Goal: Task Accomplishment & Management: Manage account settings

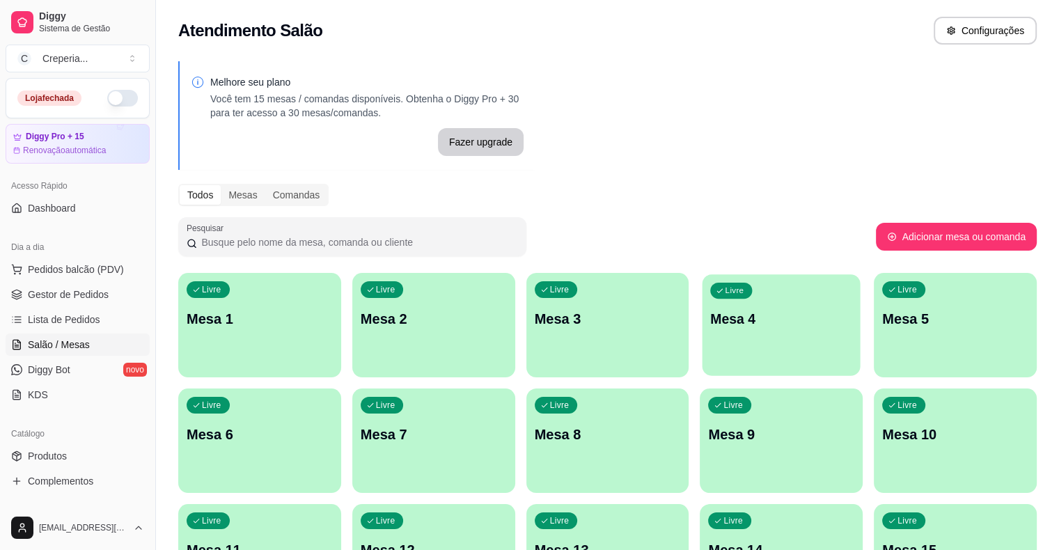
click at [711, 328] on p "Mesa 4" at bounding box center [782, 319] width 142 height 19
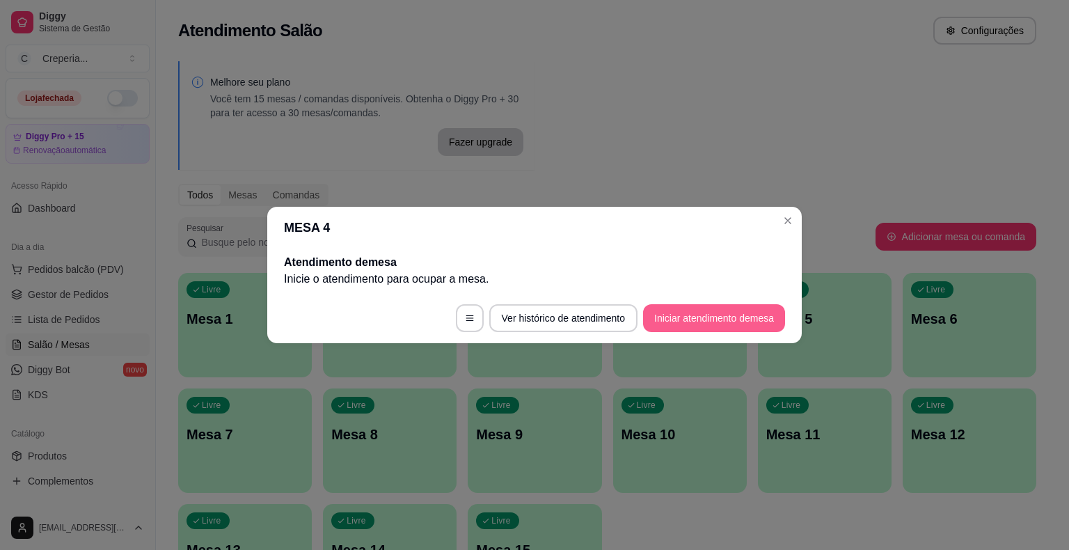
click at [685, 321] on button "Iniciar atendimento de mesa" at bounding box center [714, 318] width 142 height 28
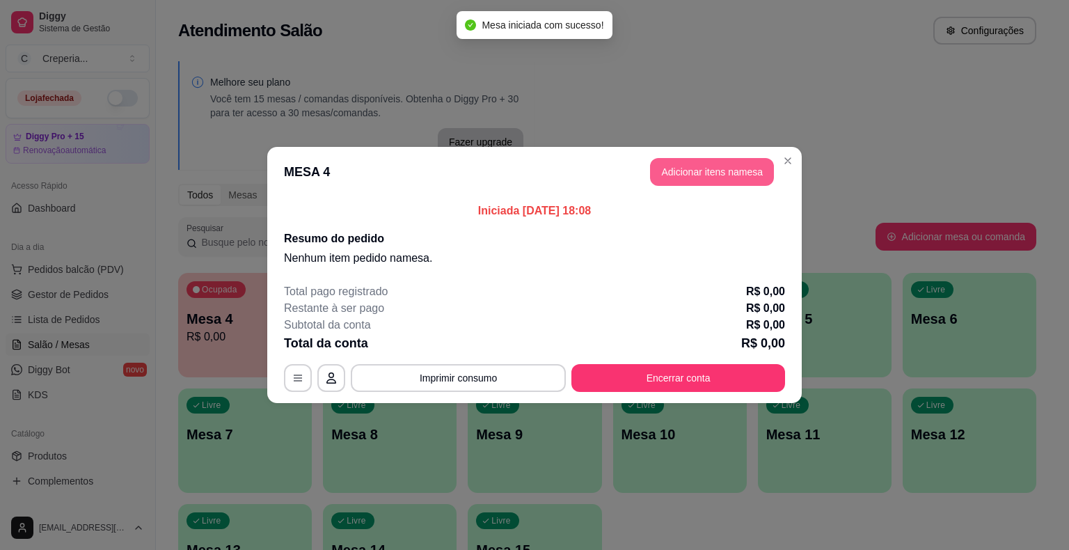
click at [689, 166] on button "Adicionar itens na mesa" at bounding box center [712, 172] width 124 height 28
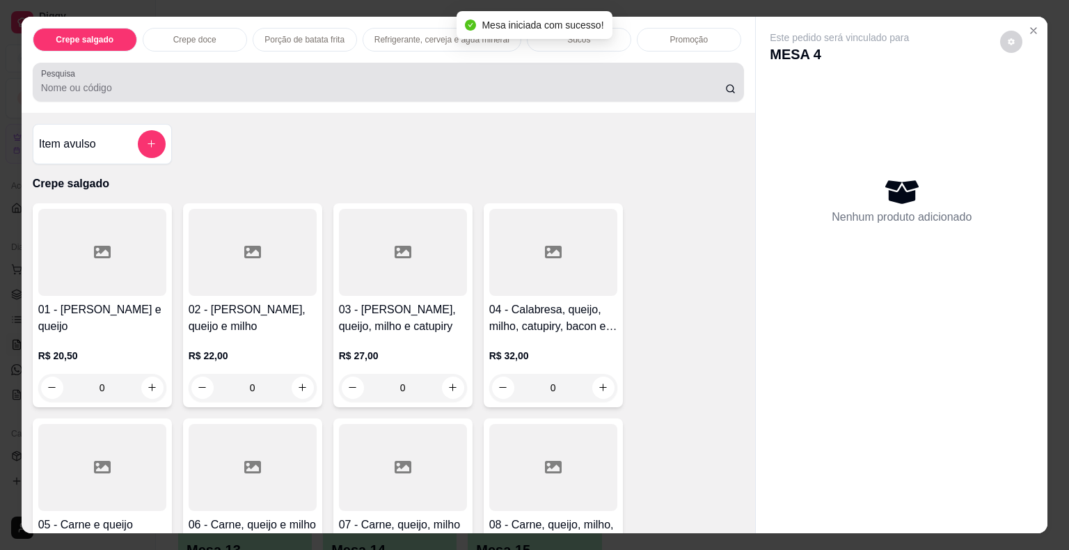
click at [223, 70] on div at bounding box center [388, 82] width 695 height 28
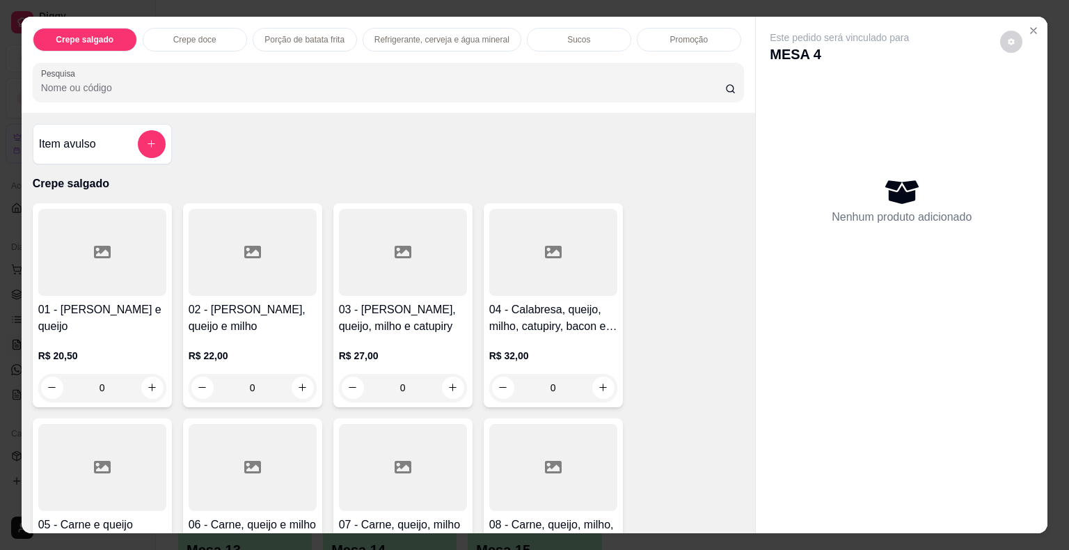
click at [141, 244] on div at bounding box center [102, 252] width 128 height 87
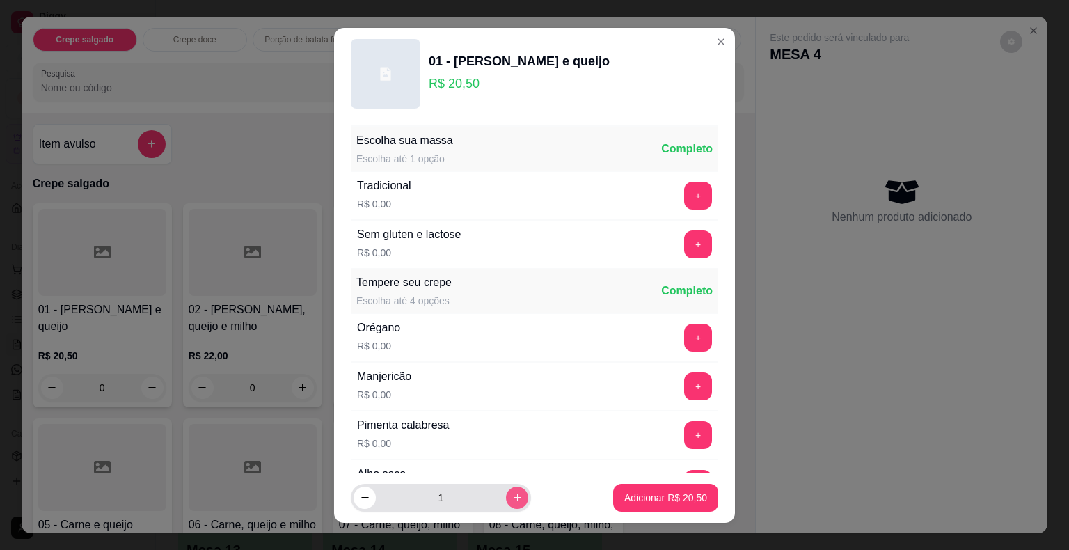
click at [512, 498] on icon "increase-product-quantity" at bounding box center [517, 497] width 10 height 10
type input "2"
click at [668, 500] on p "Adicionar R$ 41,00" at bounding box center [666, 497] width 81 height 13
type input "2"
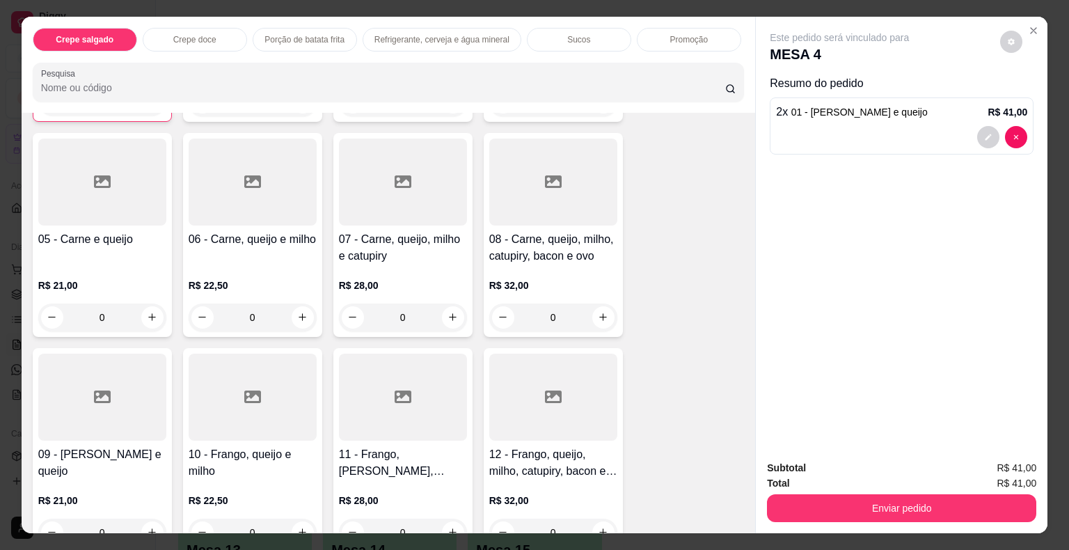
scroll to position [348, 0]
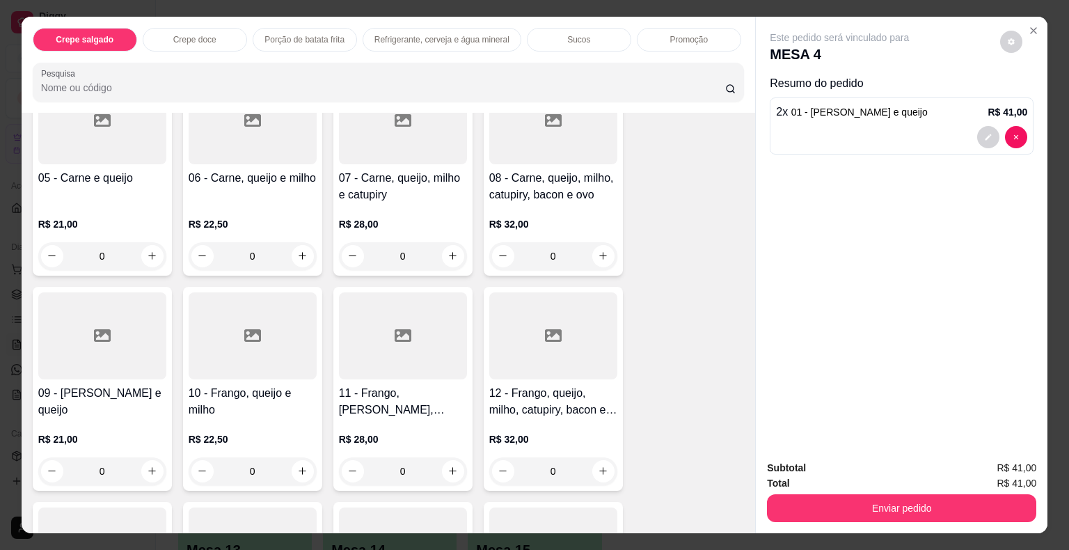
click at [98, 314] on div at bounding box center [102, 335] width 128 height 87
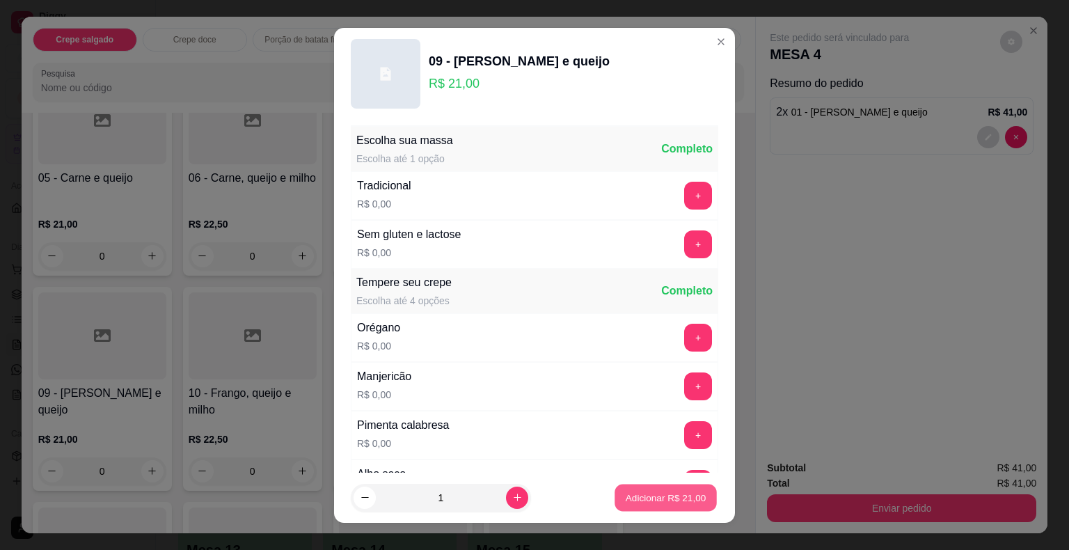
click at [637, 503] on p "Adicionar R$ 21,00" at bounding box center [666, 497] width 81 height 13
type input "1"
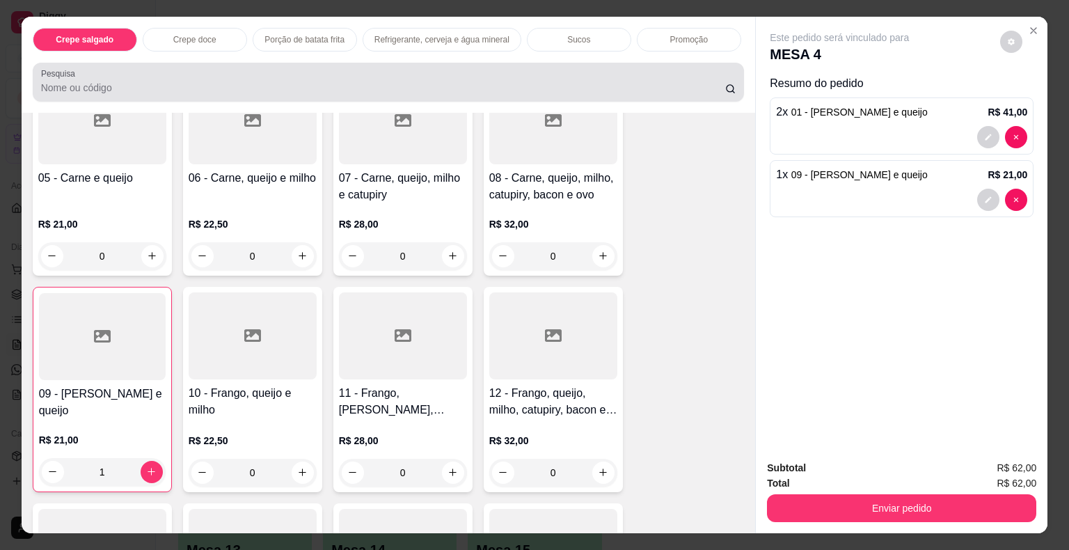
click at [149, 81] on input "Pesquisa" at bounding box center [383, 88] width 684 height 14
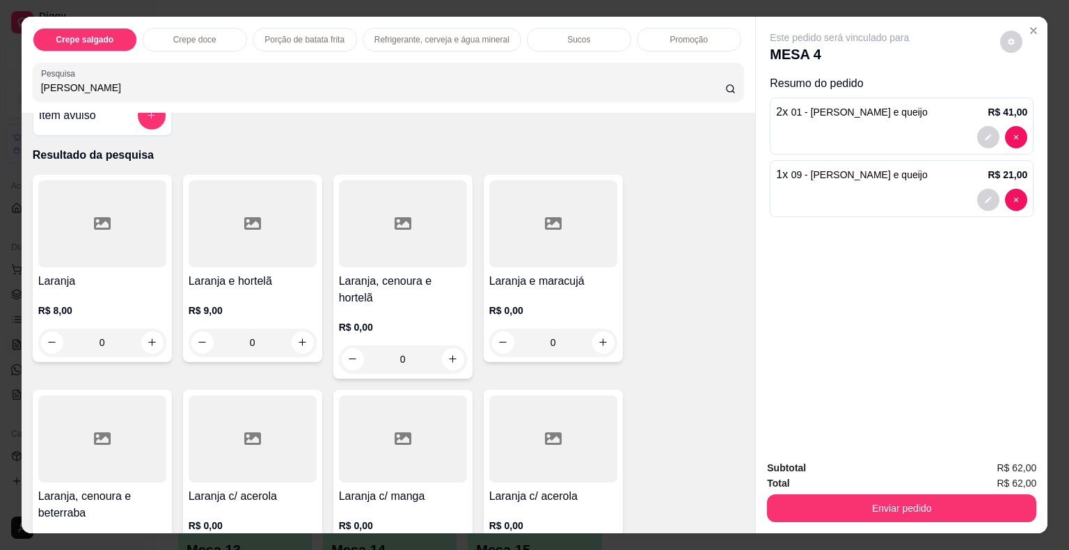
scroll to position [0, 0]
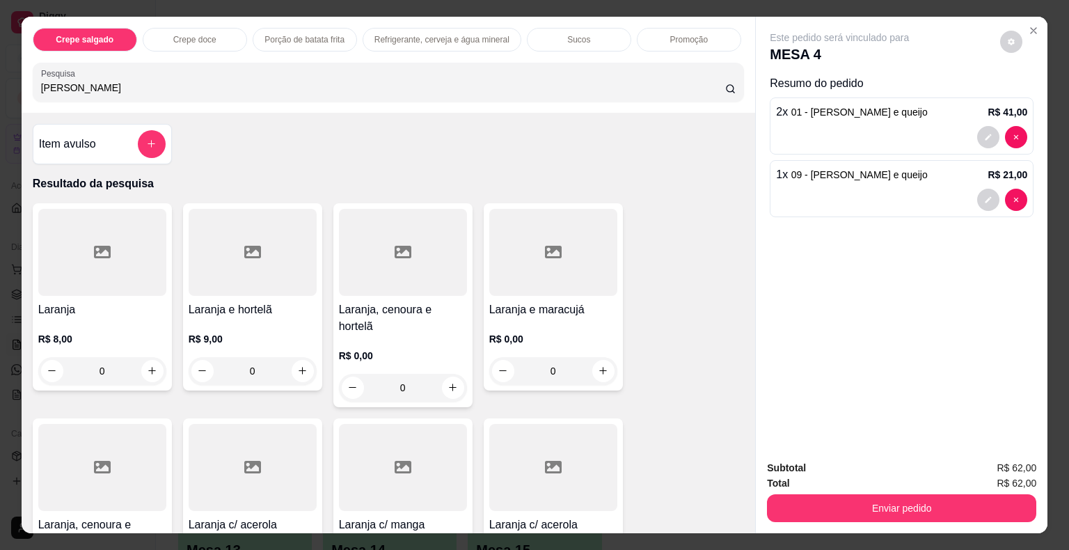
type input "[PERSON_NAME]"
click at [546, 269] on div at bounding box center [553, 252] width 128 height 87
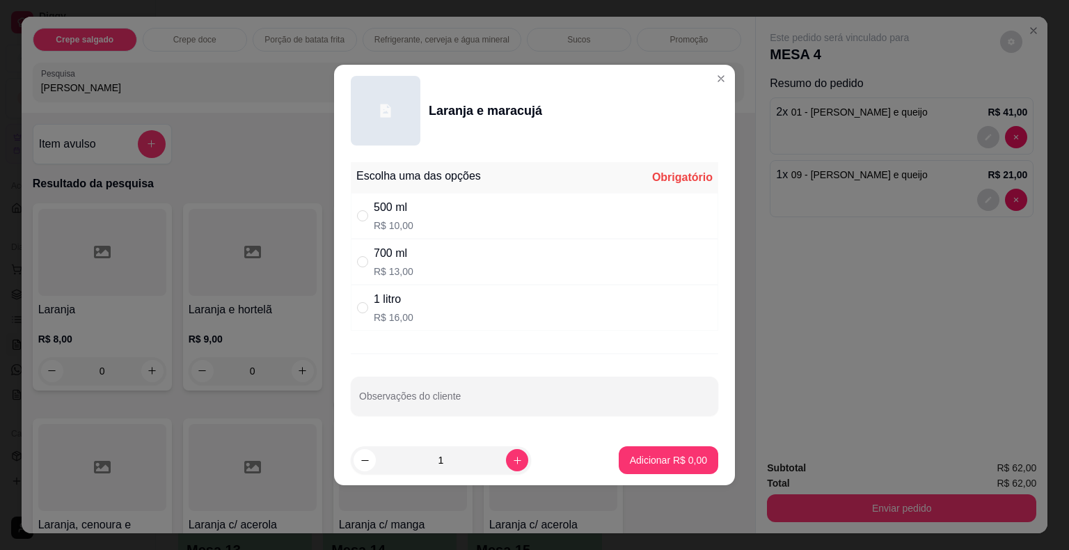
click at [390, 309] on div "1 litro R$ 16,00" at bounding box center [394, 307] width 40 height 33
radio input "true"
click at [700, 467] on button "Adicionar R$ 16,00" at bounding box center [665, 460] width 105 height 28
type input "1"
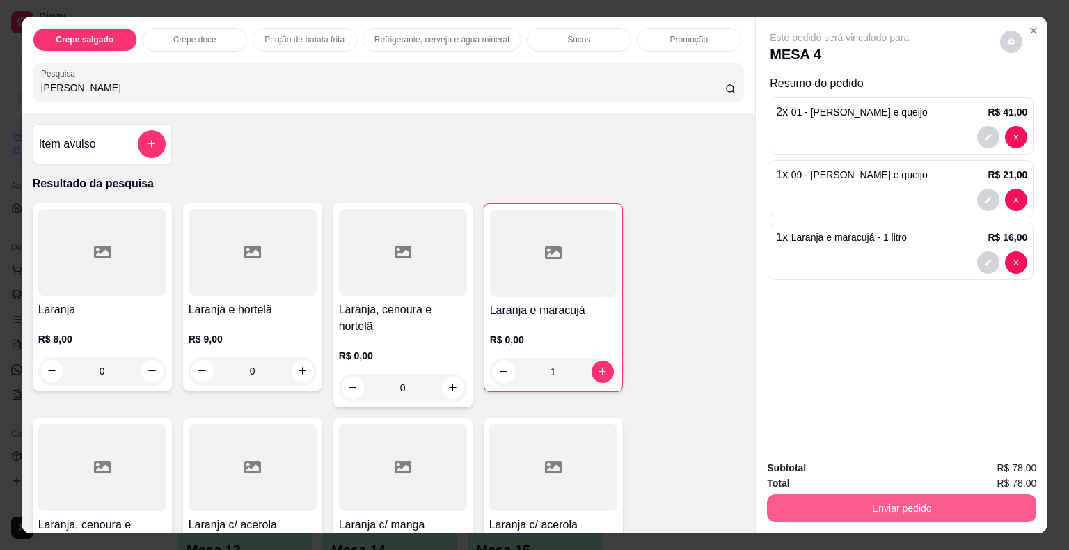
click at [810, 504] on button "Enviar pedido" at bounding box center [901, 508] width 269 height 28
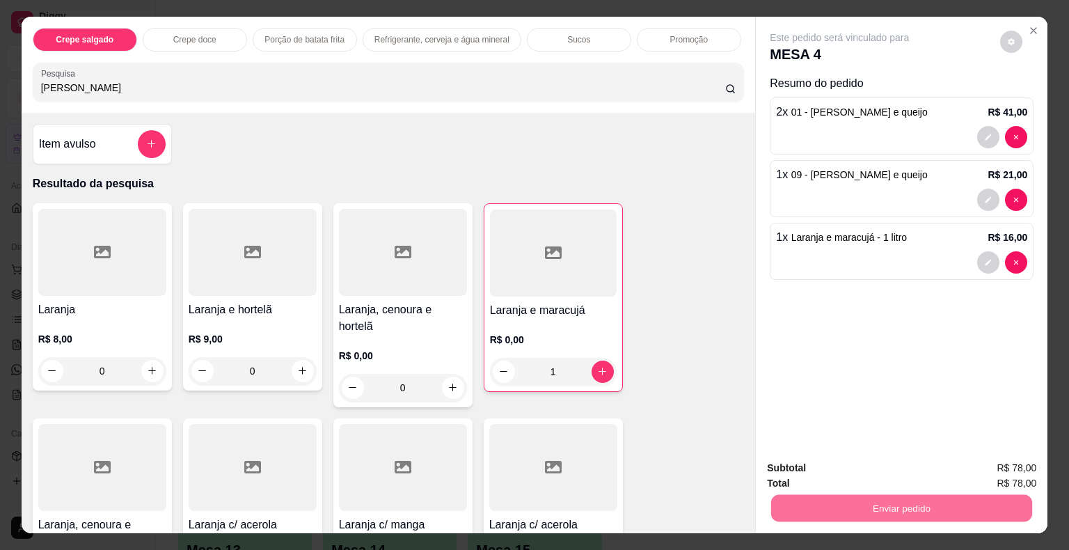
click at [823, 468] on button "Não registrar e enviar pedido" at bounding box center [855, 469] width 141 height 26
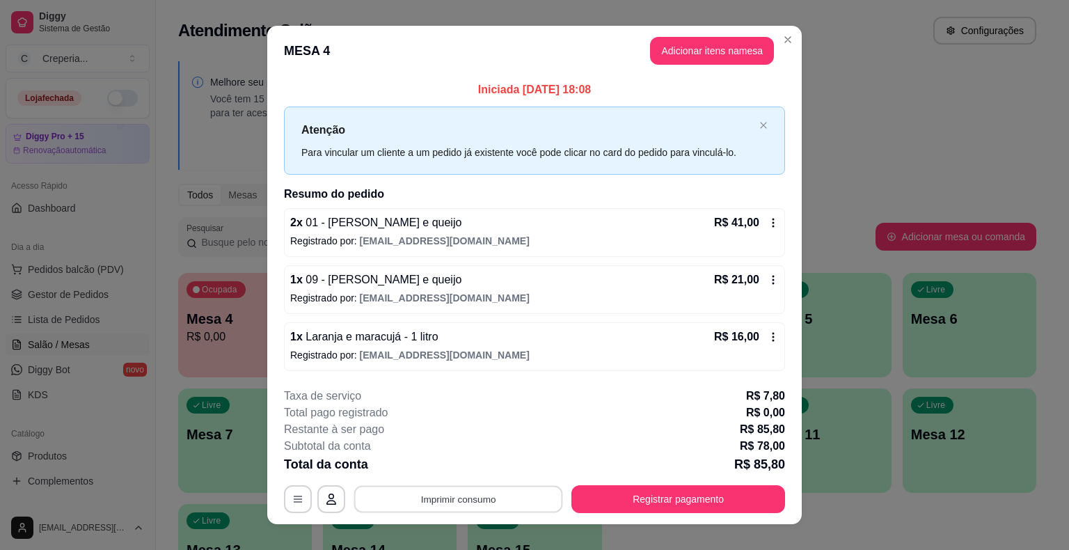
click at [450, 503] on button "Imprimir consumo" at bounding box center [458, 498] width 209 height 27
click at [447, 471] on button "IMPRESSORA" at bounding box center [457, 466] width 101 height 22
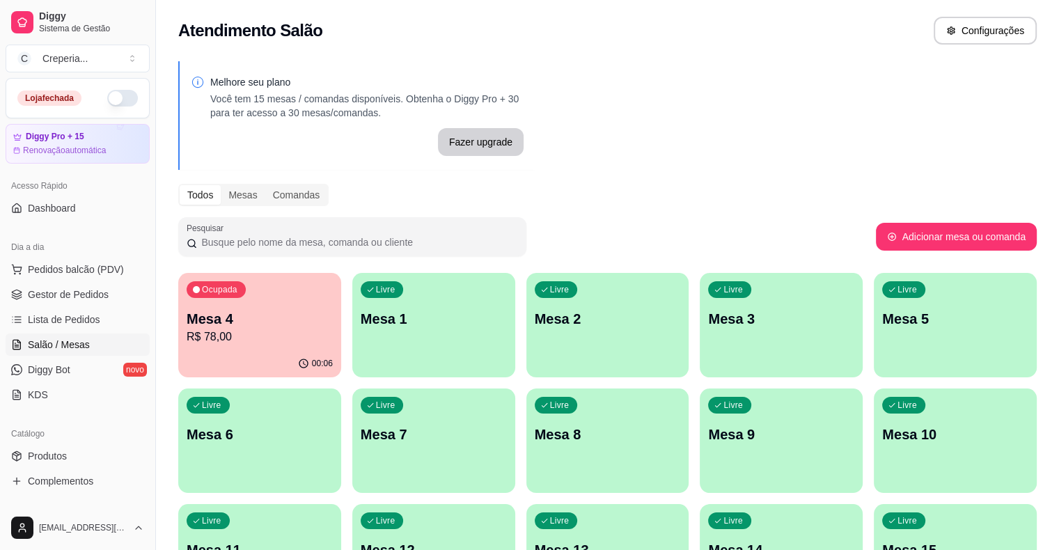
click at [352, 444] on div "Livre Mesa 7" at bounding box center [433, 432] width 163 height 88
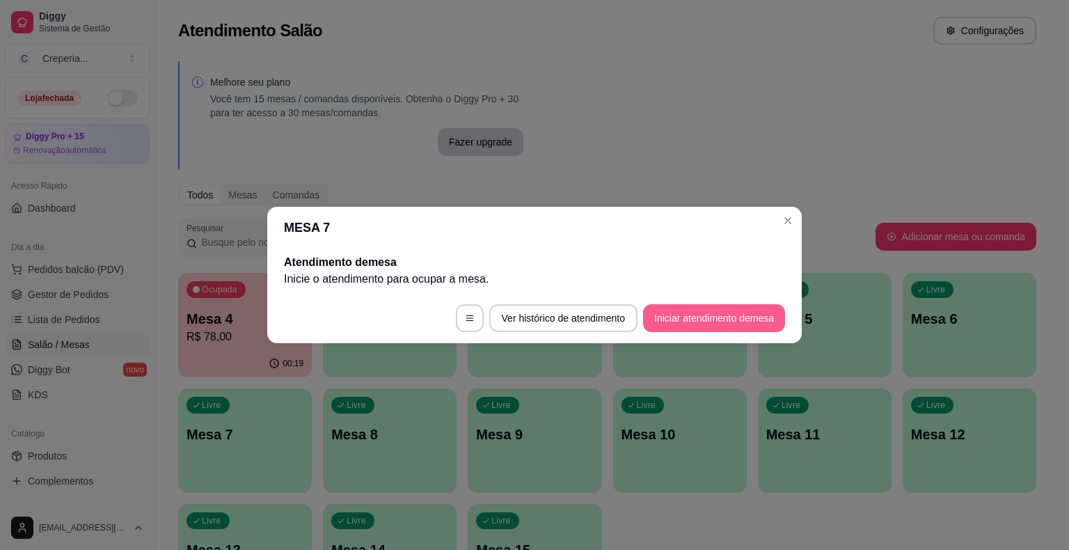
click at [693, 317] on button "Iniciar atendimento de mesa" at bounding box center [714, 318] width 142 height 28
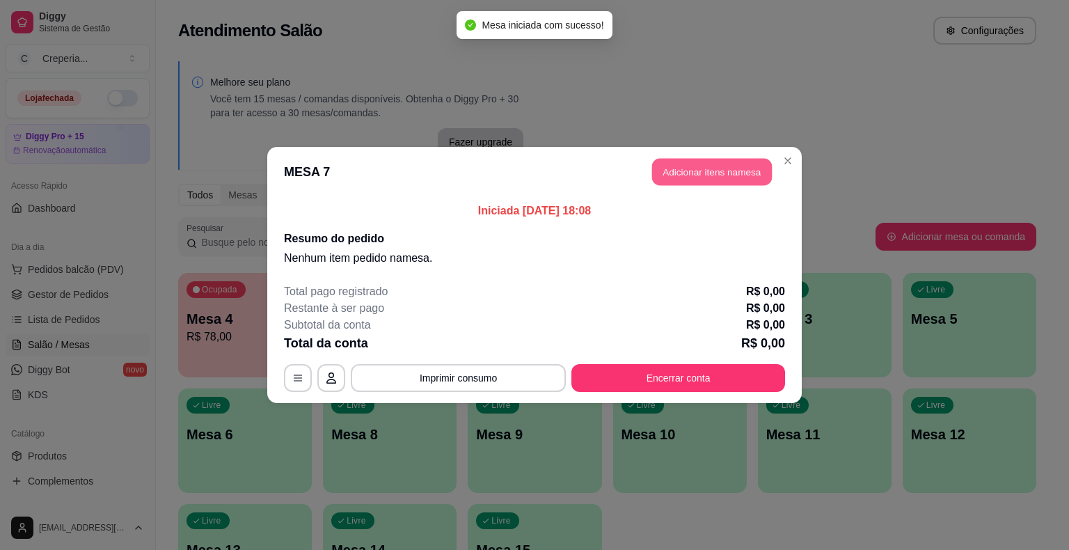
click at [695, 162] on button "Adicionar itens na mesa" at bounding box center [712, 172] width 120 height 27
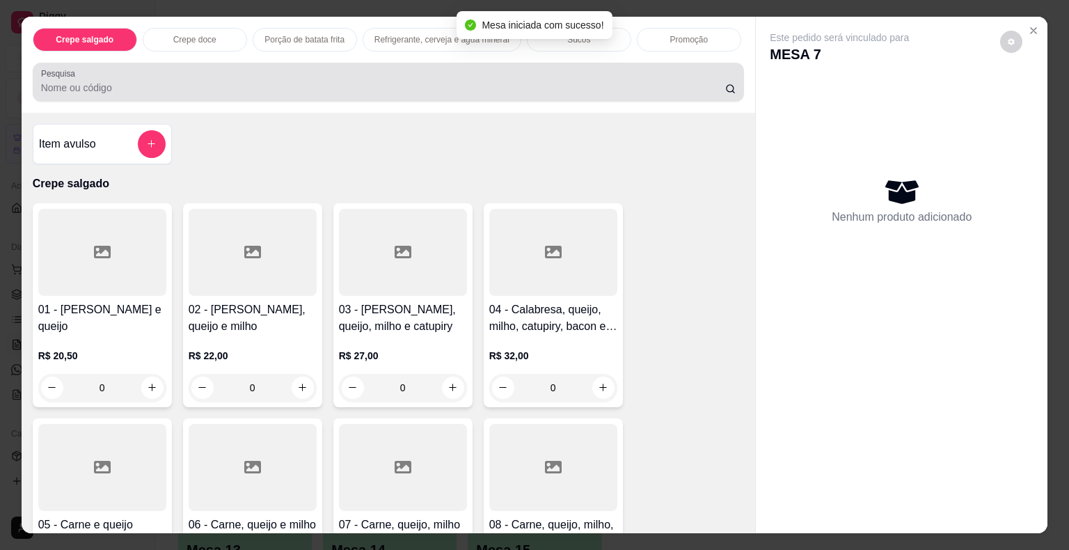
click at [189, 81] on input "Pesquisa" at bounding box center [383, 88] width 684 height 14
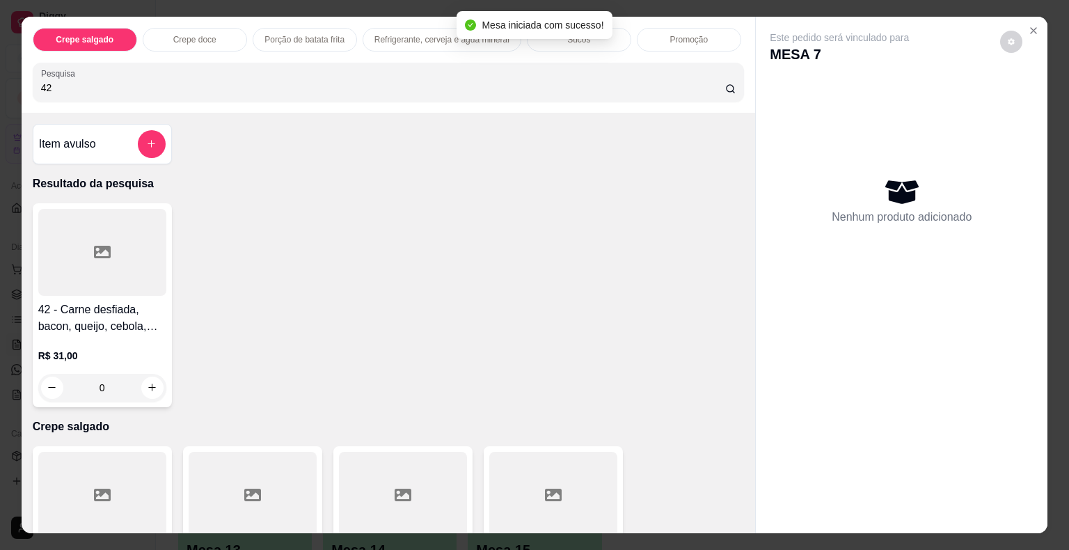
type input "42"
click at [117, 240] on div at bounding box center [102, 252] width 128 height 87
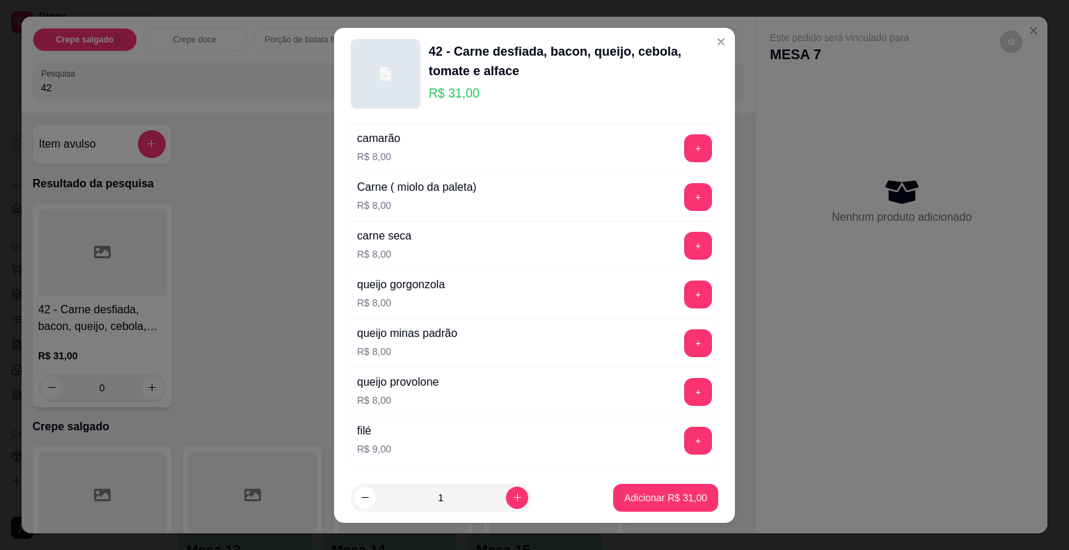
scroll to position [2459, 0]
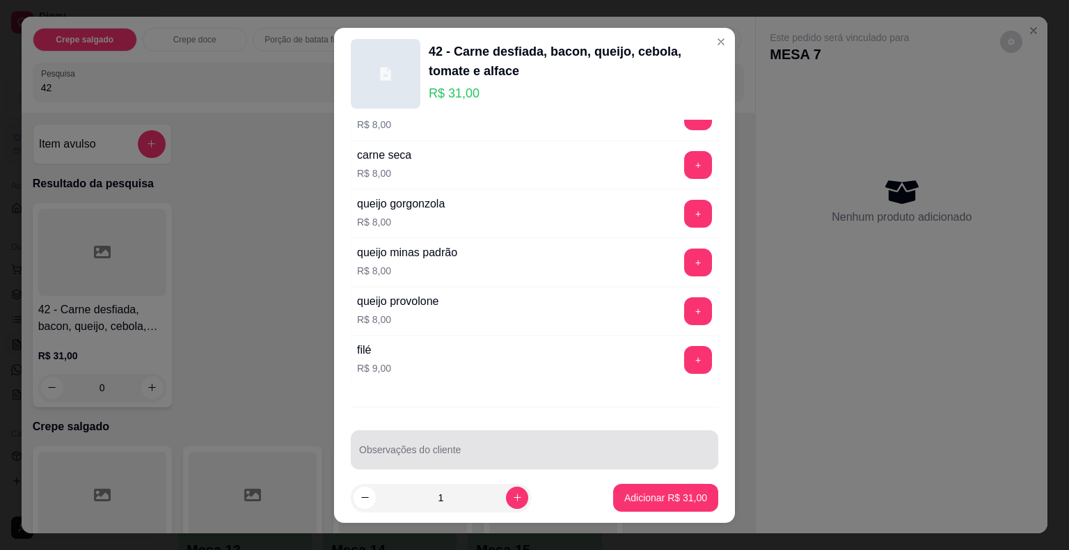
click at [638, 449] on div "Observações do cliente" at bounding box center [535, 449] width 368 height 39
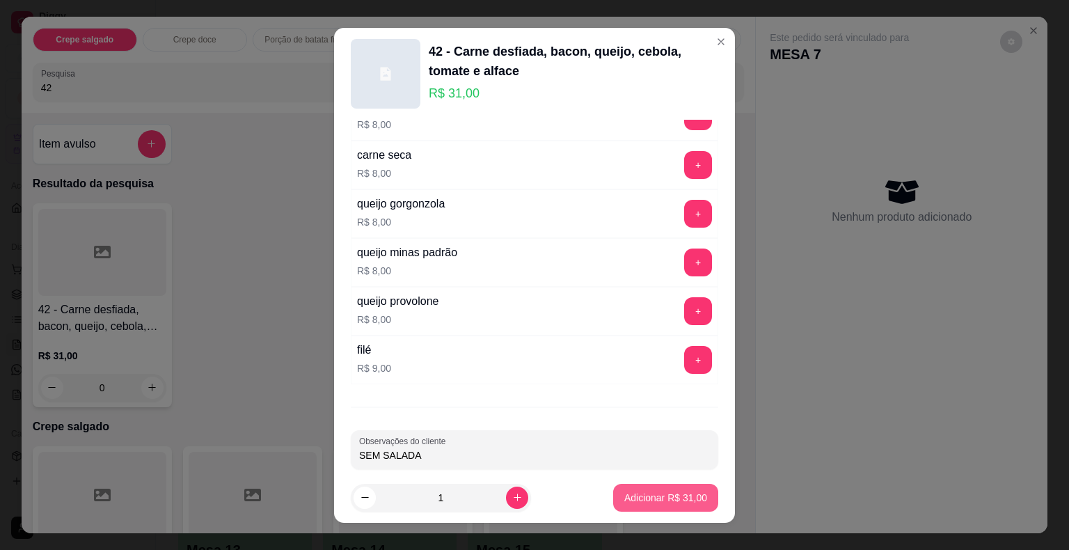
type input "SEM SALADA"
click at [668, 501] on p "Adicionar R$ 31,00" at bounding box center [666, 497] width 81 height 13
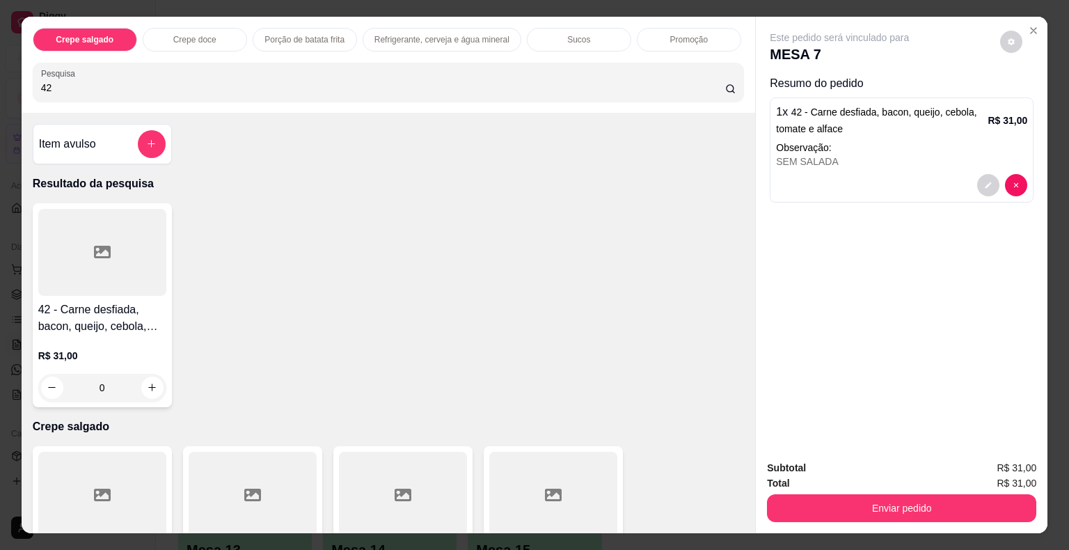
drag, startPoint x: 80, startPoint y: 81, endPoint x: 0, endPoint y: 79, distance: 80.1
click at [0, 79] on div "Crepe salgado Crepe doce Porção de batata frita Refrigerante, cerveja e água mi…" at bounding box center [534, 275] width 1069 height 550
type input "12"
click at [88, 258] on div at bounding box center [102, 252] width 128 height 87
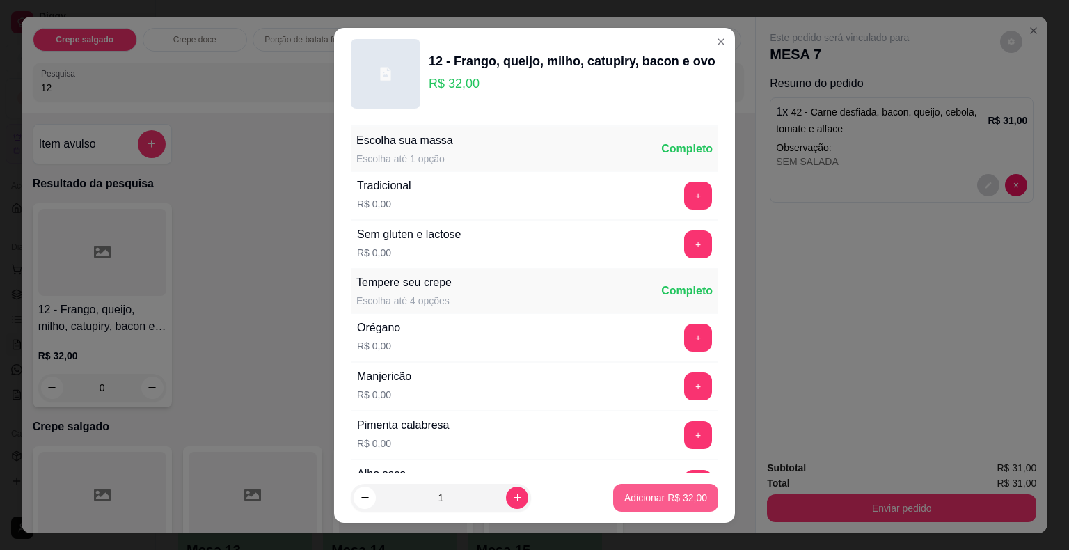
click at [648, 498] on p "Adicionar R$ 32,00" at bounding box center [665, 498] width 83 height 14
type input "1"
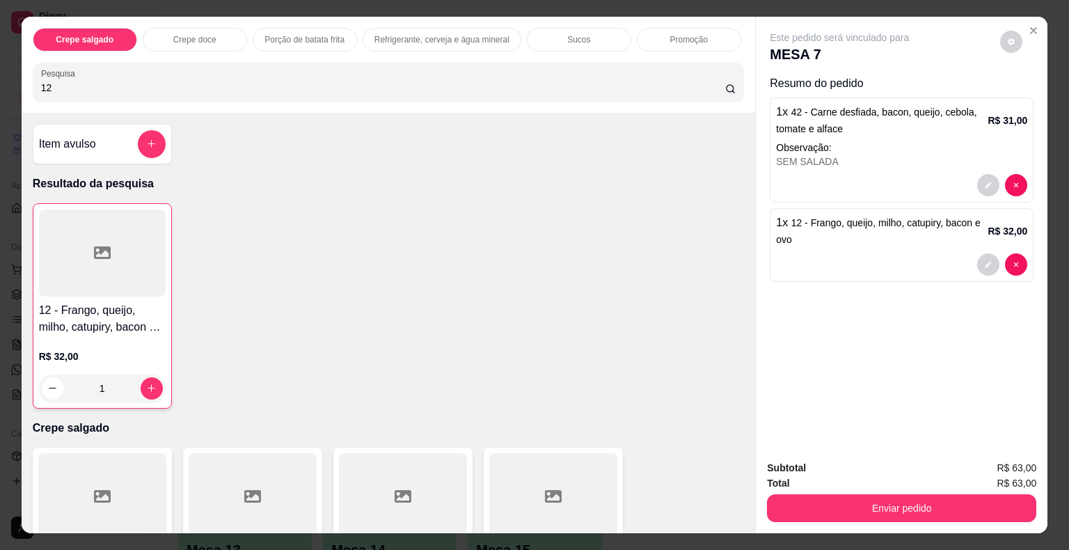
drag, startPoint x: 57, startPoint y: 79, endPoint x: 1, endPoint y: 79, distance: 56.4
click at [1, 79] on div "Crepe salgado Crepe doce Porção de batata frita Refrigerante, cerveja e água mi…" at bounding box center [534, 275] width 1069 height 550
type input "23"
click at [100, 267] on div at bounding box center [102, 252] width 128 height 87
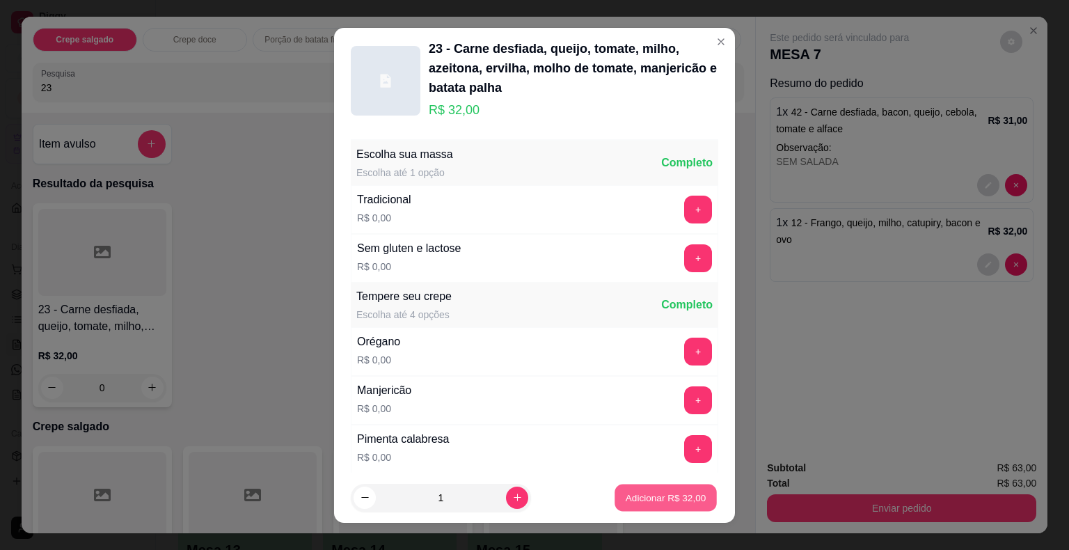
click at [640, 503] on p "Adicionar R$ 32,00" at bounding box center [666, 497] width 81 height 13
type input "1"
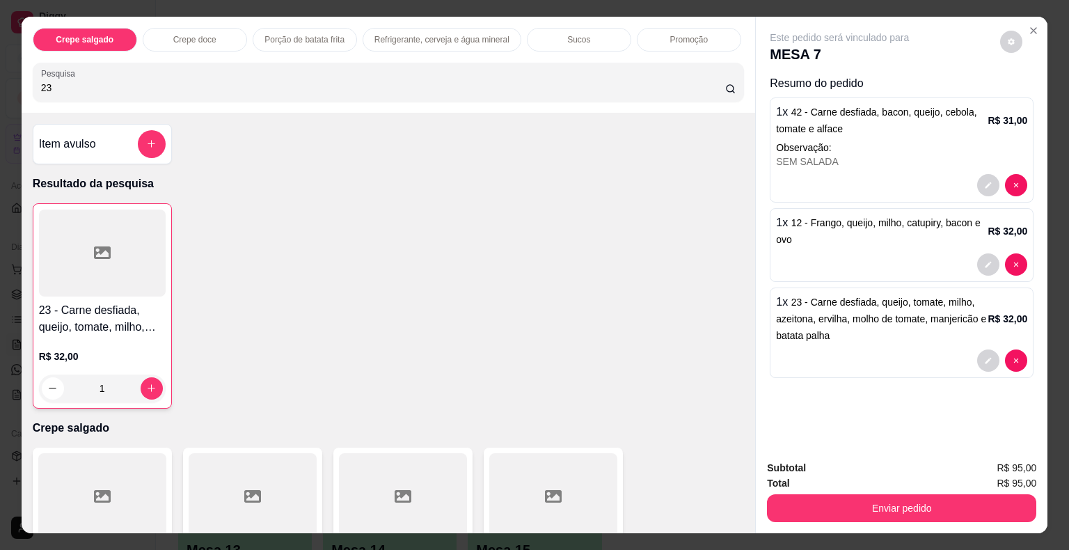
drag, startPoint x: 81, startPoint y: 79, endPoint x: 1, endPoint y: 69, distance: 80.7
click at [0, 69] on div "Crepe salgado Crepe doce Porção de batata frita Refrigerante, cerveja e água mi…" at bounding box center [534, 275] width 1069 height 550
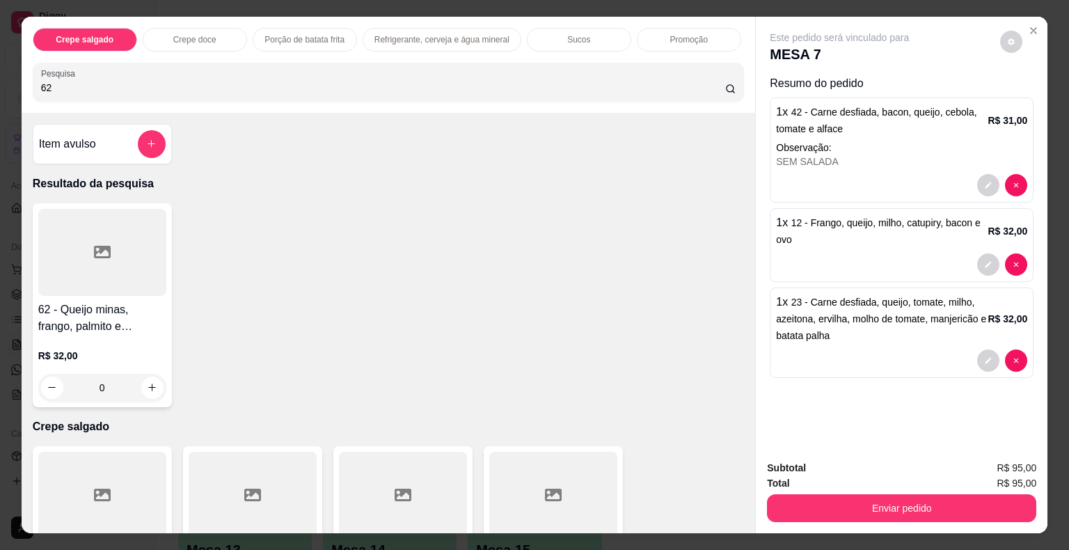
type input "62"
click at [108, 257] on div at bounding box center [102, 252] width 128 height 87
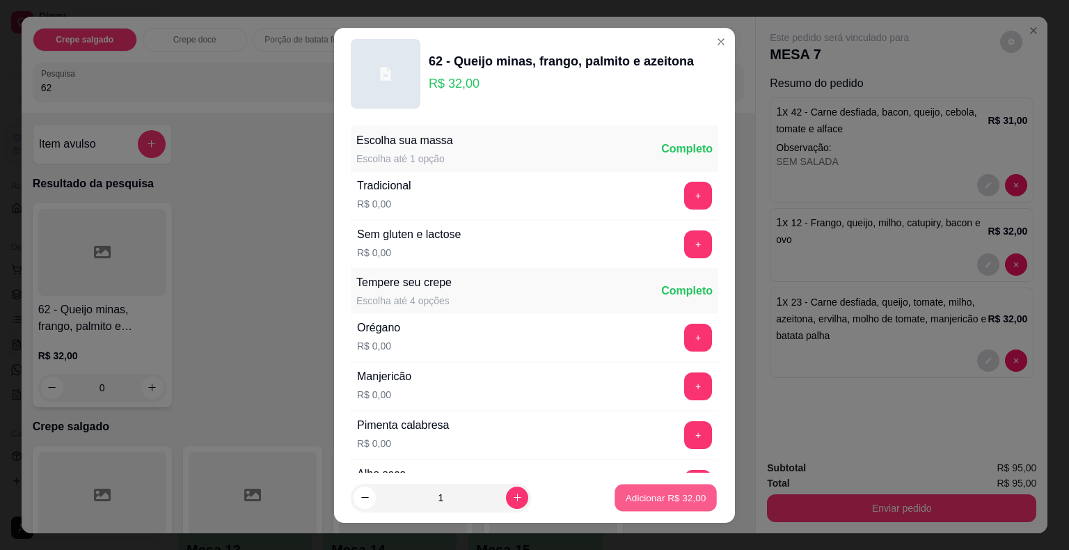
click at [638, 493] on p "Adicionar R$ 32,00" at bounding box center [666, 497] width 81 height 13
type input "1"
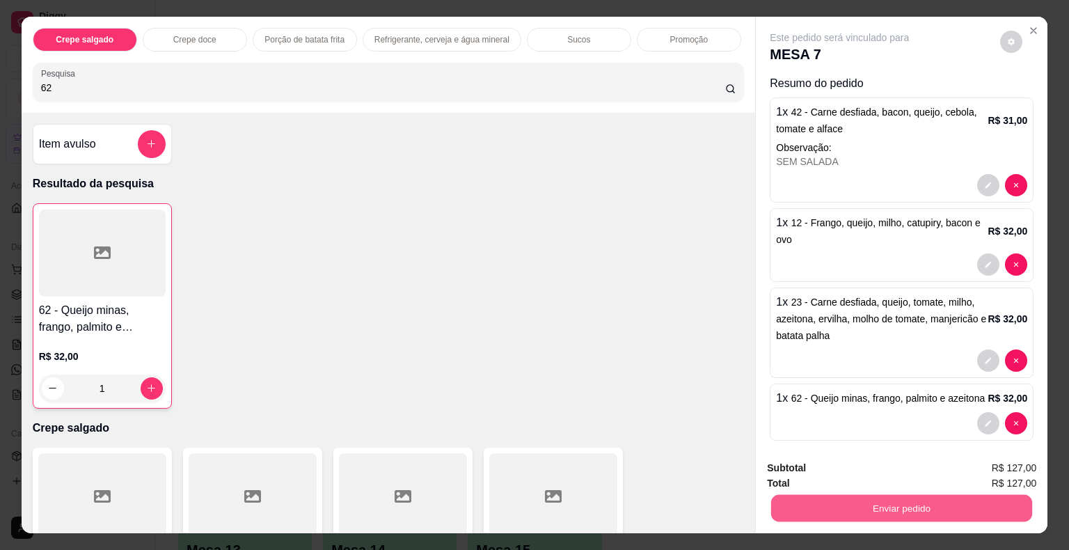
click at [832, 509] on button "Enviar pedido" at bounding box center [901, 508] width 261 height 27
click at [813, 472] on button "Não registrar e enviar pedido" at bounding box center [855, 469] width 141 height 26
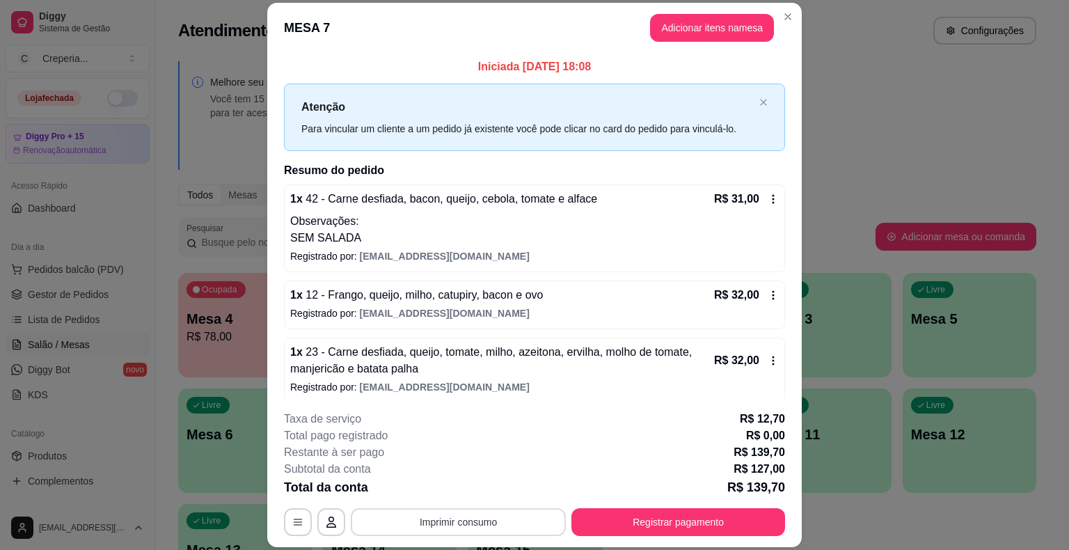
click at [495, 522] on button "Imprimir consumo" at bounding box center [458, 522] width 215 height 28
click at [467, 494] on button "IMPRESSORA" at bounding box center [457, 490] width 101 height 22
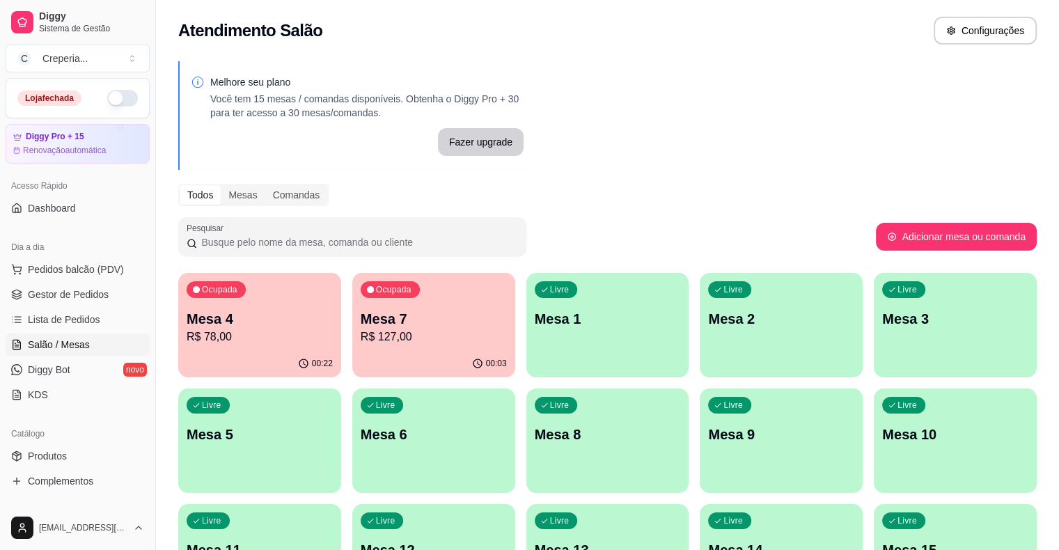
click at [361, 435] on p "Mesa 6" at bounding box center [434, 434] width 146 height 19
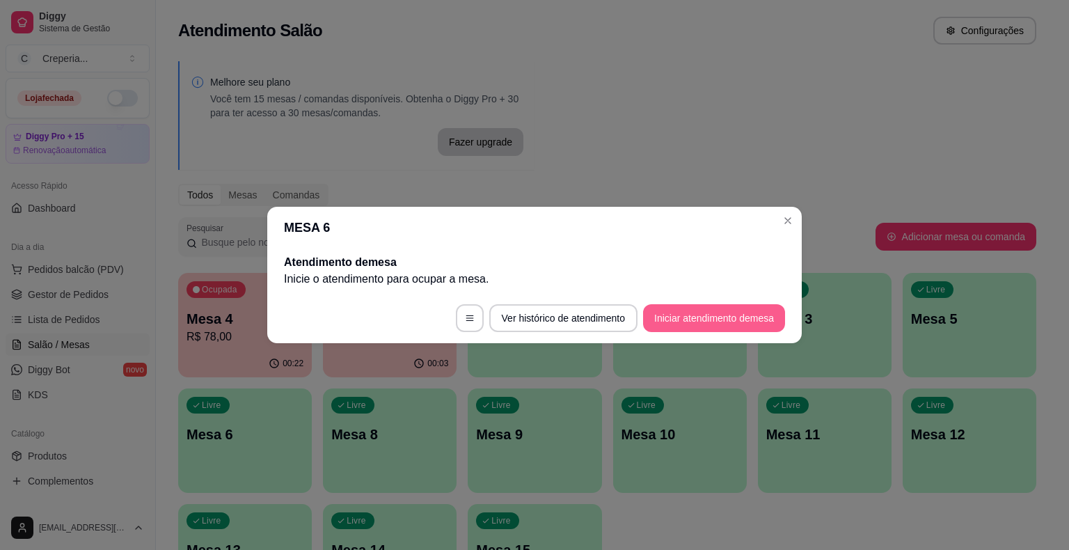
click at [687, 317] on button "Iniciar atendimento de mesa" at bounding box center [714, 318] width 142 height 28
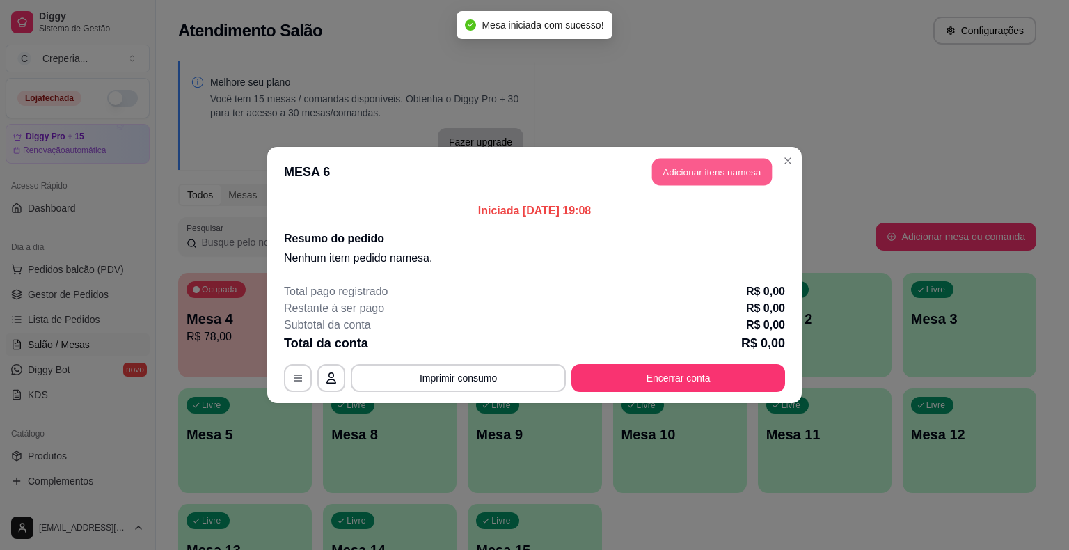
click at [735, 169] on button "Adicionar itens na mesa" at bounding box center [712, 172] width 120 height 27
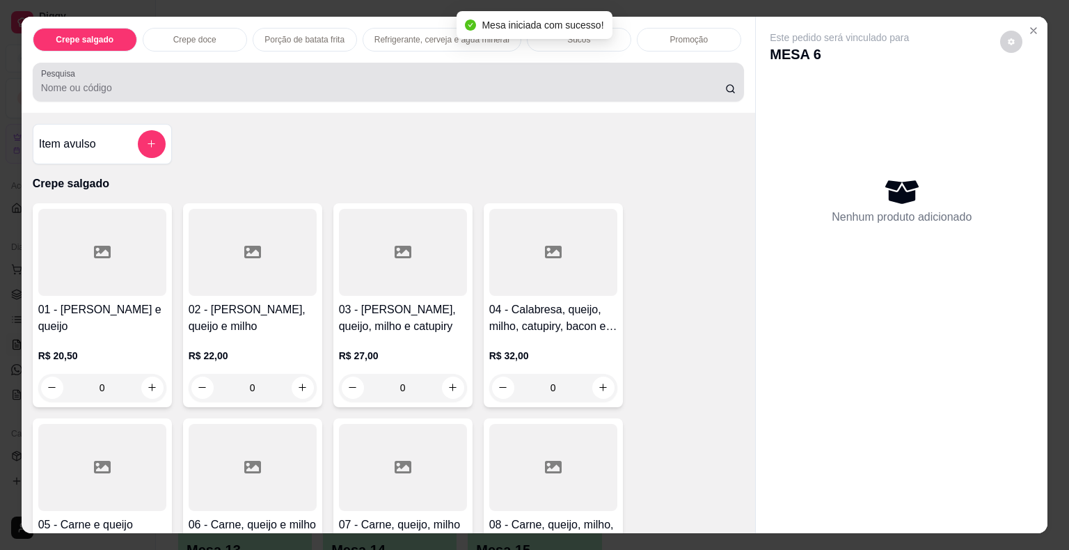
click at [332, 63] on div "Pesquisa" at bounding box center [389, 82] width 712 height 39
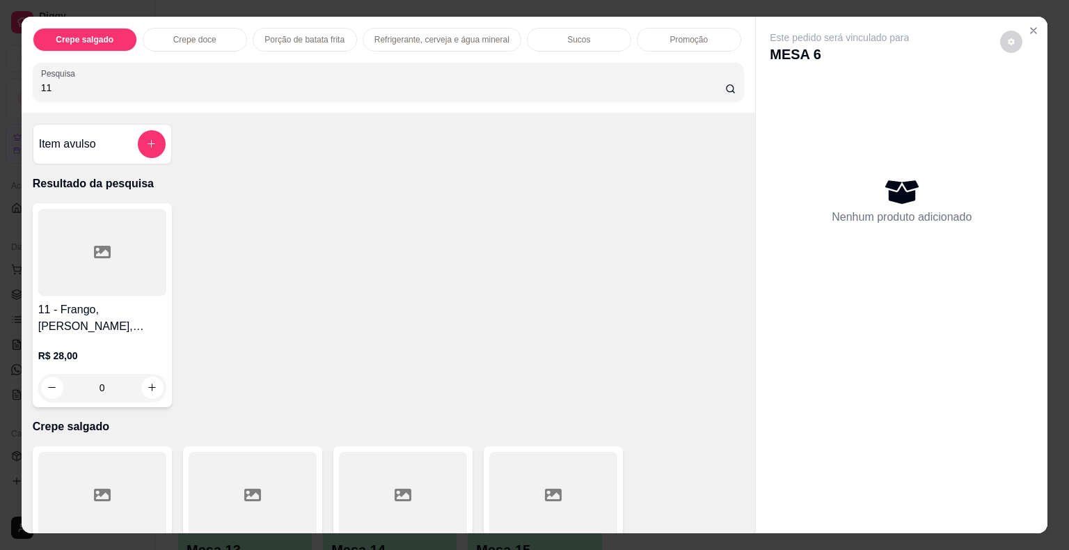
type input "11"
click at [118, 242] on div at bounding box center [102, 252] width 128 height 87
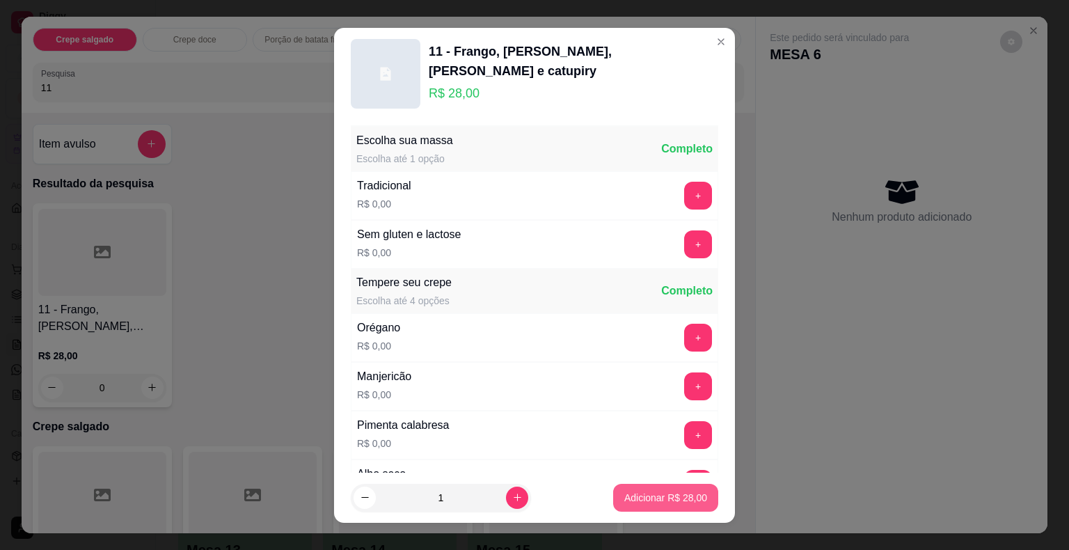
click at [653, 494] on p "Adicionar R$ 28,00" at bounding box center [665, 498] width 83 height 14
type input "1"
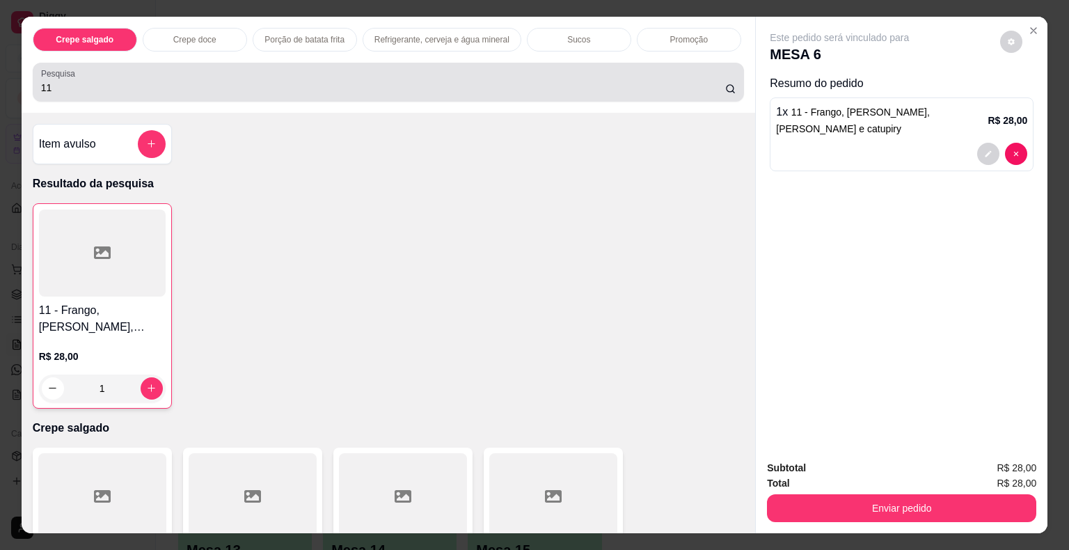
drag, startPoint x: 28, startPoint y: 60, endPoint x: 56, endPoint y: 74, distance: 31.1
click at [33, 70] on div "Pesquisa 11" at bounding box center [389, 82] width 712 height 39
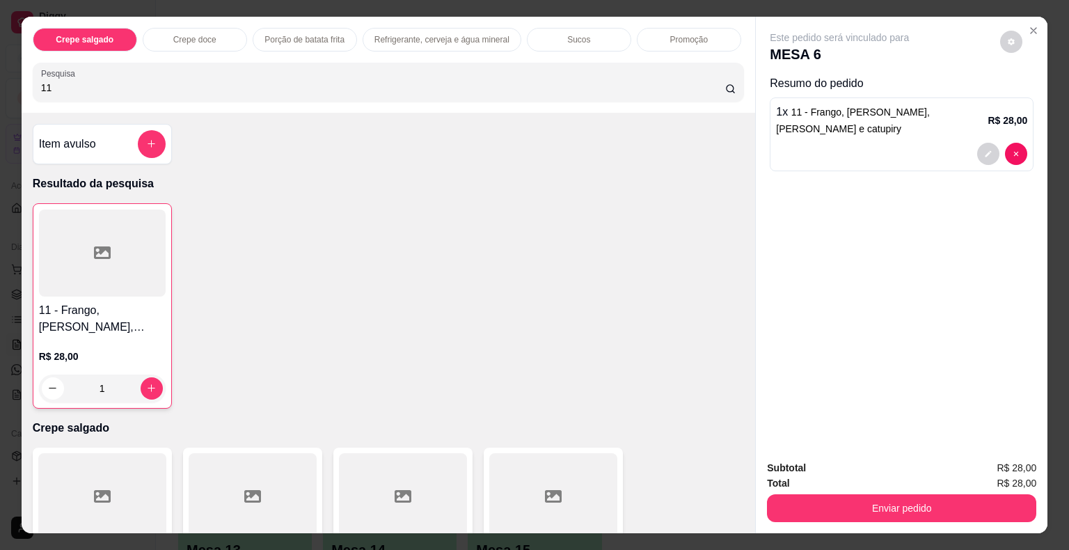
drag, startPoint x: 68, startPoint y: 80, endPoint x: 0, endPoint y: 81, distance: 68.2
click at [0, 81] on div "Crepe salgado Crepe doce Porção de batata frita Refrigerante, cerveja e água mi…" at bounding box center [534, 275] width 1069 height 550
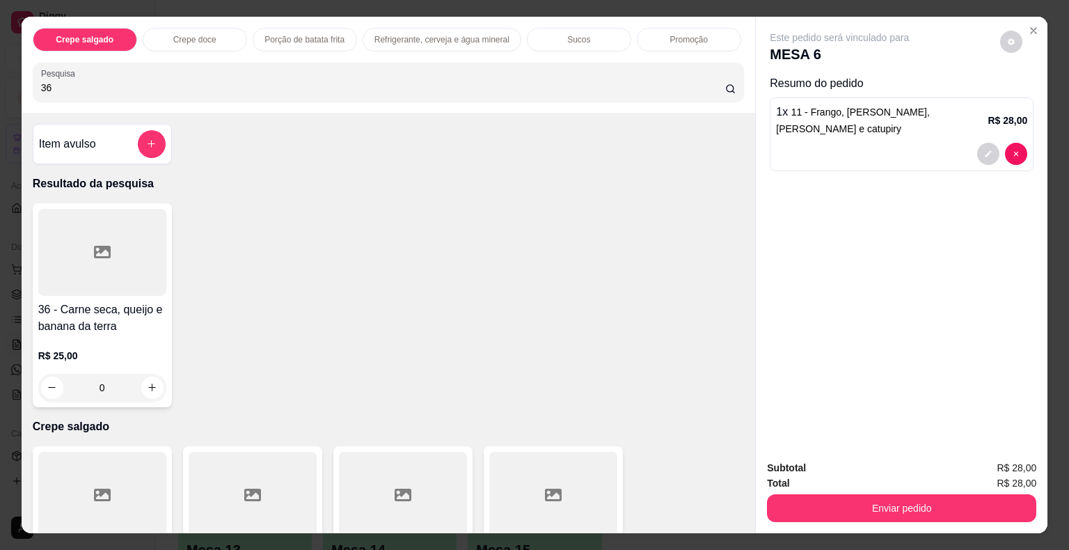
type input "36"
click at [98, 234] on div at bounding box center [102, 252] width 128 height 87
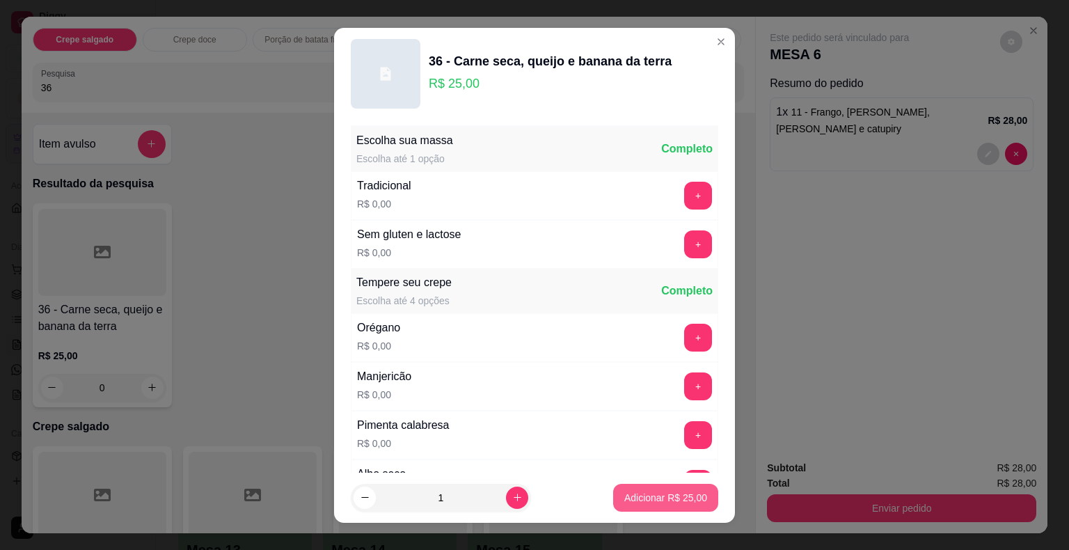
click at [640, 499] on p "Adicionar R$ 25,00" at bounding box center [665, 498] width 83 height 14
type input "1"
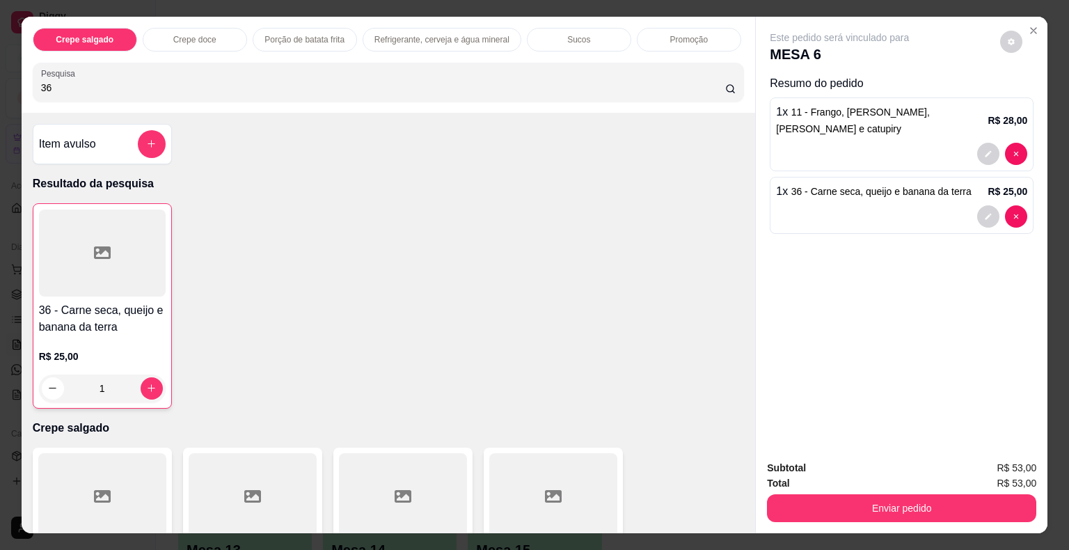
drag, startPoint x: 47, startPoint y: 81, endPoint x: 0, endPoint y: 63, distance: 50.4
click at [0, 63] on div "Crepe salgado Crepe doce Porção de batata frita Refrigerante, cerveja e água mi…" at bounding box center [534, 275] width 1069 height 550
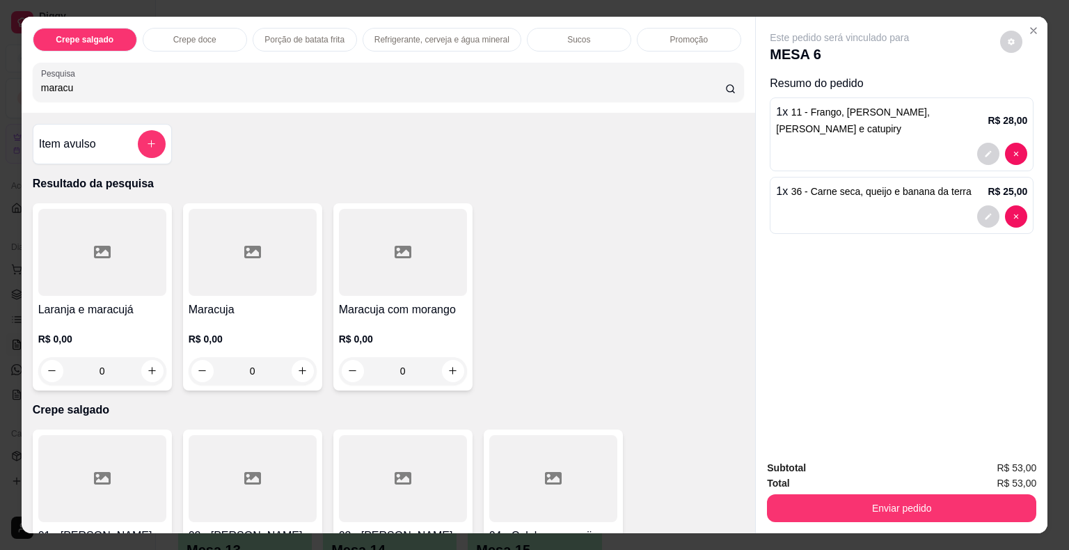
type input "maracu"
click at [215, 262] on div at bounding box center [253, 252] width 128 height 87
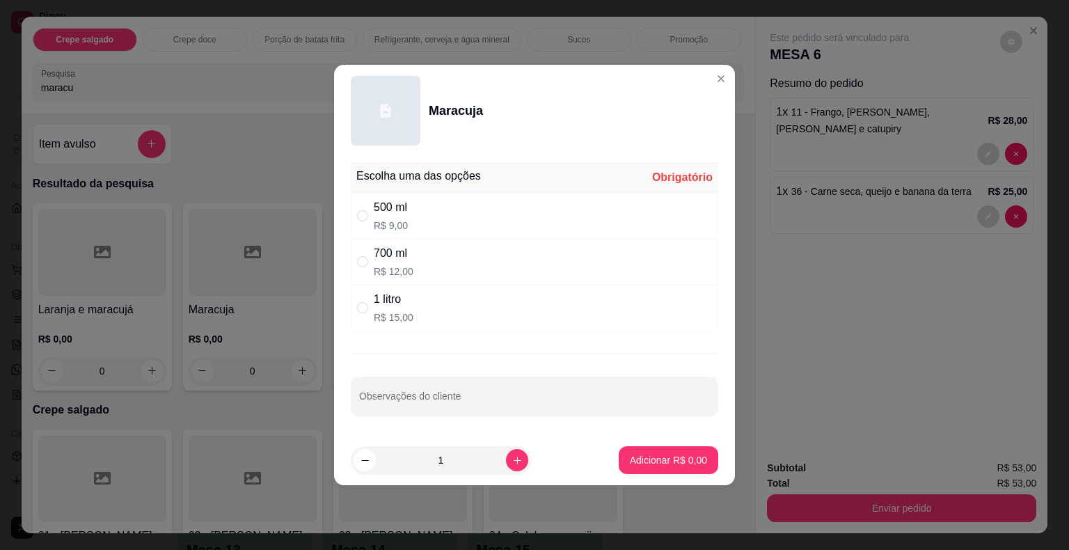
click at [389, 277] on p "R$ 12,00" at bounding box center [394, 272] width 40 height 14
radio input "true"
click at [652, 459] on p "Adicionar R$ 12,00" at bounding box center [666, 459] width 81 height 13
type input "1"
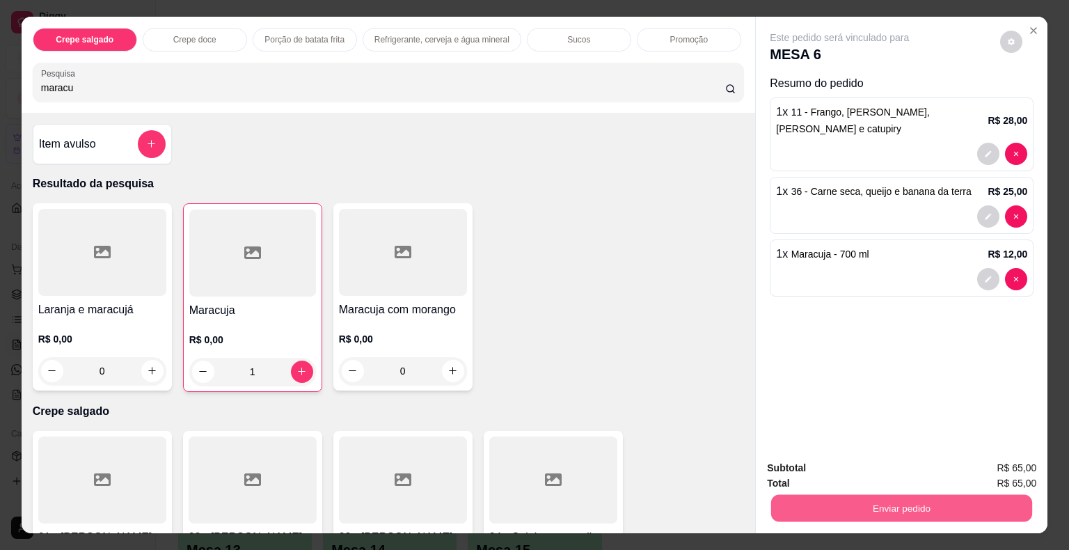
click at [779, 496] on button "Enviar pedido" at bounding box center [901, 508] width 261 height 27
click at [821, 462] on button "Não registrar e enviar pedido" at bounding box center [855, 469] width 141 height 26
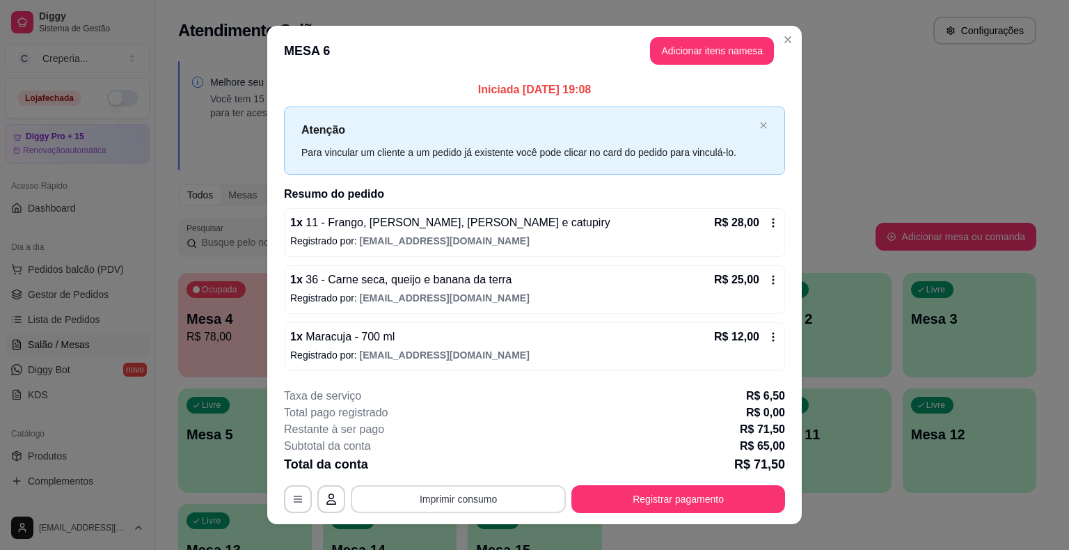
click at [418, 499] on button "Imprimir consumo" at bounding box center [458, 499] width 215 height 28
click at [446, 464] on button "IMPRESSORA" at bounding box center [457, 466] width 101 height 22
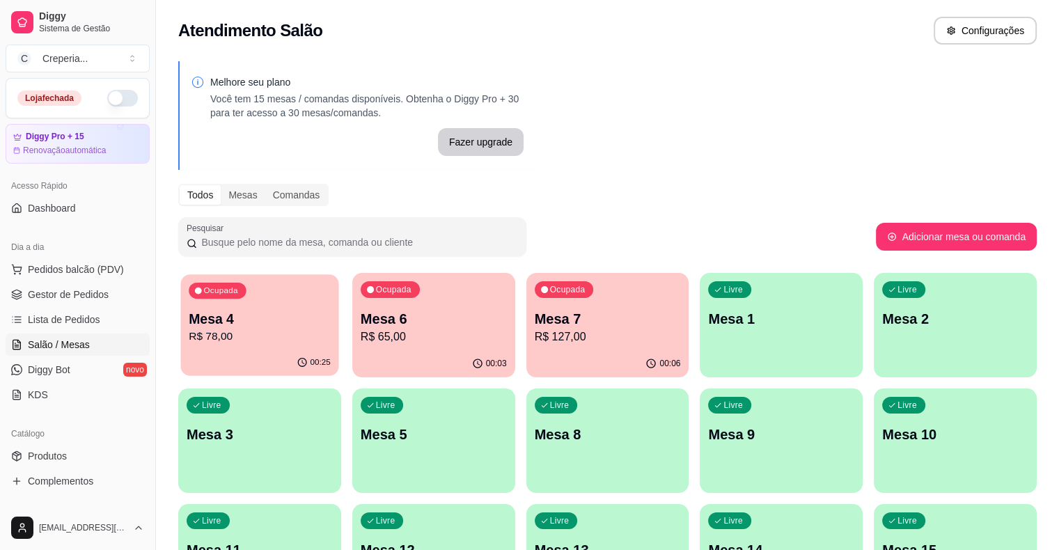
click at [223, 307] on div "Ocupada Mesa 4 R$ 78,00" at bounding box center [260, 311] width 158 height 75
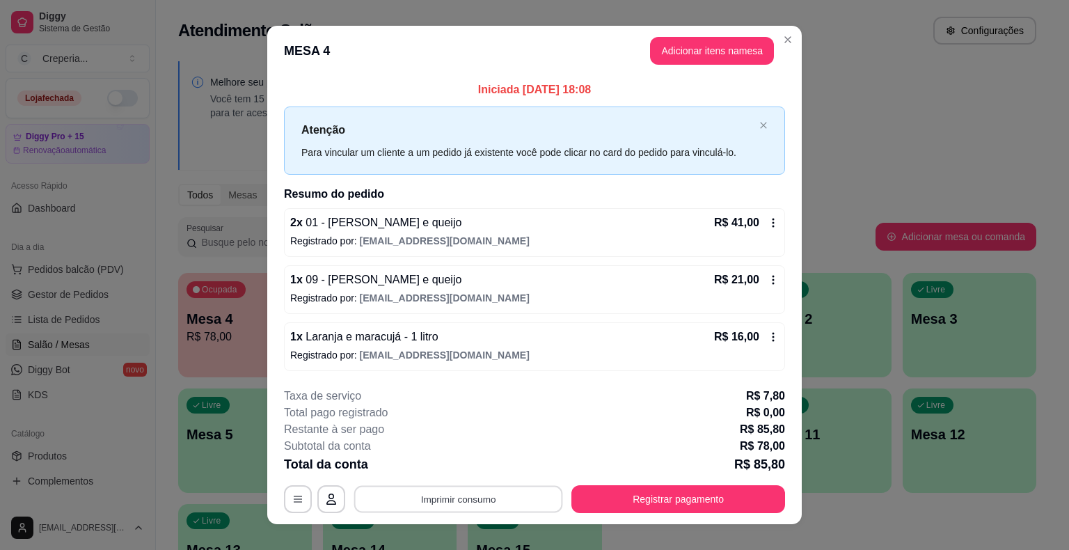
click at [513, 500] on button "Imprimir consumo" at bounding box center [458, 498] width 209 height 27
click at [469, 467] on button "IMPRESSORA" at bounding box center [457, 466] width 101 height 22
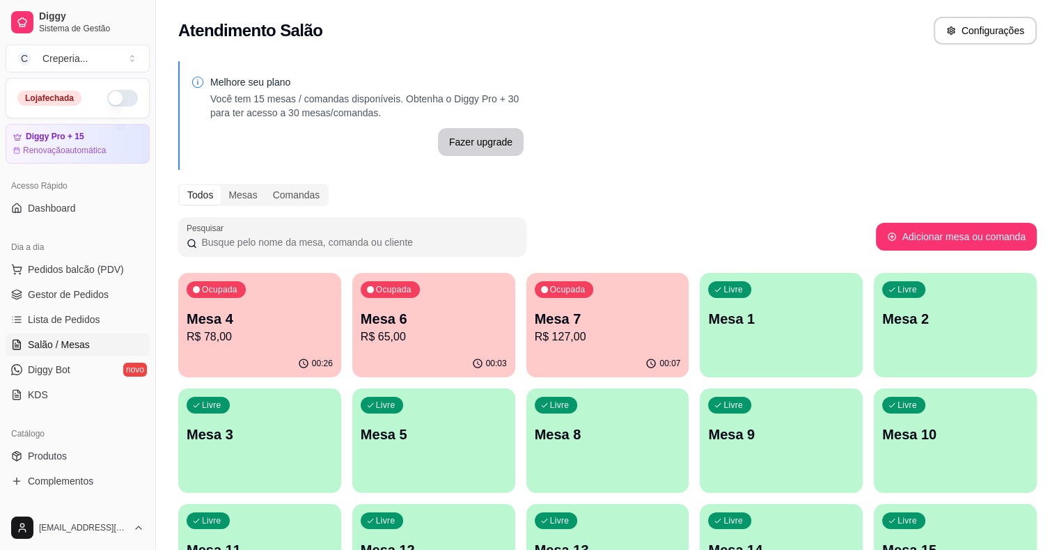
click at [253, 331] on p "R$ 78,00" at bounding box center [260, 337] width 146 height 17
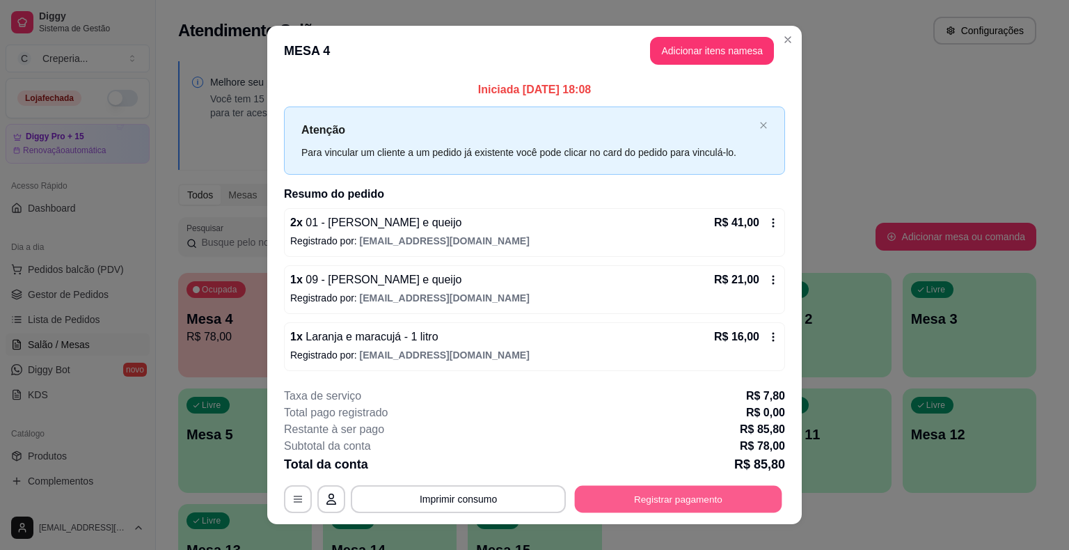
click at [732, 497] on button "Registrar pagamento" at bounding box center [678, 498] width 207 height 27
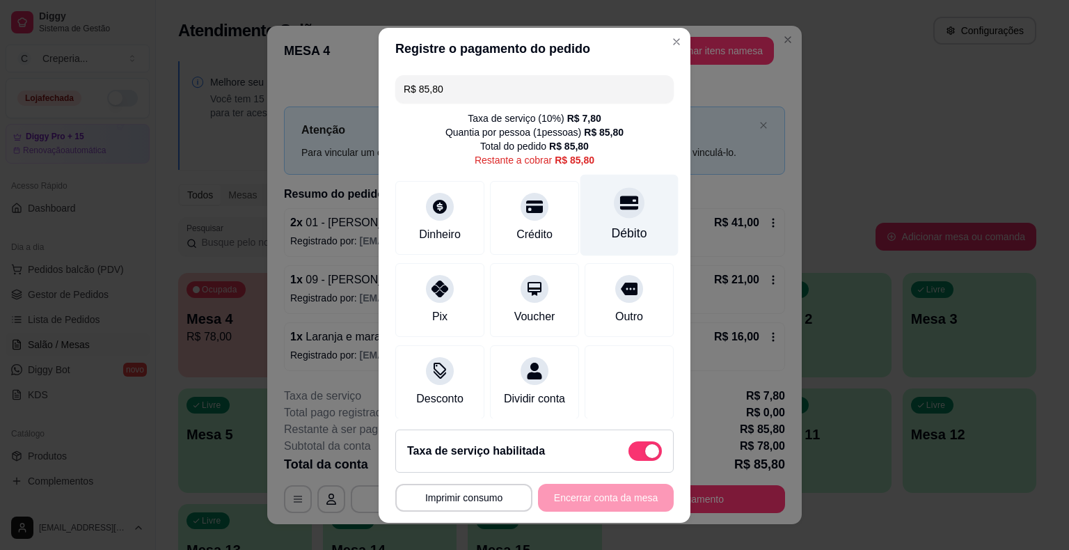
click at [620, 203] on div at bounding box center [629, 202] width 31 height 31
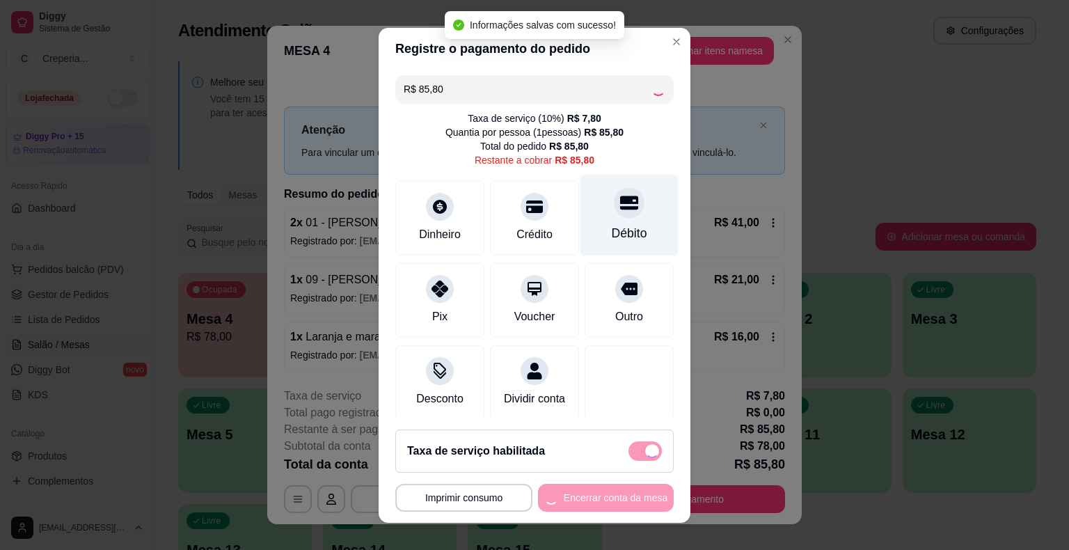
type input "R$ 0,00"
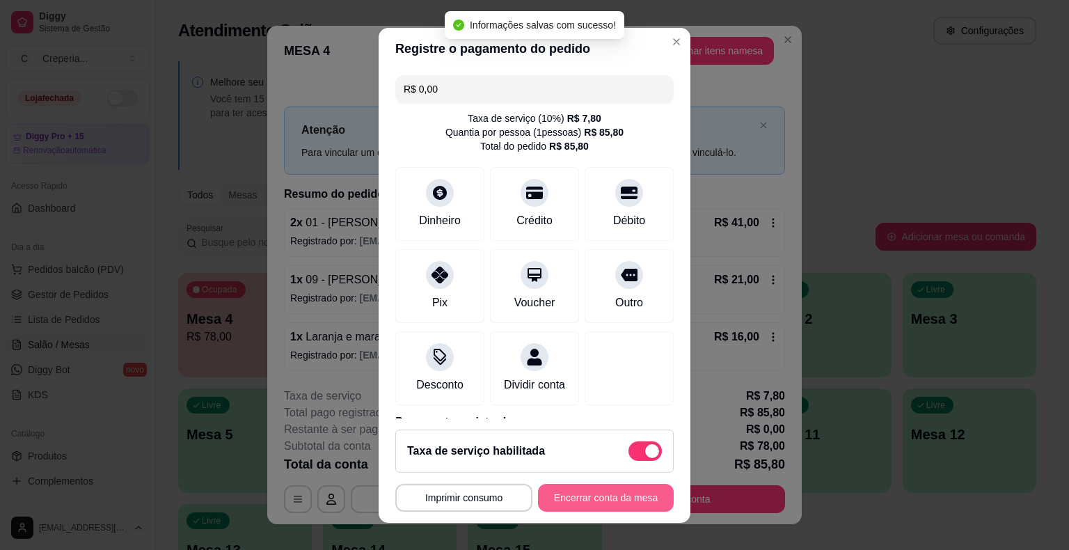
click at [593, 499] on button "Encerrar conta da mesa" at bounding box center [606, 498] width 136 height 28
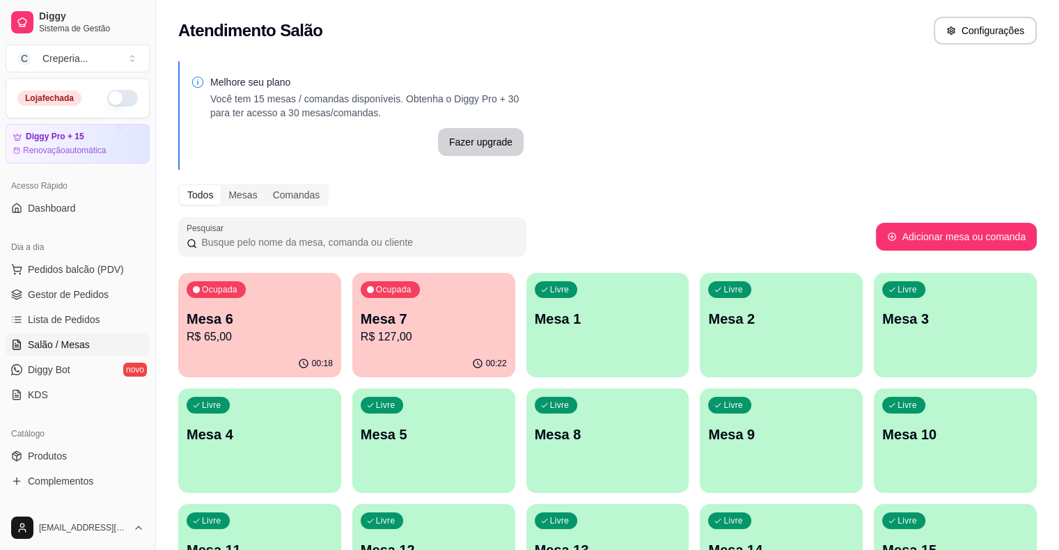
click at [333, 425] on p "Mesa 4" at bounding box center [260, 434] width 146 height 19
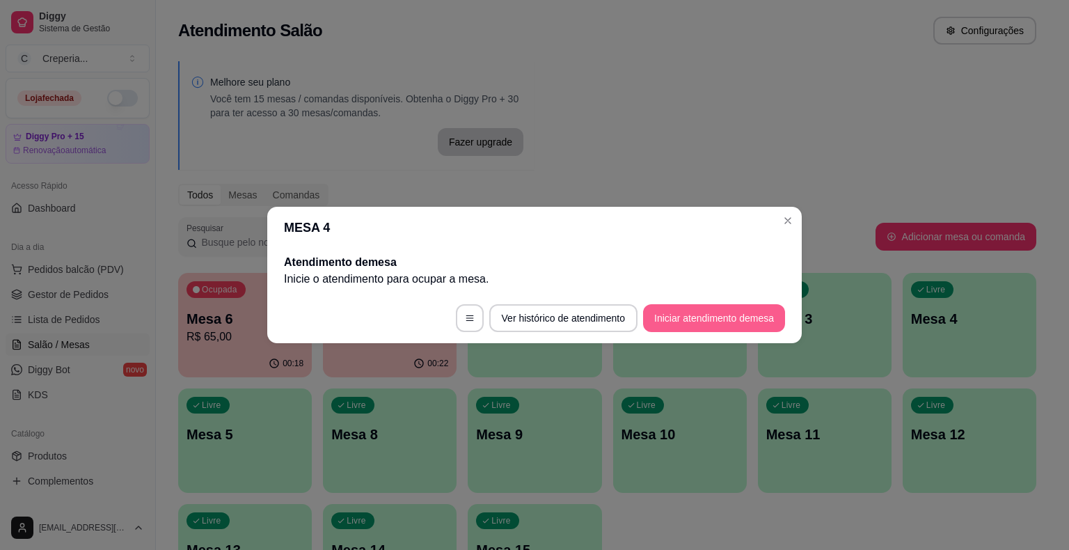
click at [745, 321] on button "Iniciar atendimento de mesa" at bounding box center [714, 318] width 142 height 28
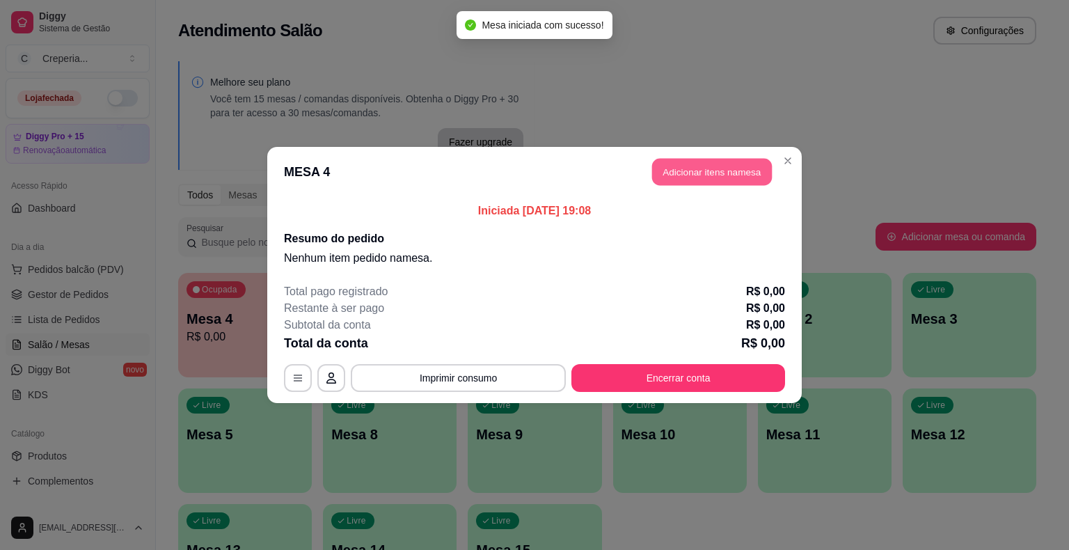
click at [668, 166] on button "Adicionar itens na mesa" at bounding box center [712, 172] width 120 height 27
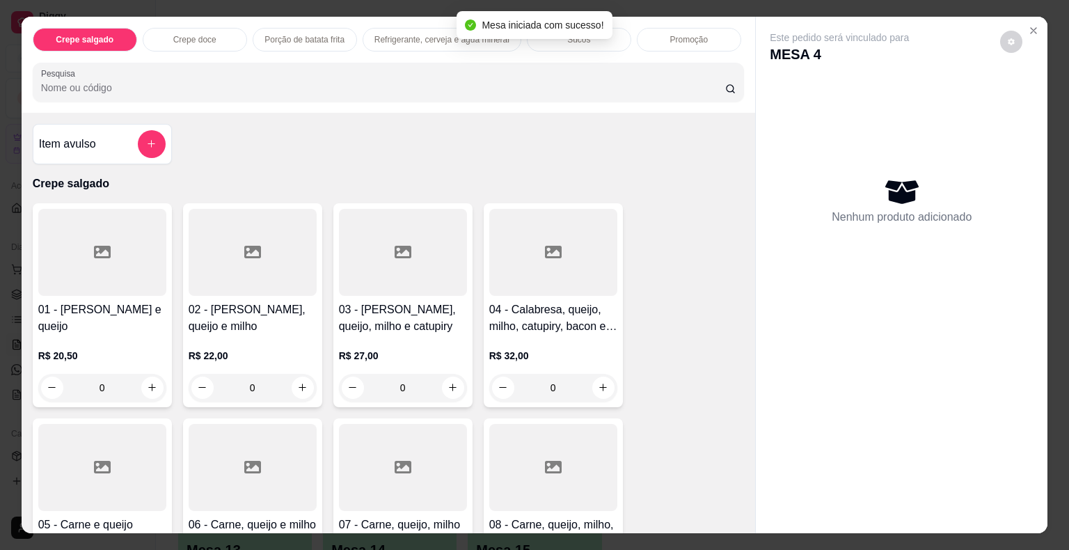
click at [400, 84] on input "Pesquisa" at bounding box center [383, 88] width 684 height 14
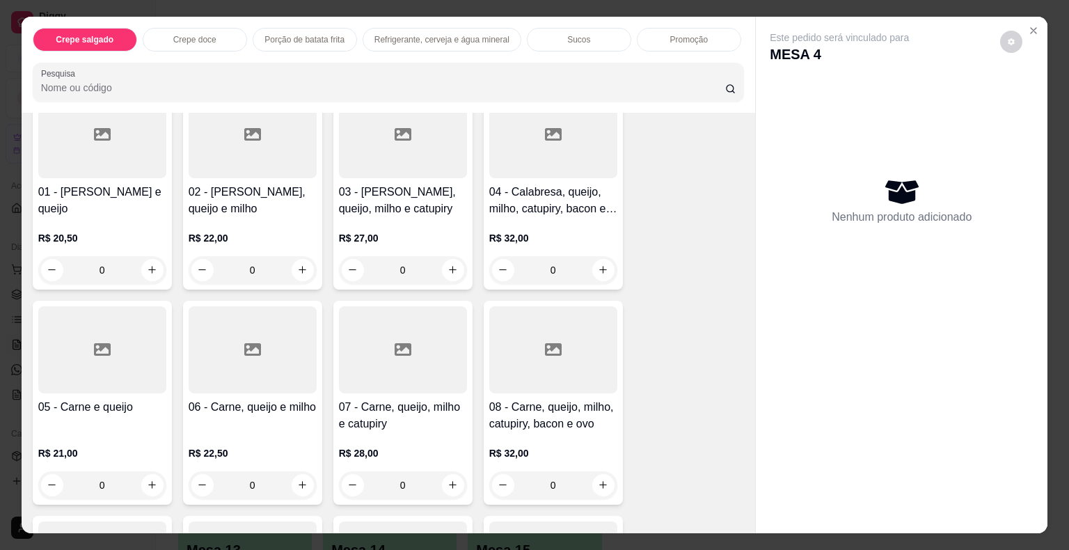
scroll to position [139, 0]
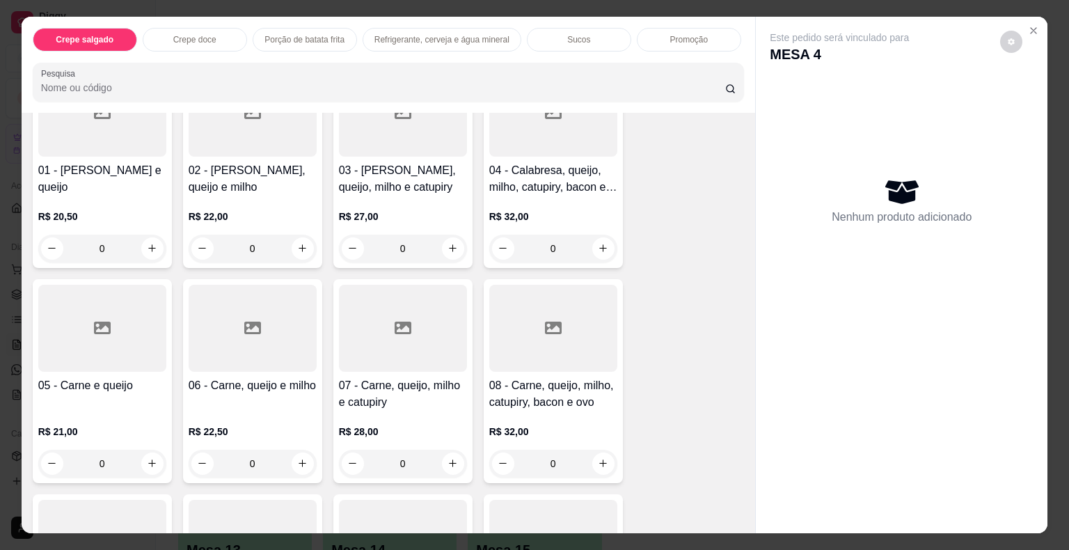
click at [205, 333] on div at bounding box center [253, 328] width 128 height 87
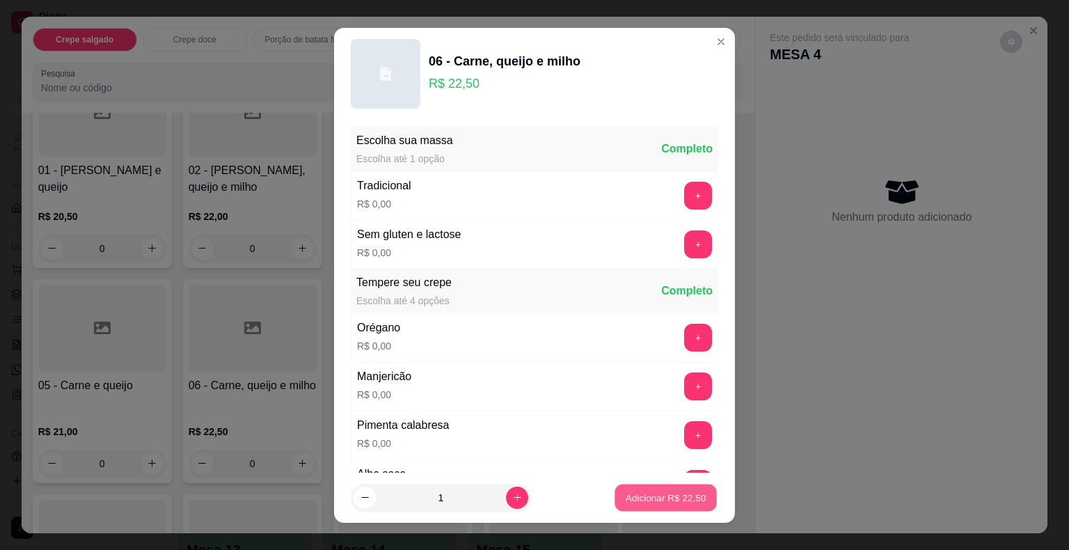
click at [628, 494] on p "Adicionar R$ 22,50" at bounding box center [666, 497] width 81 height 13
type input "1"
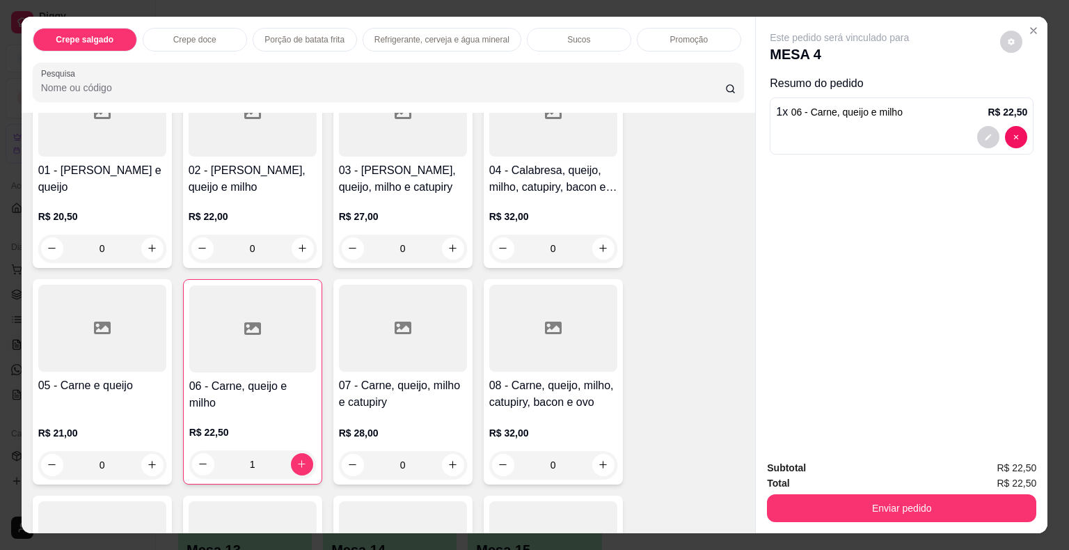
click at [245, 358] on div at bounding box center [252, 328] width 127 height 87
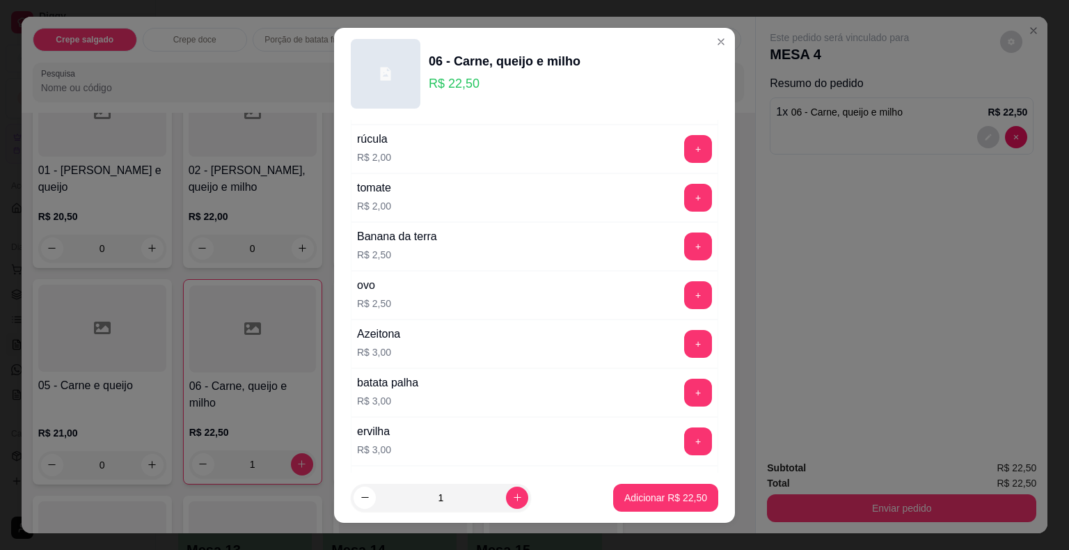
scroll to position [696, 0]
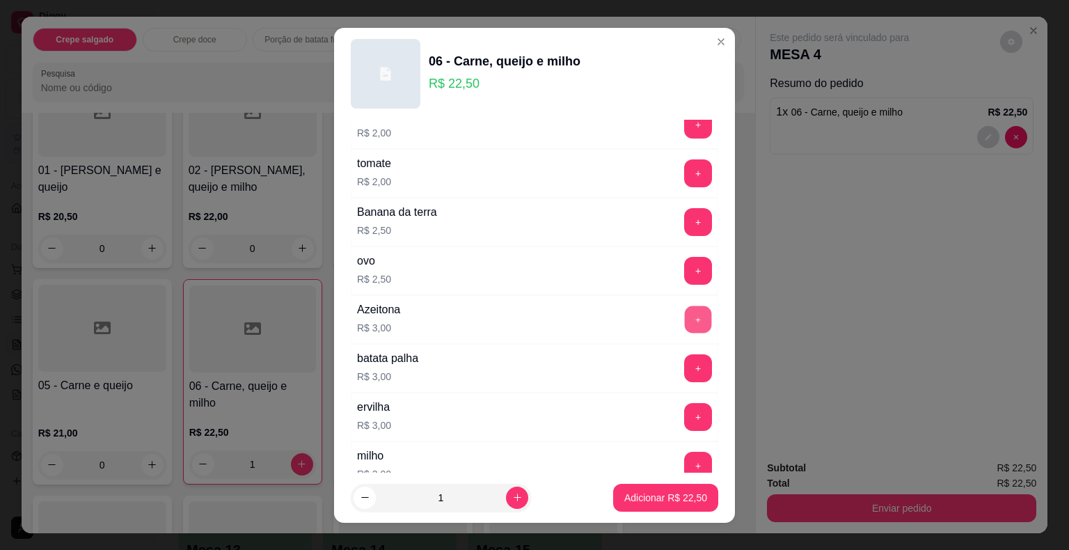
click at [685, 316] on button "+" at bounding box center [698, 319] width 27 height 27
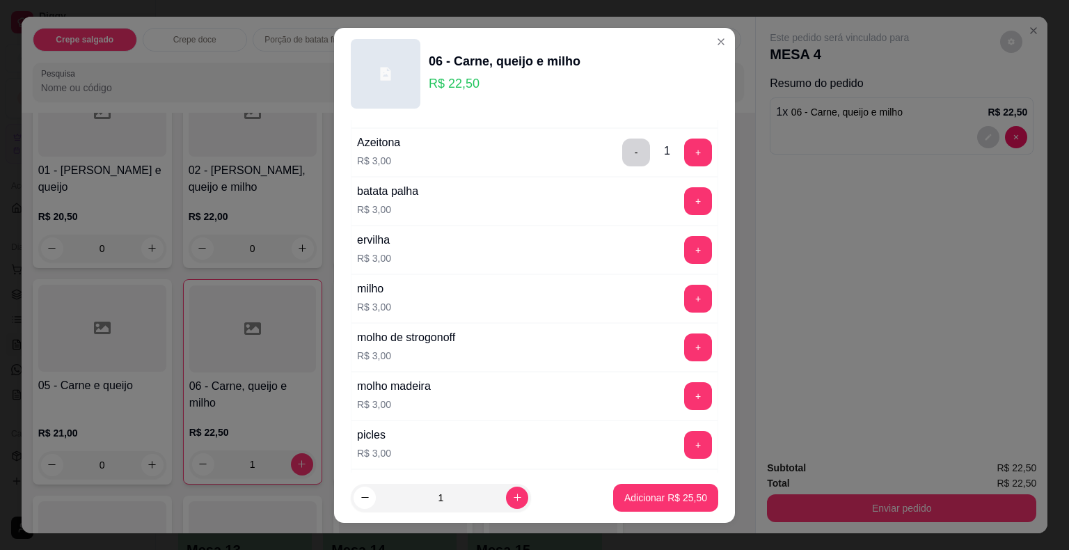
scroll to position [975, 0]
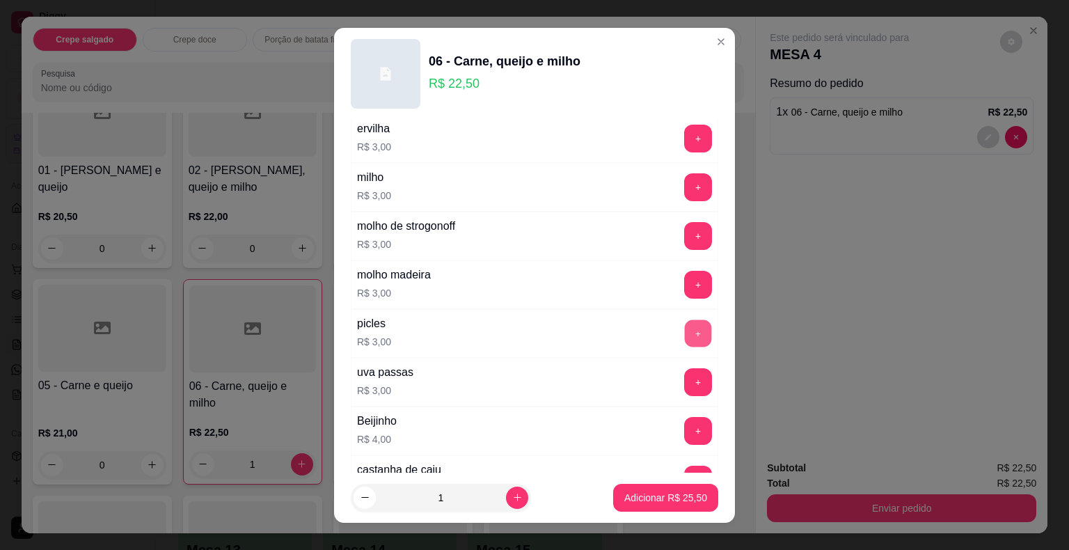
click at [685, 324] on button "+" at bounding box center [698, 333] width 27 height 27
click at [647, 507] on button "Adicionar R$ 28,50" at bounding box center [666, 497] width 102 height 27
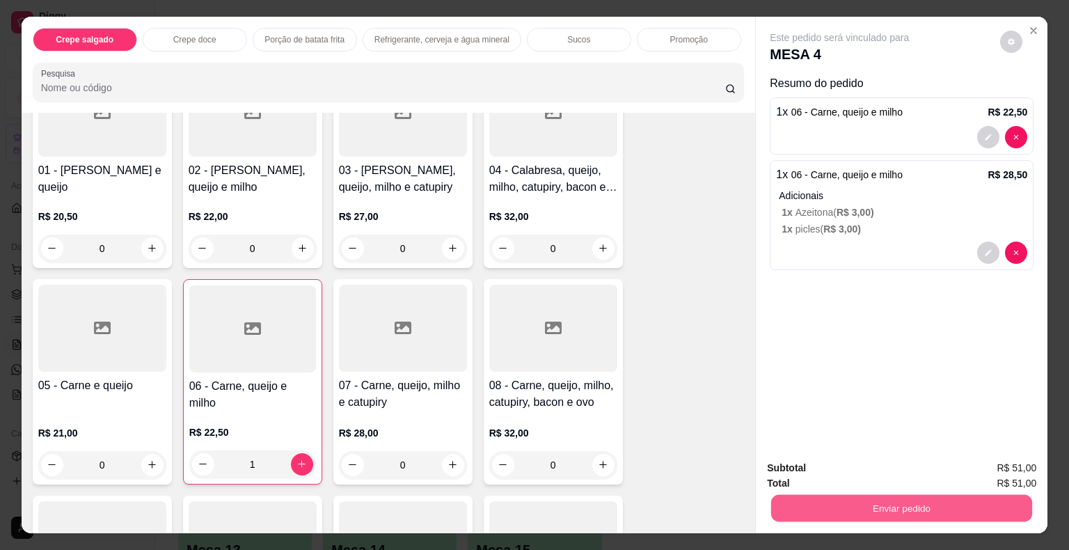
click at [806, 498] on button "Enviar pedido" at bounding box center [901, 508] width 261 height 27
click at [798, 464] on button "Não registrar e enviar pedido" at bounding box center [855, 469] width 145 height 26
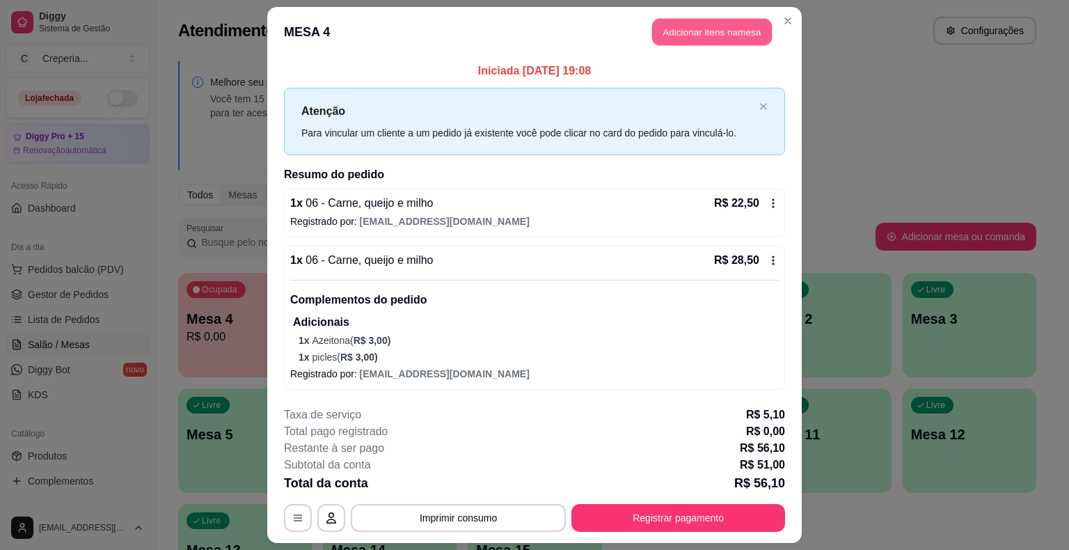
click at [700, 38] on button "Adicionar itens na mesa" at bounding box center [712, 32] width 120 height 27
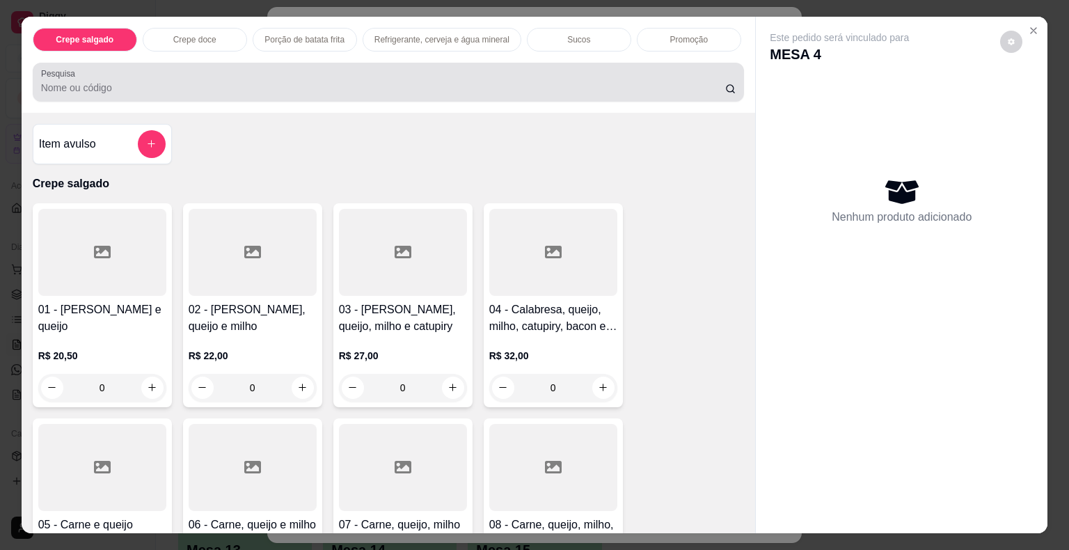
click at [219, 69] on div at bounding box center [388, 82] width 695 height 28
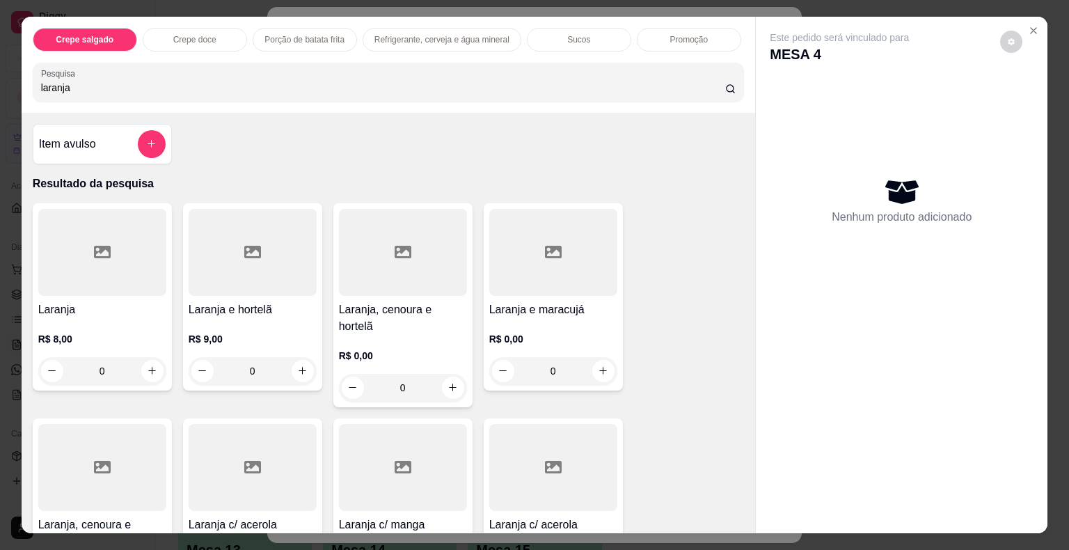
type input "laranja"
click at [122, 246] on div at bounding box center [102, 252] width 128 height 87
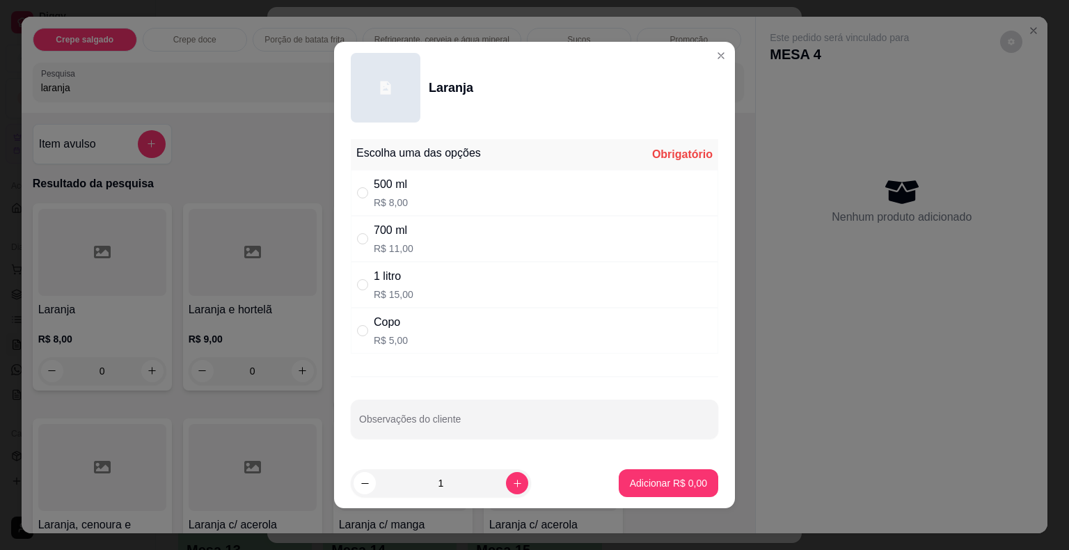
drag, startPoint x: 430, startPoint y: 239, endPoint x: 387, endPoint y: 340, distance: 109.5
click at [429, 246] on div "700 ml R$ 11,00" at bounding box center [535, 239] width 368 height 46
radio input "true"
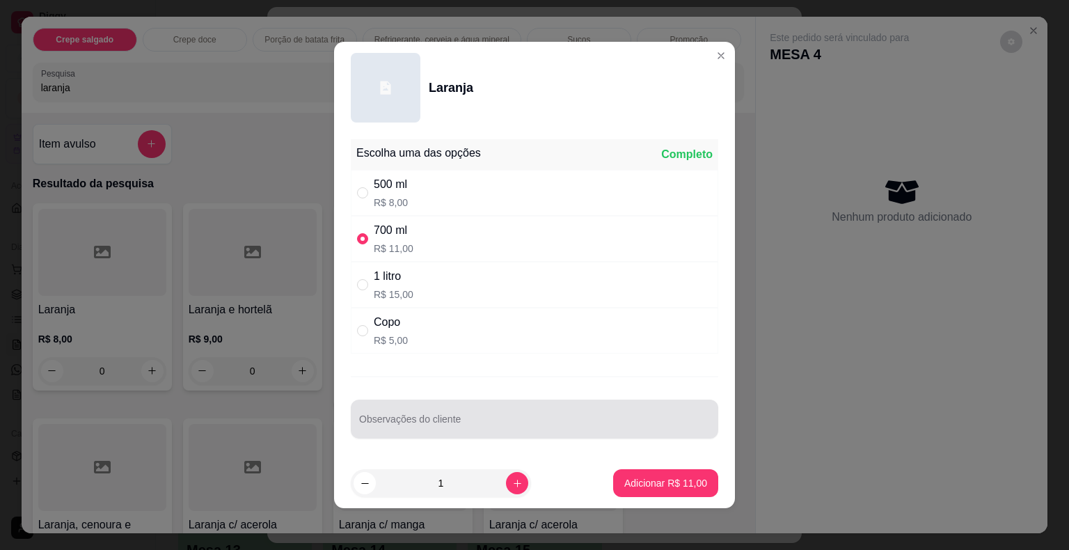
click at [401, 411] on div at bounding box center [534, 419] width 351 height 28
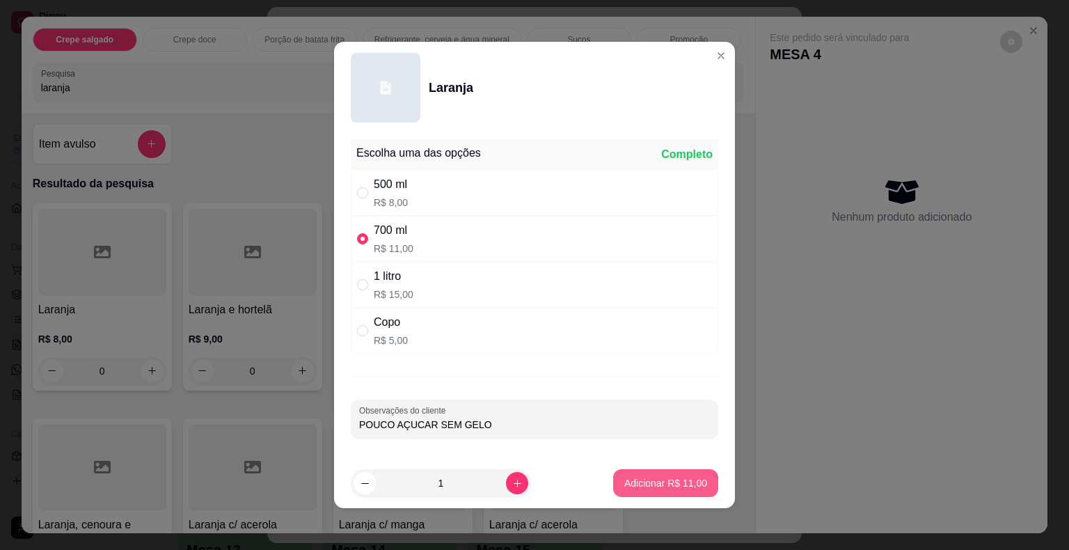
type input "POUCO AÇUCAR SEM GELO"
click at [645, 477] on p "Adicionar R$ 11,00" at bounding box center [665, 483] width 83 height 14
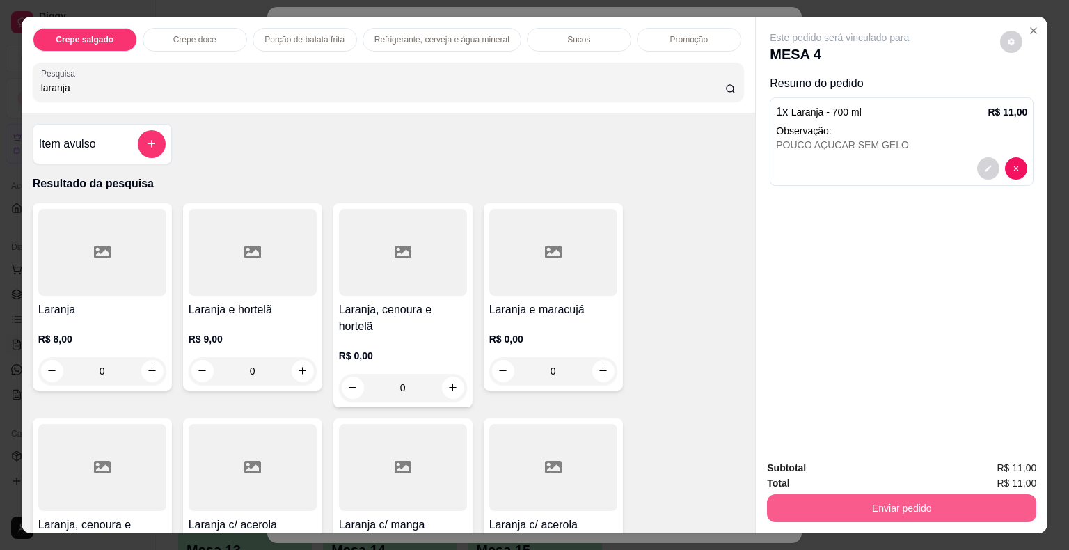
click at [833, 500] on button "Enviar pedido" at bounding box center [901, 508] width 269 height 28
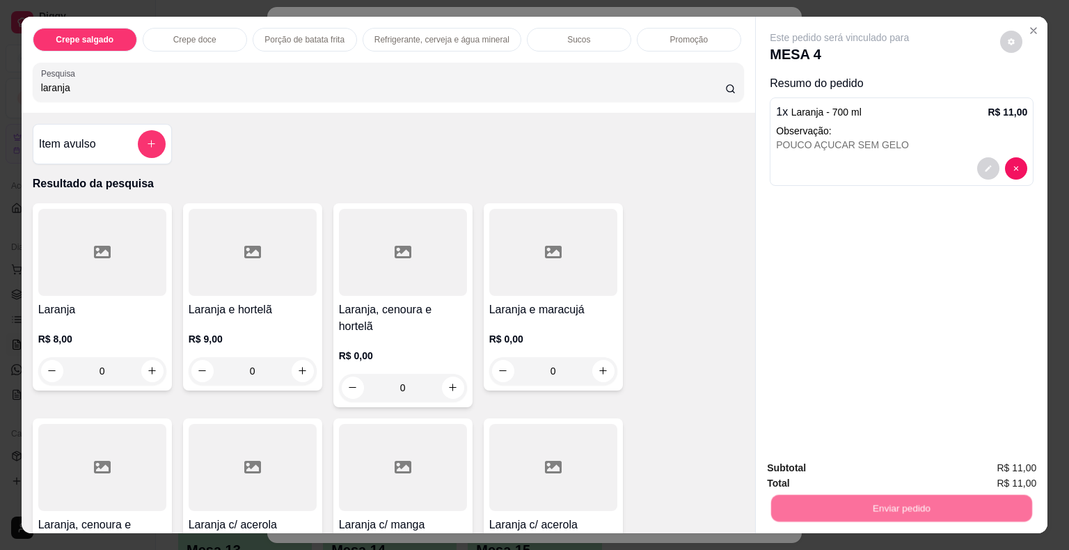
click at [820, 467] on button "Não registrar e enviar pedido" at bounding box center [855, 469] width 141 height 26
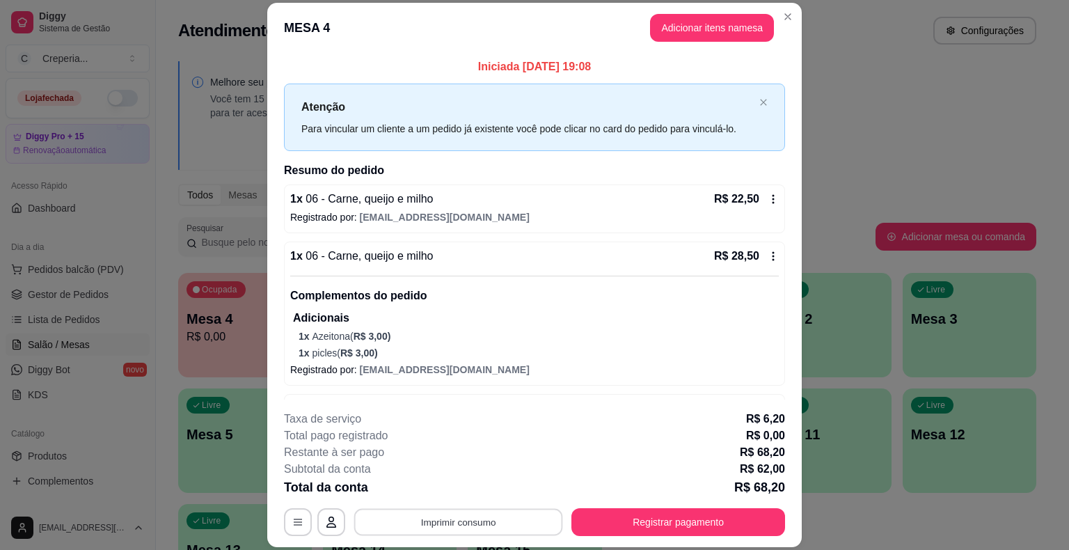
click at [448, 519] on button "Imprimir consumo" at bounding box center [458, 522] width 209 height 27
click at [447, 495] on button "IMPRESSORA" at bounding box center [457, 490] width 101 height 22
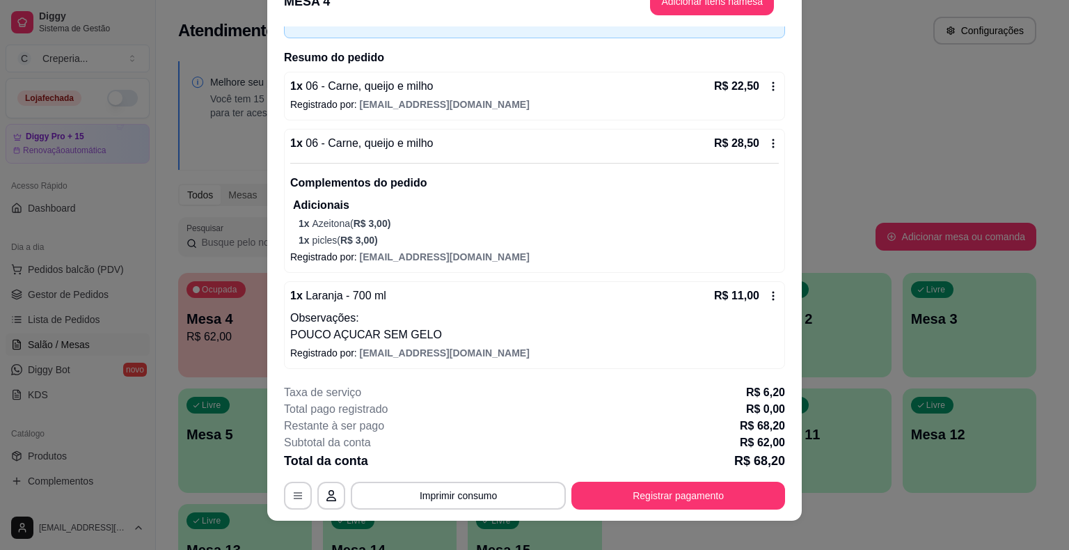
scroll to position [42, 0]
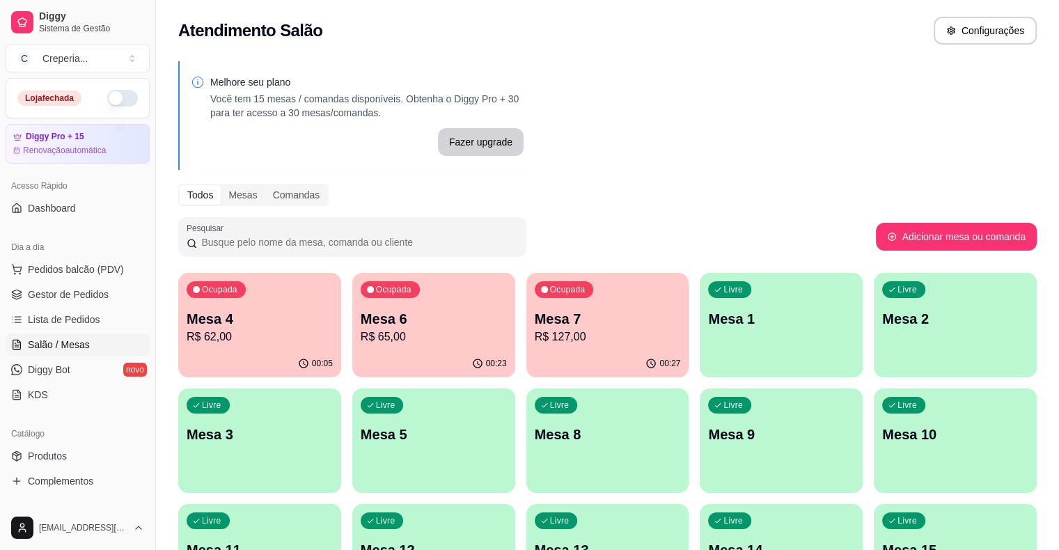
click at [541, 324] on p "Mesa 7" at bounding box center [608, 318] width 146 height 19
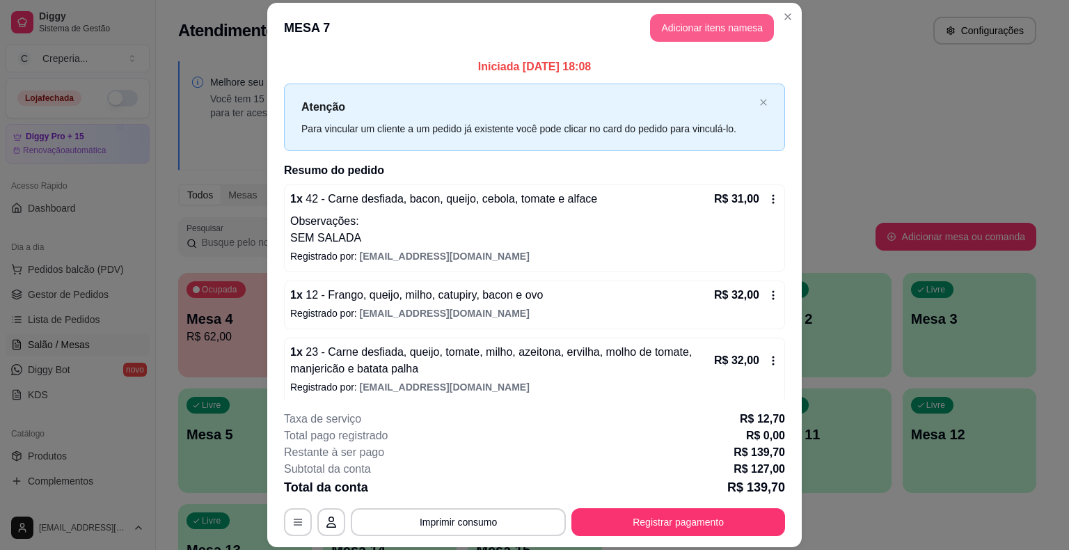
click at [678, 31] on button "Adicionar itens na mesa" at bounding box center [712, 28] width 124 height 28
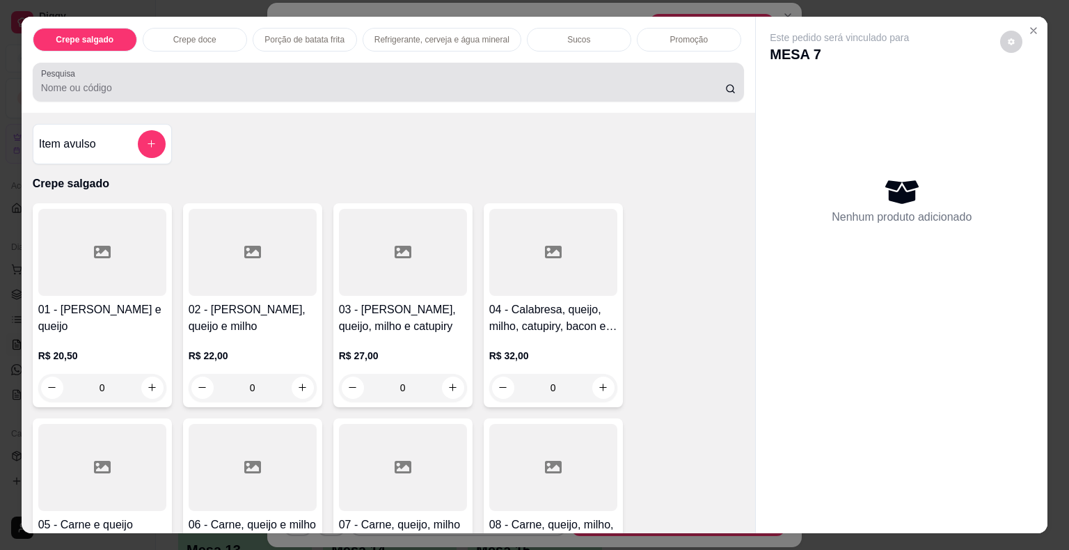
click at [348, 68] on div at bounding box center [388, 82] width 695 height 28
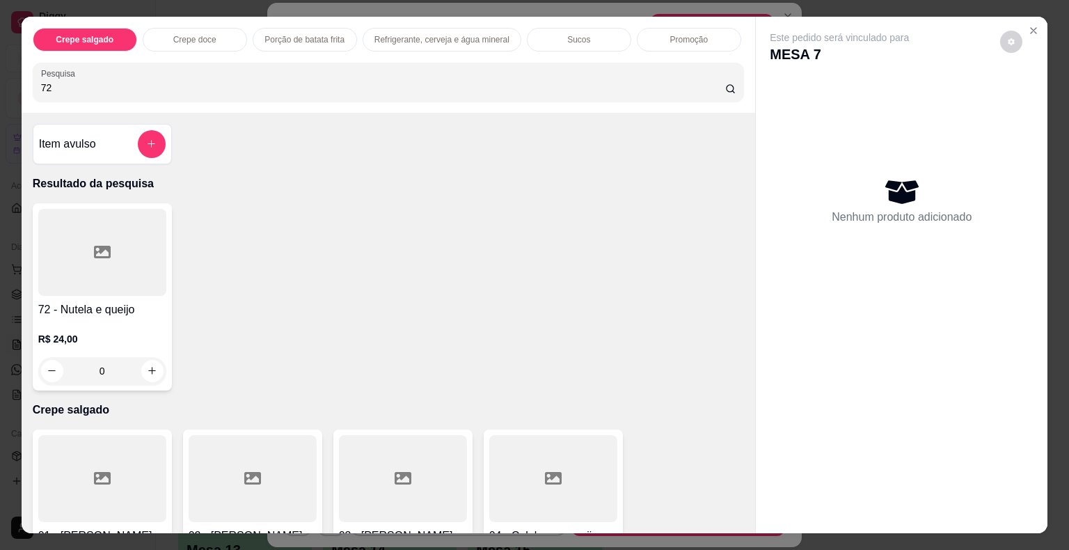
type input "72"
click at [107, 260] on div at bounding box center [102, 252] width 128 height 87
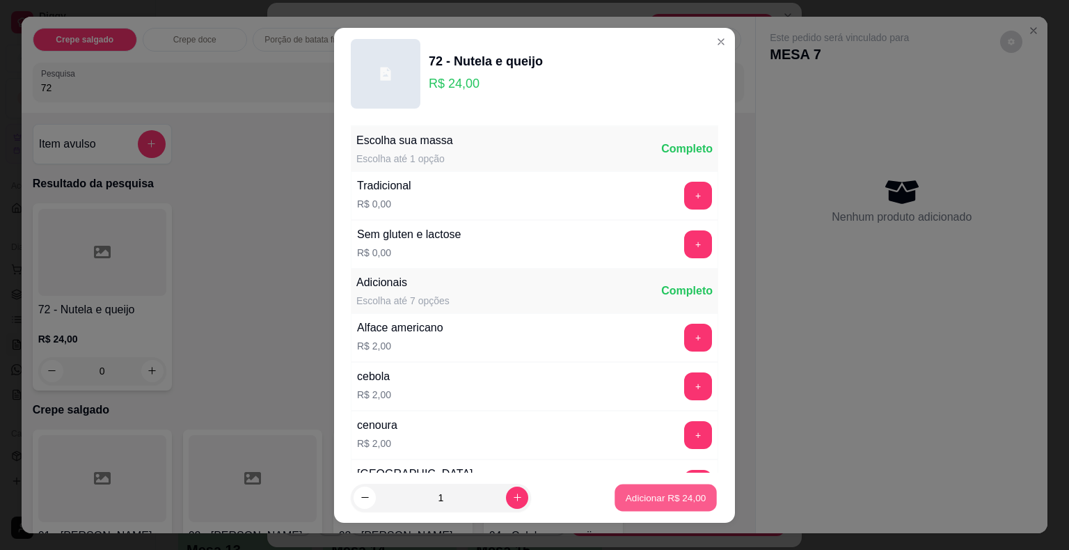
click at [663, 496] on p "Adicionar R$ 24,00" at bounding box center [666, 497] width 81 height 13
type input "1"
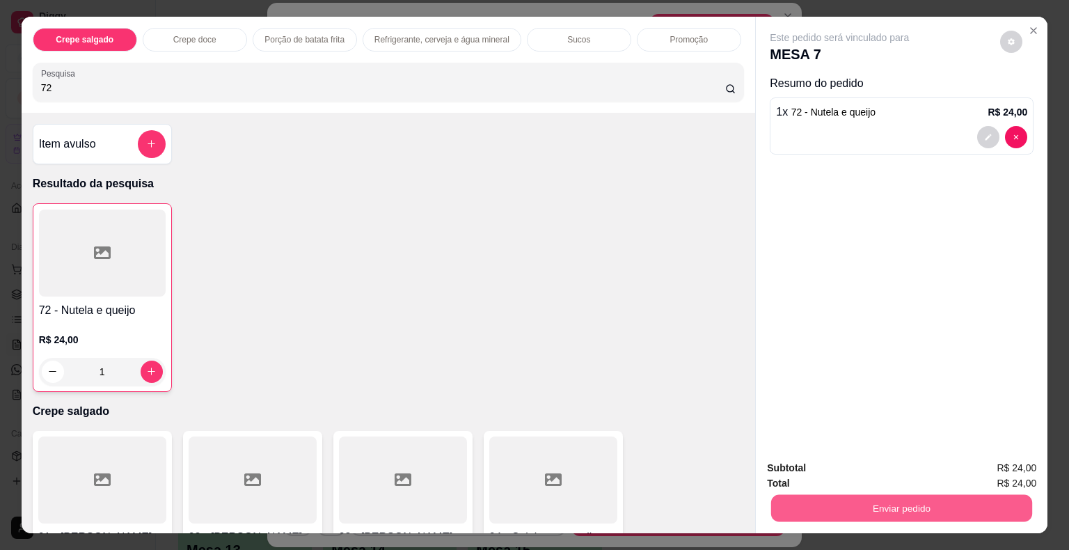
click at [808, 510] on button "Enviar pedido" at bounding box center [901, 508] width 261 height 27
click at [823, 472] on button "Não registrar e enviar pedido" at bounding box center [855, 469] width 141 height 26
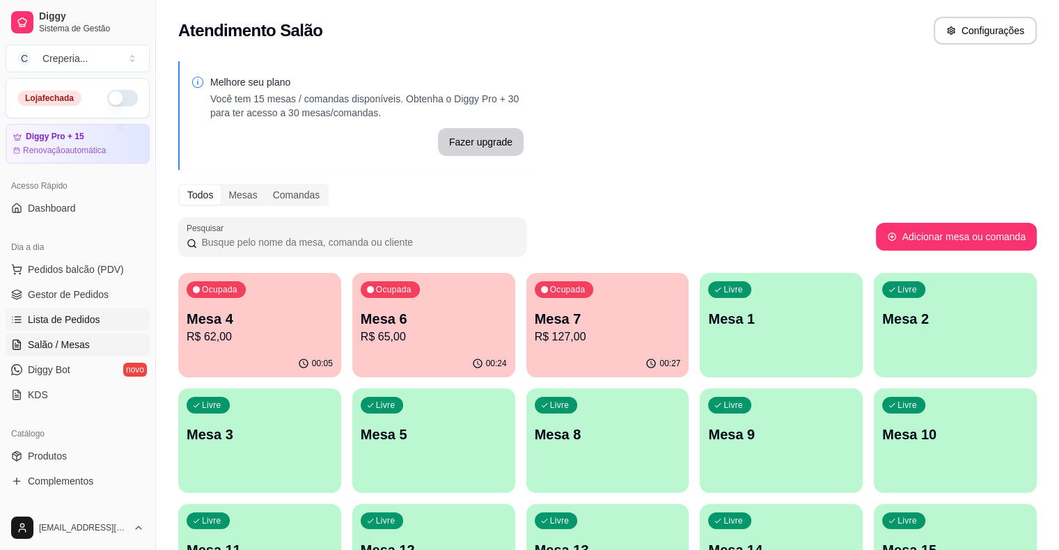
click at [103, 327] on link "Lista de Pedidos" at bounding box center [78, 319] width 144 height 22
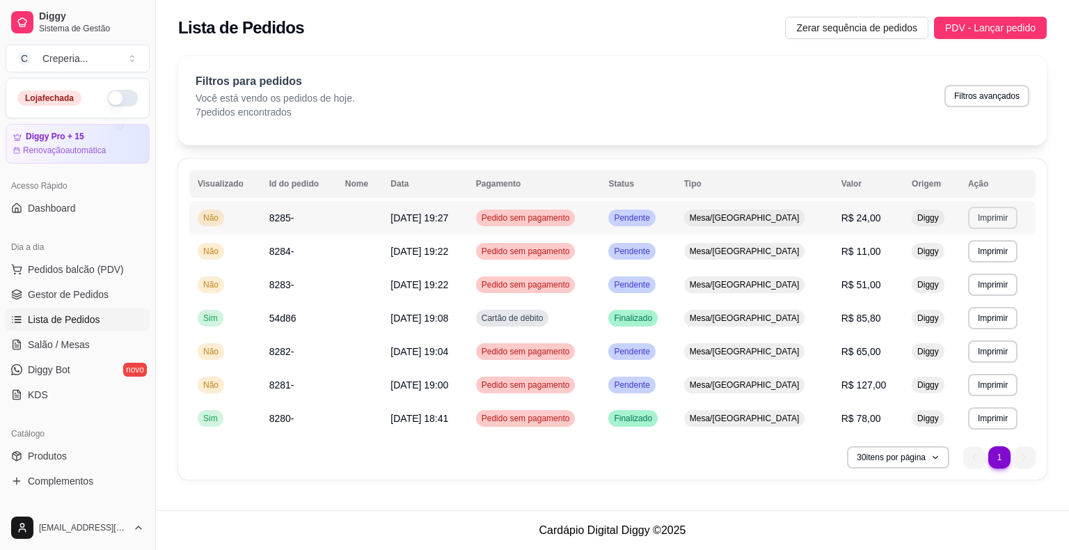
click at [994, 212] on button "Imprimir" at bounding box center [992, 218] width 49 height 22
click at [945, 265] on button "IMPRESSORA" at bounding box center [964, 266] width 101 height 22
click at [81, 352] on link "Salão / Mesas" at bounding box center [78, 344] width 144 height 22
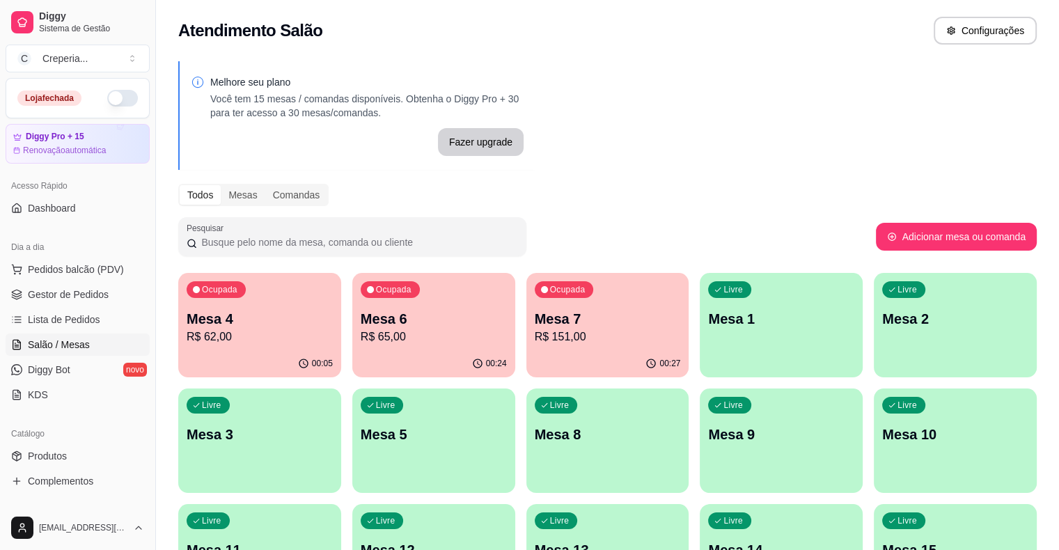
click at [553, 325] on p "Mesa 7" at bounding box center [608, 318] width 146 height 19
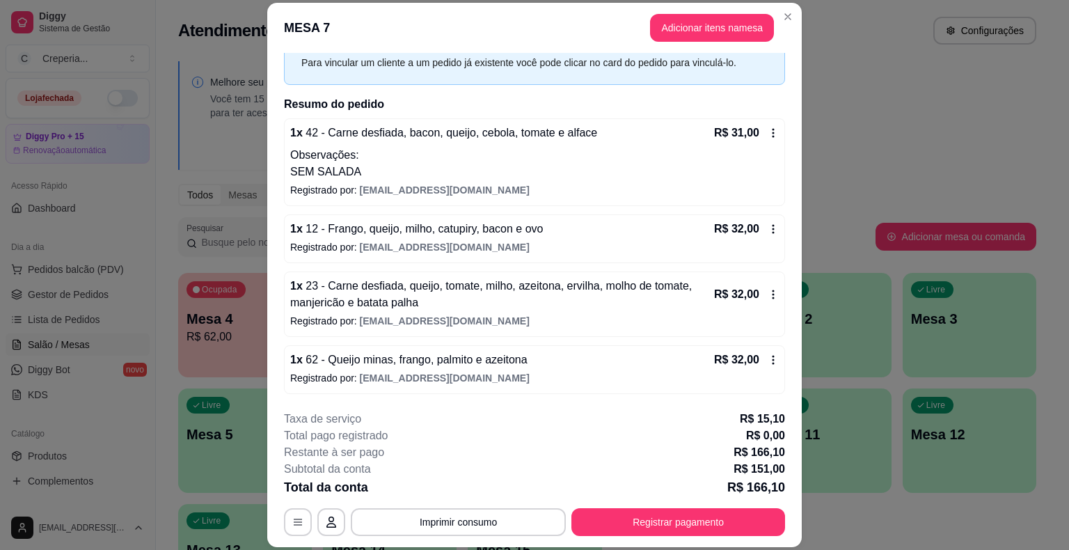
scroll to position [121, 0]
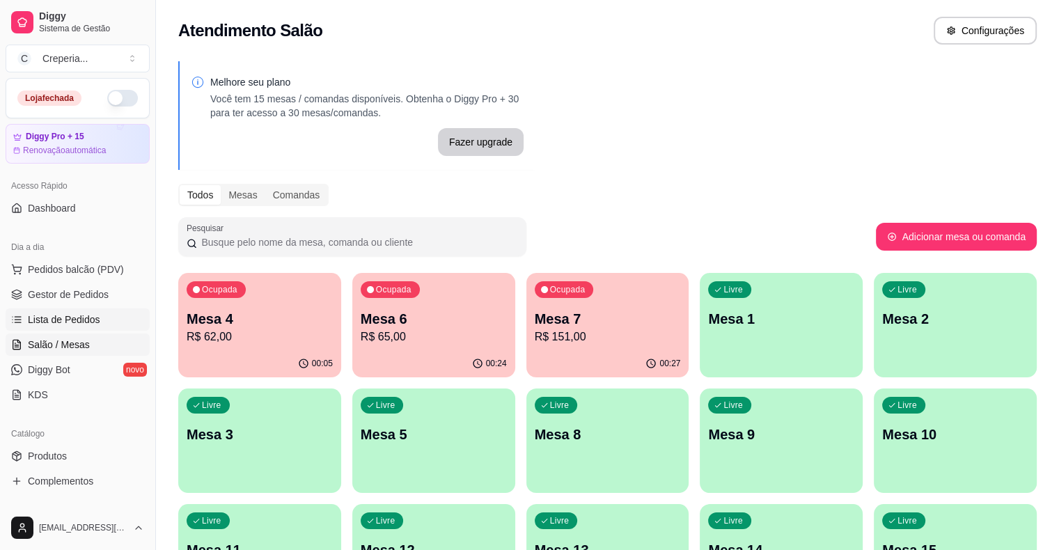
click at [95, 320] on span "Lista de Pedidos" at bounding box center [64, 320] width 72 height 14
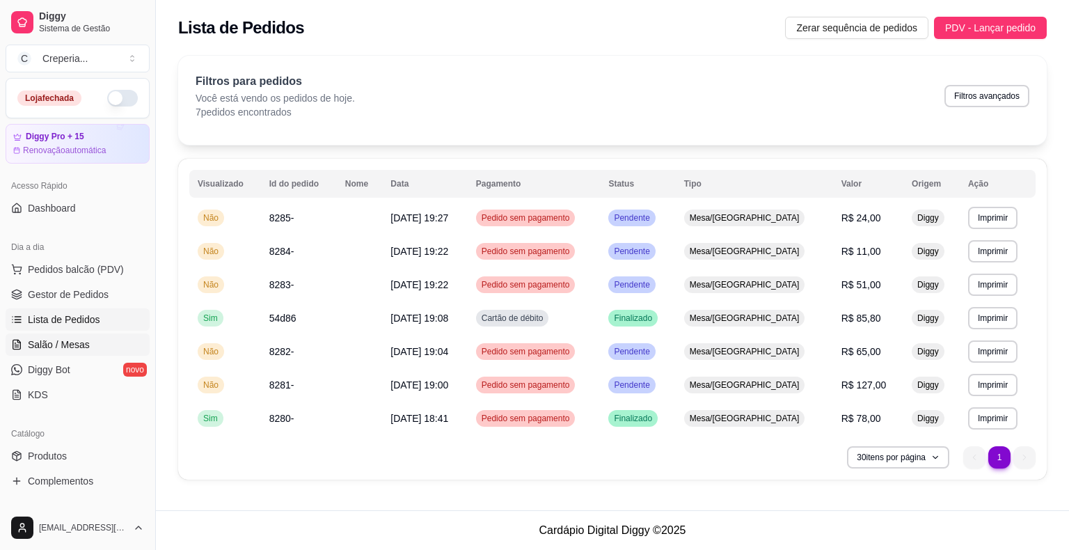
click at [81, 345] on span "Salão / Mesas" at bounding box center [59, 345] width 62 height 14
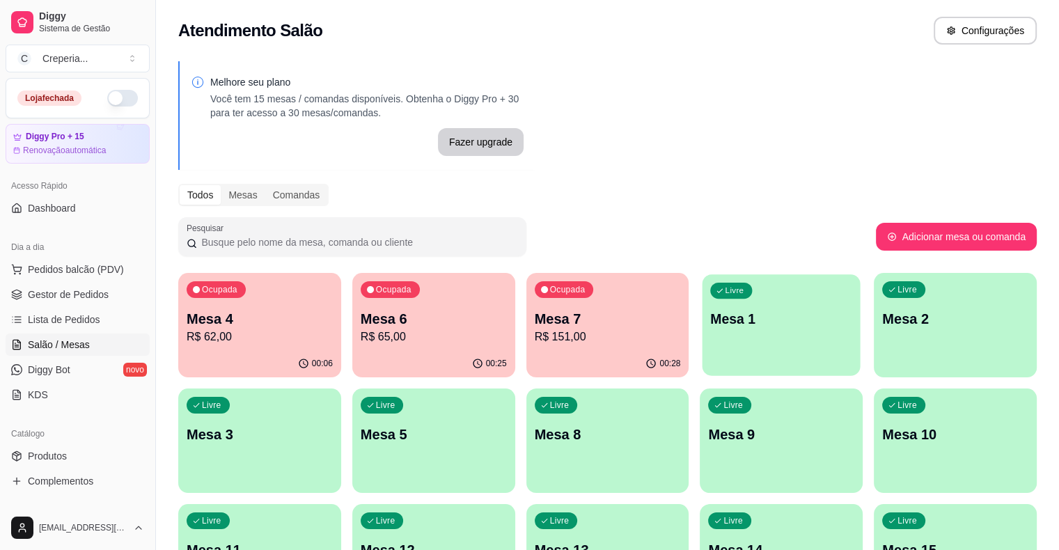
click at [711, 324] on p "Mesa 1" at bounding box center [782, 319] width 142 height 19
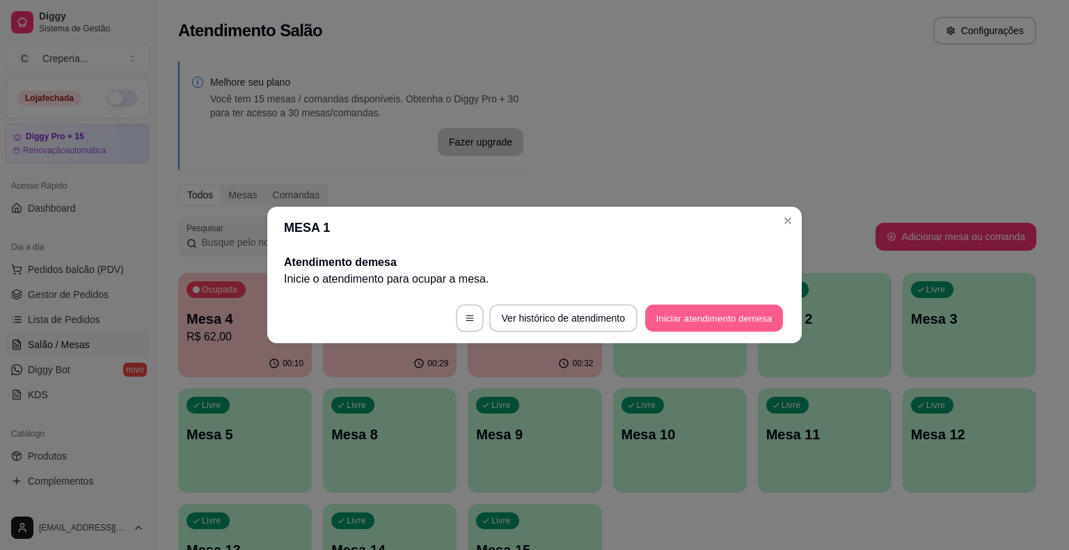
click at [695, 312] on button "Iniciar atendimento de mesa" at bounding box center [714, 318] width 138 height 27
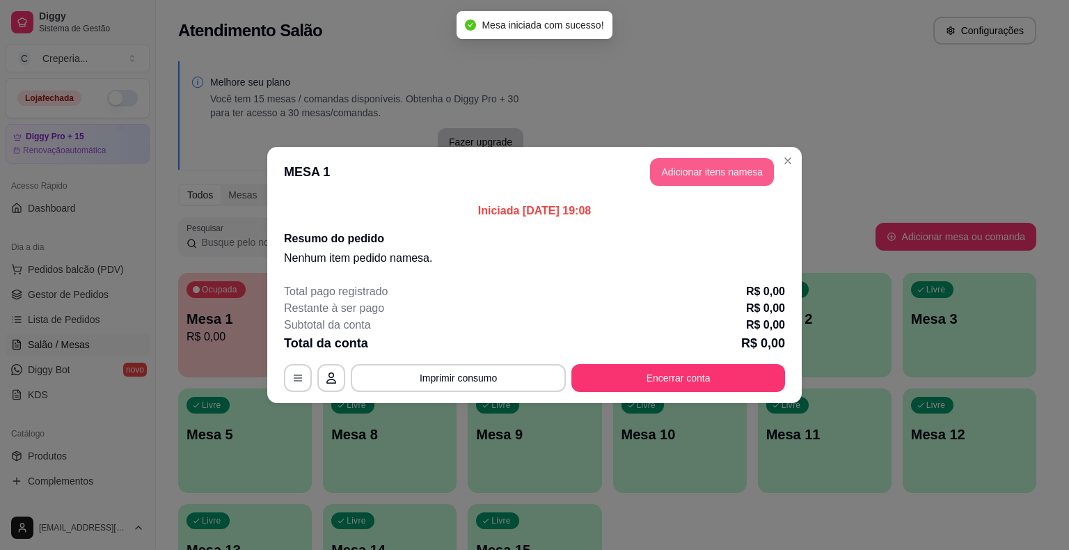
click at [716, 168] on button "Adicionar itens na mesa" at bounding box center [712, 172] width 124 height 28
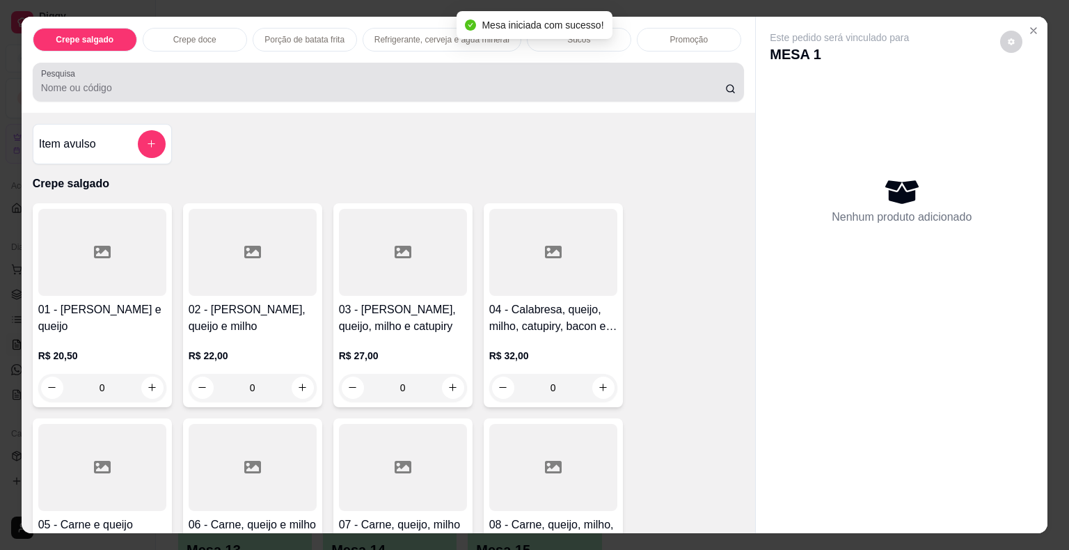
click at [134, 81] on input "Pesquisa" at bounding box center [383, 88] width 684 height 14
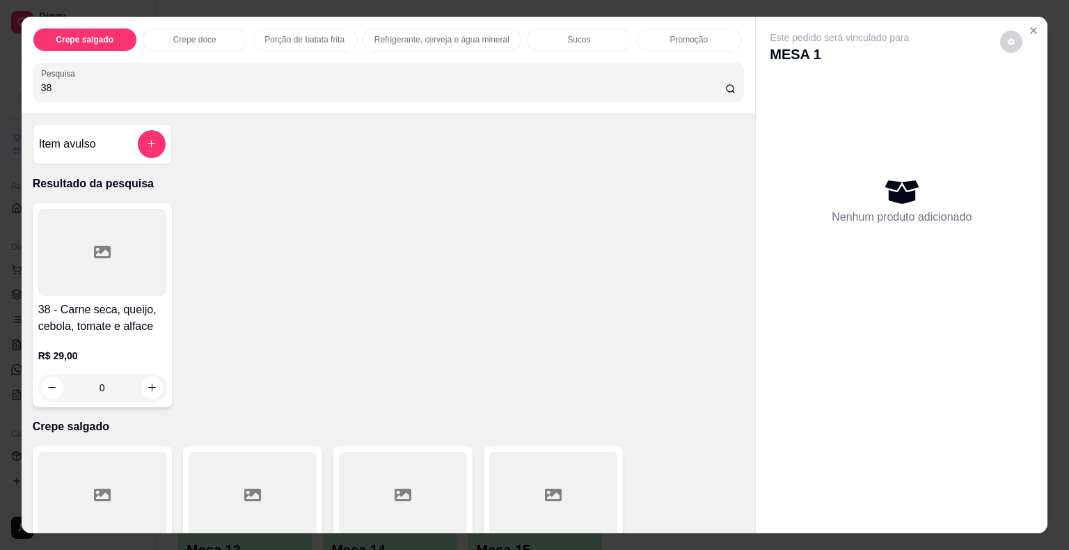
type input "38"
click at [94, 244] on icon at bounding box center [102, 252] width 17 height 17
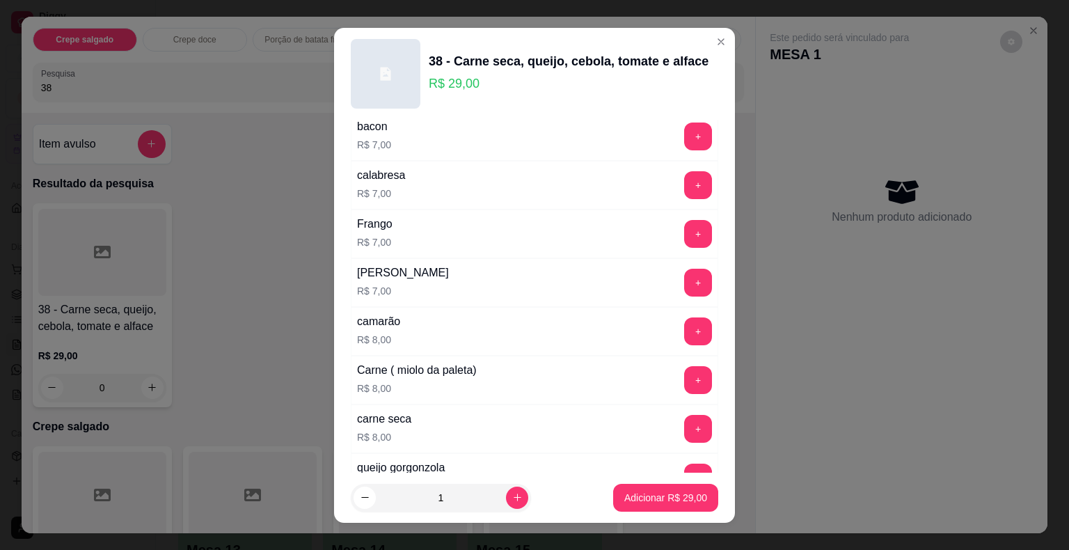
scroll to position [2459, 0]
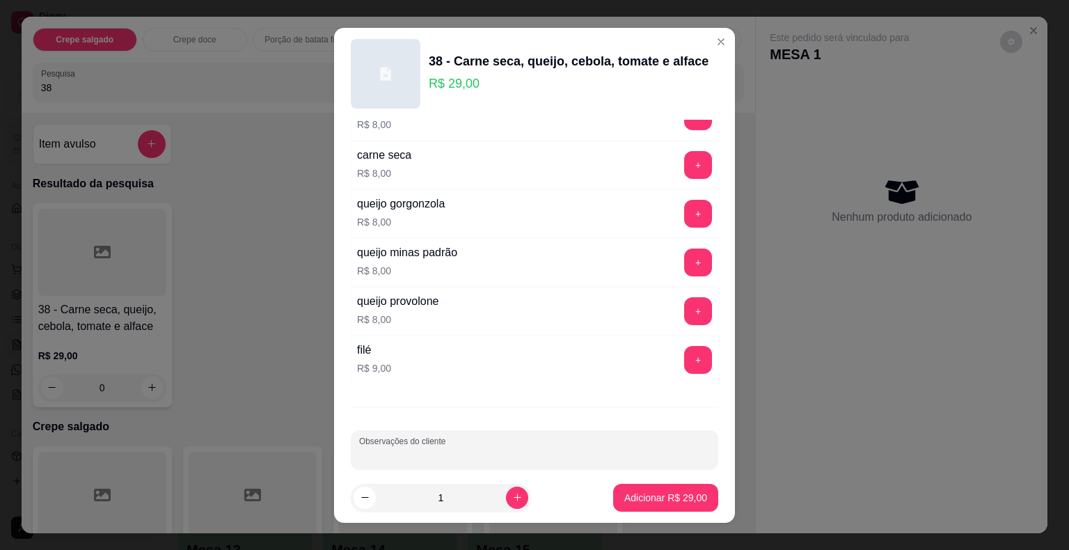
click at [528, 448] on input "Observações do cliente" at bounding box center [534, 455] width 351 height 14
type input "SEM QUEIJO"
click at [659, 506] on button "Adicionar R$ 29,00" at bounding box center [666, 497] width 102 height 27
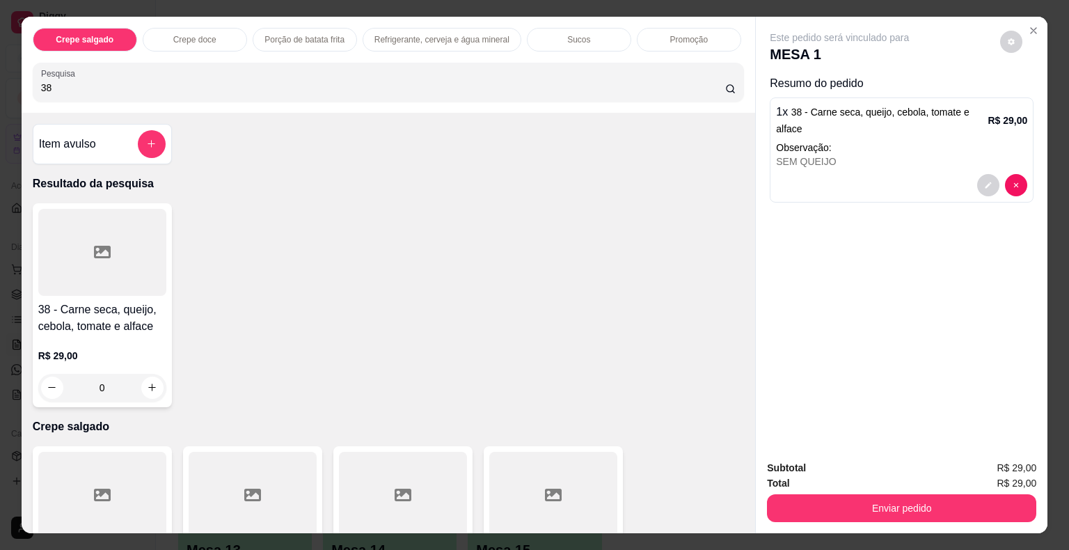
drag, startPoint x: 63, startPoint y: 79, endPoint x: 31, endPoint y: 74, distance: 32.4
click at [33, 74] on div "Pesquisa 38" at bounding box center [389, 82] width 712 height 39
type input "11"
click at [78, 236] on div at bounding box center [102, 252] width 128 height 87
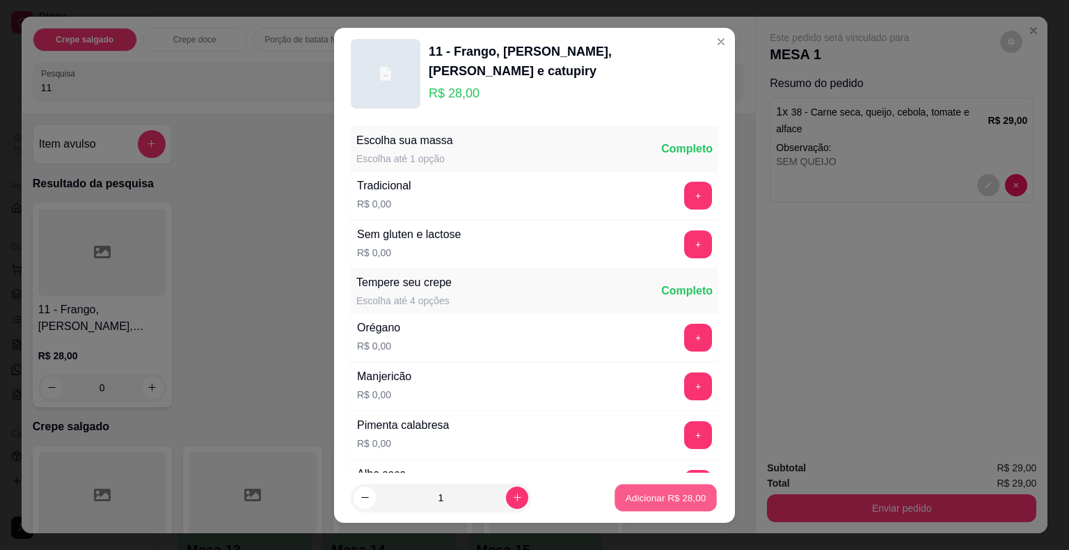
click at [660, 507] on button "Adicionar R$ 28,00" at bounding box center [666, 497] width 102 height 27
type input "1"
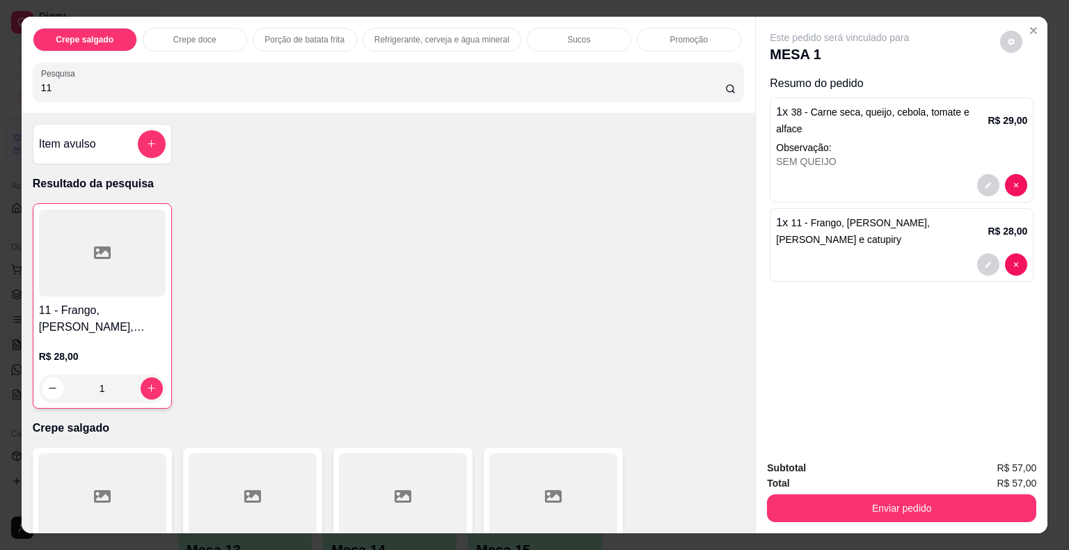
drag, startPoint x: 43, startPoint y: 72, endPoint x: 6, endPoint y: 60, distance: 38.7
click at [6, 60] on div "Crepe salgado Crepe doce Porção de batata frita Refrigerante, cerveja e água mi…" at bounding box center [534, 275] width 1069 height 550
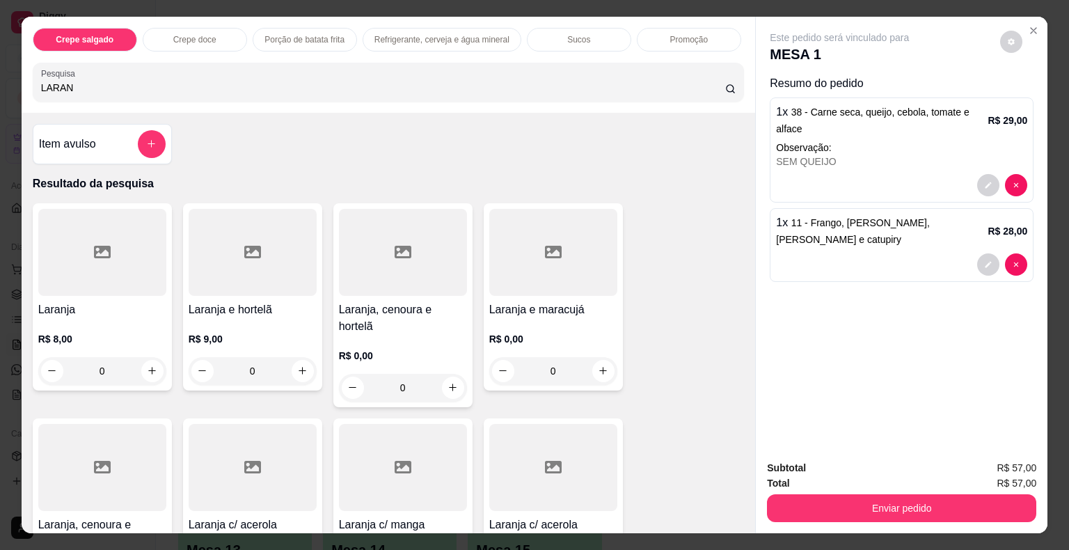
type input "LARAN"
click at [123, 318] on div "R$ 8,00 0" at bounding box center [102, 351] width 128 height 67
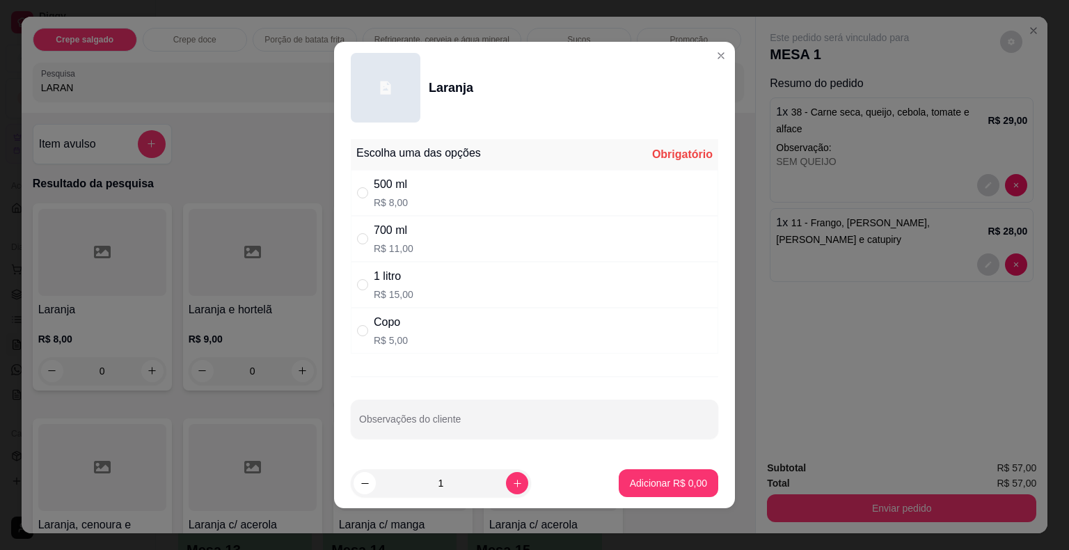
click at [364, 295] on div "1 litro R$ 15,00" at bounding box center [535, 285] width 368 height 46
radio input "true"
click at [654, 489] on p "Adicionar R$ 15,00" at bounding box center [665, 483] width 83 height 14
type input "1"
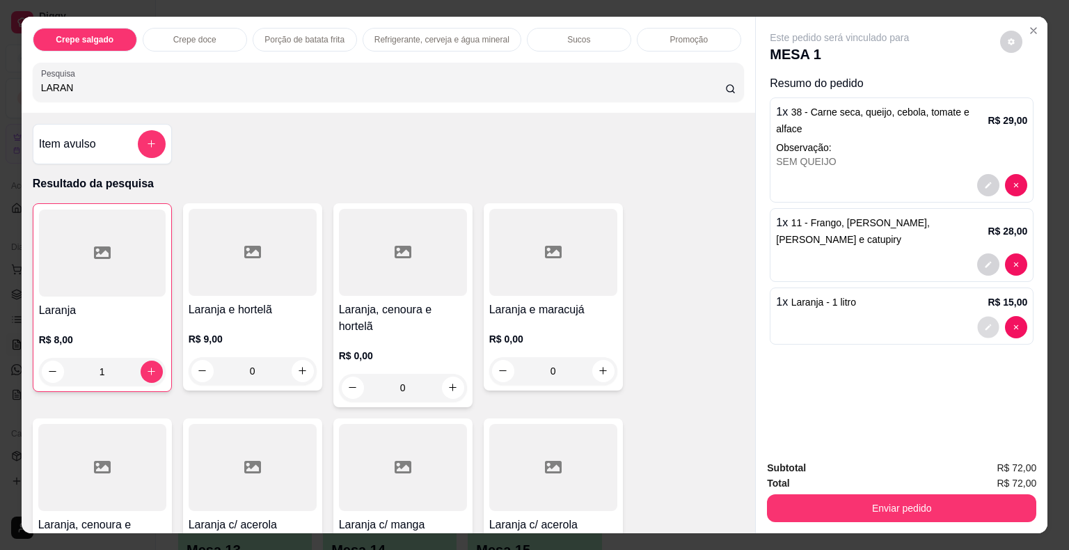
click at [984, 323] on icon "decrease-product-quantity" at bounding box center [988, 327] width 8 height 8
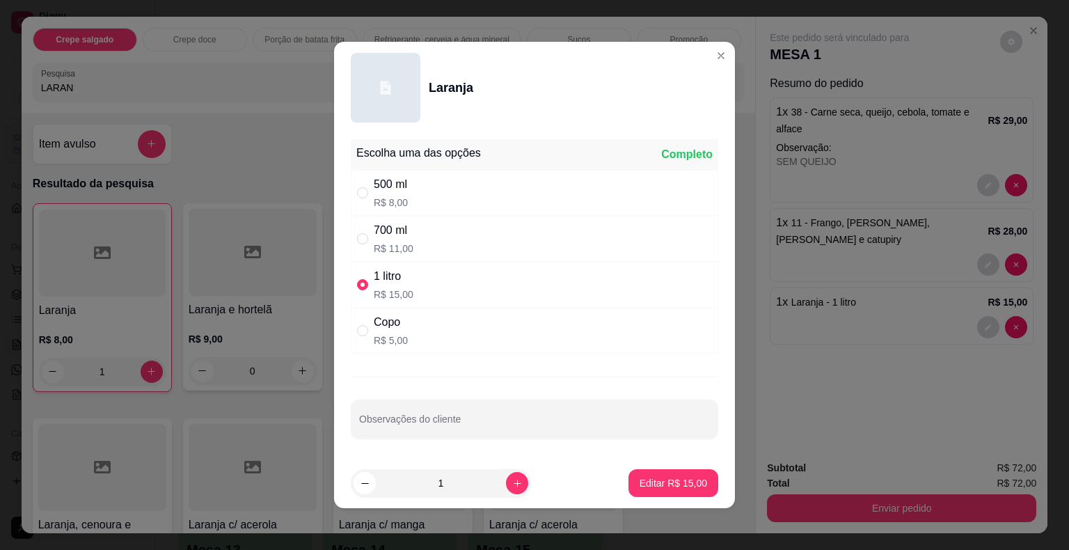
scroll to position [2, 0]
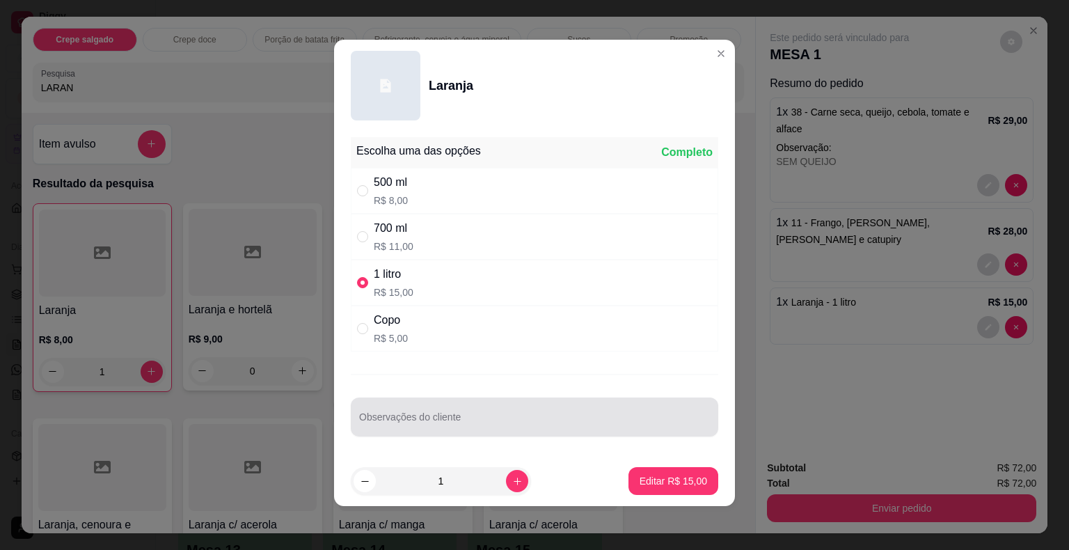
click at [448, 427] on input "Observações do cliente" at bounding box center [534, 423] width 351 height 14
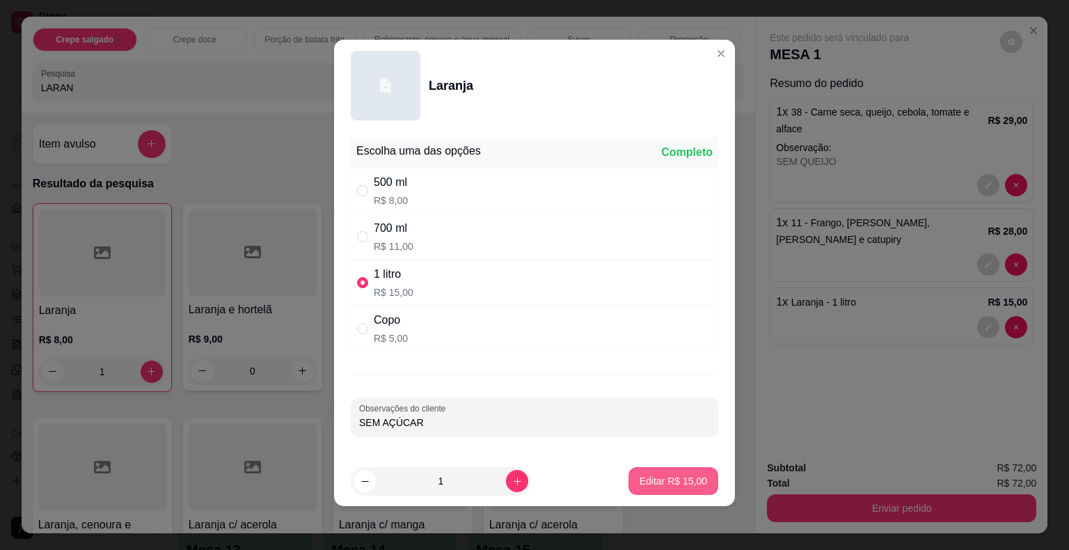
type input "SEM AÇÚCAR"
click at [668, 482] on p "Editar R$ 15,00" at bounding box center [672, 480] width 65 height 13
type input "0"
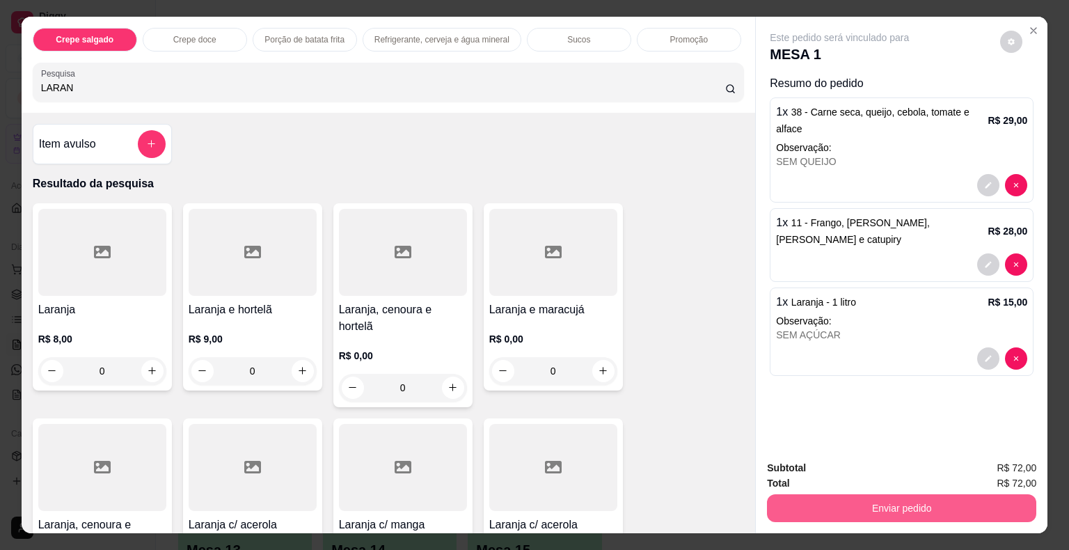
click at [879, 510] on button "Enviar pedido" at bounding box center [901, 508] width 269 height 28
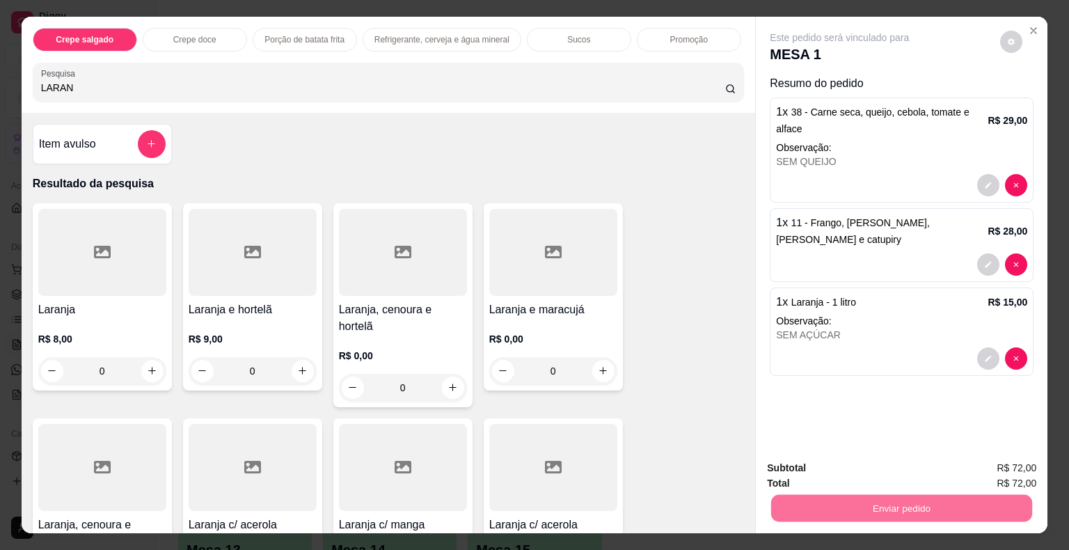
click at [847, 469] on button "Não registrar e enviar pedido" at bounding box center [855, 469] width 145 height 26
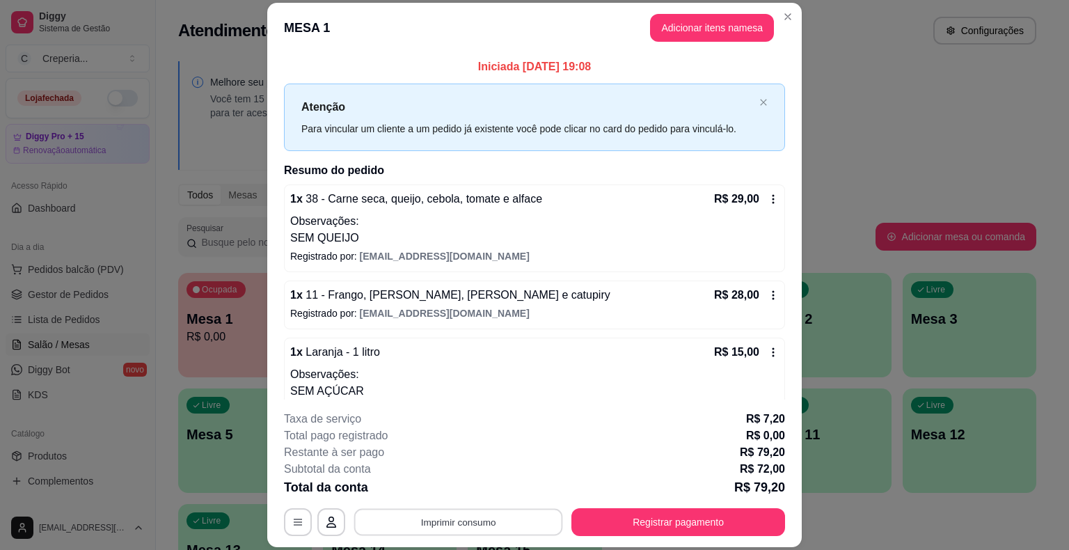
click at [454, 522] on button "Imprimir consumo" at bounding box center [458, 522] width 209 height 27
click at [458, 494] on button "IMPRESSORA" at bounding box center [457, 490] width 101 height 22
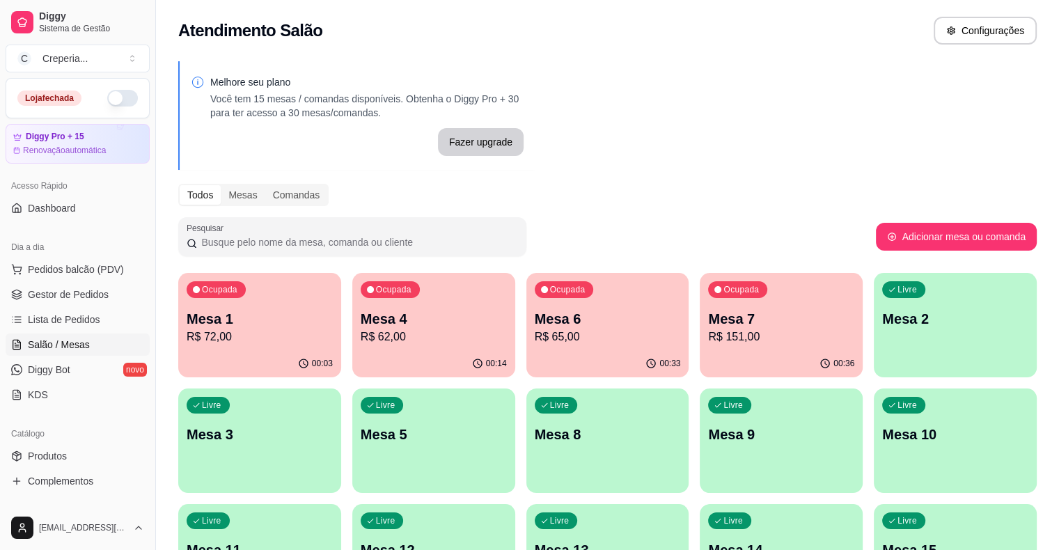
click at [874, 328] on div "Livre Mesa 2" at bounding box center [955, 317] width 163 height 88
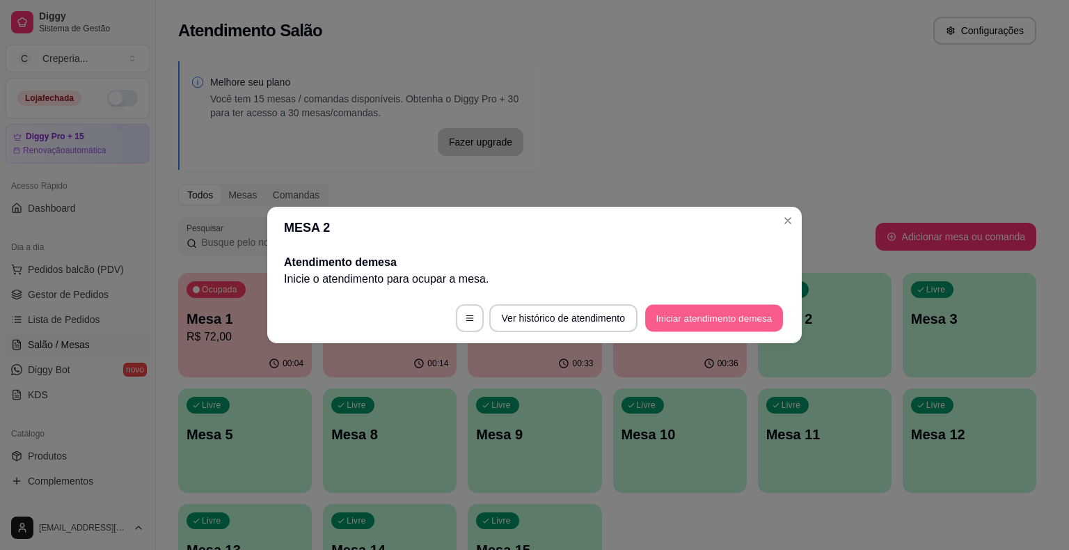
click at [720, 324] on button "Iniciar atendimento de mesa" at bounding box center [714, 318] width 138 height 27
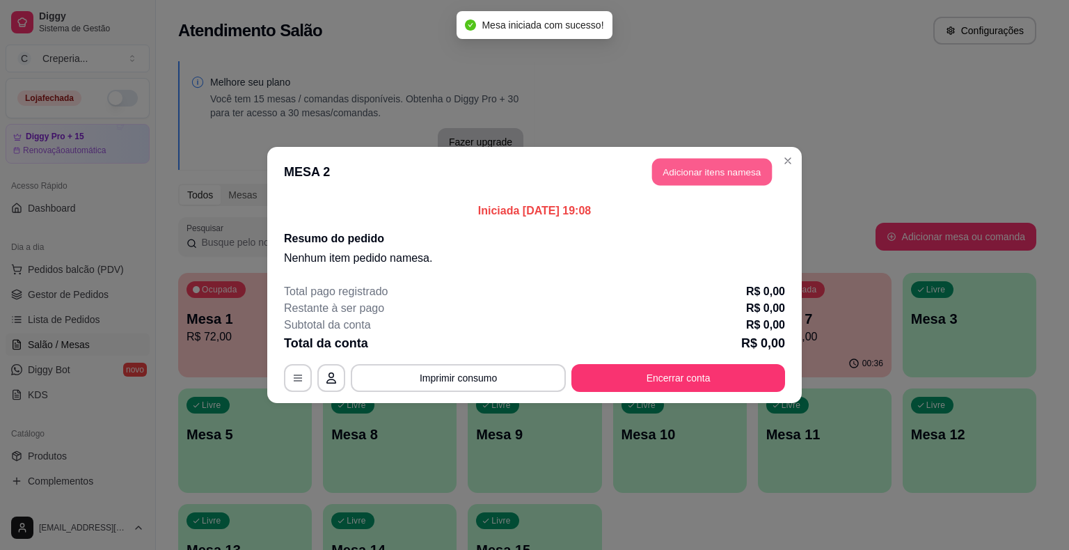
click at [727, 180] on button "Adicionar itens na mesa" at bounding box center [712, 172] width 120 height 27
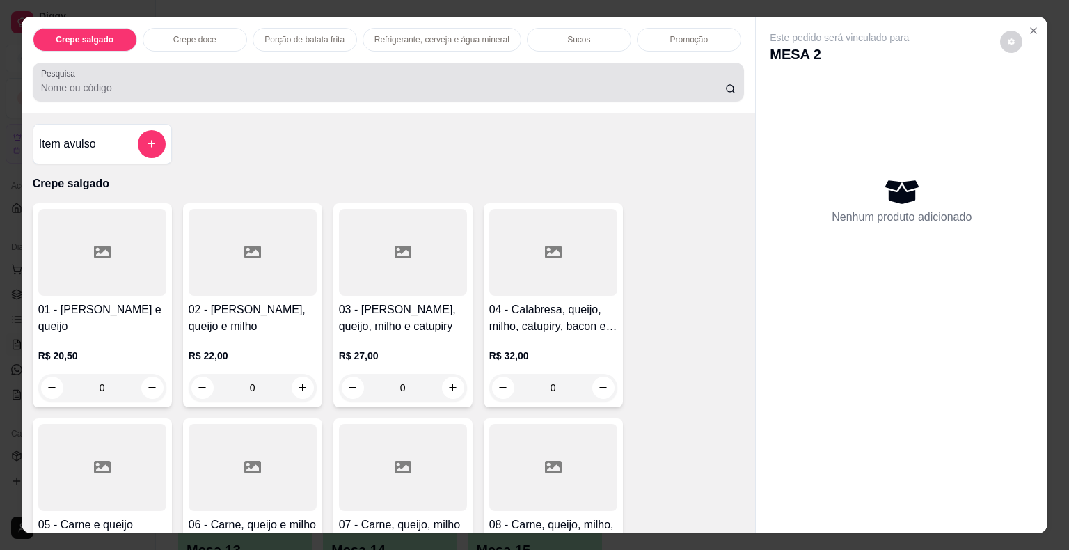
click at [118, 81] on input "Pesquisa" at bounding box center [383, 88] width 684 height 14
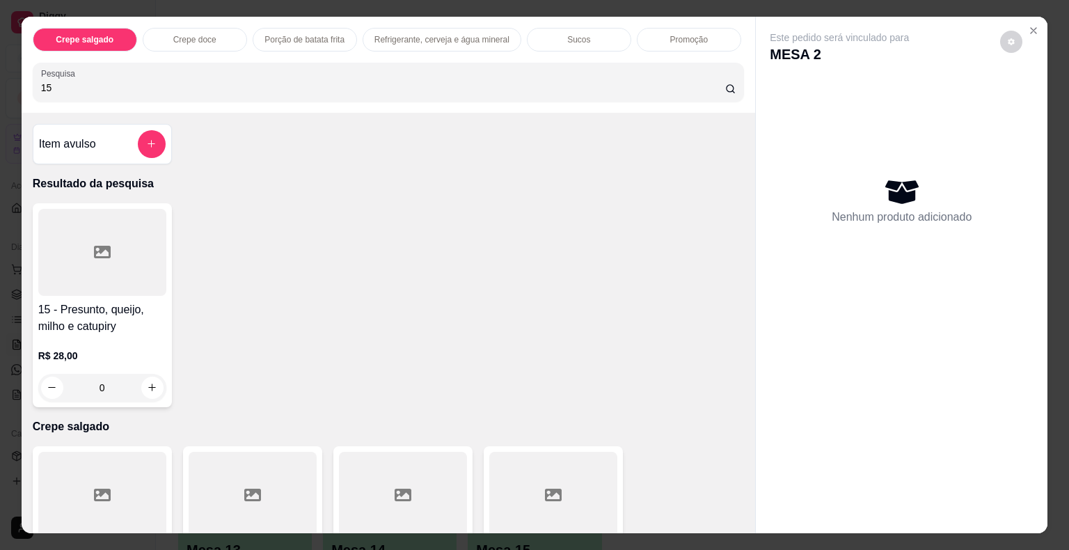
type input "15"
click at [77, 292] on div "15 - Presunto, queijo, milho e catupiry R$ 28,00 0" at bounding box center [102, 305] width 139 height 204
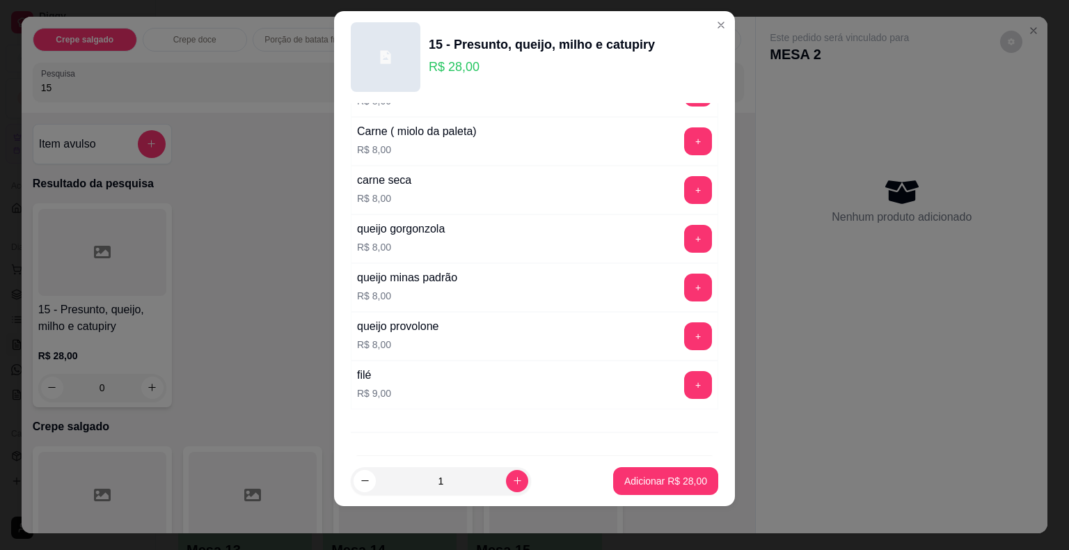
scroll to position [2459, 0]
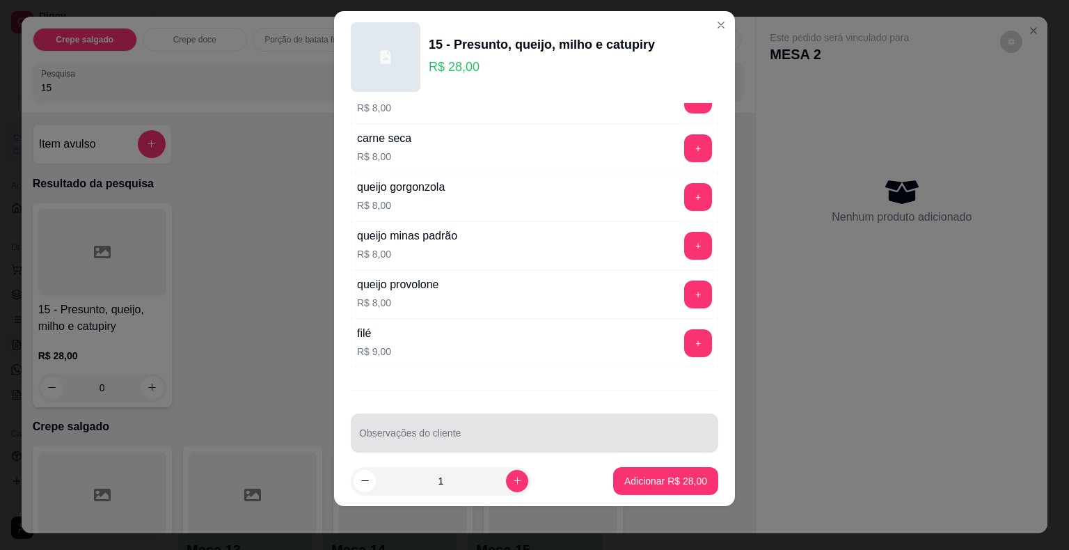
click at [409, 436] on div "Observações do cliente" at bounding box center [535, 433] width 368 height 39
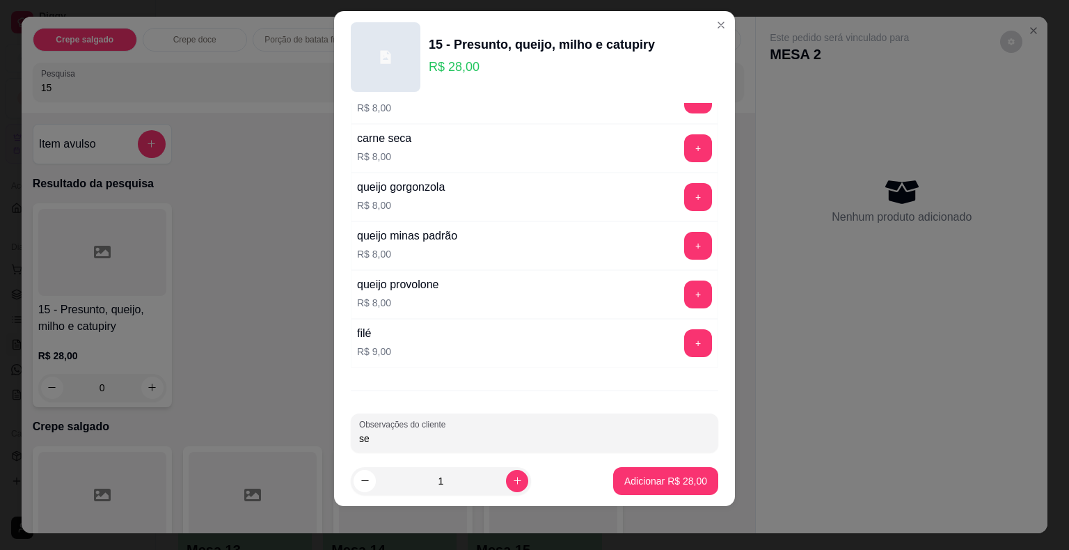
type input "s"
type input "SEM MILHO / MASSA SEM GLÚTEM"
click at [641, 478] on p "Adicionar R$ 28,00" at bounding box center [666, 480] width 81 height 13
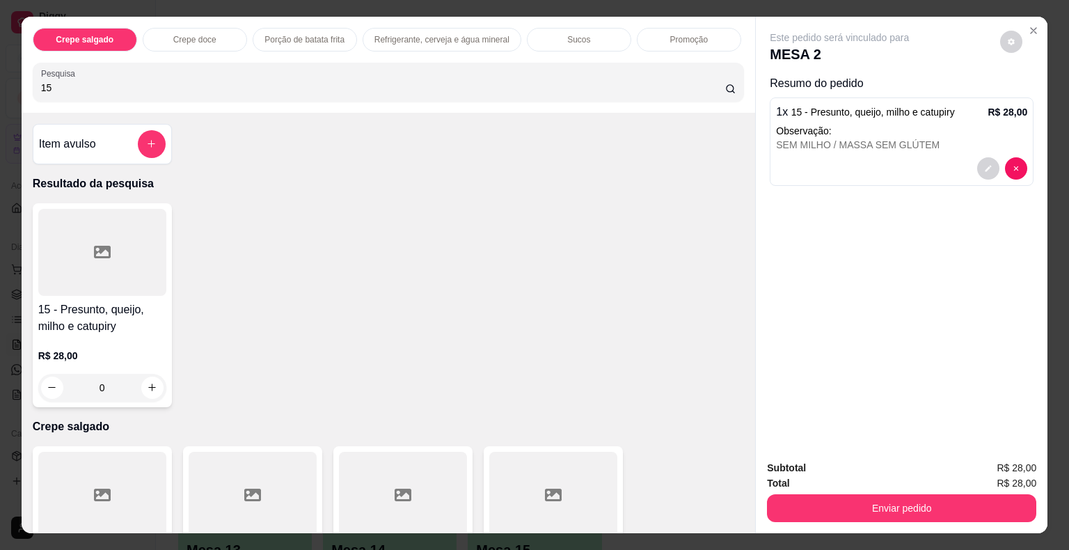
click at [79, 301] on h4 "15 - Presunto, queijo, milho e catupiry" at bounding box center [102, 317] width 128 height 33
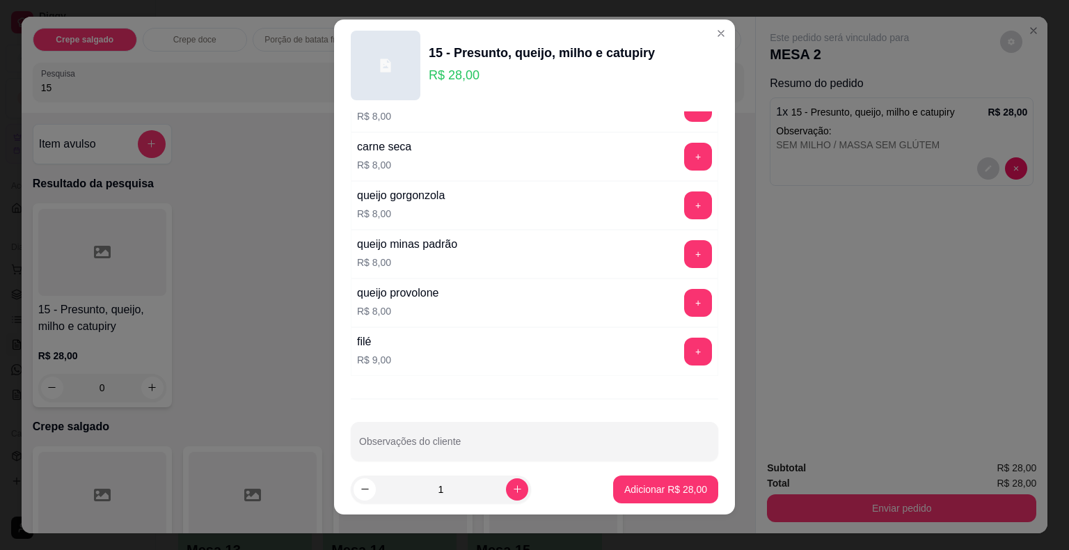
scroll to position [17, 0]
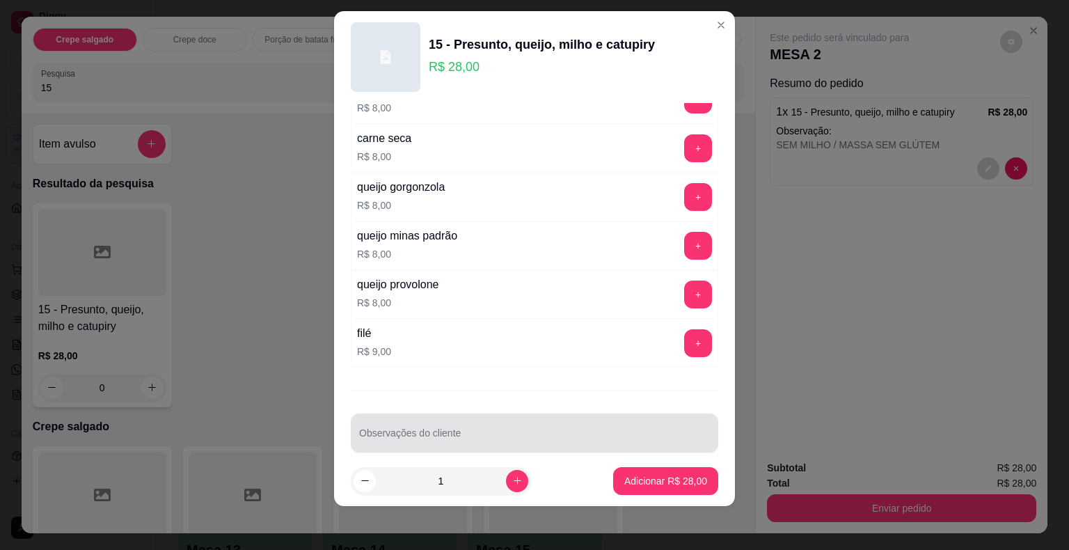
click at [473, 432] on input "Observações do cliente" at bounding box center [534, 439] width 351 height 14
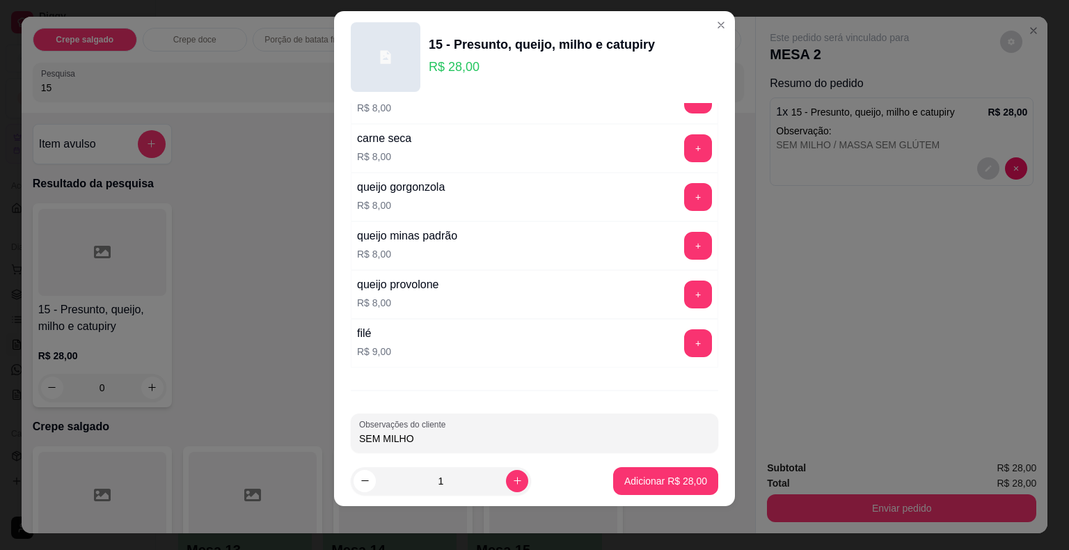
type input "SEM MILHO"
click at [659, 488] on button "Adicionar R$ 28,00" at bounding box center [666, 480] width 102 height 27
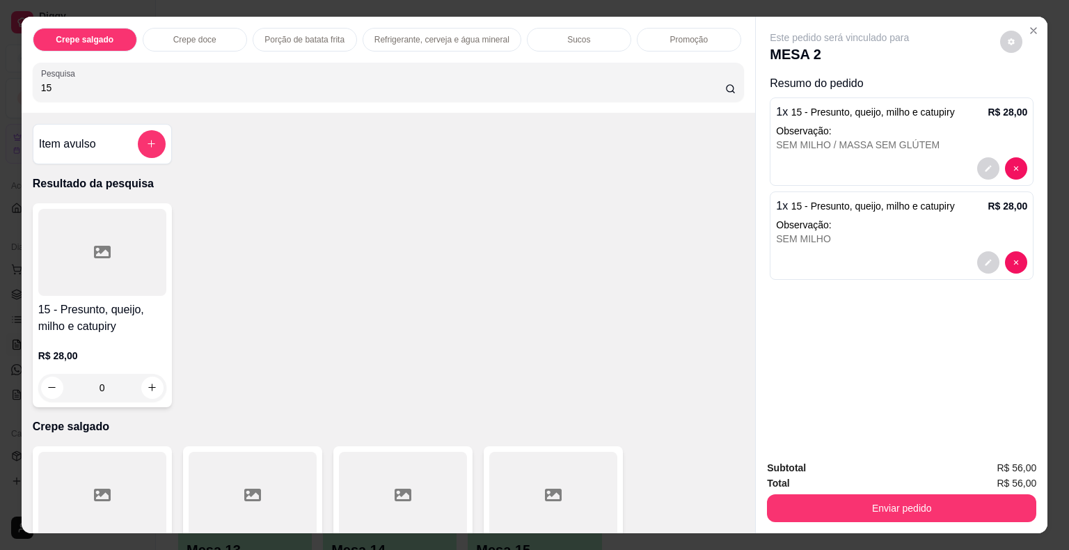
drag, startPoint x: 38, startPoint y: 79, endPoint x: 10, endPoint y: 76, distance: 28.1
click at [10, 76] on div "Crepe salgado Crepe doce Porção de batata frita Refrigerante, cerveja e água mi…" at bounding box center [534, 275] width 1069 height 550
type input "75"
click at [72, 255] on div at bounding box center [102, 252] width 128 height 87
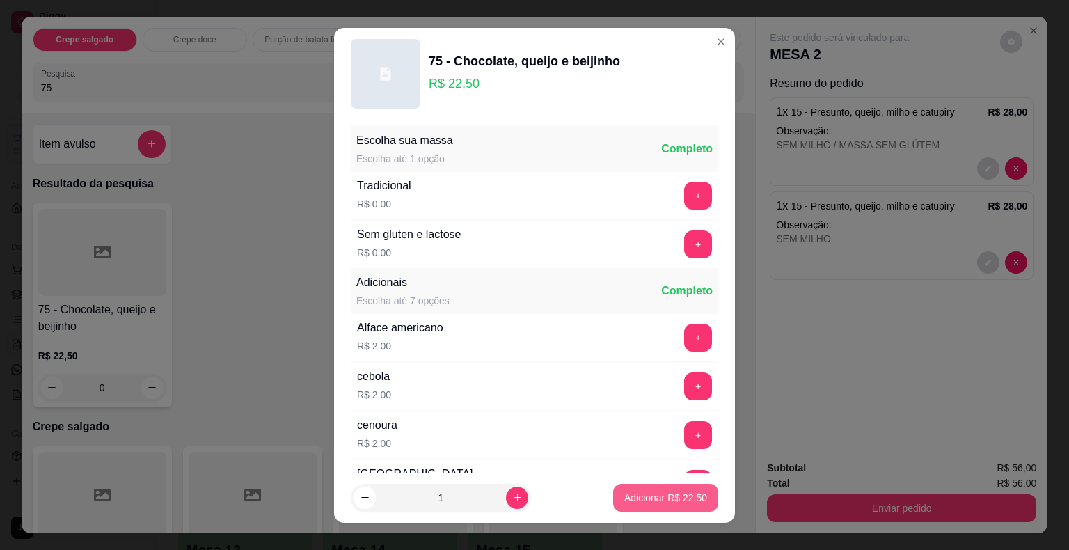
click at [636, 501] on p "Adicionar R$ 22,50" at bounding box center [665, 498] width 83 height 14
type input "1"
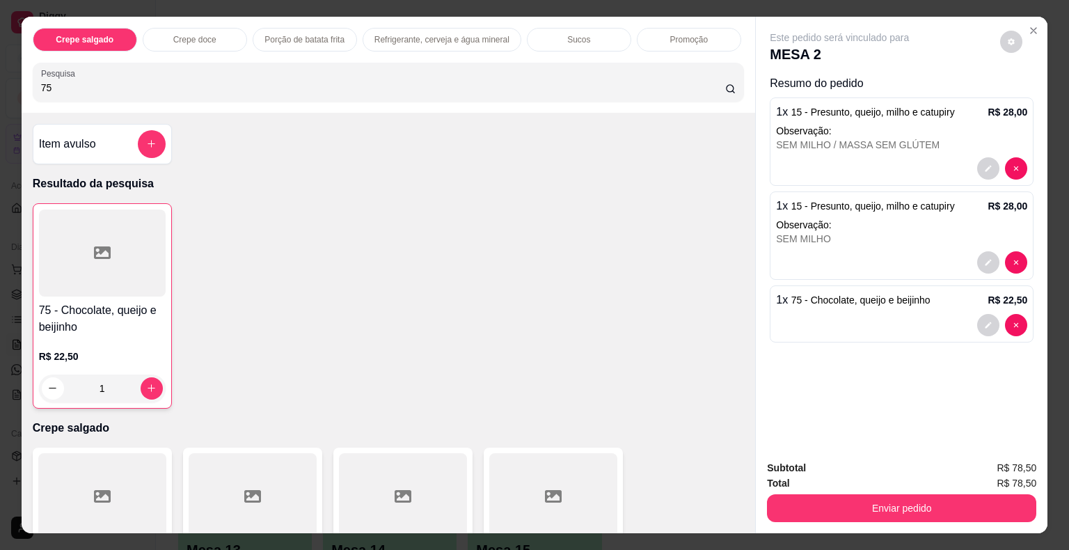
click at [3, 77] on div "Crepe salgado Crepe doce Porção de batata frita Refrigerante, cerveja e água mi…" at bounding box center [534, 275] width 1069 height 550
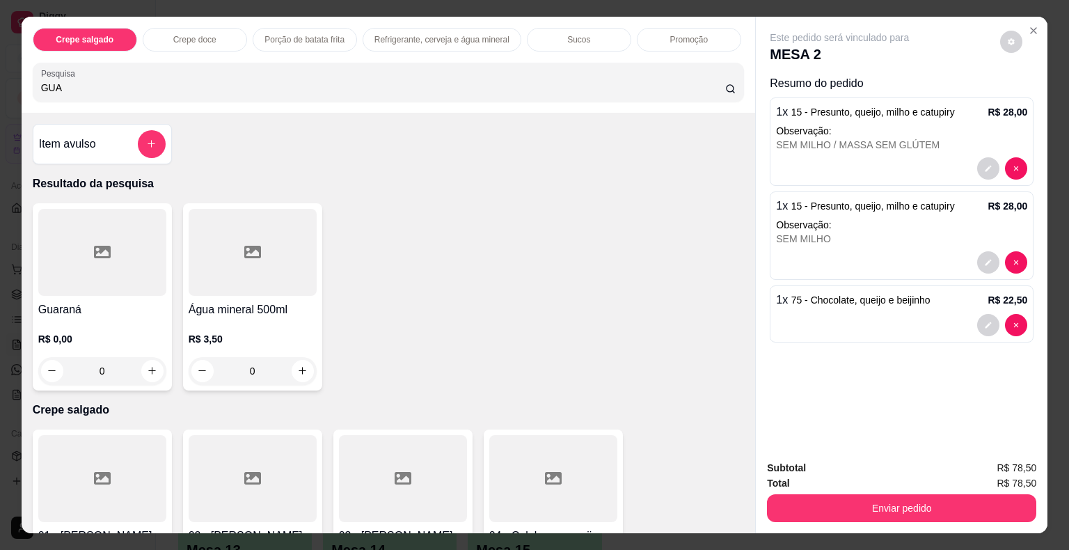
type input "GUA"
click at [69, 306] on h4 "Guaraná" at bounding box center [102, 309] width 128 height 17
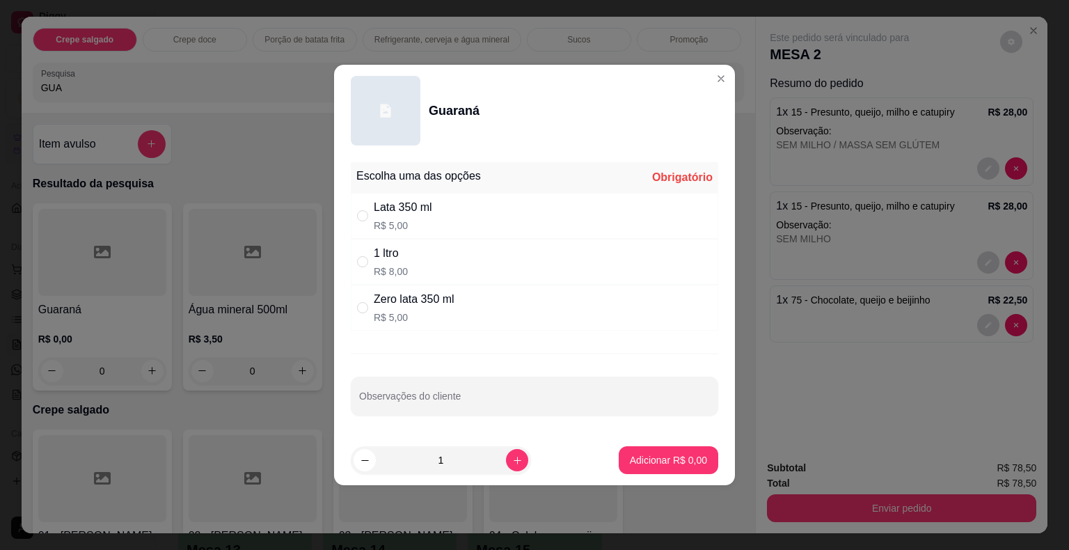
click at [379, 222] on p "R$ 5,00" at bounding box center [403, 226] width 58 height 14
radio input "true"
click at [512, 458] on icon "increase-product-quantity" at bounding box center [517, 460] width 10 height 10
type input "2"
click at [656, 469] on button "Adicionar R$ 10,00" at bounding box center [665, 460] width 105 height 28
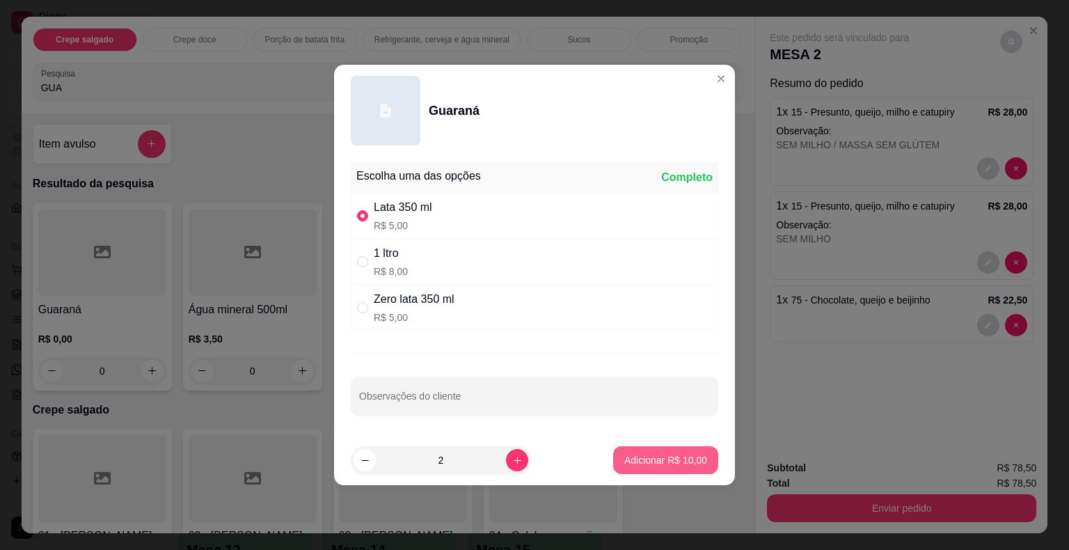
type input "2"
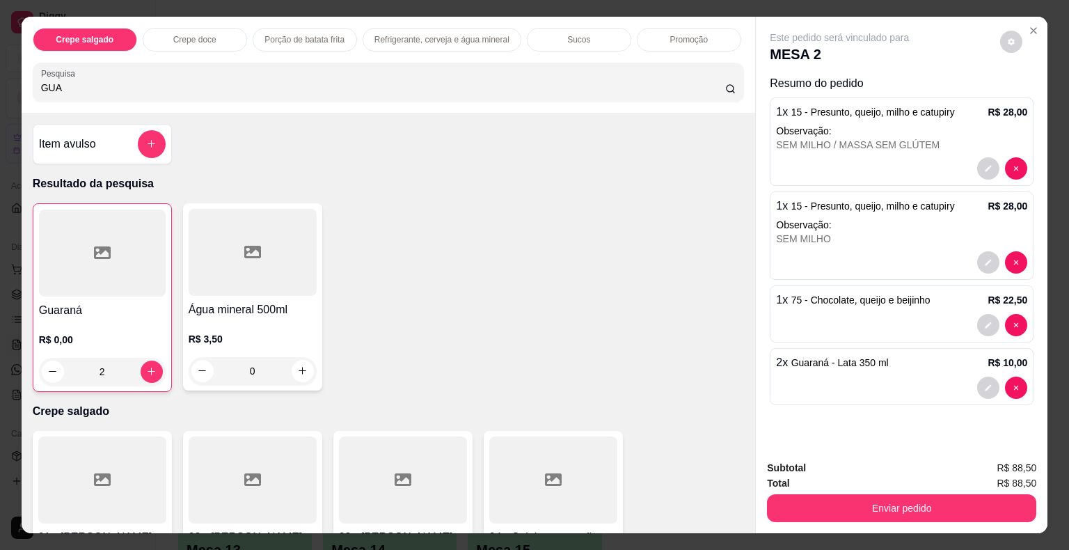
drag, startPoint x: 60, startPoint y: 89, endPoint x: 22, endPoint y: 84, distance: 37.9
click at [22, 84] on div "Crepe salgado Crepe doce Porção de batata frita Refrigerante, cerveja e água mi…" at bounding box center [389, 65] width 734 height 96
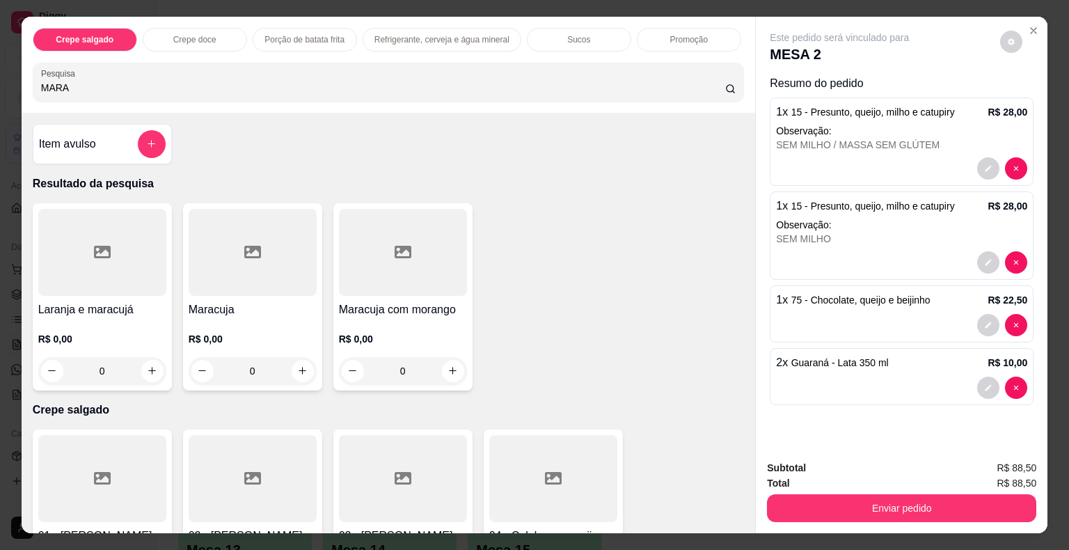
type input "MARA"
click at [219, 280] on div at bounding box center [253, 252] width 128 height 87
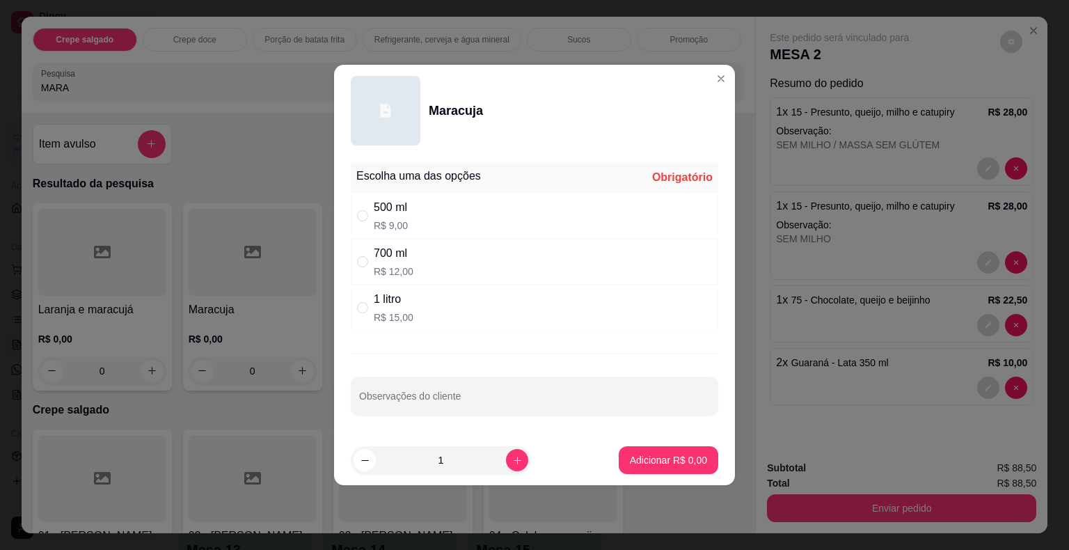
click at [389, 221] on p "R$ 9,00" at bounding box center [391, 226] width 34 height 14
radio input "true"
click at [631, 461] on p "Adicionar R$ 9,00" at bounding box center [668, 460] width 77 height 14
type input "1"
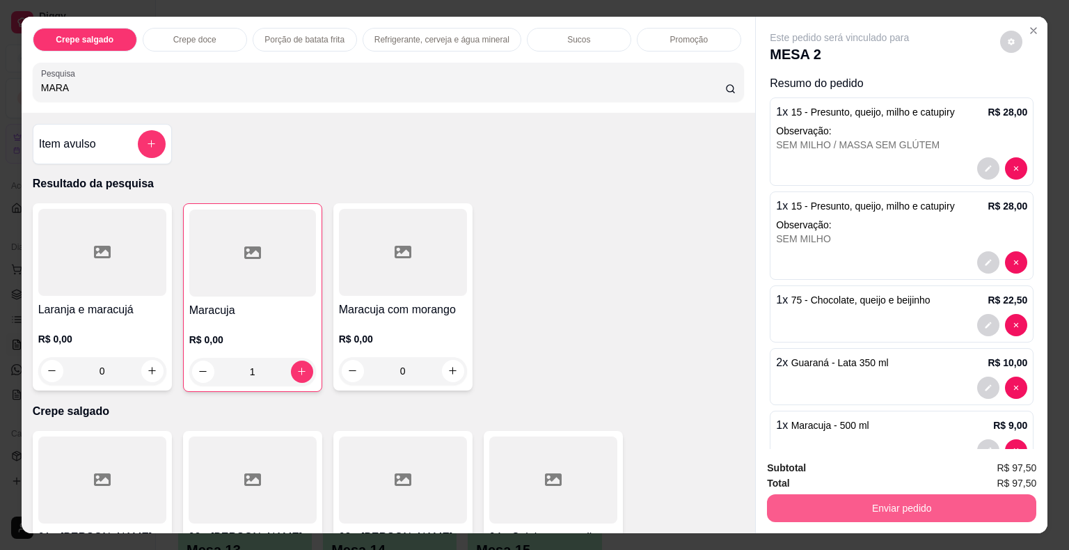
click at [897, 499] on button "Enviar pedido" at bounding box center [901, 508] width 269 height 28
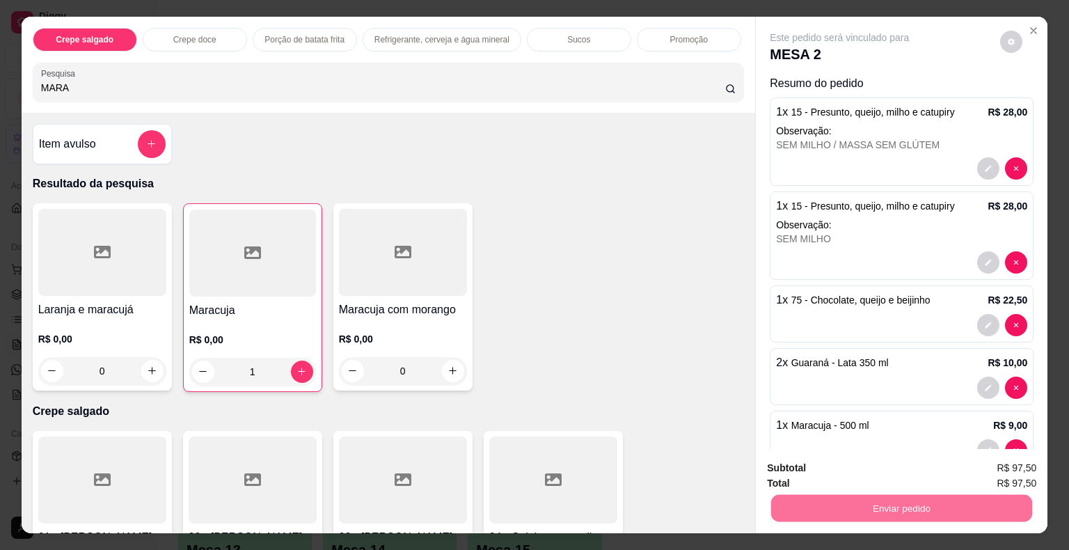
click at [877, 473] on button "Não registrar e enviar pedido" at bounding box center [855, 469] width 141 height 26
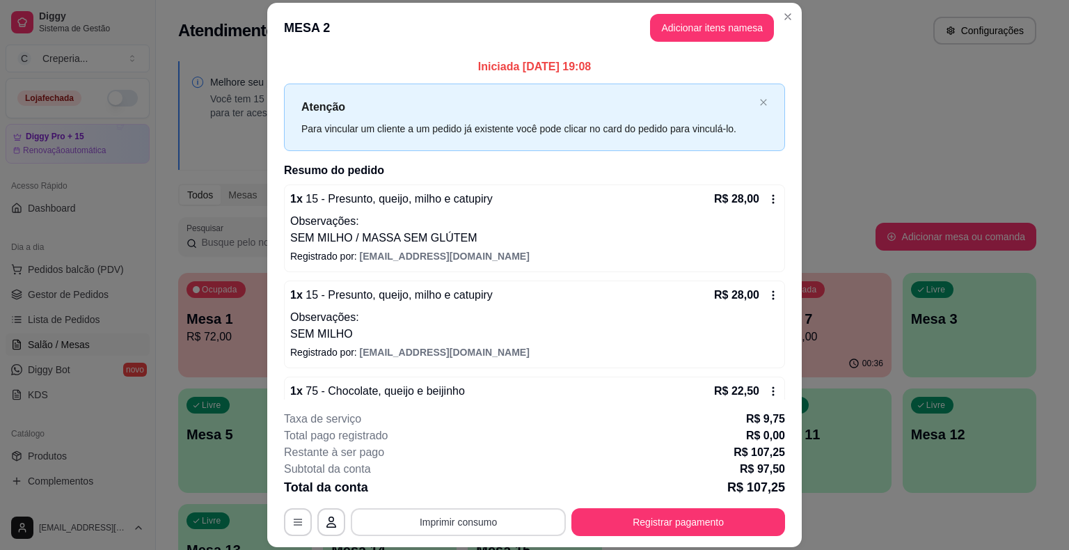
click at [457, 522] on button "Imprimir consumo" at bounding box center [458, 522] width 215 height 28
click at [453, 483] on button "IMPRESSORA" at bounding box center [457, 490] width 101 height 22
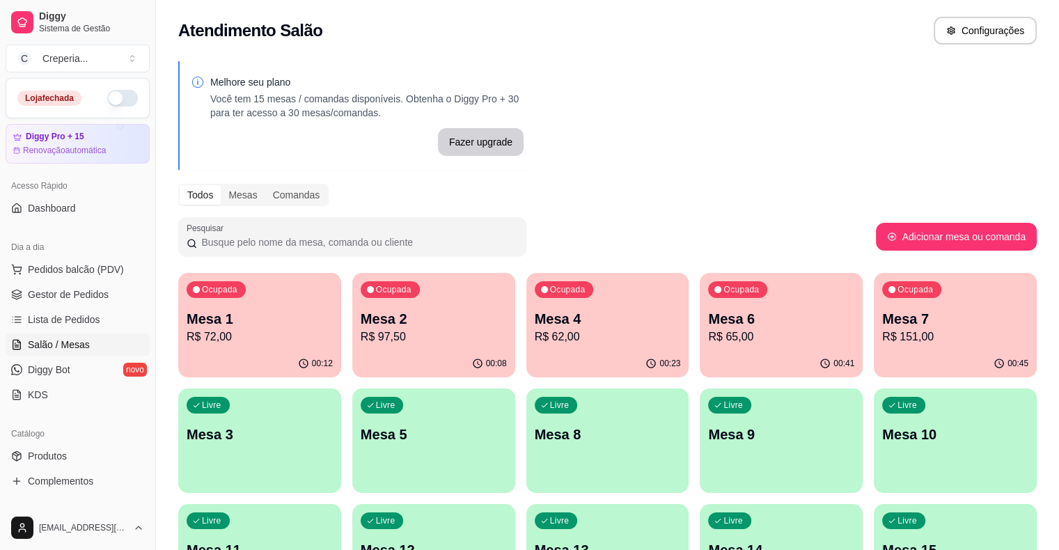
click at [341, 388] on div "Livre Mesa 3" at bounding box center [259, 432] width 163 height 88
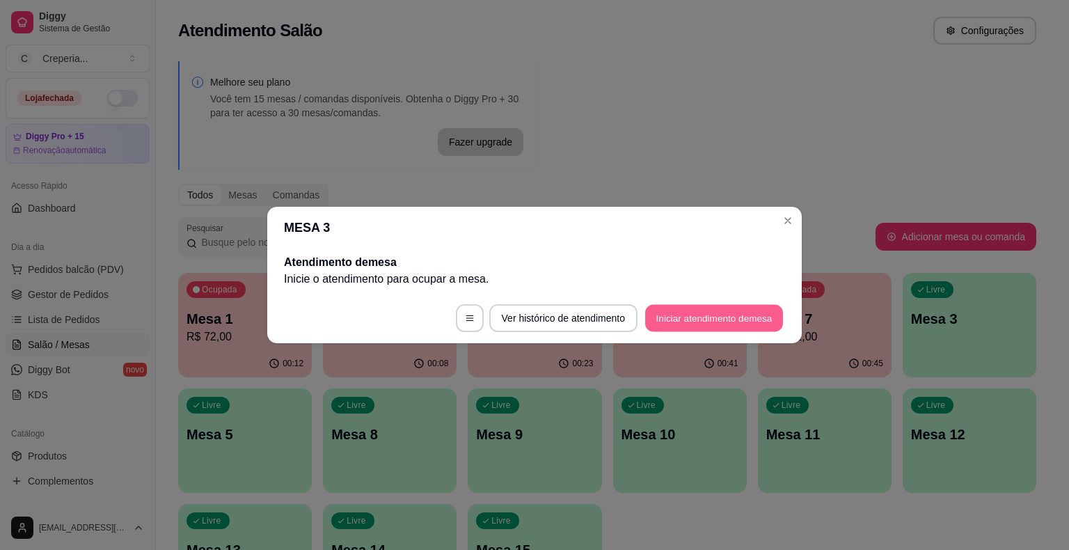
click at [713, 324] on button "Iniciar atendimento de mesa" at bounding box center [714, 318] width 138 height 27
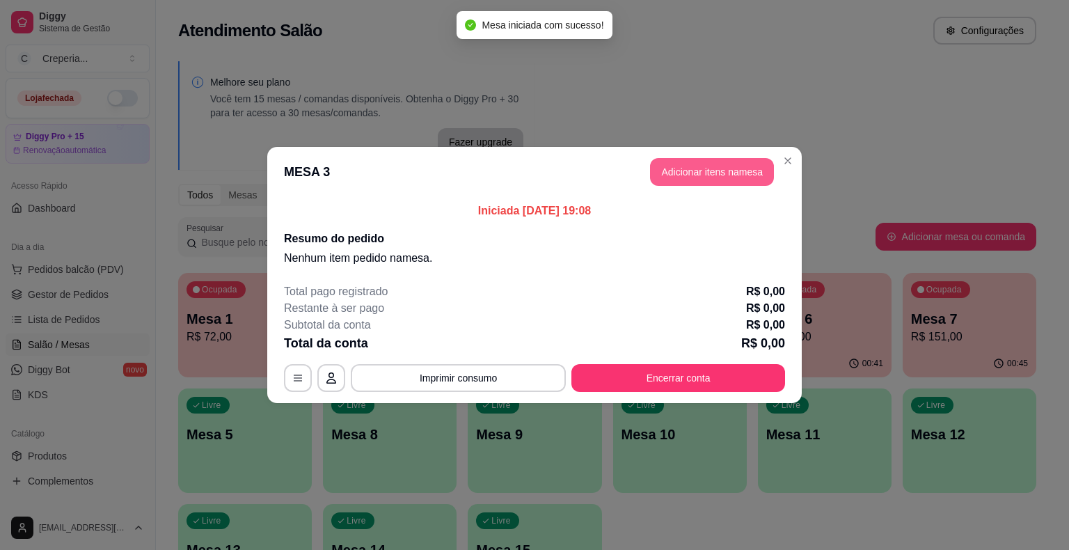
click at [669, 182] on button "Adicionar itens na mesa" at bounding box center [712, 172] width 124 height 28
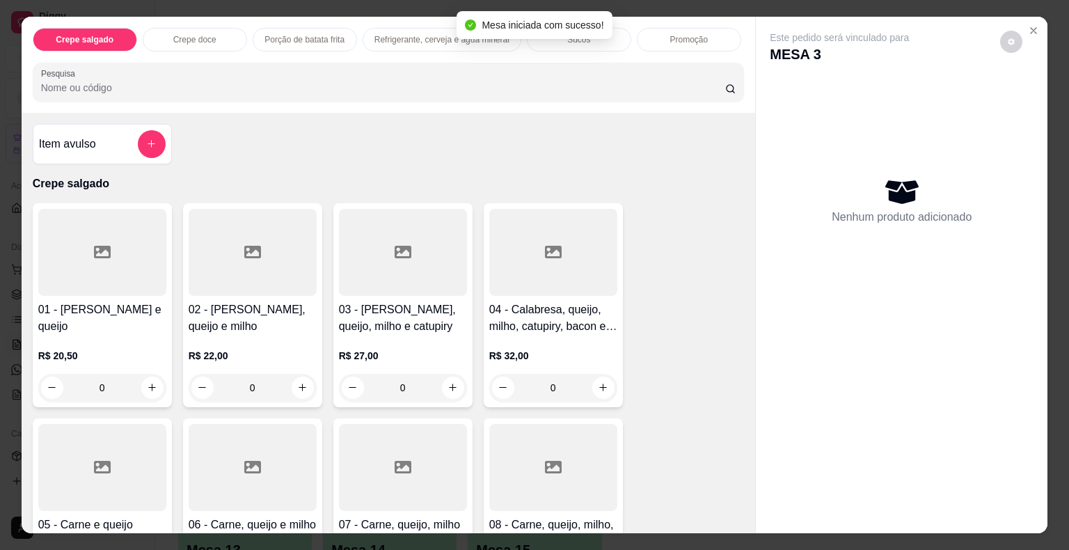
click at [52, 85] on input "Pesquisa" at bounding box center [383, 88] width 684 height 14
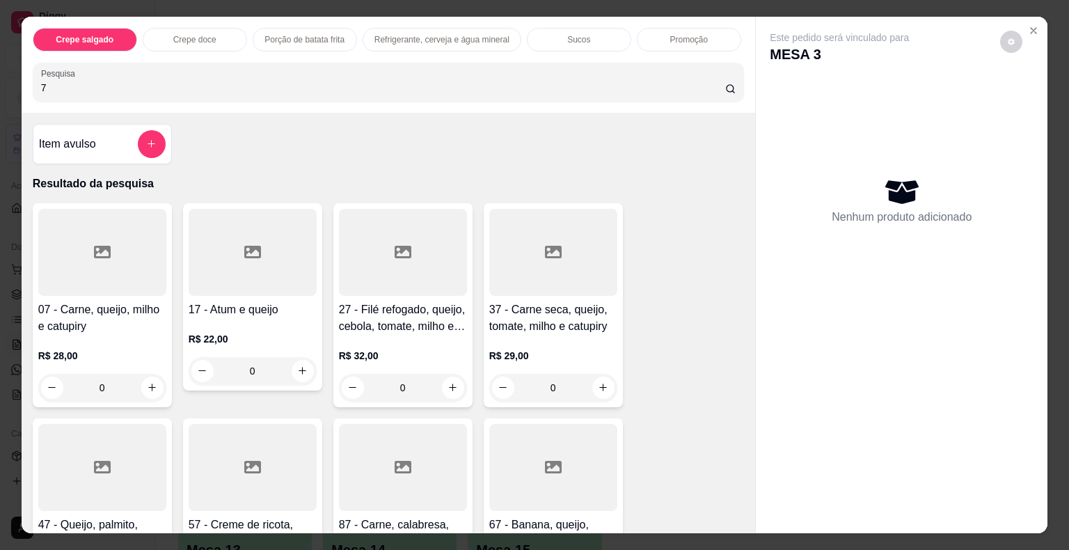
type input "7"
click at [92, 301] on h4 "07 - Carne, queijo, milho e catupiry" at bounding box center [102, 317] width 128 height 33
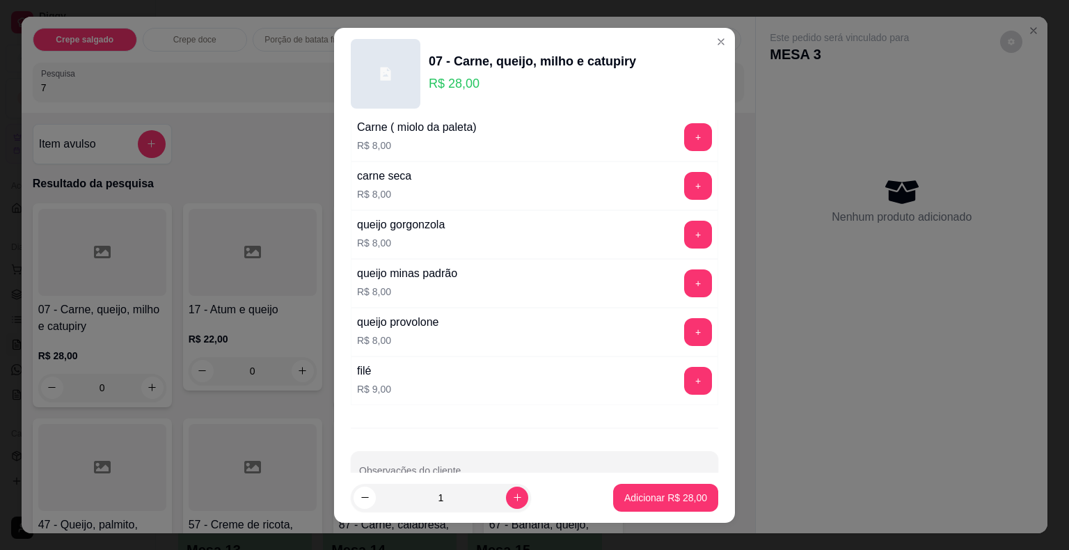
scroll to position [2459, 0]
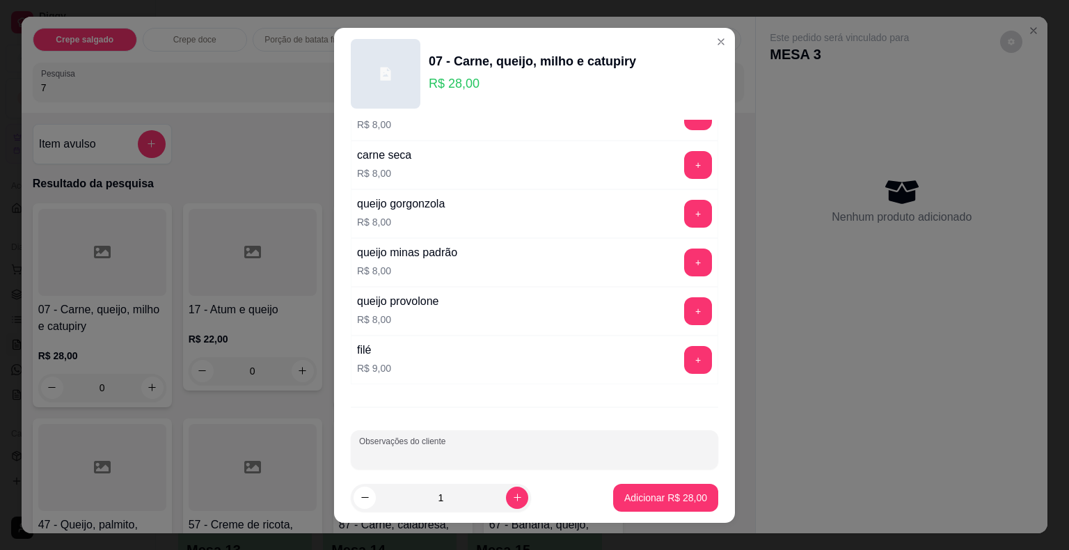
click at [446, 448] on input "Observações do cliente" at bounding box center [534, 455] width 351 height 14
type input "SEM MILHO / POUCO CATUPIRY"
click at [626, 500] on p "Adicionar R$ 28,00" at bounding box center [666, 497] width 81 height 13
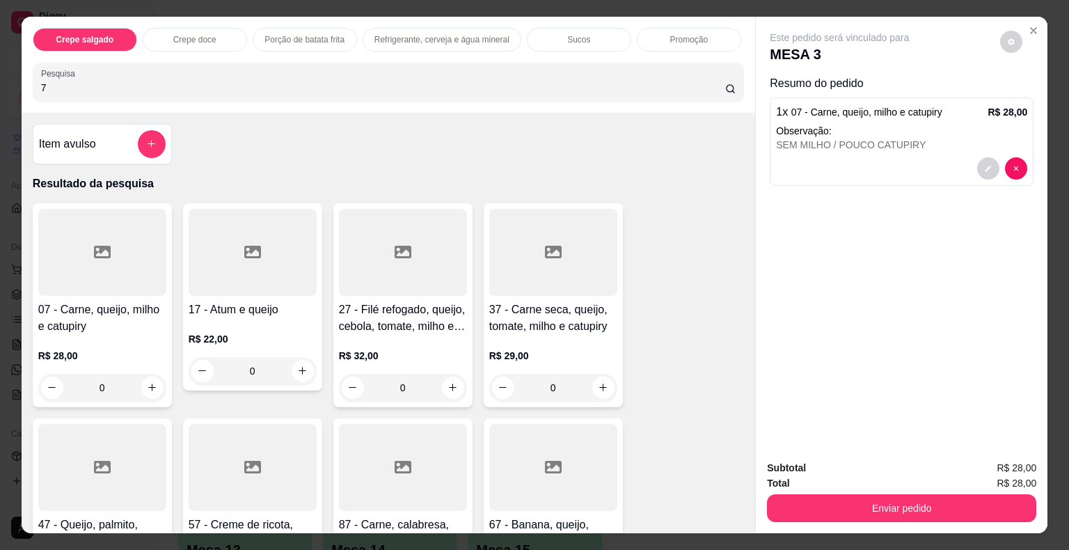
drag, startPoint x: 49, startPoint y: 79, endPoint x: 17, endPoint y: 72, distance: 32.8
click at [22, 72] on div "Crepe salgado Crepe doce Porção de batata frita Refrigerante, cerveja e água mi…" at bounding box center [389, 65] width 734 height 96
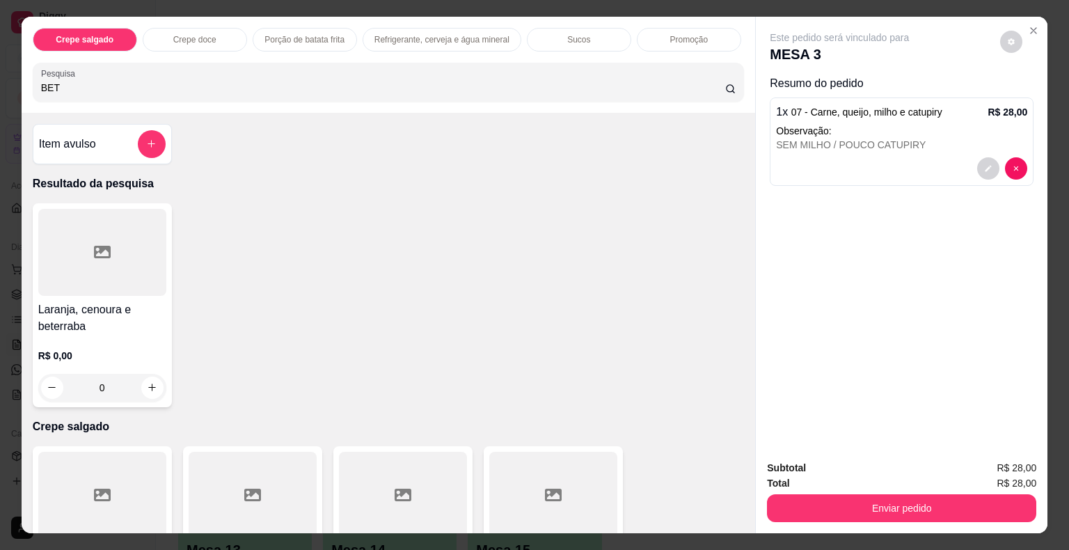
type input "BET"
click at [111, 312] on h4 "Laranja, cenoura e beterraba" at bounding box center [102, 317] width 128 height 33
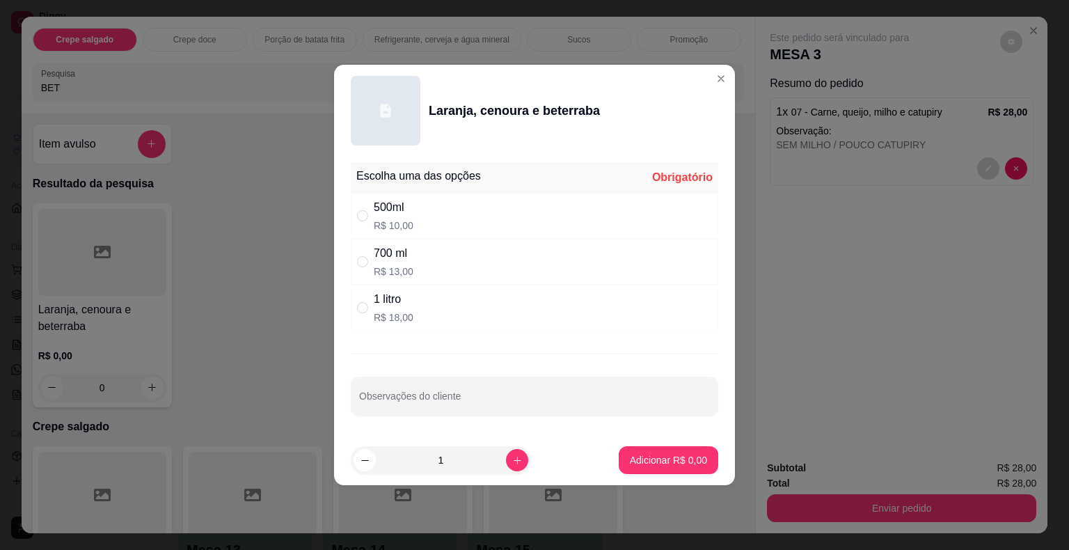
click at [395, 258] on div "700 ml" at bounding box center [394, 253] width 40 height 17
radio input "true"
click at [677, 464] on p "Adicionar R$ 13,00" at bounding box center [666, 459] width 81 height 13
type input "1"
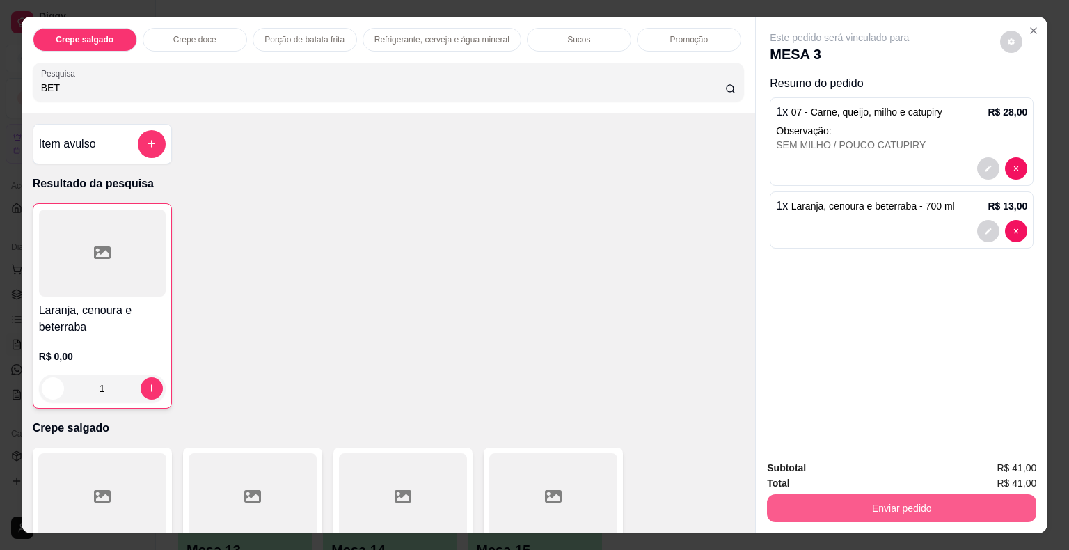
click at [899, 505] on button "Enviar pedido" at bounding box center [901, 508] width 269 height 28
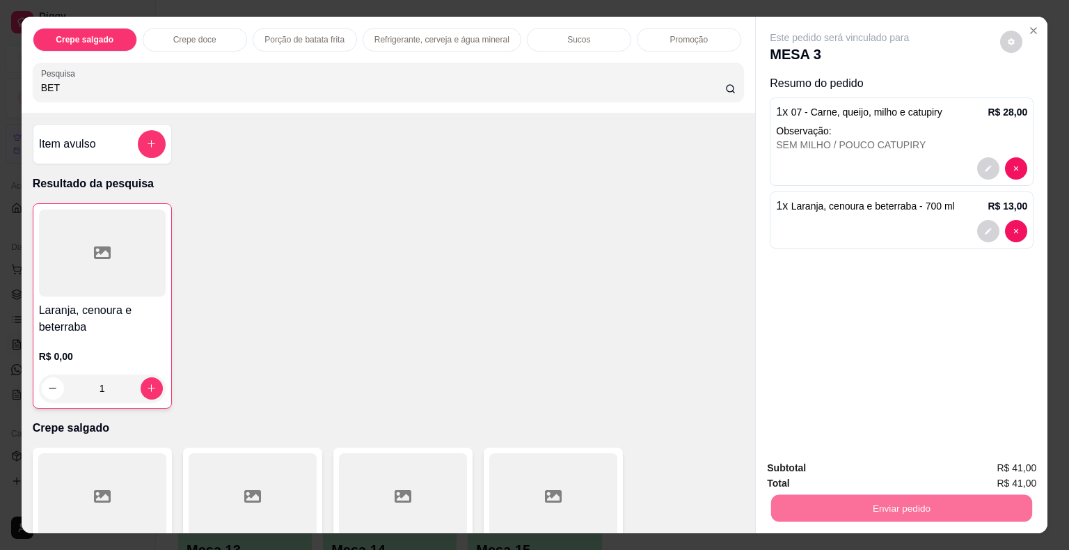
click at [880, 478] on button "Não registrar e enviar pedido" at bounding box center [855, 469] width 145 height 26
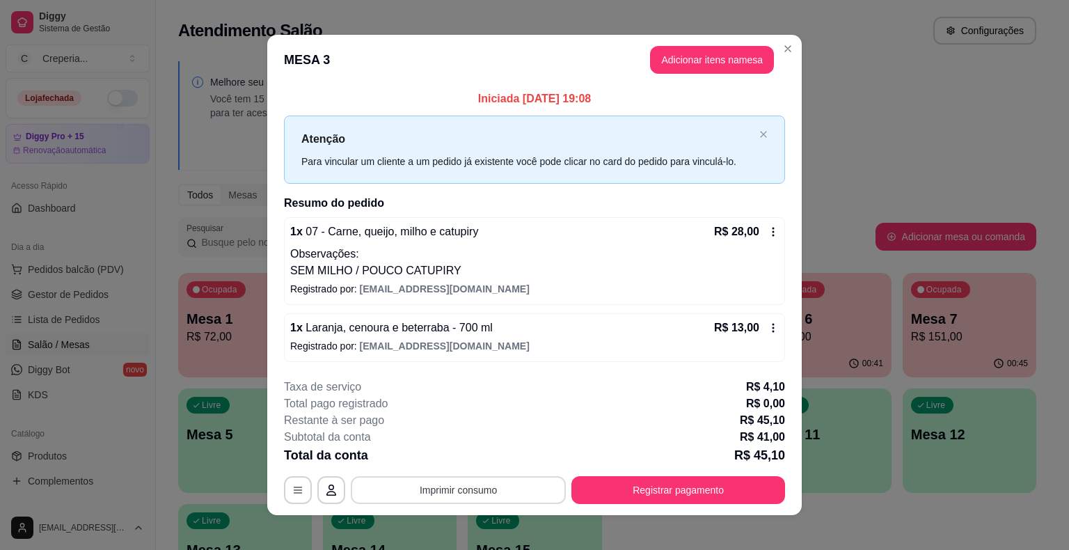
click at [486, 483] on button "Imprimir consumo" at bounding box center [458, 490] width 215 height 28
click at [458, 452] on button "IMPRESSORA" at bounding box center [457, 457] width 101 height 22
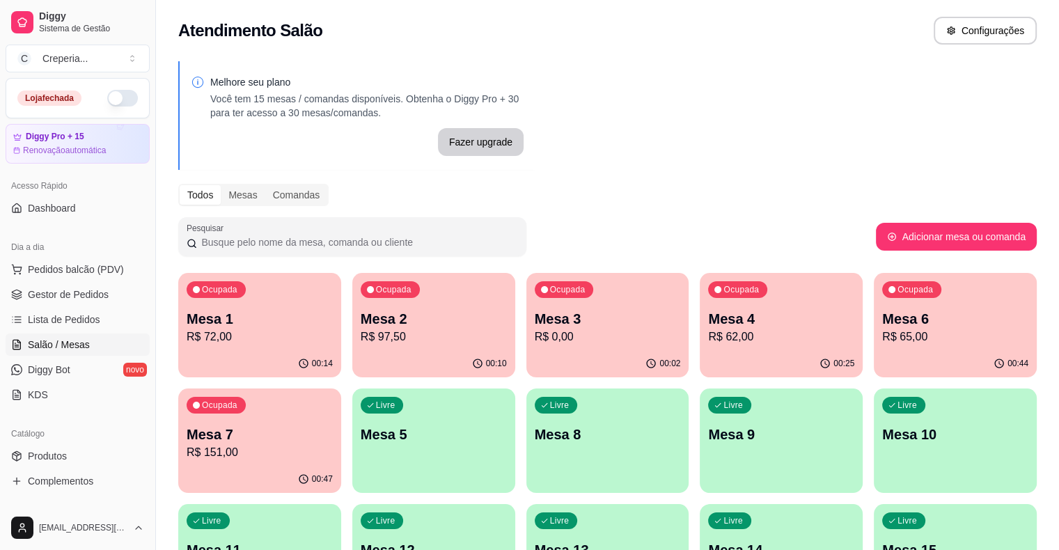
click at [333, 444] on p "R$ 151,00" at bounding box center [260, 452] width 146 height 17
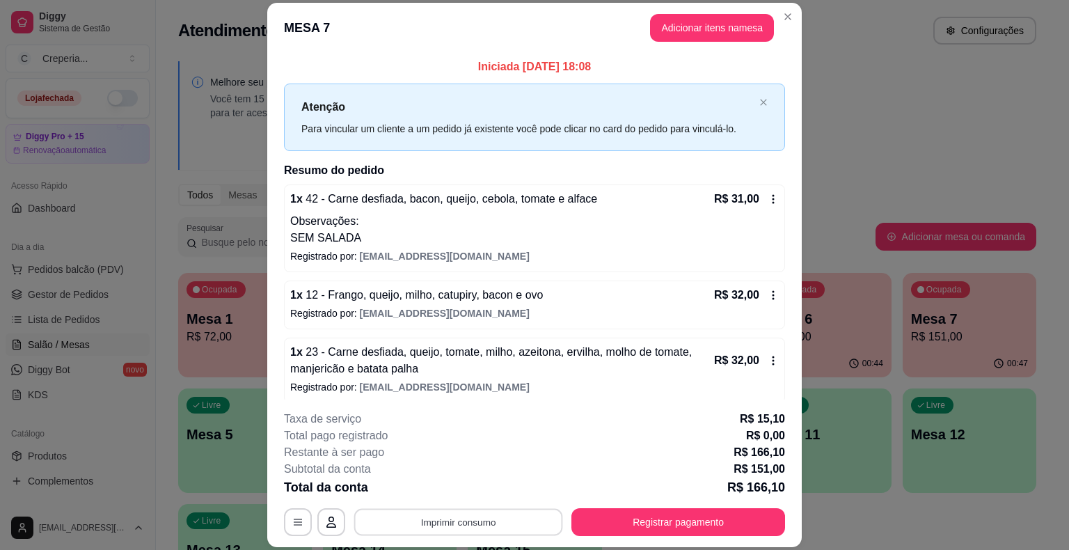
click at [454, 521] on button "Imprimir consumo" at bounding box center [458, 522] width 209 height 27
click at [448, 489] on button "IMPRESSORA" at bounding box center [457, 490] width 101 height 22
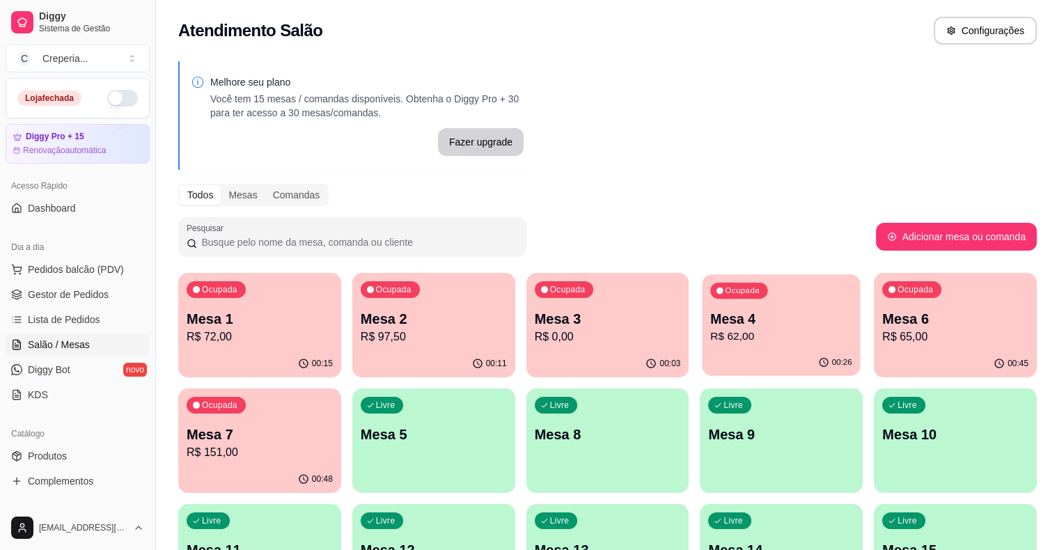
click at [711, 338] on p "R$ 62,00" at bounding box center [782, 337] width 142 height 16
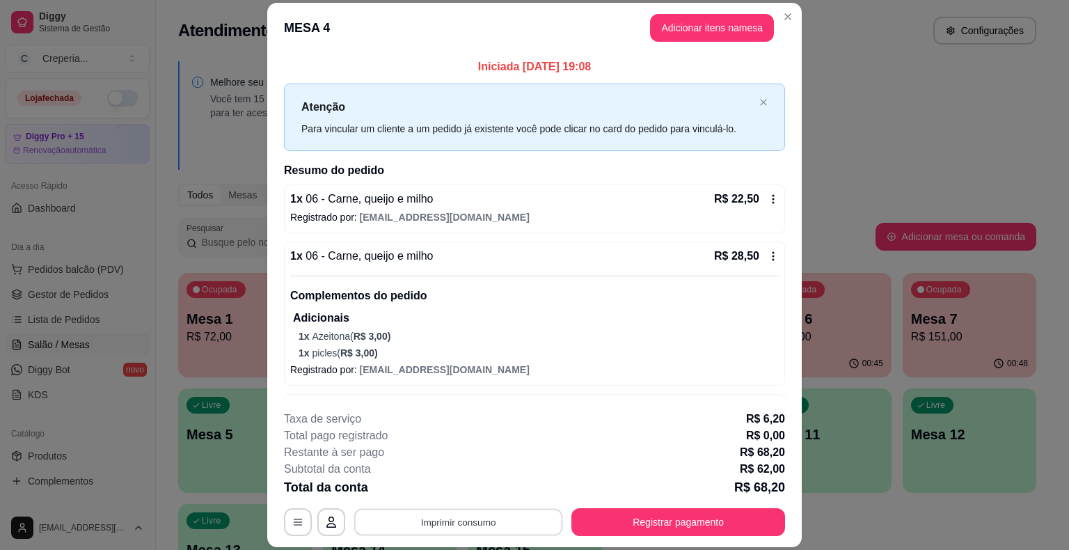
click at [473, 520] on button "Imprimir consumo" at bounding box center [458, 522] width 209 height 27
click at [459, 479] on button "IMPRESSORA" at bounding box center [457, 490] width 101 height 22
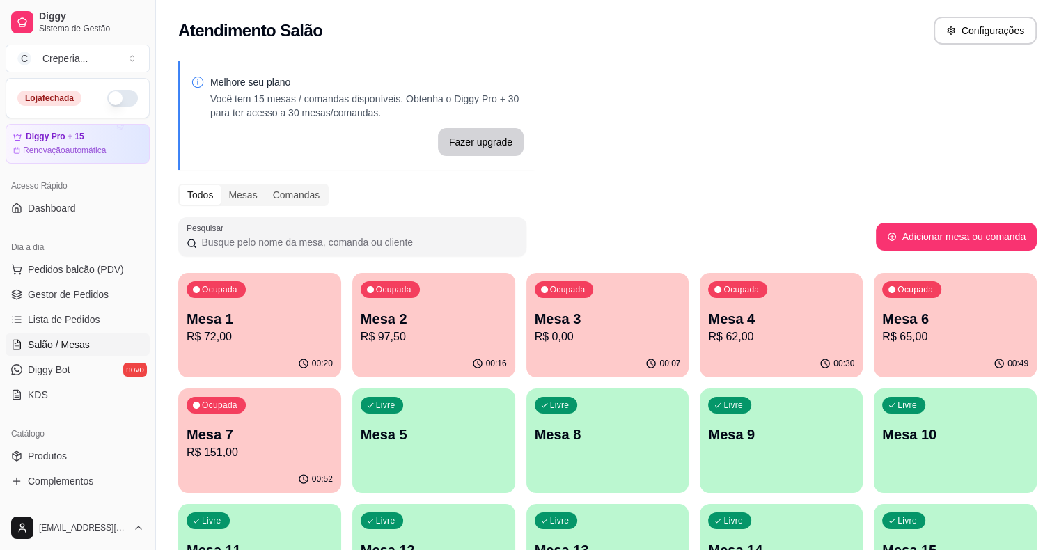
click at [896, 447] on div "Ocupada Mesa 1 R$ 72,00 00:20 Ocupada Mesa 2 R$ 97,50 00:16 Ocupada Mesa 3 R$ 0…" at bounding box center [607, 441] width 858 height 336
click at [271, 348] on div "Ocupada Mesa 1 R$ 72,00" at bounding box center [260, 311] width 158 height 75
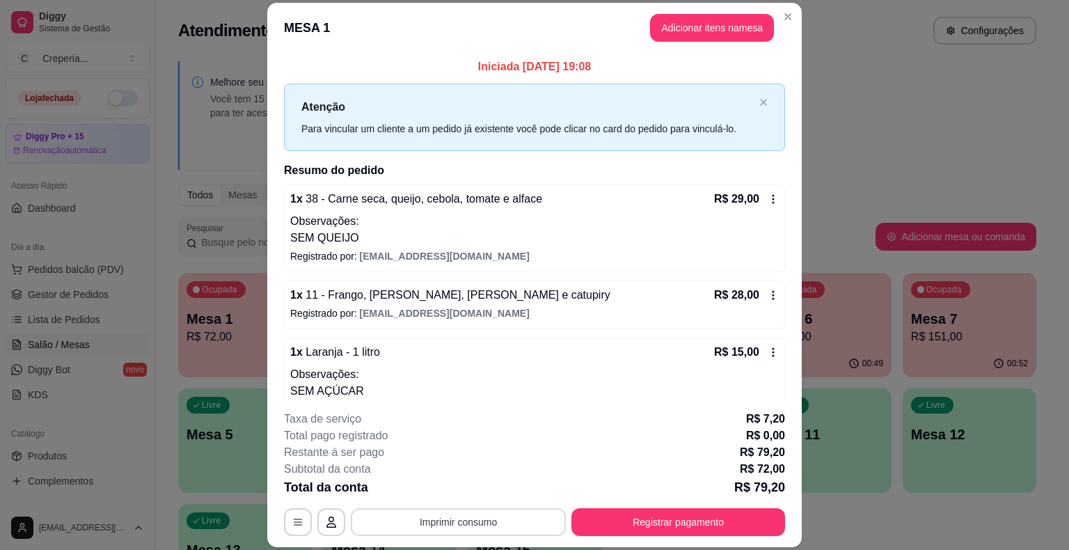
click at [462, 519] on button "Imprimir consumo" at bounding box center [458, 522] width 215 height 28
click at [462, 489] on button "IMPRESSORA" at bounding box center [457, 490] width 101 height 22
click at [716, 522] on button "Registrar pagamento" at bounding box center [678, 522] width 207 height 27
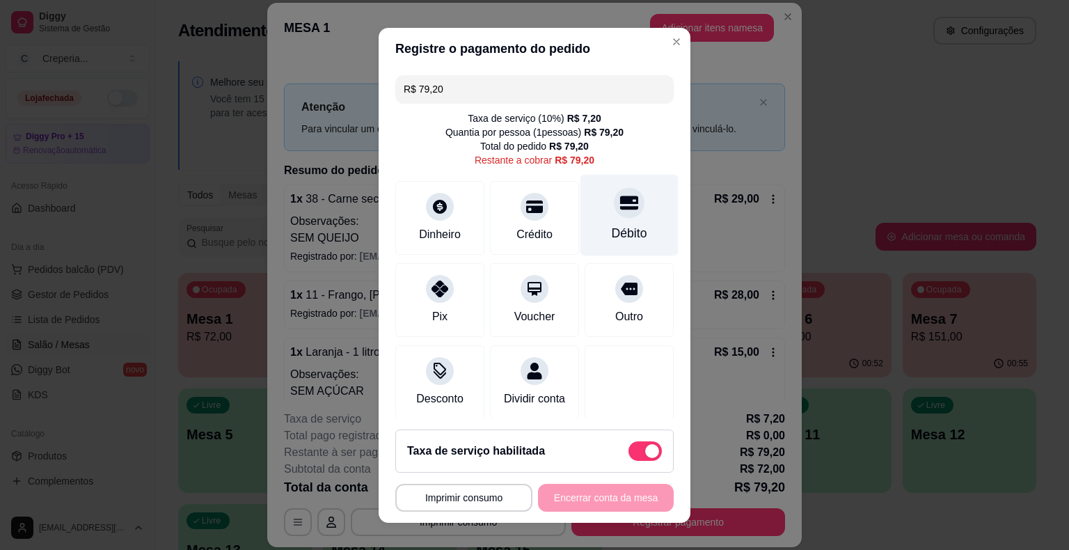
click at [620, 210] on icon at bounding box center [629, 203] width 18 height 18
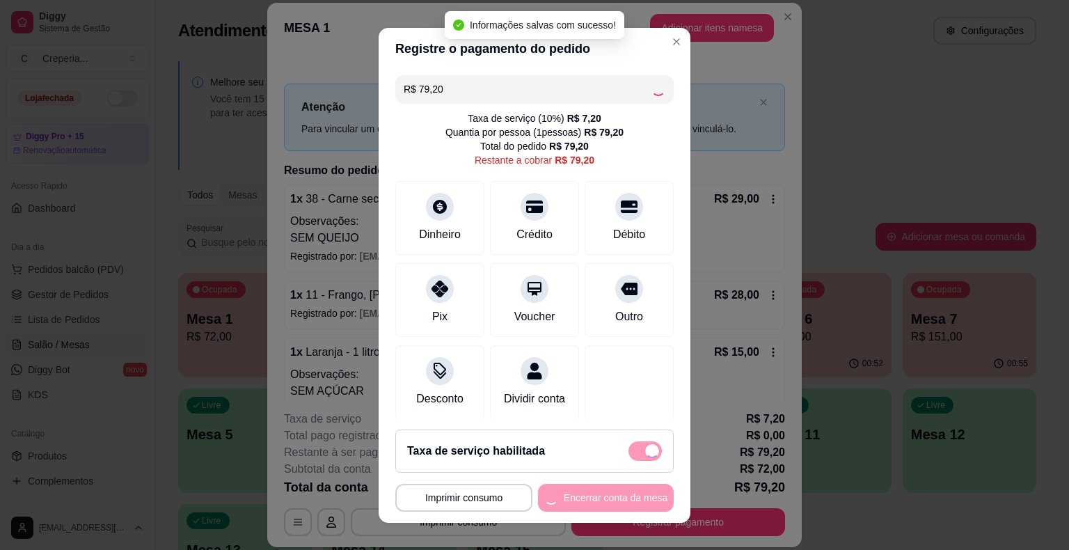
type input "R$ 0,00"
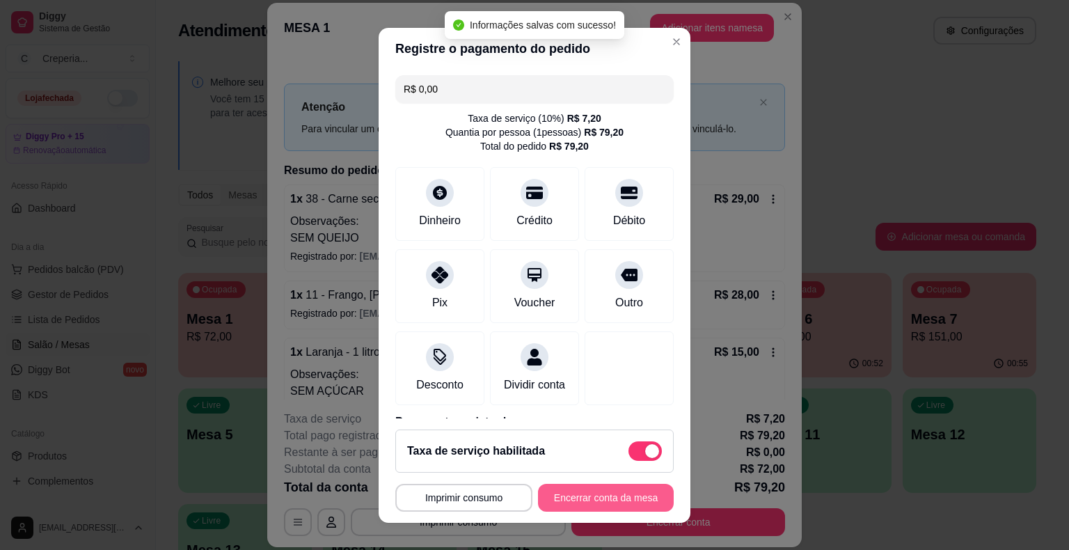
click at [572, 498] on button "Encerrar conta da mesa" at bounding box center [606, 498] width 136 height 28
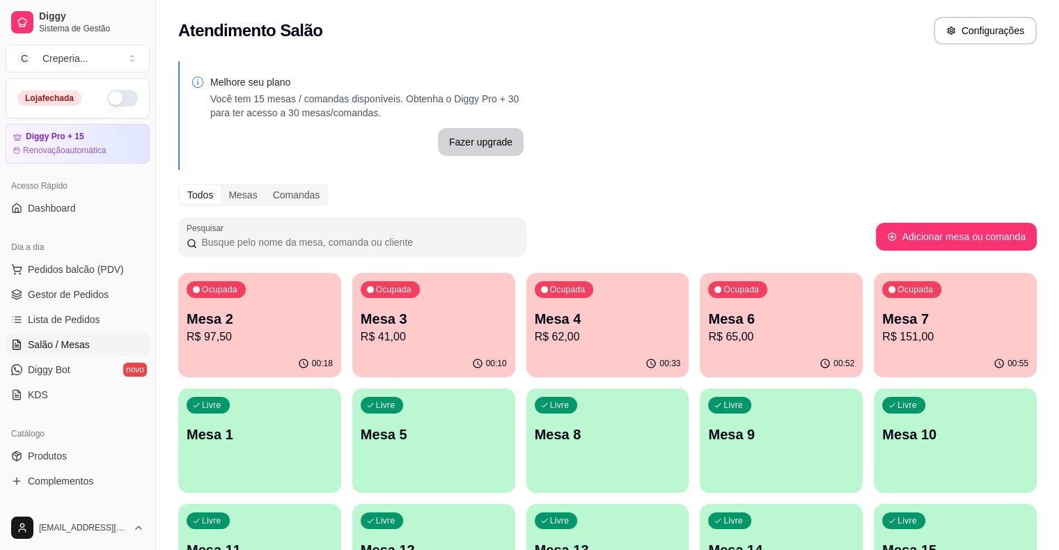
click at [882, 317] on p "Mesa 7" at bounding box center [955, 318] width 146 height 19
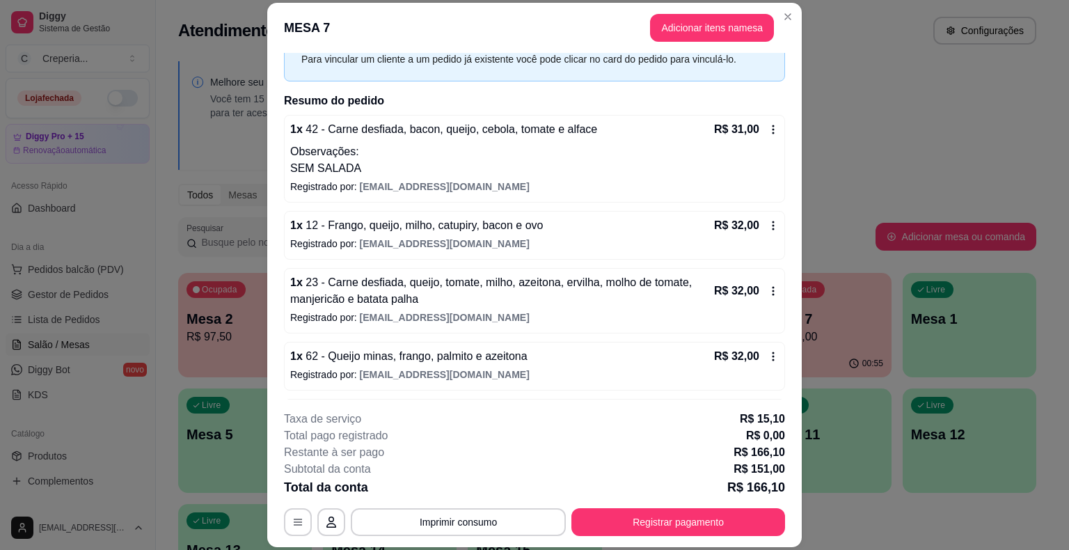
scroll to position [121, 0]
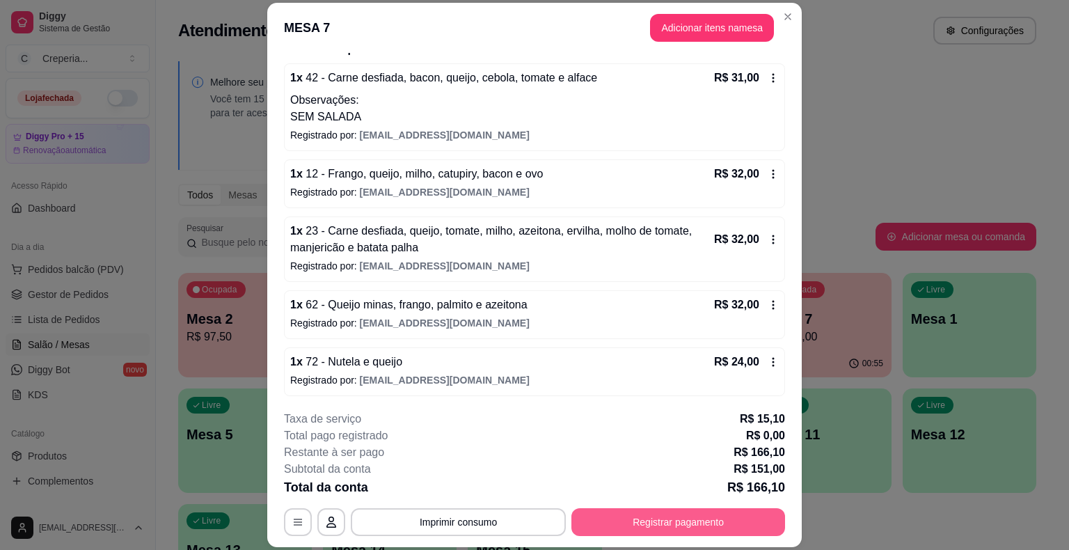
click at [663, 517] on button "Registrar pagamento" at bounding box center [679, 522] width 214 height 28
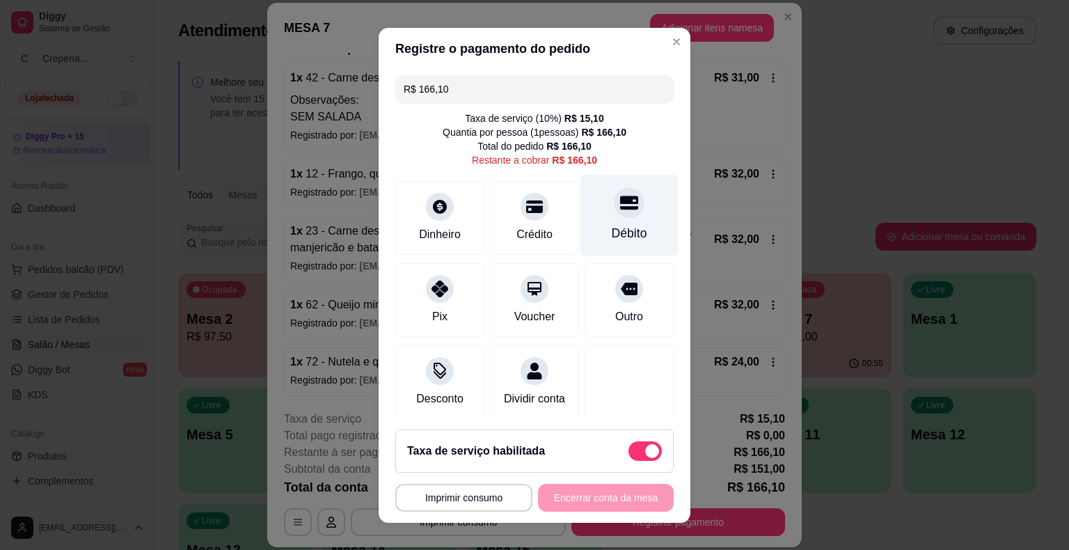
click at [620, 199] on icon at bounding box center [629, 203] width 18 height 18
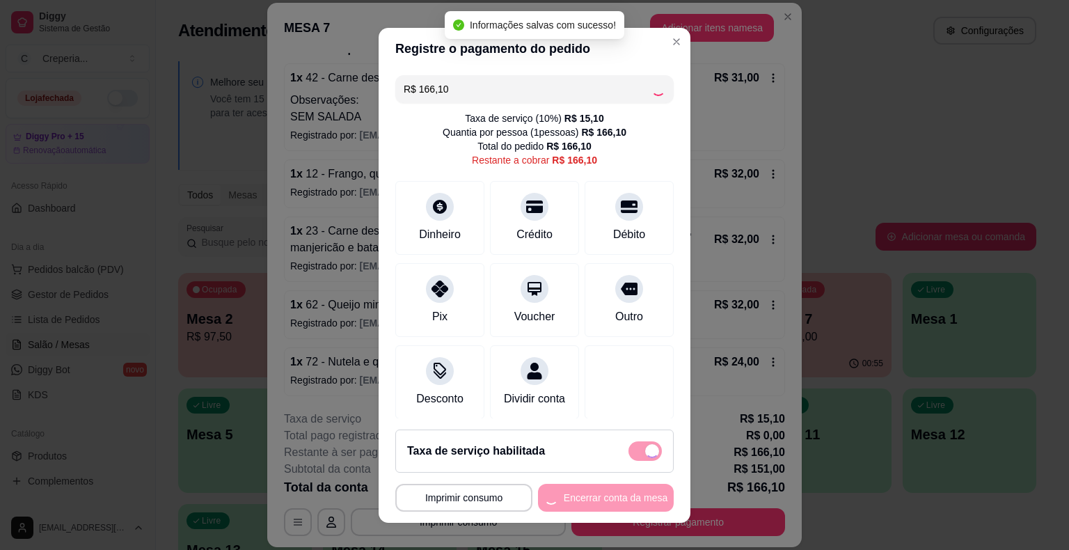
type input "R$ 0,00"
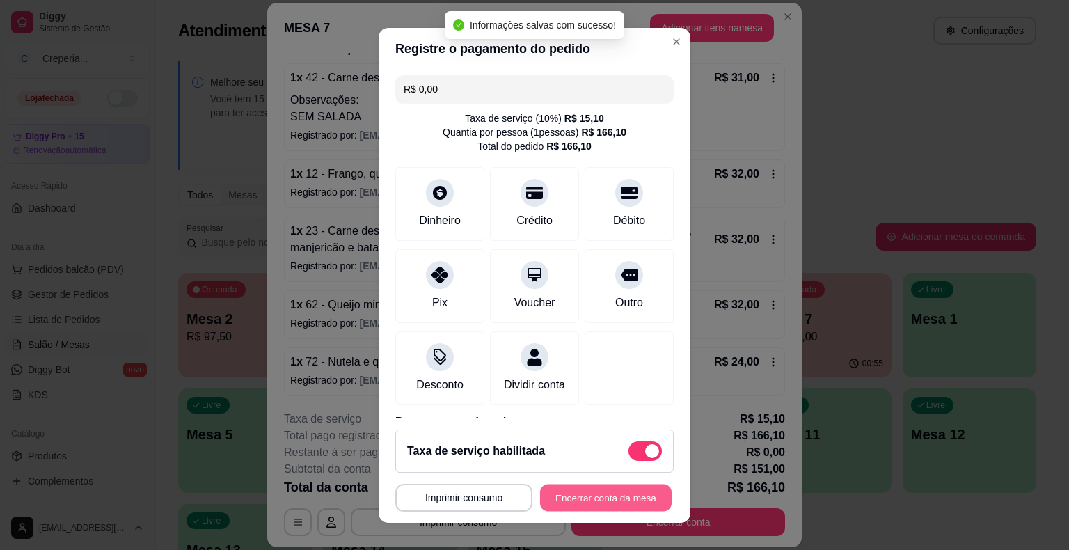
click at [583, 500] on button "Encerrar conta da mesa" at bounding box center [606, 497] width 132 height 27
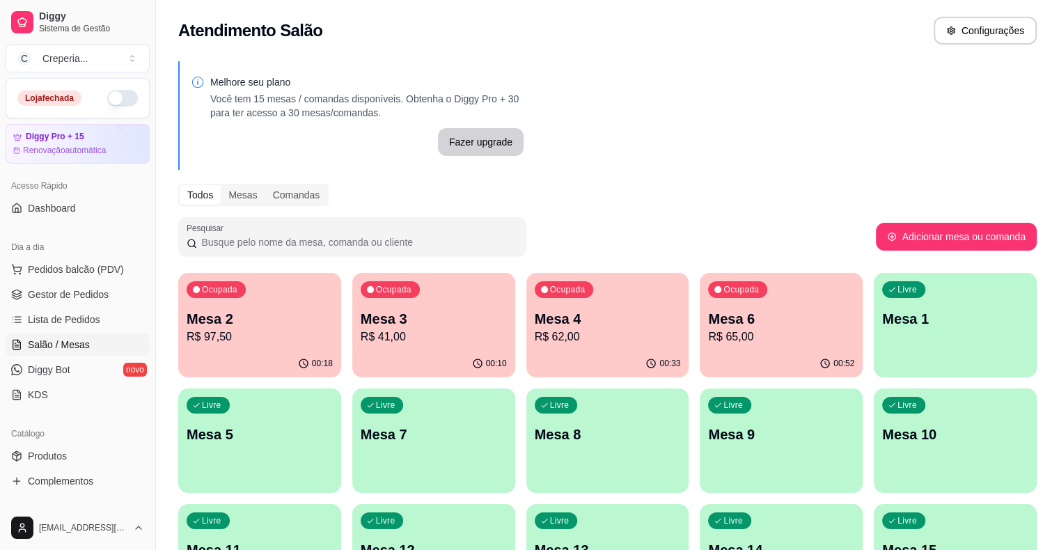
click at [553, 325] on p "Mesa 4" at bounding box center [608, 318] width 146 height 19
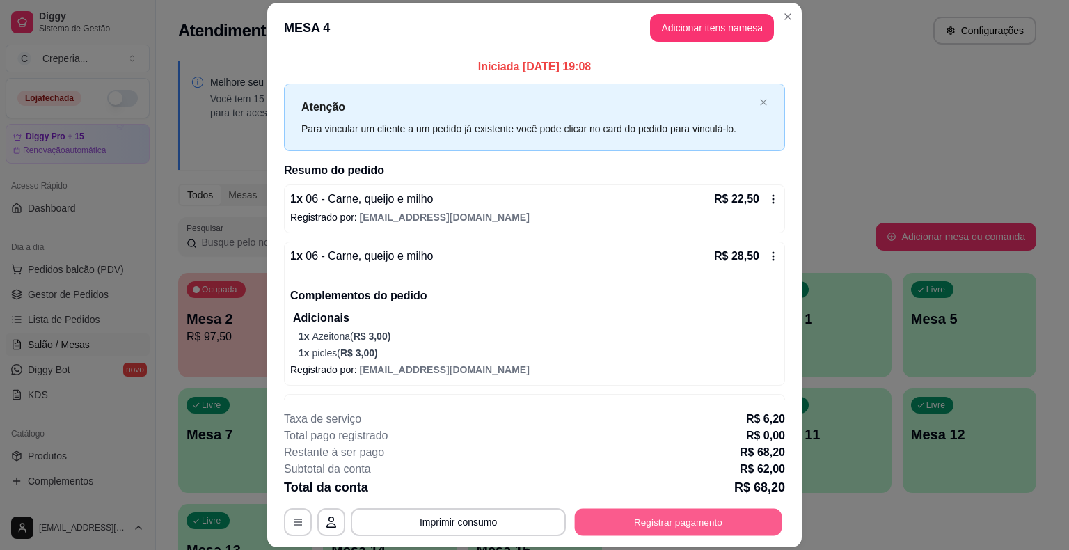
click at [716, 531] on button "Registrar pagamento" at bounding box center [678, 522] width 207 height 27
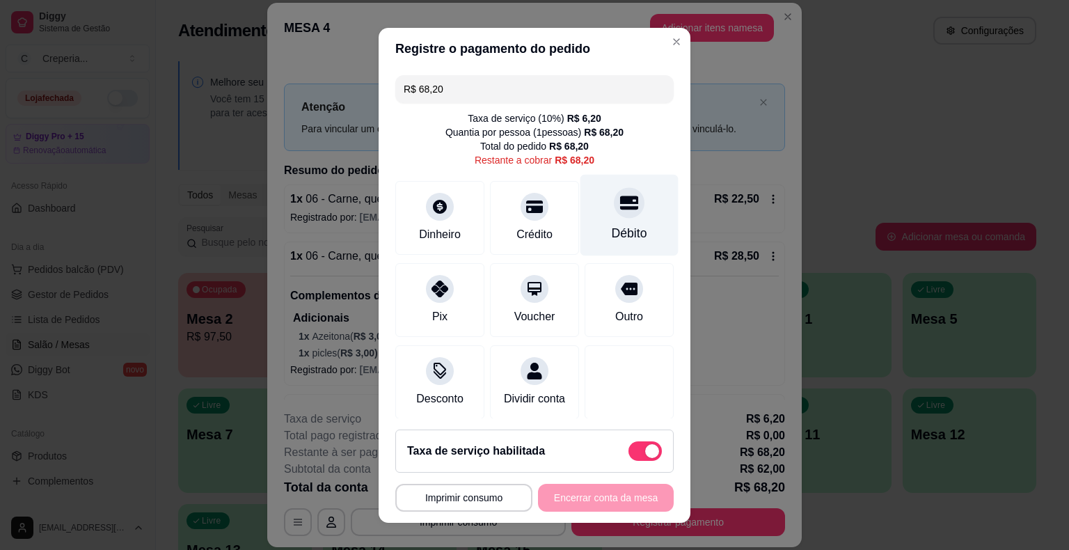
click at [614, 212] on div at bounding box center [629, 202] width 31 height 31
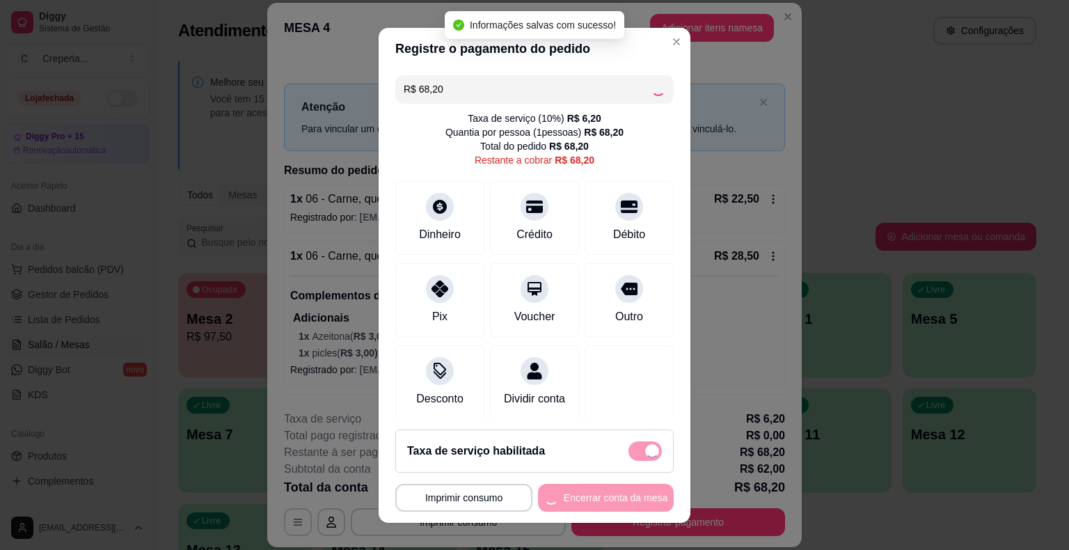
type input "R$ 0,00"
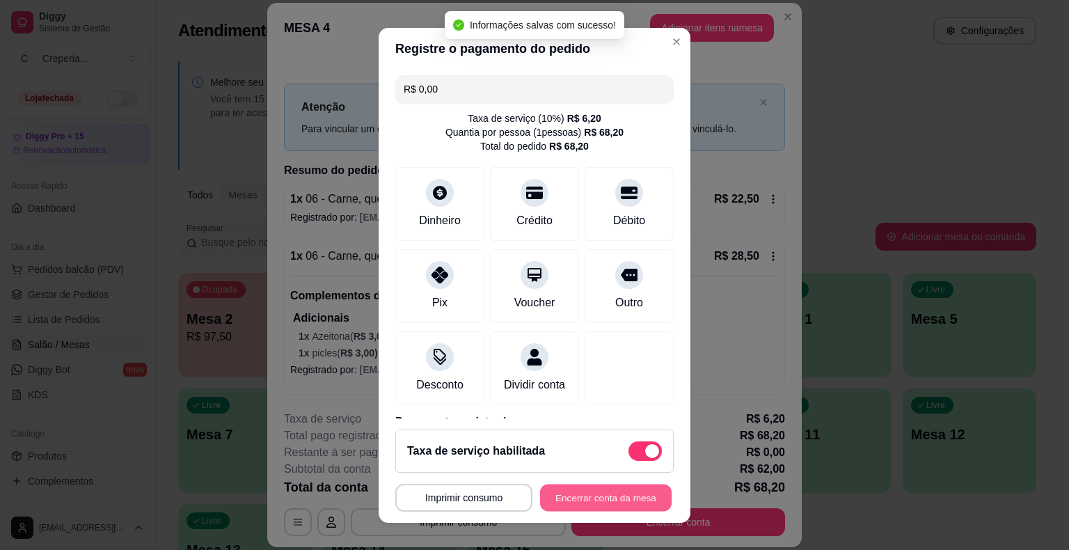
click at [579, 496] on button "Encerrar conta da mesa" at bounding box center [606, 497] width 132 height 27
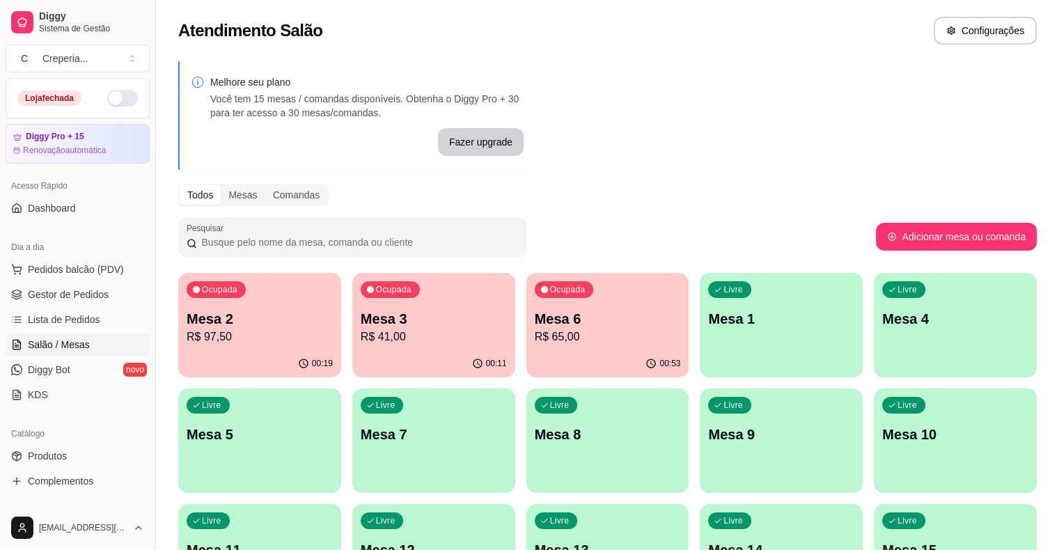
click at [341, 388] on div "Livre Mesa 5" at bounding box center [259, 432] width 163 height 88
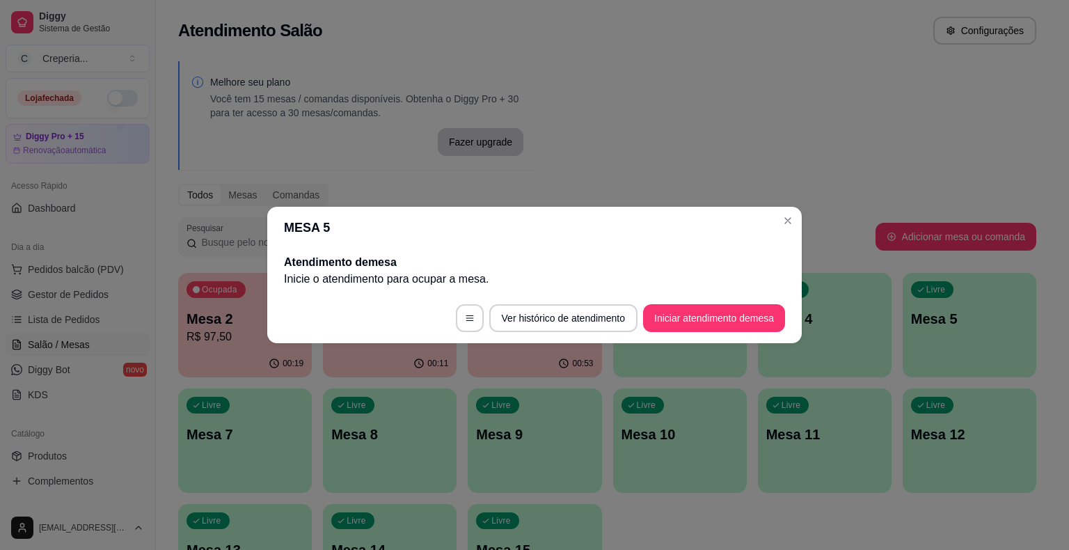
click at [761, 322] on button "Iniciar atendimento de mesa" at bounding box center [714, 318] width 142 height 28
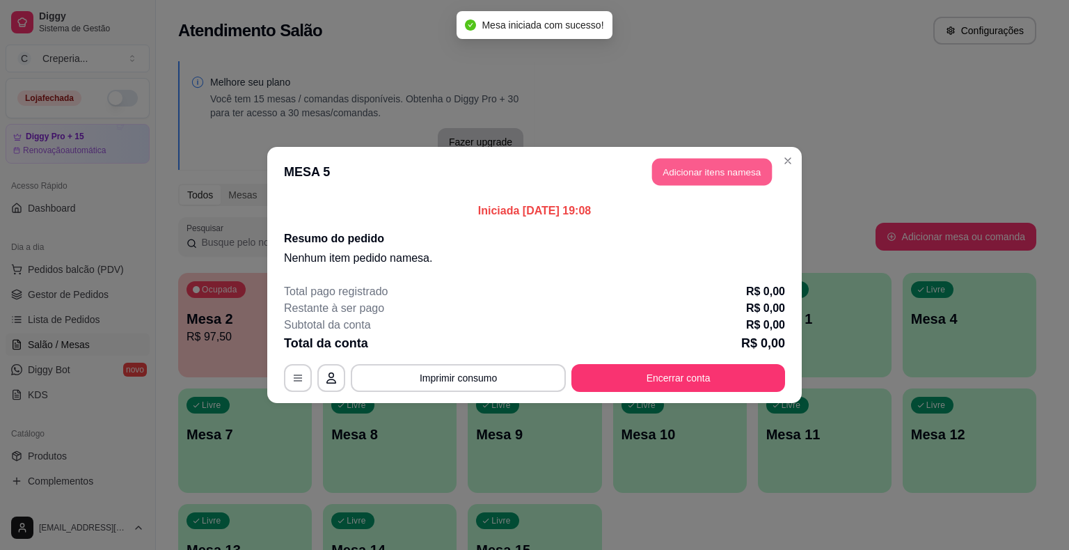
click at [670, 180] on button "Adicionar itens na mesa" at bounding box center [712, 172] width 120 height 27
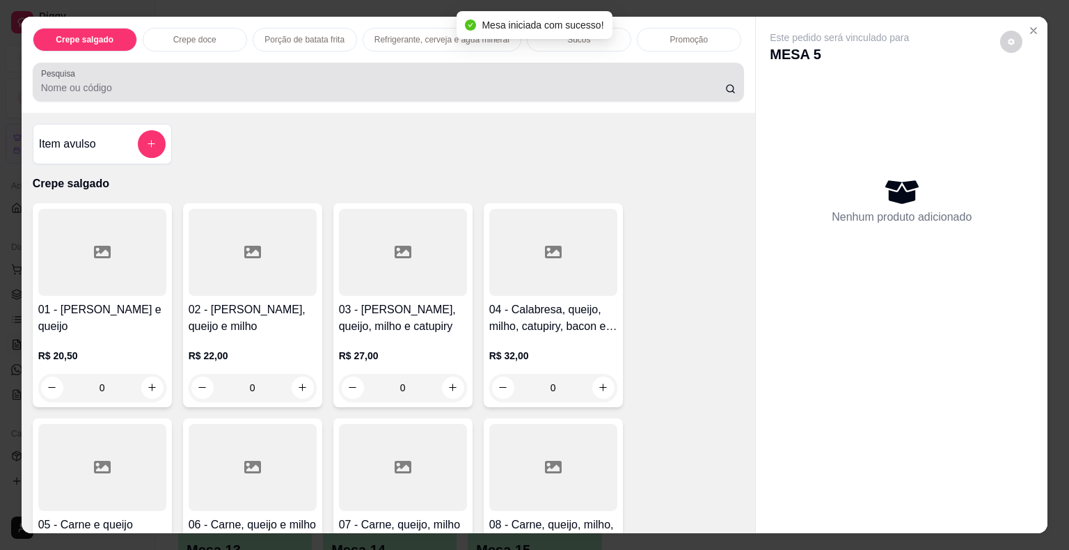
click at [85, 81] on input "Pesquisa" at bounding box center [383, 88] width 684 height 14
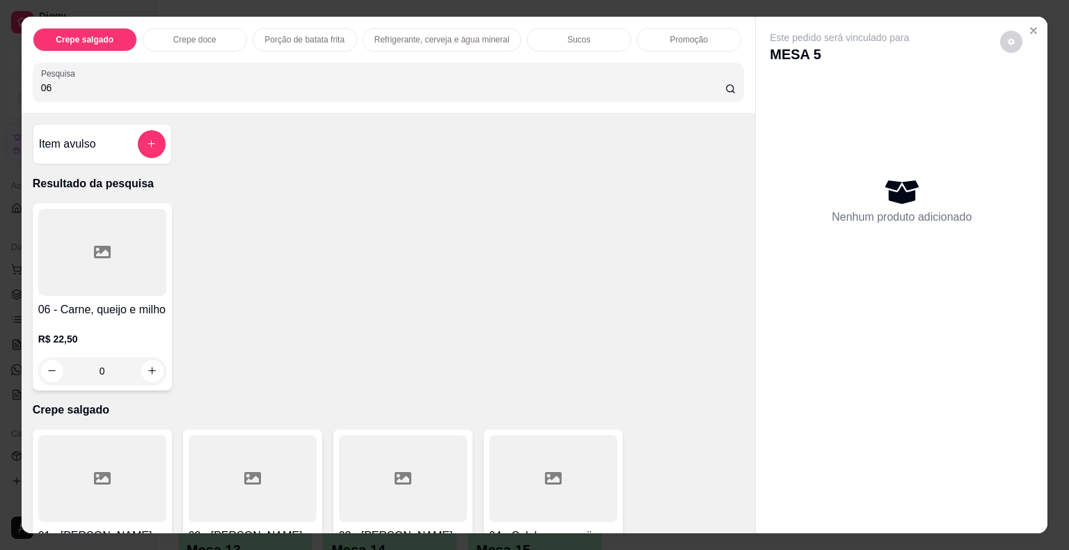
type input "06"
click at [45, 244] on div at bounding box center [102, 252] width 128 height 87
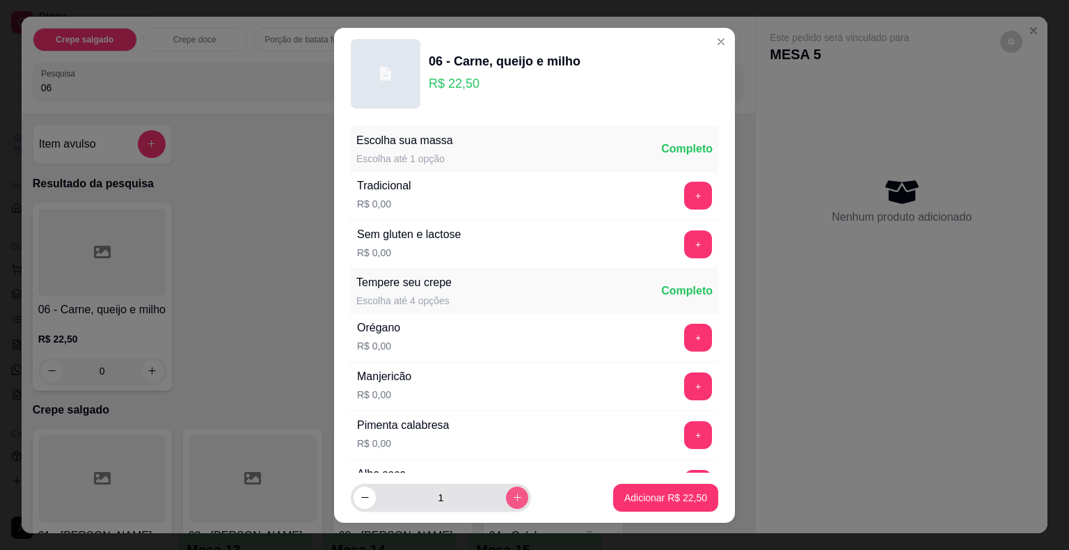
click at [512, 498] on icon "increase-product-quantity" at bounding box center [517, 497] width 10 height 10
type input "2"
click at [671, 500] on p "Adicionar R$ 45,00" at bounding box center [665, 498] width 83 height 14
type input "2"
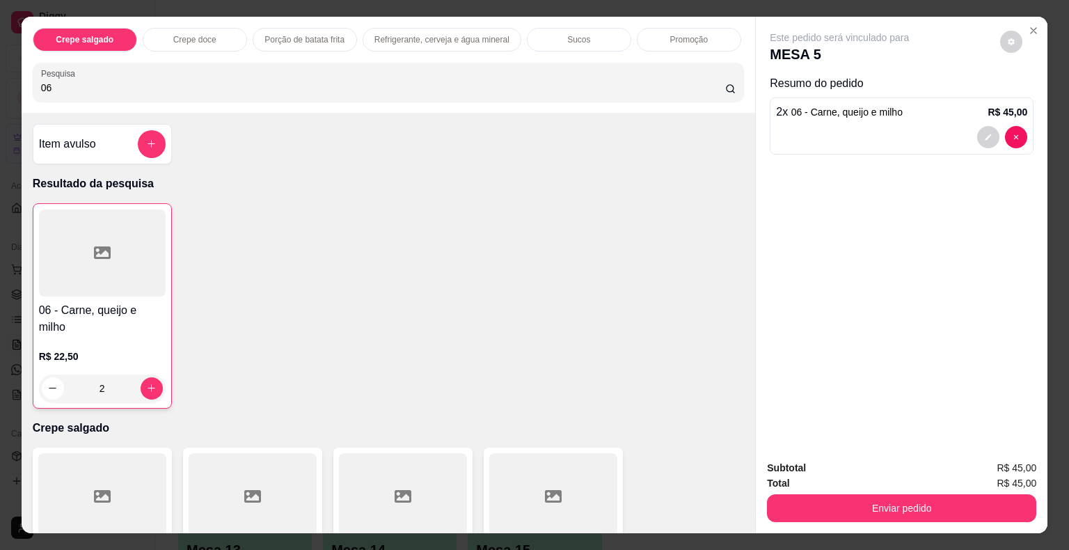
drag, startPoint x: 30, startPoint y: 76, endPoint x: 0, endPoint y: 68, distance: 30.9
click at [0, 68] on div "Crepe salgado Crepe doce Porção de batata frita Refrigerante, cerveja e água mi…" at bounding box center [534, 275] width 1069 height 550
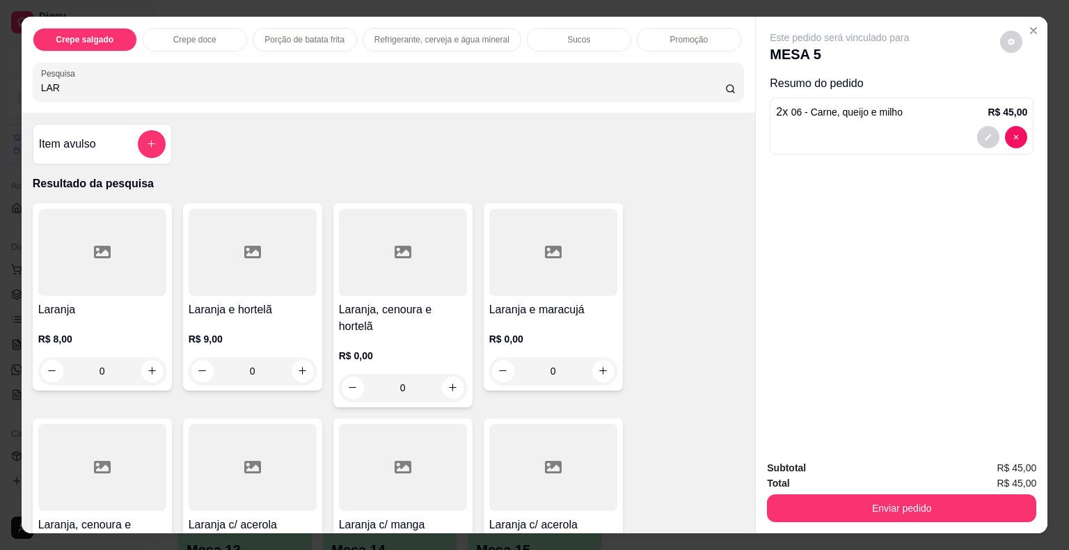
type input "LAR"
click at [61, 249] on div at bounding box center [102, 252] width 128 height 87
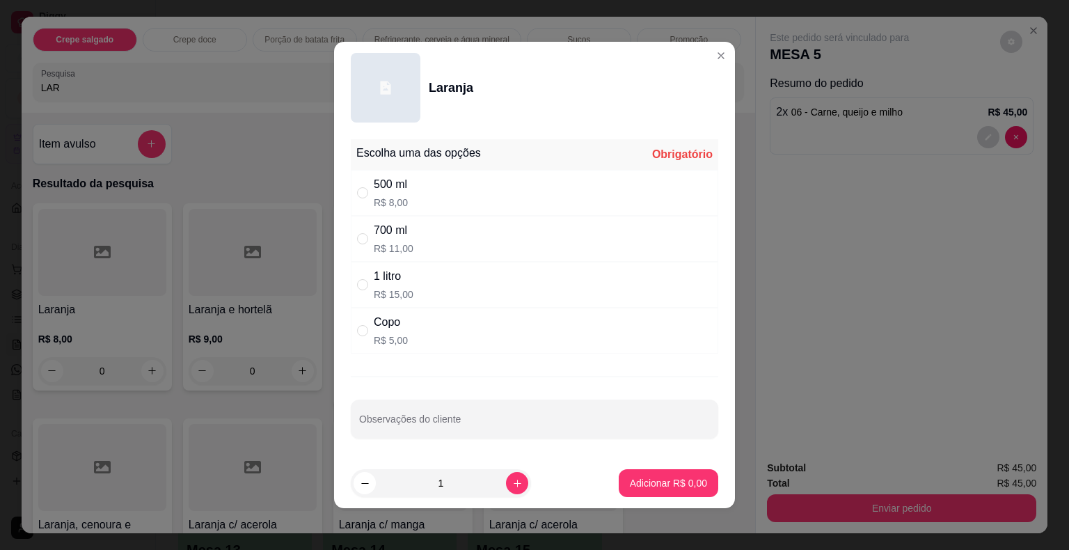
drag, startPoint x: 459, startPoint y: 252, endPoint x: 492, endPoint y: 316, distance: 71.9
click at [460, 252] on div "700 ml R$ 11,00" at bounding box center [535, 239] width 368 height 46
radio input "true"
click at [677, 483] on p "Adicionar R$ 11,00" at bounding box center [665, 483] width 83 height 14
type input "1"
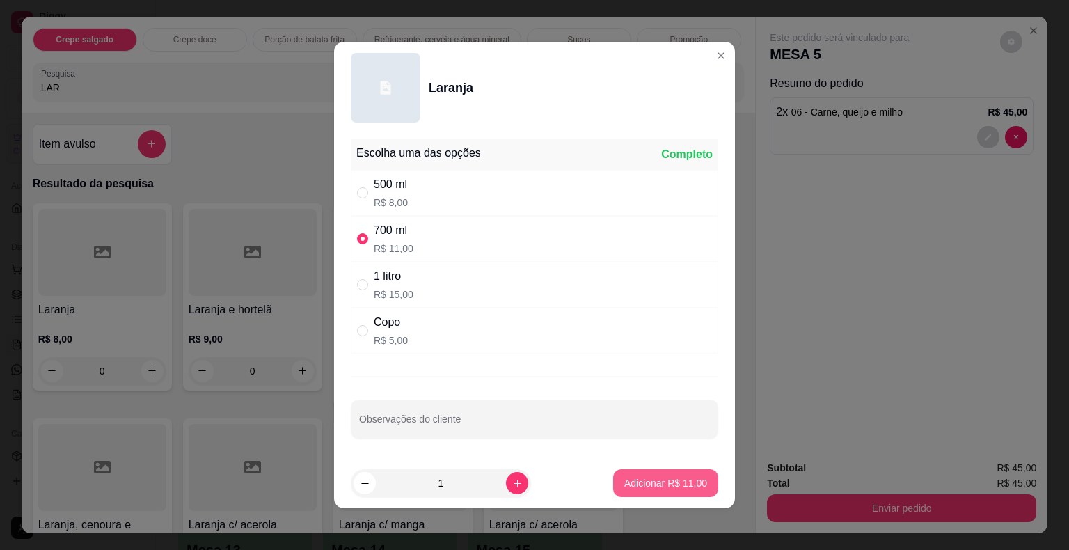
type input "1"
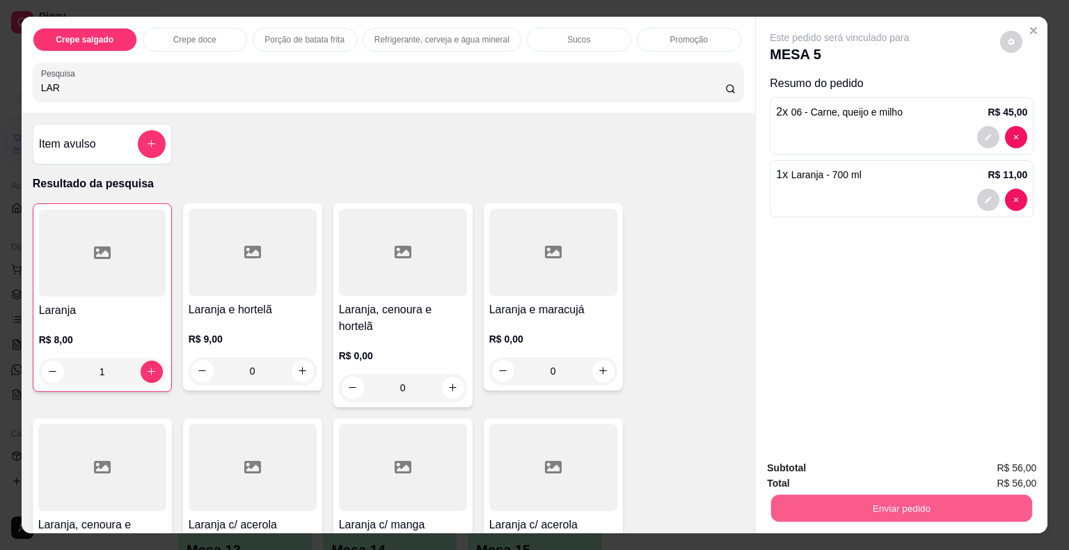
click at [958, 504] on button "Enviar pedido" at bounding box center [901, 508] width 261 height 27
click at [831, 473] on button "Não registrar e enviar pedido" at bounding box center [855, 469] width 145 height 26
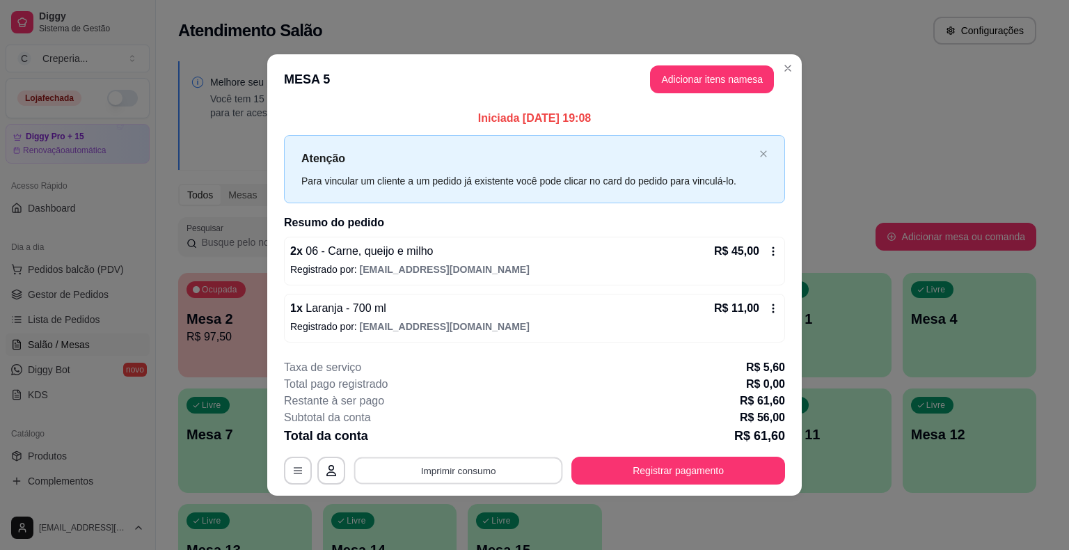
click at [496, 461] on button "Imprimir consumo" at bounding box center [458, 470] width 209 height 27
click at [470, 430] on button "IMPRESSORA" at bounding box center [462, 438] width 97 height 22
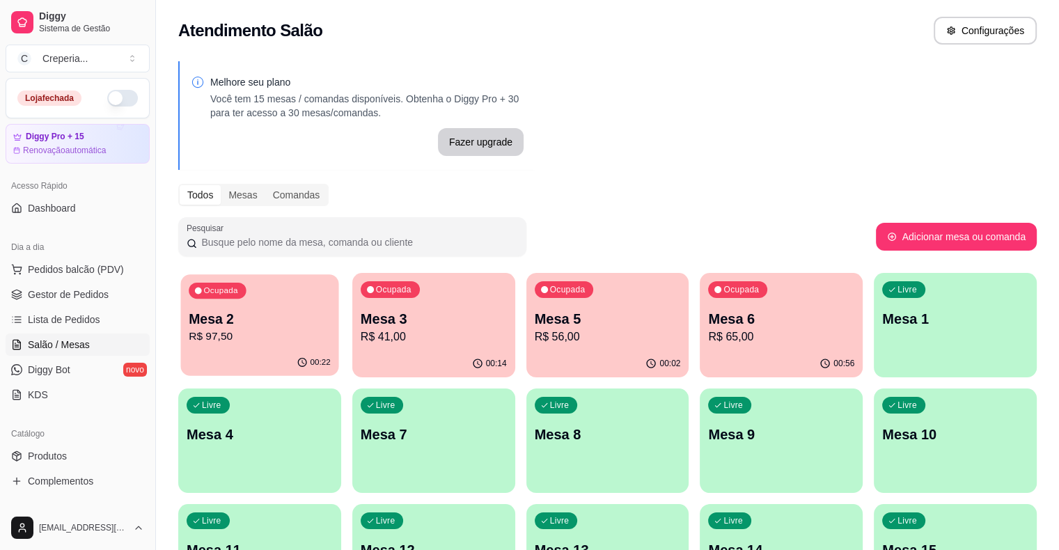
click at [274, 327] on p "Mesa 2" at bounding box center [260, 319] width 142 height 19
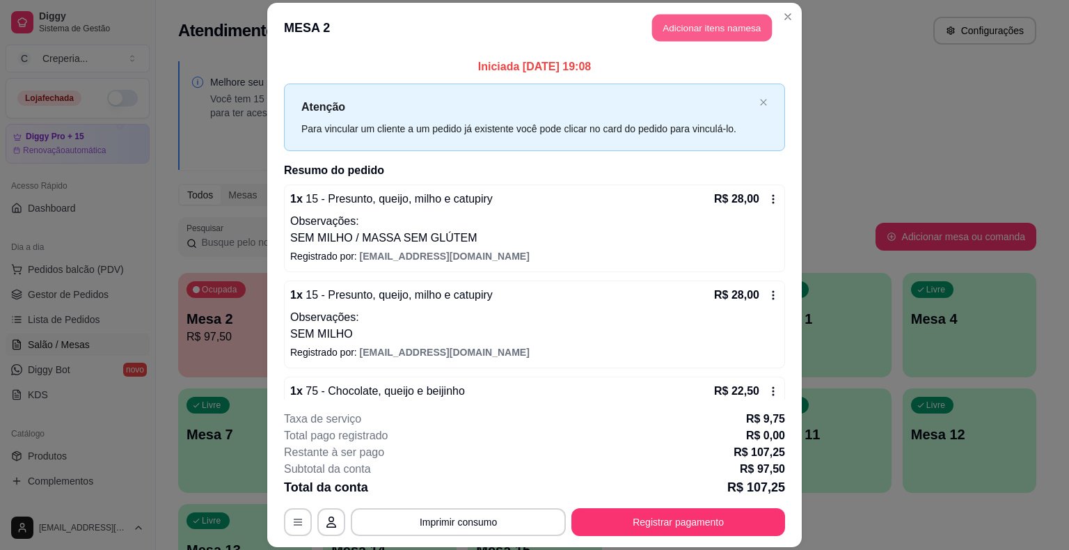
click at [703, 34] on button "Adicionar itens na mesa" at bounding box center [712, 28] width 120 height 27
click at [195, 81] on input "Pesquisa" at bounding box center [383, 88] width 684 height 14
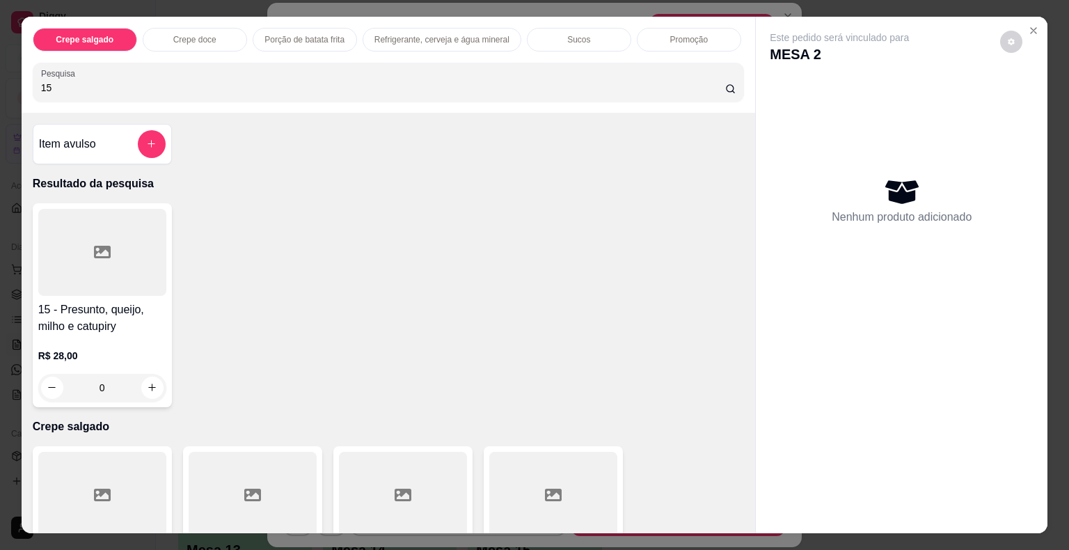
type input "15"
click at [143, 226] on div at bounding box center [102, 252] width 128 height 87
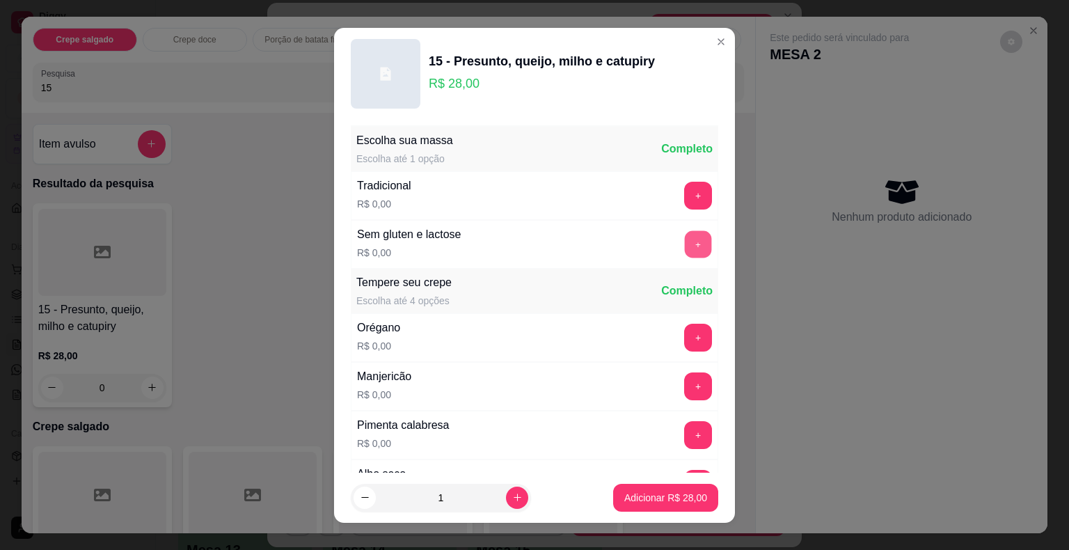
click at [685, 240] on button "+" at bounding box center [698, 243] width 27 height 27
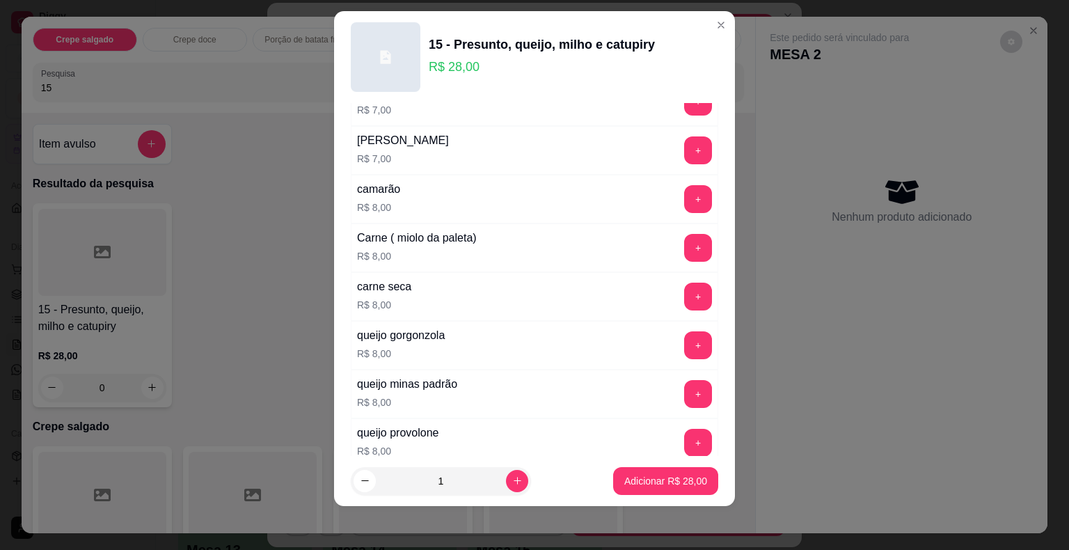
scroll to position [2459, 0]
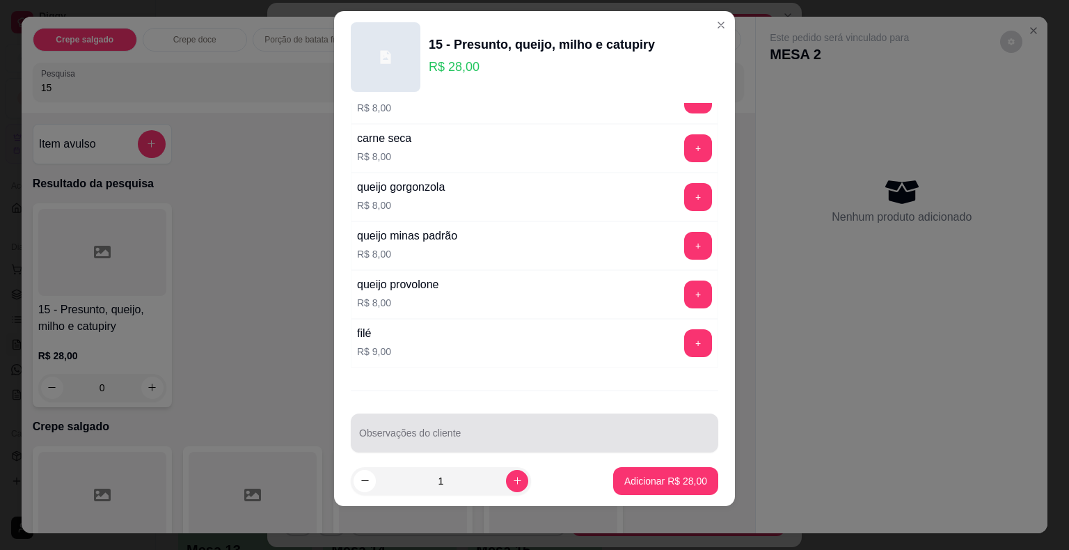
click at [475, 419] on div at bounding box center [534, 433] width 351 height 28
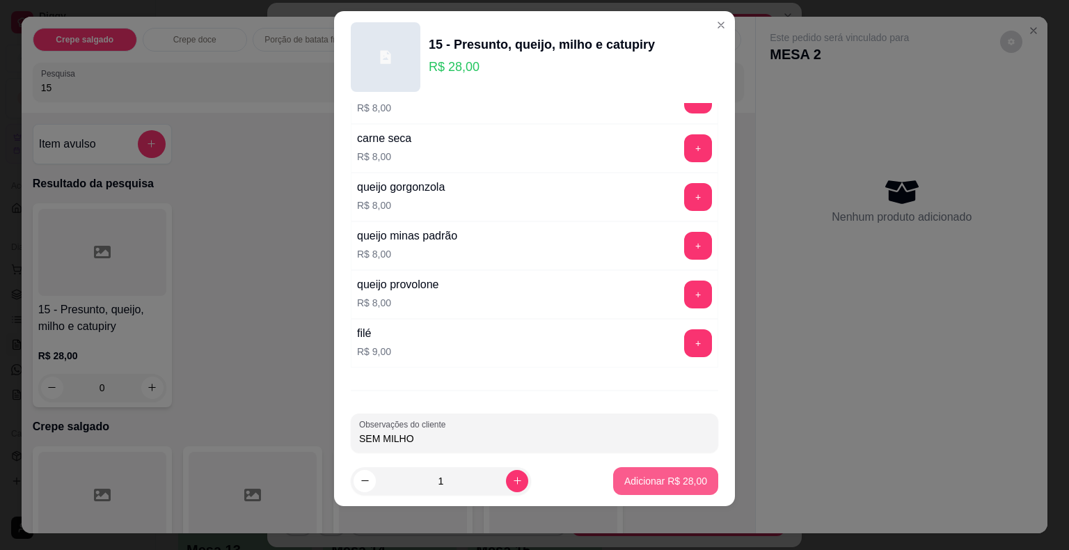
type input "SEM MILHO"
click at [636, 480] on p "Adicionar R$ 28,00" at bounding box center [666, 480] width 81 height 13
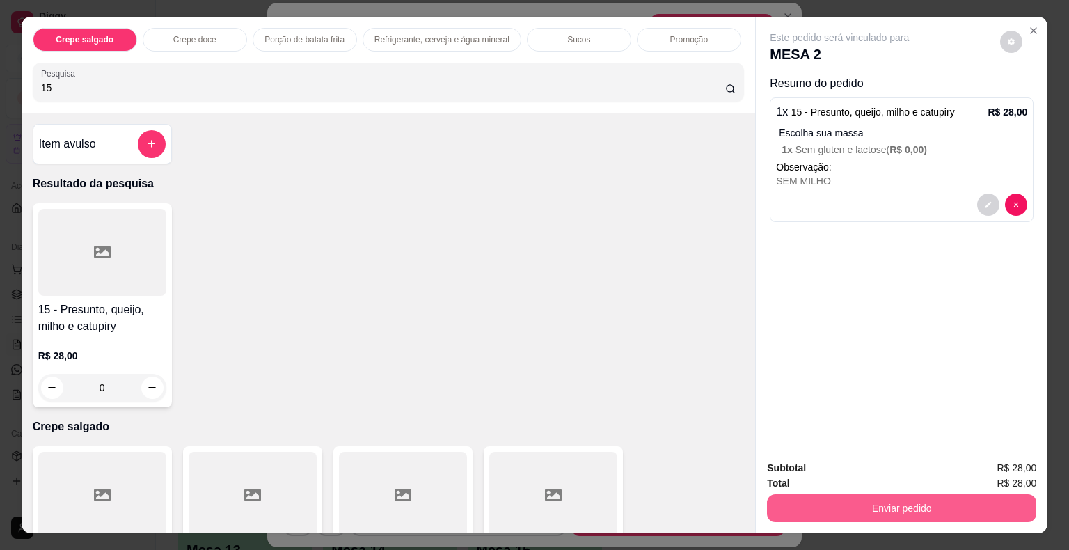
click at [823, 499] on button "Enviar pedido" at bounding box center [901, 508] width 269 height 28
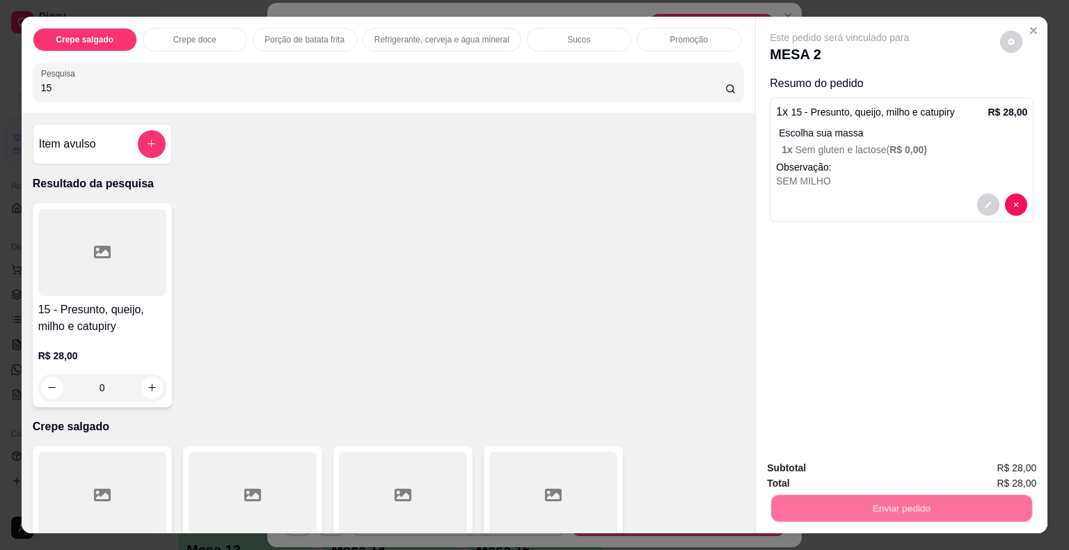
click at [828, 477] on button "Não registrar e enviar pedido" at bounding box center [855, 469] width 145 height 26
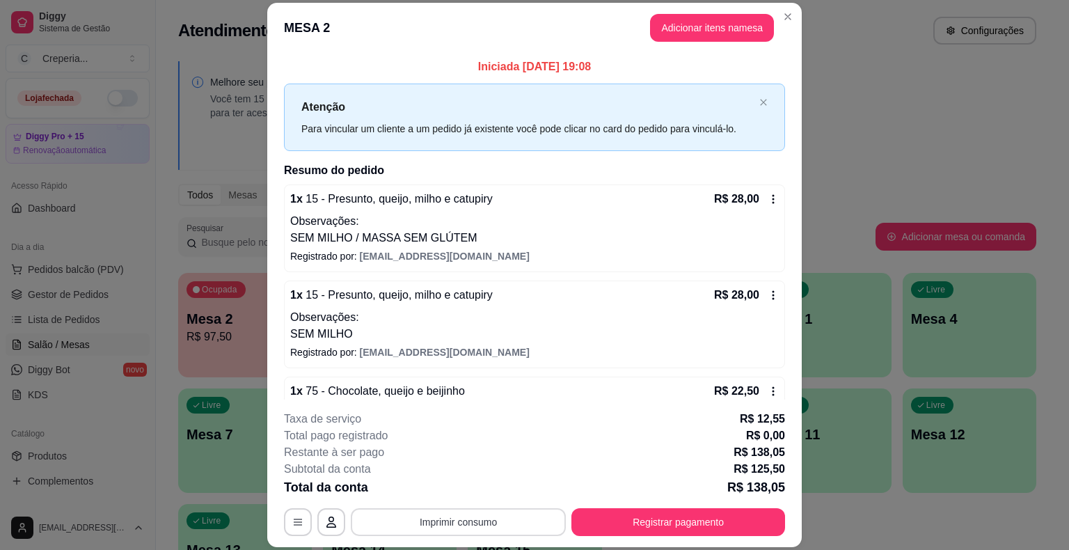
click at [482, 524] on button "Imprimir consumo" at bounding box center [458, 522] width 215 height 28
click at [471, 496] on button "IMPRESSORA" at bounding box center [457, 490] width 97 height 22
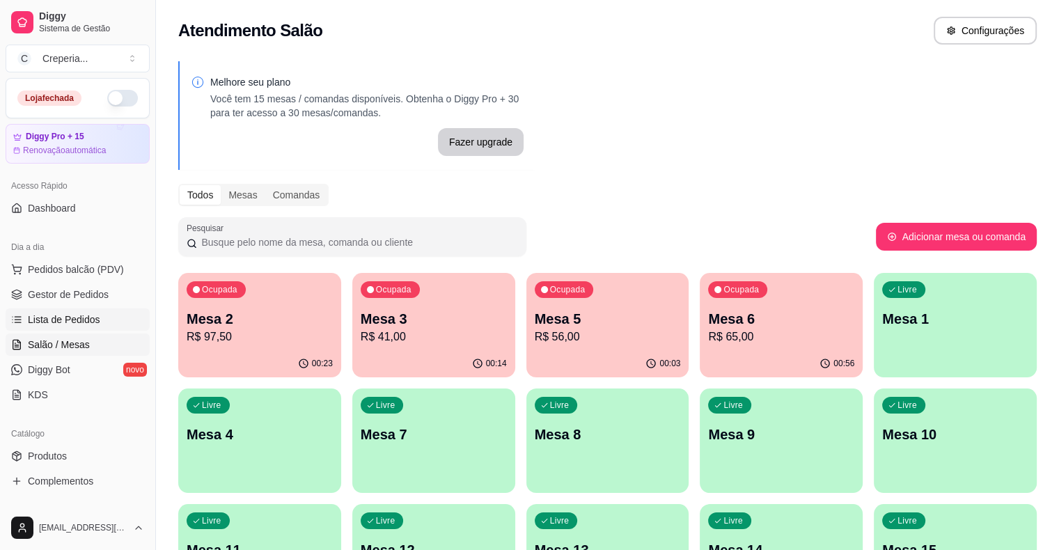
click at [90, 313] on span "Lista de Pedidos" at bounding box center [64, 320] width 72 height 14
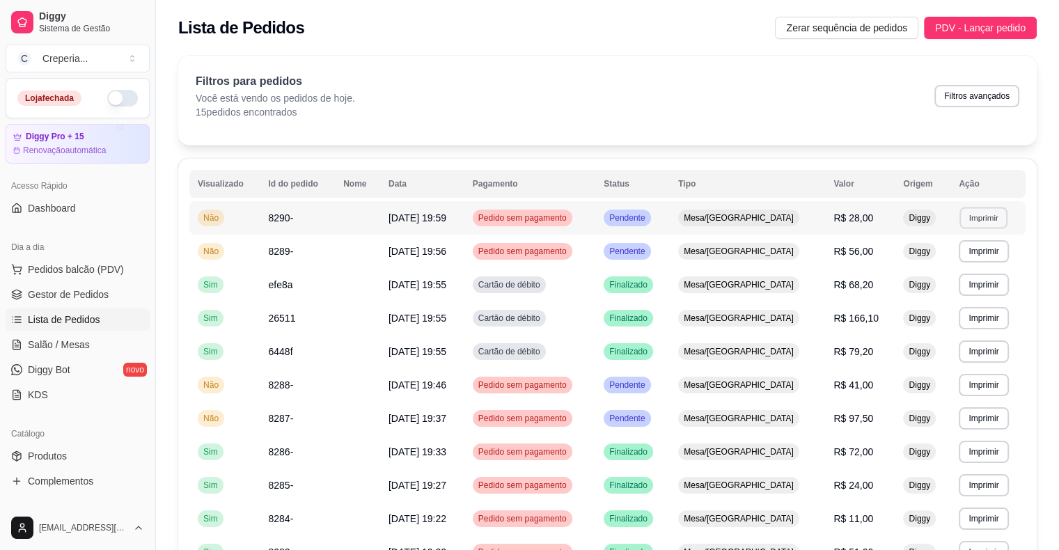
click at [963, 216] on button "Imprimir" at bounding box center [983, 218] width 48 height 22
click at [950, 271] on button "IMPRESSORA" at bounding box center [954, 266] width 101 height 22
click at [72, 339] on span "Salão / Mesas" at bounding box center [59, 345] width 62 height 14
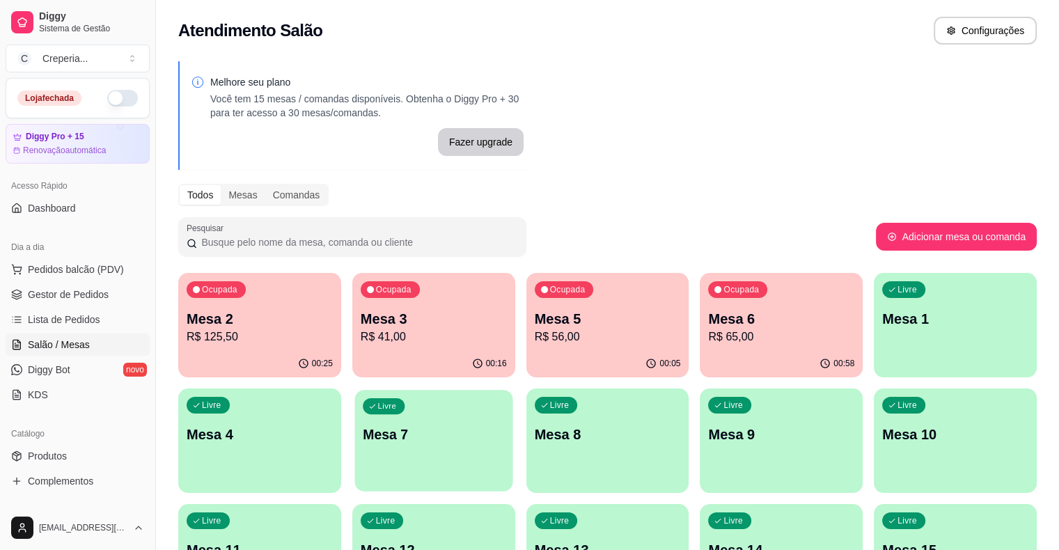
click at [363, 432] on p "Mesa 7" at bounding box center [434, 434] width 142 height 19
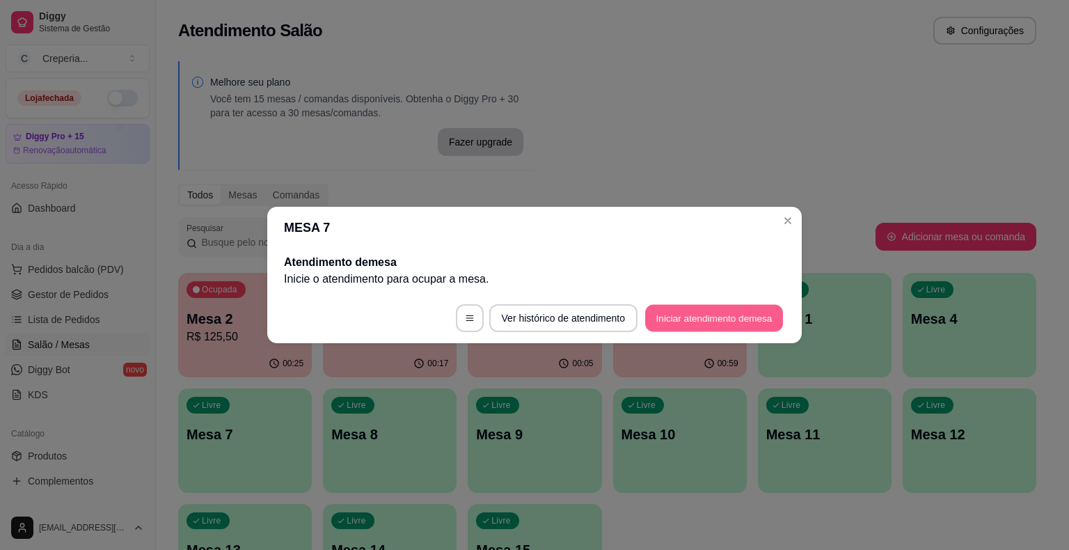
click at [721, 310] on button "Iniciar atendimento de mesa" at bounding box center [714, 318] width 138 height 27
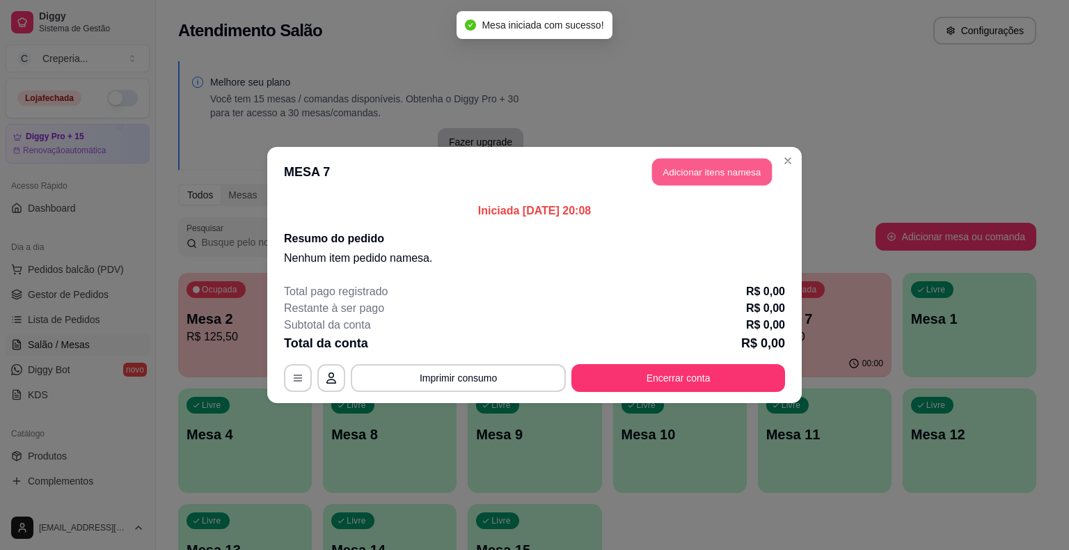
click at [672, 167] on button "Adicionar itens na mesa" at bounding box center [712, 172] width 120 height 27
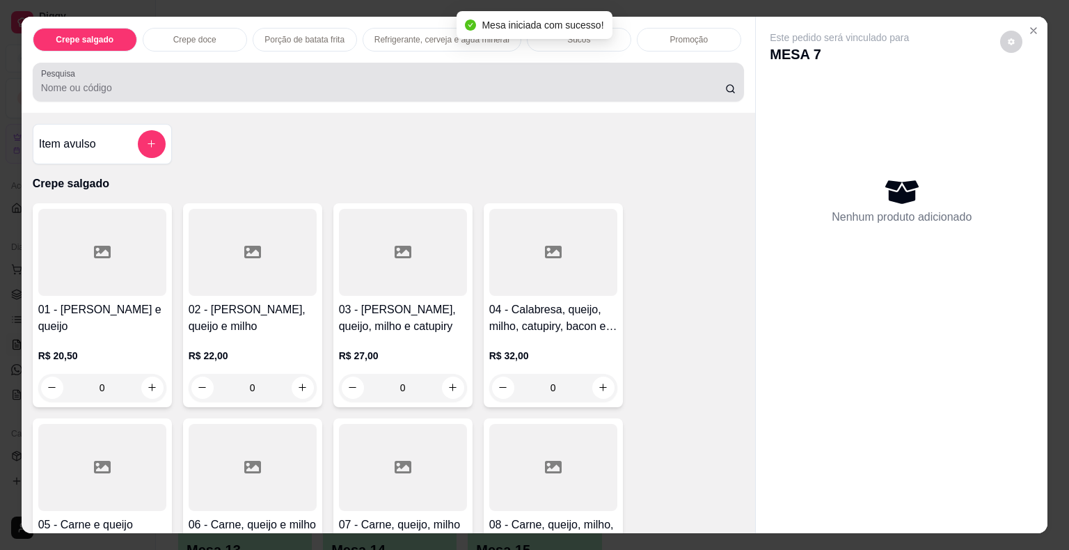
click at [404, 72] on div at bounding box center [388, 82] width 695 height 28
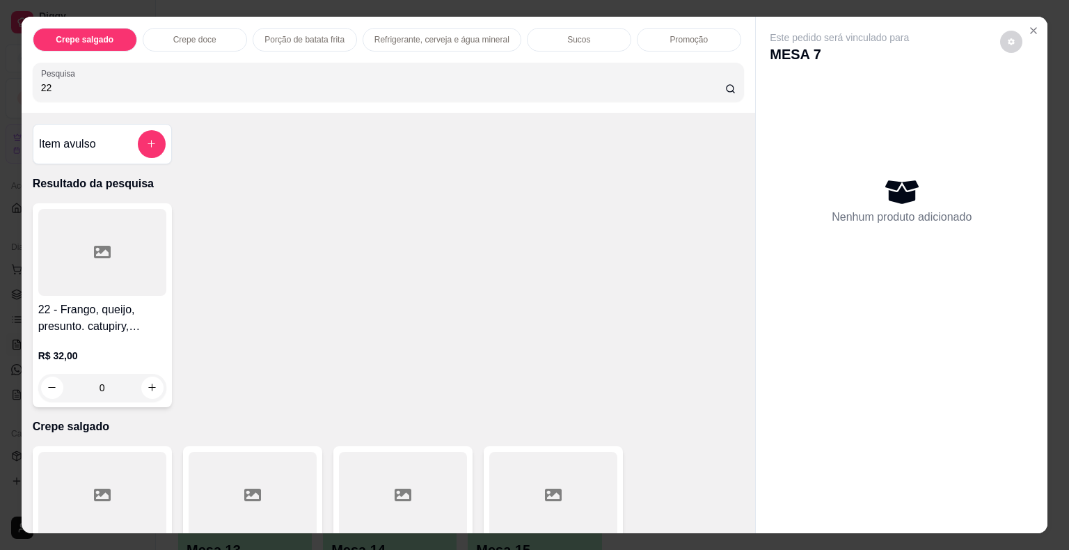
type input "22"
click at [125, 256] on div at bounding box center [102, 252] width 128 height 87
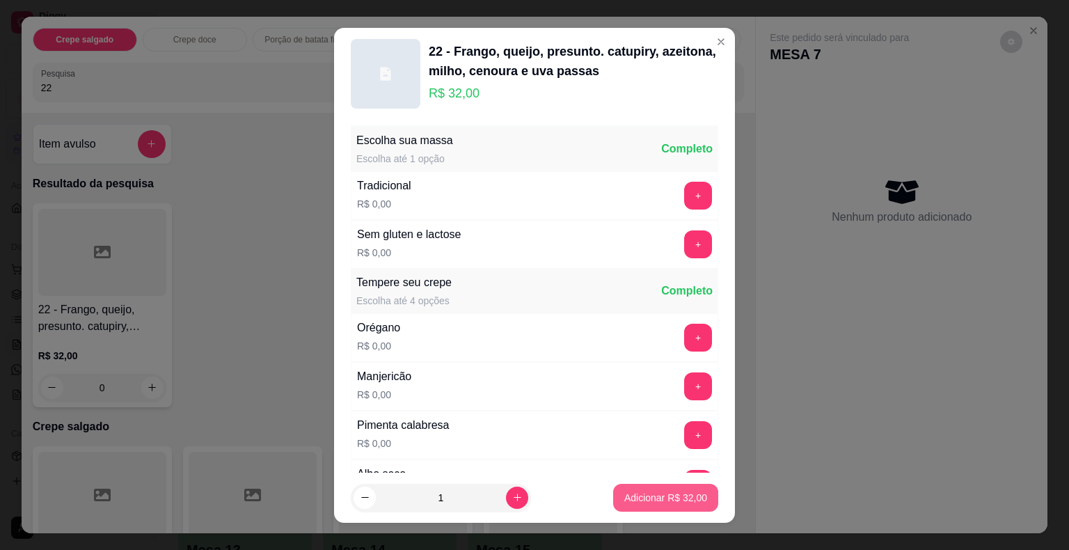
click at [629, 505] on button "Adicionar R$ 32,00" at bounding box center [665, 498] width 105 height 28
type input "1"
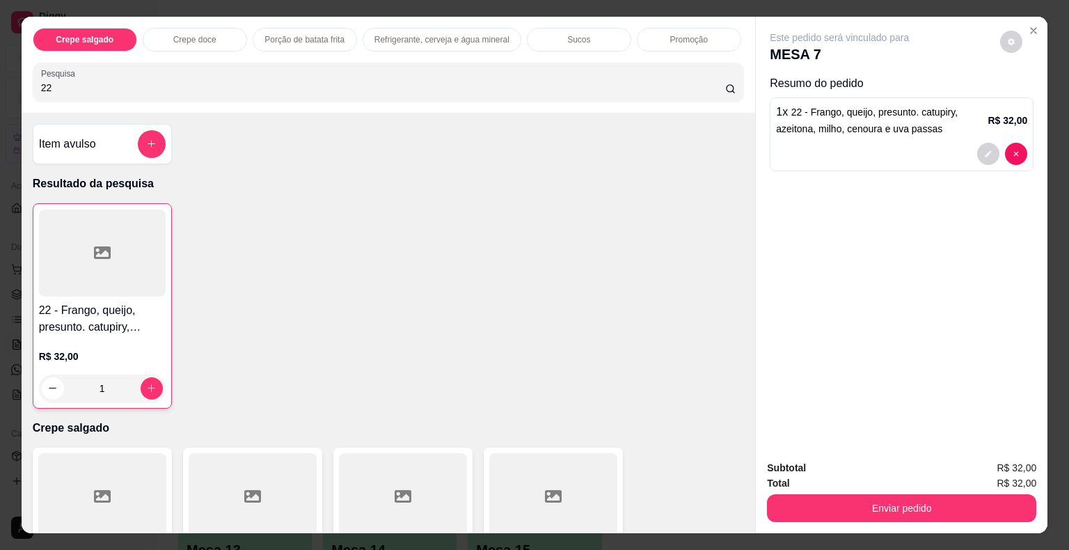
drag, startPoint x: 63, startPoint y: 82, endPoint x: 26, endPoint y: 84, distance: 37.0
click at [33, 84] on div "Pesquisa 22" at bounding box center [389, 82] width 712 height 39
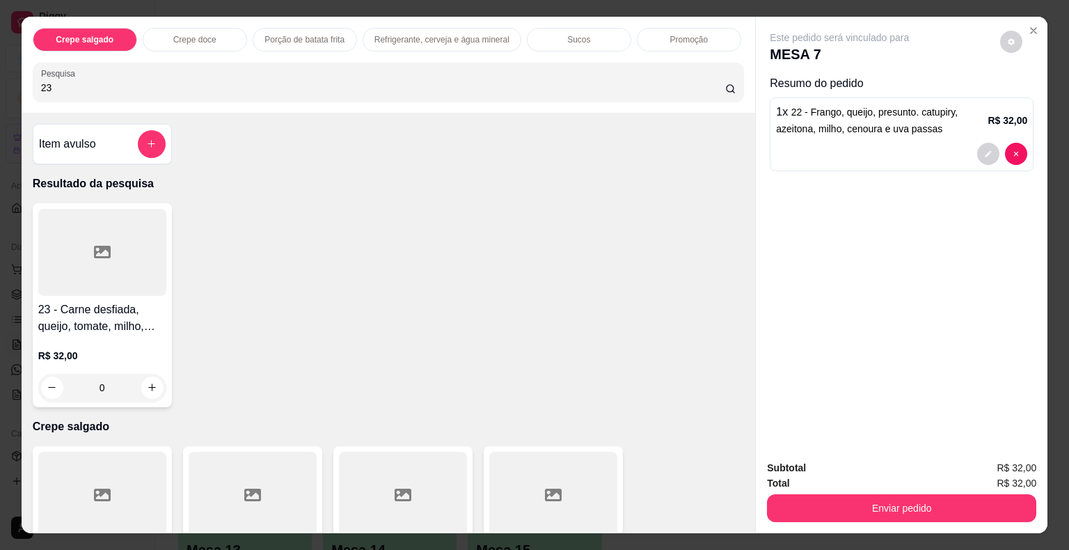
type input "23"
click at [103, 272] on div at bounding box center [102, 252] width 128 height 87
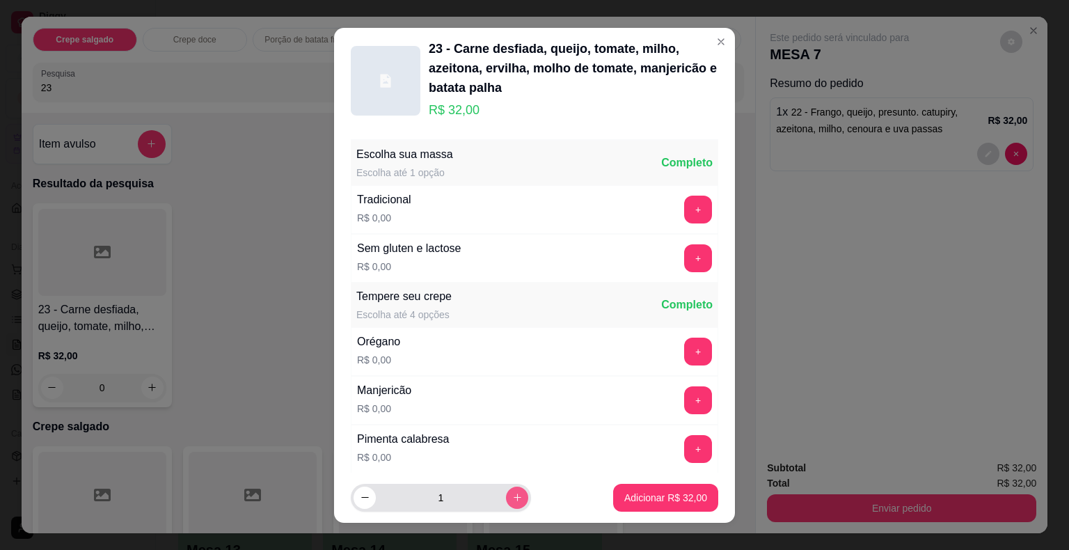
click at [512, 493] on icon "increase-product-quantity" at bounding box center [517, 497] width 10 height 10
type input "2"
click at [638, 507] on button "Adicionar R$ 64,00" at bounding box center [665, 498] width 105 height 28
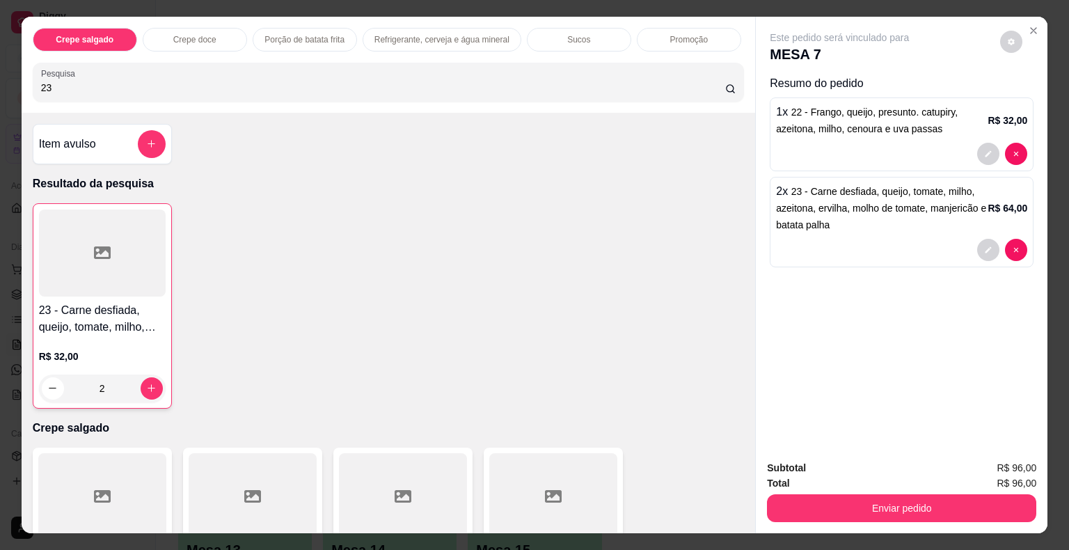
type input "2"
drag, startPoint x: 53, startPoint y: 85, endPoint x: 0, endPoint y: 82, distance: 53.0
click at [0, 82] on div "Crepe salgado Crepe doce Porção de batata frita Refrigerante, cerveja e água mi…" at bounding box center [534, 275] width 1069 height 550
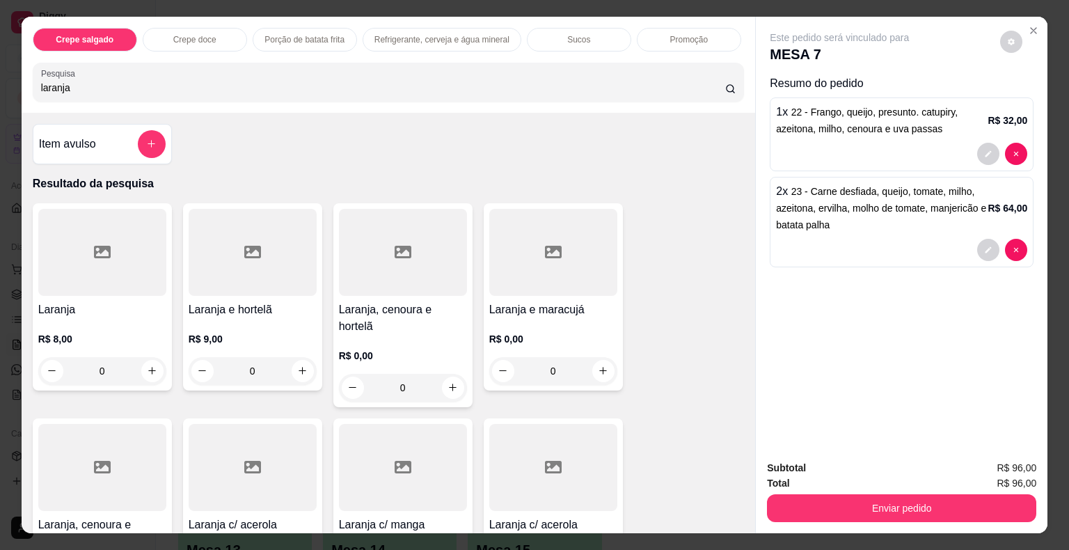
type input "laranja"
click at [95, 246] on icon at bounding box center [102, 252] width 17 height 13
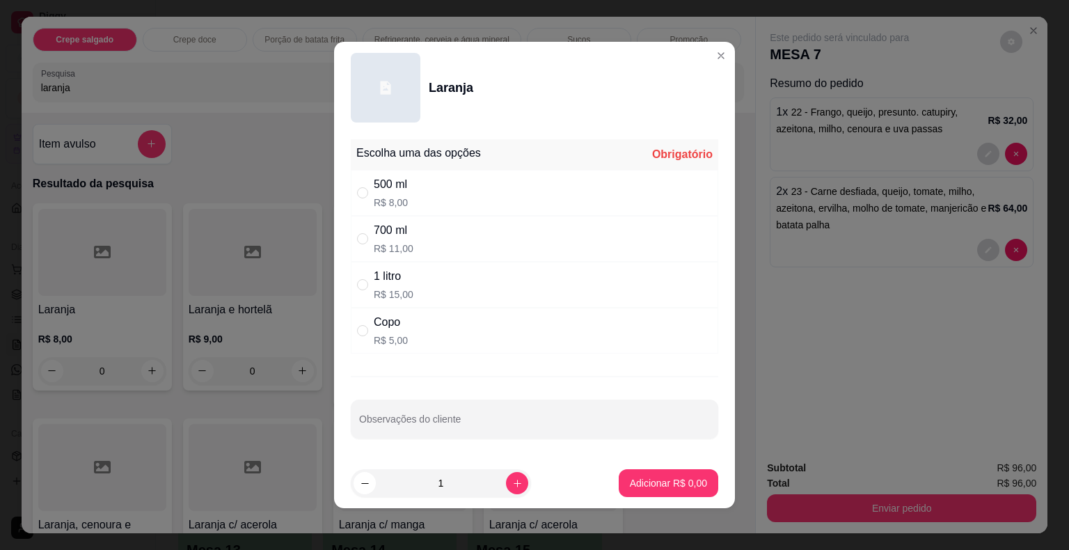
click at [390, 234] on div "700 ml" at bounding box center [394, 230] width 40 height 17
radio input "true"
click at [626, 485] on p "Adicionar R$ 11,00" at bounding box center [666, 482] width 81 height 13
type input "1"
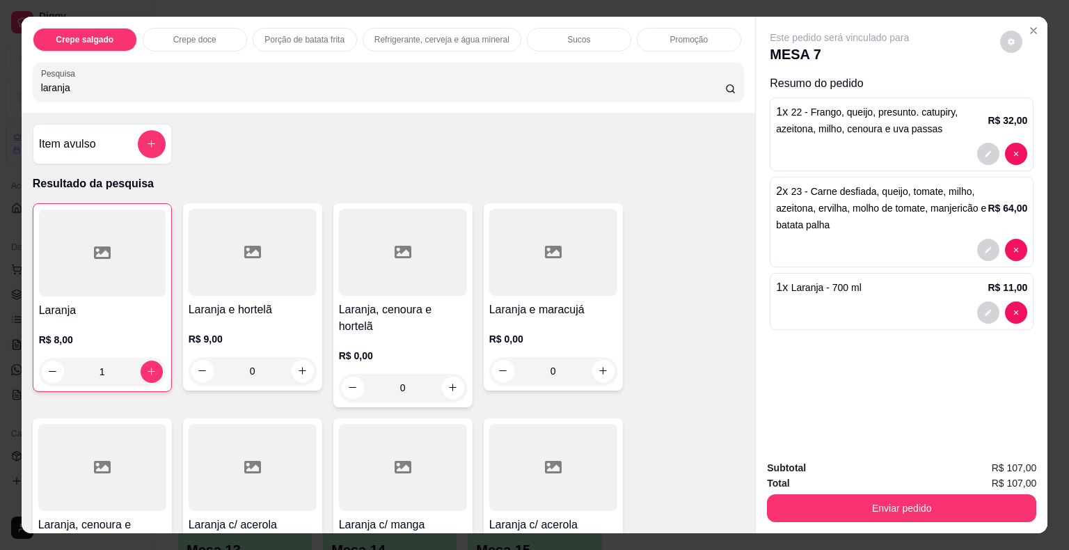
click at [0, 61] on div "Crepe salgado Crepe doce Porção de batata frita Refrigerante, cerveja e água mi…" at bounding box center [534, 275] width 1069 height 550
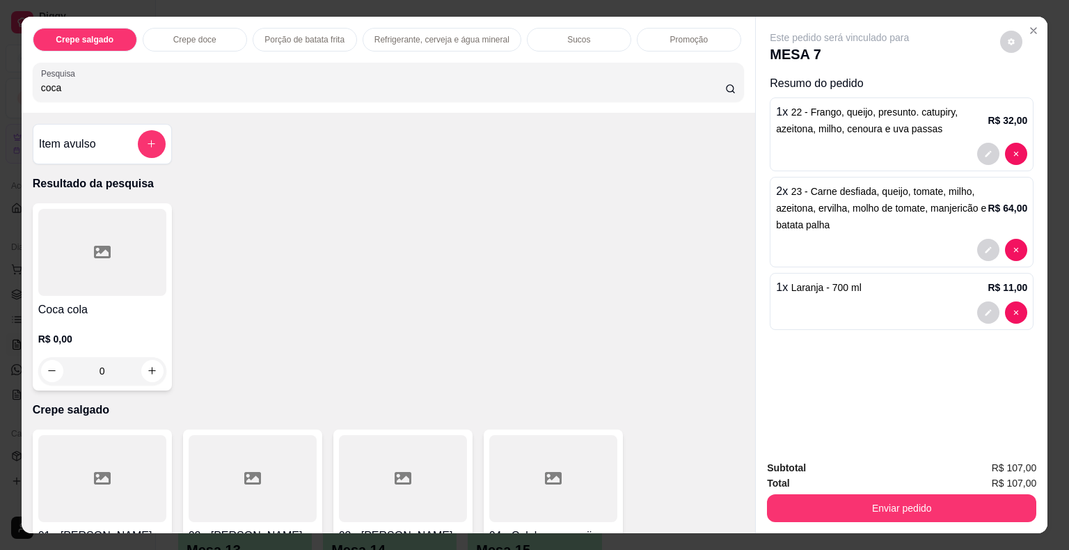
type input "coca"
click at [86, 251] on div at bounding box center [102, 252] width 128 height 87
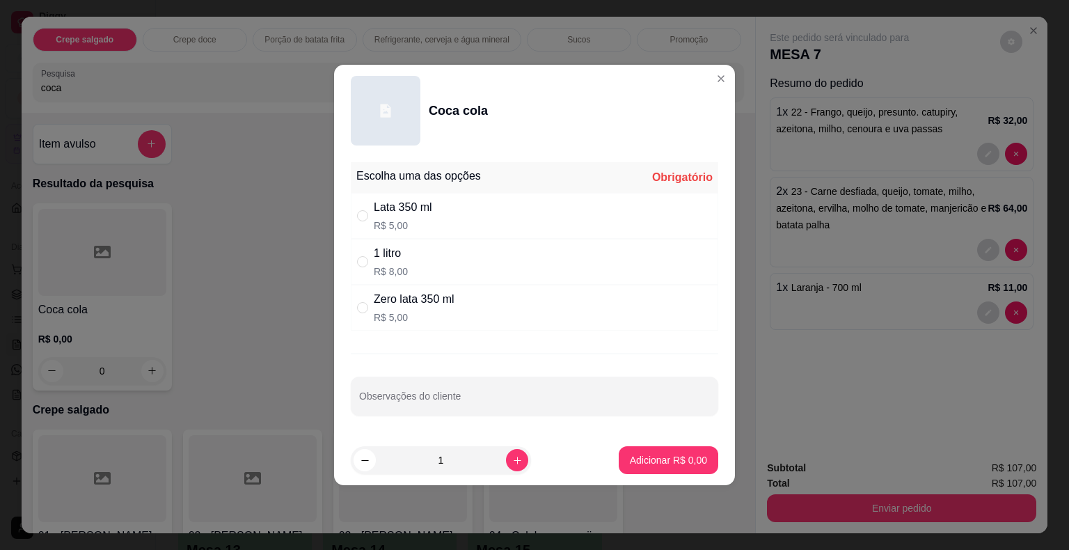
click at [408, 260] on div "1 litro R$ 8,00" at bounding box center [535, 262] width 368 height 46
radio input "true"
click at [686, 462] on p "Adicionar R$ 8,00" at bounding box center [668, 459] width 75 height 13
type input "1"
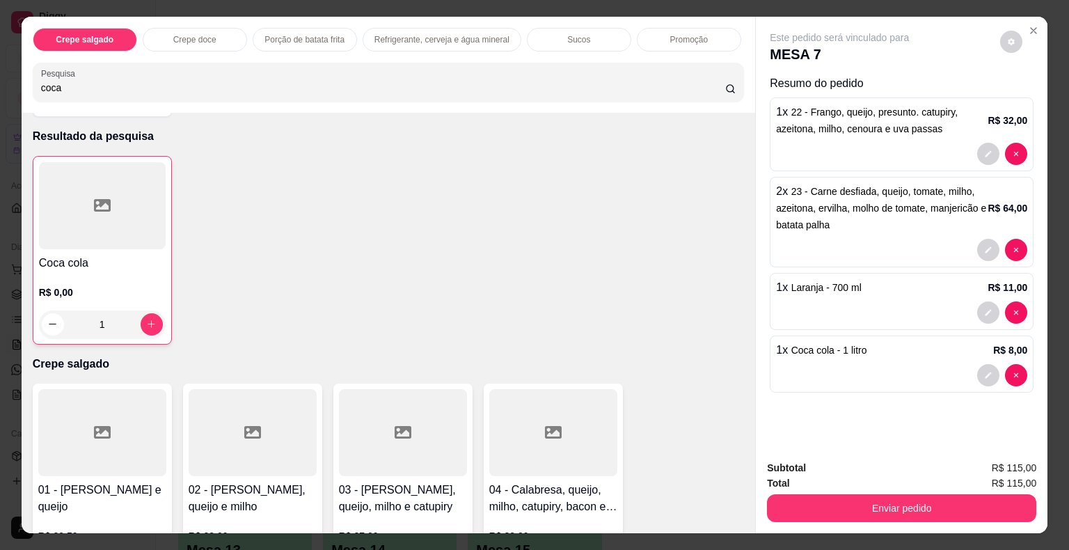
scroll to position [70, 0]
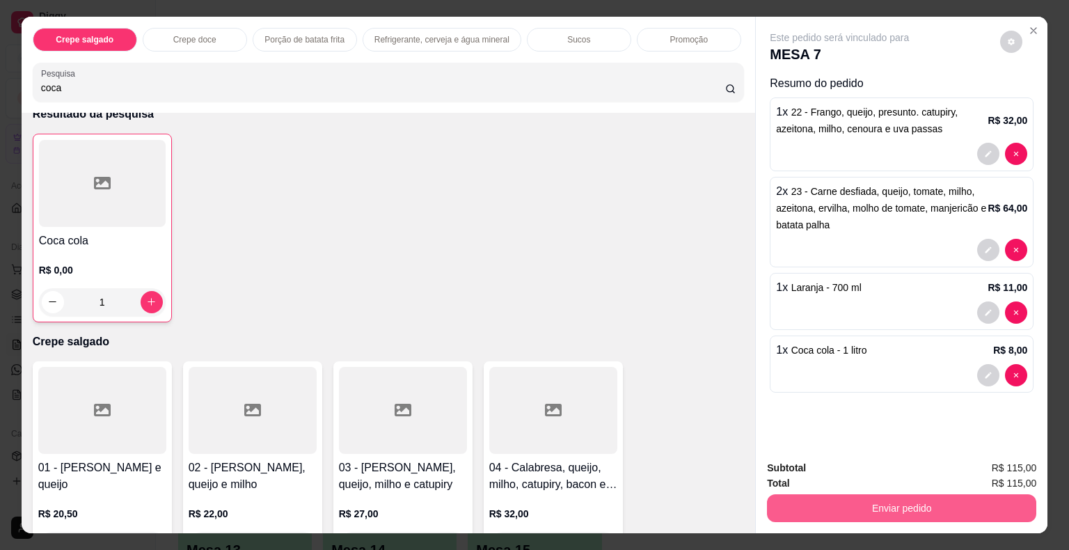
click at [868, 506] on button "Enviar pedido" at bounding box center [901, 508] width 269 height 28
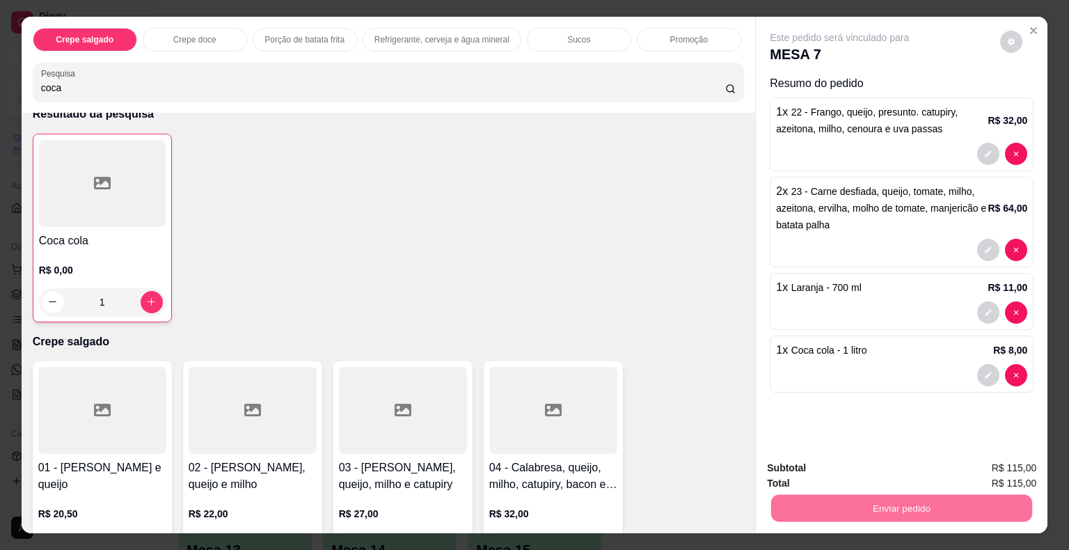
click at [851, 469] on button "Não registrar e enviar pedido" at bounding box center [855, 469] width 141 height 26
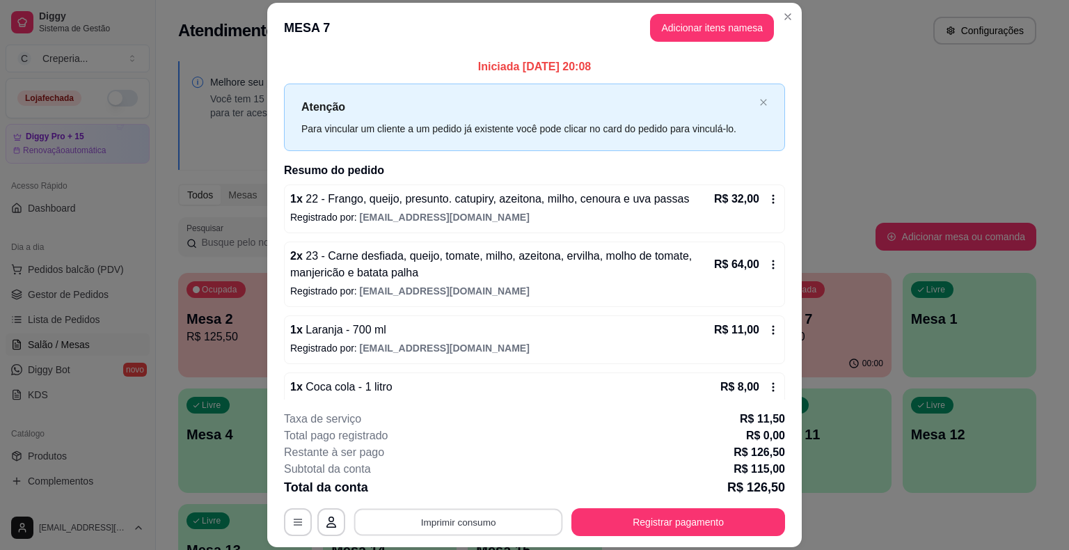
click at [468, 525] on button "Imprimir consumo" at bounding box center [458, 522] width 209 height 27
click at [467, 503] on div "Escolha a impressora IMPRESSORA" at bounding box center [457, 480] width 115 height 47
click at [468, 491] on button "IMPRESSORA" at bounding box center [457, 490] width 101 height 22
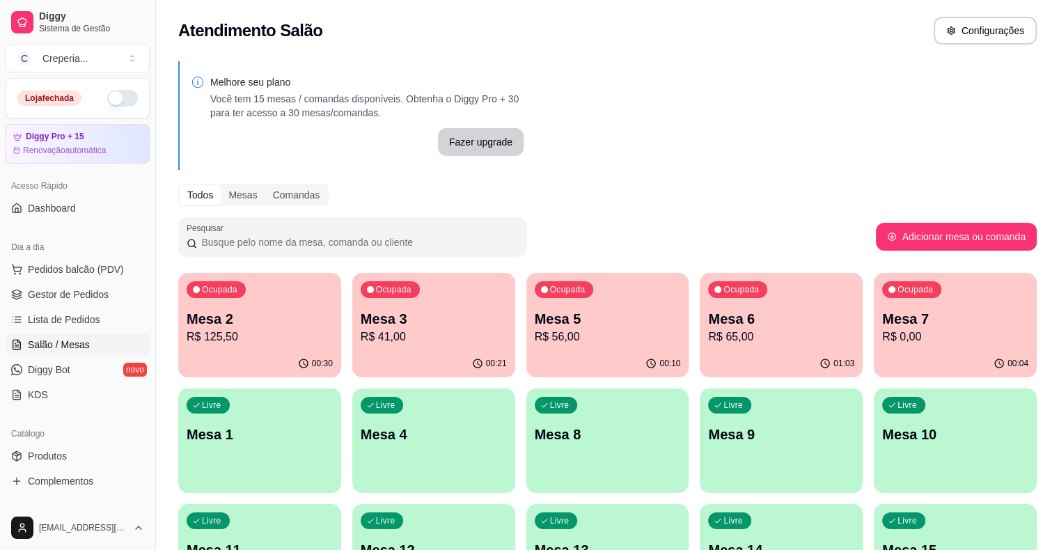
click at [361, 441] on p "Mesa 4" at bounding box center [434, 434] width 146 height 19
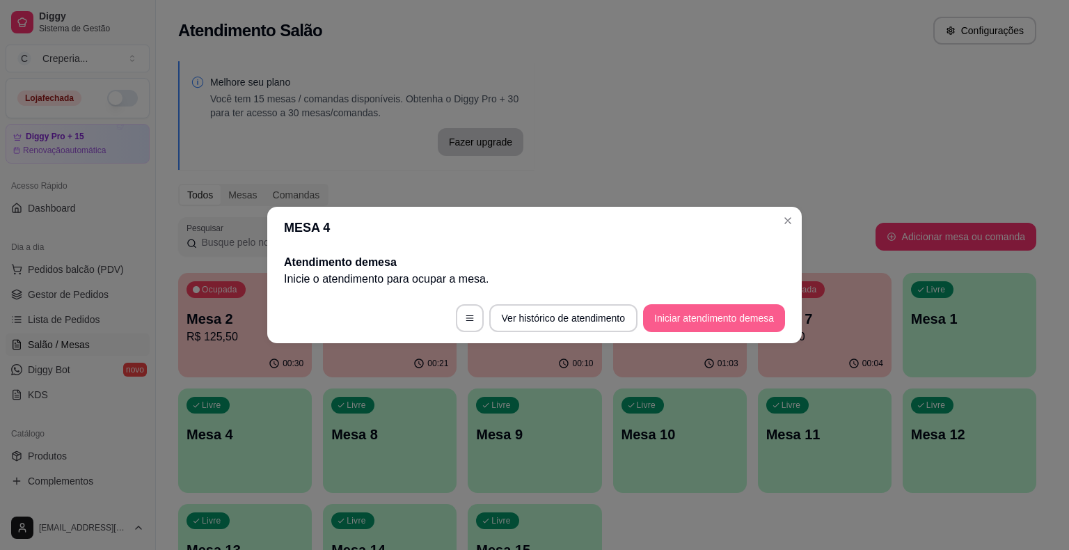
click at [724, 322] on button "Iniciar atendimento de mesa" at bounding box center [714, 318] width 142 height 28
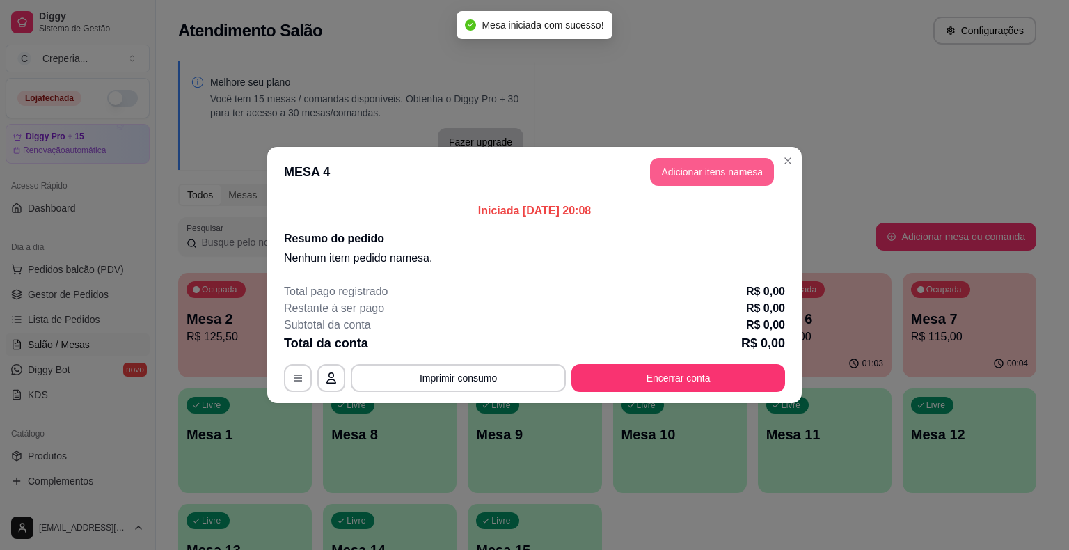
click at [695, 175] on button "Adicionar itens na mesa" at bounding box center [712, 172] width 124 height 28
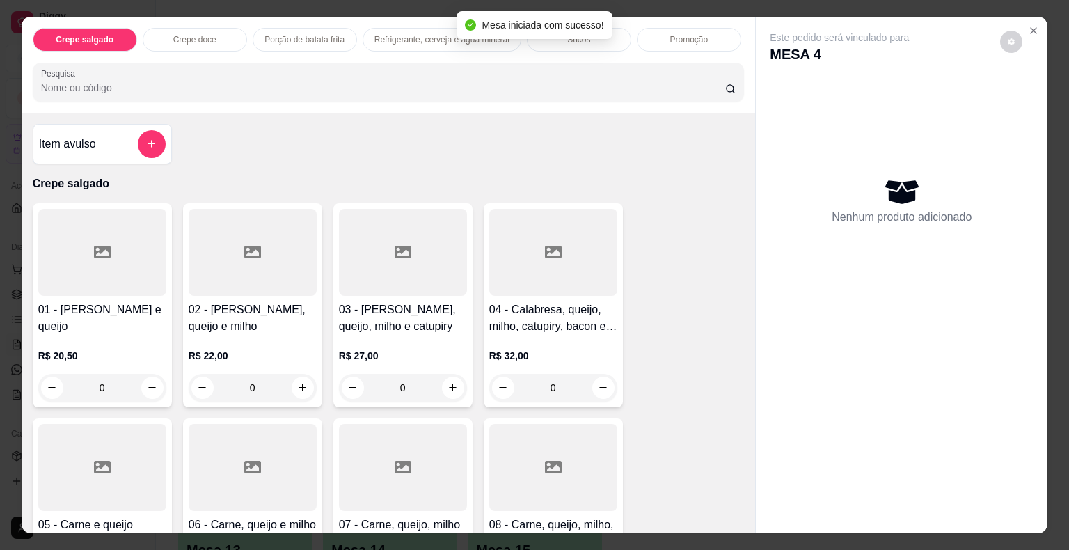
click at [111, 68] on div at bounding box center [388, 82] width 695 height 28
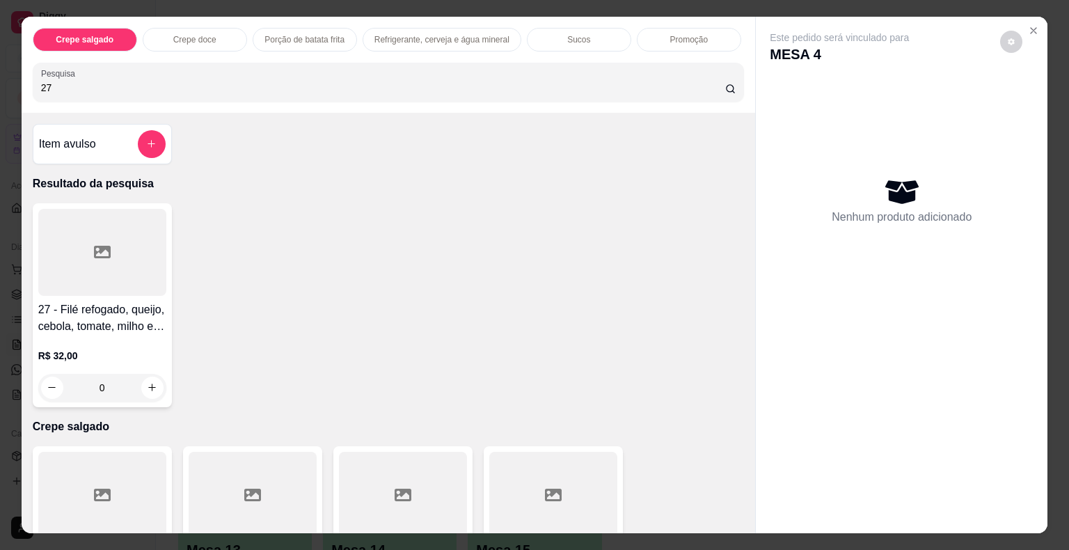
type input "27"
click at [97, 258] on div at bounding box center [102, 252] width 128 height 87
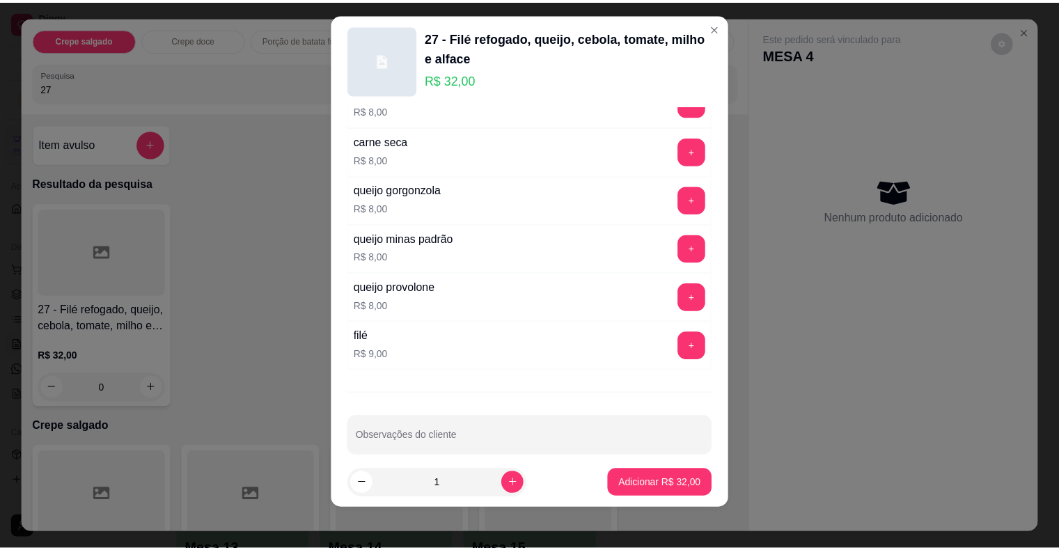
scroll to position [17, 0]
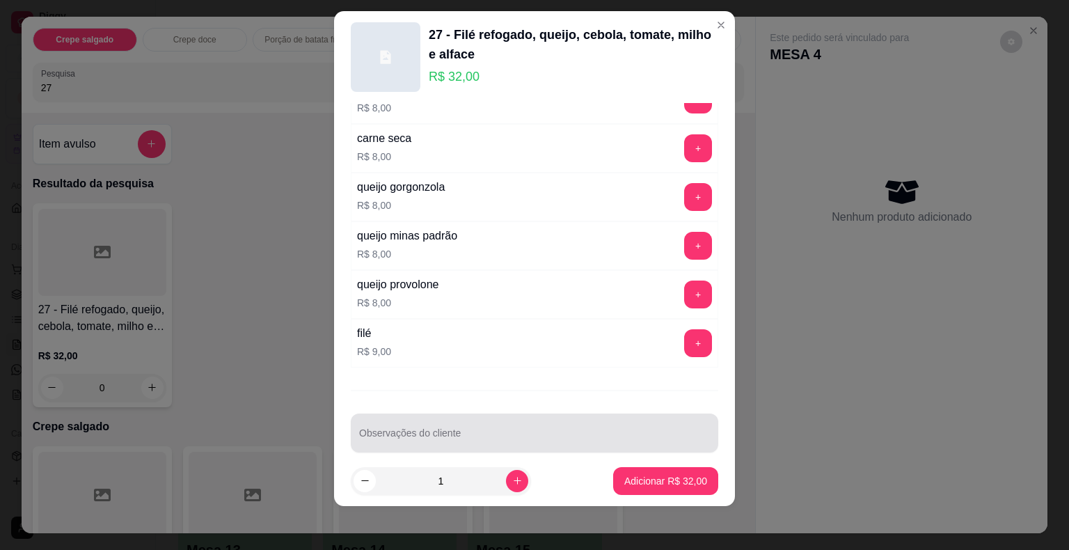
click at [457, 432] on input "Observações do cliente" at bounding box center [534, 439] width 351 height 14
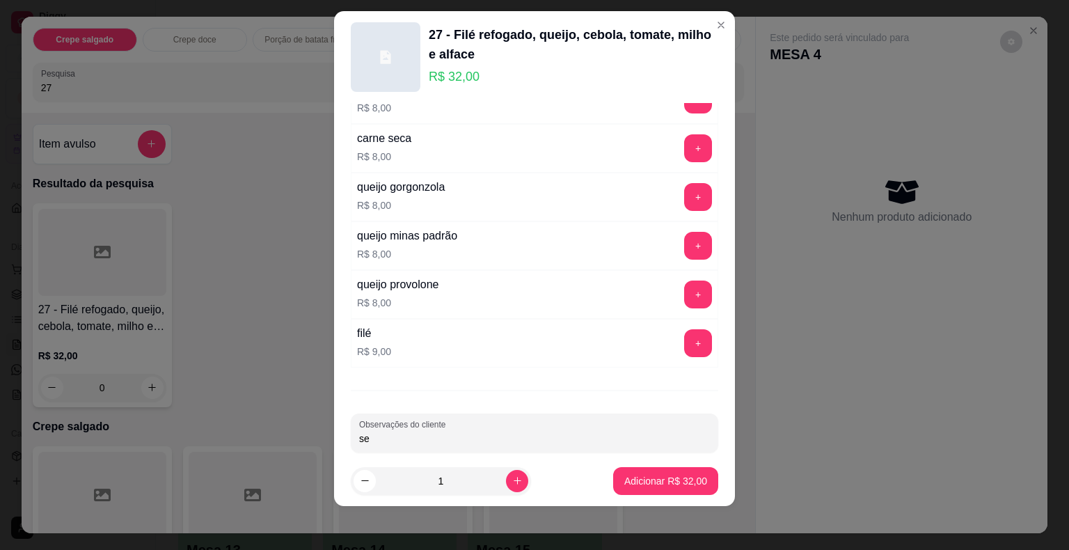
type input "s"
type input "A"
type input "SEM ALFACE"
click at [663, 485] on p "Adicionar R$ 32,00" at bounding box center [666, 480] width 81 height 13
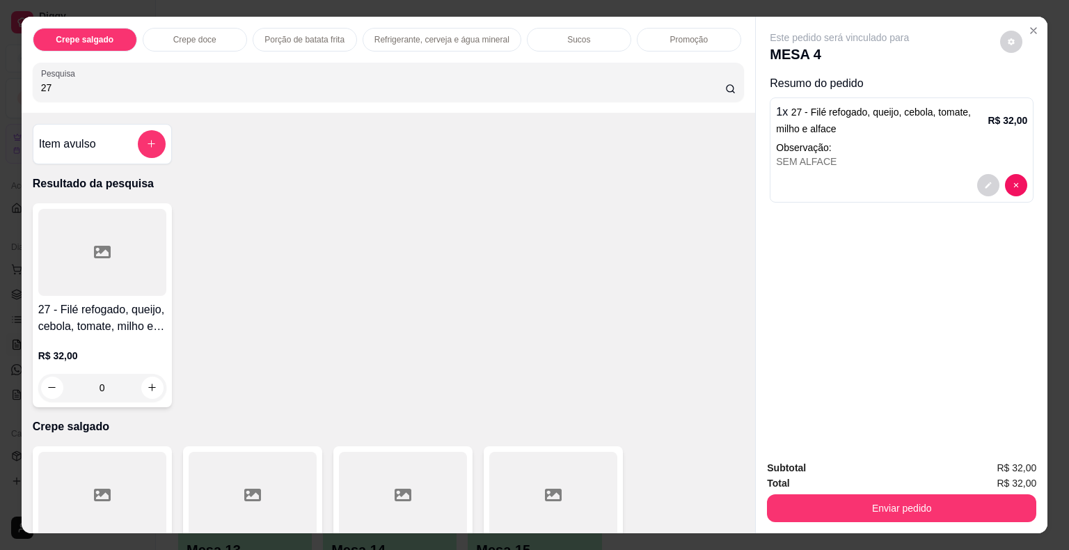
drag, startPoint x: 62, startPoint y: 81, endPoint x: 27, endPoint y: 73, distance: 35.8
click at [33, 73] on div "Pesquisa 27" at bounding box center [389, 82] width 712 height 39
type input "09"
click at [74, 239] on div at bounding box center [102, 252] width 128 height 87
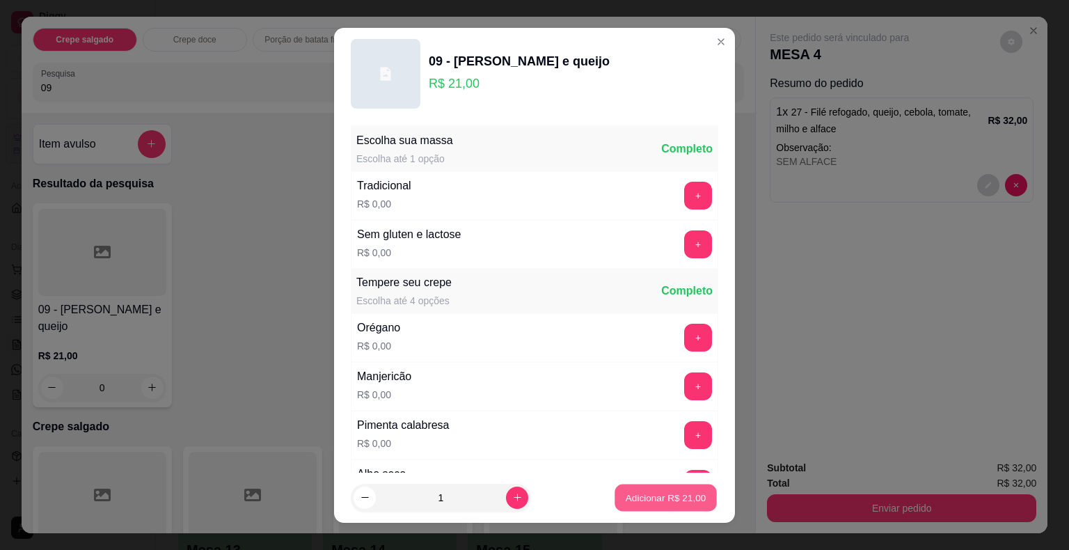
click at [626, 496] on p "Adicionar R$ 21,00" at bounding box center [666, 497] width 81 height 13
type input "1"
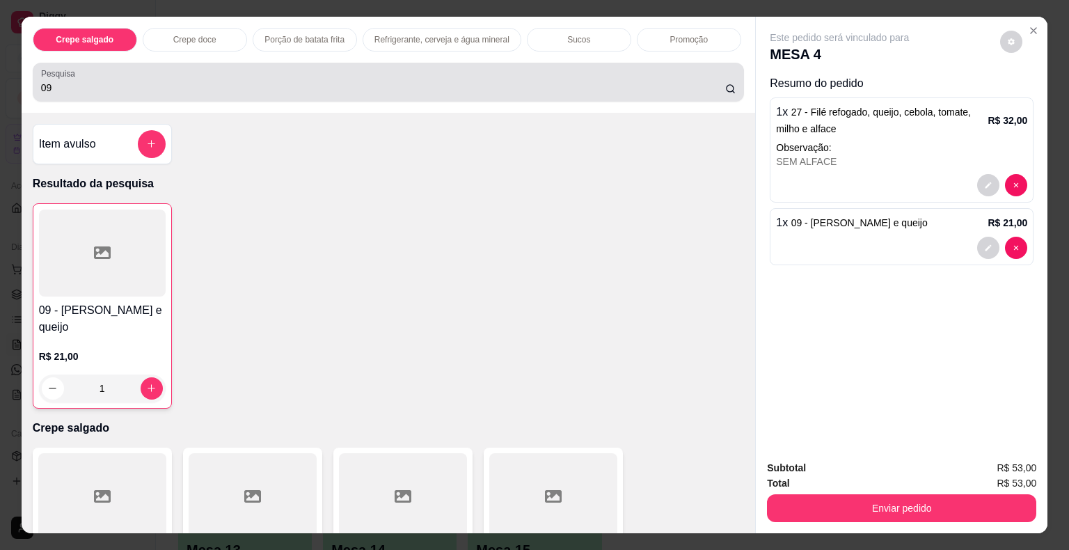
click at [48, 75] on div "09" at bounding box center [388, 82] width 695 height 28
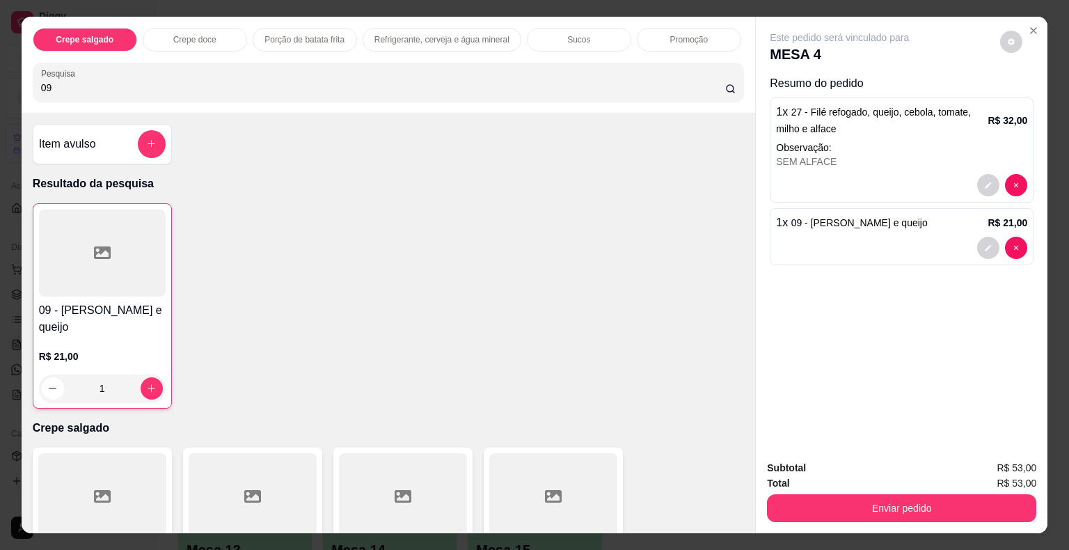
drag, startPoint x: 26, startPoint y: 71, endPoint x: 17, endPoint y: 68, distance: 9.5
click at [22, 68] on div "Crepe salgado Crepe doce Porção de batata frita Refrigerante, cerveja e água mi…" at bounding box center [389, 65] width 734 height 96
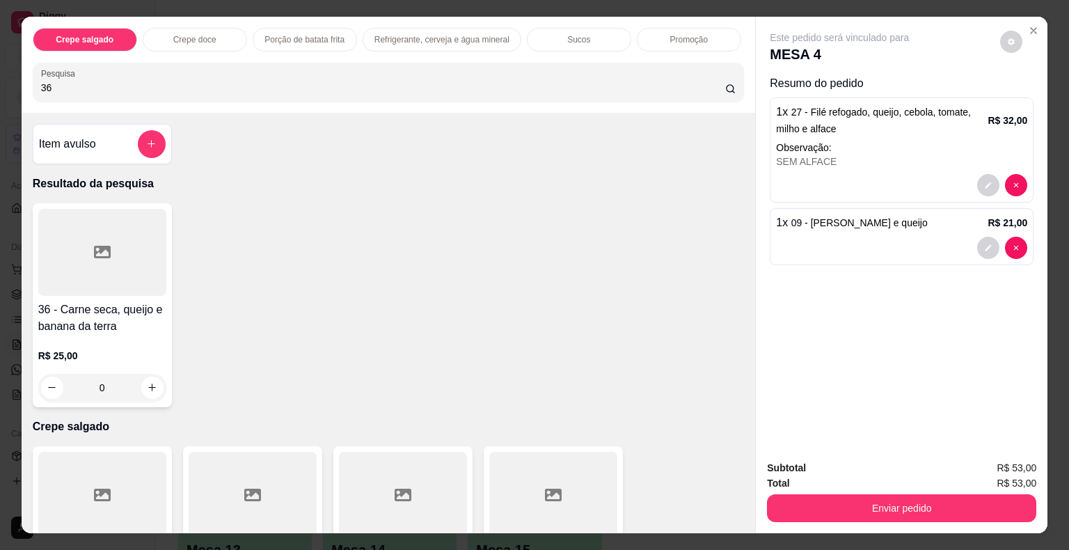
type input "36"
click at [115, 276] on div at bounding box center [102, 252] width 128 height 87
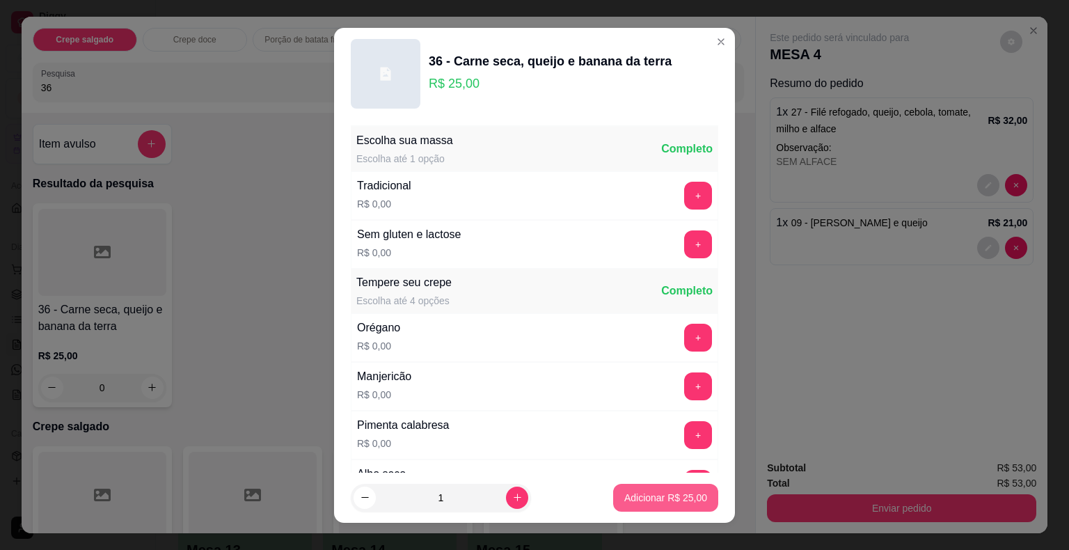
click at [630, 492] on p "Adicionar R$ 25,00" at bounding box center [665, 498] width 83 height 14
type input "1"
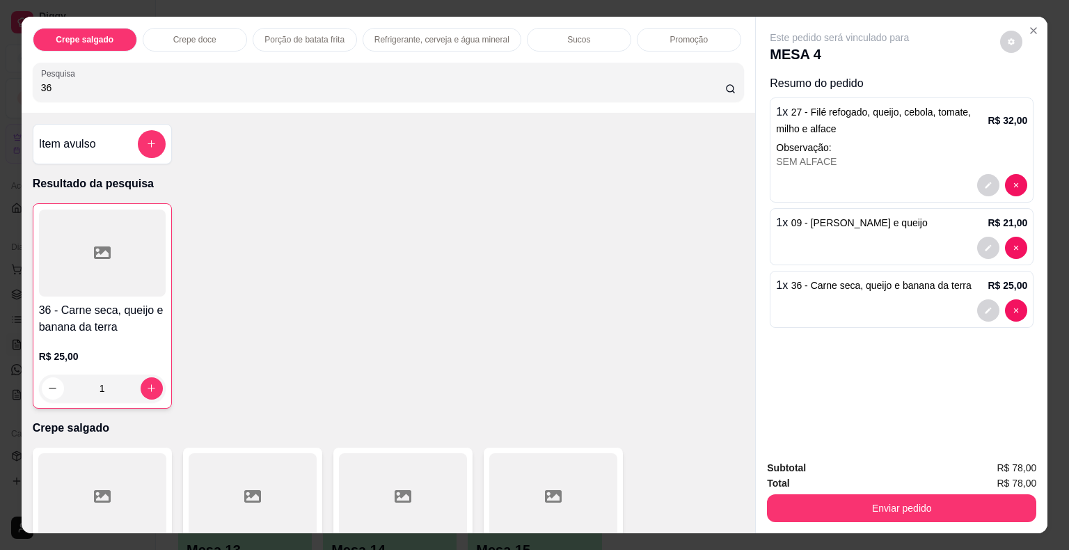
click at [0, 66] on div "Crepe salgado Crepe doce Porção de batata frita Refrigerante, cerveja e água mi…" at bounding box center [534, 275] width 1069 height 550
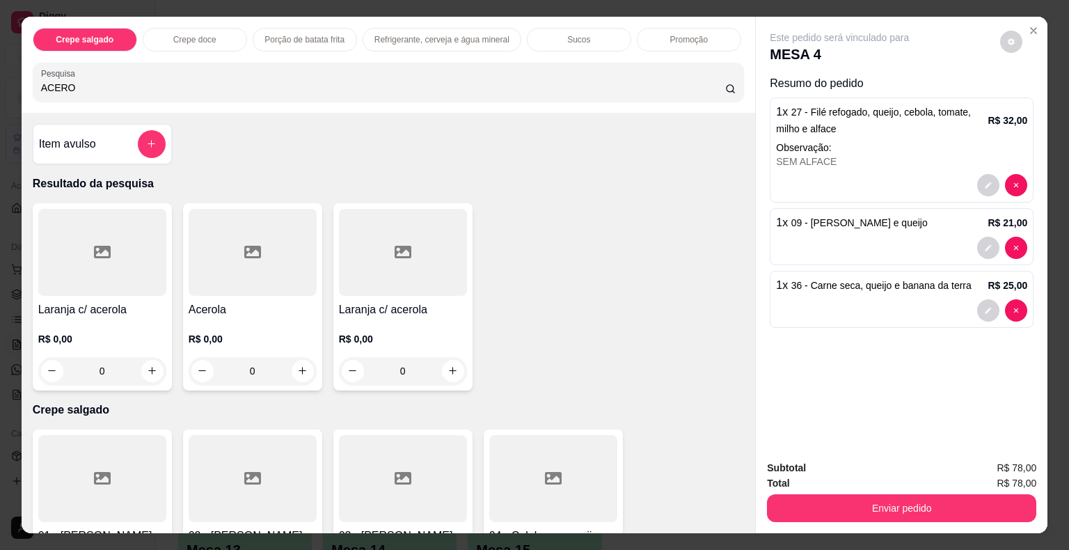
type input "ACERO"
click at [217, 292] on div "Acerola R$ 0,00 0" at bounding box center [252, 296] width 139 height 187
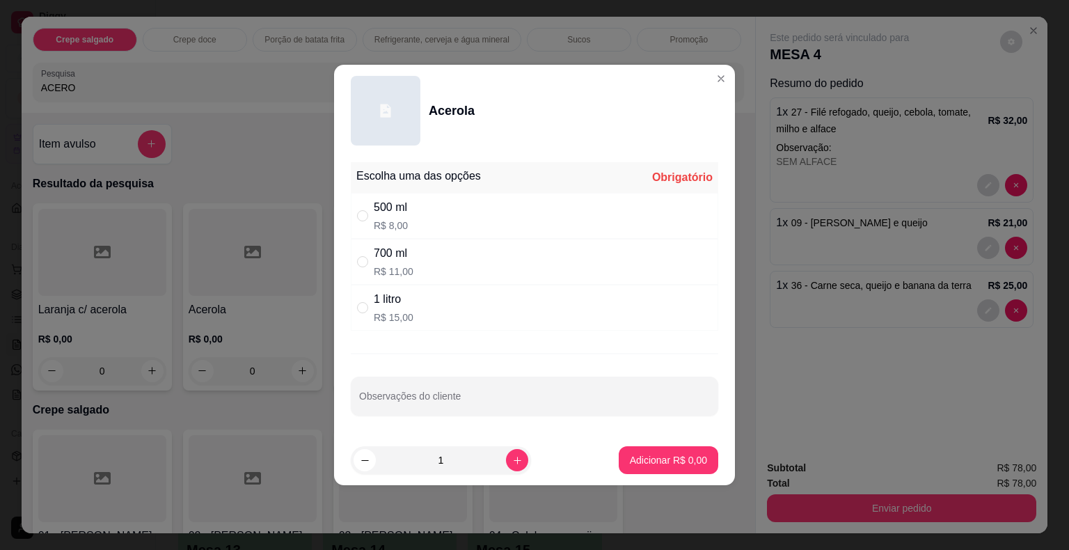
click at [406, 326] on div "1 litro R$ 15,00" at bounding box center [535, 308] width 368 height 46
radio input "true"
click at [429, 406] on input "Observações do cliente" at bounding box center [534, 402] width 351 height 14
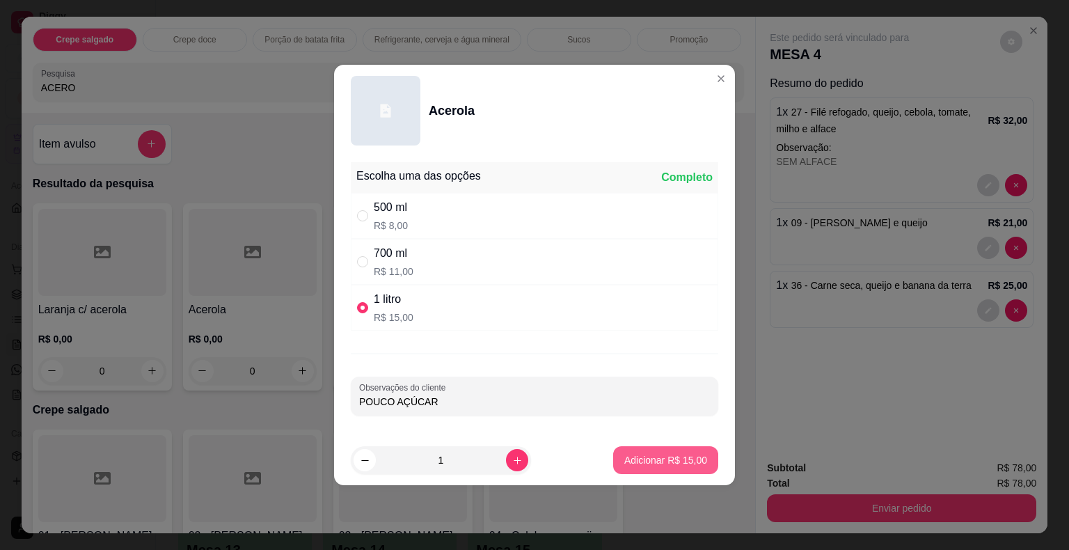
type input "POUCO AÇÚCAR"
click at [671, 460] on p "Adicionar R$ 15,00" at bounding box center [665, 460] width 83 height 14
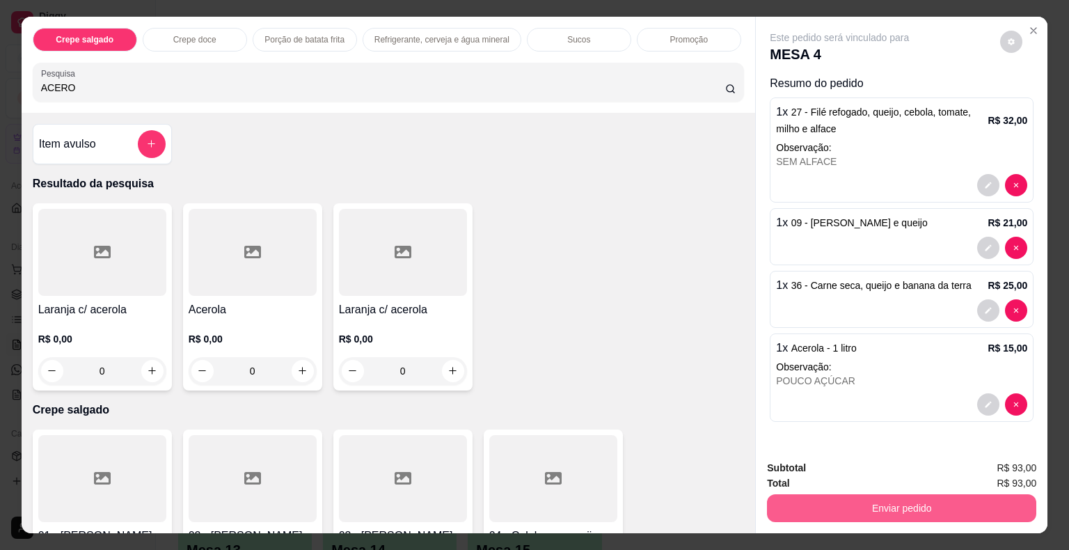
click at [856, 510] on button "Enviar pedido" at bounding box center [901, 508] width 269 height 28
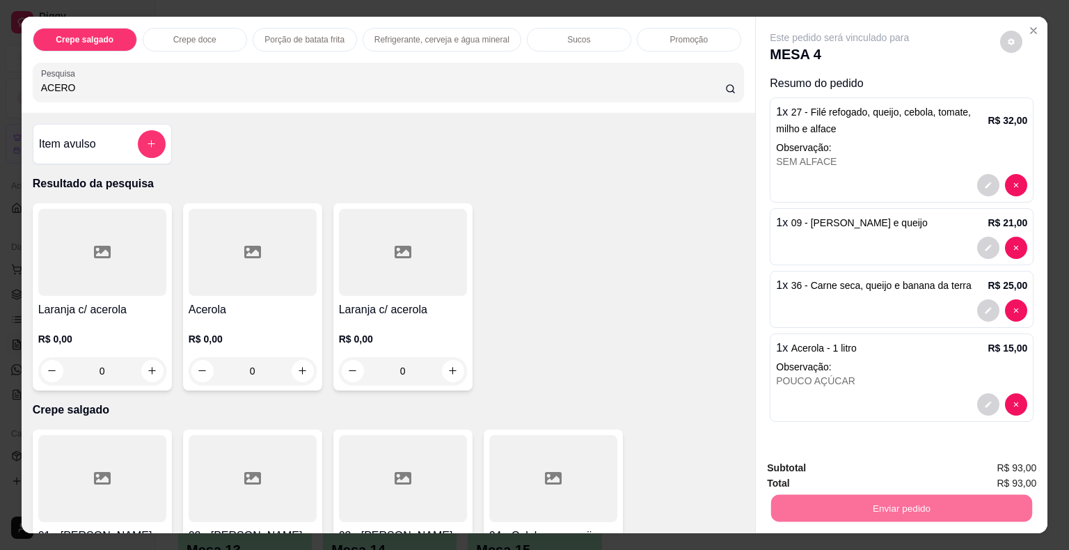
click at [867, 475] on button "Não registrar e enviar pedido" at bounding box center [855, 469] width 141 height 26
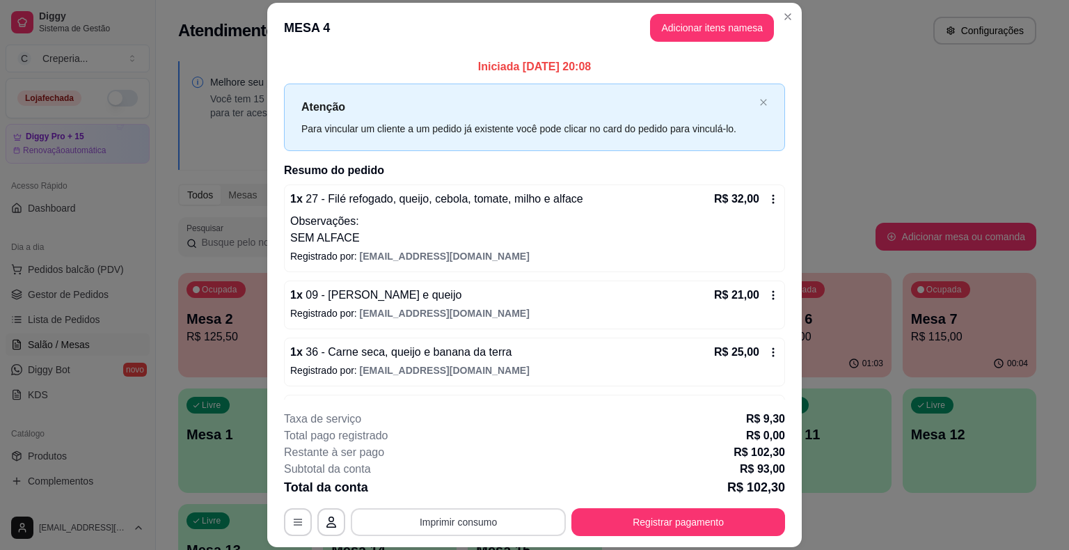
click at [491, 526] on button "Imprimir consumo" at bounding box center [458, 522] width 215 height 28
click at [474, 495] on button "IMPRESSORA" at bounding box center [457, 490] width 101 height 22
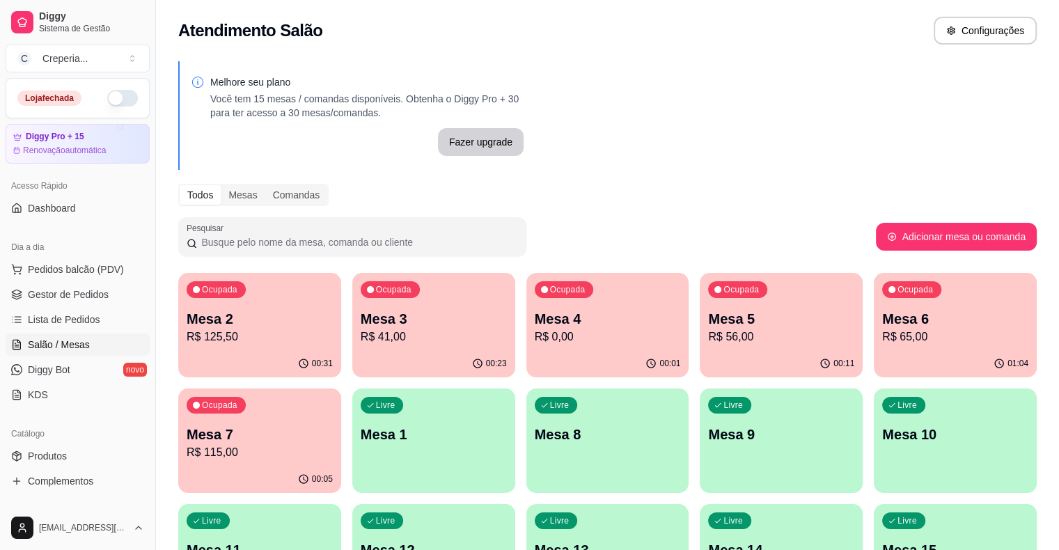
click at [882, 317] on p "Mesa 6" at bounding box center [955, 318] width 146 height 19
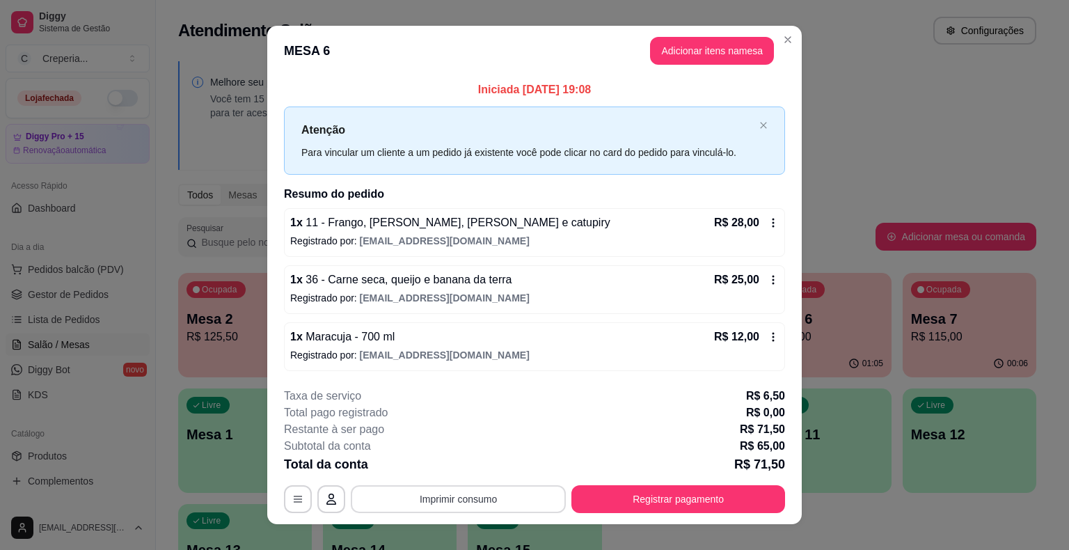
click at [435, 494] on button "Imprimir consumo" at bounding box center [458, 499] width 215 height 28
click at [439, 466] on button "IMPRESSORA" at bounding box center [457, 466] width 101 height 22
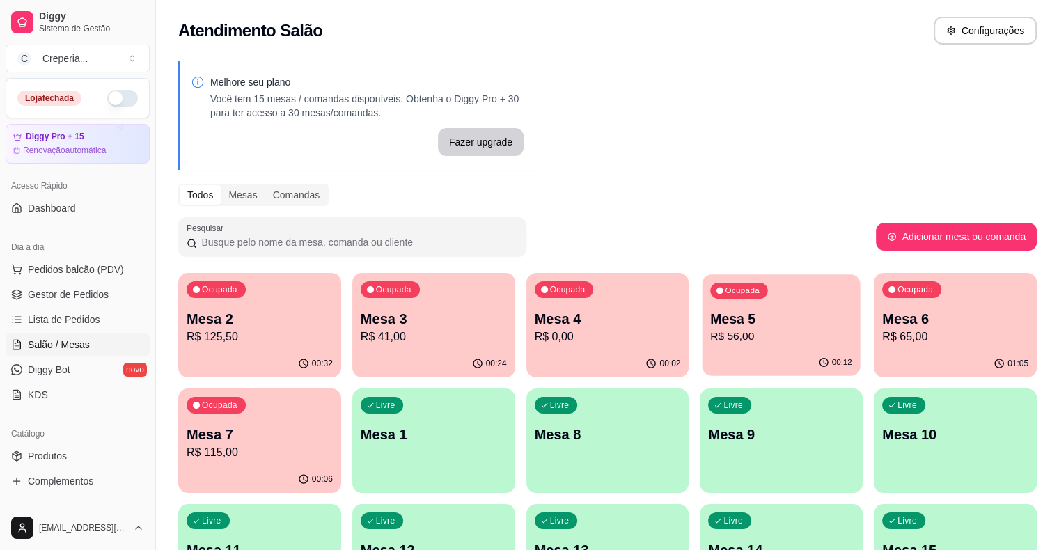
click at [711, 329] on p "R$ 56,00" at bounding box center [782, 337] width 142 height 16
click at [708, 321] on p "Mesa 5" at bounding box center [781, 318] width 146 height 19
click at [882, 323] on p "Mesa 6" at bounding box center [955, 318] width 146 height 19
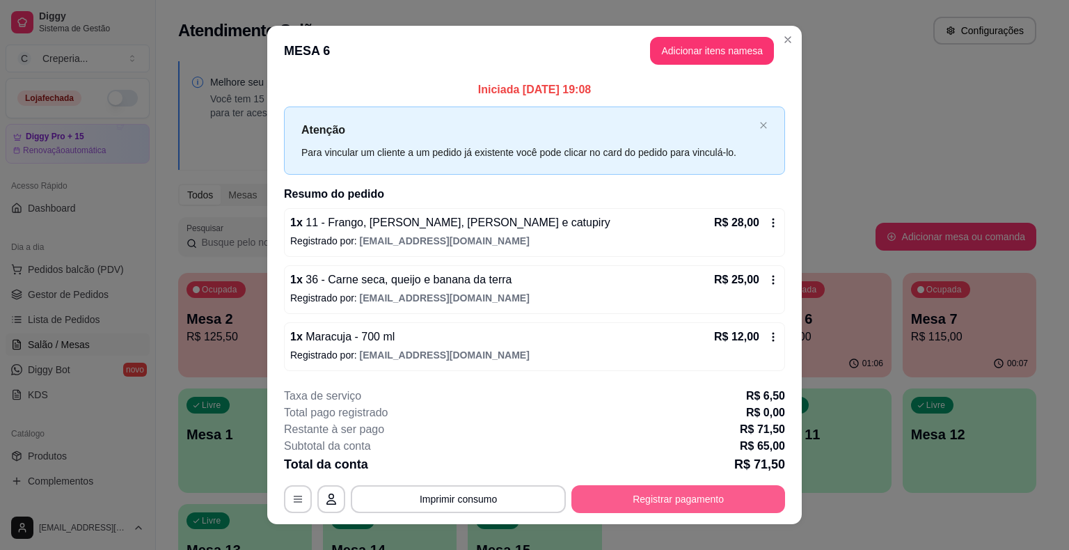
click at [735, 501] on button "Registrar pagamento" at bounding box center [679, 499] width 214 height 28
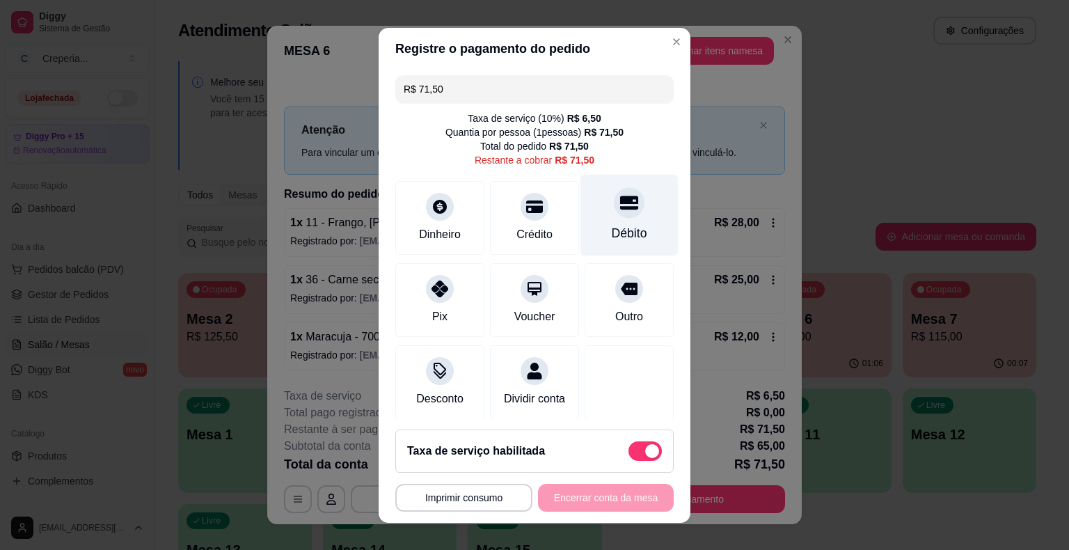
click at [619, 215] on div "Débito" at bounding box center [630, 214] width 98 height 81
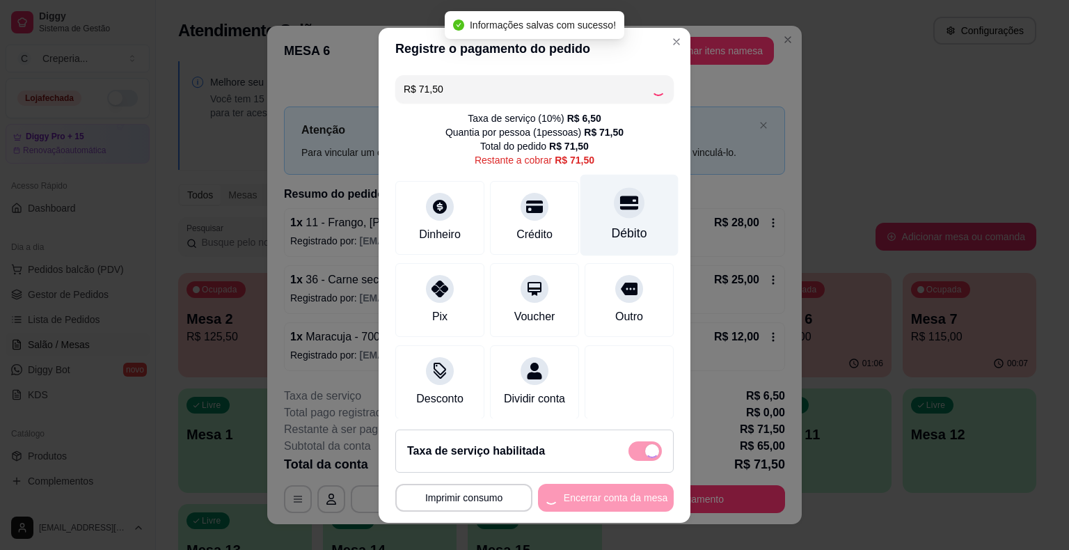
type input "R$ 0,00"
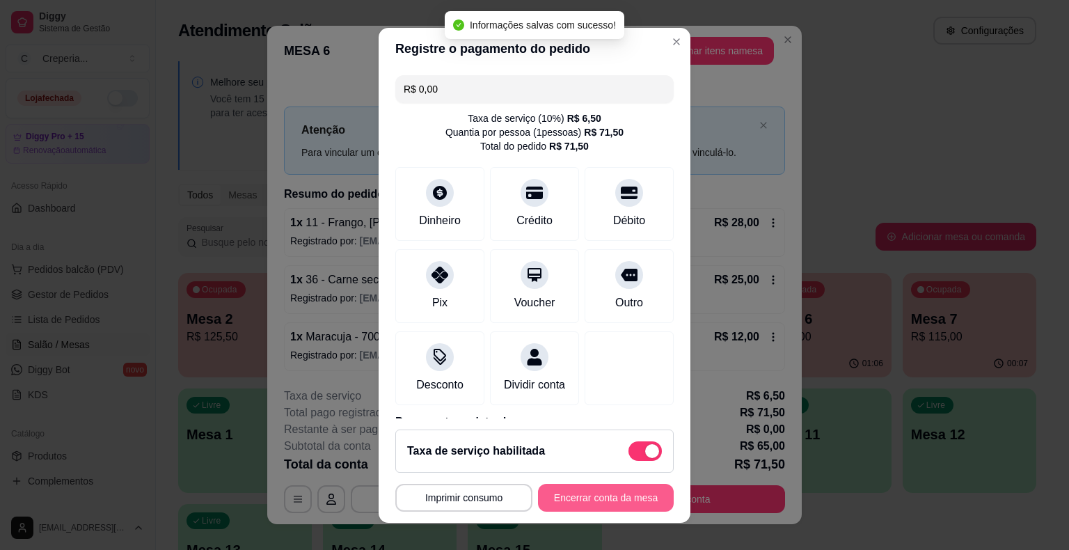
click at [603, 496] on button "Encerrar conta da mesa" at bounding box center [606, 498] width 136 height 28
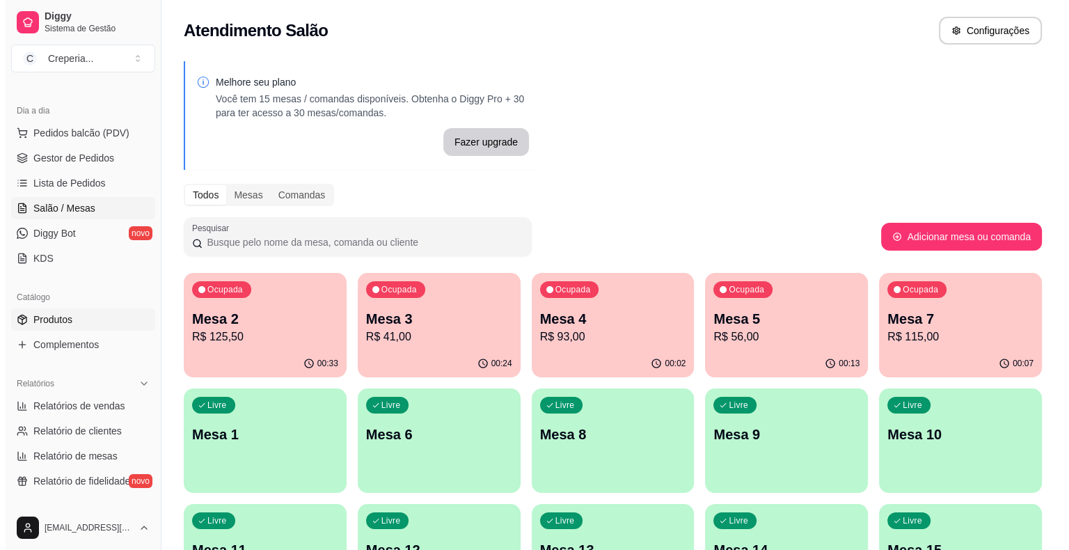
scroll to position [139, 0]
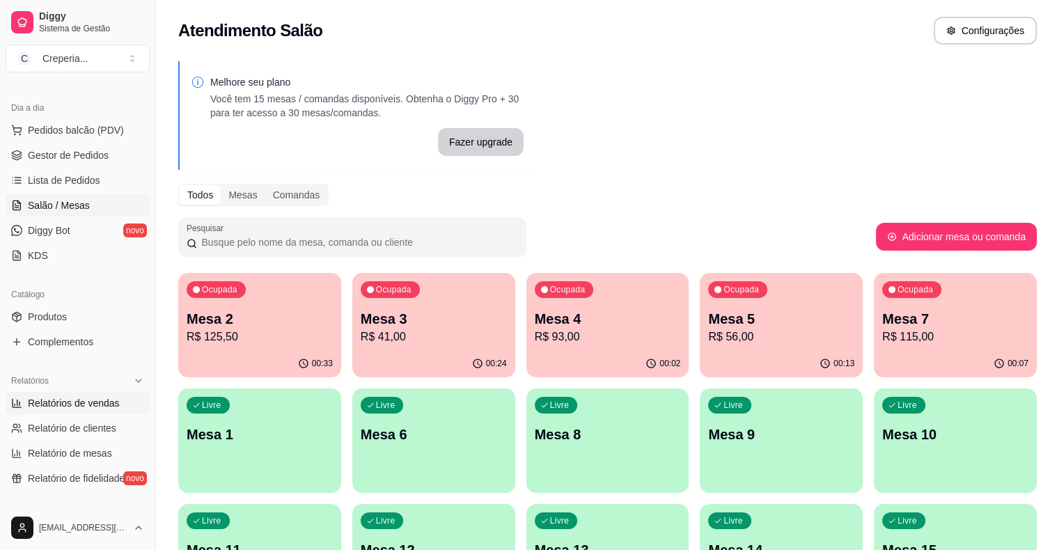
click at [109, 407] on span "Relatórios de vendas" at bounding box center [74, 403] width 92 height 14
select select "ALL"
select select "0"
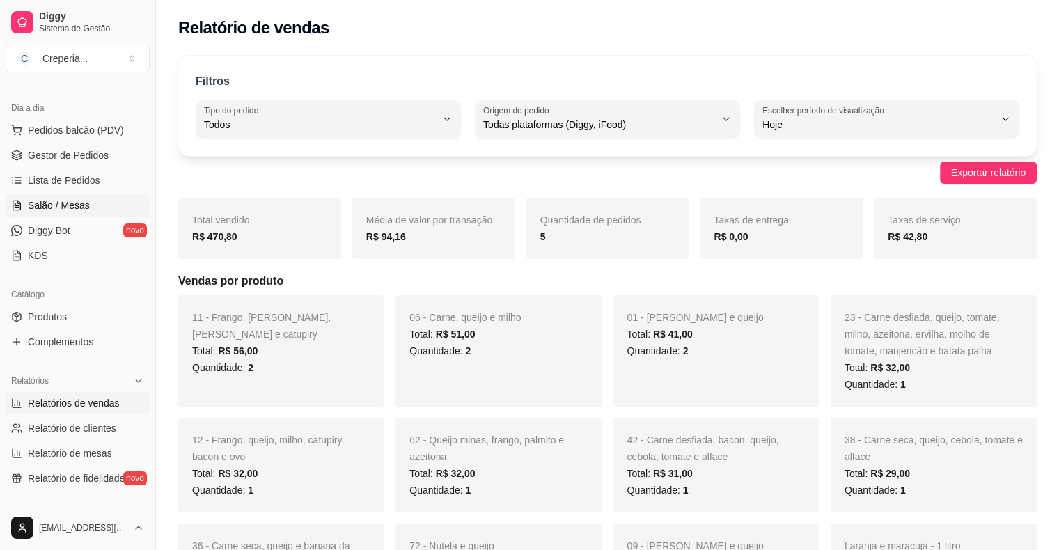
click at [89, 210] on link "Salão / Mesas" at bounding box center [78, 205] width 144 height 22
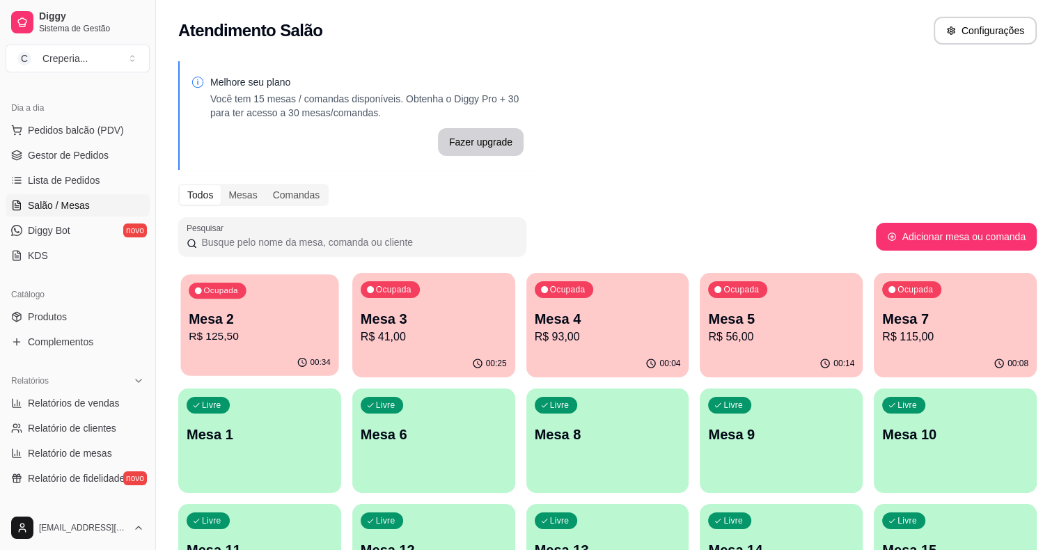
click at [306, 334] on div "Ocupada Mesa 2 R$ 125,50" at bounding box center [260, 311] width 158 height 75
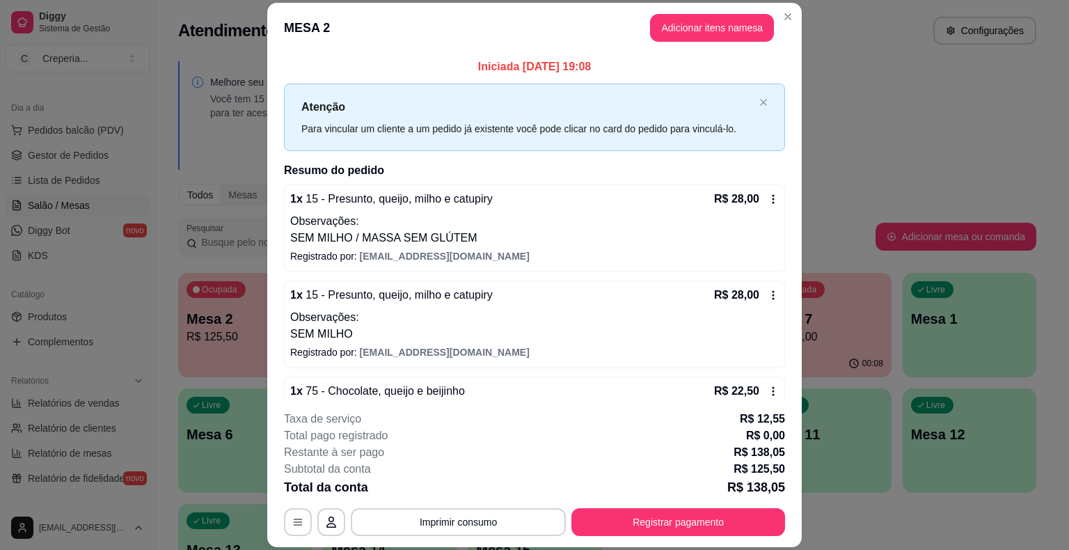
click at [365, 335] on p "SEM MILHO" at bounding box center [534, 334] width 489 height 17
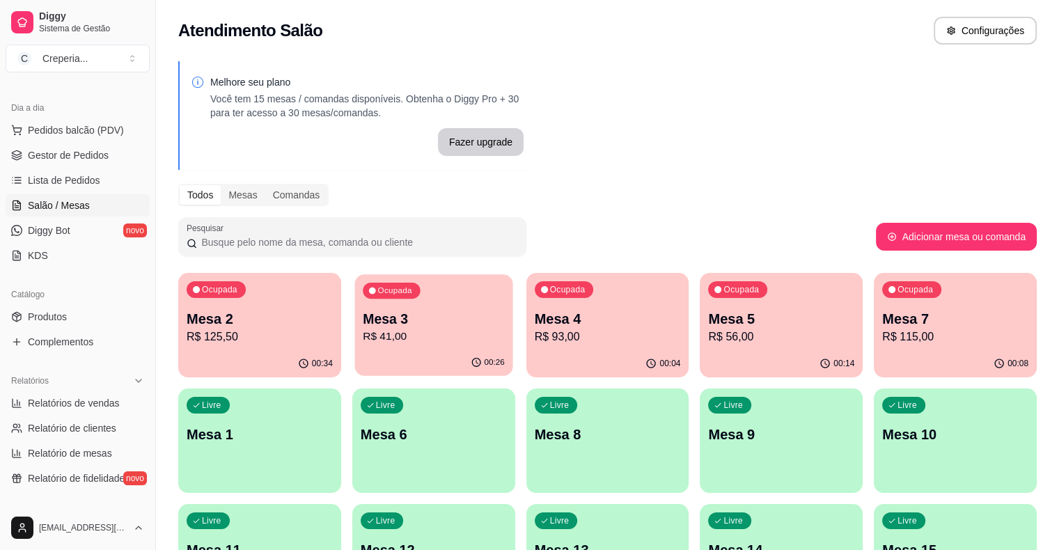
click at [389, 324] on p "Mesa 3" at bounding box center [434, 319] width 142 height 19
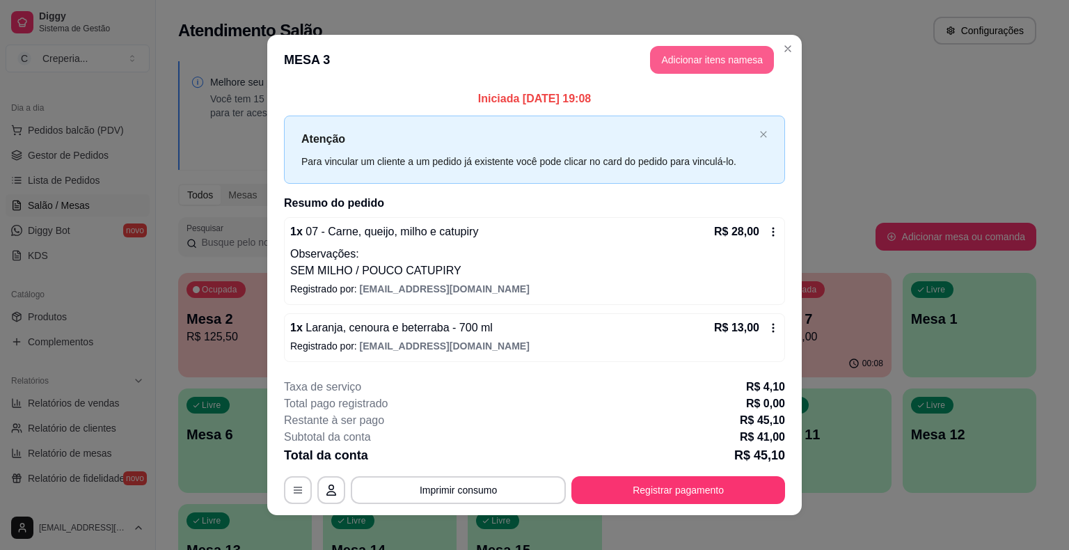
click at [696, 67] on button "Adicionar itens na mesa" at bounding box center [712, 60] width 124 height 28
click at [229, 81] on input "Pesquisa" at bounding box center [383, 88] width 684 height 14
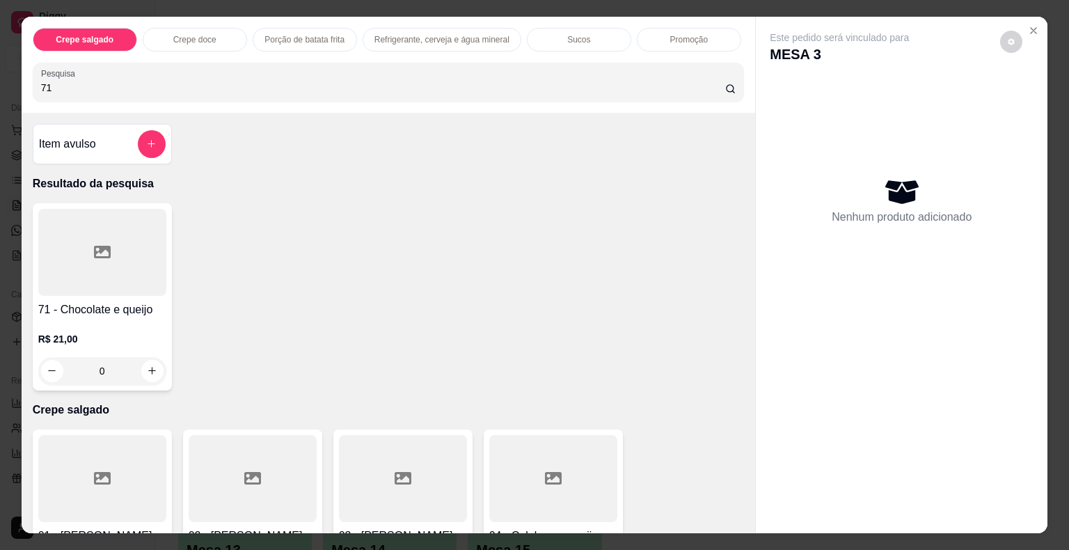
type input "71"
click at [127, 217] on div at bounding box center [102, 252] width 128 height 87
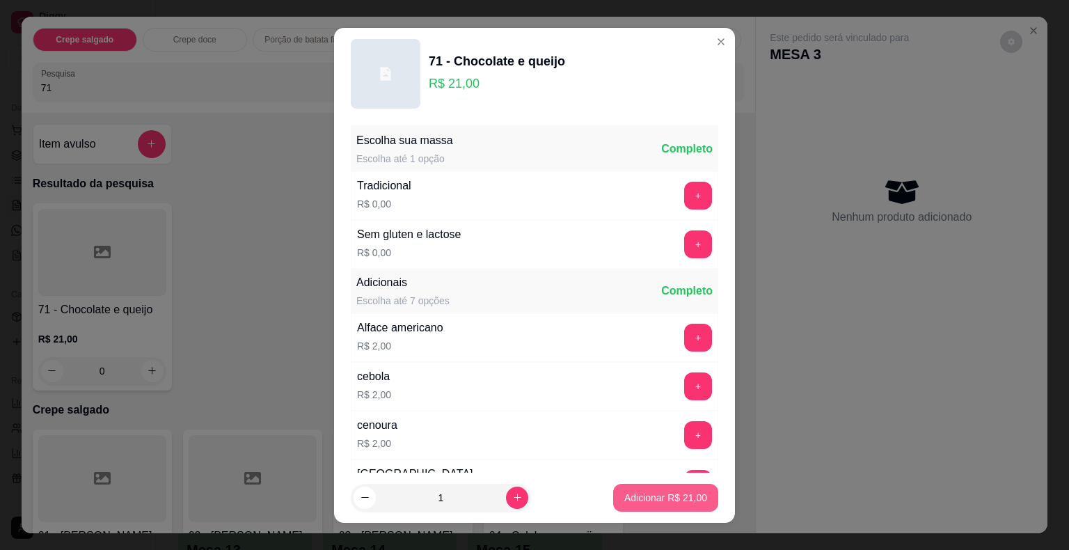
click at [624, 491] on p "Adicionar R$ 21,00" at bounding box center [665, 498] width 83 height 14
type input "1"
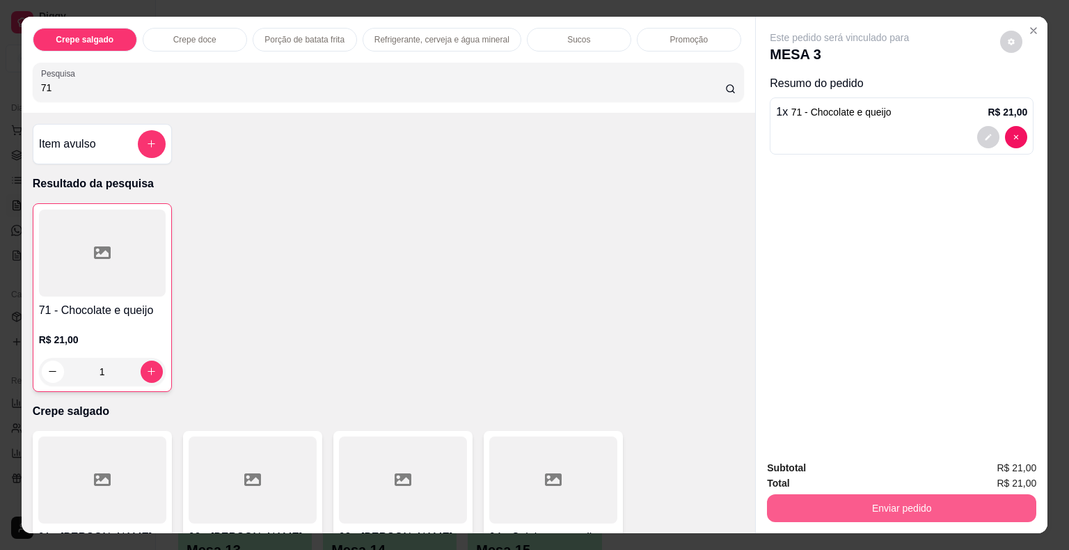
click at [849, 505] on button "Enviar pedido" at bounding box center [901, 508] width 269 height 28
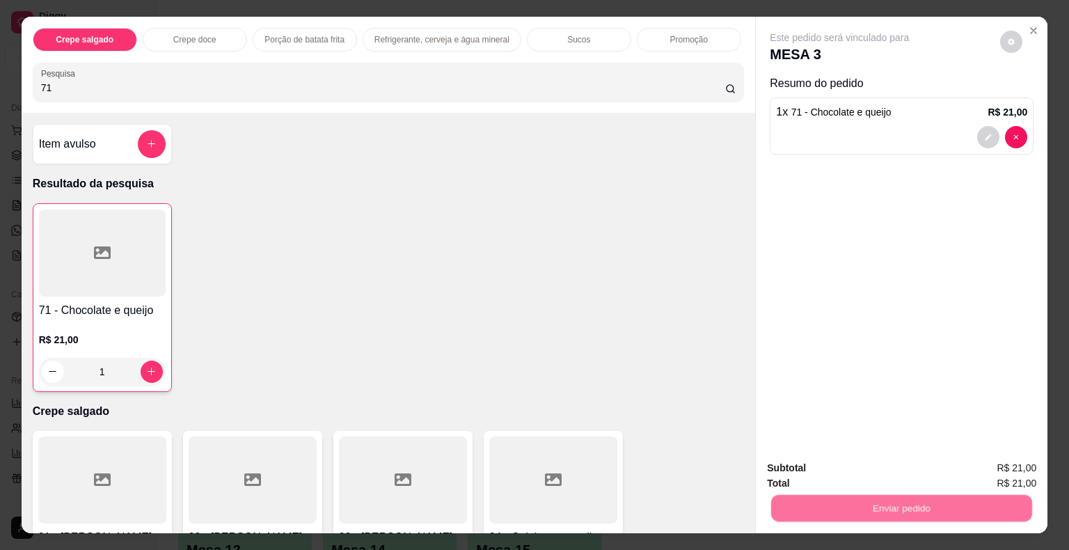
click at [844, 466] on button "Não registrar e enviar pedido" at bounding box center [855, 469] width 145 height 26
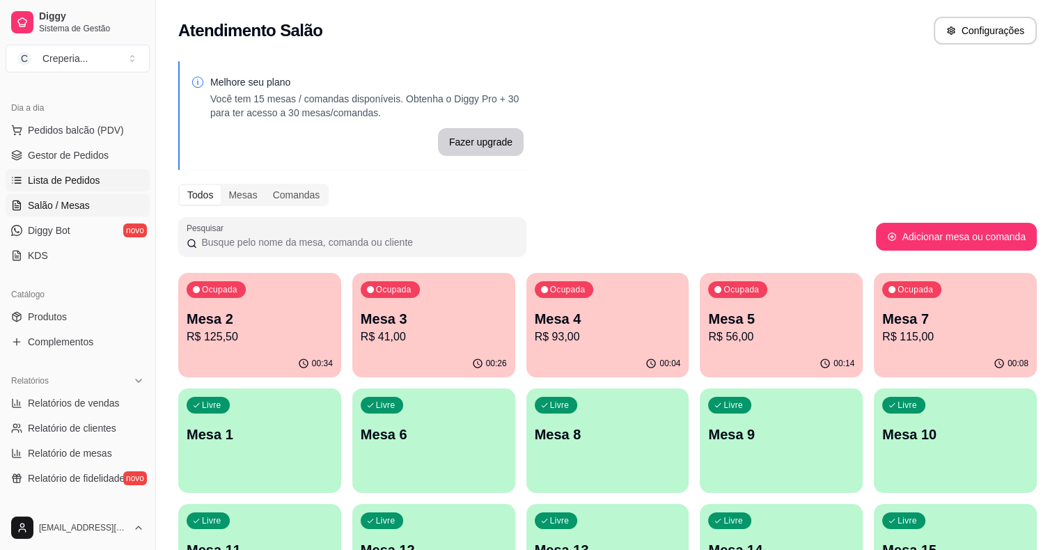
click at [88, 188] on link "Lista de Pedidos" at bounding box center [78, 180] width 144 height 22
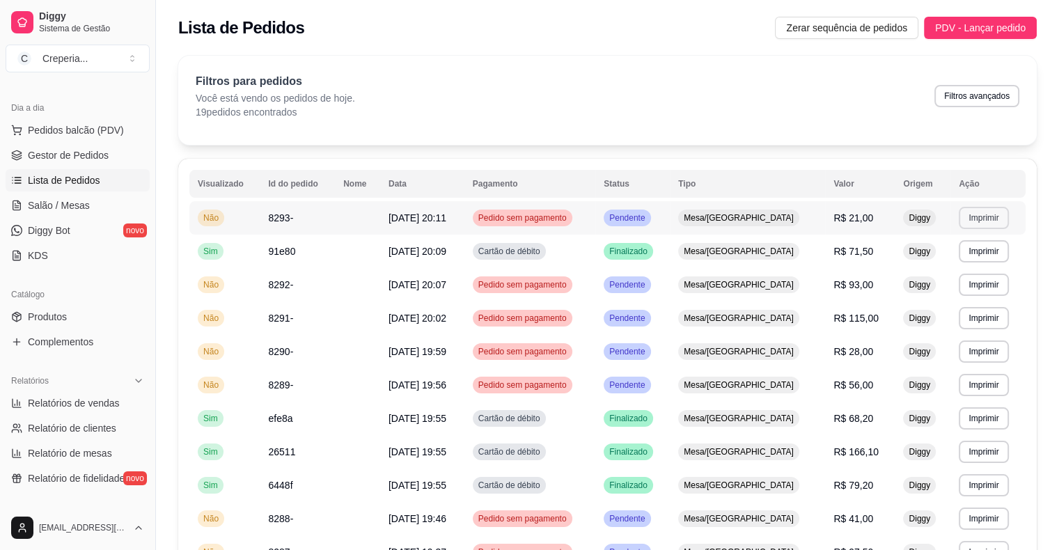
click at [999, 217] on button "Imprimir" at bounding box center [983, 218] width 49 height 22
click at [954, 269] on button "IMPRESSORA" at bounding box center [954, 266] width 101 height 22
click at [77, 213] on link "Salão / Mesas" at bounding box center [78, 205] width 144 height 22
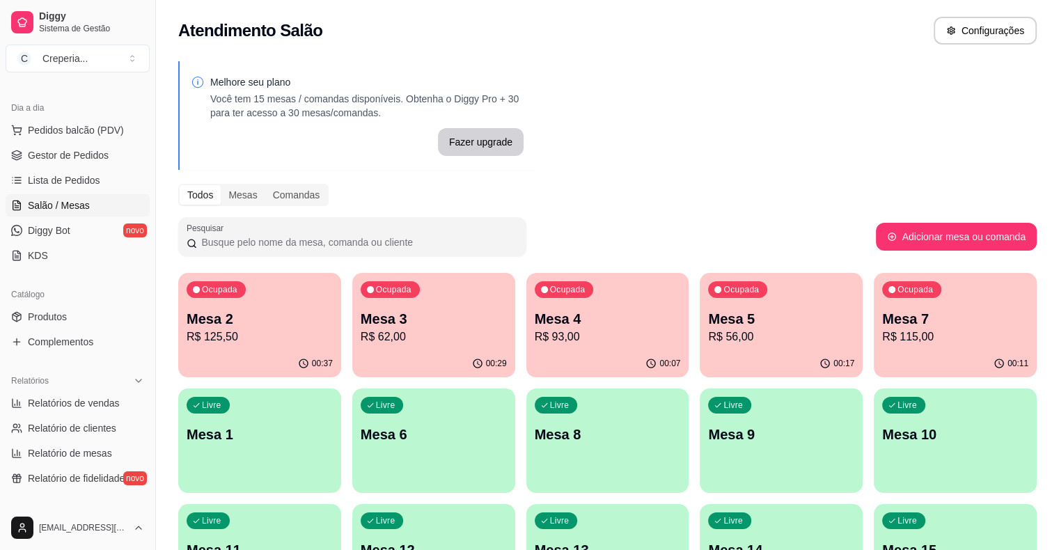
click at [262, 324] on p "Mesa 2" at bounding box center [260, 318] width 146 height 19
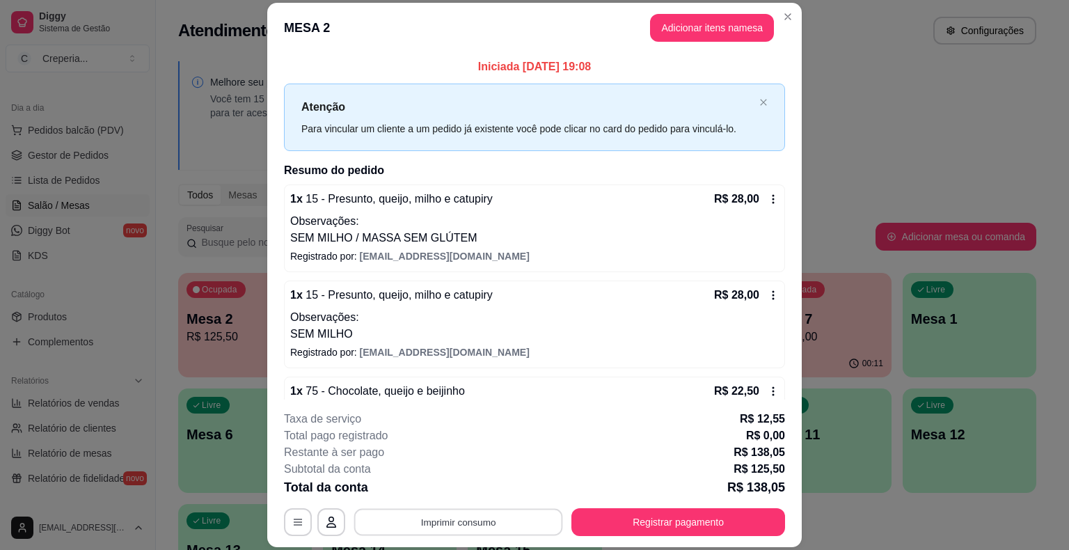
click at [385, 527] on button "Imprimir consumo" at bounding box center [458, 522] width 209 height 27
click at [428, 488] on button "IMPRESSORA" at bounding box center [457, 490] width 101 height 22
click at [721, 525] on button "Registrar pagamento" at bounding box center [679, 522] width 214 height 28
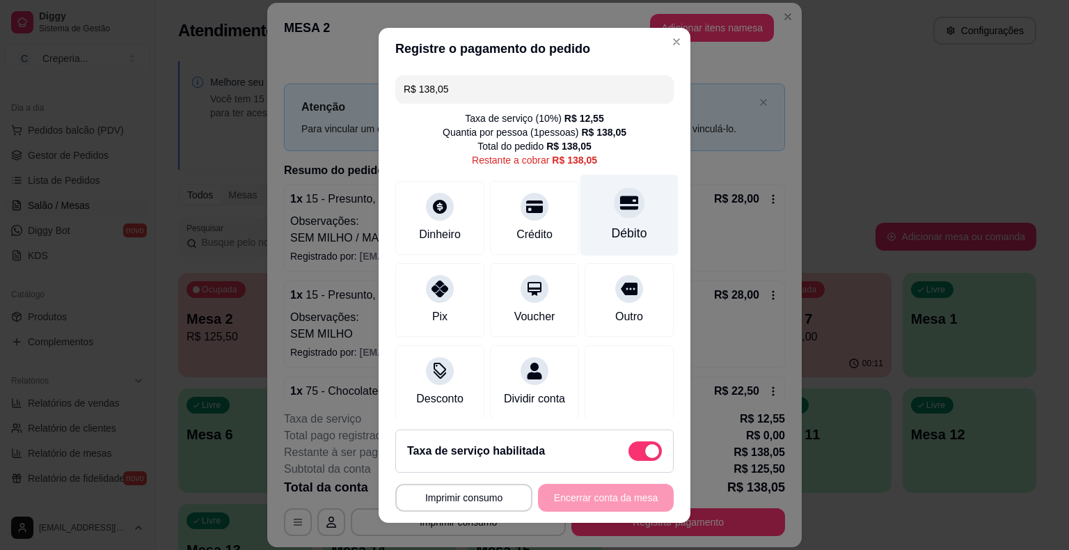
click at [592, 214] on div "Débito" at bounding box center [630, 214] width 98 height 81
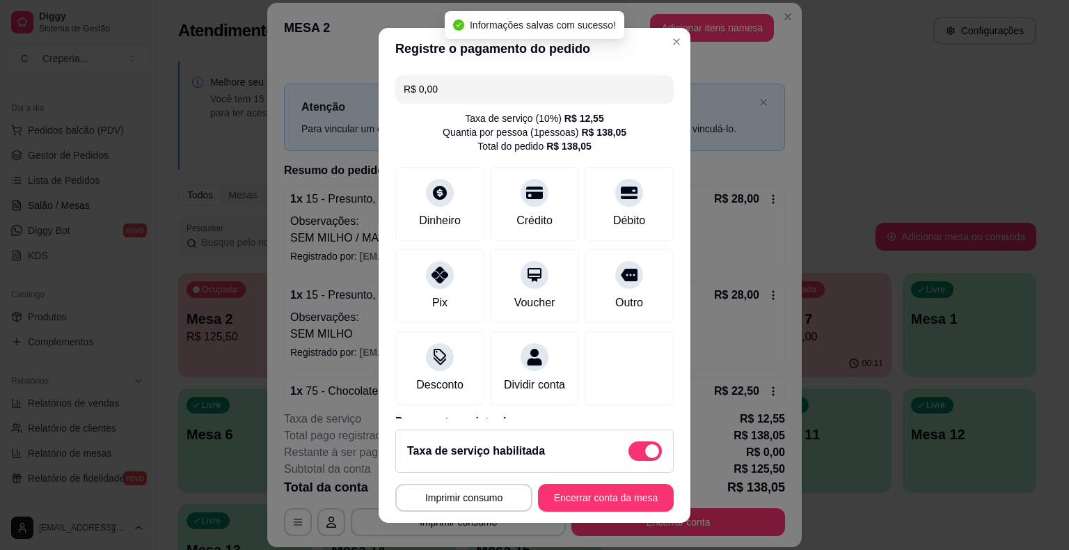
type input "R$ 0,00"
click at [616, 495] on button "Encerrar conta da mesa" at bounding box center [606, 498] width 136 height 28
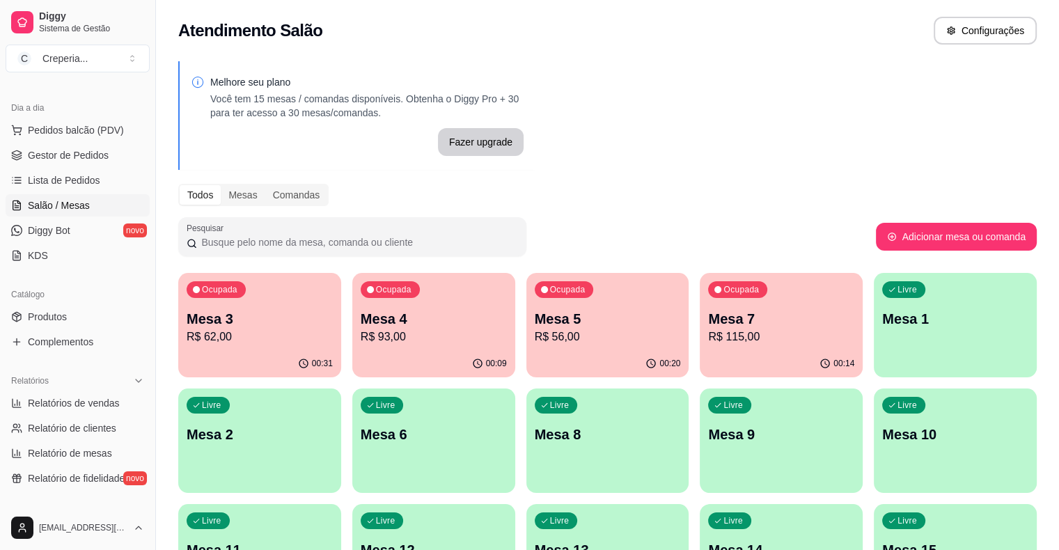
click at [409, 330] on p "R$ 93,00" at bounding box center [434, 337] width 146 height 17
click at [435, 313] on p "Mesa 4" at bounding box center [434, 319] width 142 height 19
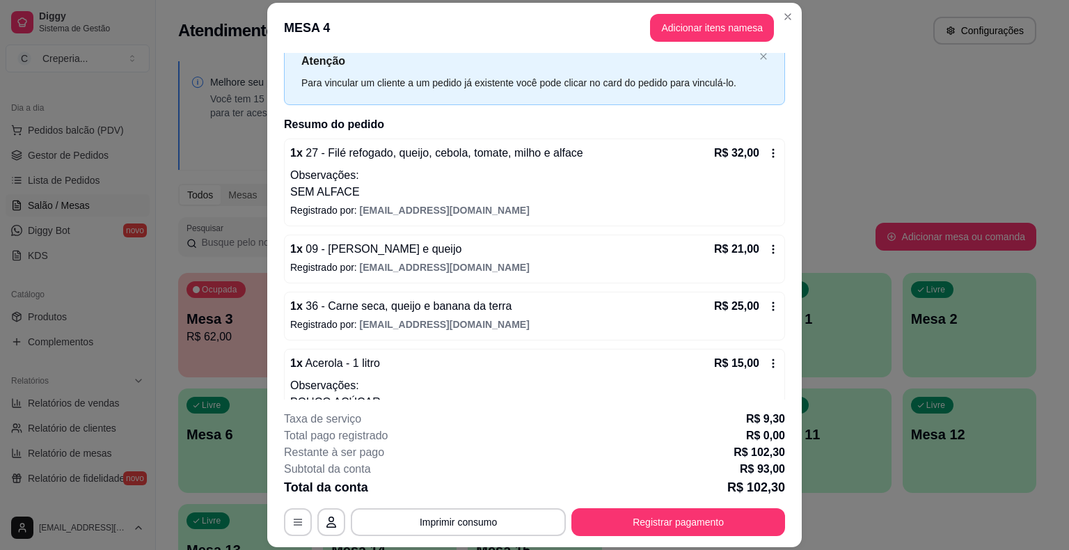
scroll to position [86, 0]
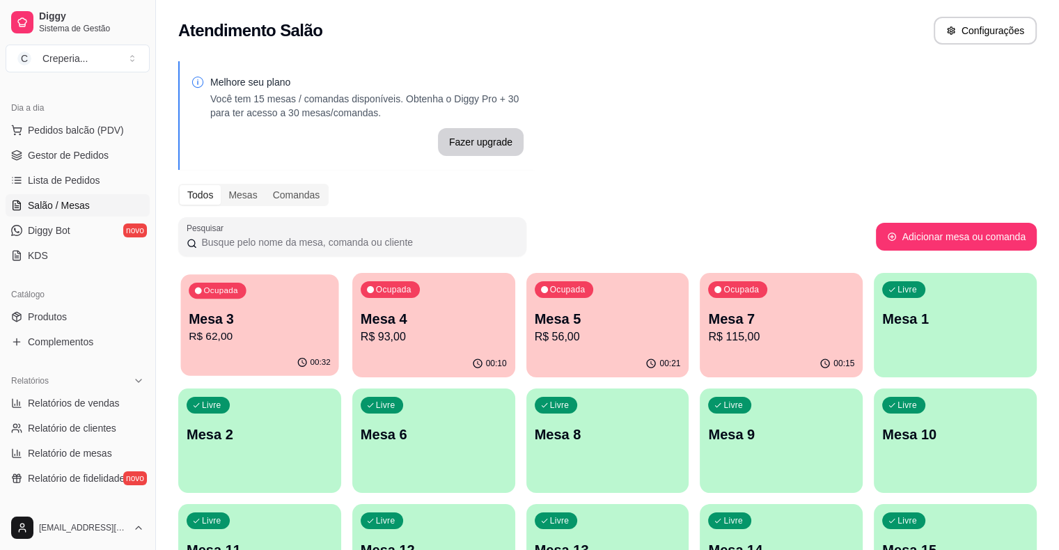
click at [226, 327] on p "Mesa 3" at bounding box center [260, 319] width 142 height 19
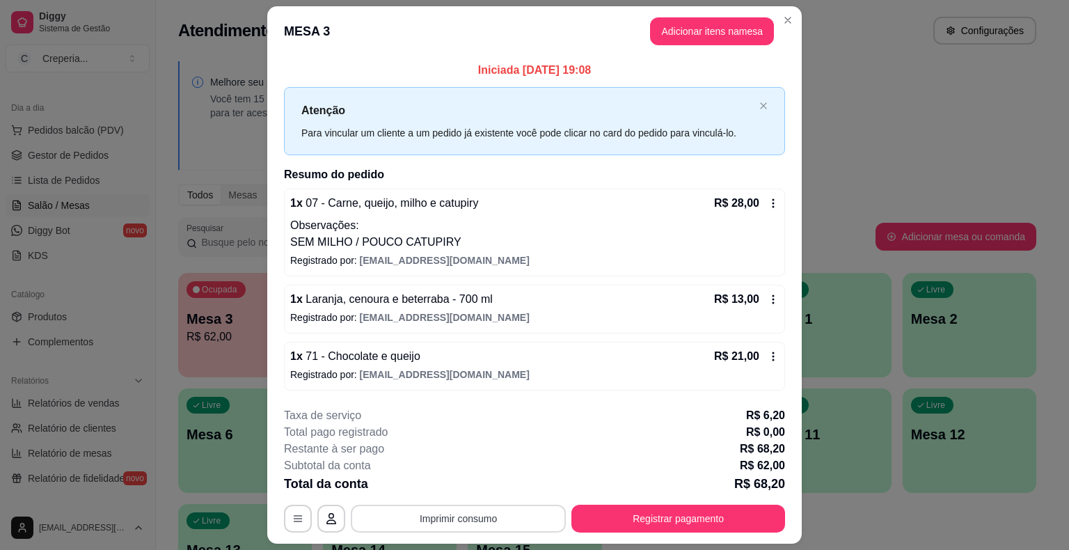
click at [491, 516] on button "Imprimir consumo" at bounding box center [458, 519] width 215 height 28
click at [443, 491] on button "IMPRESSORA" at bounding box center [457, 486] width 97 height 22
click at [624, 522] on button "Registrar pagamento" at bounding box center [679, 519] width 214 height 28
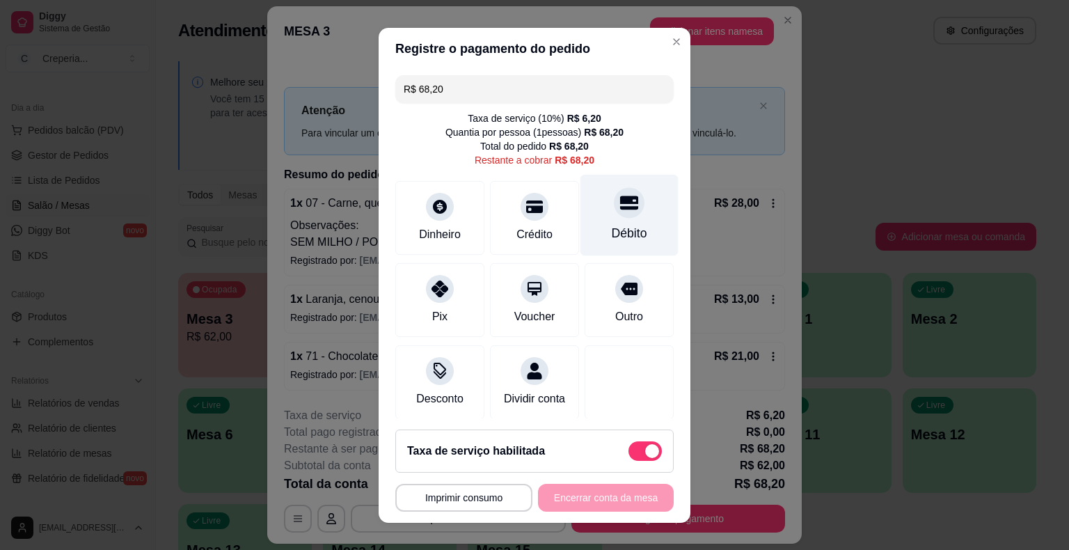
click at [617, 237] on div "Débito" at bounding box center [630, 233] width 36 height 18
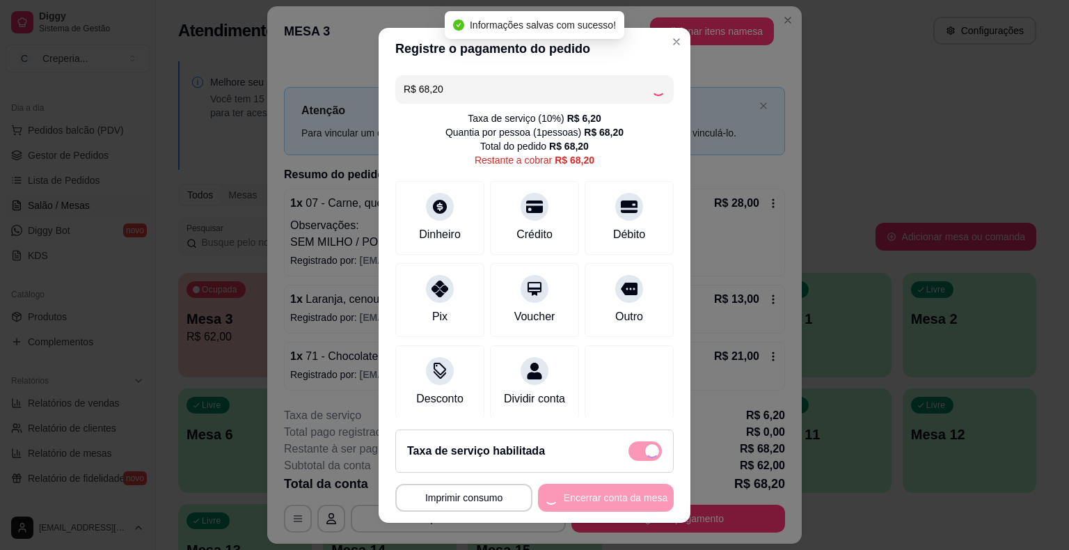
type input "R$ 0,00"
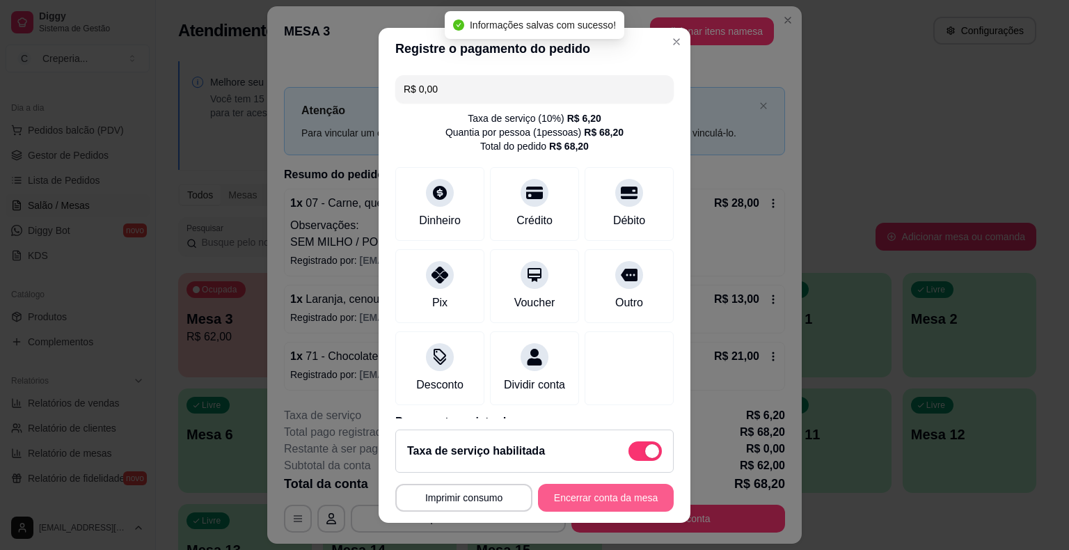
click at [593, 495] on button "Encerrar conta da mesa" at bounding box center [606, 498] width 136 height 28
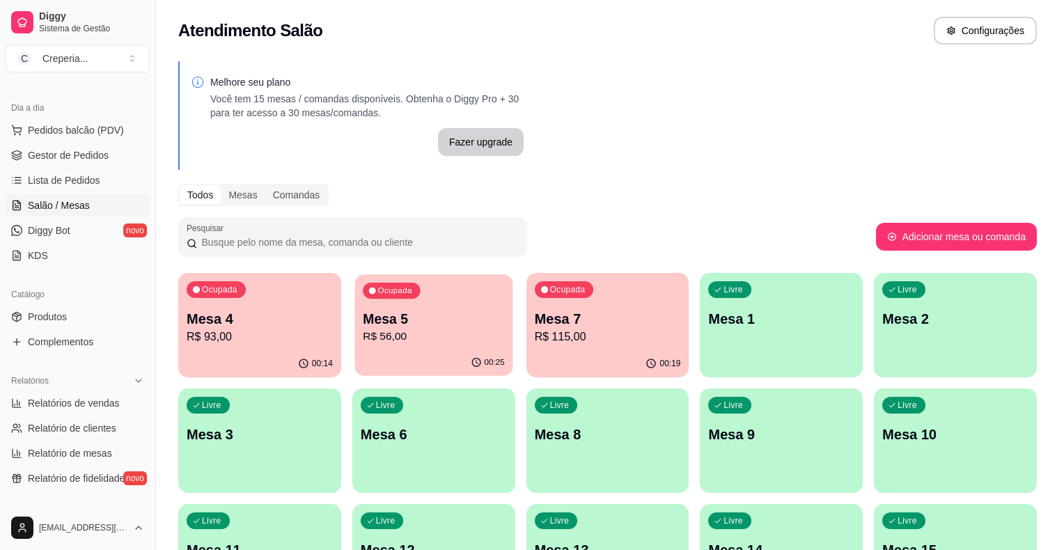
click at [381, 310] on p "Mesa 5" at bounding box center [434, 319] width 142 height 19
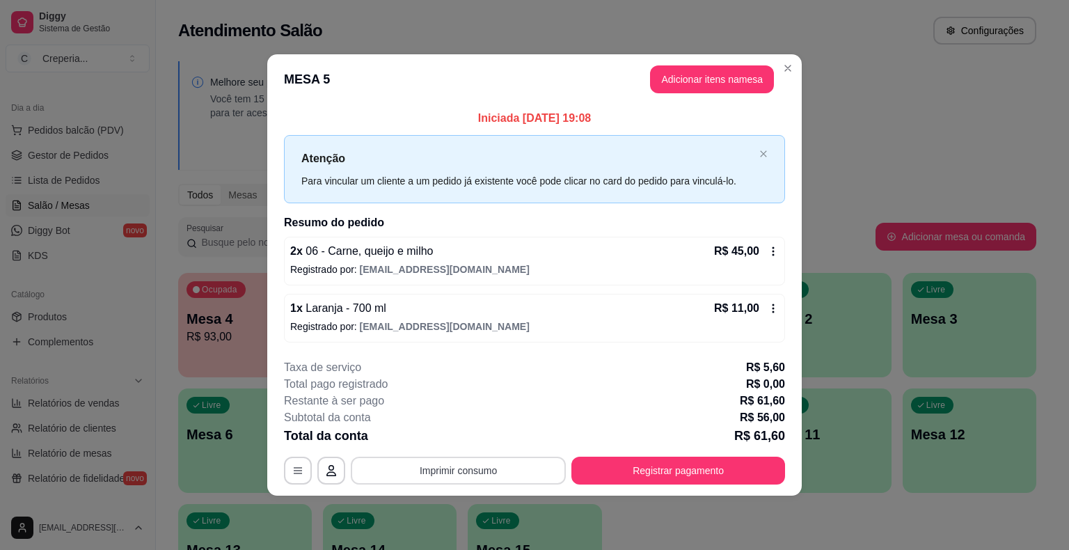
click at [419, 469] on button "Imprimir consumo" at bounding box center [458, 471] width 215 height 28
click at [430, 441] on button "IMPRESSORA" at bounding box center [462, 438] width 101 height 22
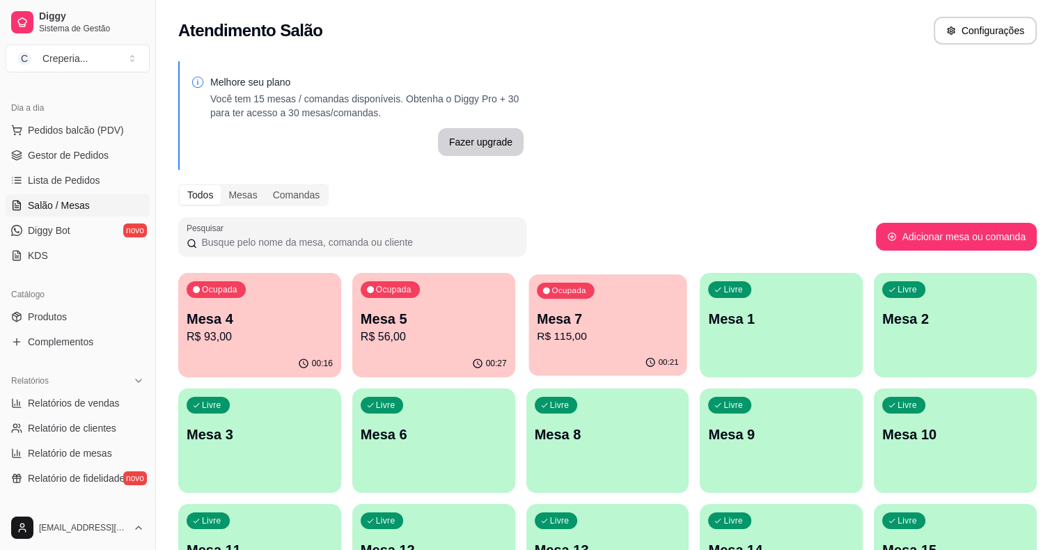
click at [554, 352] on div "00:21" at bounding box center [607, 362] width 158 height 26
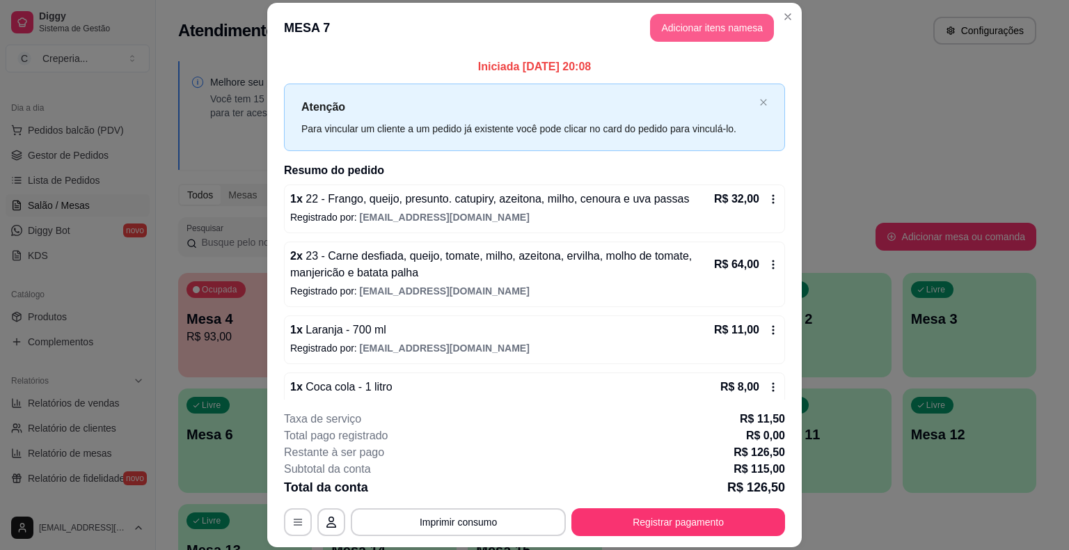
click at [671, 29] on button "Adicionar itens na mesa" at bounding box center [712, 28] width 124 height 28
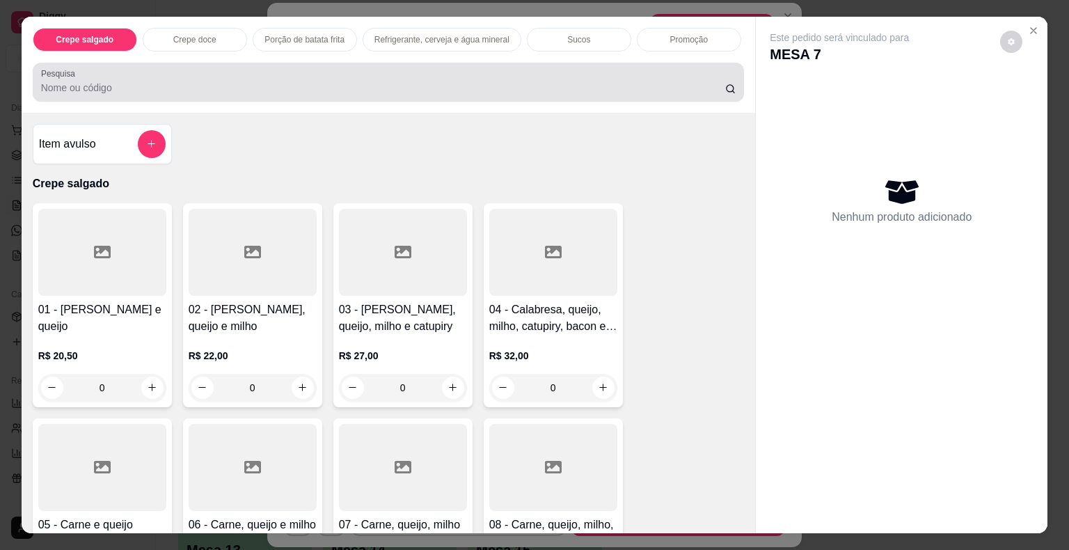
click at [137, 83] on input "Pesquisa" at bounding box center [383, 88] width 684 height 14
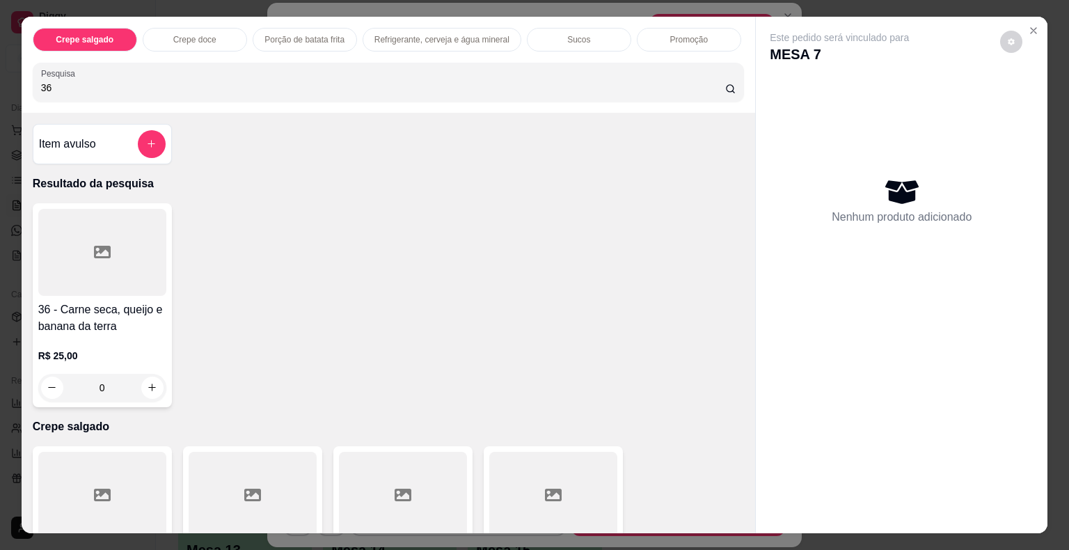
type input "36"
click at [113, 223] on div at bounding box center [102, 252] width 128 height 87
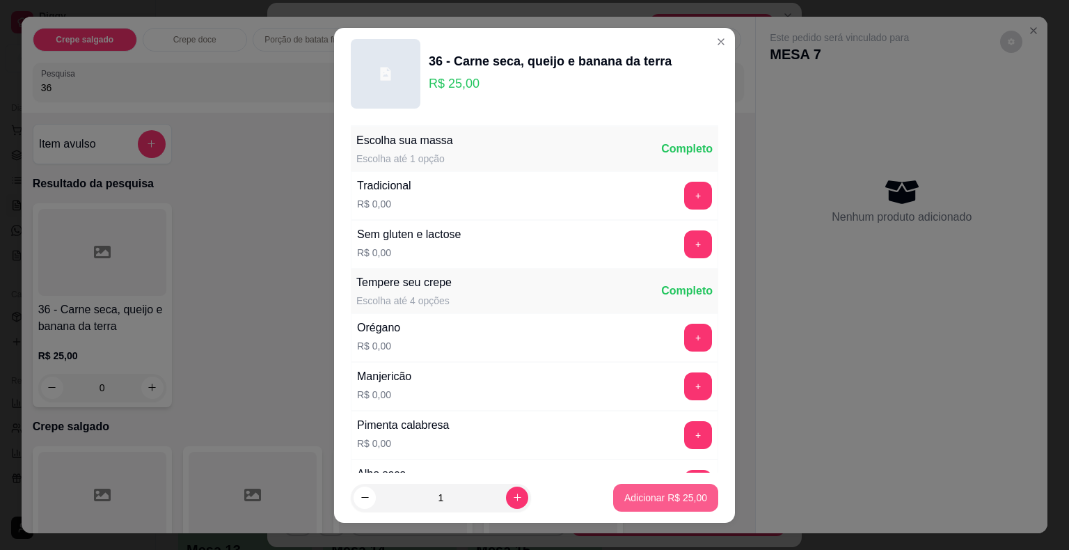
click at [665, 496] on p "Adicionar R$ 25,00" at bounding box center [665, 498] width 83 height 14
type input "1"
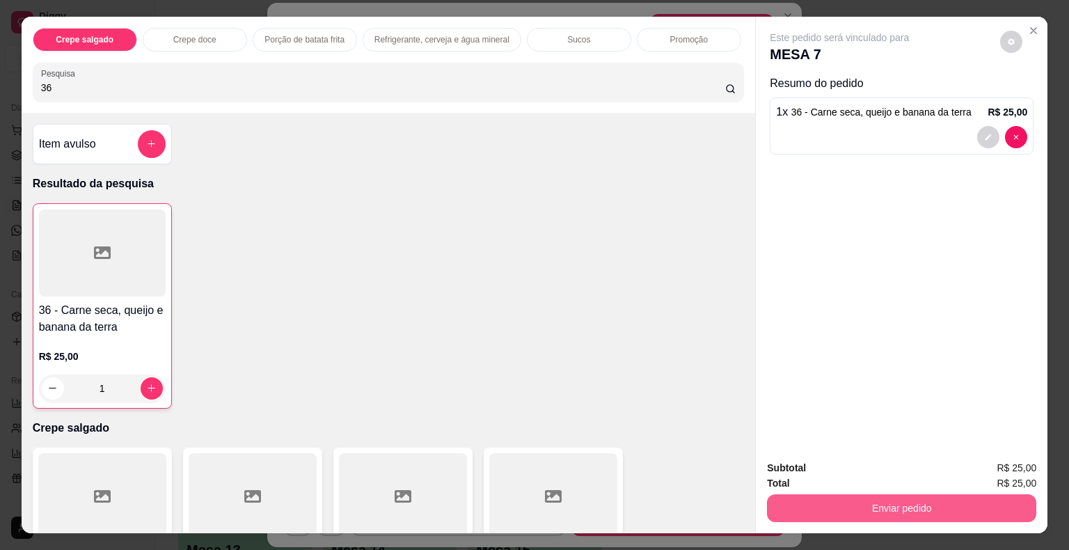
click at [882, 503] on button "Enviar pedido" at bounding box center [901, 508] width 269 height 28
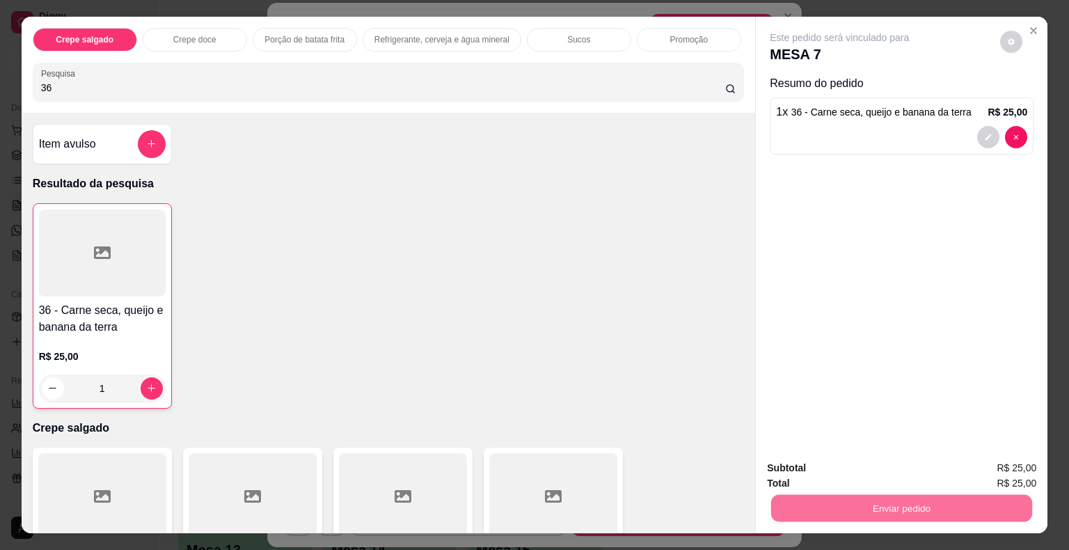
click at [848, 469] on button "Não registrar e enviar pedido" at bounding box center [855, 469] width 141 height 26
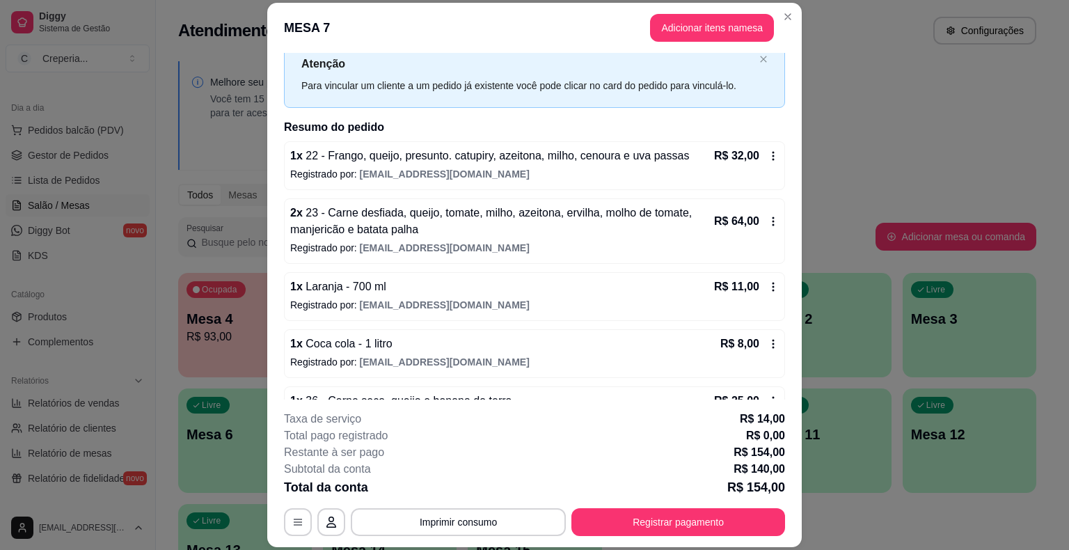
scroll to position [82, 0]
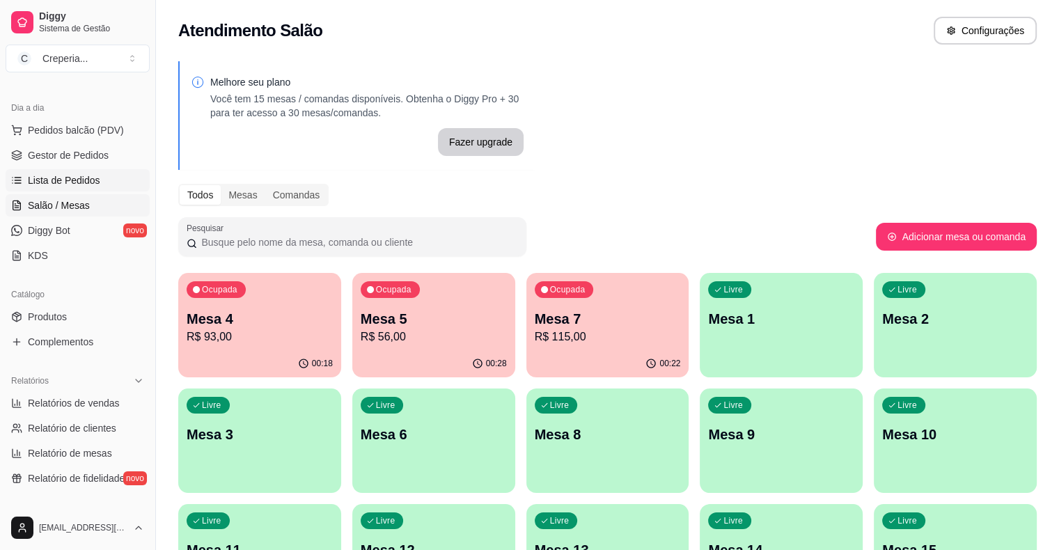
click at [57, 180] on span "Lista de Pedidos" at bounding box center [64, 180] width 72 height 14
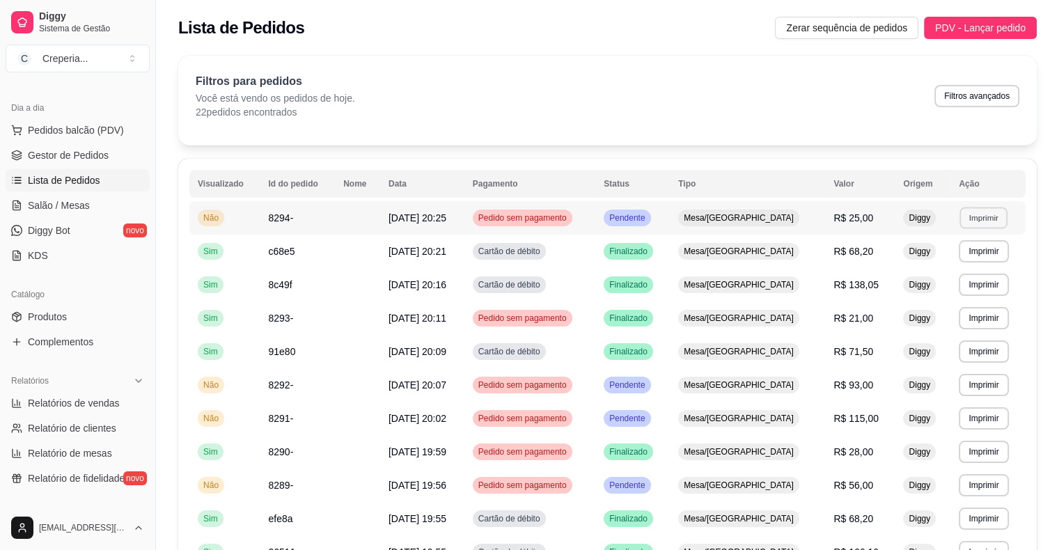
click at [977, 221] on button "Imprimir" at bounding box center [983, 218] width 48 height 22
click at [941, 272] on button "IMPRESSORA" at bounding box center [954, 266] width 101 height 22
click at [77, 205] on span "Salão / Mesas" at bounding box center [59, 205] width 62 height 14
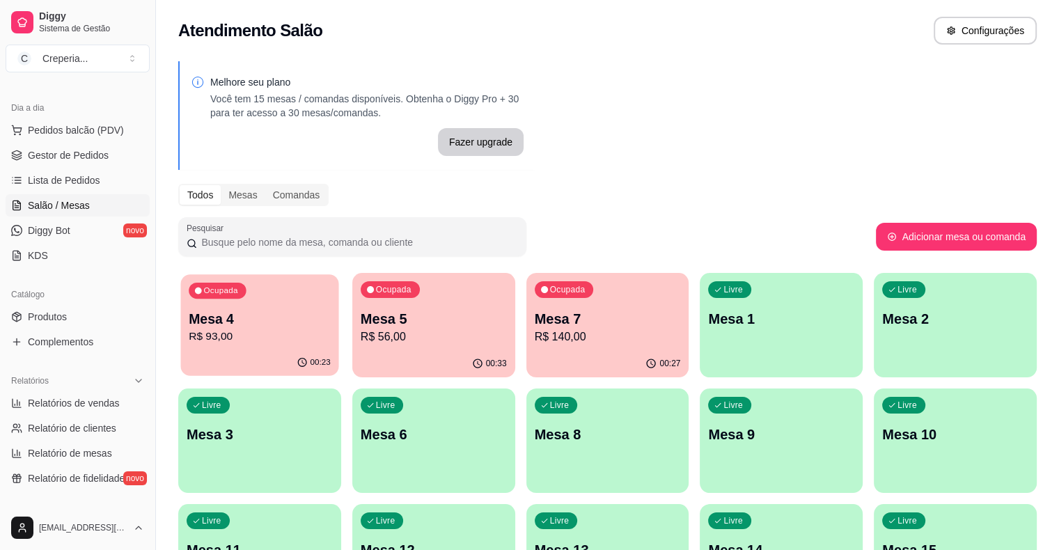
click at [273, 314] on p "Mesa 4" at bounding box center [260, 319] width 142 height 19
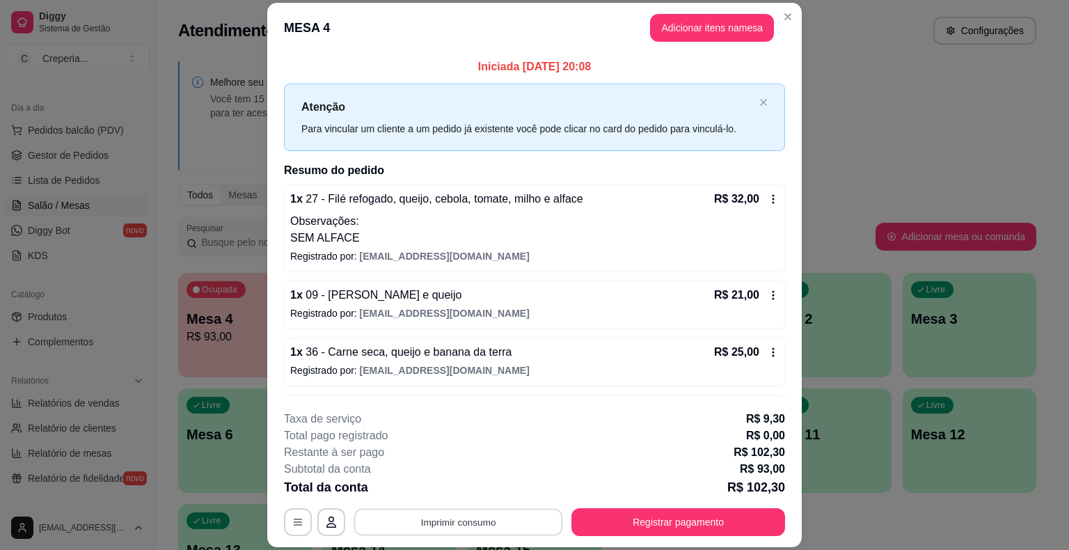
click at [459, 523] on button "Imprimir consumo" at bounding box center [458, 522] width 209 height 27
click at [466, 491] on button "IMPRESSORA" at bounding box center [457, 490] width 101 height 22
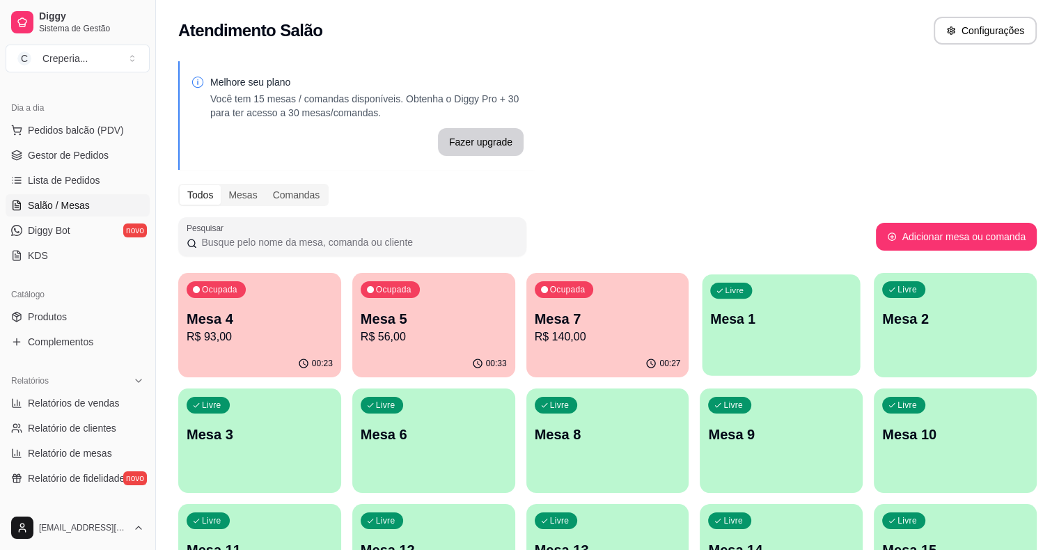
click at [711, 318] on p "Mesa 1" at bounding box center [782, 319] width 142 height 19
click at [713, 324] on p "Mesa 1" at bounding box center [782, 319] width 142 height 19
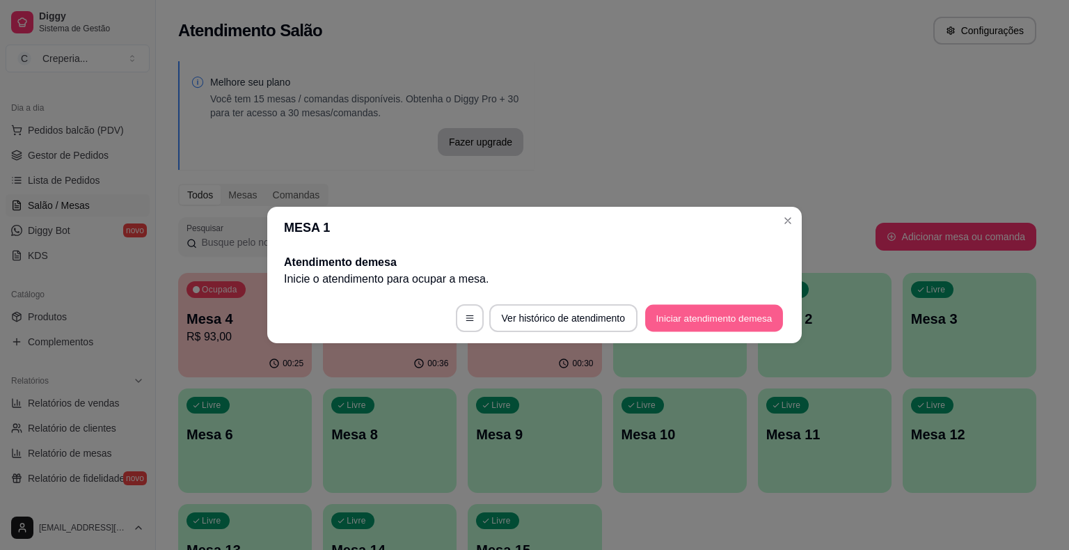
click at [741, 326] on button "Iniciar atendimento de mesa" at bounding box center [714, 318] width 138 height 27
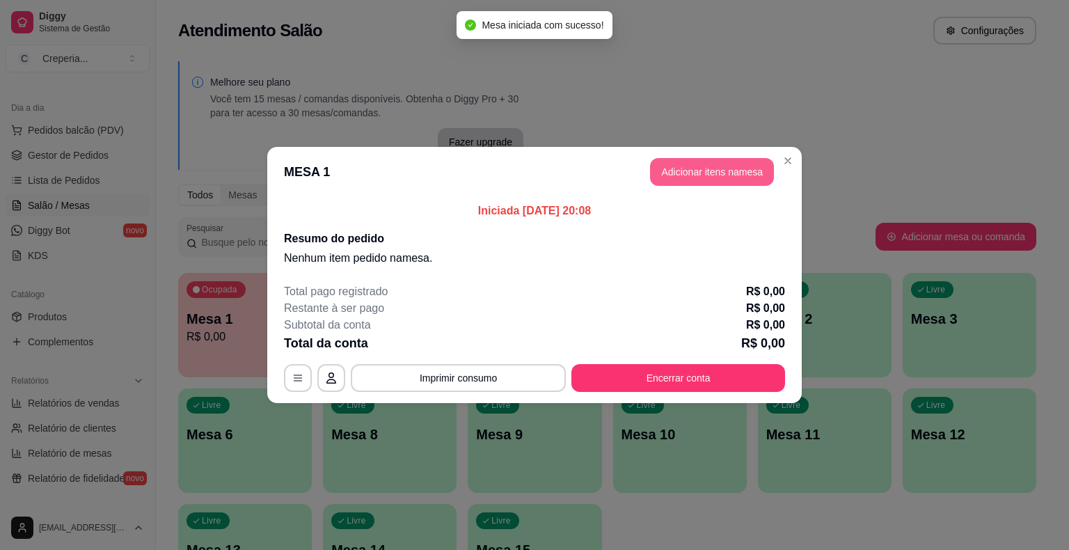
click at [718, 168] on button "Adicionar itens na mesa" at bounding box center [712, 172] width 124 height 28
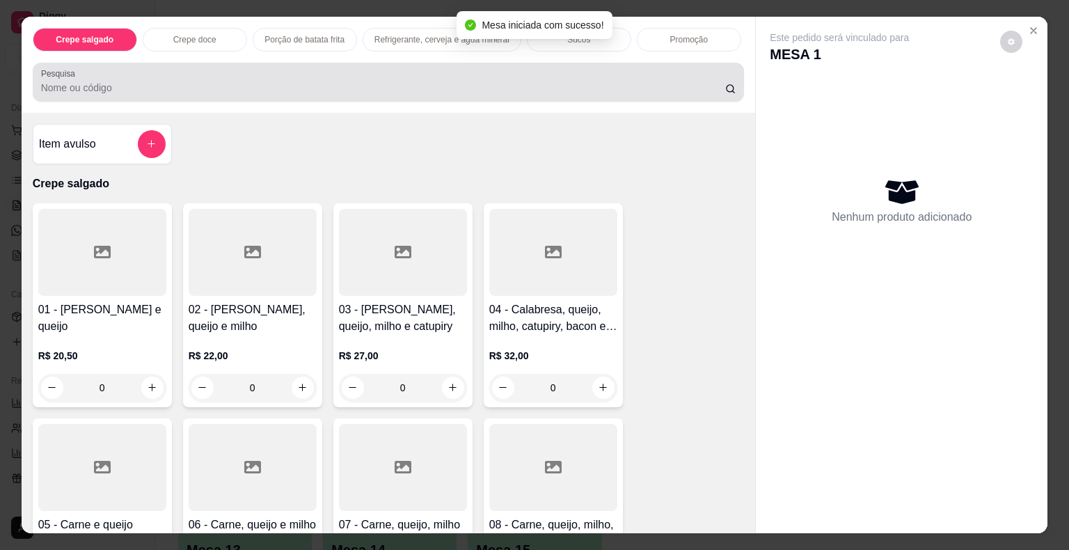
click at [370, 87] on input "Pesquisa" at bounding box center [383, 88] width 684 height 14
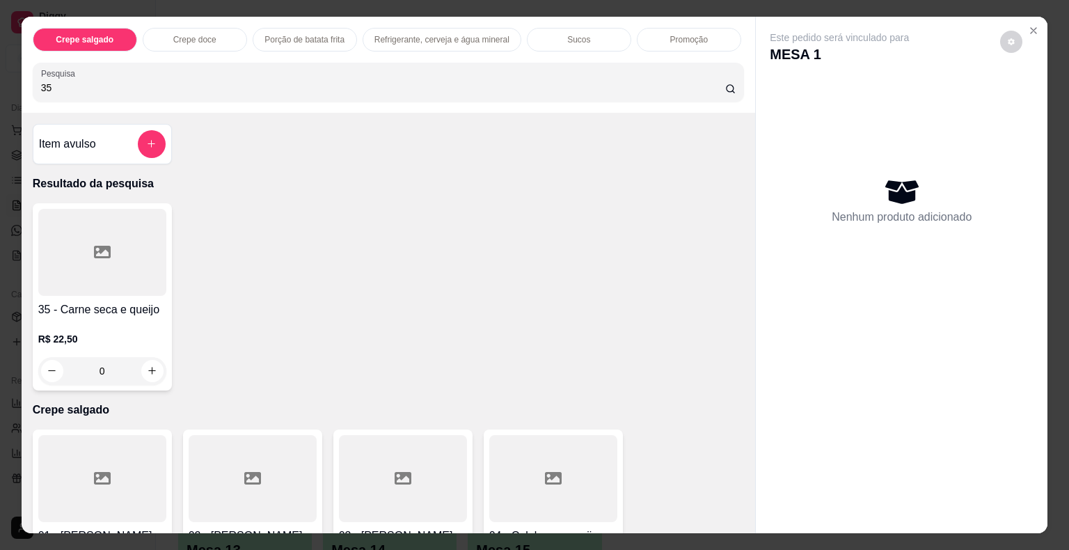
type input "35"
click at [102, 255] on div at bounding box center [102, 252] width 128 height 87
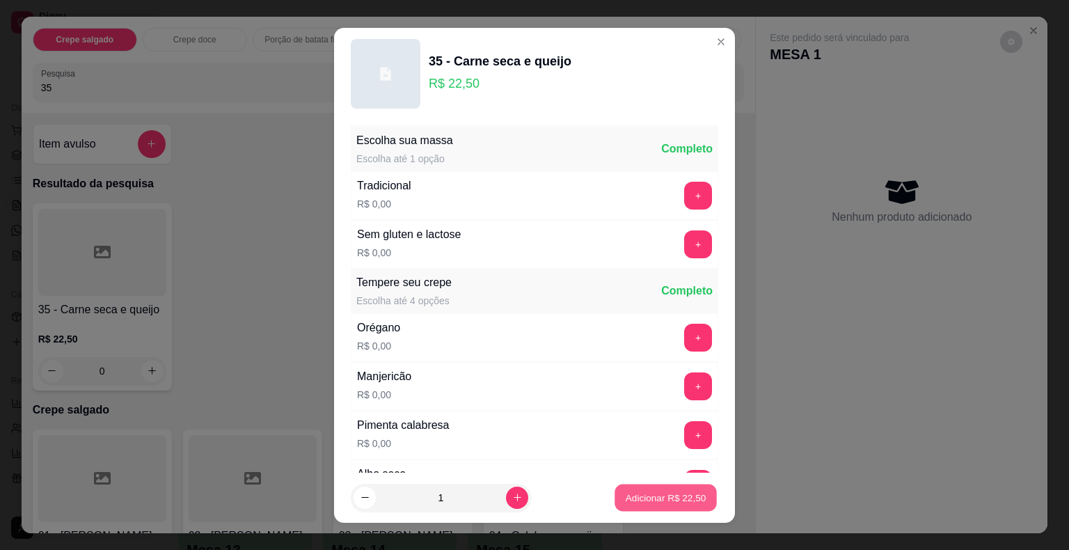
click at [626, 494] on p "Adicionar R$ 22,50" at bounding box center [666, 497] width 81 height 13
type input "1"
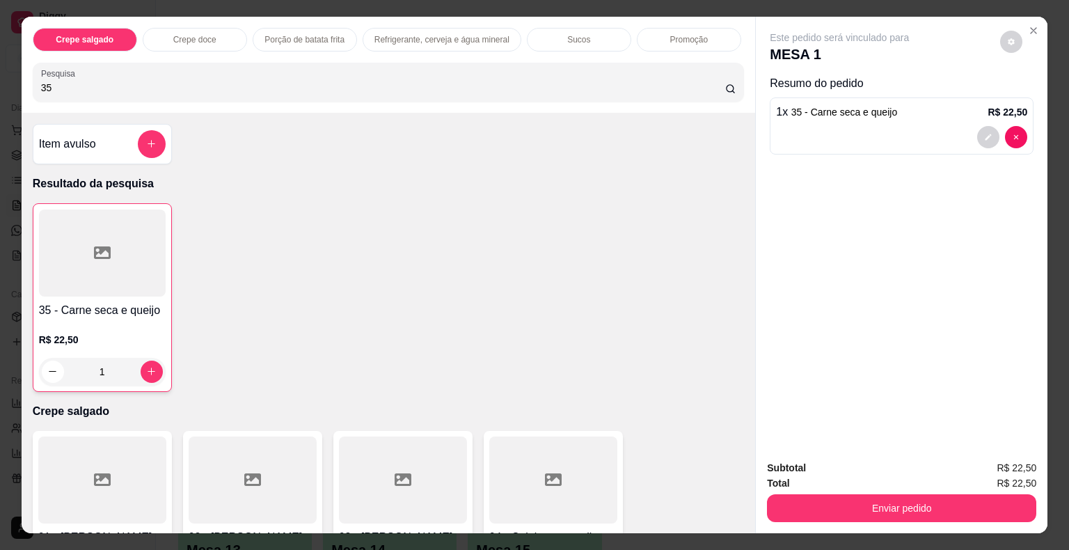
click at [162, 82] on input "35" at bounding box center [383, 88] width 684 height 14
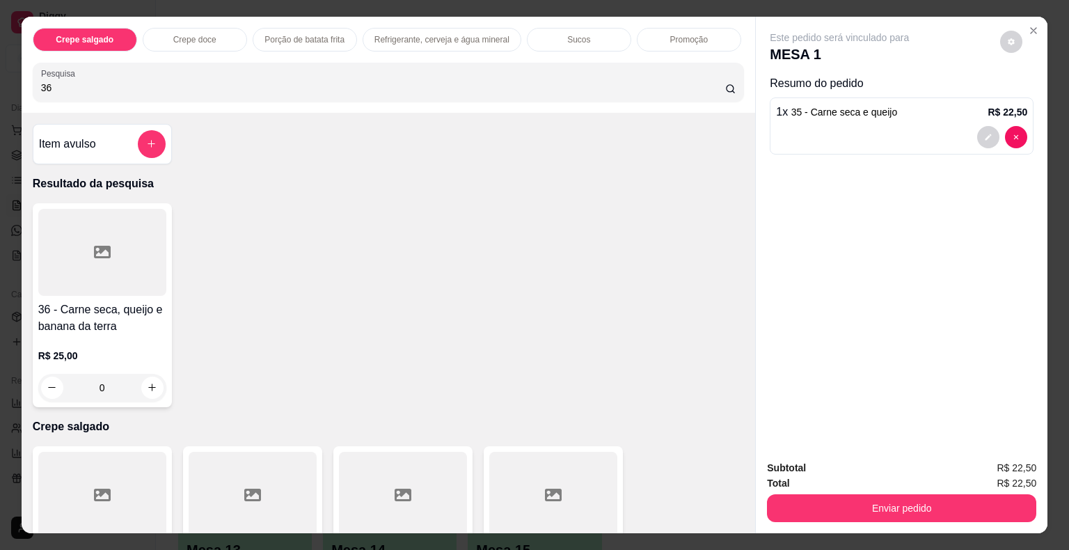
type input "36"
click at [127, 227] on div at bounding box center [102, 252] width 128 height 87
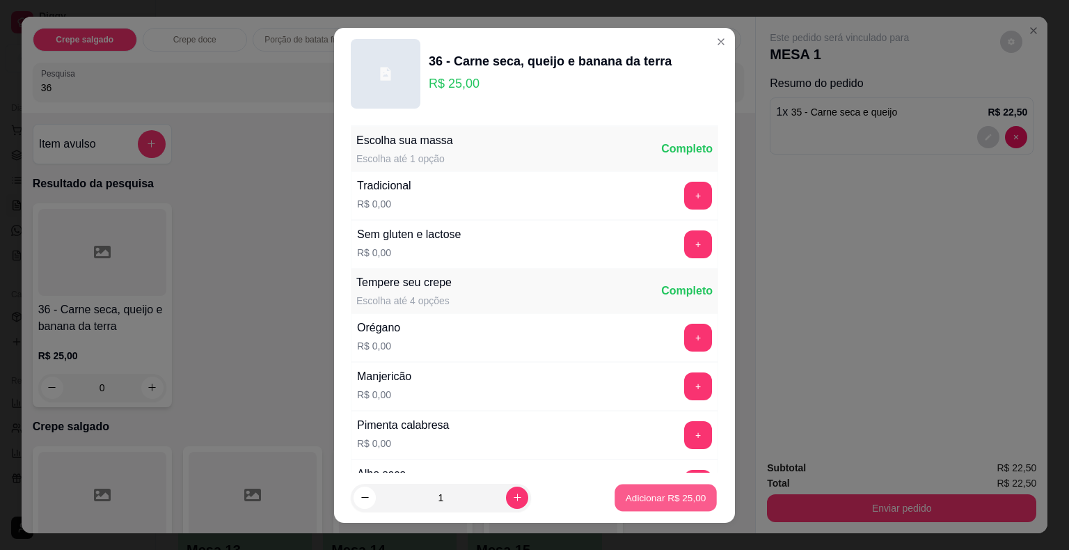
click at [674, 494] on p "Adicionar R$ 25,00" at bounding box center [666, 497] width 81 height 13
type input "1"
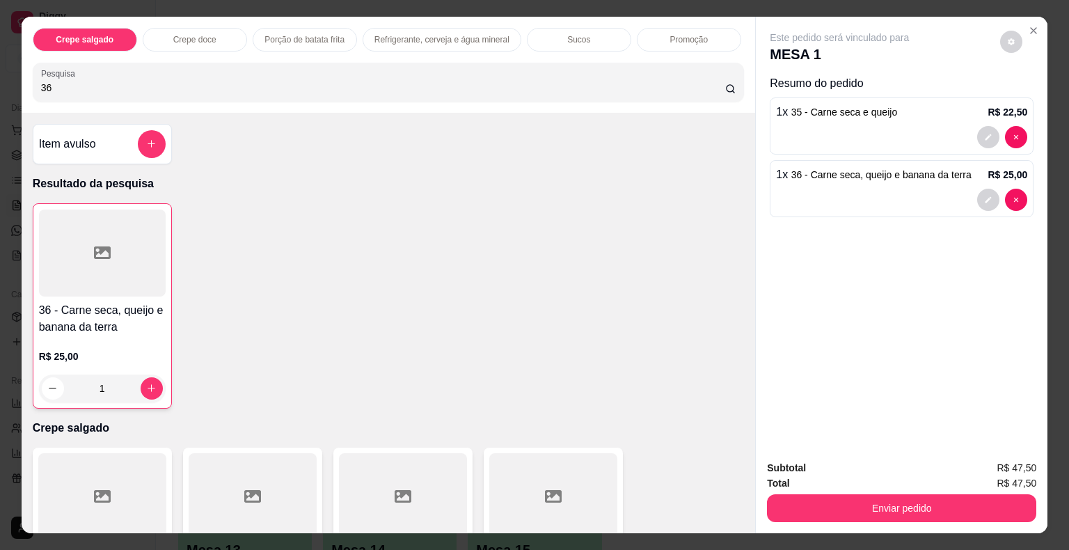
drag, startPoint x: 78, startPoint y: 79, endPoint x: 6, endPoint y: 77, distance: 71.7
click at [6, 77] on div "Crepe salgado Crepe doce Porção de batata frita Refrigerante, cerveja e água mi…" at bounding box center [534, 275] width 1069 height 550
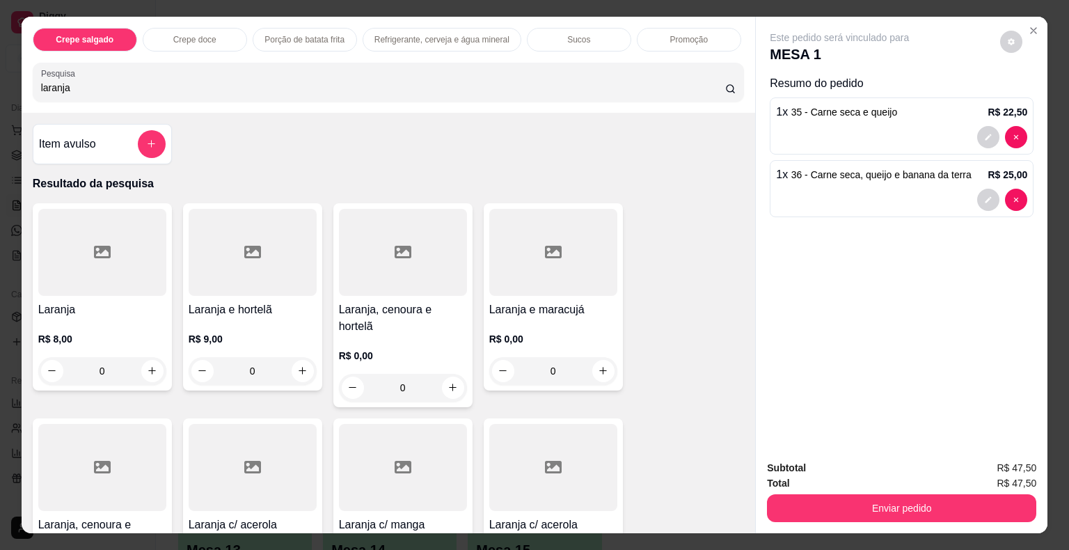
type input "laranja"
click at [106, 242] on div at bounding box center [102, 252] width 128 height 87
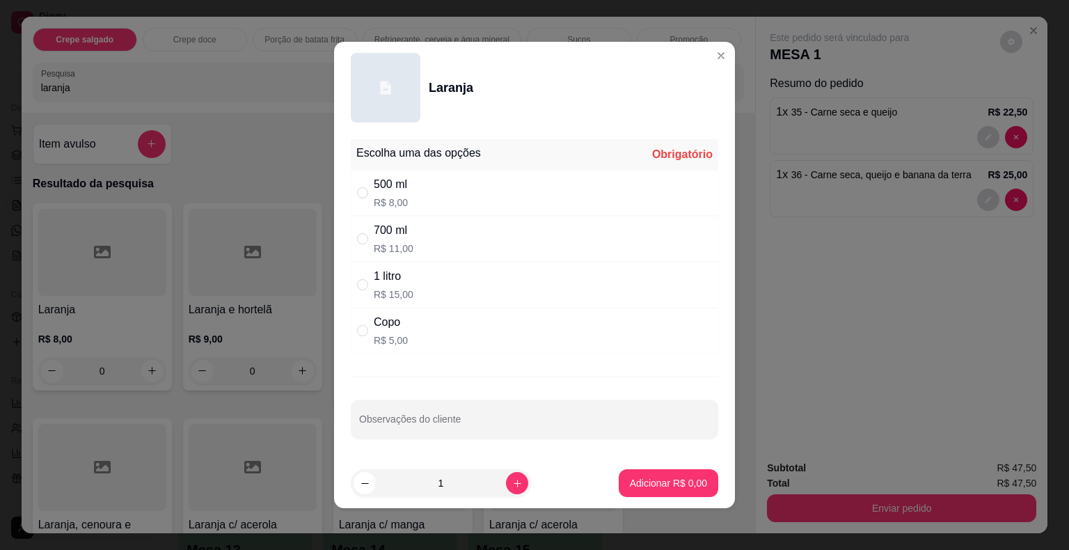
click at [469, 191] on div "500 ml R$ 8,00" at bounding box center [535, 193] width 368 height 46
radio input "true"
click at [434, 420] on input "Observações do cliente" at bounding box center [534, 425] width 351 height 14
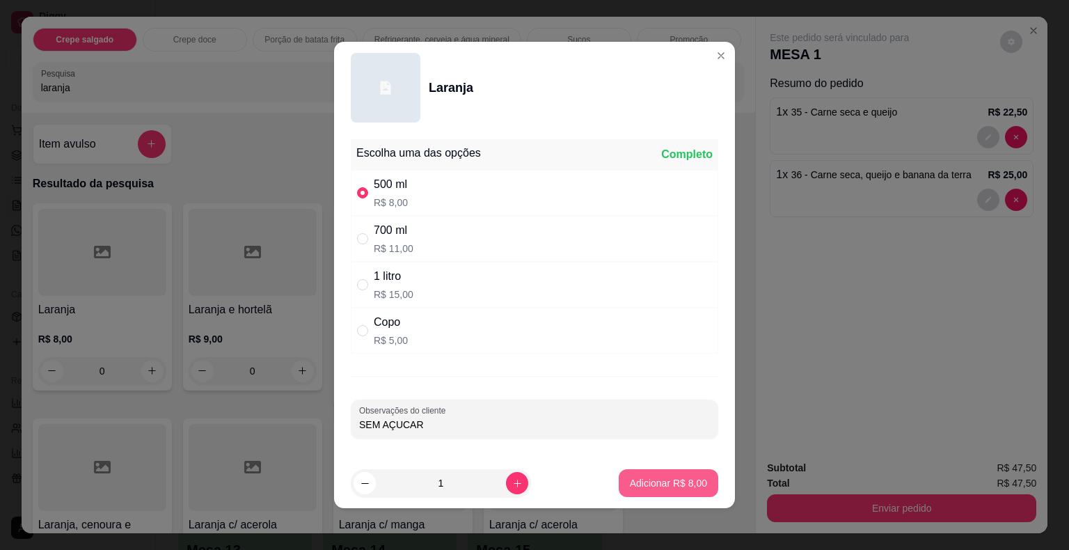
type input "SEM AÇUCAR"
click at [676, 471] on button "Adicionar R$ 8,00" at bounding box center [668, 483] width 97 height 27
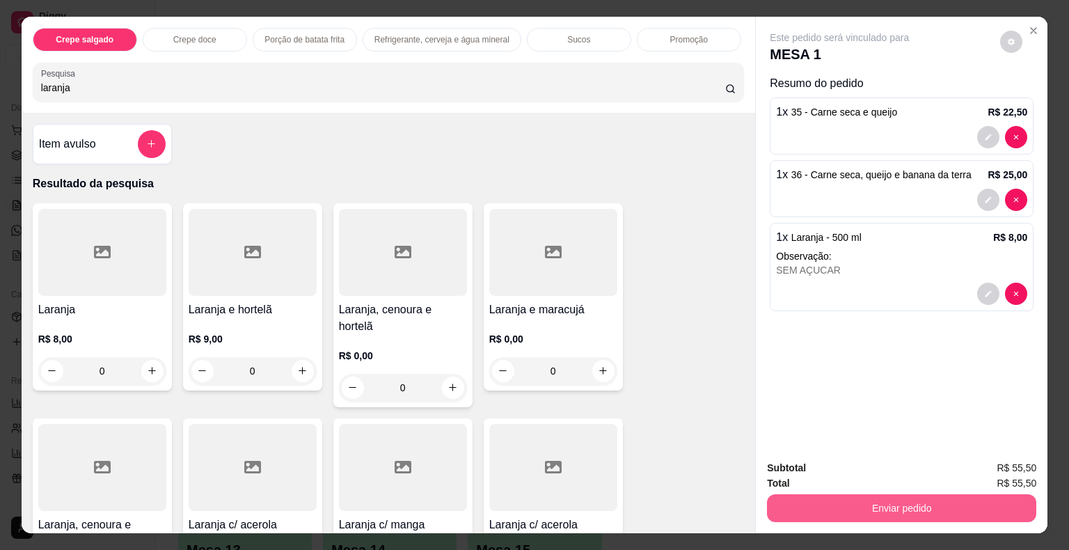
click at [833, 505] on button "Enviar pedido" at bounding box center [901, 508] width 269 height 28
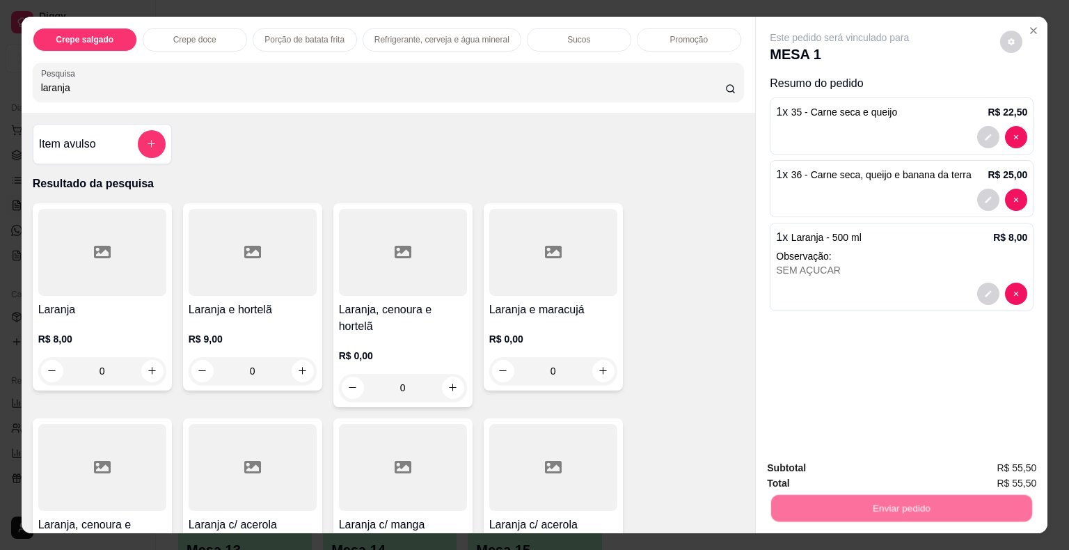
click at [837, 471] on button "Não registrar e enviar pedido" at bounding box center [855, 469] width 141 height 26
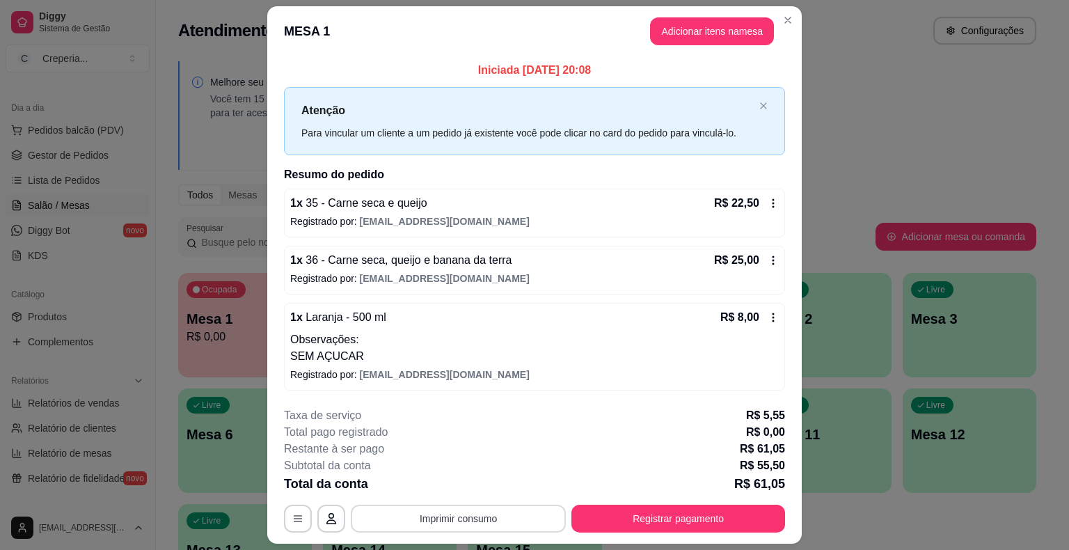
click at [479, 517] on button "Imprimir consumo" at bounding box center [458, 519] width 215 height 28
click at [465, 485] on button "IMPRESSORA" at bounding box center [457, 486] width 101 height 22
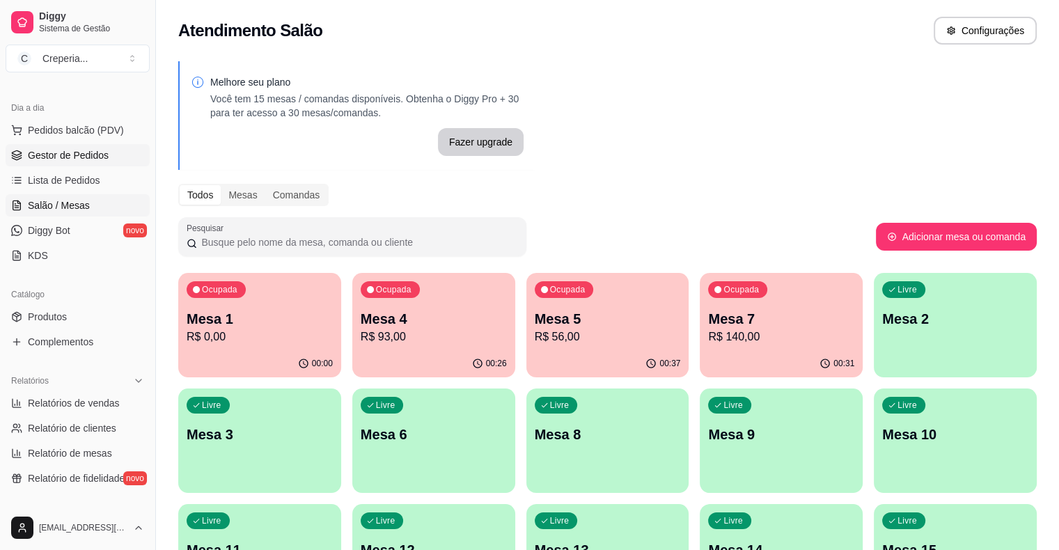
click at [97, 152] on span "Gestor de Pedidos" at bounding box center [68, 155] width 81 height 14
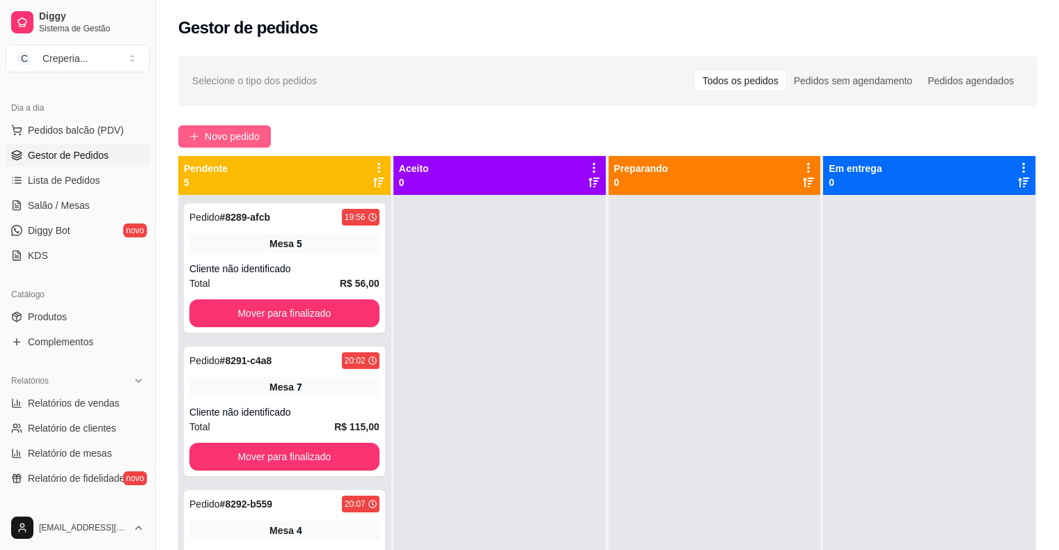
click at [221, 132] on span "Novo pedido" at bounding box center [232, 136] width 55 height 15
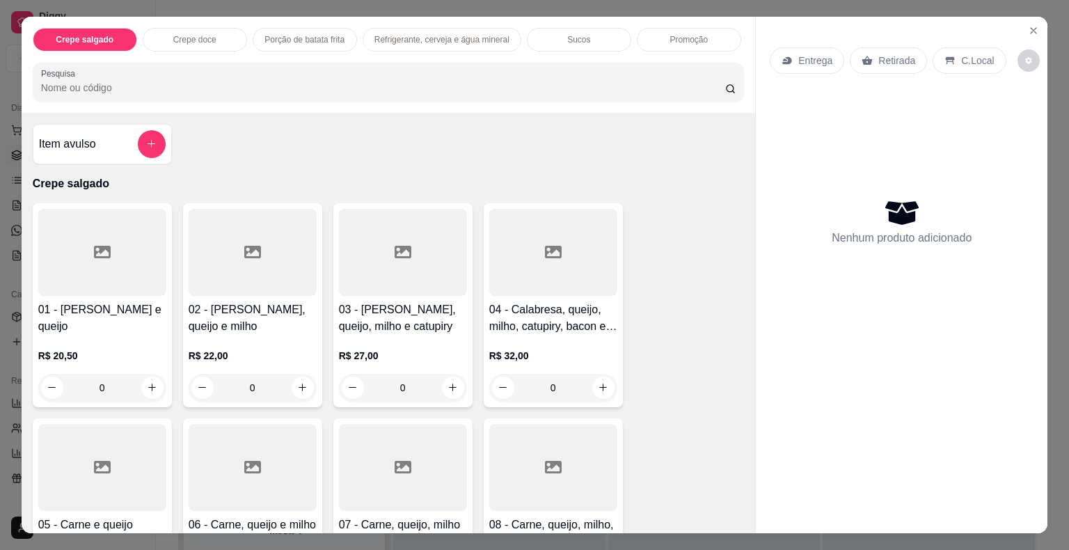
click at [234, 88] on div at bounding box center [388, 82] width 695 height 28
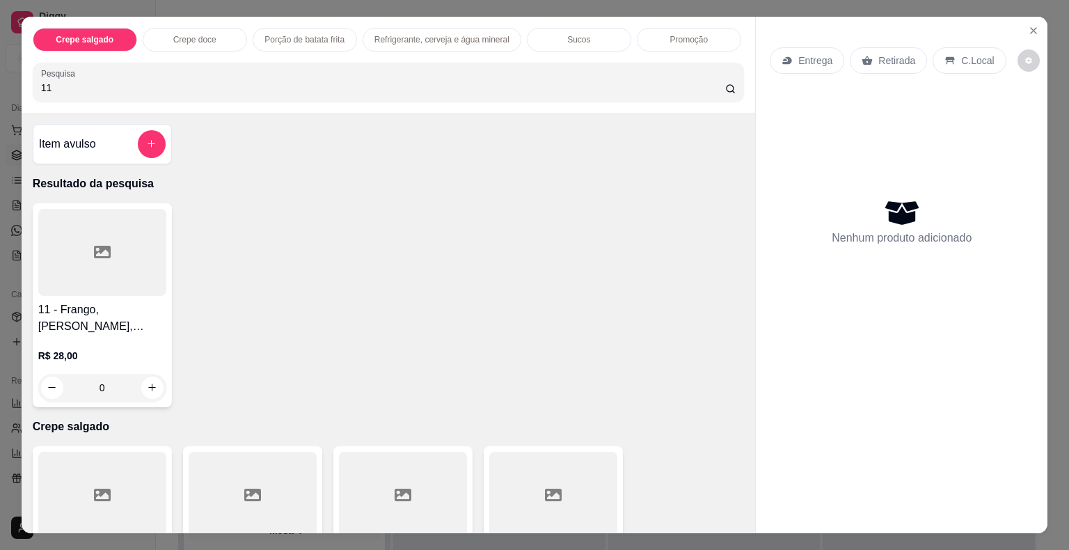
type input "11"
click at [110, 274] on div at bounding box center [102, 252] width 128 height 87
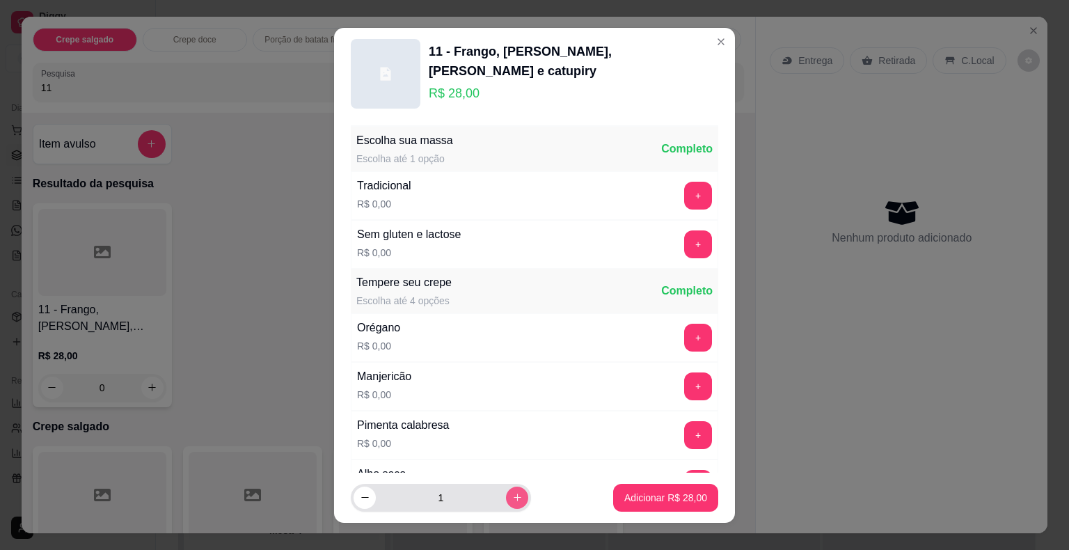
click at [512, 500] on icon "increase-product-quantity" at bounding box center [517, 497] width 10 height 10
type input "2"
click at [674, 506] on button "Adicionar R$ 56,00" at bounding box center [665, 498] width 105 height 28
type input "2"
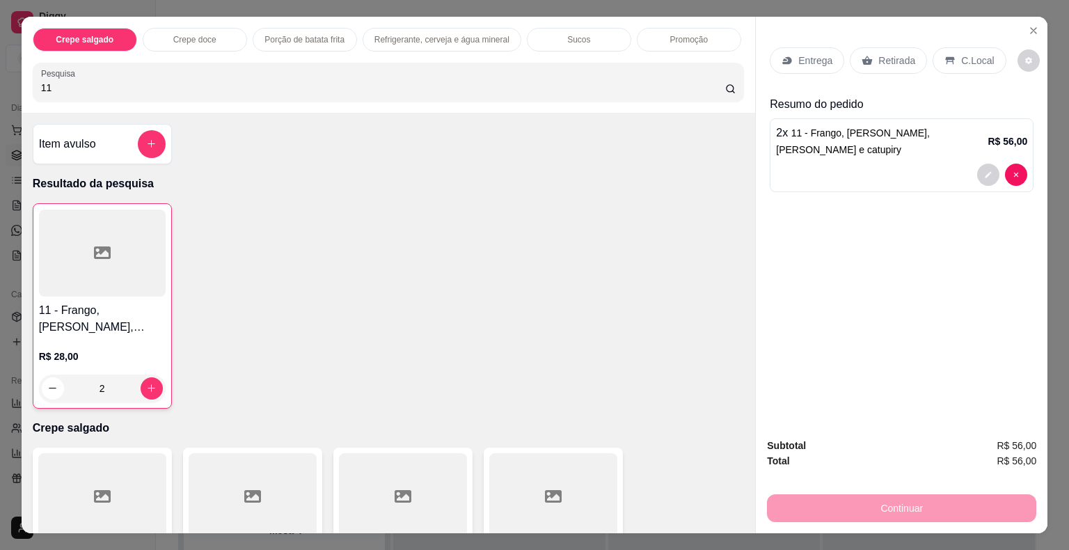
click at [886, 54] on p "Retirada" at bounding box center [897, 61] width 37 height 14
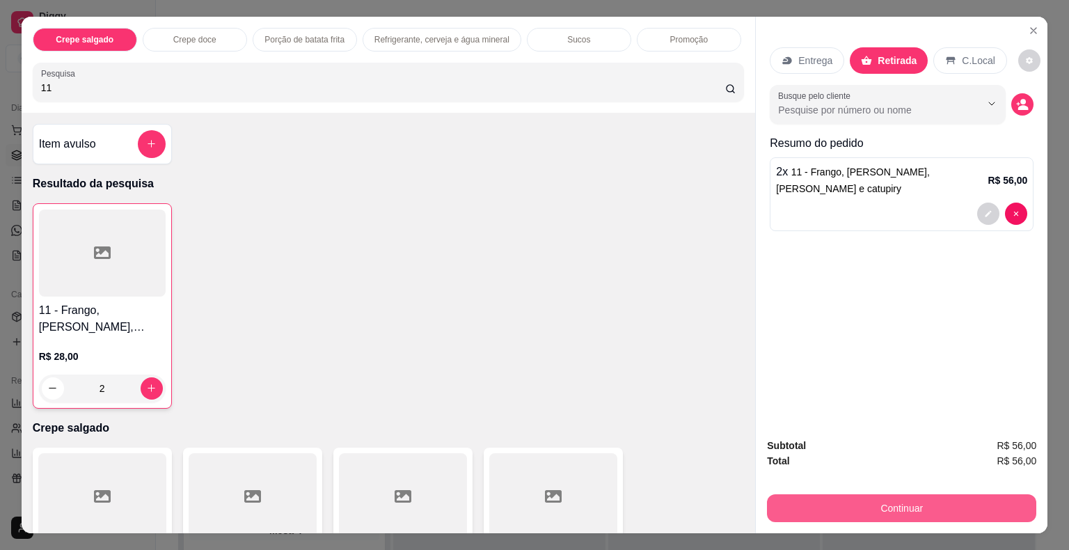
click at [840, 503] on button "Continuar" at bounding box center [901, 508] width 269 height 28
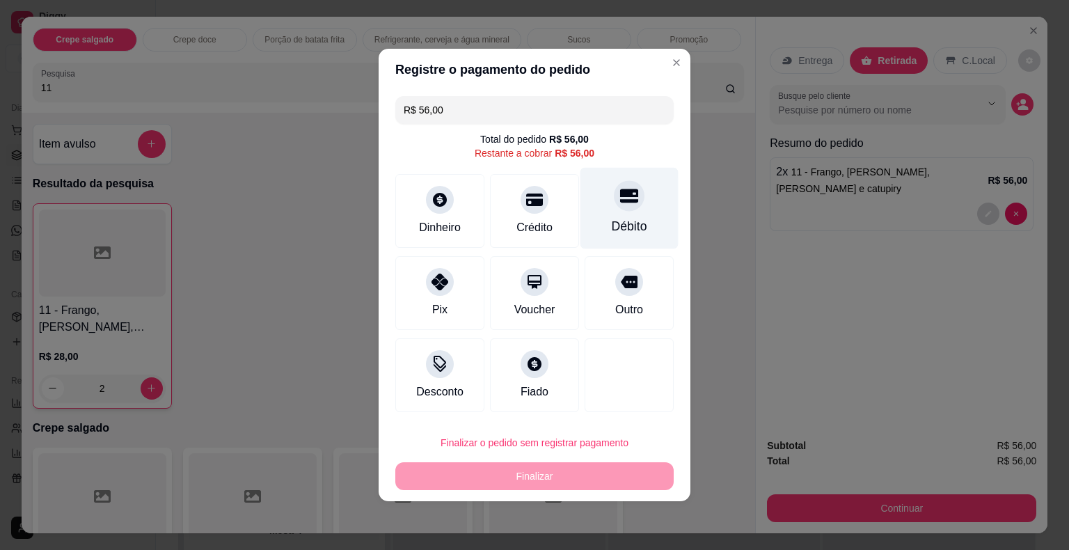
drag, startPoint x: 613, startPoint y: 196, endPoint x: 618, endPoint y: 219, distance: 23.6
click at [620, 202] on icon at bounding box center [629, 196] width 18 height 14
type input "R$ 0,00"
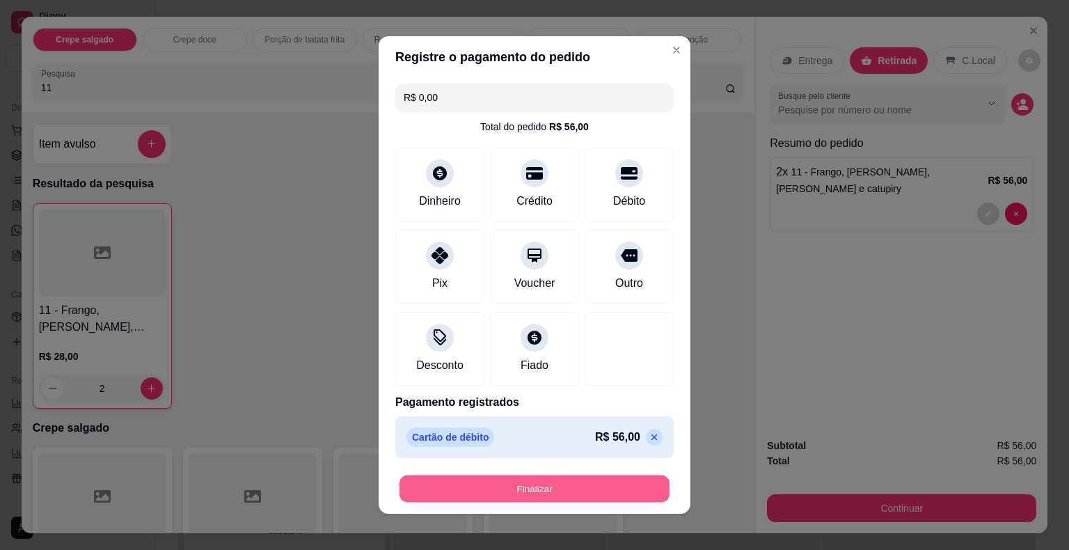
click at [514, 494] on button "Finalizar" at bounding box center [535, 488] width 270 height 27
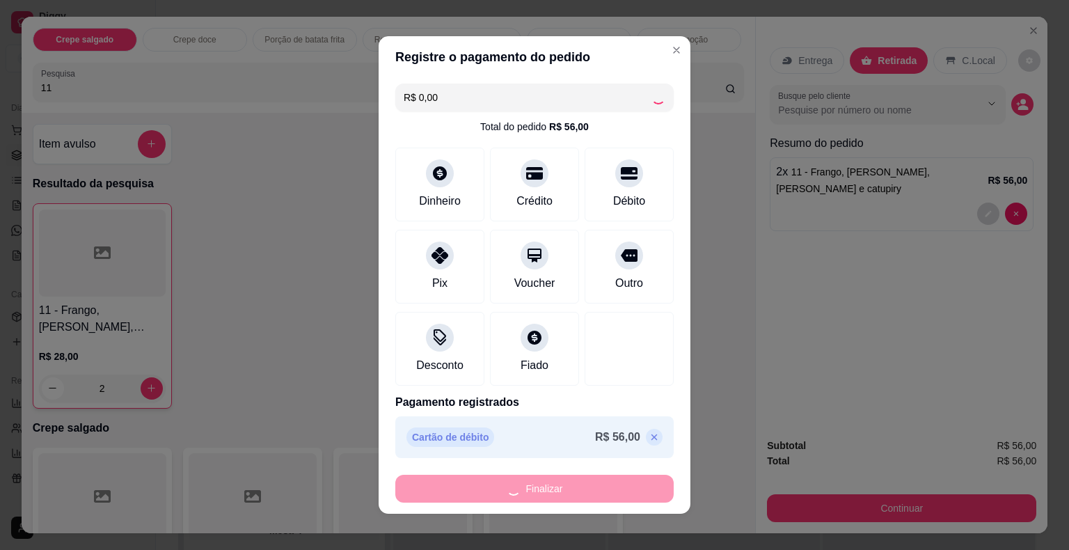
type input "0"
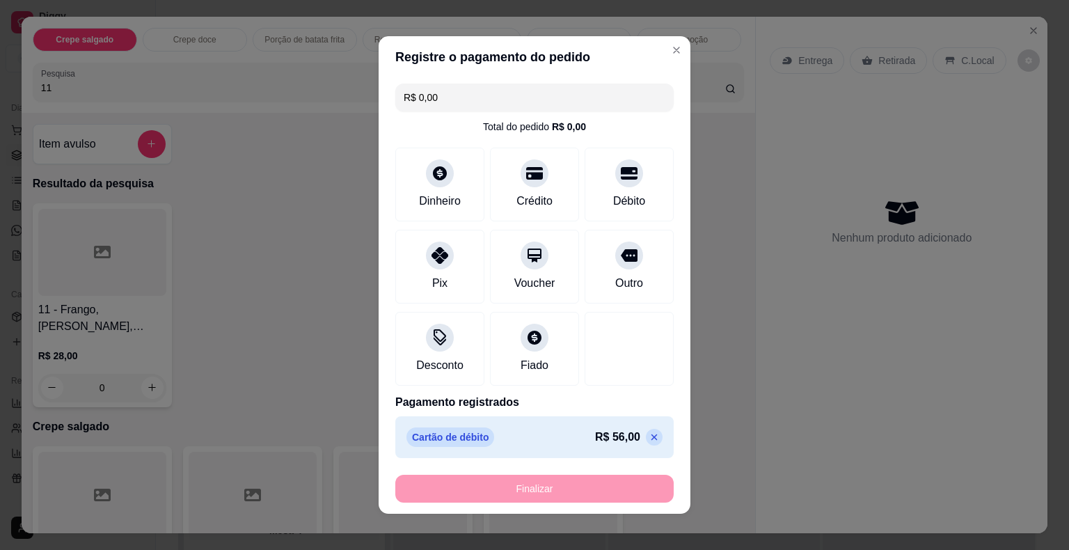
type input "-R$ 56,00"
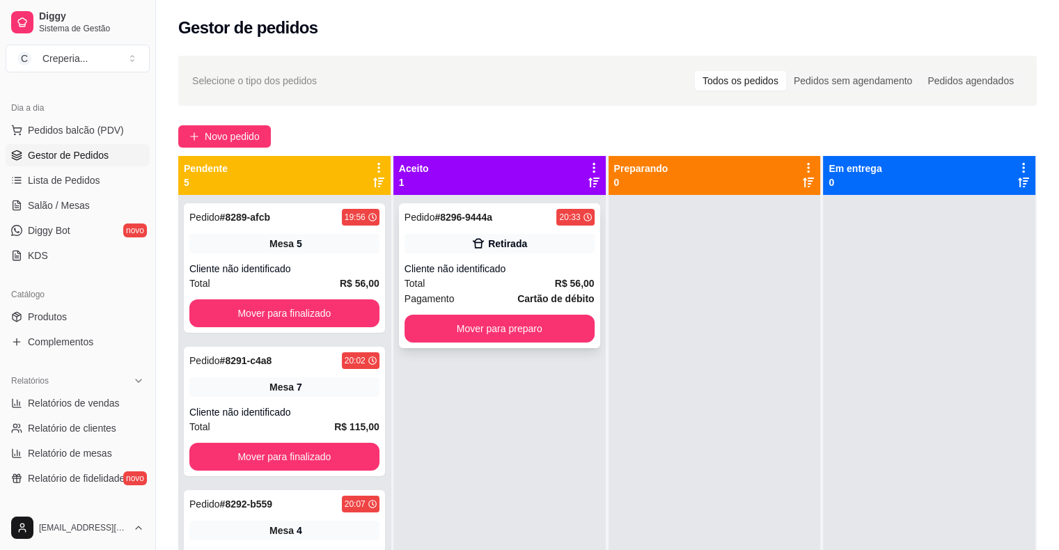
click at [452, 246] on div "Retirada" at bounding box center [499, 243] width 190 height 19
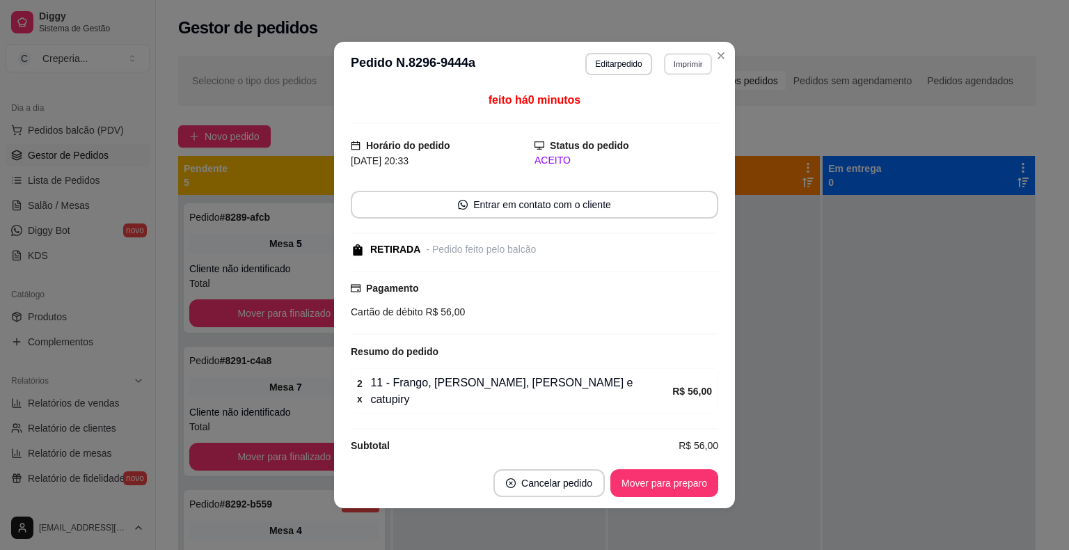
click at [680, 65] on button "Imprimir" at bounding box center [688, 64] width 48 height 22
click at [668, 108] on button "IMPRESSORA" at bounding box center [657, 114] width 97 height 22
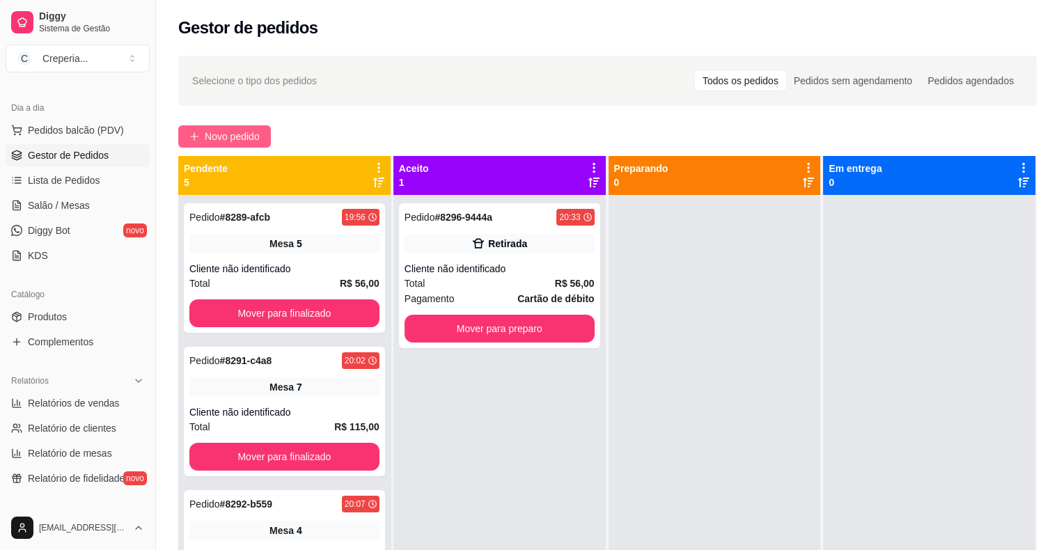
click at [233, 137] on span "Novo pedido" at bounding box center [232, 136] width 55 height 15
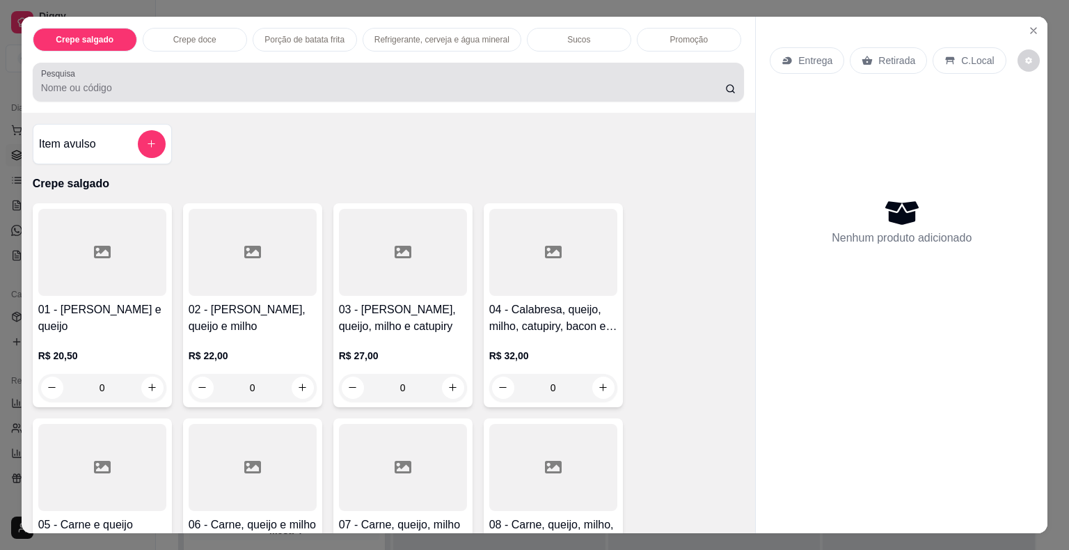
click at [139, 81] on input "Pesquisa" at bounding box center [383, 88] width 684 height 14
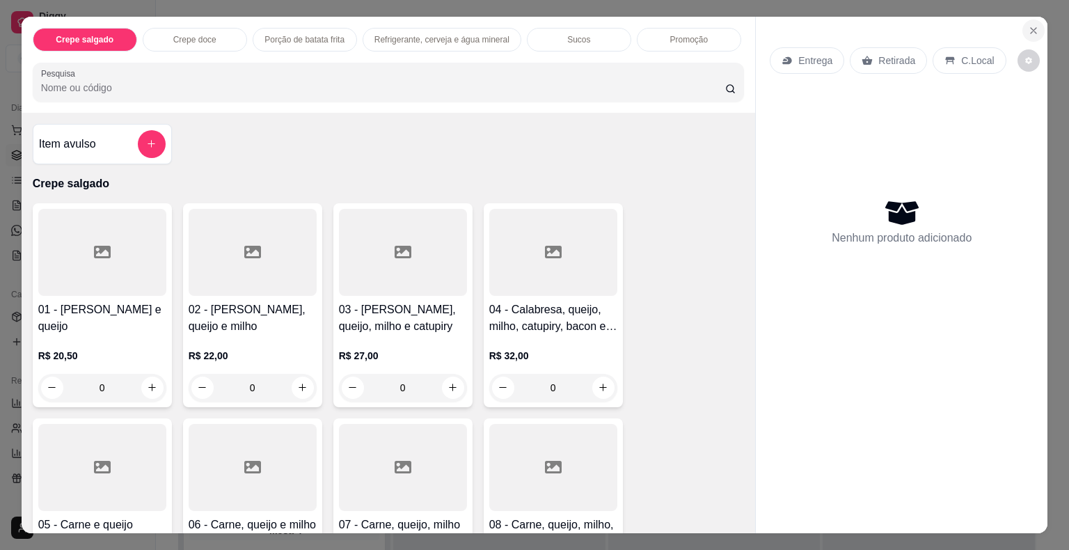
click at [1031, 28] on icon "Close" at bounding box center [1034, 31] width 6 height 6
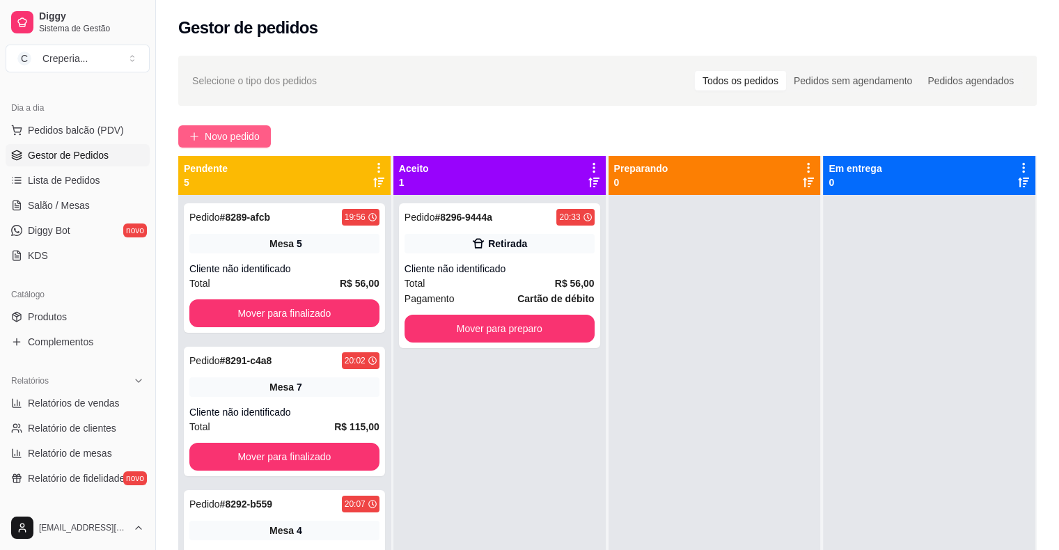
click at [244, 127] on button "Novo pedido" at bounding box center [224, 136] width 93 height 22
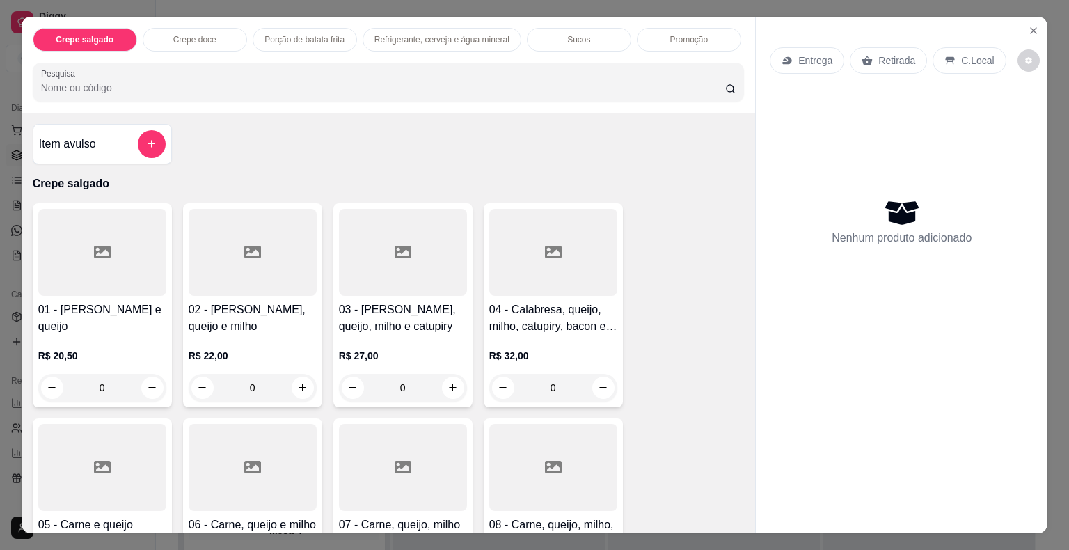
drag, startPoint x: 244, startPoint y: 88, endPoint x: 249, endPoint y: 80, distance: 9.7
click at [244, 86] on input "Pesquisa" at bounding box center [383, 88] width 684 height 14
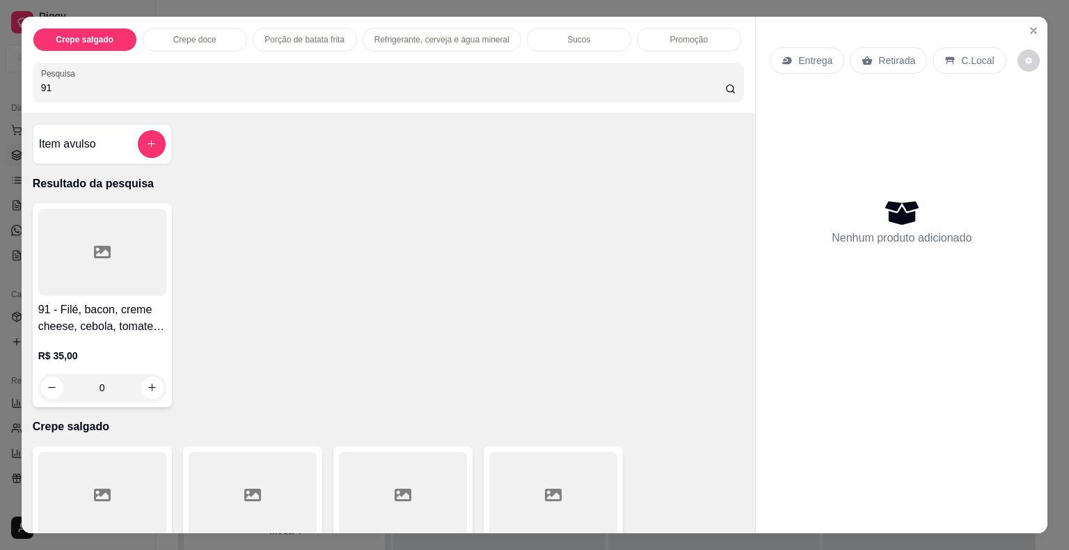
type input "91"
click at [72, 235] on div at bounding box center [102, 252] width 128 height 87
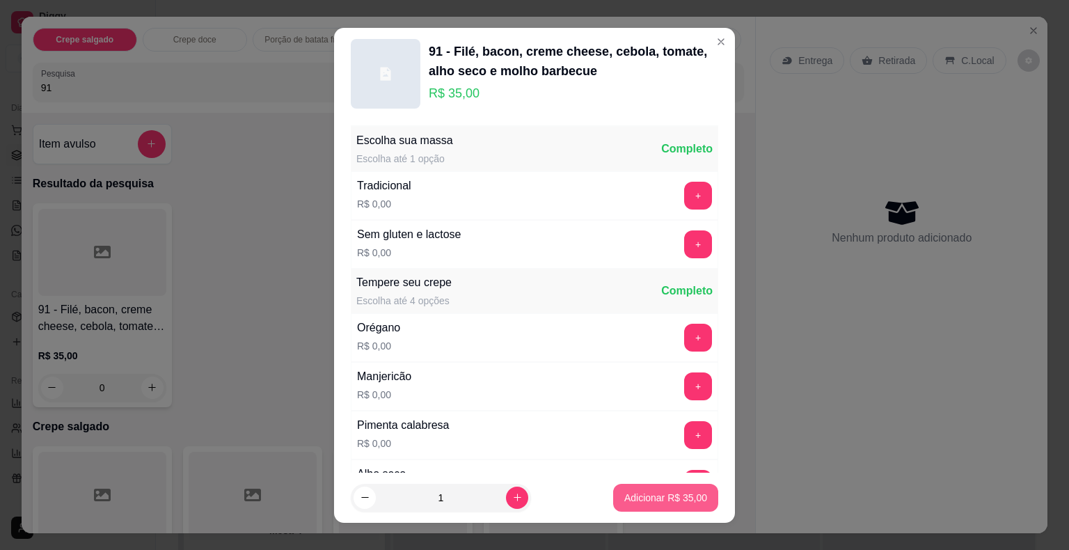
click at [640, 497] on p "Adicionar R$ 35,00" at bounding box center [665, 498] width 83 height 14
type input "1"
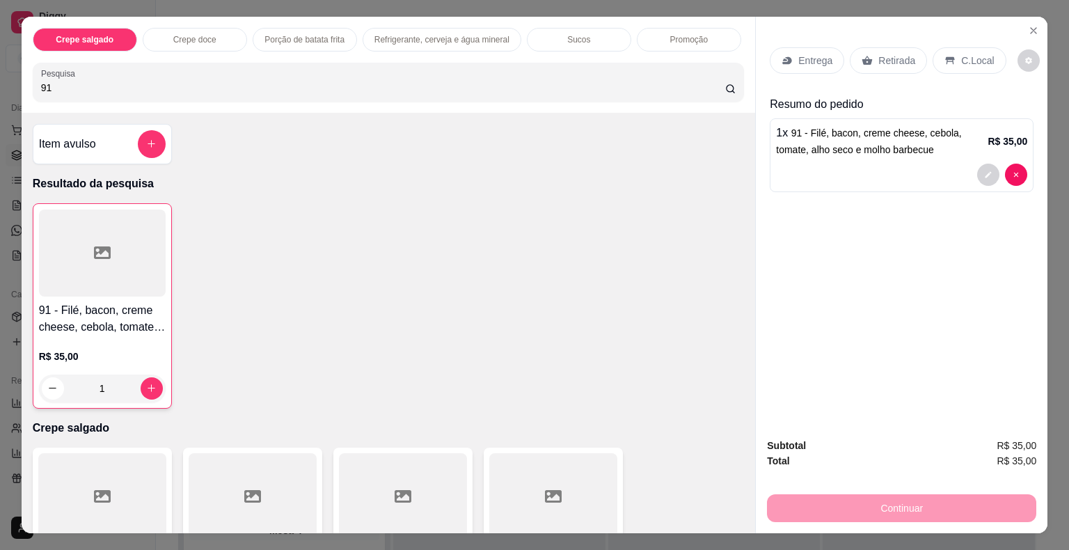
click at [883, 47] on div "Retirada" at bounding box center [888, 60] width 77 height 26
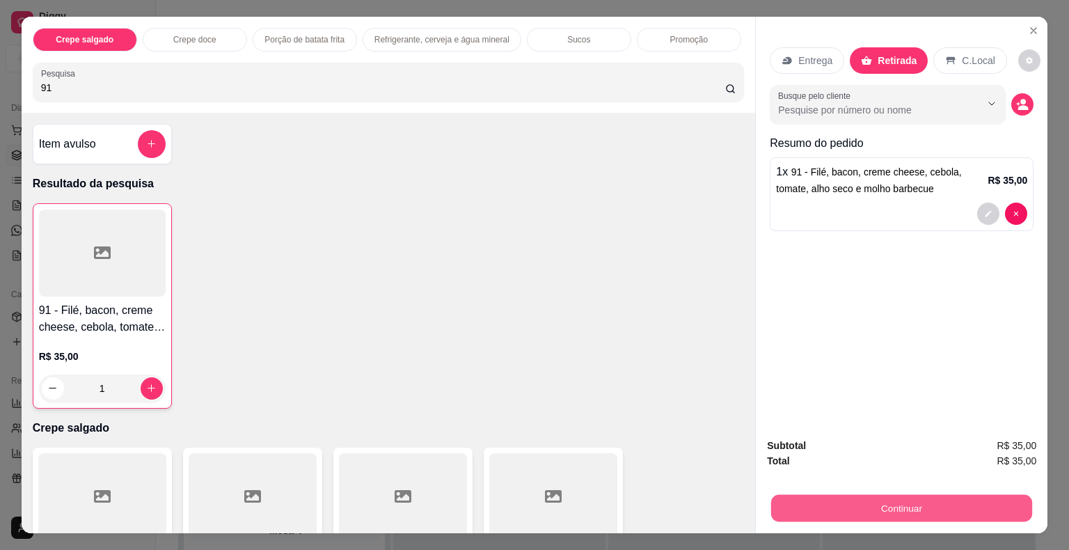
click at [876, 503] on button "Continuar" at bounding box center [901, 508] width 261 height 27
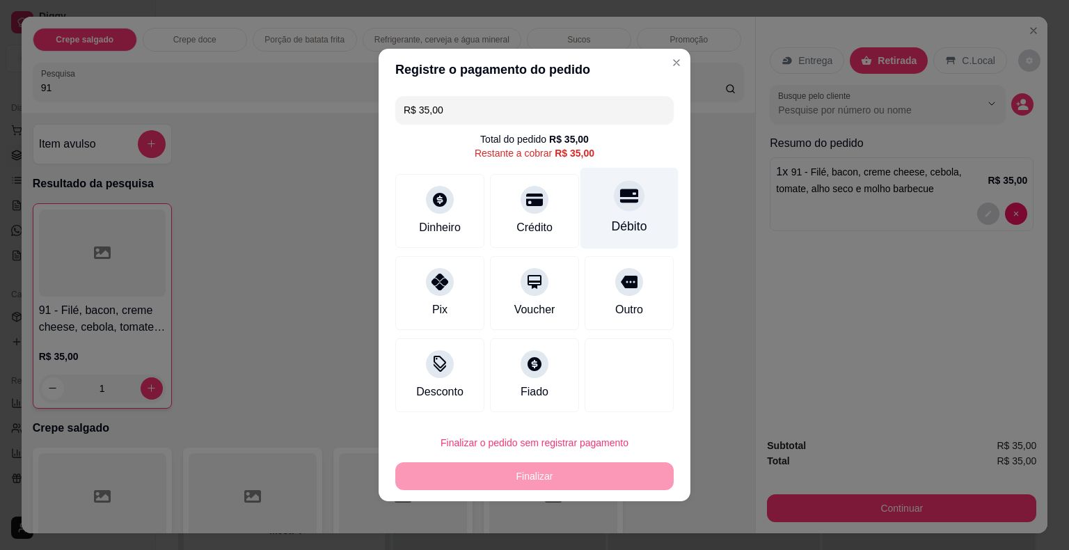
click at [614, 203] on div at bounding box center [629, 195] width 31 height 31
type input "R$ 0,00"
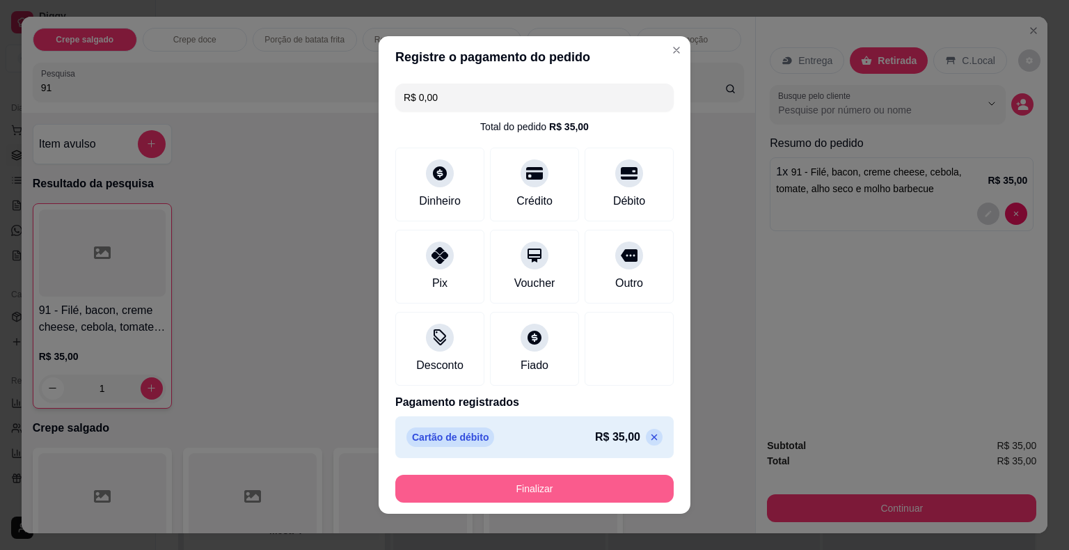
click at [514, 482] on button "Finalizar" at bounding box center [534, 489] width 278 height 28
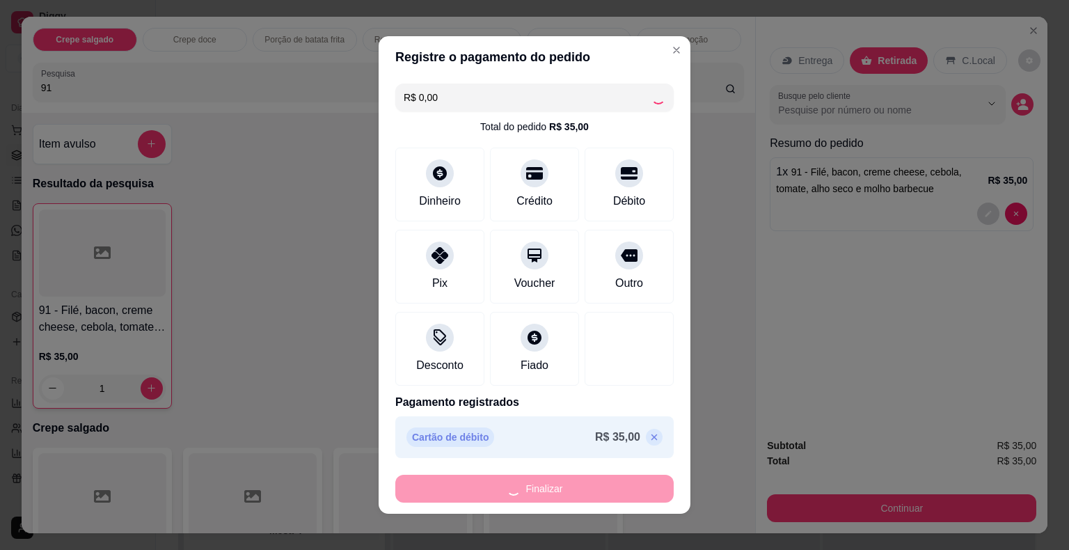
type input "0"
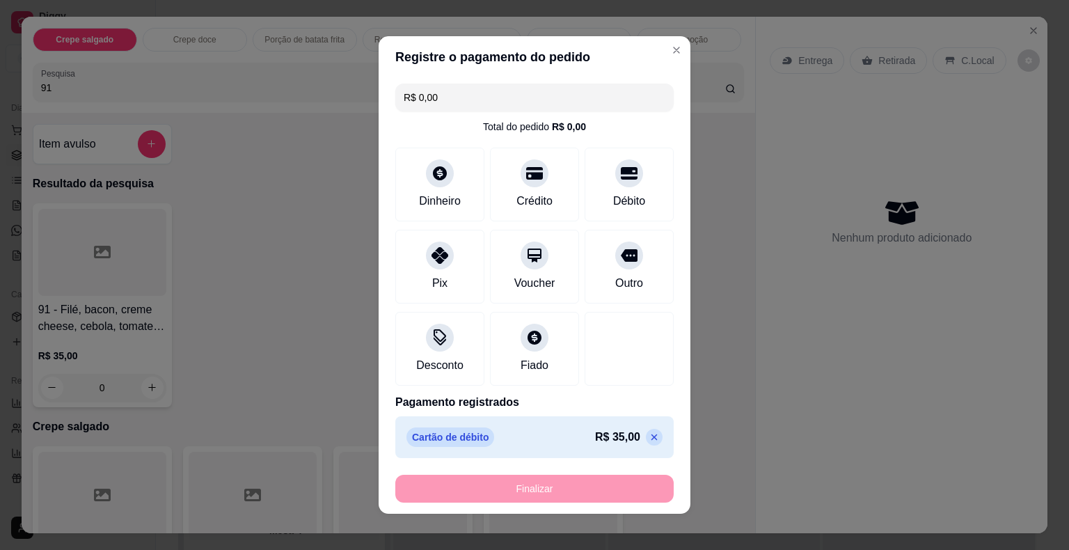
type input "-R$ 35,00"
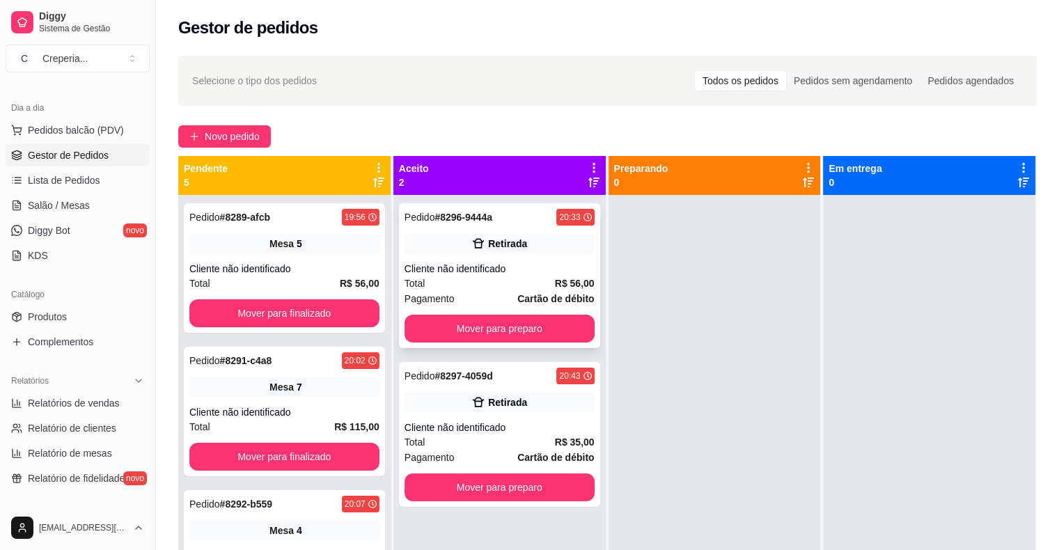
click at [542, 262] on div "Cliente não identificado" at bounding box center [499, 269] width 190 height 14
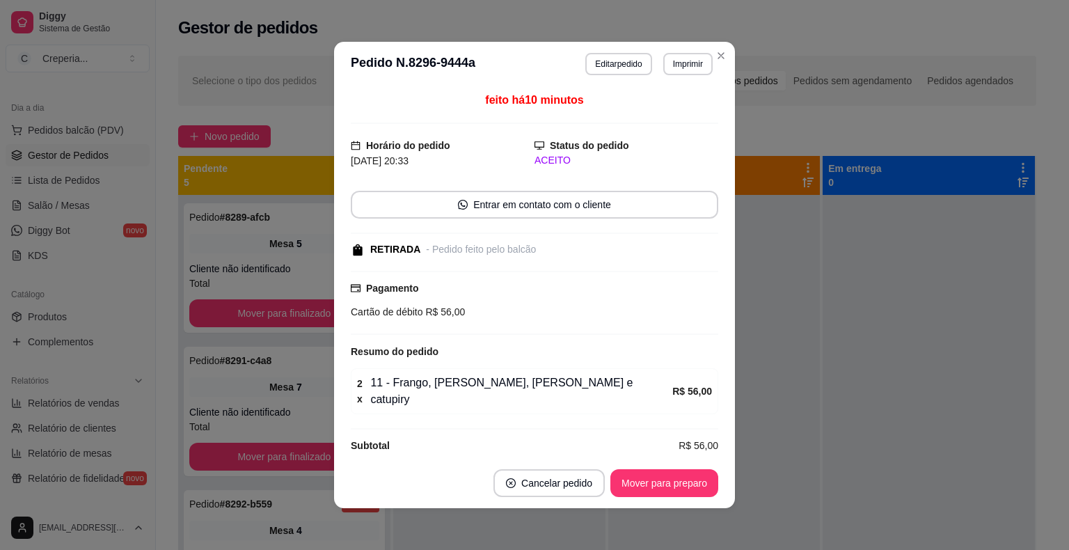
scroll to position [1, 0]
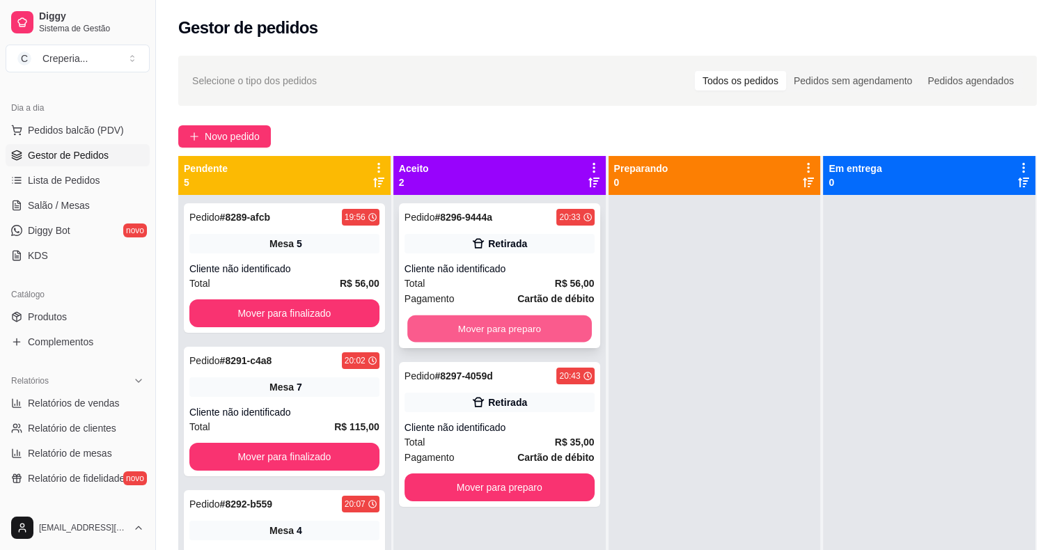
click at [489, 320] on button "Mover para preparo" at bounding box center [499, 328] width 184 height 27
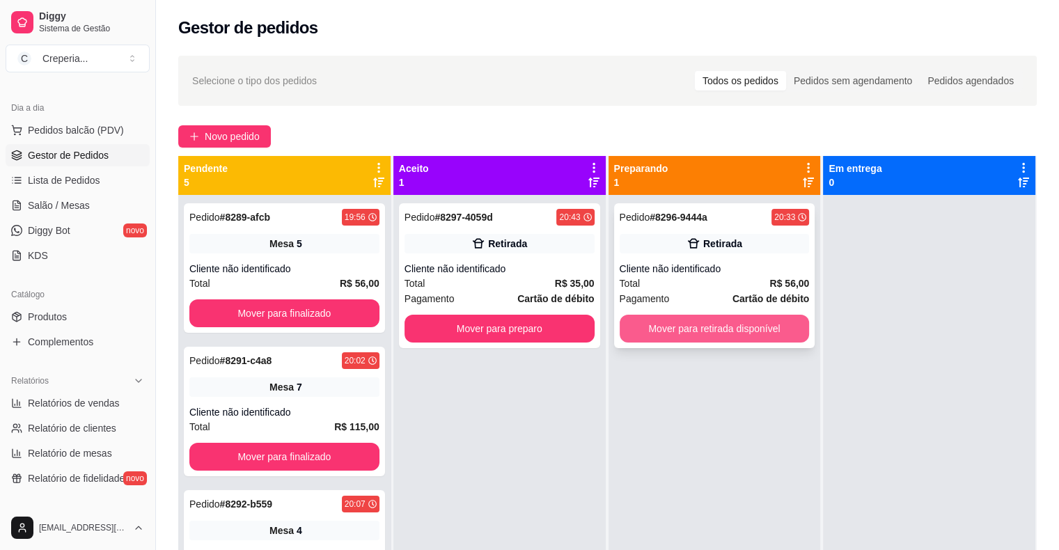
click at [688, 332] on button "Mover para retirada disponível" at bounding box center [715, 329] width 190 height 28
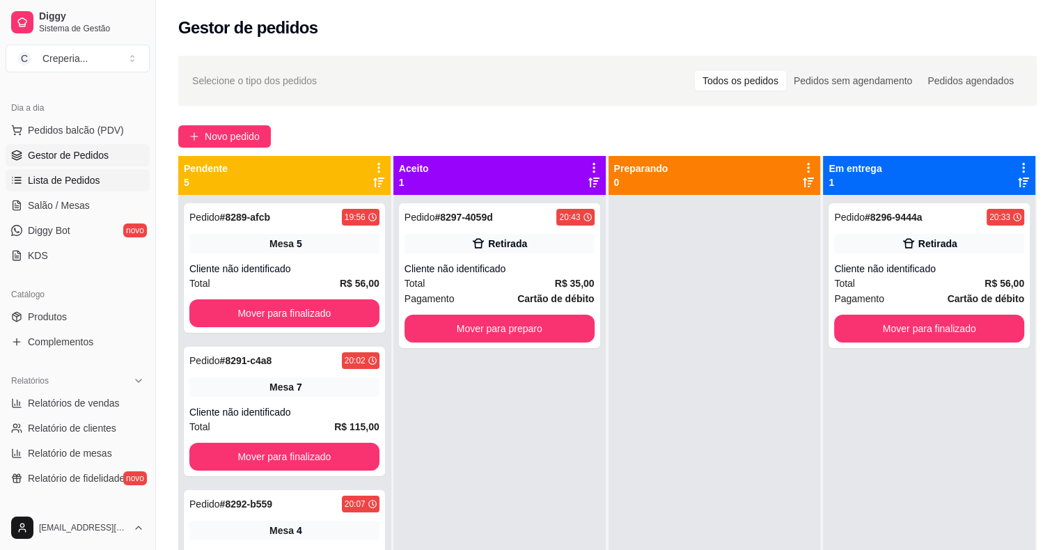
click at [105, 182] on link "Lista de Pedidos" at bounding box center [78, 180] width 144 height 22
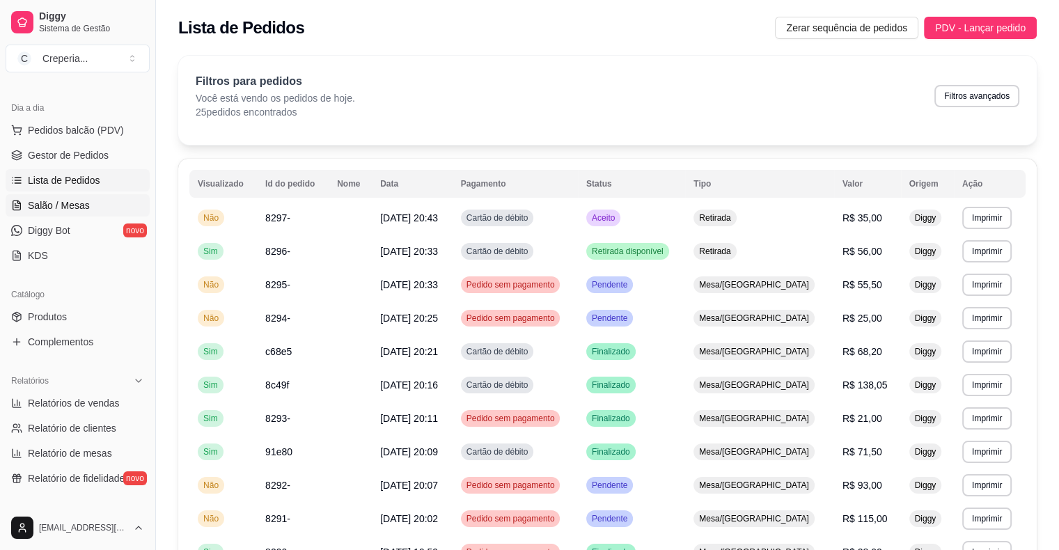
click at [96, 207] on link "Salão / Mesas" at bounding box center [78, 205] width 144 height 22
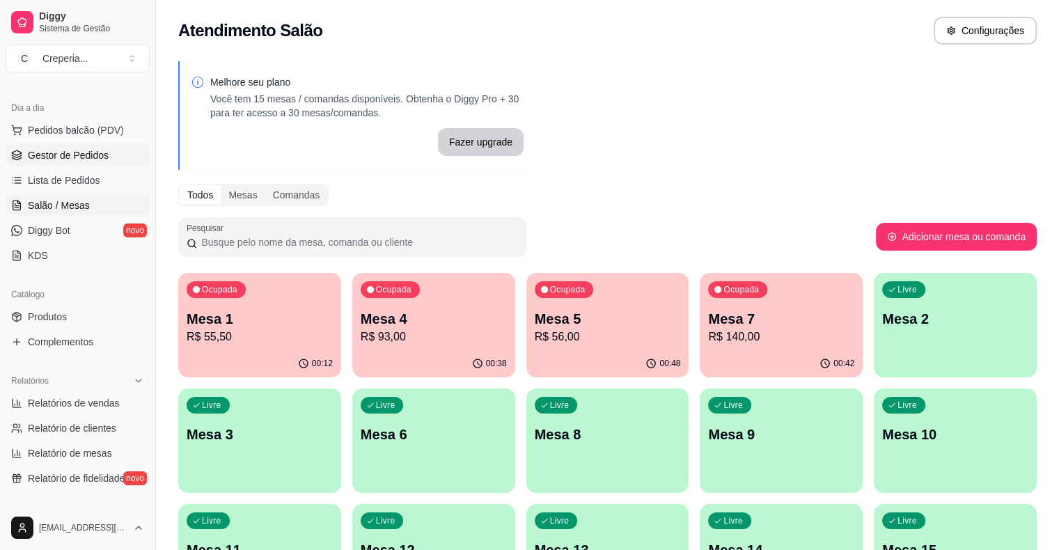
click at [92, 150] on span "Gestor de Pedidos" at bounding box center [68, 155] width 81 height 14
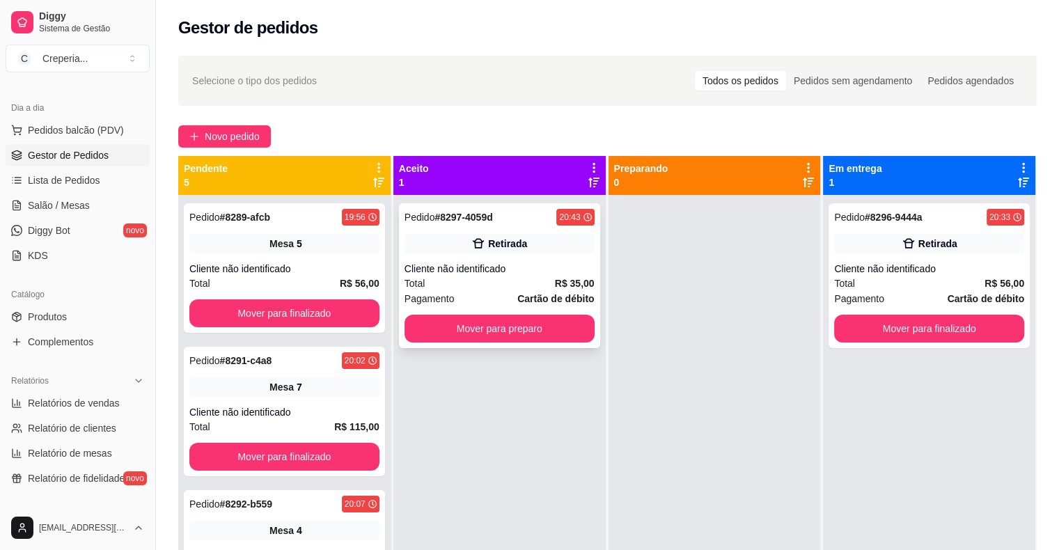
click at [502, 260] on div "Pedido # 8297-4059d 20:43 Retirada Cliente não identificado Total R$ 35,00 Paga…" at bounding box center [499, 275] width 201 height 145
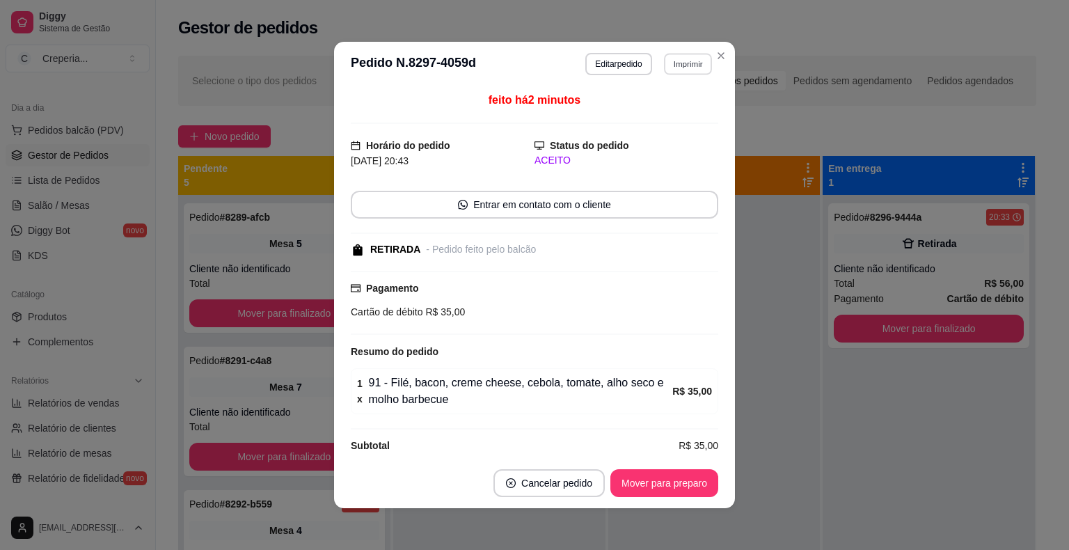
click at [675, 68] on button "Imprimir" at bounding box center [688, 64] width 48 height 22
click at [656, 111] on button "IMPRESSORA" at bounding box center [658, 113] width 101 height 22
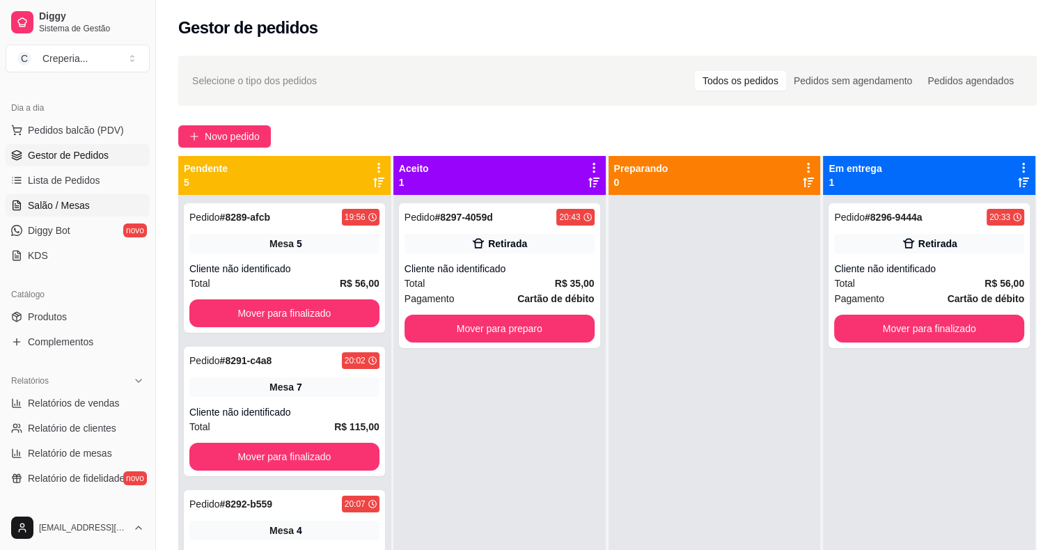
click at [84, 214] on link "Salão / Mesas" at bounding box center [78, 205] width 144 height 22
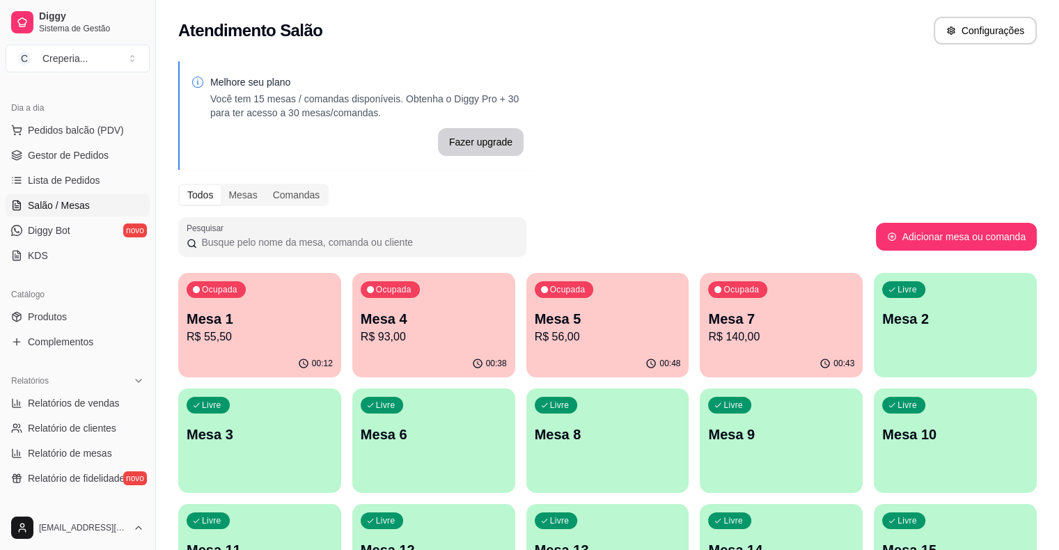
click at [535, 339] on p "R$ 56,00" at bounding box center [608, 337] width 146 height 17
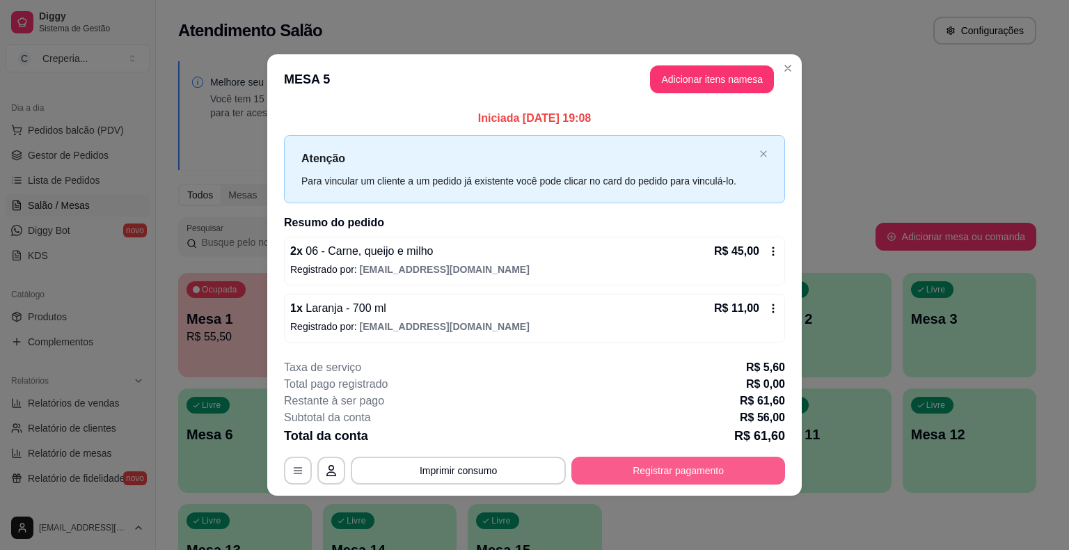
click at [629, 462] on button "Registrar pagamento" at bounding box center [679, 471] width 214 height 28
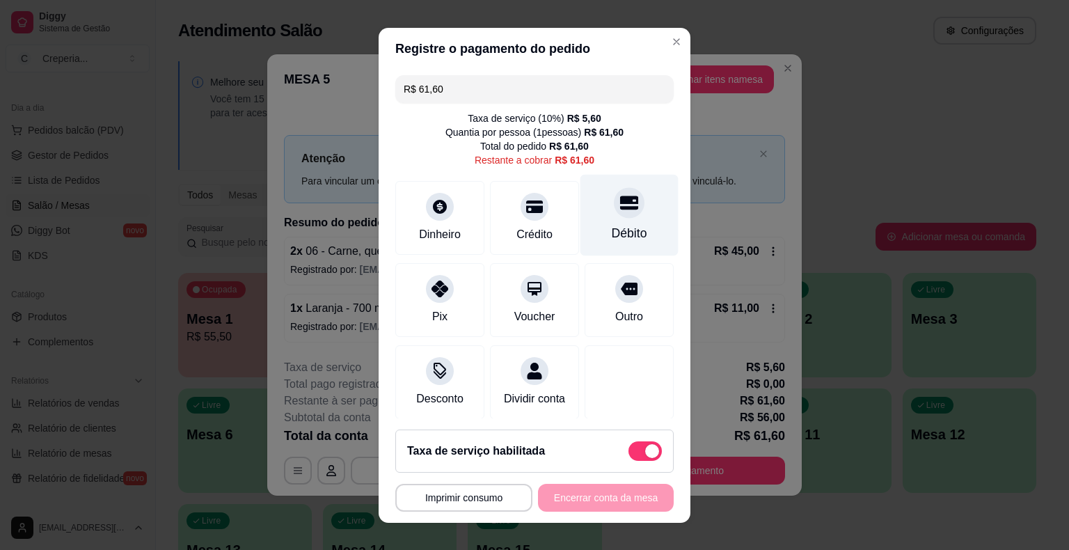
click at [620, 205] on icon at bounding box center [629, 203] width 18 height 14
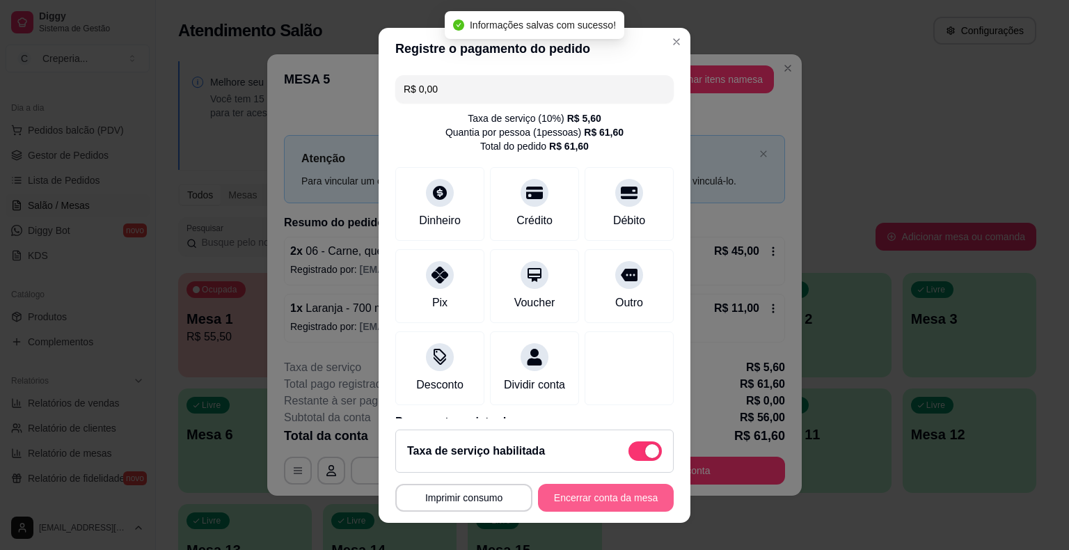
type input "R$ 0,00"
click at [583, 498] on button "Encerrar conta da mesa" at bounding box center [606, 498] width 136 height 28
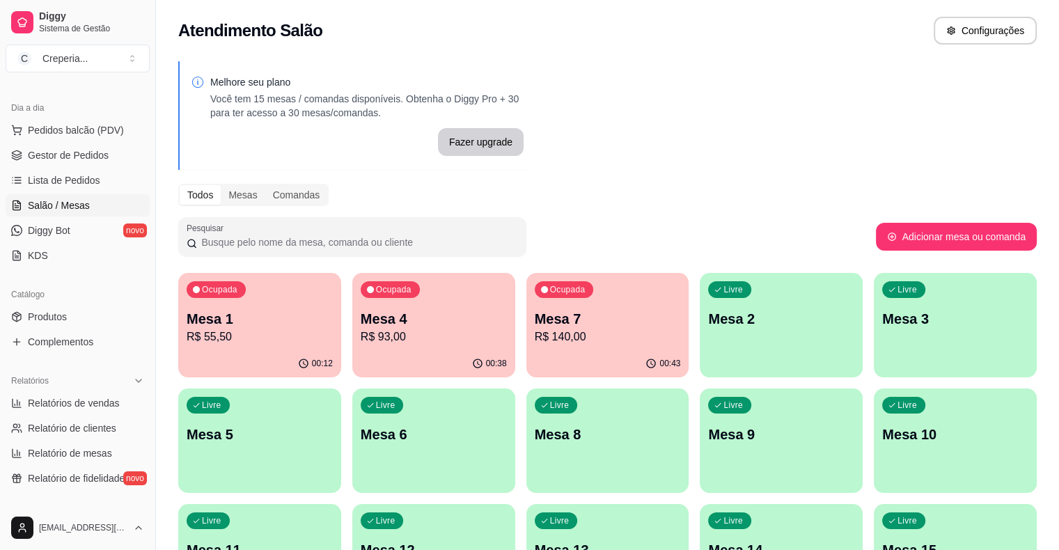
click at [333, 425] on p "Mesa 5" at bounding box center [260, 434] width 146 height 19
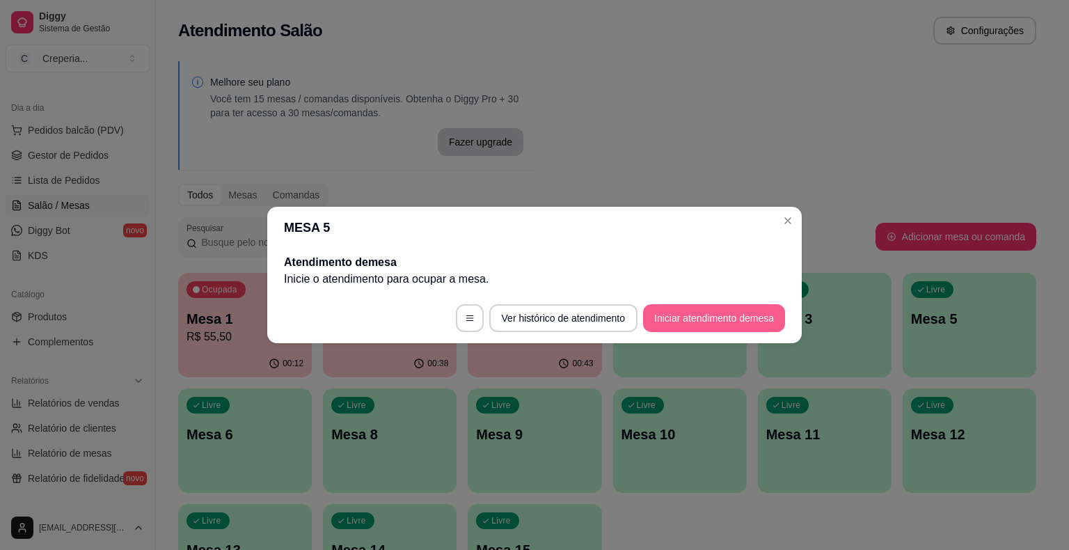
click at [706, 323] on button "Iniciar atendimento de mesa" at bounding box center [714, 318] width 142 height 28
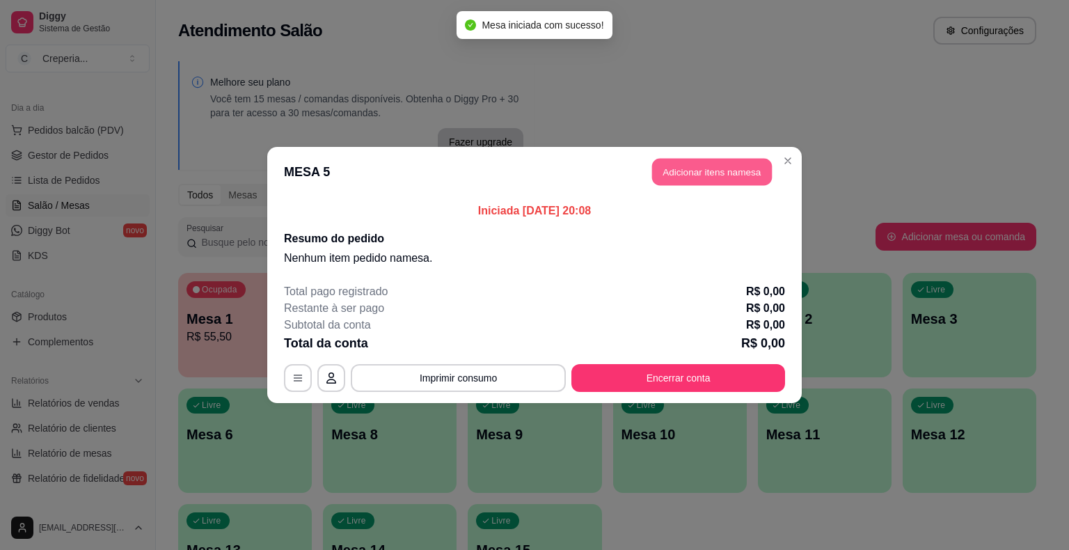
click at [693, 181] on button "Adicionar itens na mesa" at bounding box center [712, 172] width 120 height 27
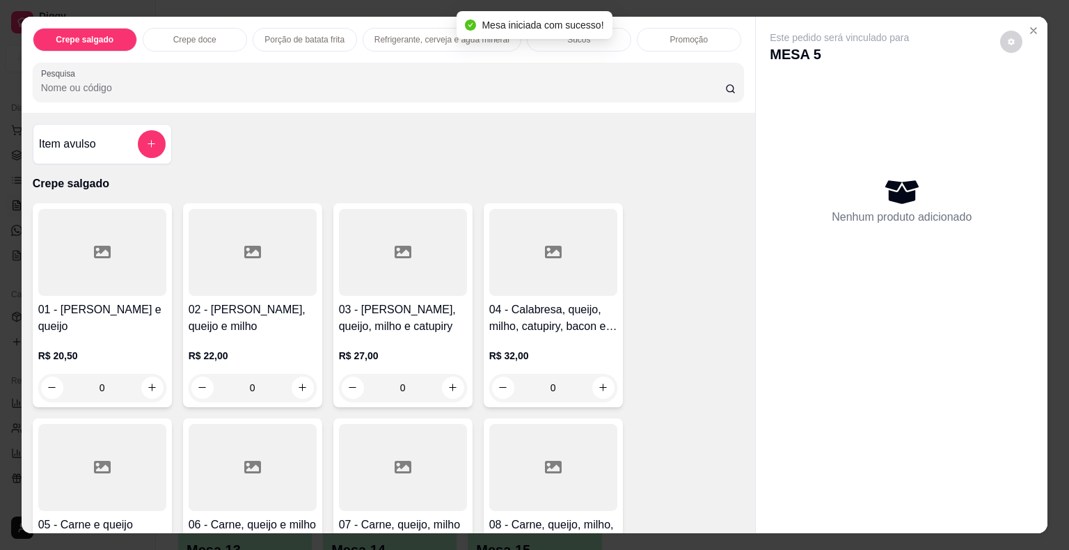
click at [268, 81] on input "Pesquisa" at bounding box center [383, 88] width 684 height 14
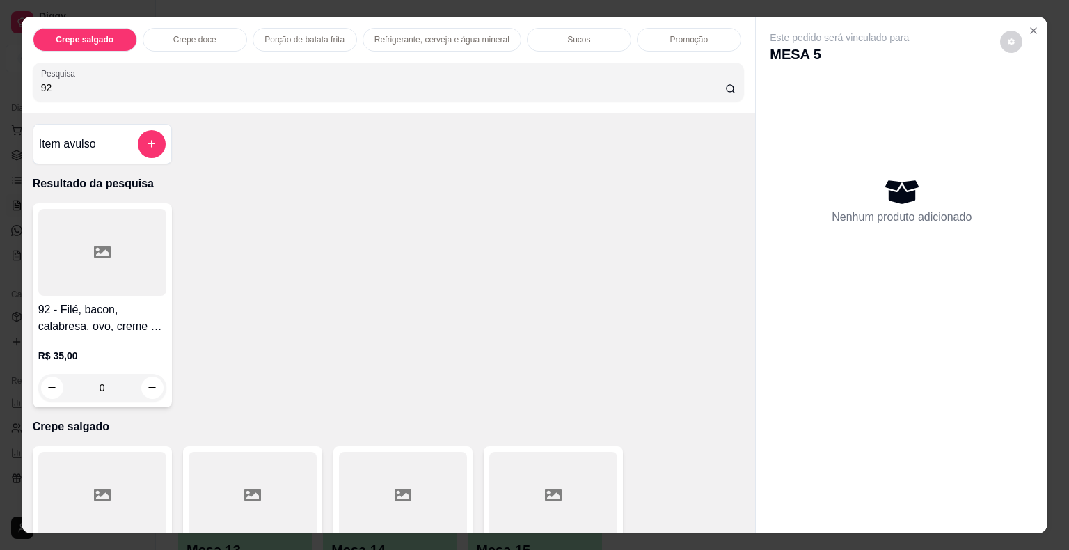
type input "92"
click at [136, 251] on div at bounding box center [102, 252] width 128 height 87
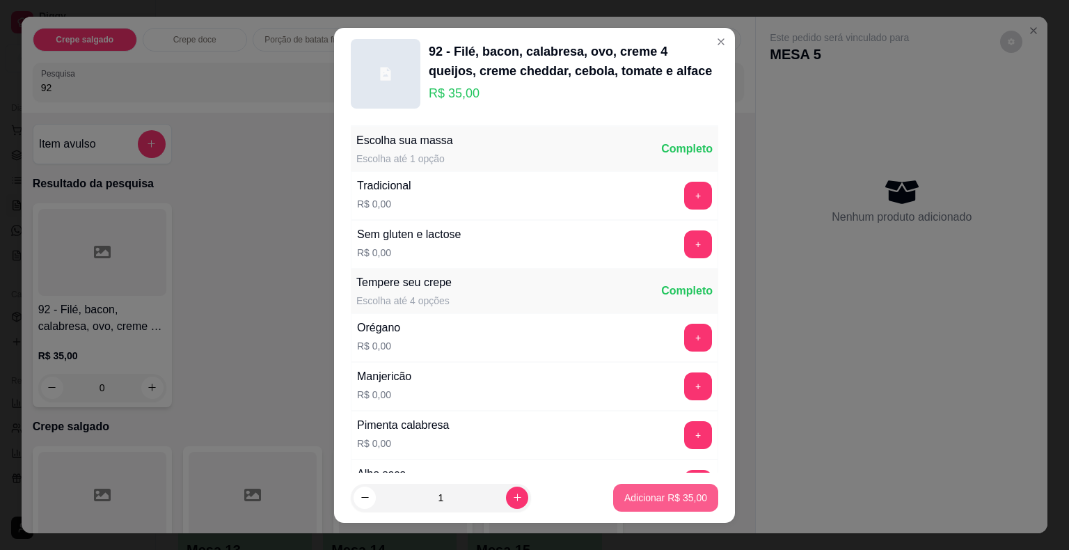
click at [643, 502] on p "Adicionar R$ 35,00" at bounding box center [665, 498] width 83 height 14
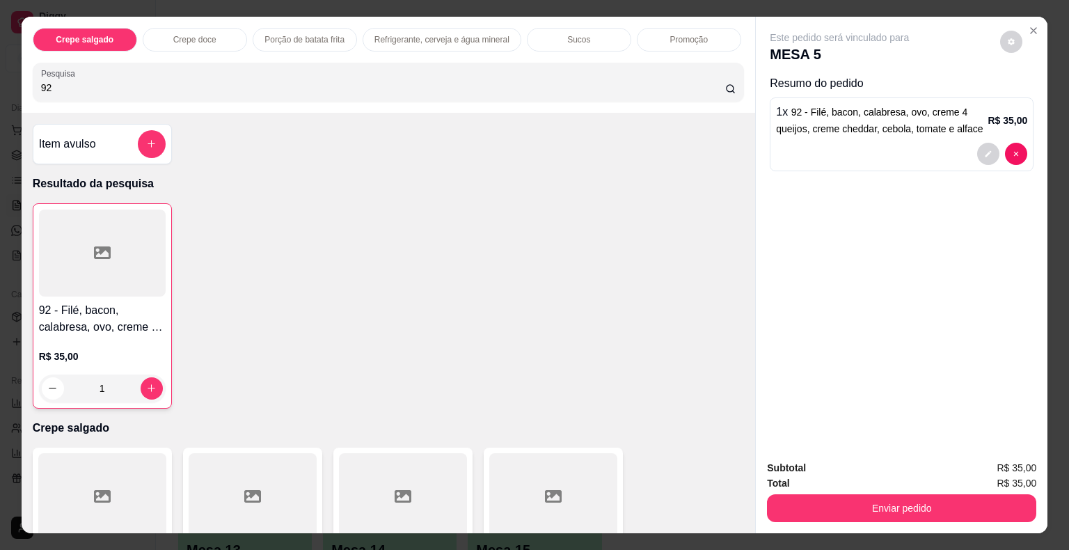
type input "1"
click at [0, 71] on div "Crepe salgado Crepe doce Porção de batata frita Refrigerante, cerveja e água mi…" at bounding box center [534, 275] width 1069 height 550
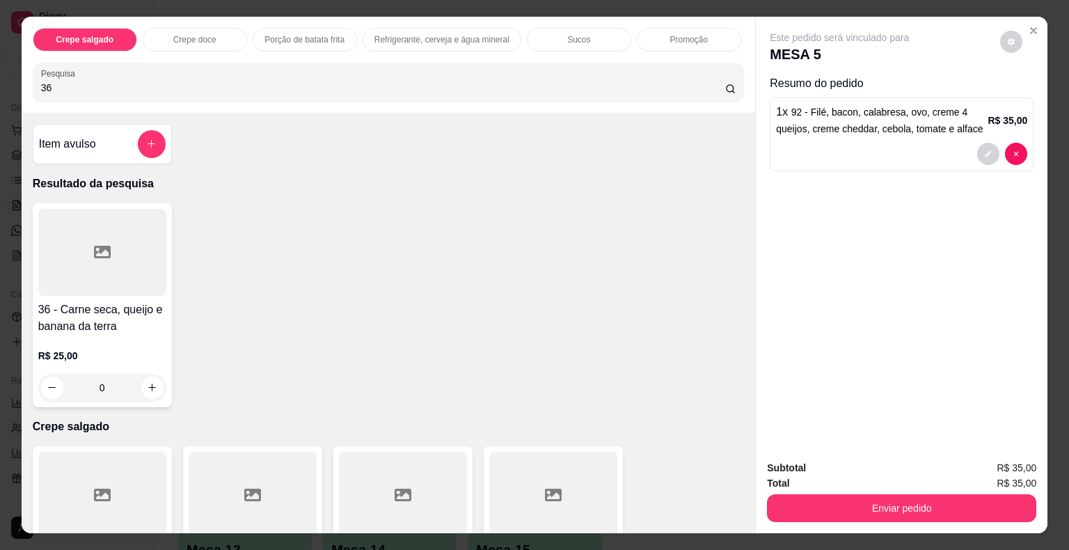
type input "36"
click at [114, 266] on div at bounding box center [102, 252] width 128 height 87
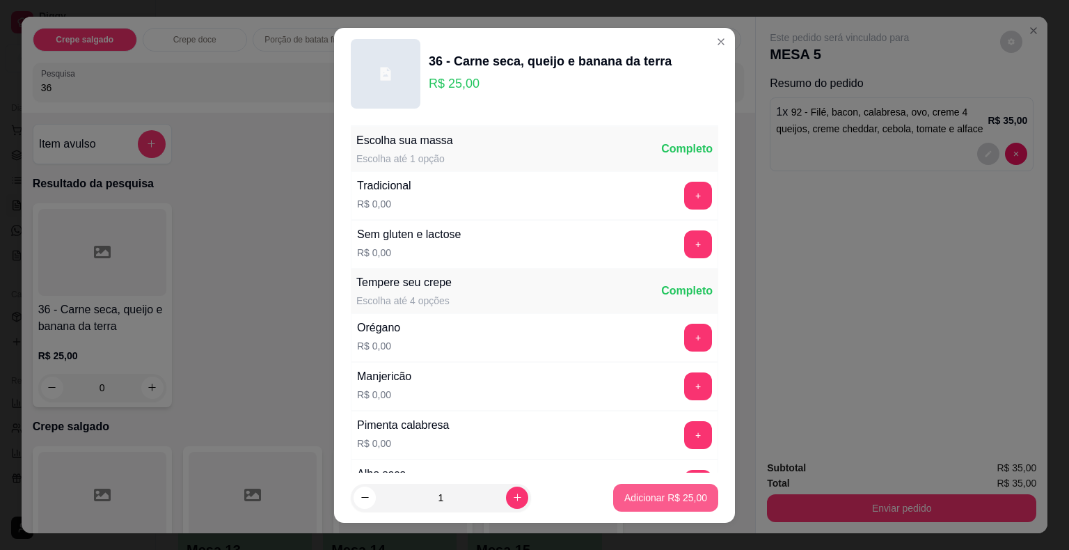
click at [682, 503] on p "Adicionar R$ 25,00" at bounding box center [665, 498] width 83 height 14
type input "1"
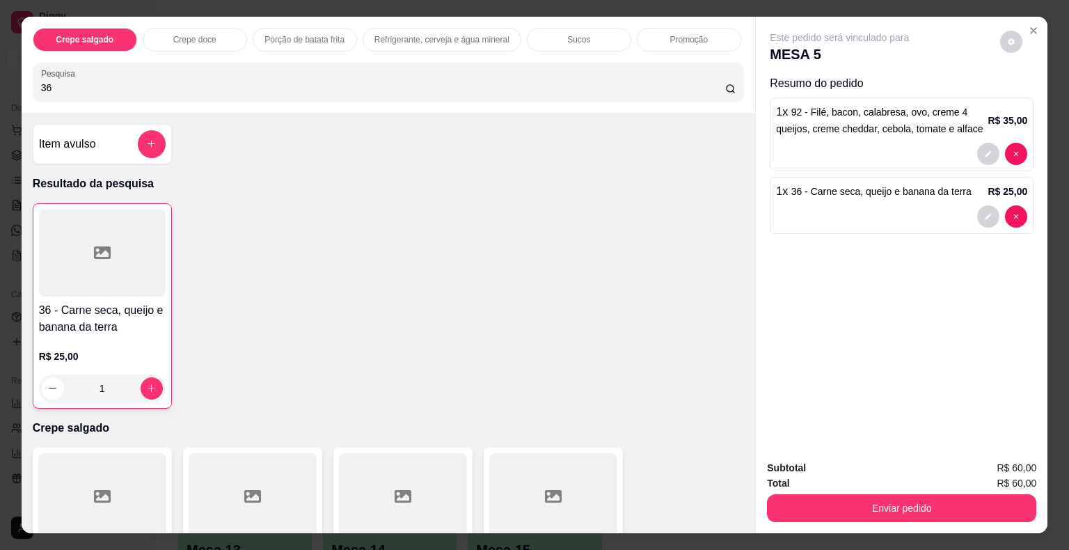
drag, startPoint x: 117, startPoint y: 76, endPoint x: 0, endPoint y: 90, distance: 117.9
click at [0, 90] on div "Crepe salgado Crepe doce Porção de batata frita Refrigerante, cerveja e água mi…" at bounding box center [534, 275] width 1069 height 550
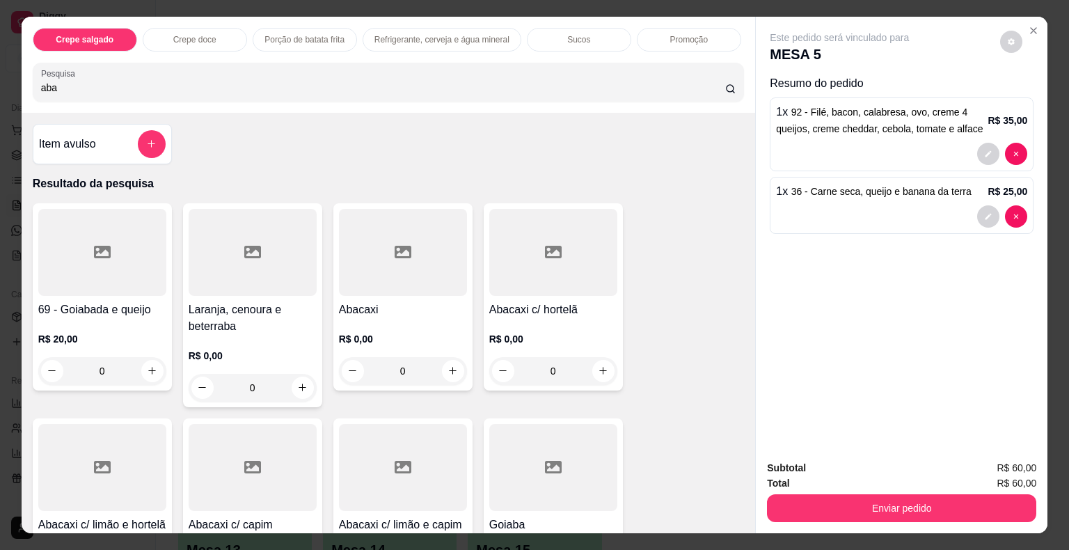
type input "aba"
click at [551, 274] on div at bounding box center [553, 252] width 128 height 87
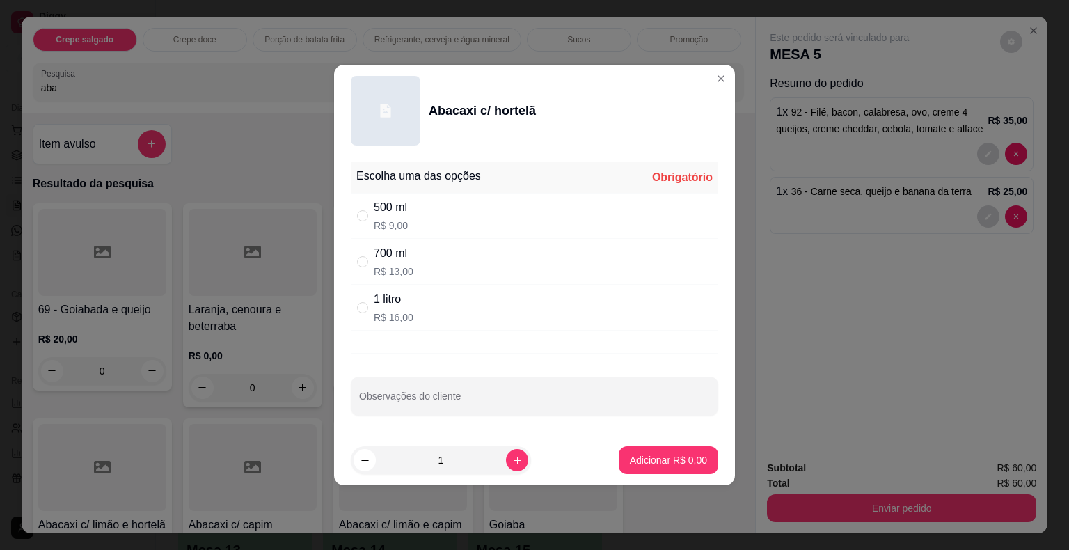
click at [439, 265] on div "700 ml R$ 13,00" at bounding box center [535, 262] width 368 height 46
radio input "true"
click at [710, 468] on footer "1 Adicionar R$ 13,00" at bounding box center [534, 460] width 401 height 50
click at [696, 462] on button "Adicionar R$ 13,00" at bounding box center [665, 460] width 105 height 28
type input "1"
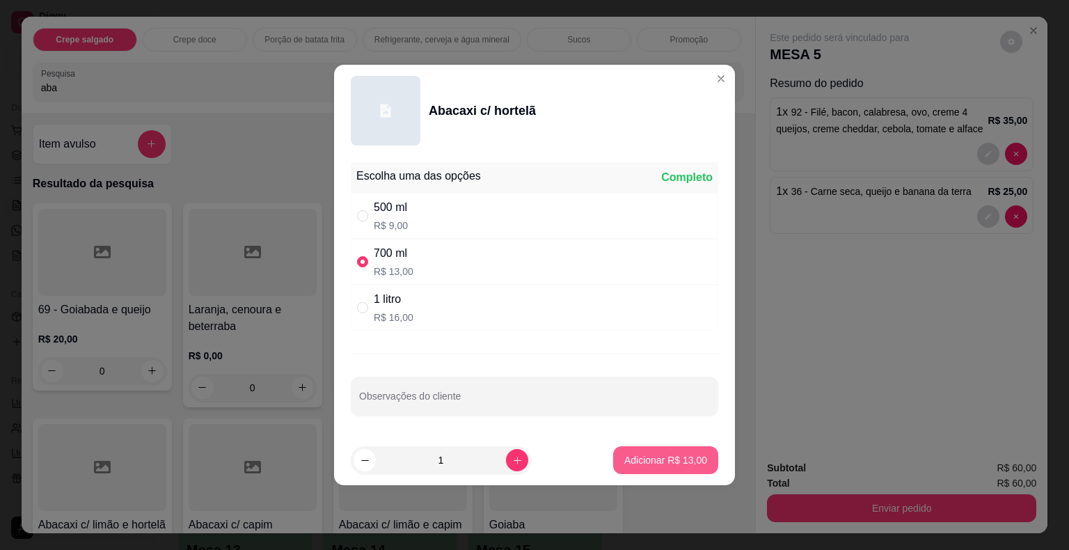
type input "1"
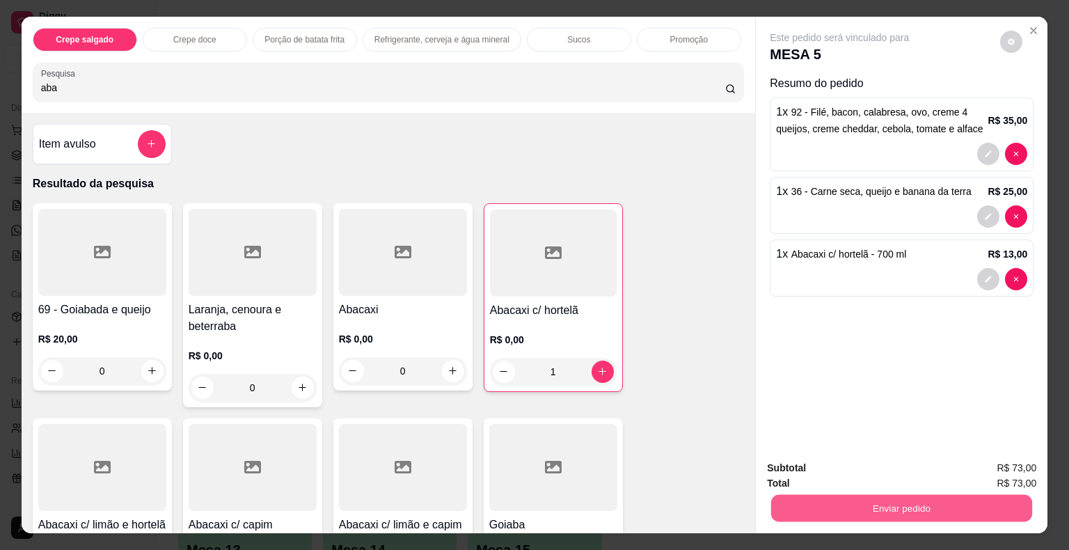
click at [806, 497] on button "Enviar pedido" at bounding box center [901, 508] width 261 height 27
click at [816, 472] on button "Não registrar e enviar pedido" at bounding box center [855, 469] width 145 height 26
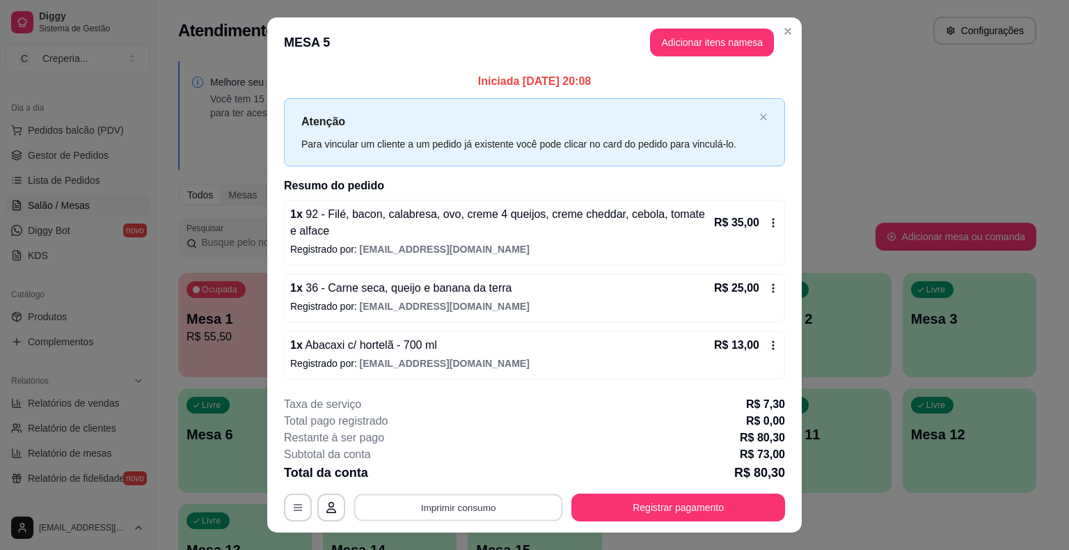
click at [433, 512] on button "Imprimir consumo" at bounding box center [458, 507] width 209 height 27
click at [444, 476] on button "IMPRESSORA" at bounding box center [457, 475] width 101 height 22
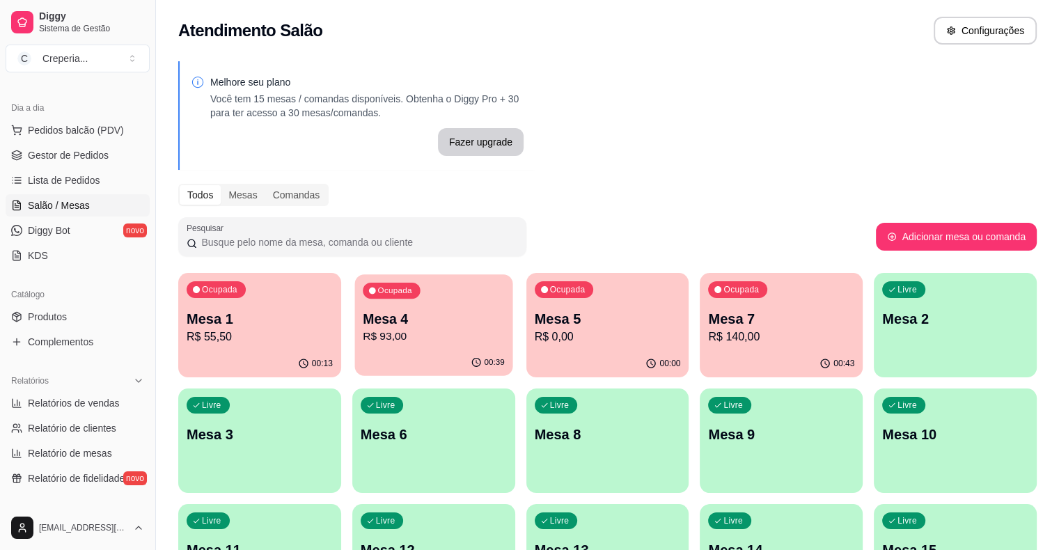
click at [397, 325] on p "Mesa 4" at bounding box center [434, 319] width 142 height 19
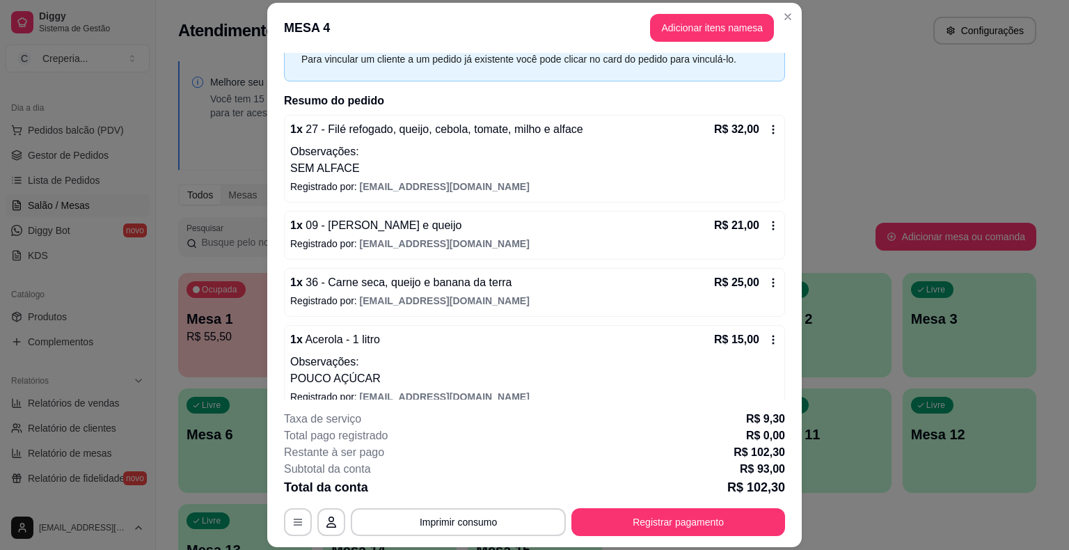
scroll to position [86, 0]
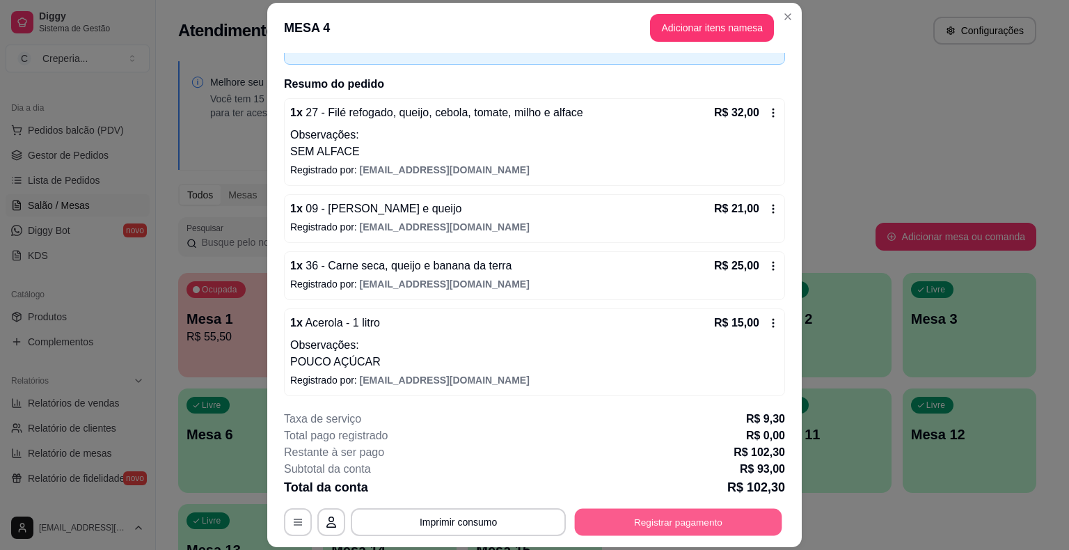
click at [680, 530] on button "Registrar pagamento" at bounding box center [678, 522] width 207 height 27
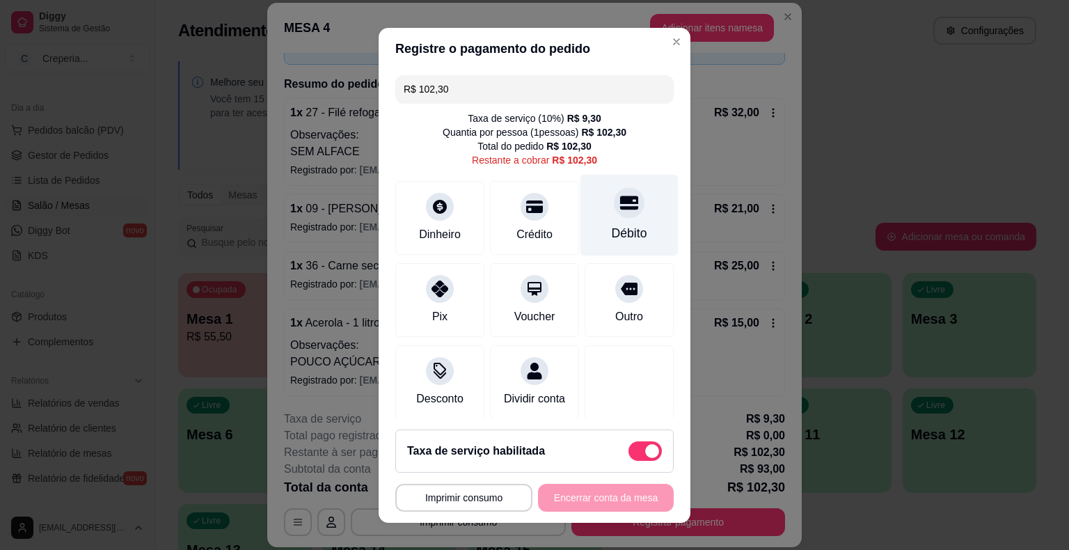
click at [620, 202] on icon at bounding box center [629, 203] width 18 height 14
type input "R$ 0,00"
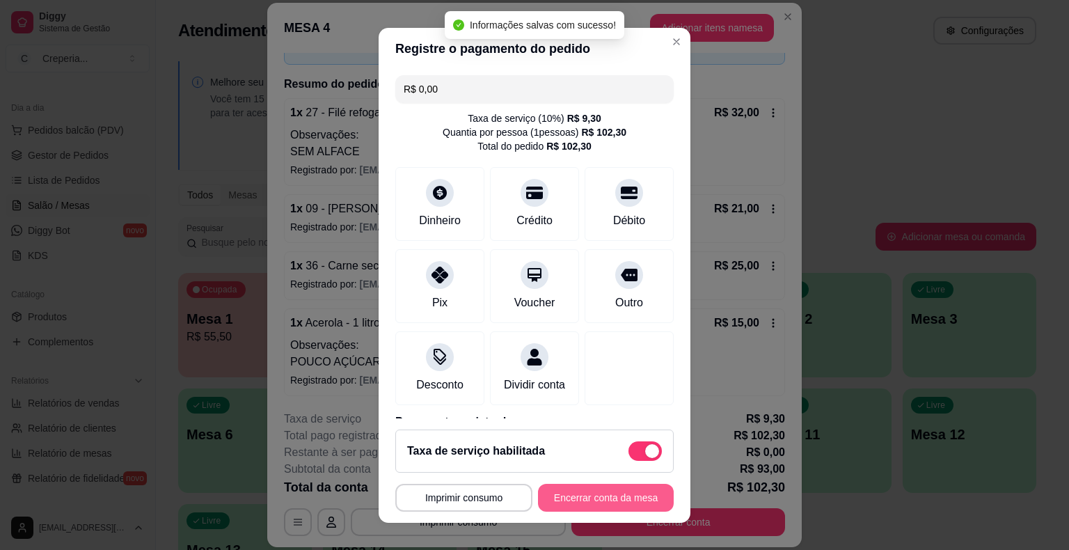
click at [585, 491] on button "Encerrar conta da mesa" at bounding box center [606, 498] width 136 height 28
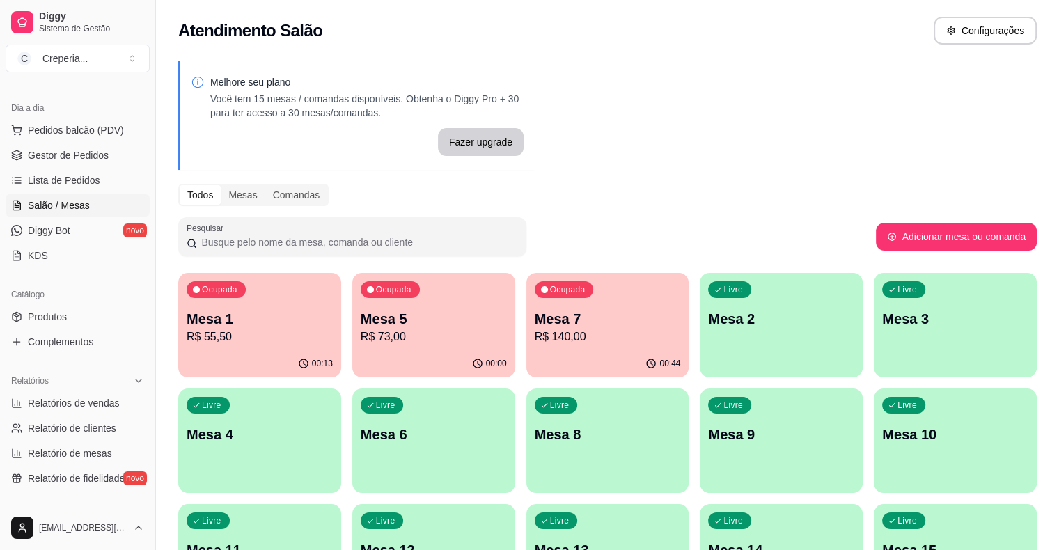
click at [333, 425] on p "Mesa 4" at bounding box center [260, 434] width 146 height 19
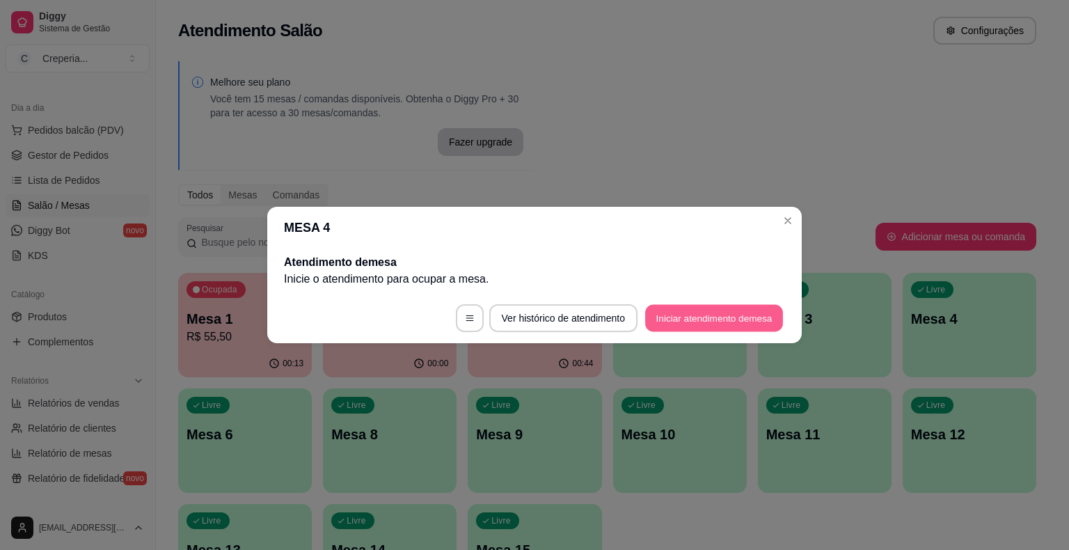
click at [746, 322] on button "Iniciar atendimento de mesa" at bounding box center [714, 318] width 138 height 27
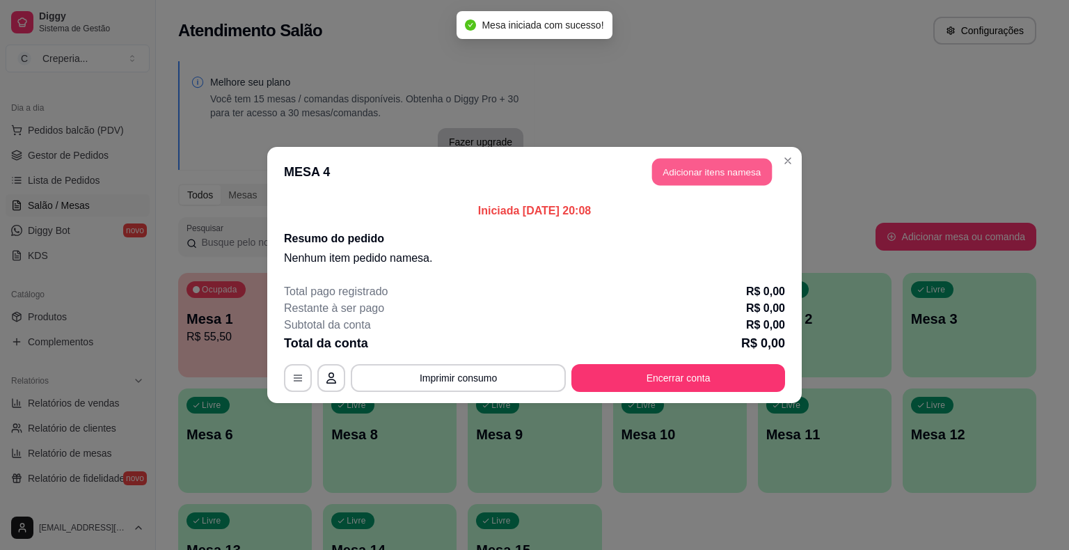
click at [685, 182] on button "Adicionar itens na mesa" at bounding box center [712, 172] width 120 height 27
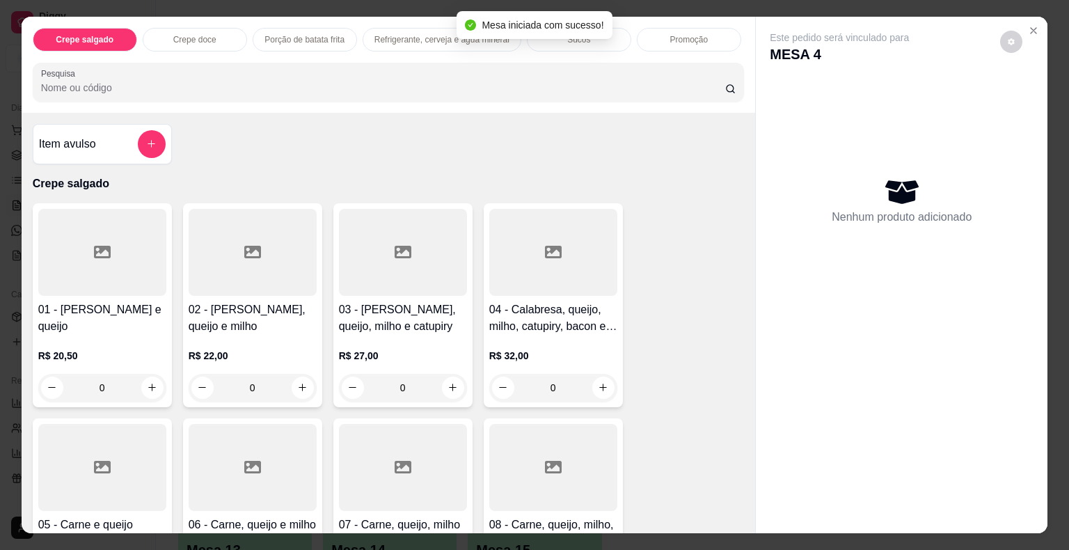
click at [357, 82] on input "Pesquisa" at bounding box center [383, 88] width 684 height 14
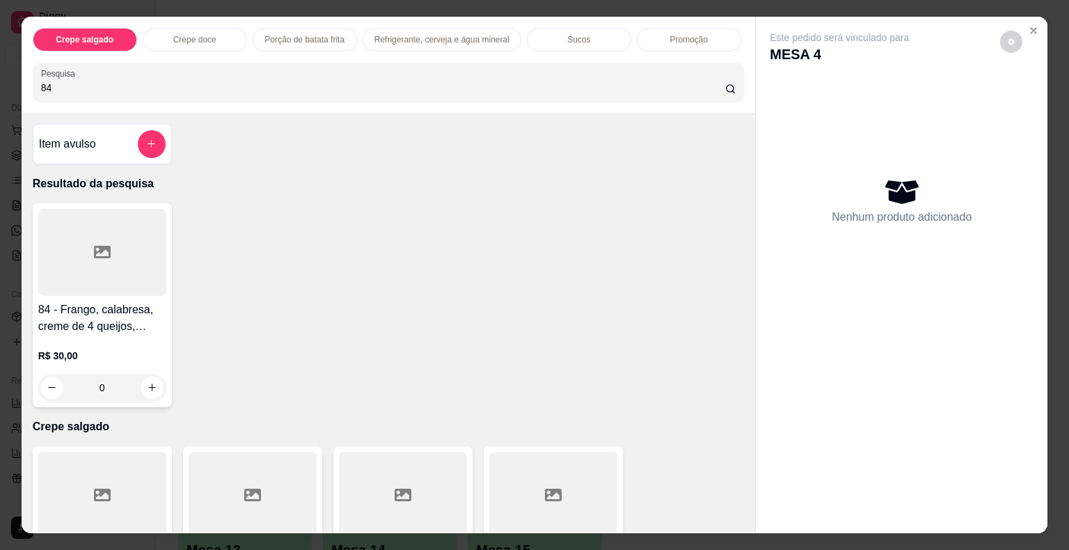
type input "84"
click at [47, 285] on div at bounding box center [102, 252] width 128 height 87
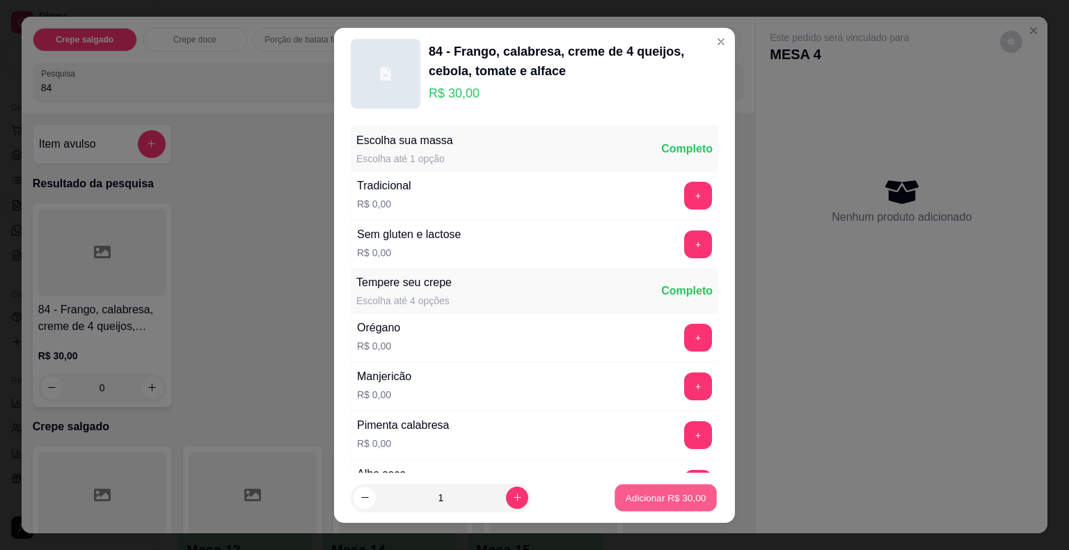
click at [626, 494] on p "Adicionar R$ 30,00" at bounding box center [666, 497] width 81 height 13
type input "1"
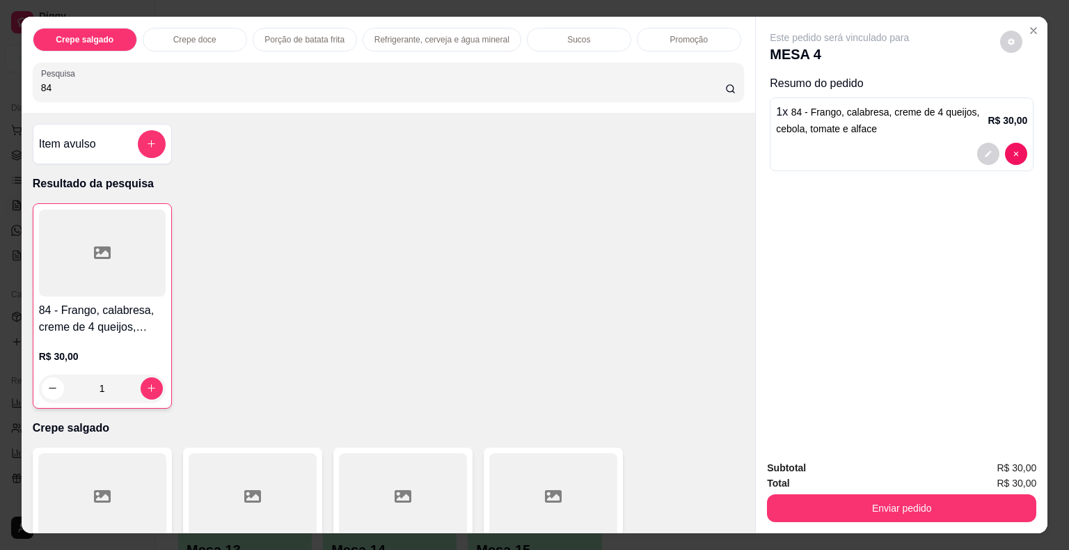
drag, startPoint x: 84, startPoint y: 81, endPoint x: 33, endPoint y: 90, distance: 51.6
click at [33, 90] on div "Pesquisa 84" at bounding box center [389, 82] width 712 height 39
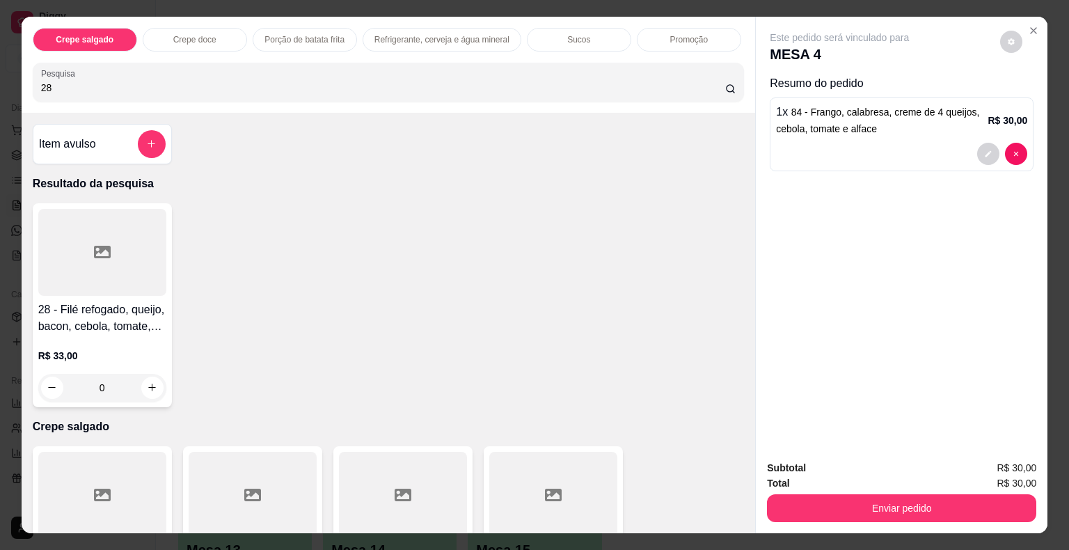
type input "28"
click at [129, 252] on div at bounding box center [102, 252] width 128 height 87
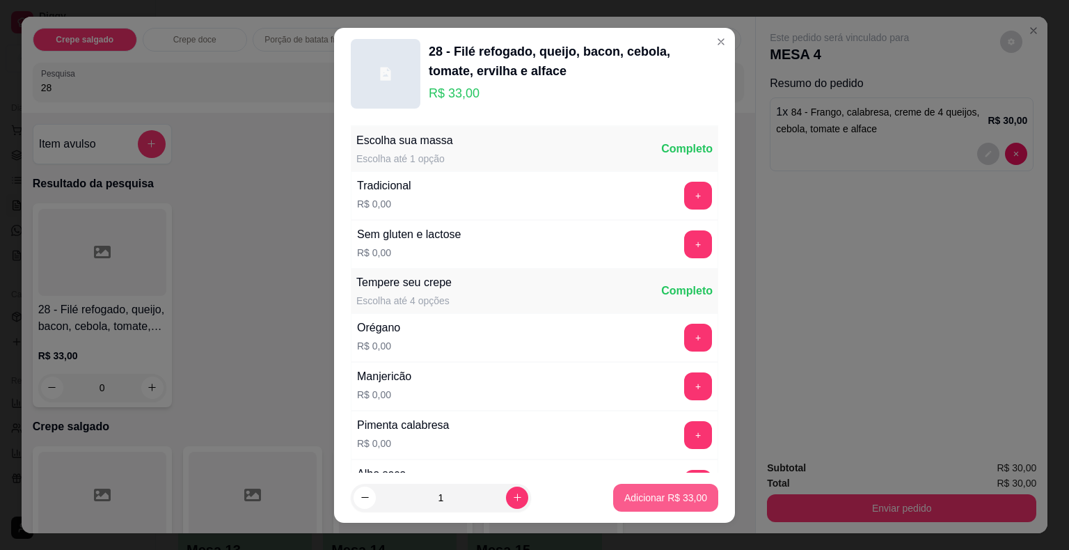
click at [629, 487] on button "Adicionar R$ 33,00" at bounding box center [665, 498] width 105 height 28
type input "1"
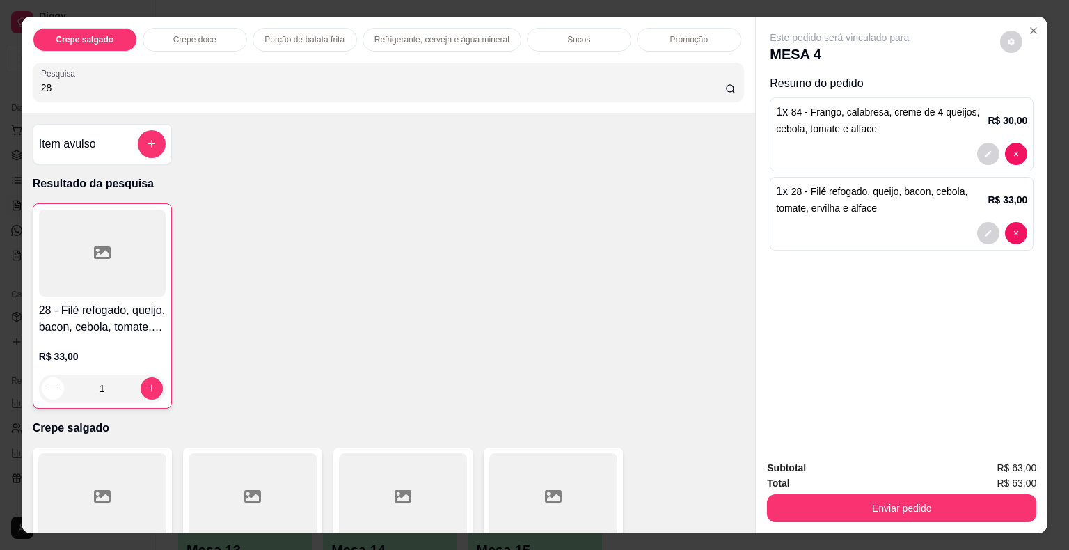
drag, startPoint x: 79, startPoint y: 81, endPoint x: 0, endPoint y: 81, distance: 78.7
click at [0, 81] on div "Crepe salgado Crepe doce Porção de batata frita Refrigerante, cerveja e água mi…" at bounding box center [534, 275] width 1069 height 550
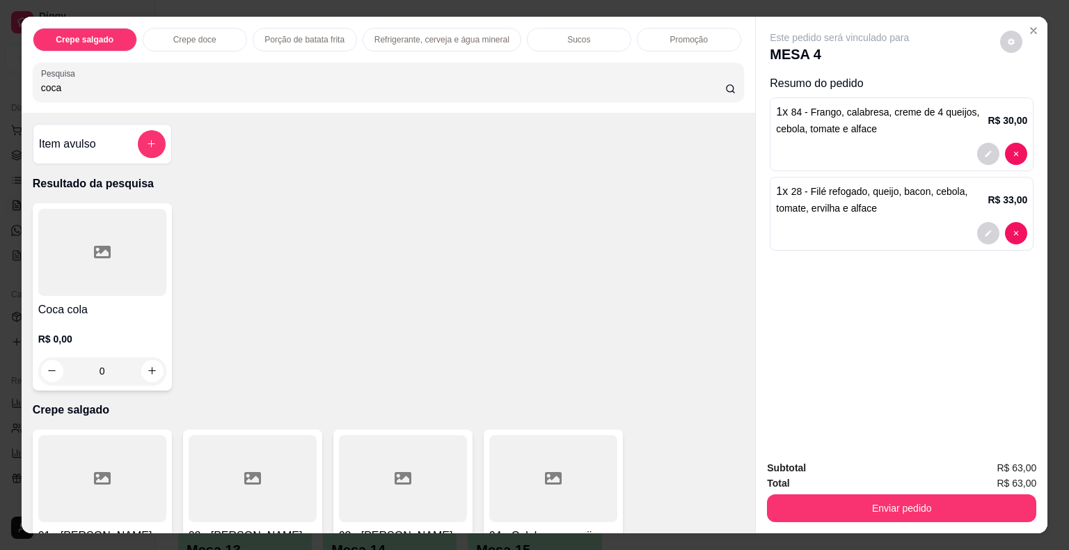
type input "coca"
click at [140, 258] on div at bounding box center [102, 252] width 128 height 87
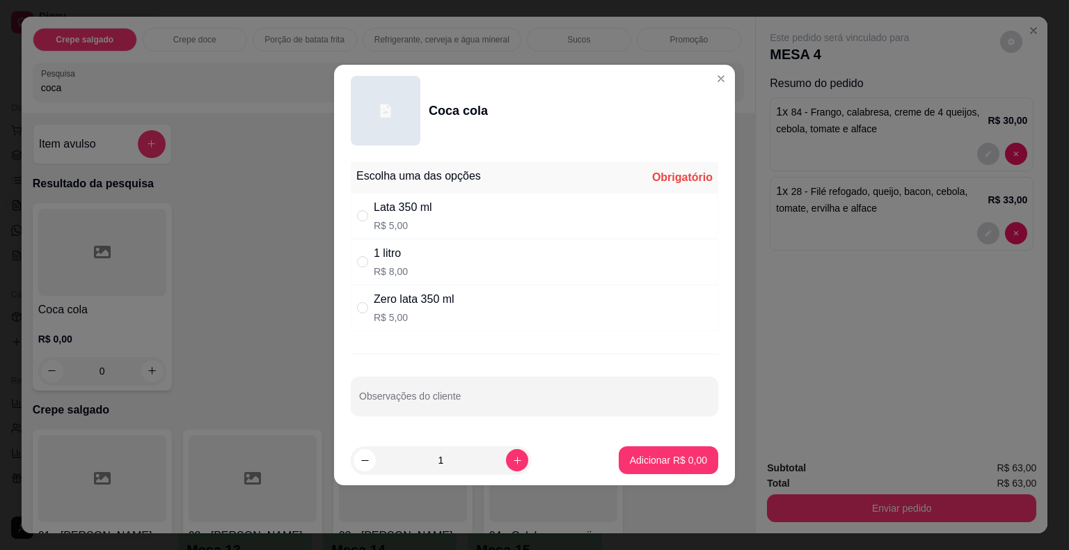
click at [400, 258] on div "1 litro" at bounding box center [391, 253] width 34 height 17
radio input "true"
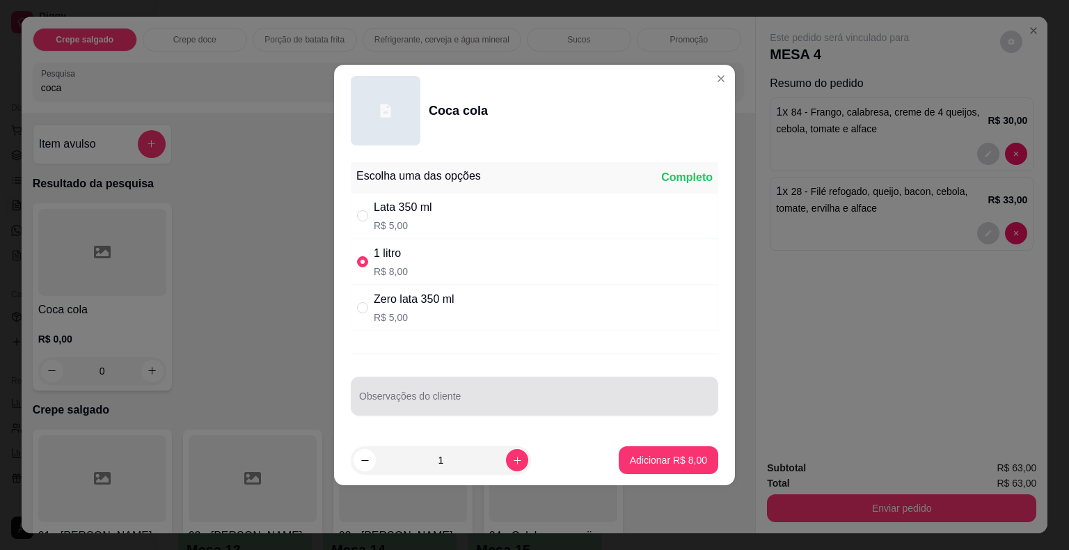
click at [430, 393] on div at bounding box center [534, 396] width 351 height 28
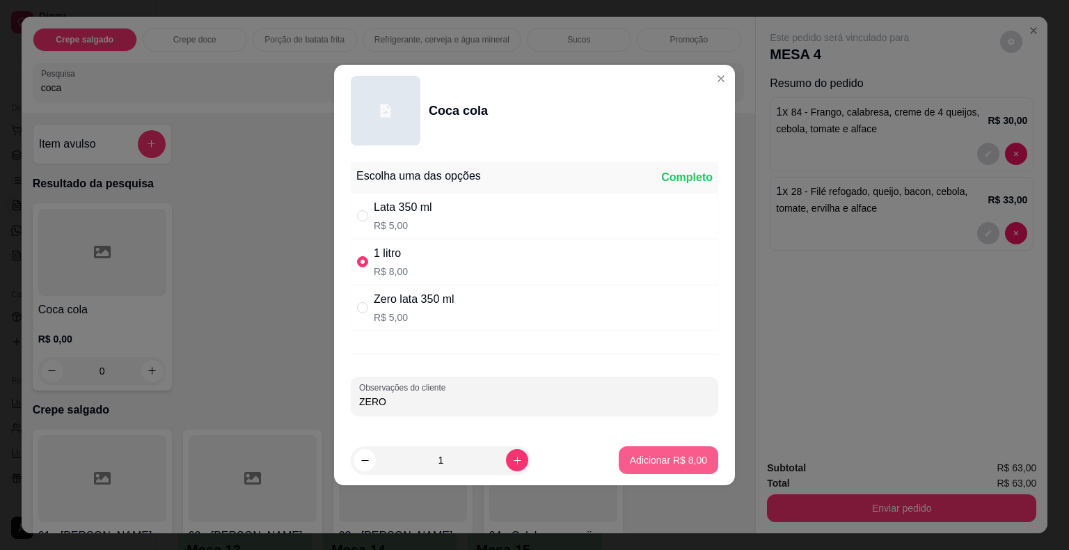
type input "ZERO"
click at [650, 451] on button "Adicionar R$ 8,00" at bounding box center [668, 460] width 97 height 27
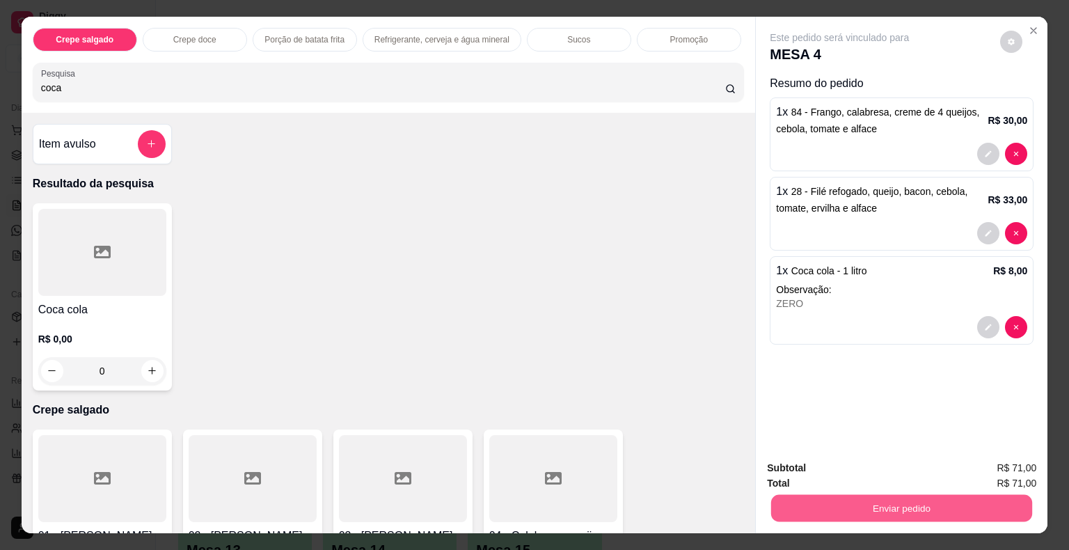
click at [813, 495] on button "Enviar pedido" at bounding box center [901, 508] width 261 height 27
click at [856, 469] on button "Não registrar e enviar pedido" at bounding box center [855, 469] width 145 height 26
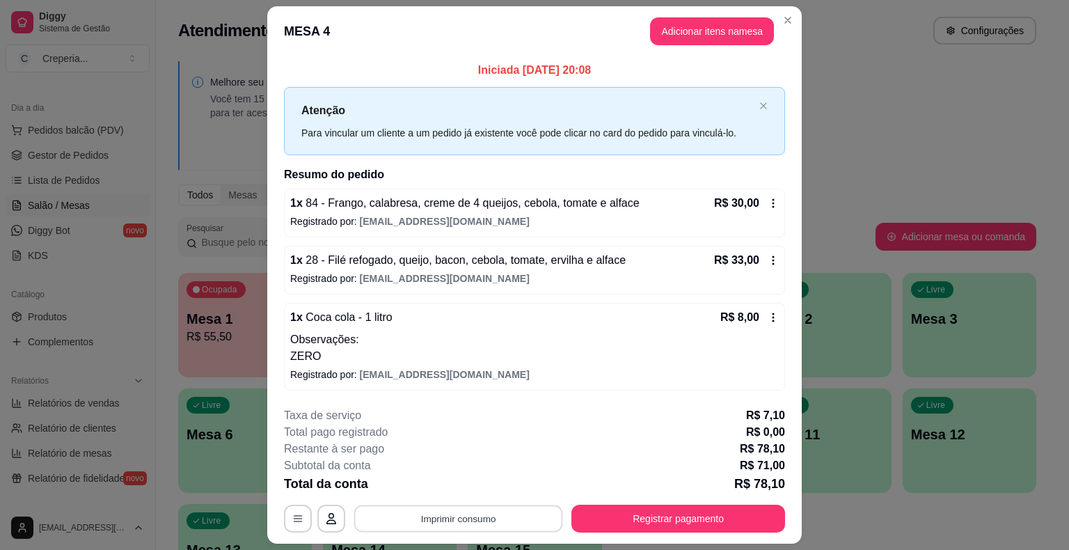
click at [436, 512] on button "Imprimir consumo" at bounding box center [458, 518] width 209 height 27
click at [453, 489] on button "IMPRESSORA" at bounding box center [457, 486] width 97 height 22
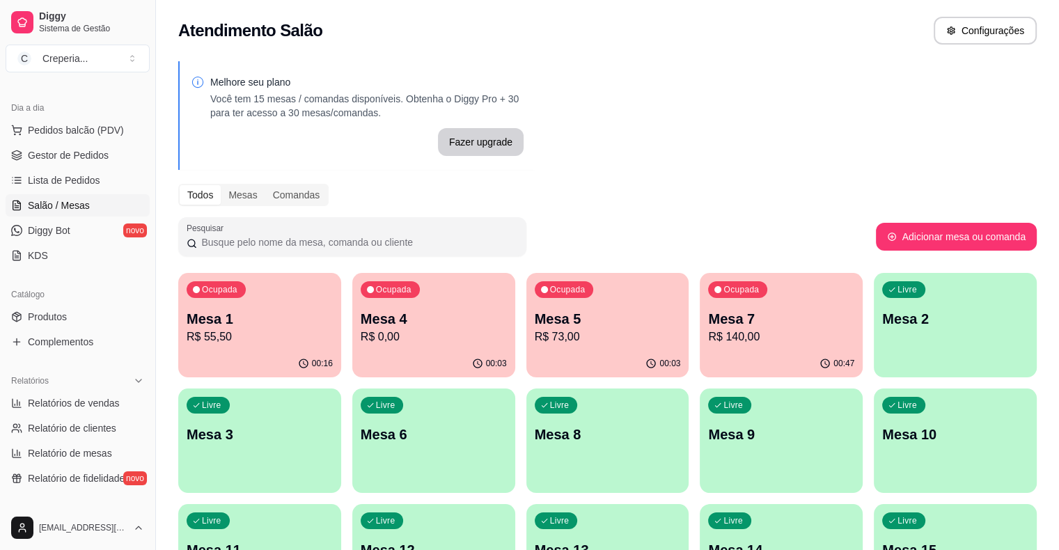
click at [874, 336] on div "Livre Mesa 2" at bounding box center [955, 317] width 163 height 88
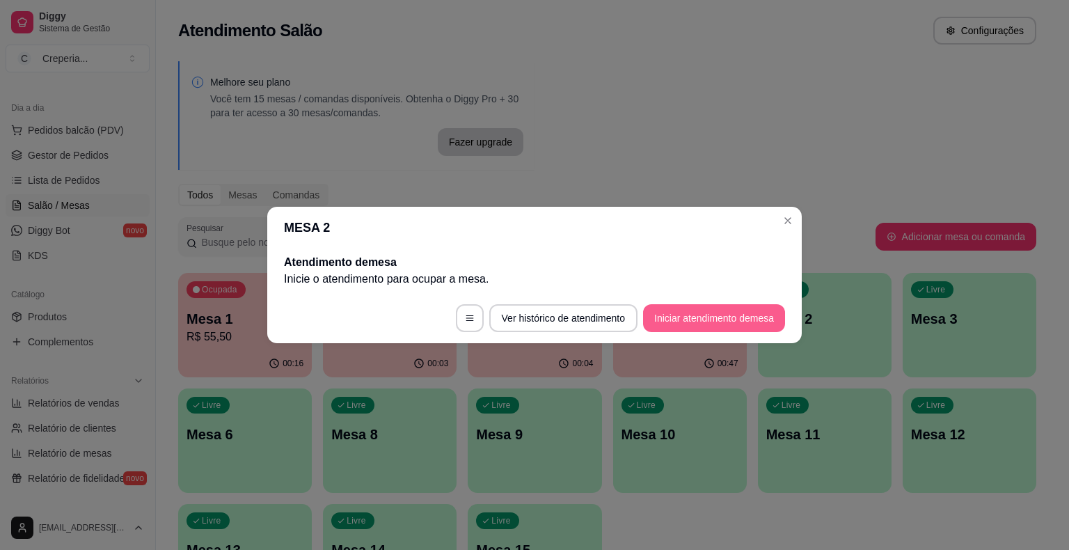
click at [686, 320] on button "Iniciar atendimento de mesa" at bounding box center [714, 318] width 142 height 28
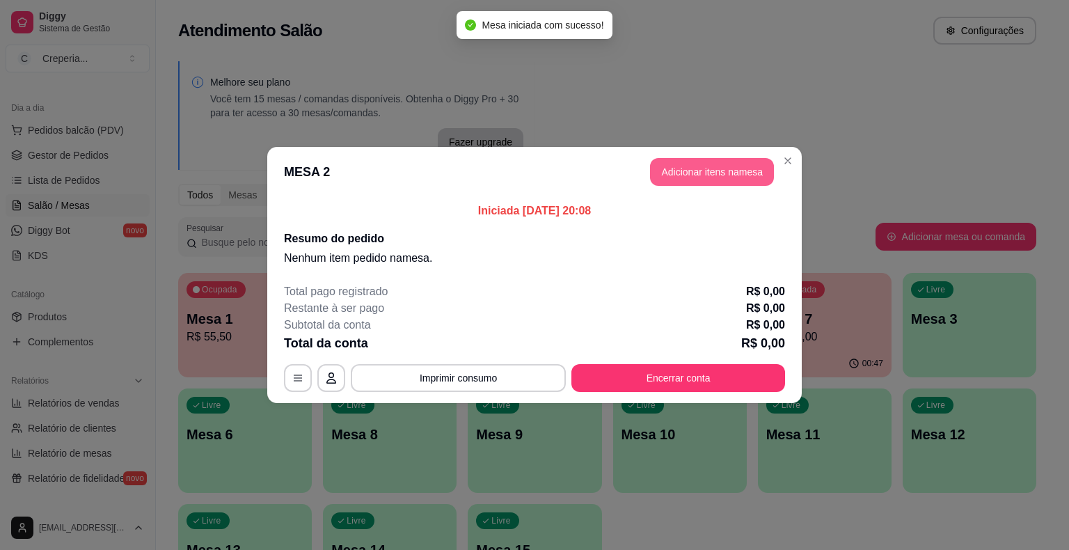
click at [691, 184] on button "Adicionar itens na mesa" at bounding box center [712, 172] width 124 height 28
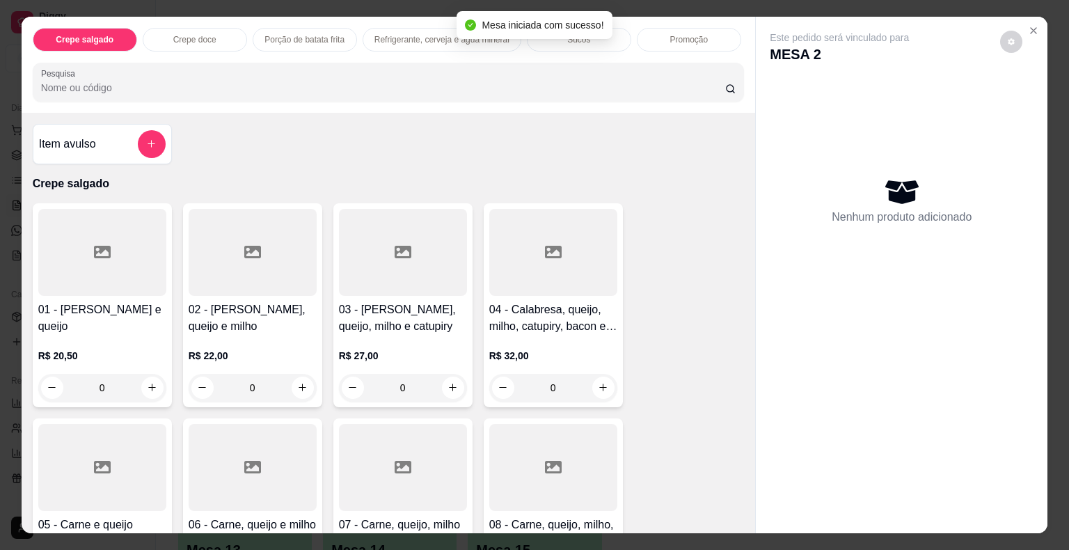
drag, startPoint x: 77, startPoint y: 57, endPoint x: 75, endPoint y: 64, distance: 7.1
click at [77, 63] on div "Pesquisa" at bounding box center [389, 82] width 712 height 39
click at [72, 73] on div at bounding box center [388, 82] width 695 height 28
type input "o"
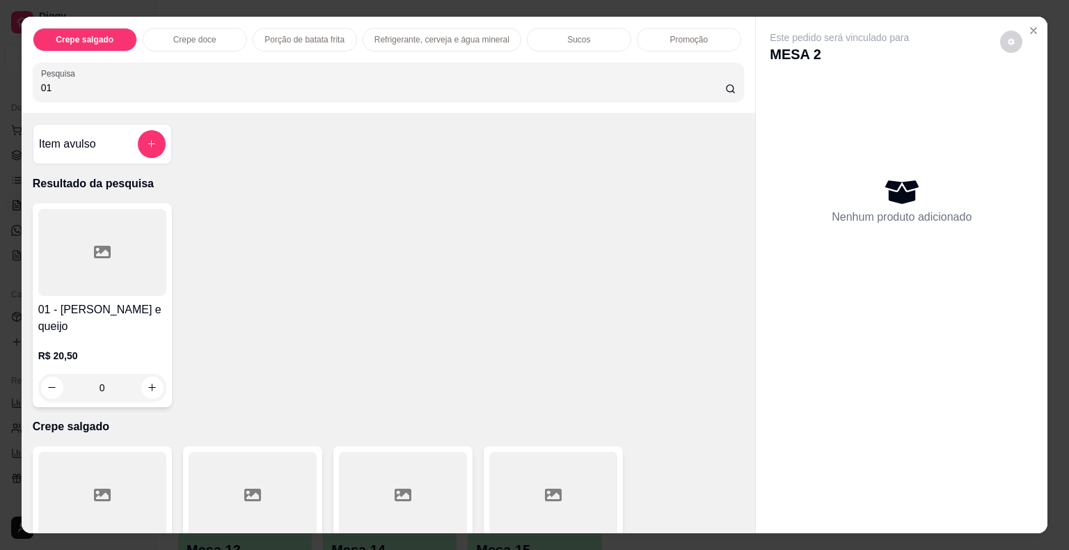
type input "01"
click at [84, 302] on h4 "01 - [PERSON_NAME] e queijo" at bounding box center [102, 317] width 128 height 33
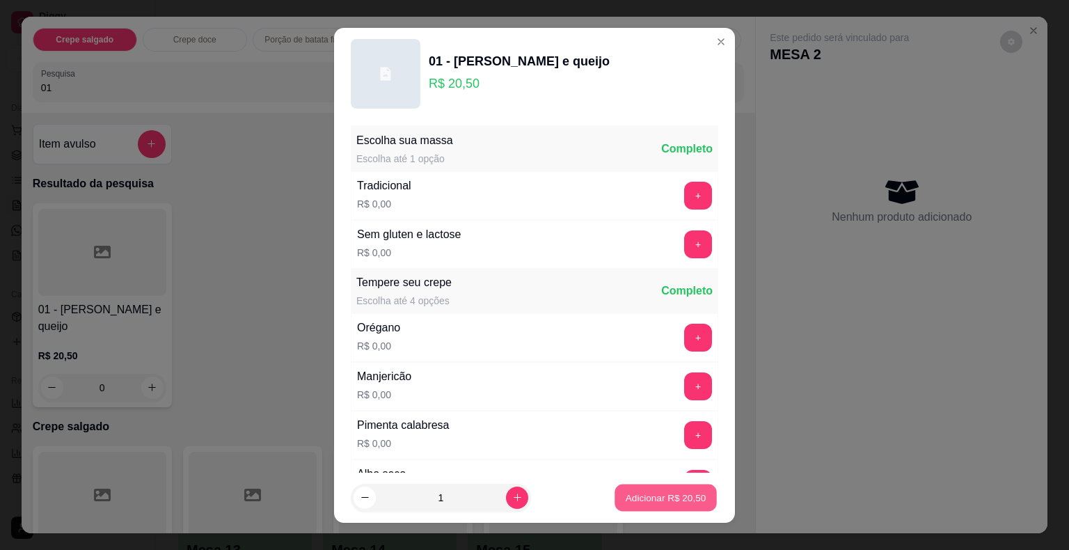
click at [650, 493] on p "Adicionar R$ 20,50" at bounding box center [666, 497] width 81 height 13
type input "1"
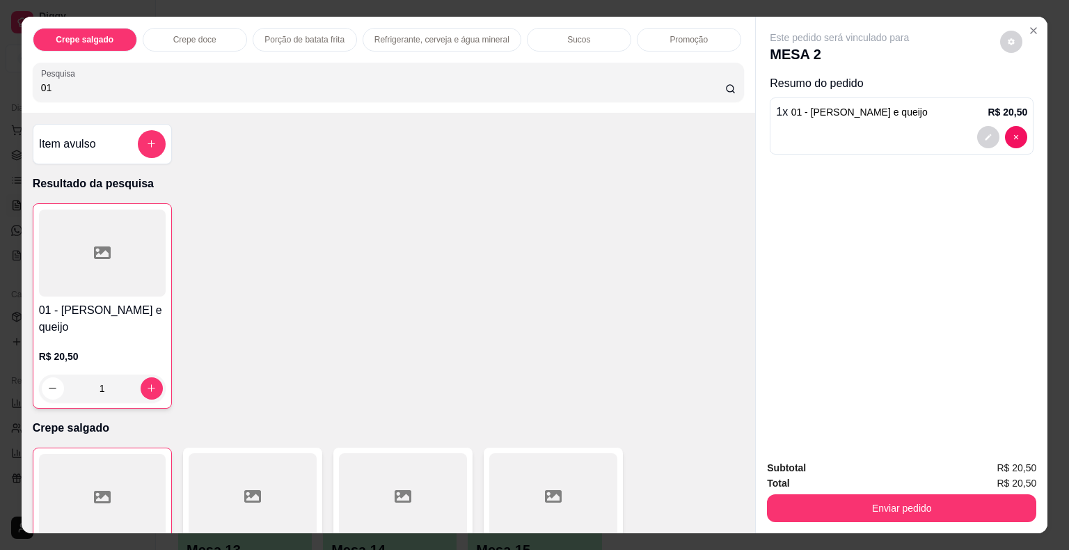
drag, startPoint x: 52, startPoint y: 90, endPoint x: 27, endPoint y: 84, distance: 25.7
click at [33, 84] on div "Pesquisa 01" at bounding box center [389, 82] width 712 height 39
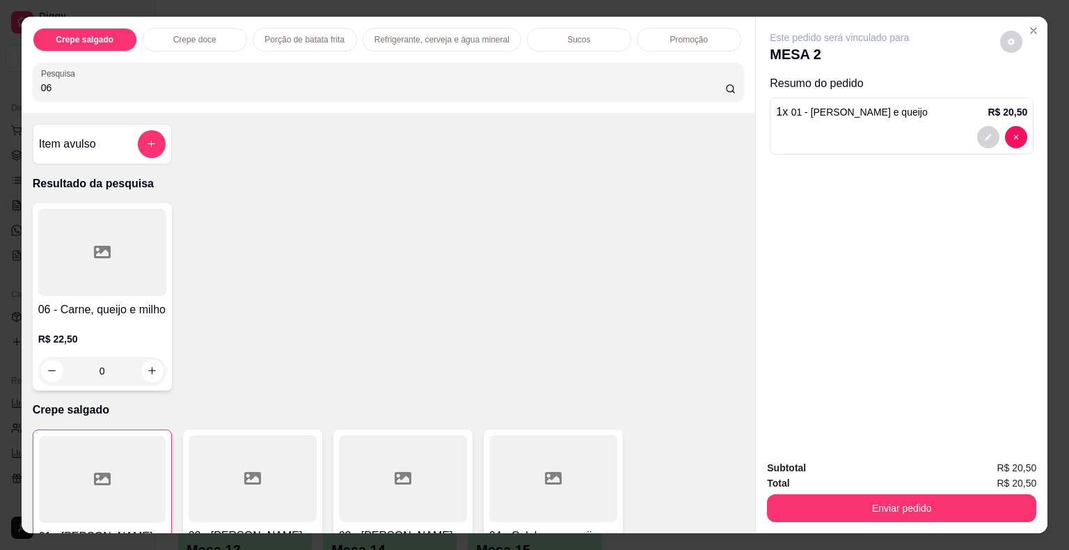
type input "06"
click at [87, 266] on div at bounding box center [102, 252] width 128 height 87
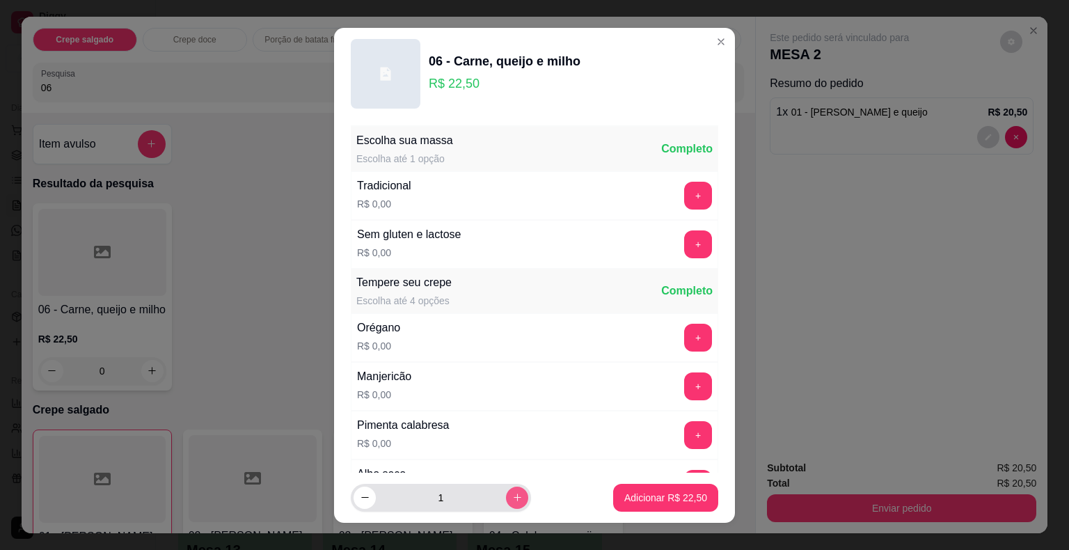
click at [506, 491] on button "increase-product-quantity" at bounding box center [517, 498] width 22 height 22
type input "2"
click at [638, 511] on button "Adicionar R$ 45,00" at bounding box center [665, 498] width 105 height 28
type input "2"
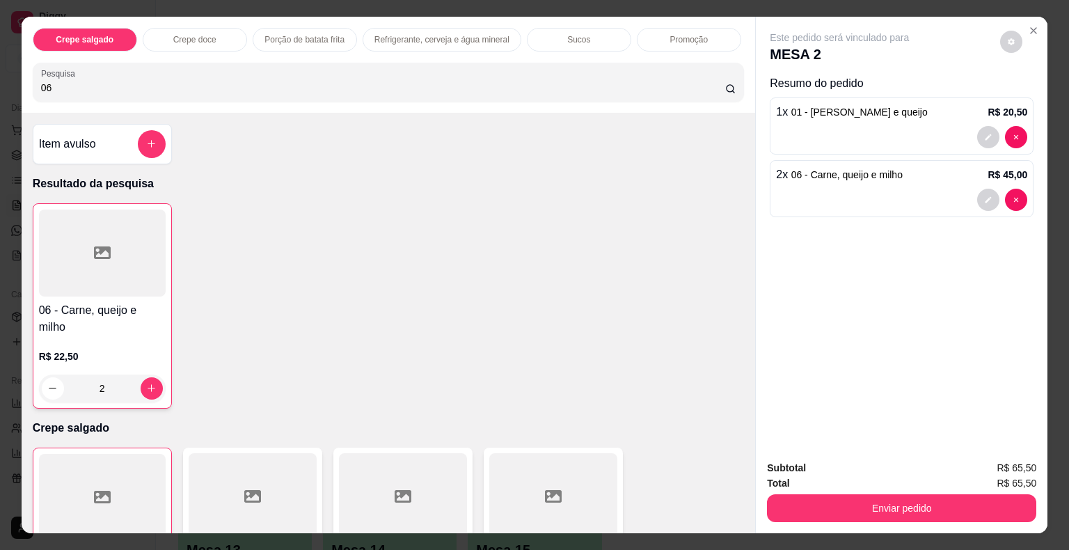
drag, startPoint x: 77, startPoint y: 81, endPoint x: 15, endPoint y: 65, distance: 64.0
click at [15, 65] on div "Crepe salgado Crepe doce Porção de batata frita Refrigerante, cerveja e água mi…" at bounding box center [534, 275] width 1069 height 550
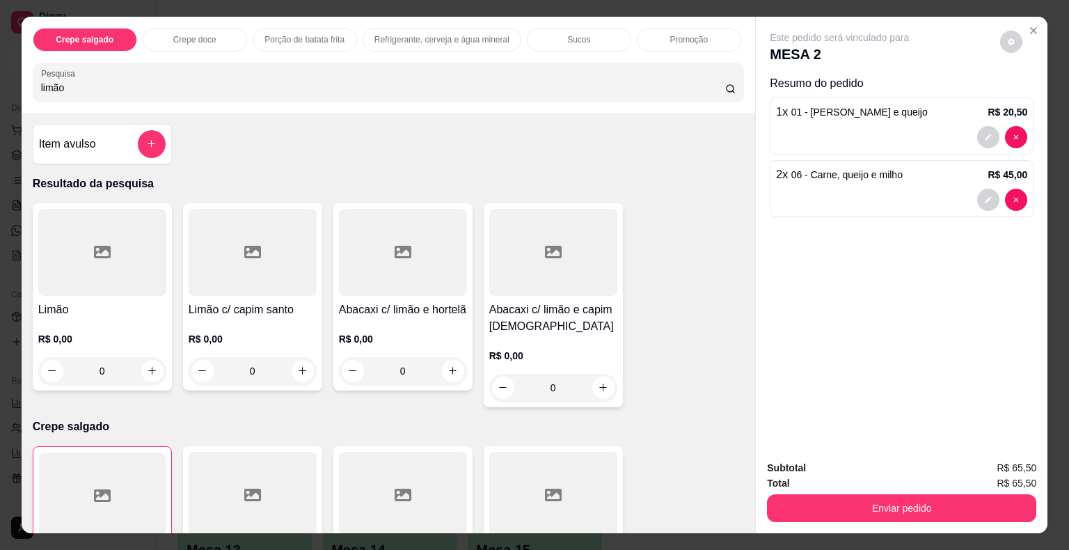
type input "limão"
click at [80, 291] on div "Limão R$ 0,00 0" at bounding box center [102, 296] width 139 height 187
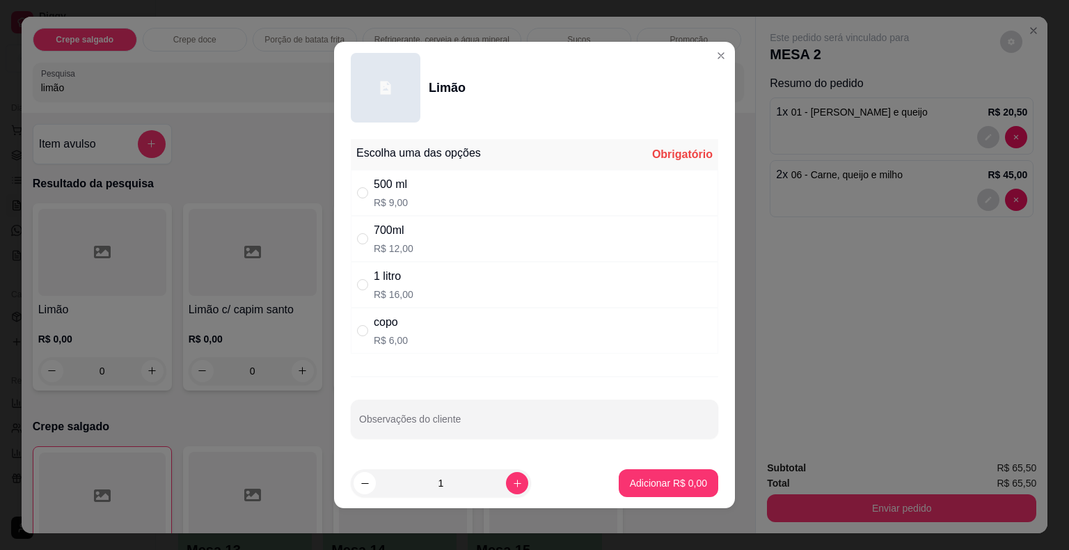
scroll to position [2, 0]
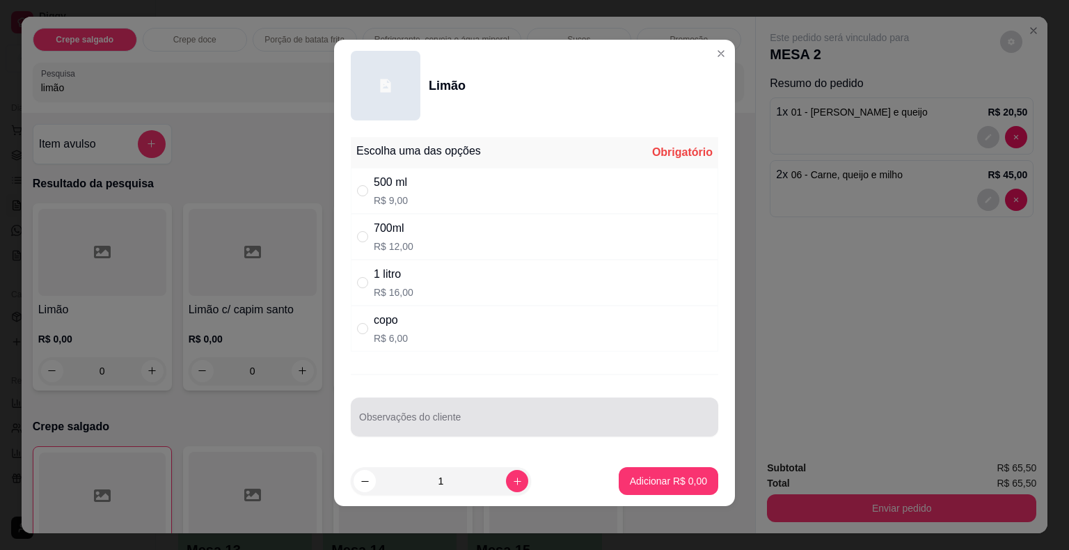
click at [400, 421] on input "Observações do cliente" at bounding box center [534, 423] width 351 height 14
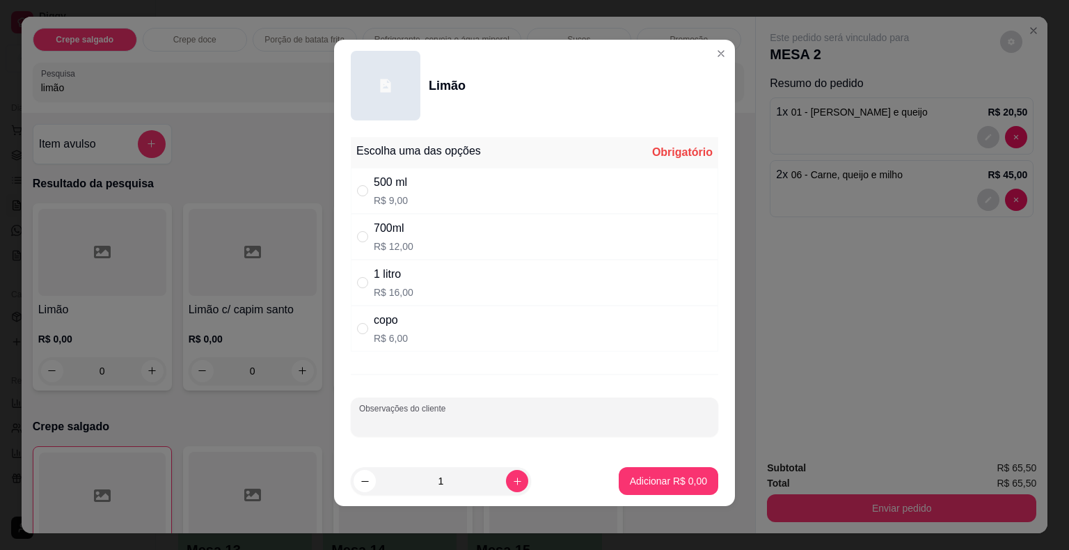
type input "c"
type input "COM HORTELÃ / POUCA AÇÚCAR"
click at [386, 291] on p "R$ 16,00" at bounding box center [394, 292] width 40 height 14
radio input "true"
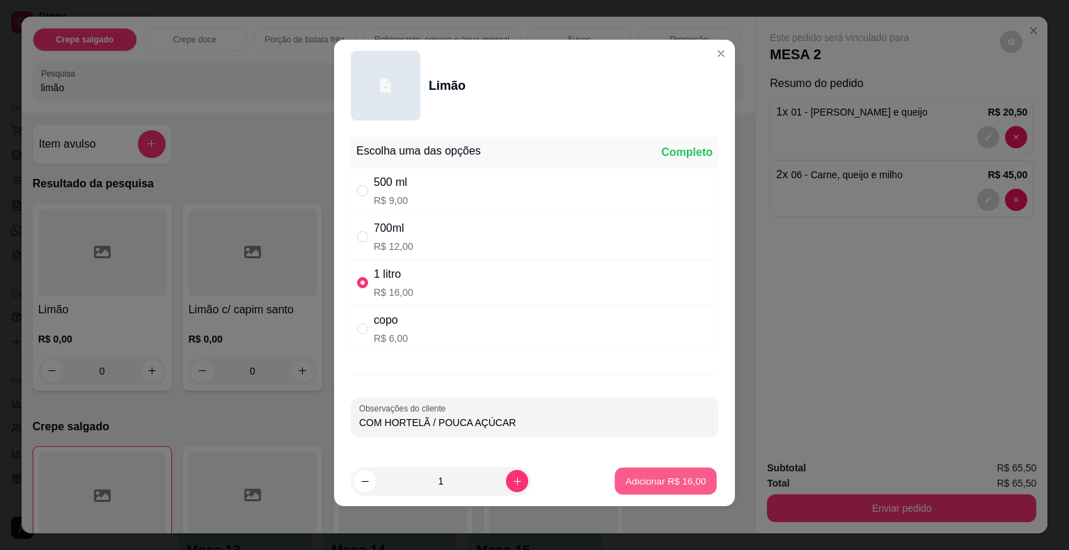
click at [625, 471] on button "Adicionar R$ 16,00" at bounding box center [666, 481] width 102 height 27
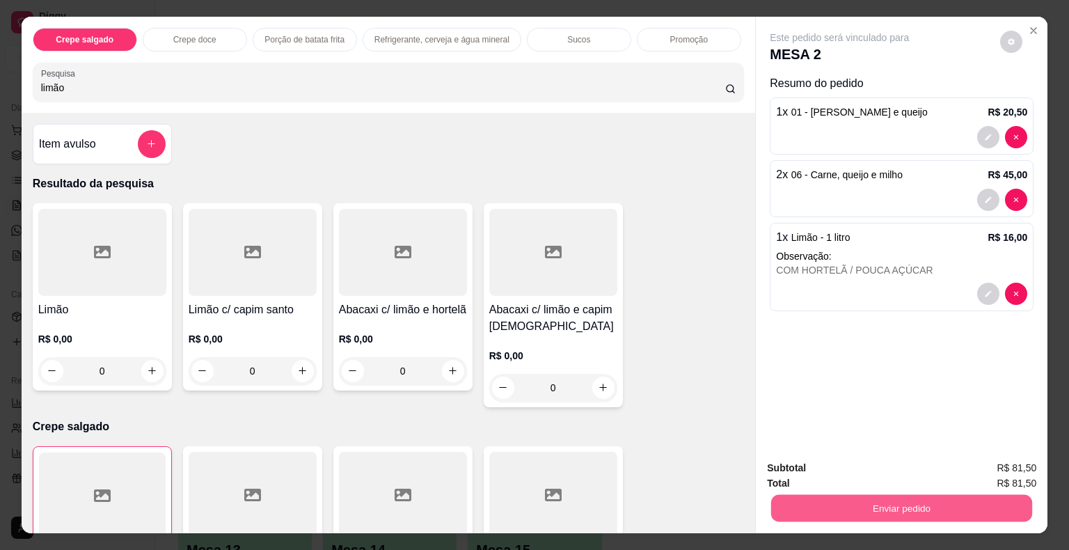
click at [850, 505] on button "Enviar pedido" at bounding box center [901, 508] width 261 height 27
click at [848, 472] on button "Não registrar e enviar pedido" at bounding box center [855, 469] width 145 height 26
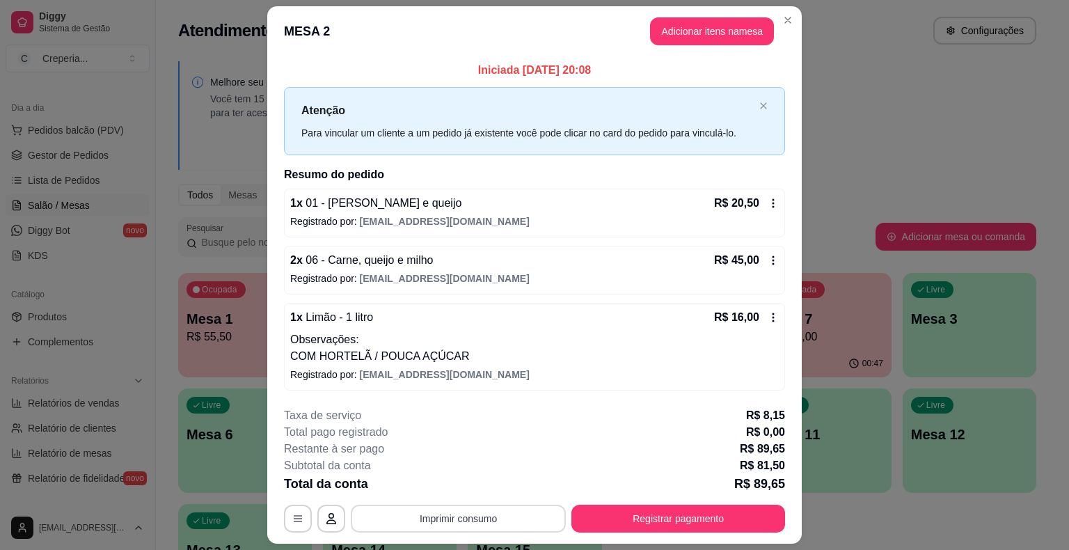
click at [447, 522] on button "Imprimir consumo" at bounding box center [458, 519] width 215 height 28
click at [452, 483] on button "IMPRESSORA" at bounding box center [457, 486] width 101 height 22
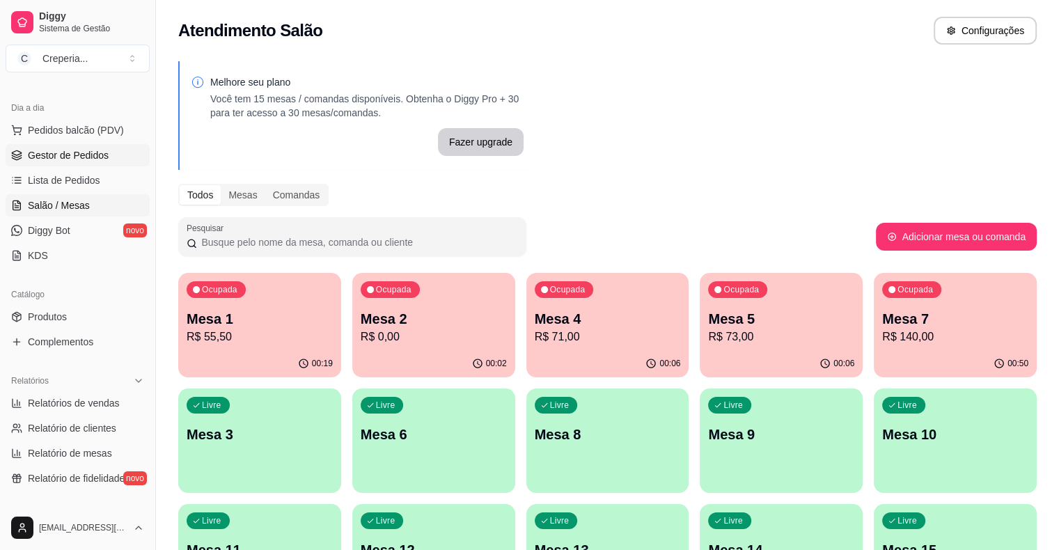
click at [81, 157] on span "Gestor de Pedidos" at bounding box center [68, 155] width 81 height 14
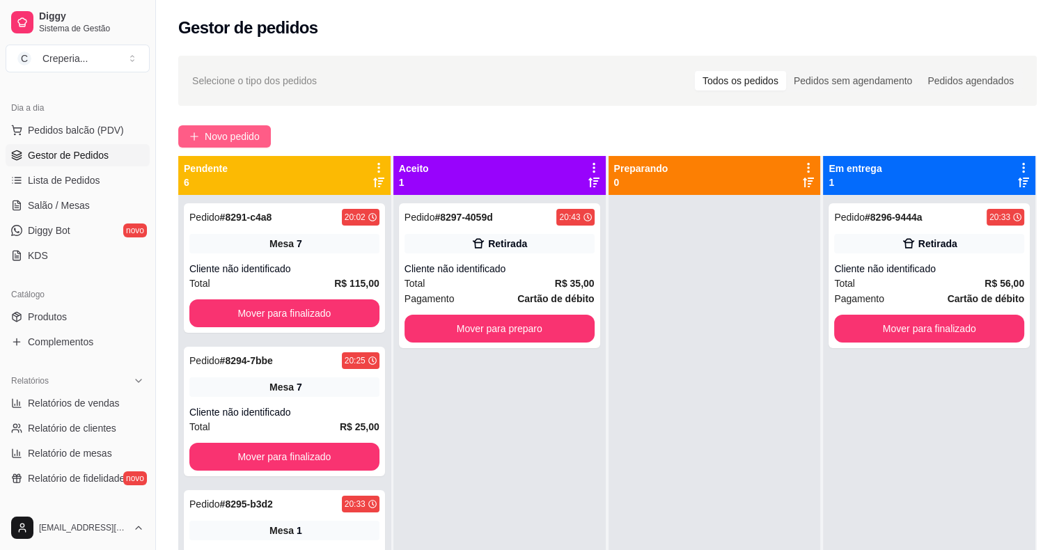
click at [239, 138] on span "Novo pedido" at bounding box center [232, 136] width 55 height 15
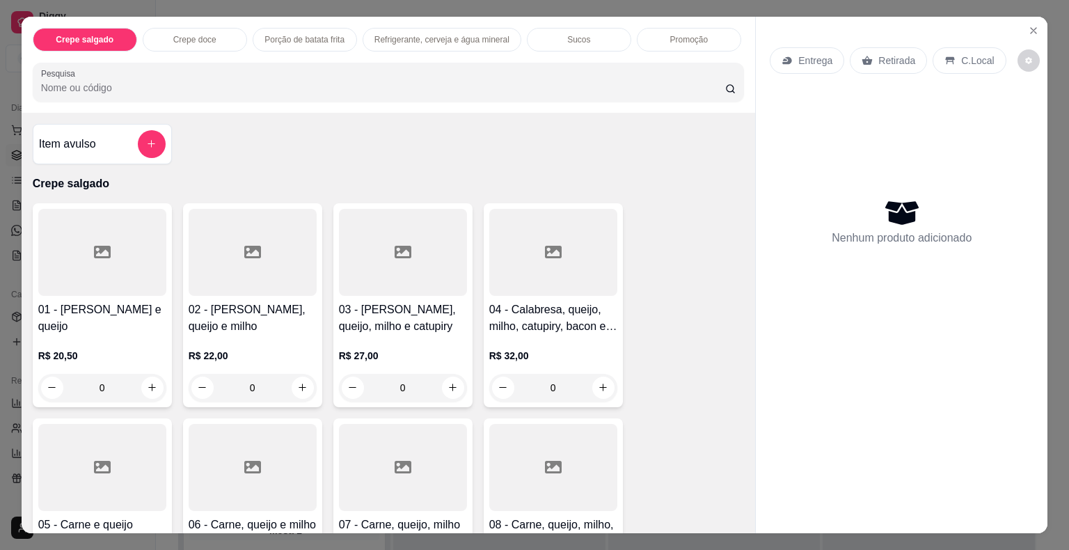
click at [228, 81] on input "Pesquisa" at bounding box center [383, 88] width 684 height 14
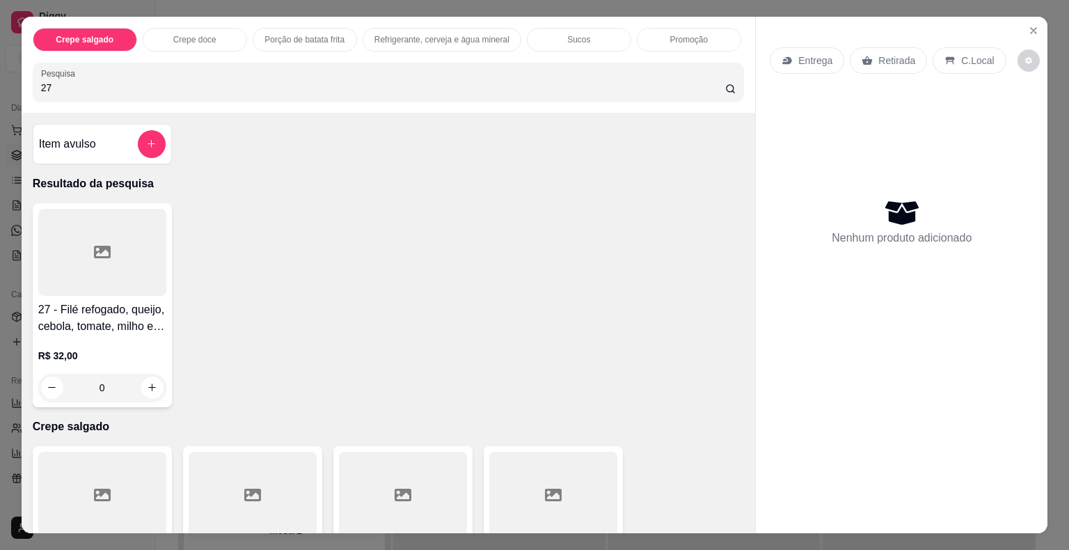
click at [97, 248] on icon at bounding box center [102, 252] width 17 height 17
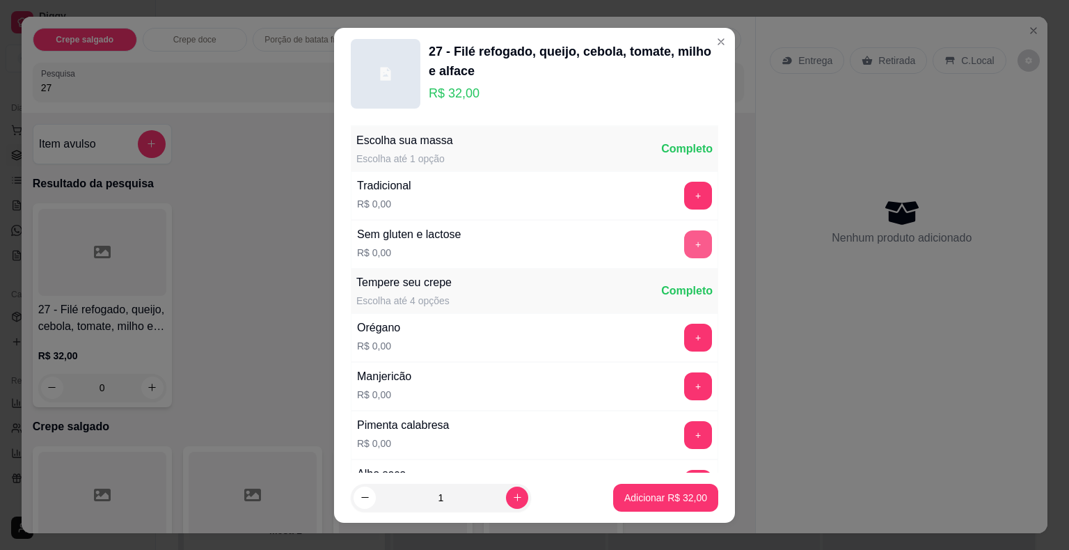
click at [684, 244] on button "+" at bounding box center [698, 244] width 28 height 28
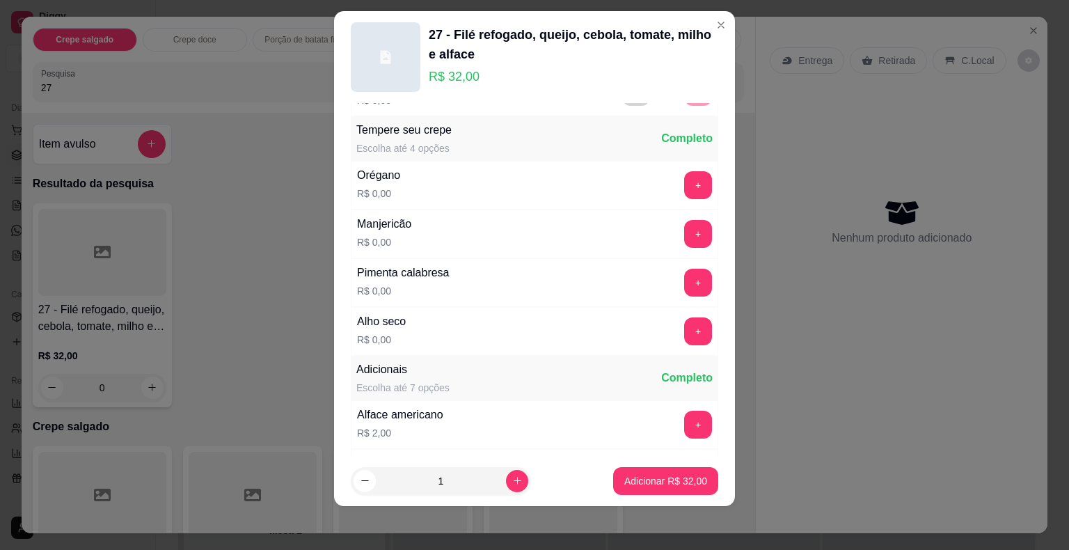
scroll to position [148, 0]
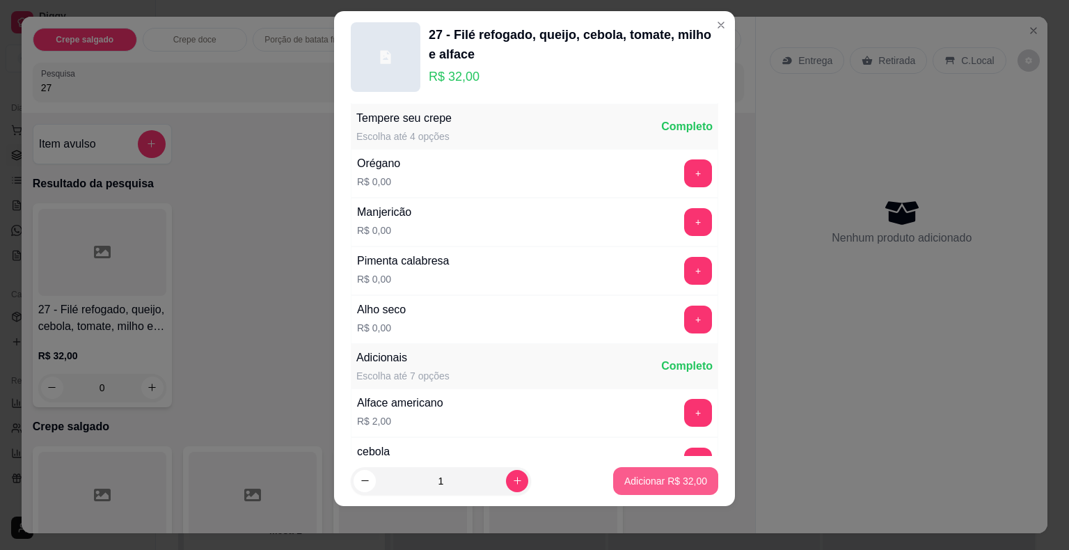
click at [626, 485] on p "Adicionar R$ 32,00" at bounding box center [665, 481] width 83 height 14
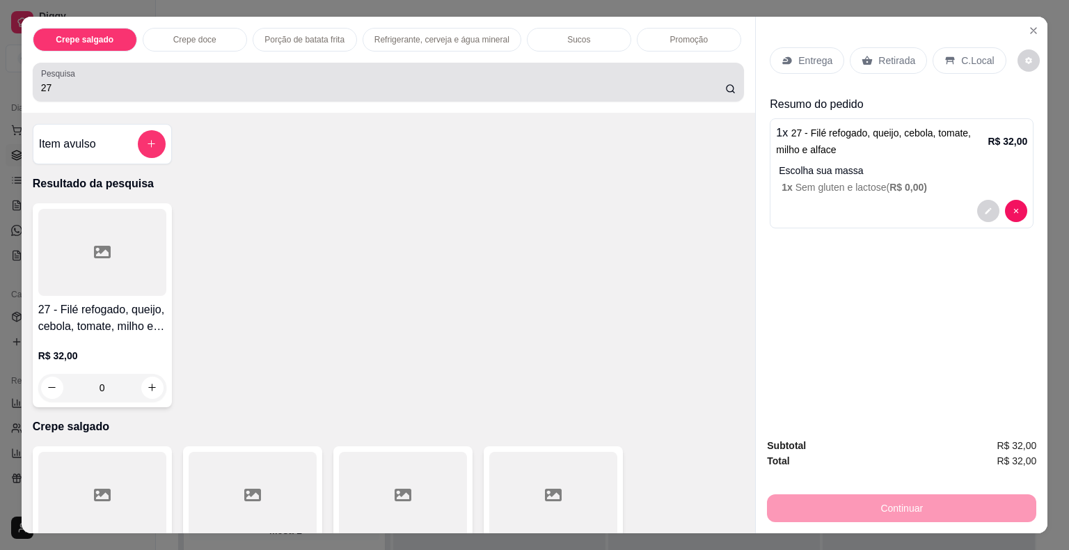
click at [120, 82] on input "27" at bounding box center [383, 88] width 684 height 14
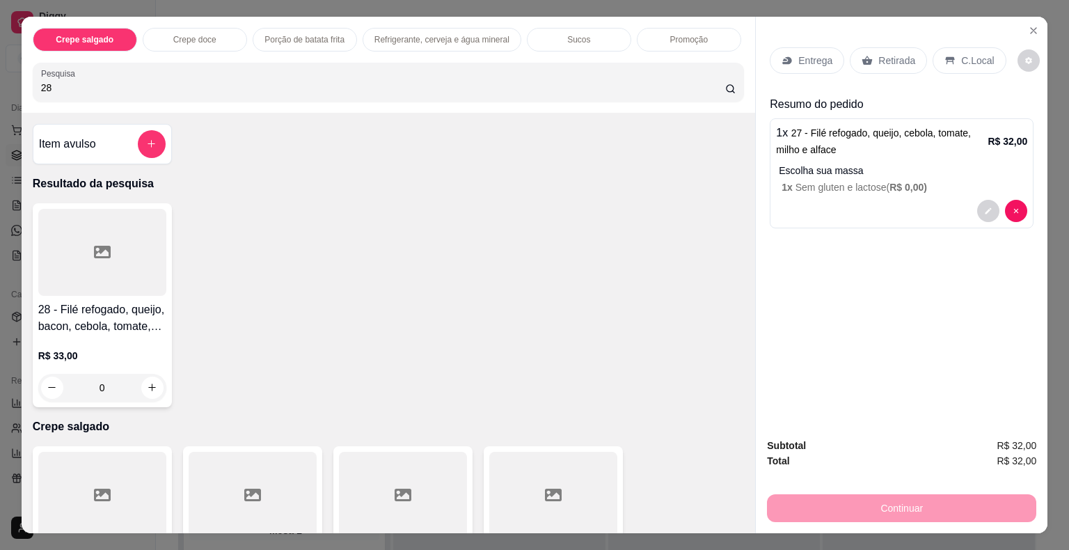
type input "28"
click at [86, 244] on div at bounding box center [102, 252] width 128 height 87
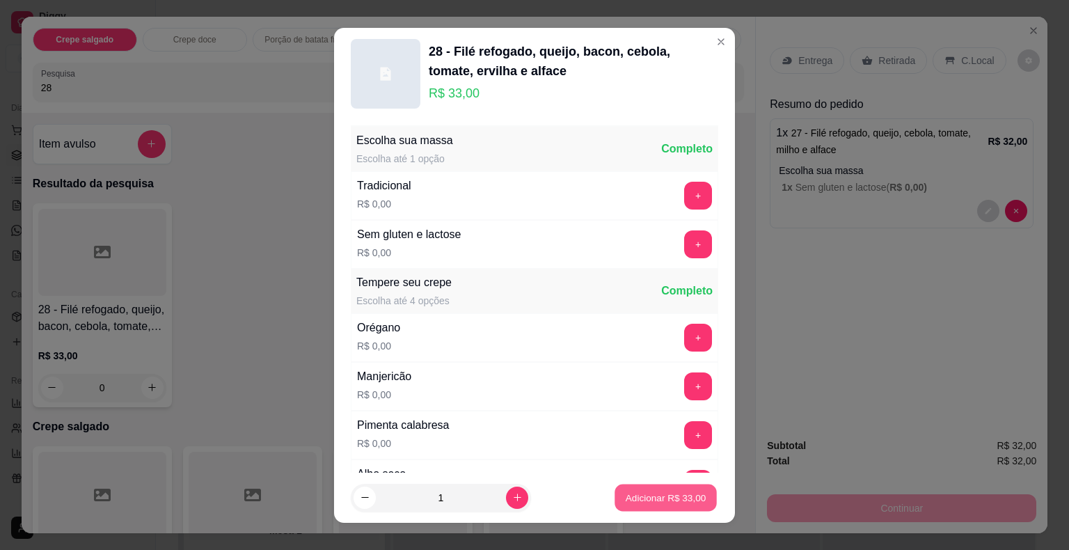
click at [640, 489] on button "Adicionar R$ 33,00" at bounding box center [666, 497] width 102 height 27
type input "1"
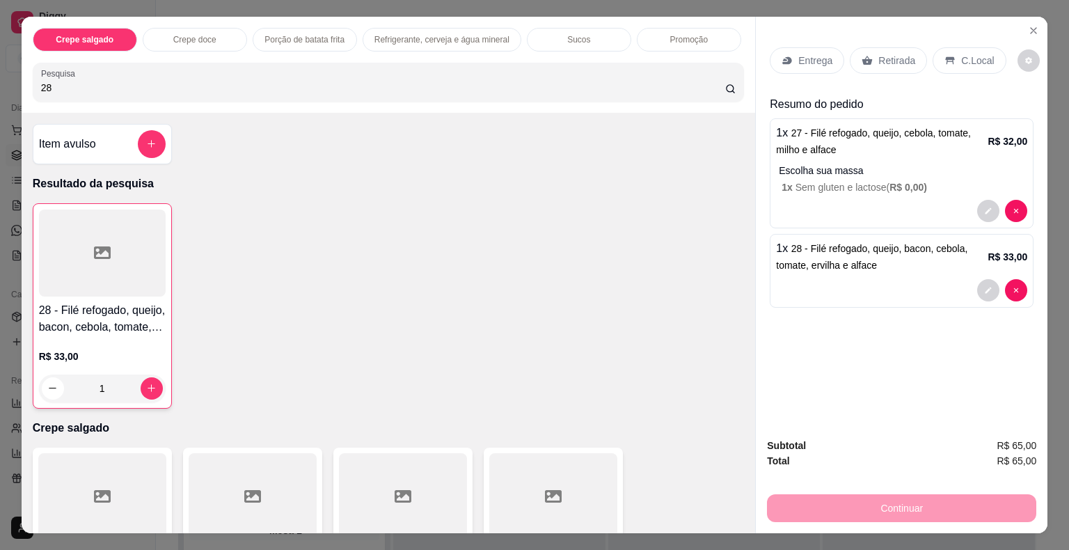
drag, startPoint x: 109, startPoint y: 86, endPoint x: 4, endPoint y: 73, distance: 105.3
click at [4, 73] on div "Crepe salgado Crepe doce Porção de batata frita Refrigerante, cerveja e água mi…" at bounding box center [534, 275] width 1069 height 550
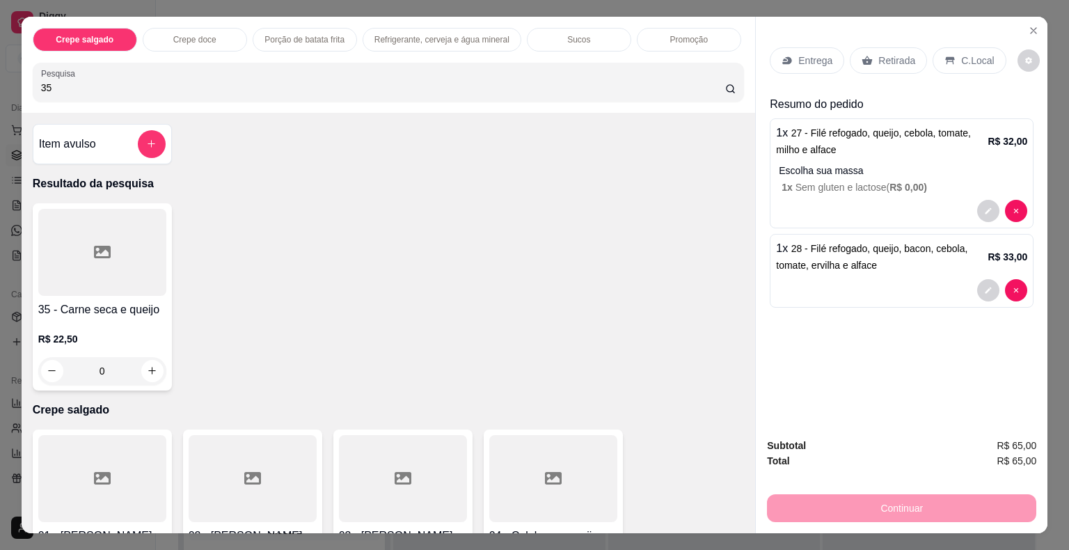
type input "35"
click at [102, 246] on icon at bounding box center [102, 252] width 17 height 13
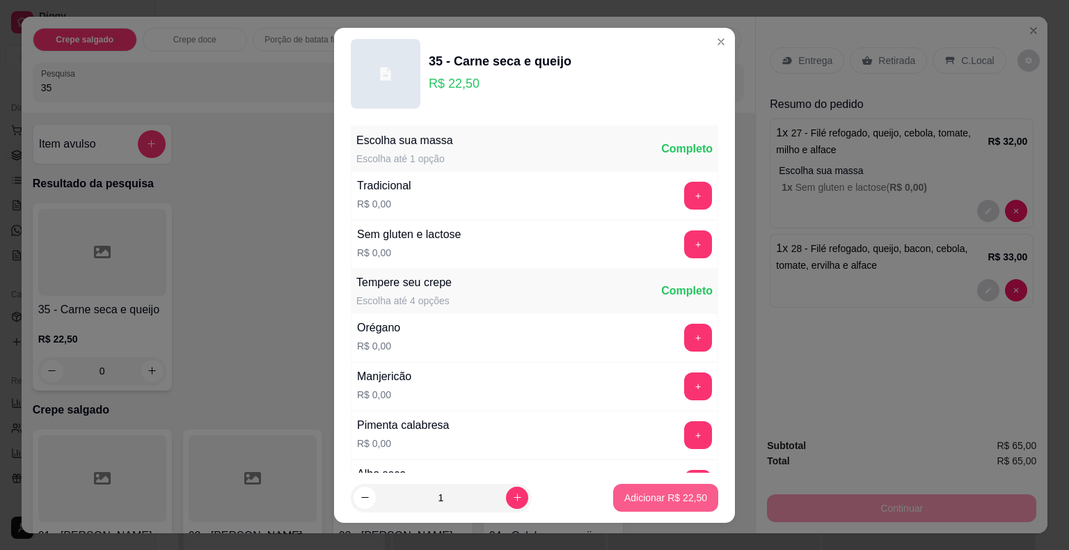
click at [626, 495] on p "Adicionar R$ 22,50" at bounding box center [665, 498] width 83 height 14
type input "1"
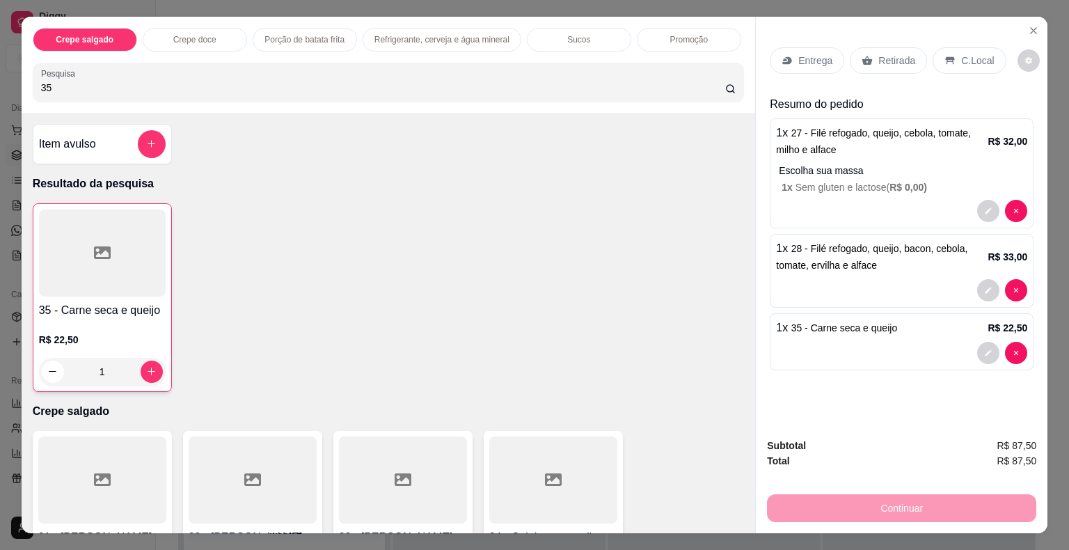
click at [879, 55] on p "Retirada" at bounding box center [897, 61] width 37 height 14
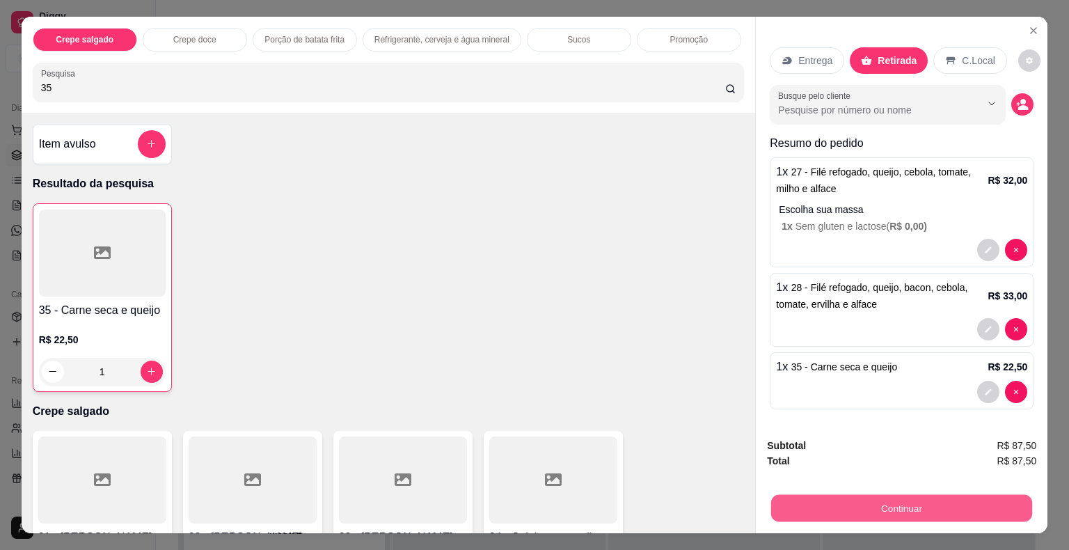
click at [870, 505] on button "Continuar" at bounding box center [901, 508] width 261 height 27
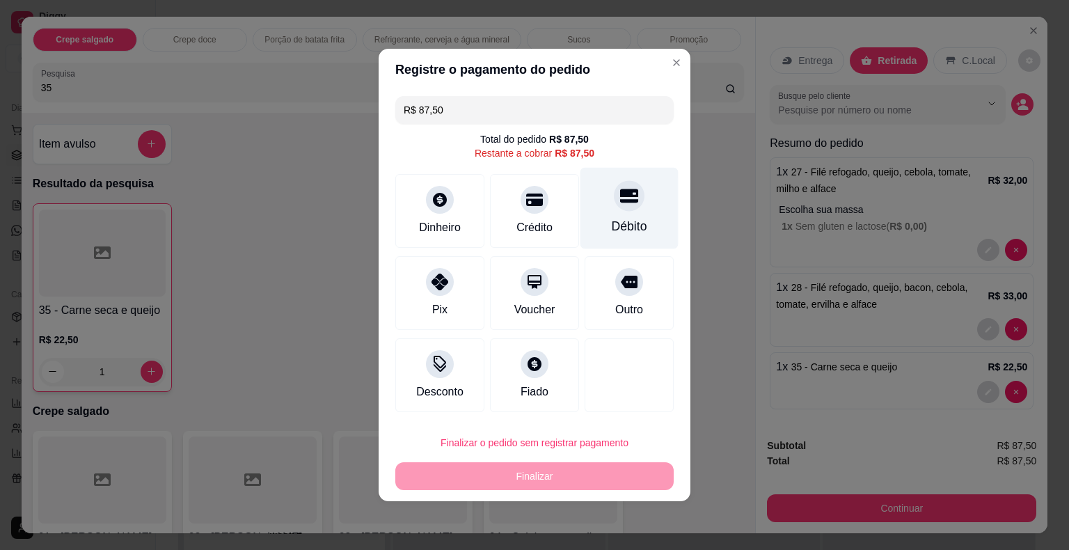
click at [632, 203] on div at bounding box center [629, 195] width 31 height 31
type input "R$ 0,00"
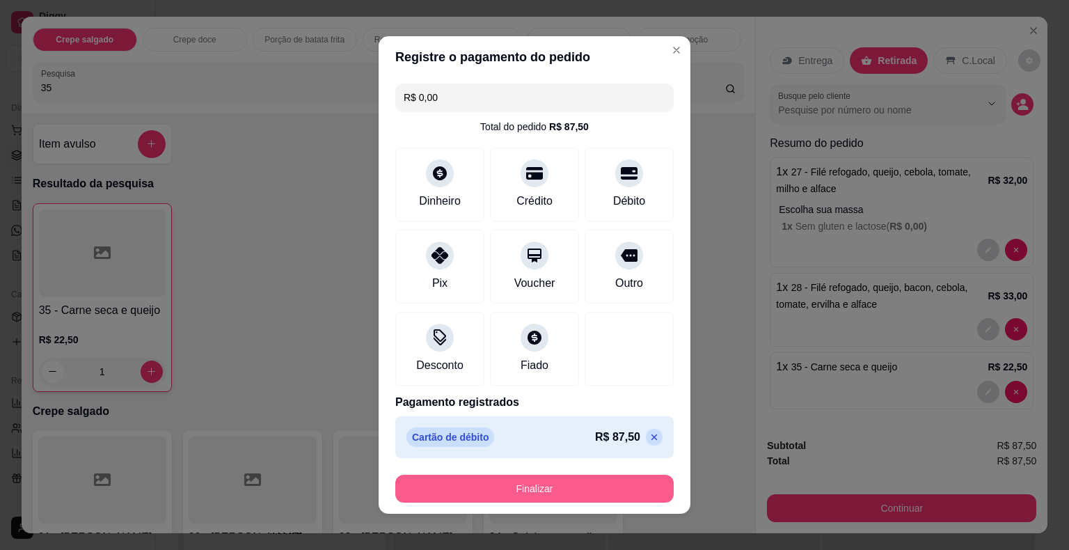
click at [501, 491] on button "Finalizar" at bounding box center [534, 489] width 278 height 28
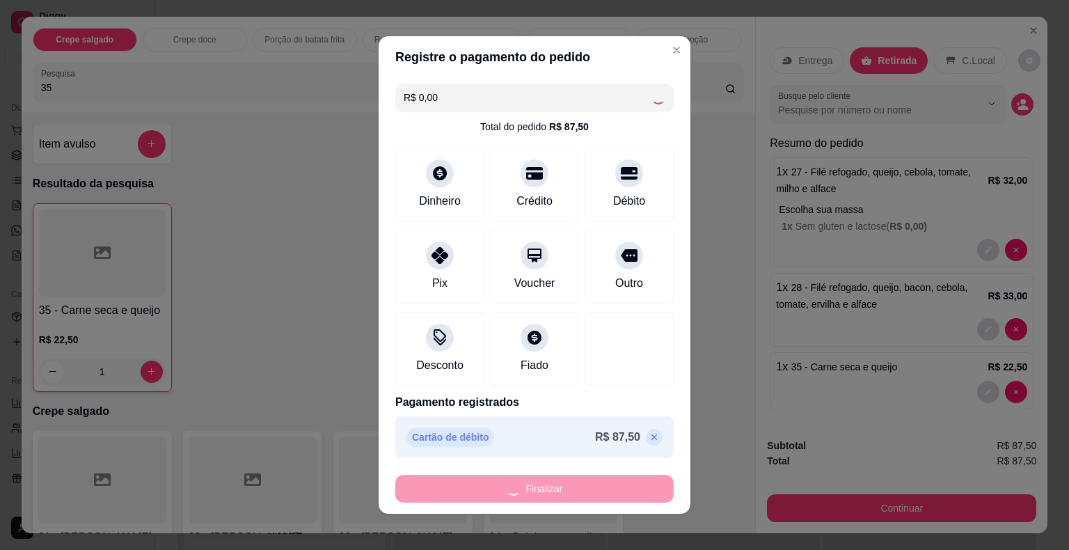
type input "0"
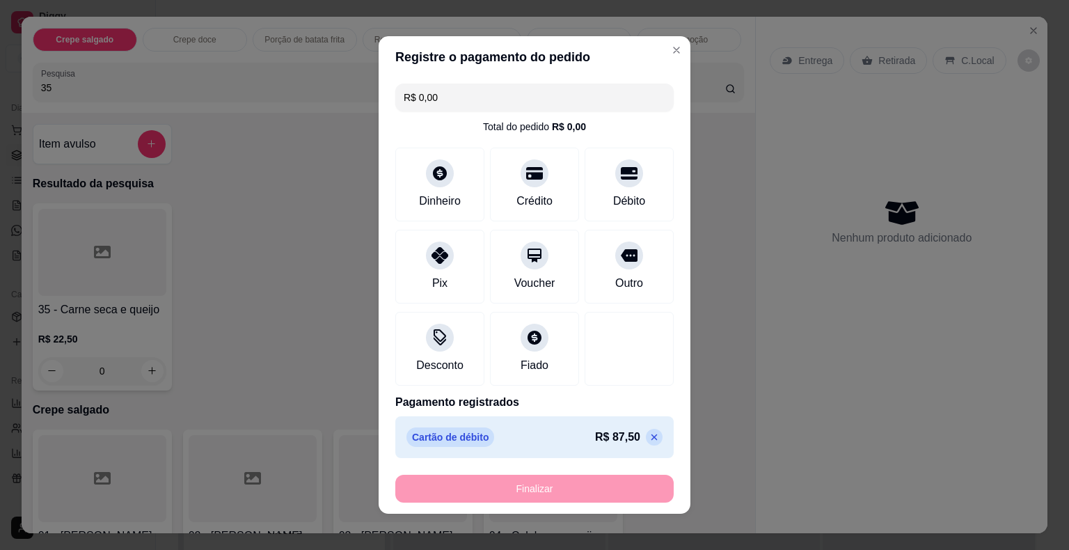
type input "-R$ 87,50"
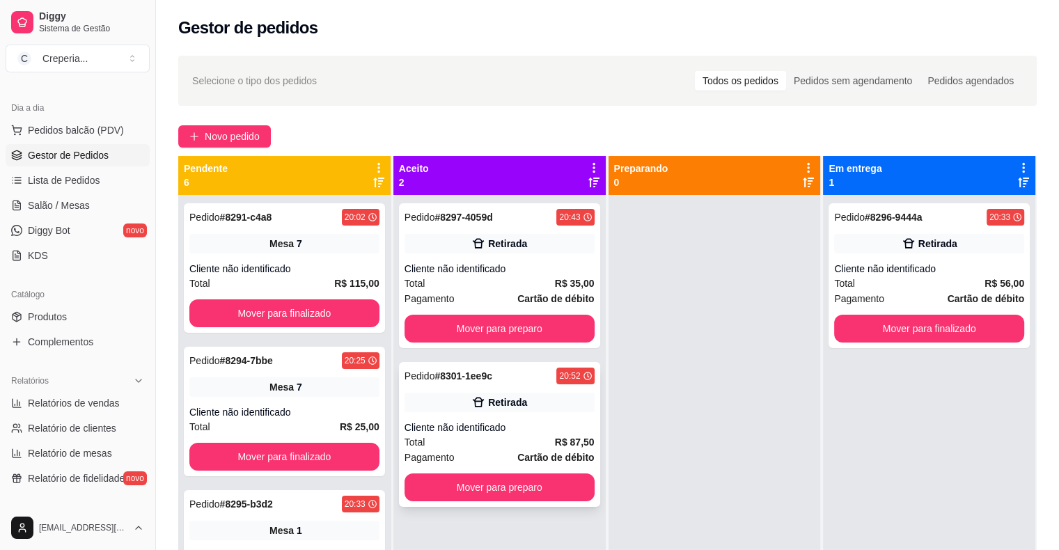
click at [516, 416] on div "Pedido # 8301-1ee9c 20:52 Retirada Cliente não identificado Total R$ 87,50 Paga…" at bounding box center [499, 434] width 201 height 145
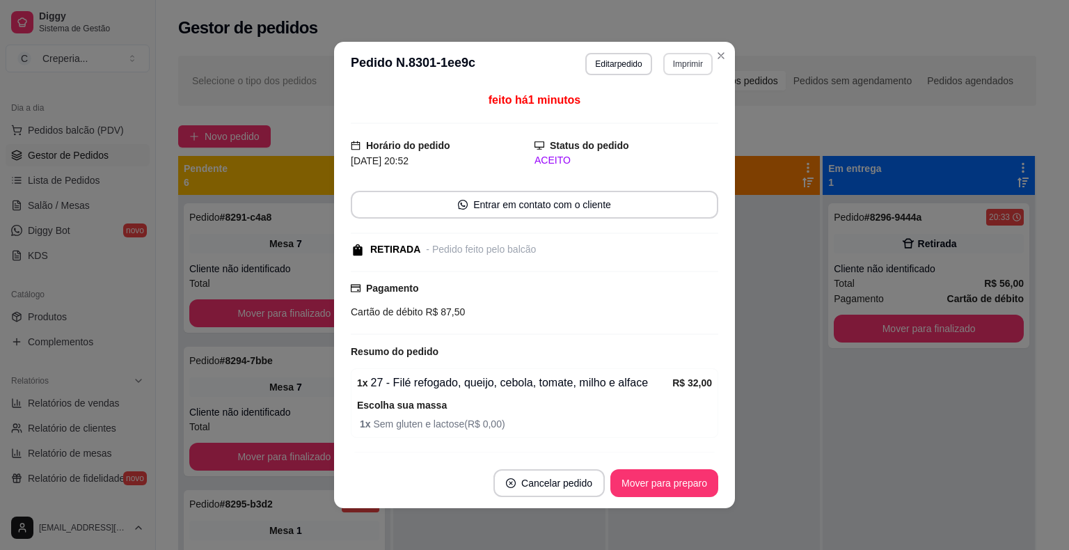
click at [676, 66] on button "Imprimir" at bounding box center [687, 64] width 49 height 22
click at [674, 117] on button "IMPRESSORA" at bounding box center [658, 113] width 97 height 22
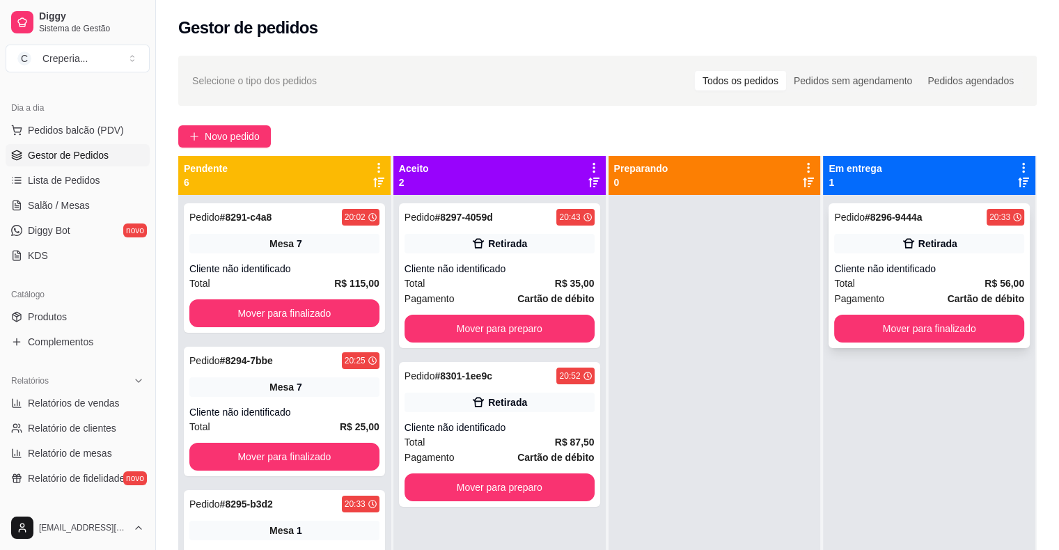
click at [911, 271] on div "Cliente não identificado" at bounding box center [929, 269] width 190 height 14
click at [887, 330] on button "Mover para finalizado" at bounding box center [929, 329] width 190 height 28
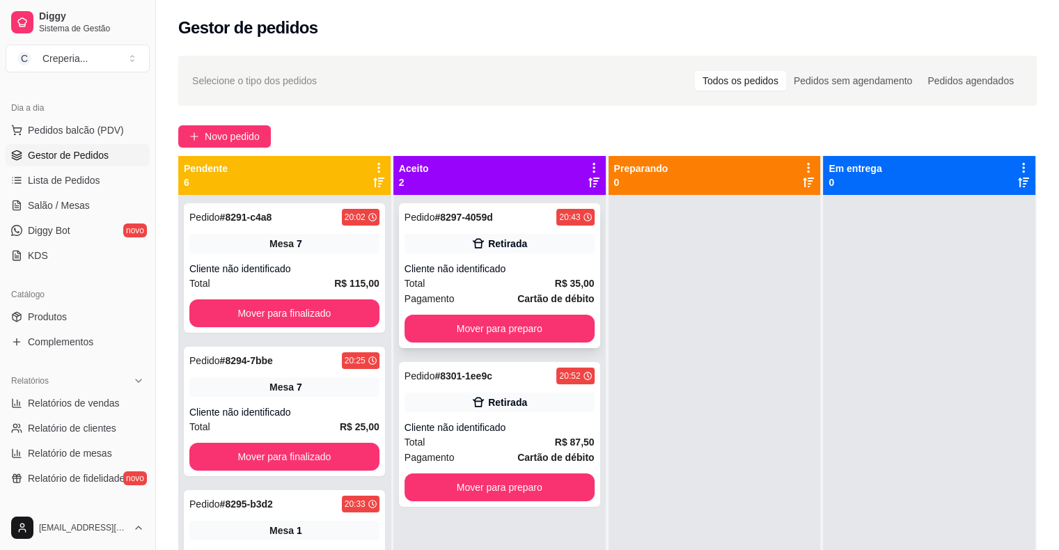
click at [562, 274] on div "Cliente não identificado" at bounding box center [499, 269] width 190 height 14
click at [539, 321] on button "Mover para preparo" at bounding box center [499, 329] width 190 height 28
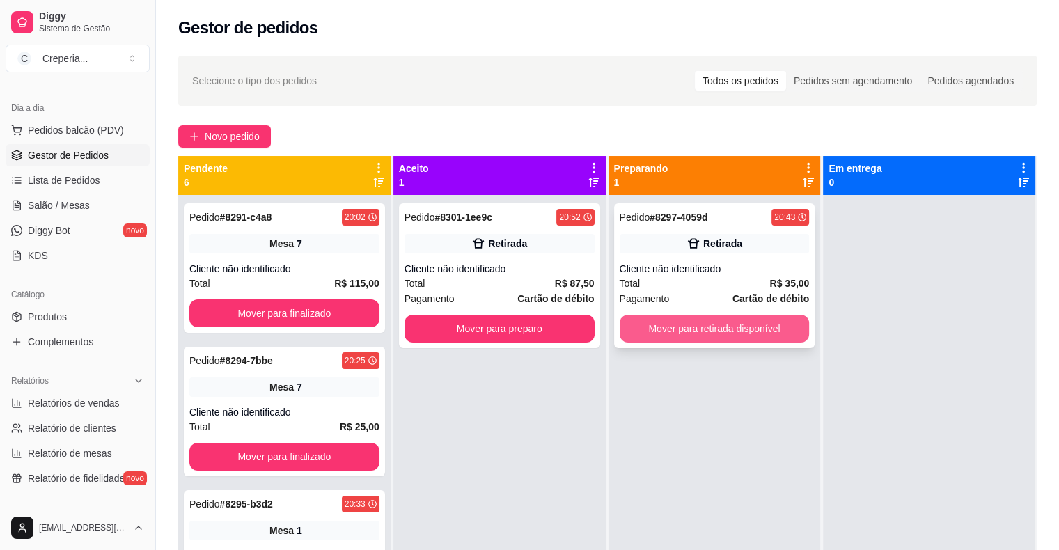
click at [732, 328] on button "Mover para retirada disponível" at bounding box center [715, 329] width 190 height 28
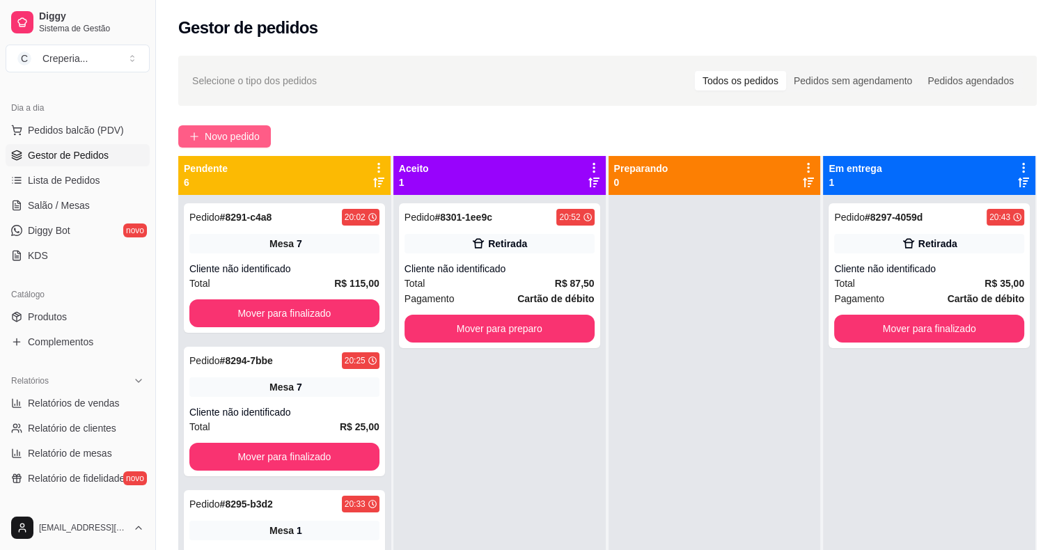
click at [233, 127] on button "Novo pedido" at bounding box center [224, 136] width 93 height 22
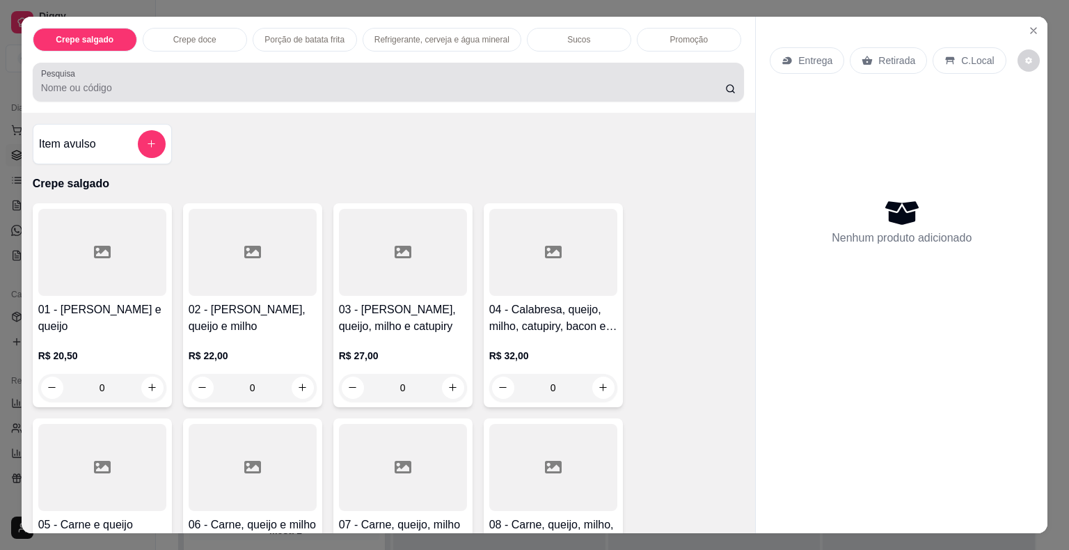
click at [281, 88] on input "Pesquisa" at bounding box center [383, 88] width 684 height 14
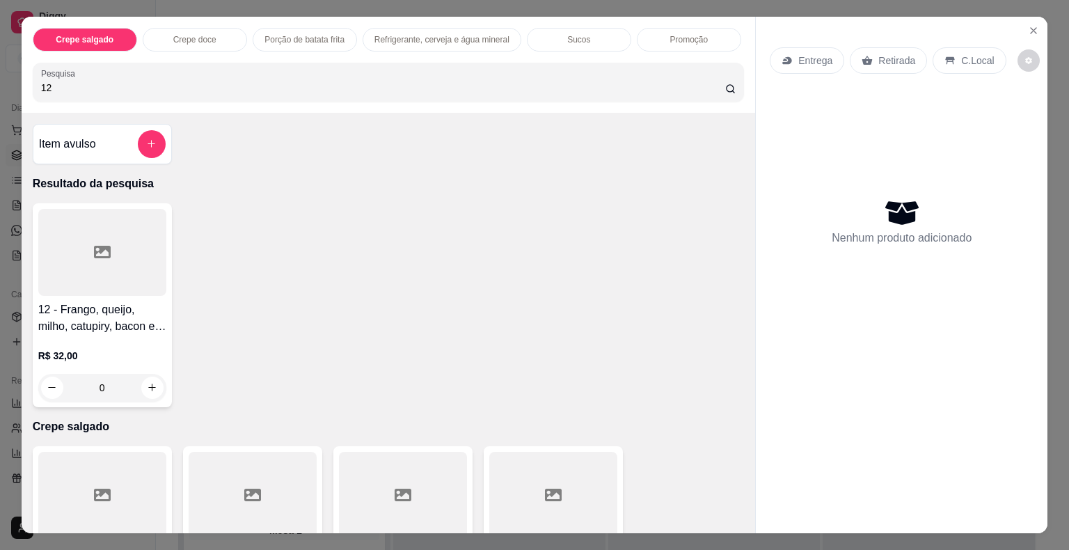
type input "12"
click at [109, 259] on div at bounding box center [102, 252] width 128 height 87
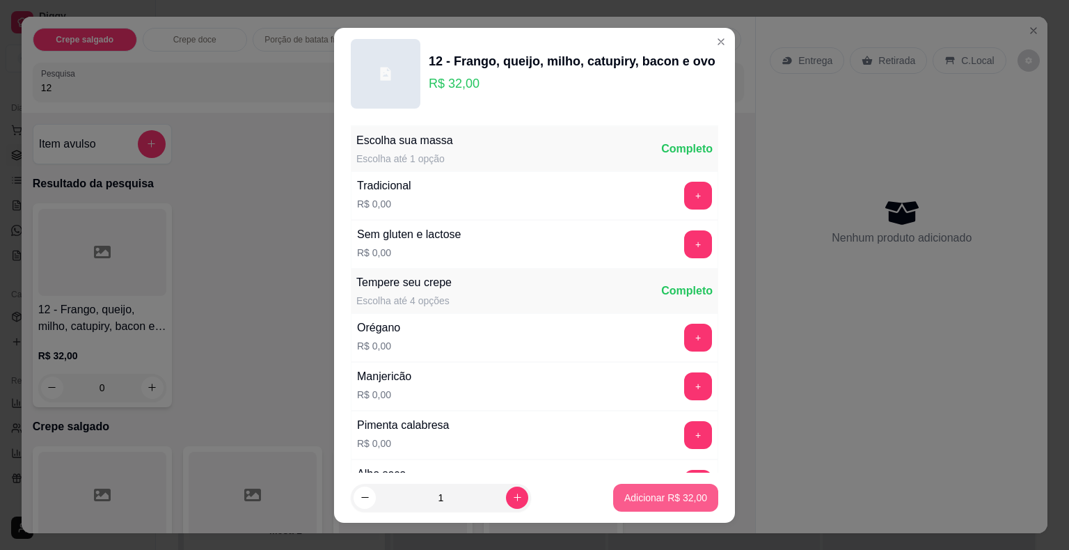
click at [630, 494] on p "Adicionar R$ 32,00" at bounding box center [665, 498] width 83 height 14
type input "1"
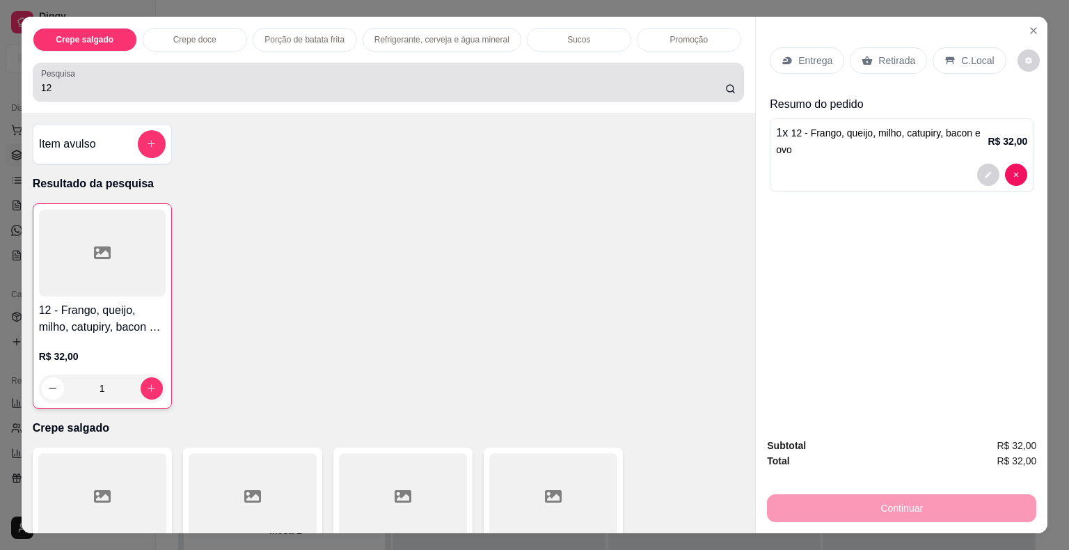
click at [145, 91] on div "Pesquisa 12" at bounding box center [389, 82] width 712 height 39
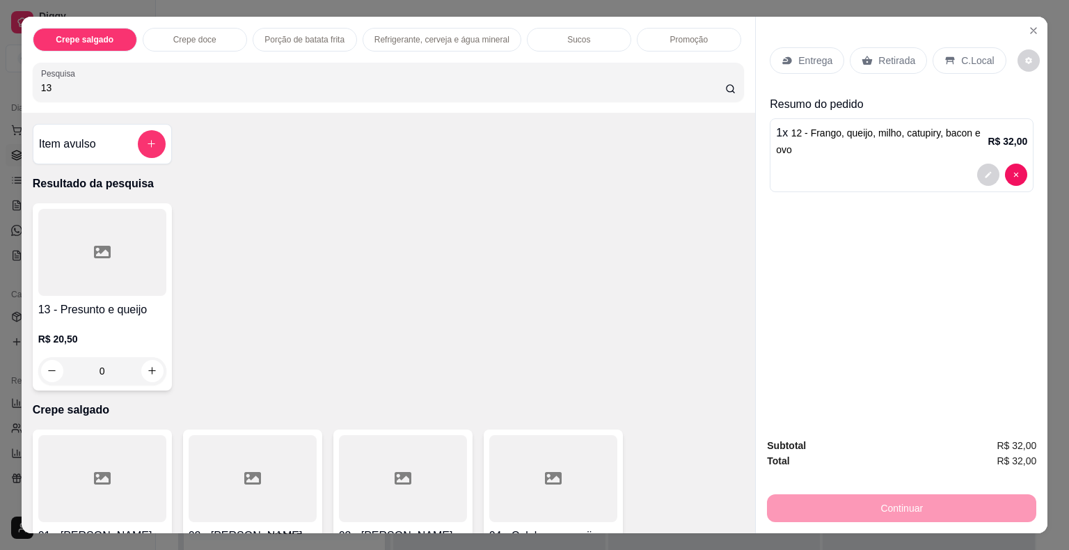
type input "13"
click at [107, 281] on div at bounding box center [102, 252] width 128 height 87
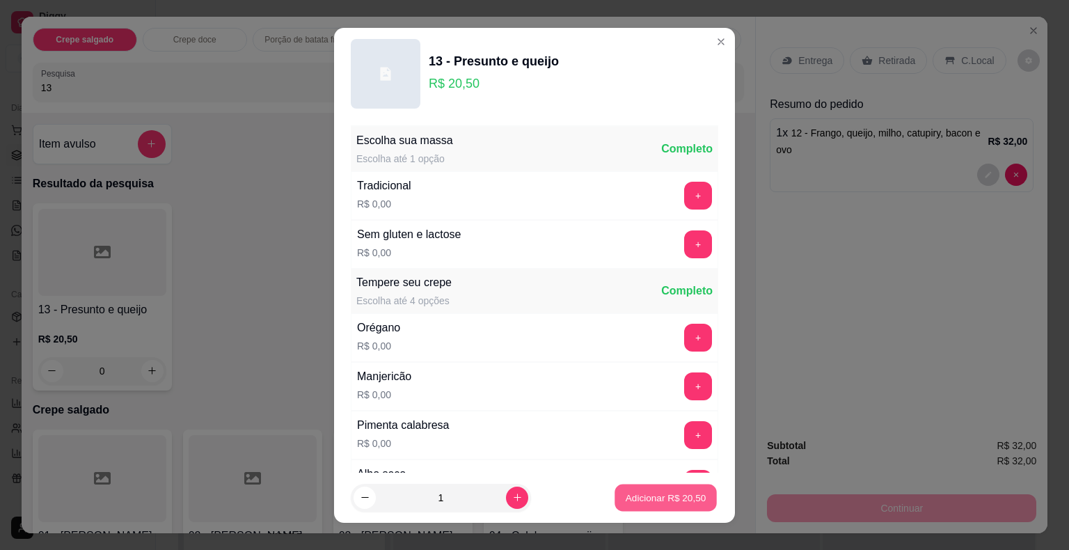
click at [661, 489] on button "Adicionar R$ 20,50" at bounding box center [666, 497] width 102 height 27
type input "1"
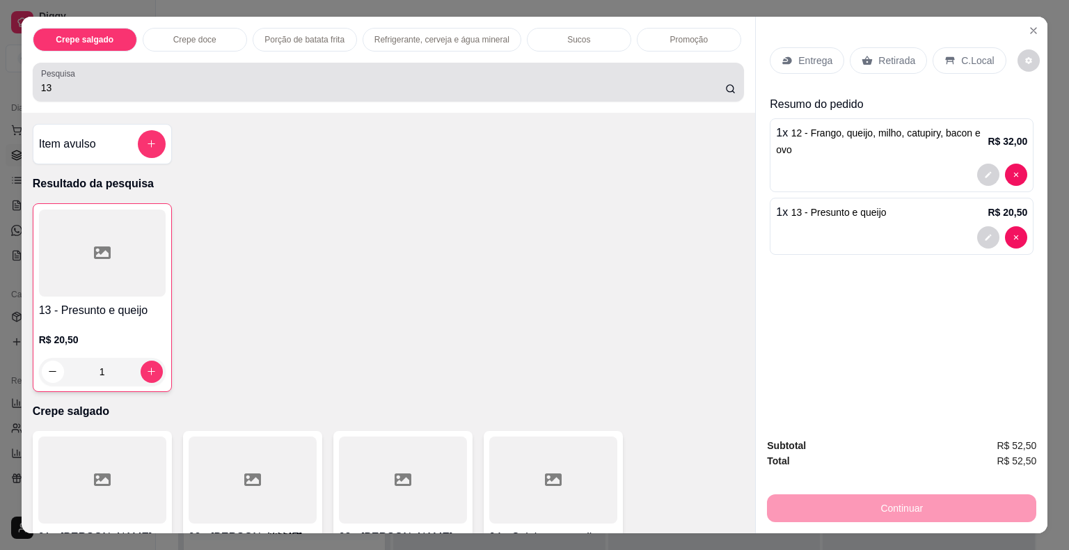
click at [105, 85] on input "13" at bounding box center [383, 88] width 684 height 14
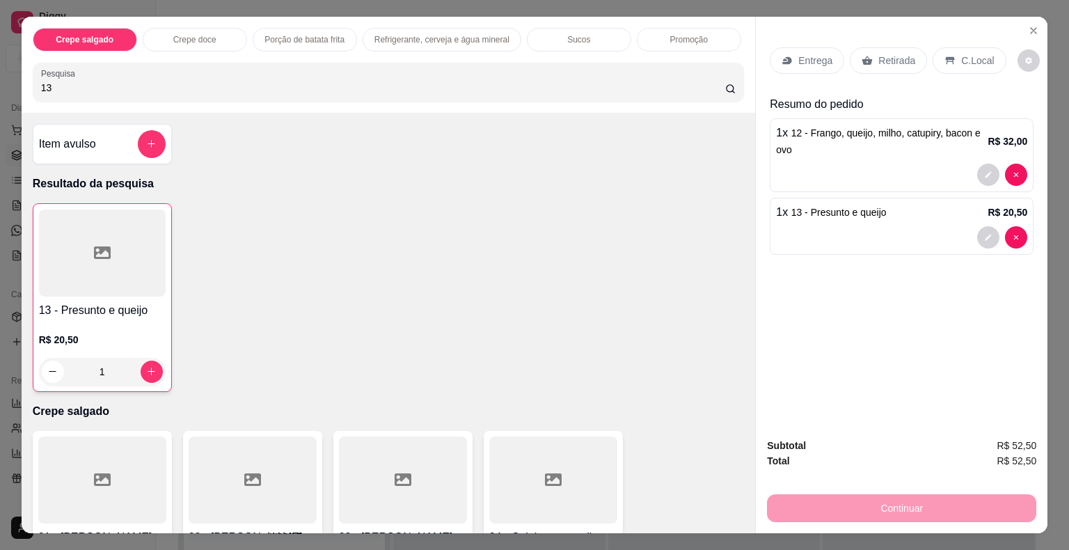
type input "1"
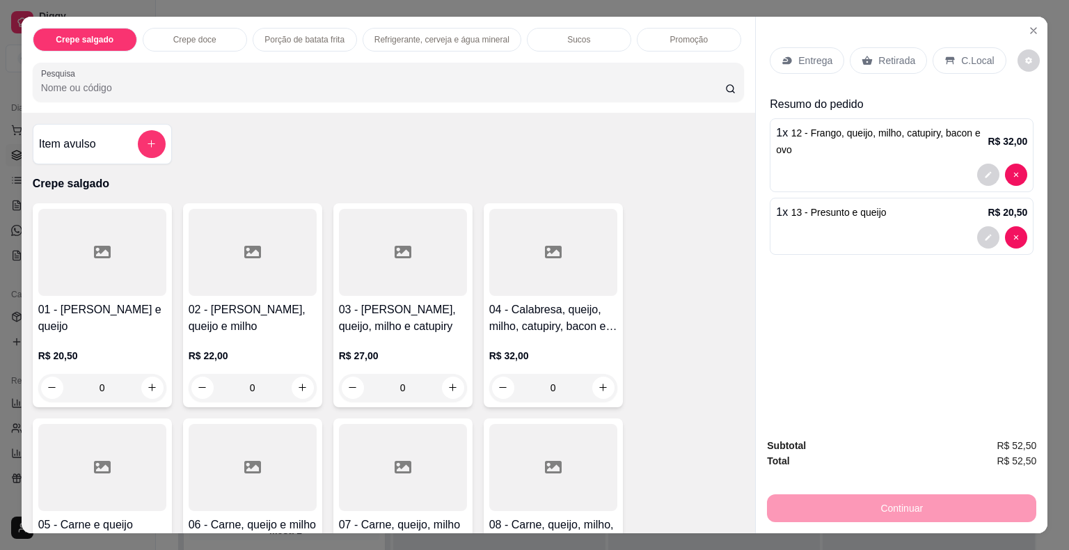
click at [84, 249] on div at bounding box center [102, 252] width 128 height 87
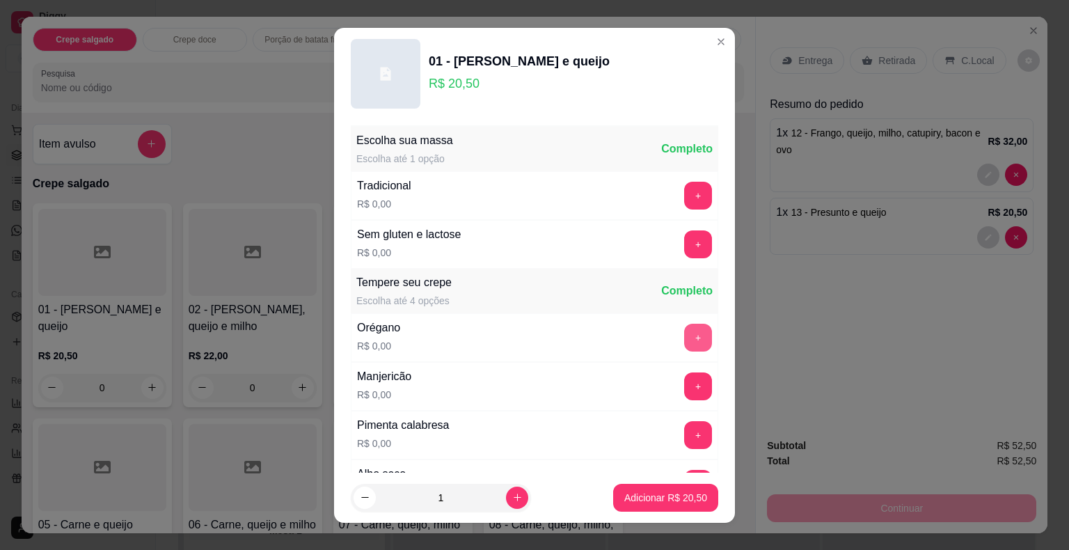
click at [684, 332] on button "+" at bounding box center [698, 338] width 28 height 28
click at [684, 398] on button "+" at bounding box center [698, 386] width 28 height 28
click at [677, 416] on div "Pimenta calabresa R$ 0,00 +" at bounding box center [535, 435] width 368 height 49
click at [684, 434] on button "+" at bounding box center [698, 435] width 28 height 28
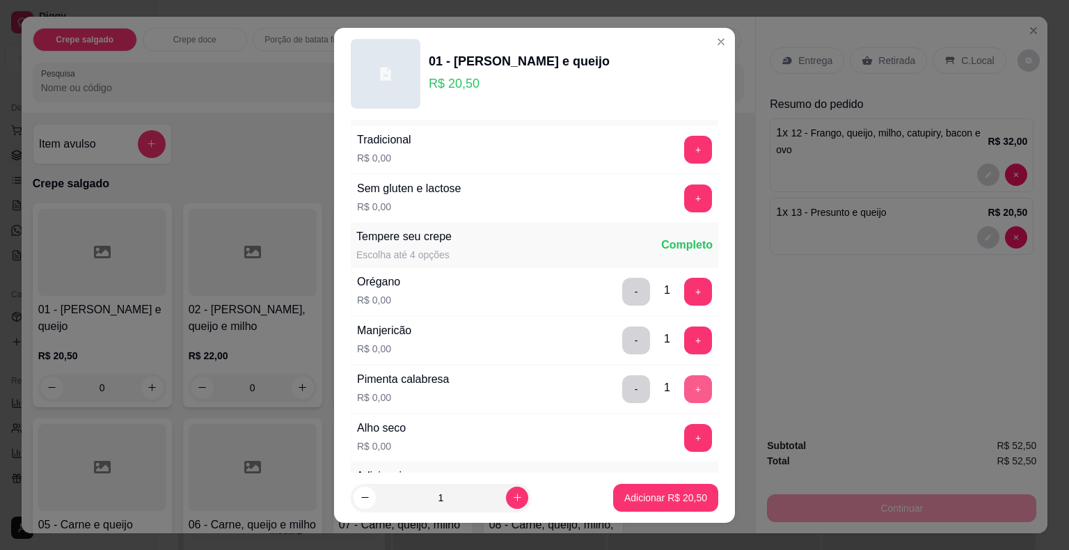
scroll to position [70, 0]
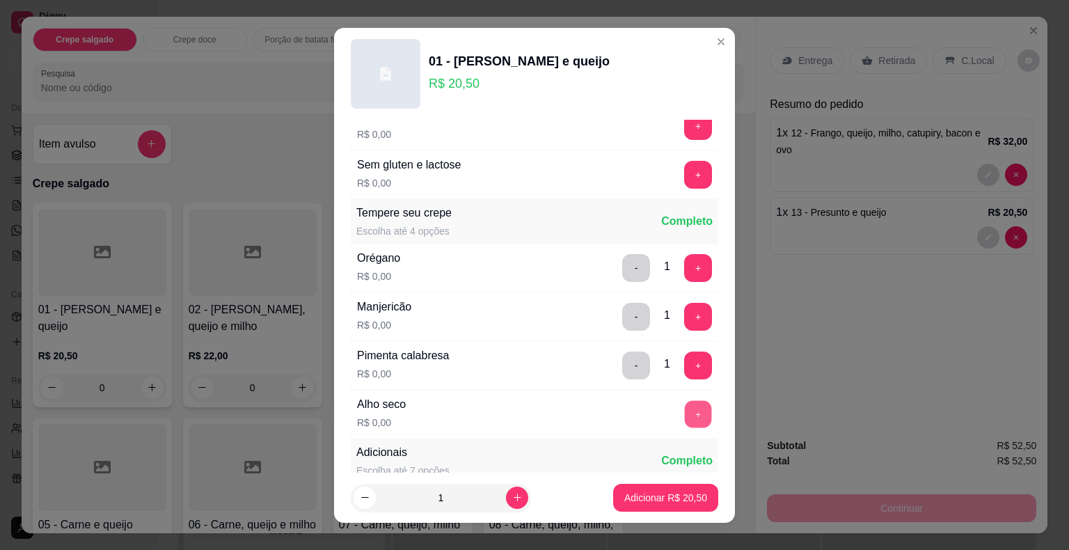
click at [685, 408] on button "+" at bounding box center [698, 413] width 27 height 27
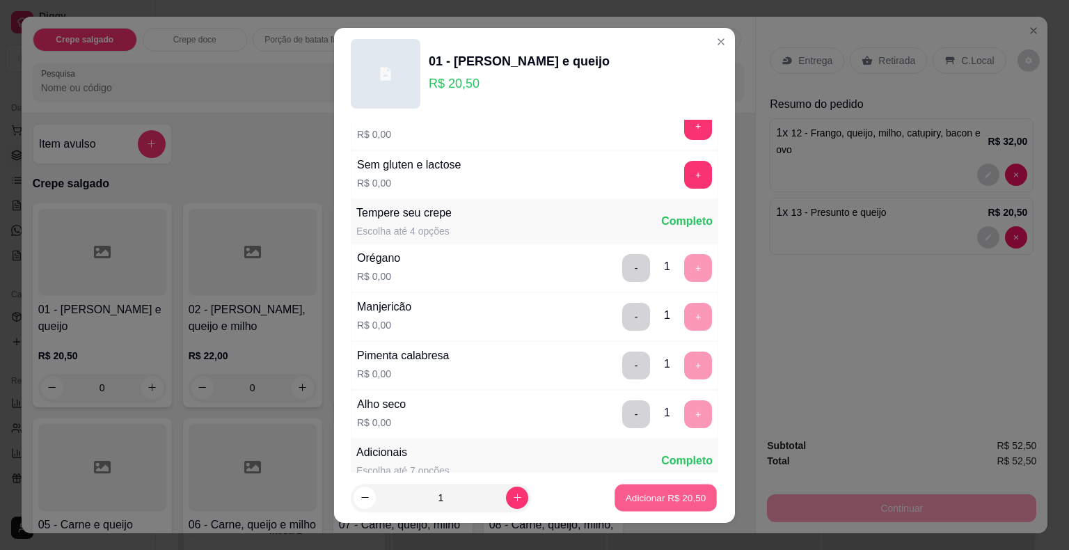
click at [660, 498] on p "Adicionar R$ 20,50" at bounding box center [666, 497] width 81 height 13
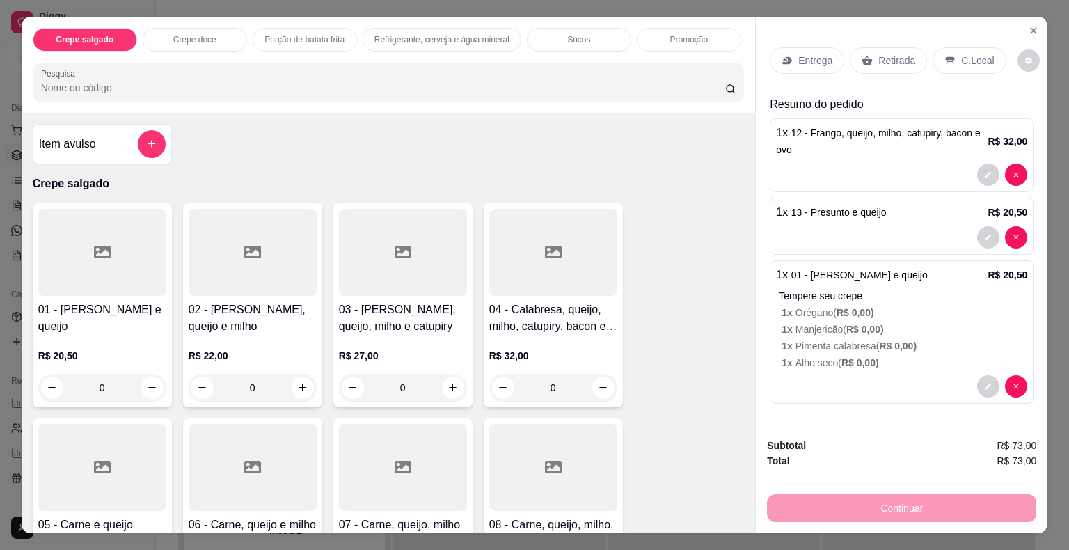
drag, startPoint x: 891, startPoint y: 43, endPoint x: 890, endPoint y: 54, distance: 11.2
click at [891, 47] on div "Retirada" at bounding box center [888, 60] width 77 height 26
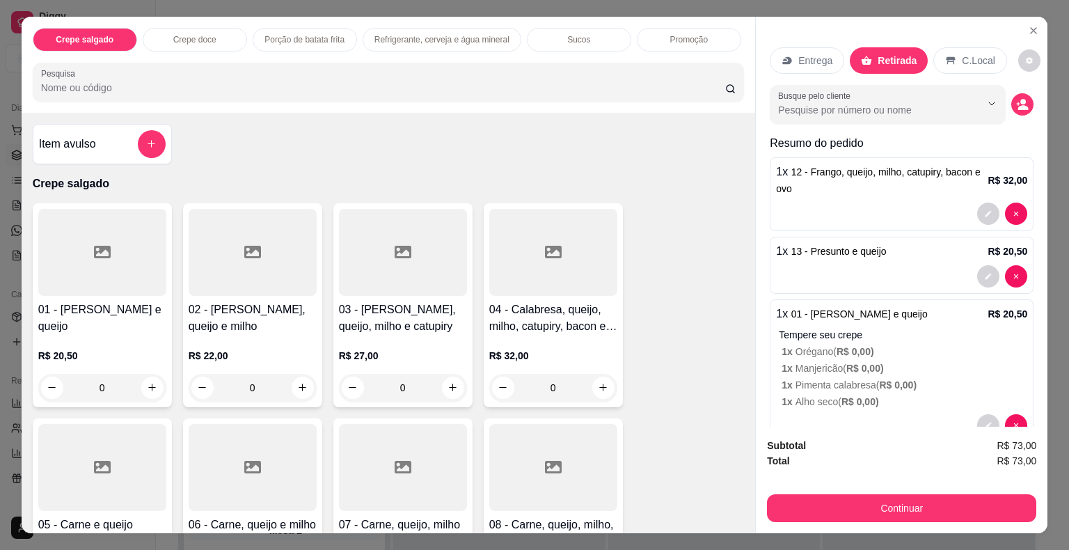
click at [890, 54] on p "Retirada" at bounding box center [897, 61] width 39 height 14
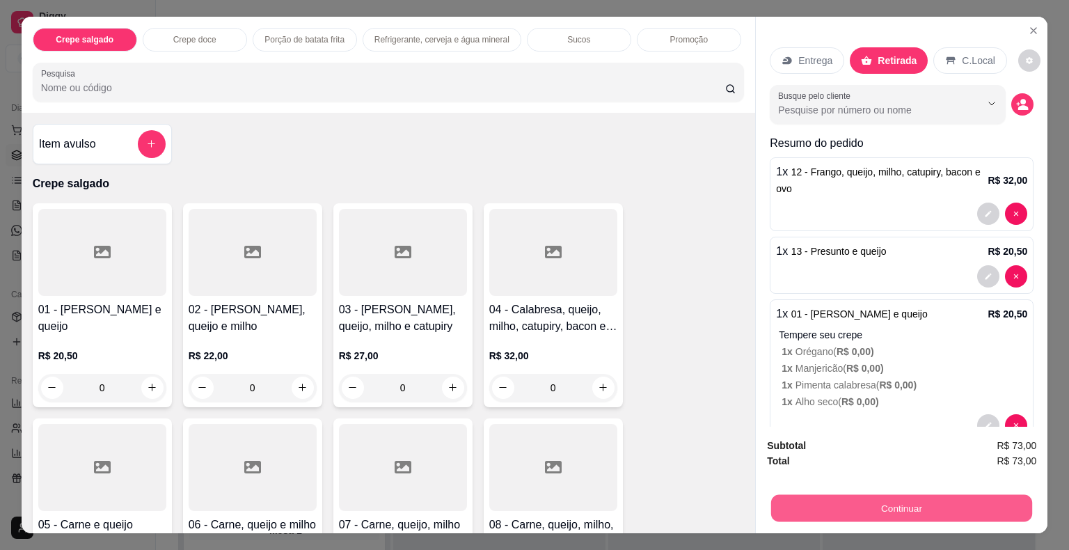
click at [890, 505] on button "Continuar" at bounding box center [901, 508] width 261 height 27
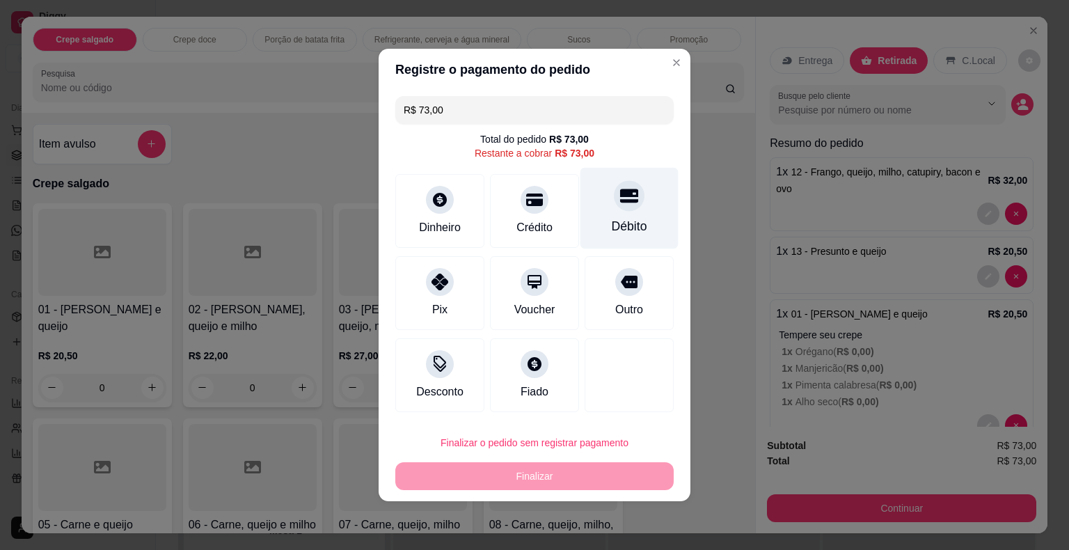
click at [629, 214] on div "Débito" at bounding box center [630, 208] width 98 height 81
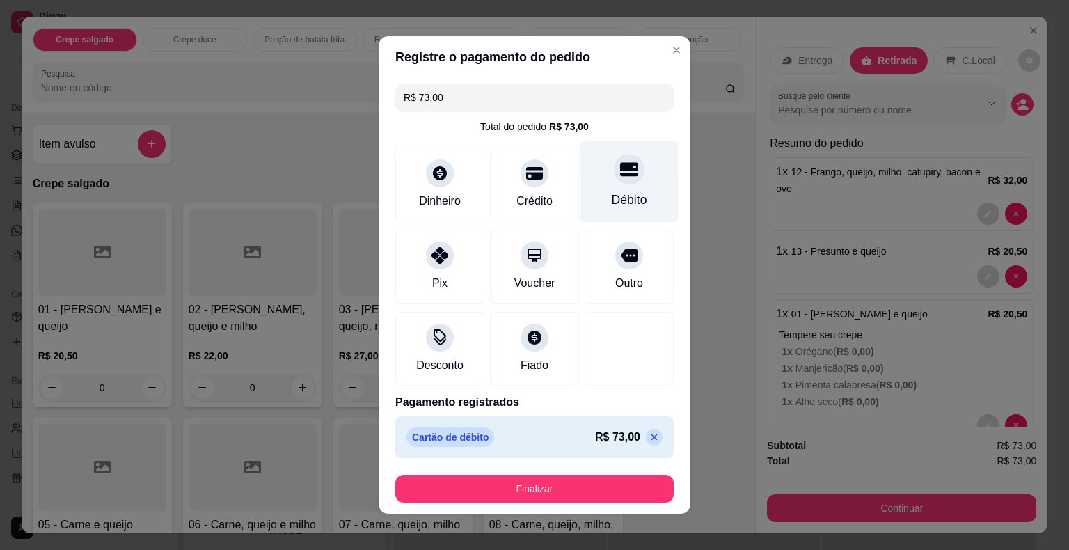
type input "R$ 0,00"
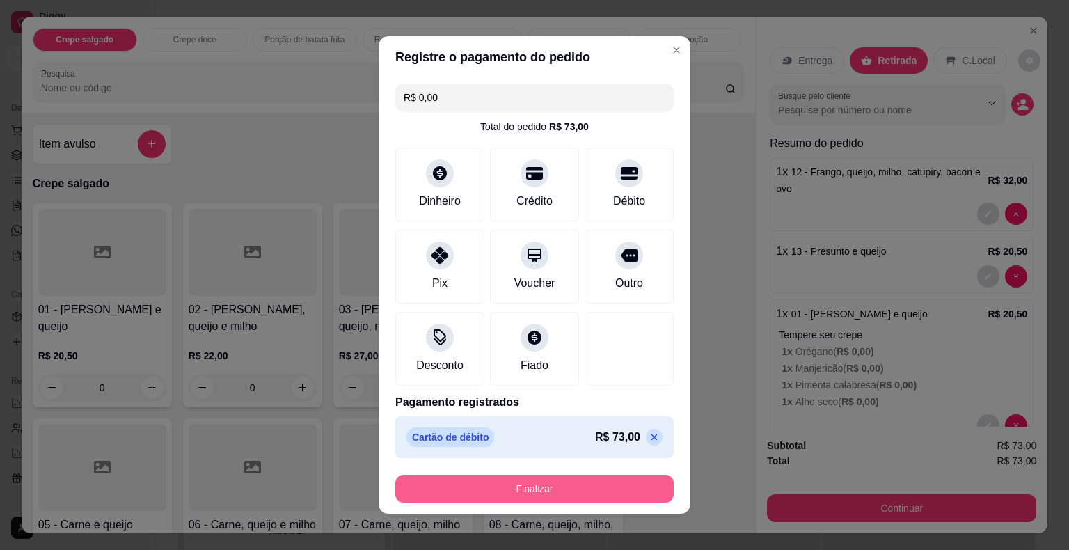
click at [585, 485] on button "Finalizar" at bounding box center [534, 489] width 278 height 28
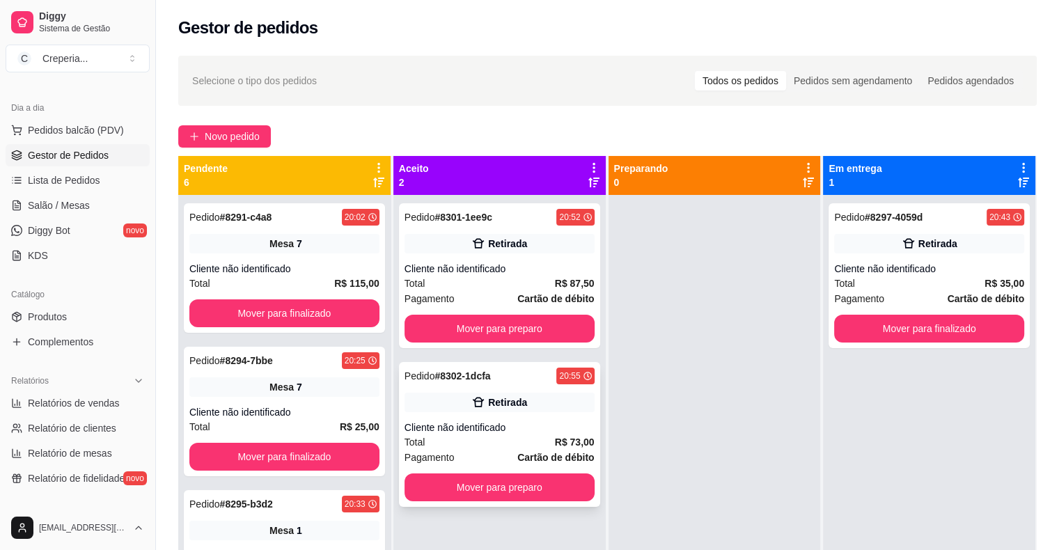
click at [486, 425] on div "Cliente não identificado" at bounding box center [499, 427] width 190 height 14
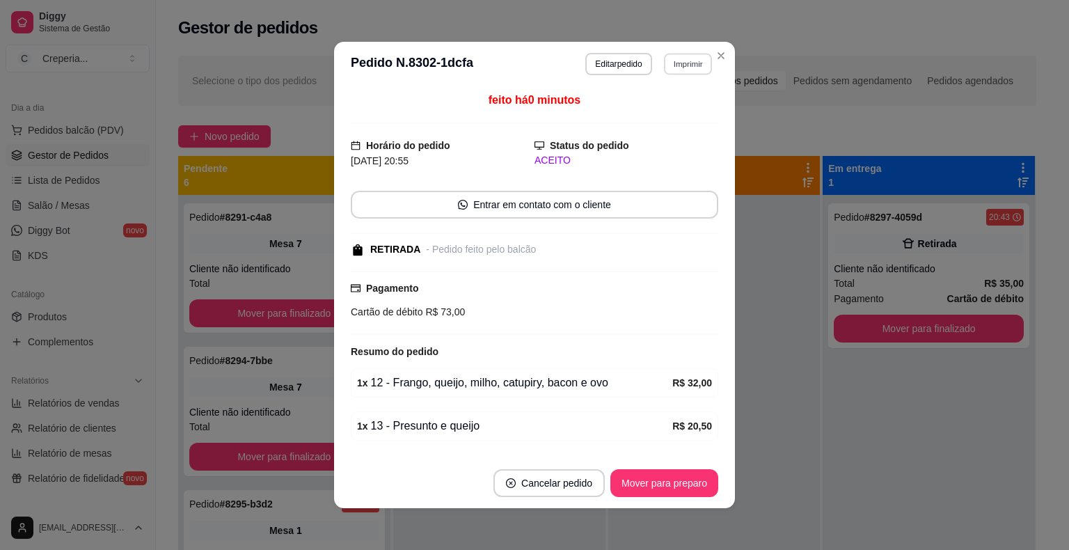
click at [677, 66] on button "Imprimir" at bounding box center [688, 64] width 48 height 22
click at [666, 104] on button "IMPRESSORA" at bounding box center [658, 113] width 101 height 22
drag, startPoint x: 721, startPoint y: 388, endPoint x: 420, endPoint y: 408, distance: 301.4
click at [720, 389] on div "feito há 0 minutos Horário do pedido [DATE] 20:55 Status do pedido ACEITO Entra…" at bounding box center [534, 272] width 401 height 372
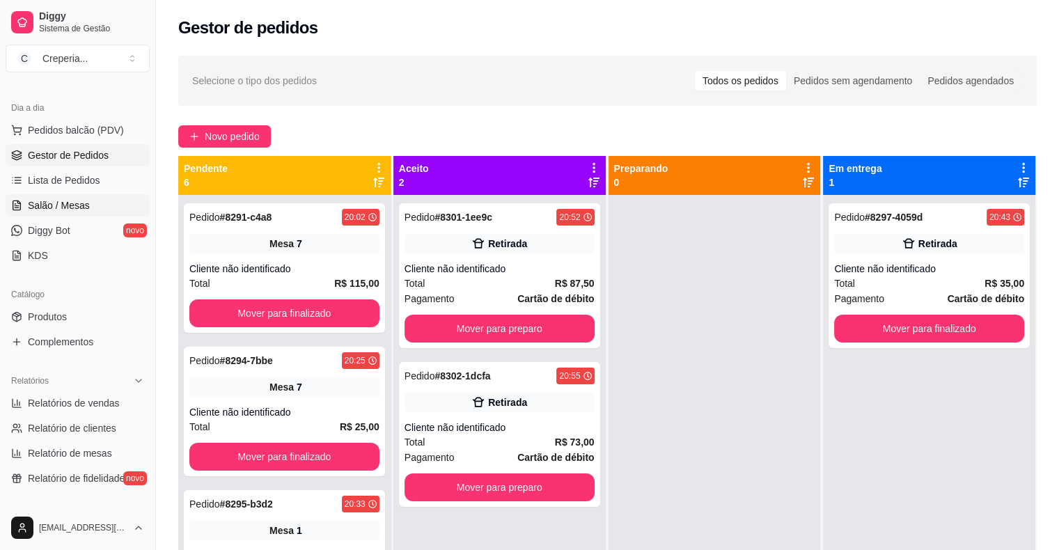
click at [66, 205] on span "Salão / Mesas" at bounding box center [59, 205] width 62 height 14
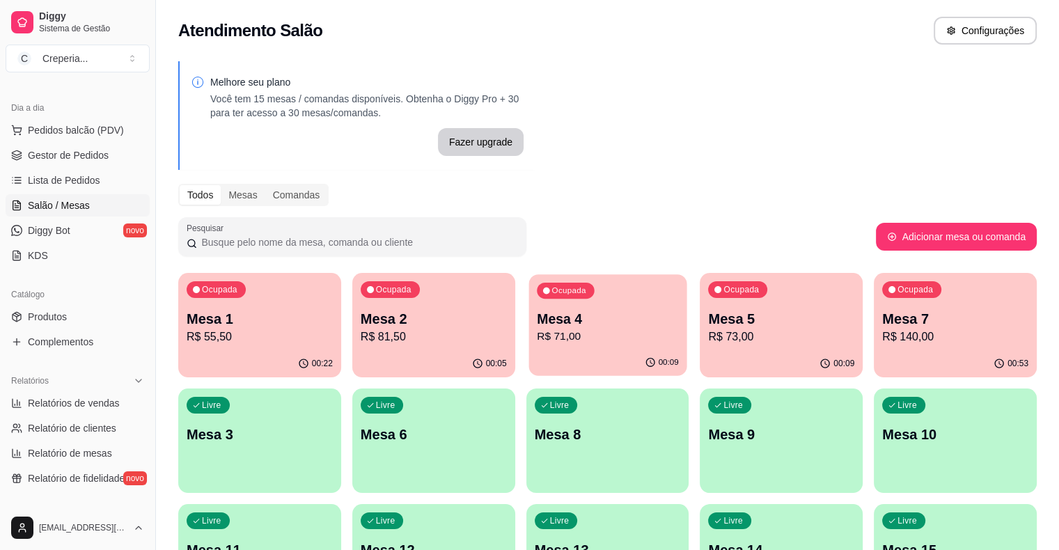
click at [537, 316] on p "Mesa 4" at bounding box center [608, 319] width 142 height 19
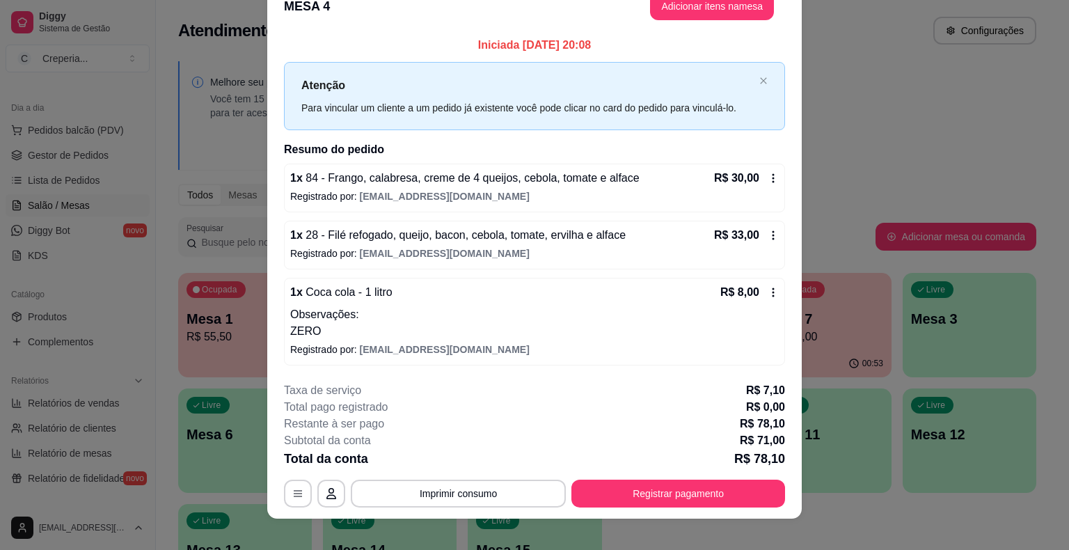
scroll to position [37, 0]
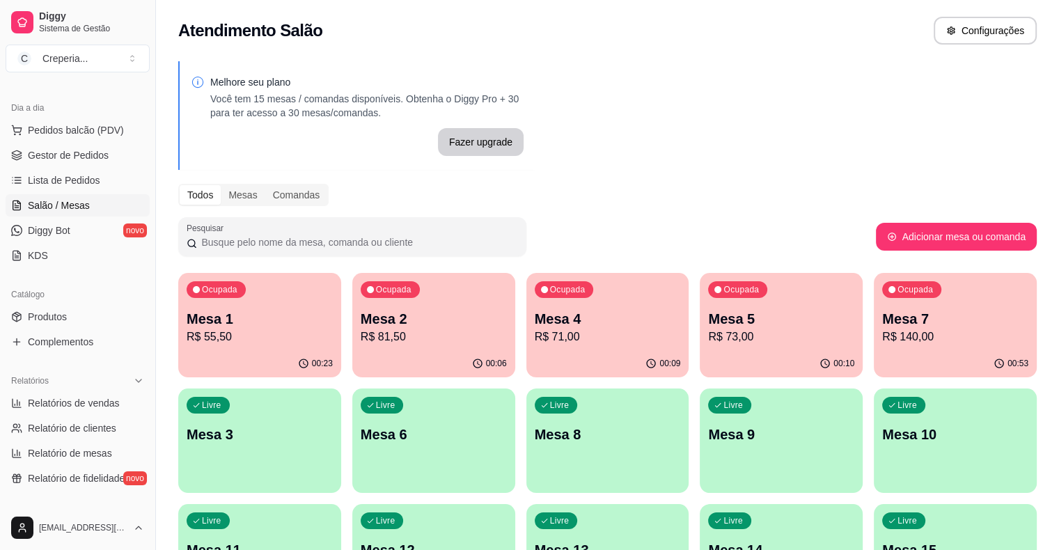
click at [361, 439] on p "Mesa 6" at bounding box center [434, 434] width 146 height 19
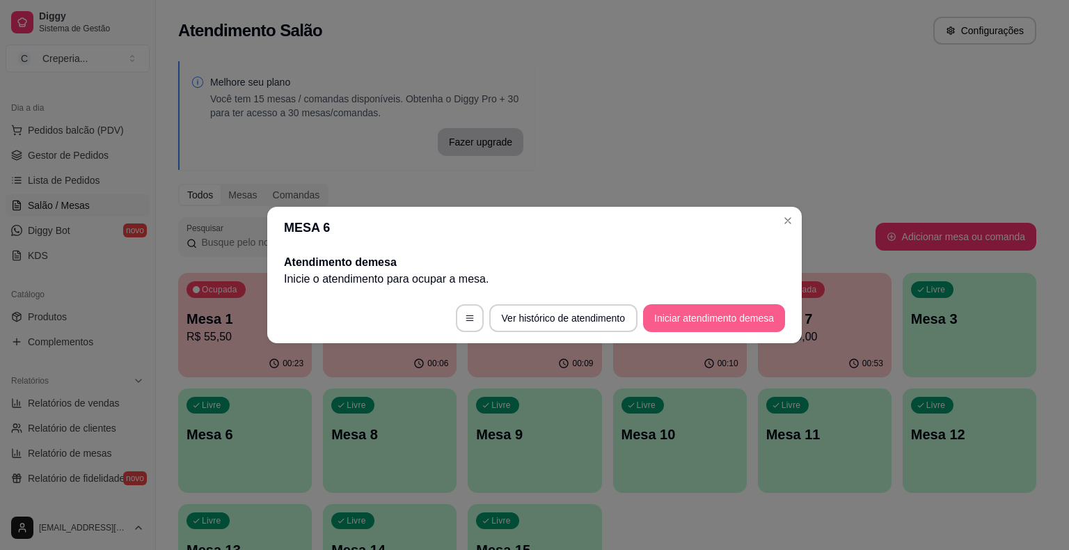
click at [698, 315] on button "Iniciar atendimento de mesa" at bounding box center [714, 318] width 142 height 28
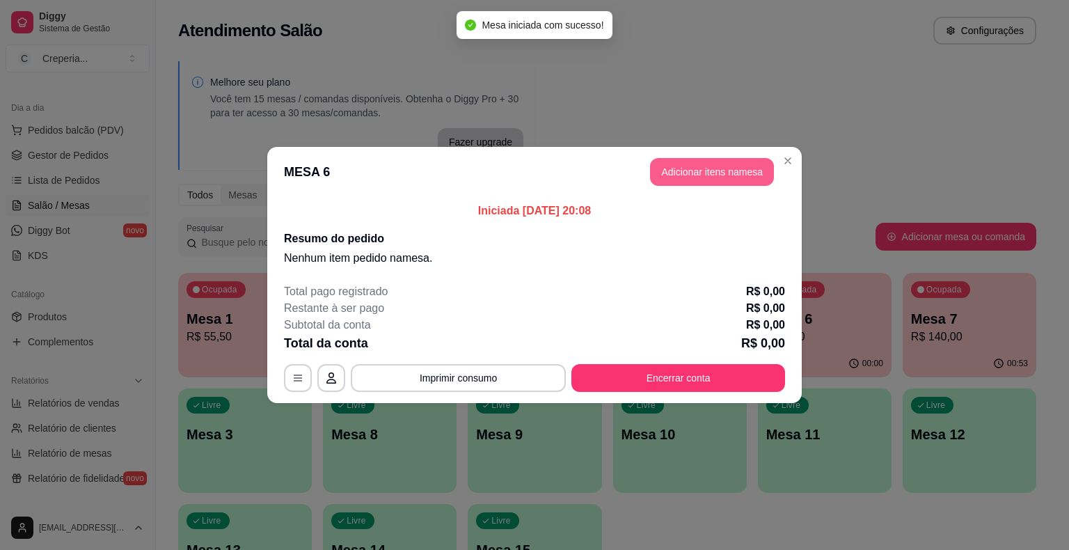
click at [746, 173] on button "Adicionar itens na mesa" at bounding box center [712, 172] width 124 height 28
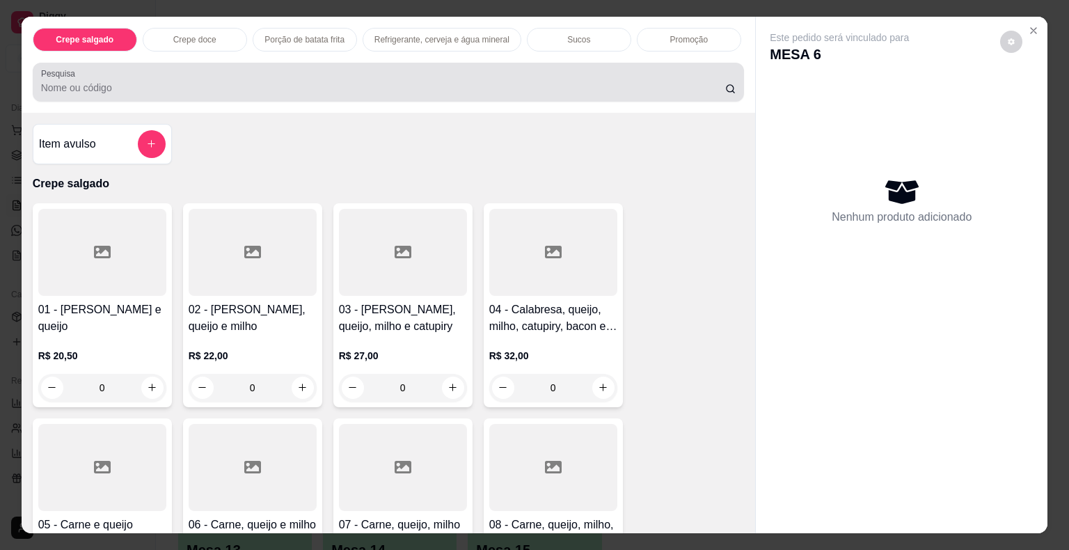
click at [362, 88] on input "Pesquisa" at bounding box center [383, 88] width 684 height 14
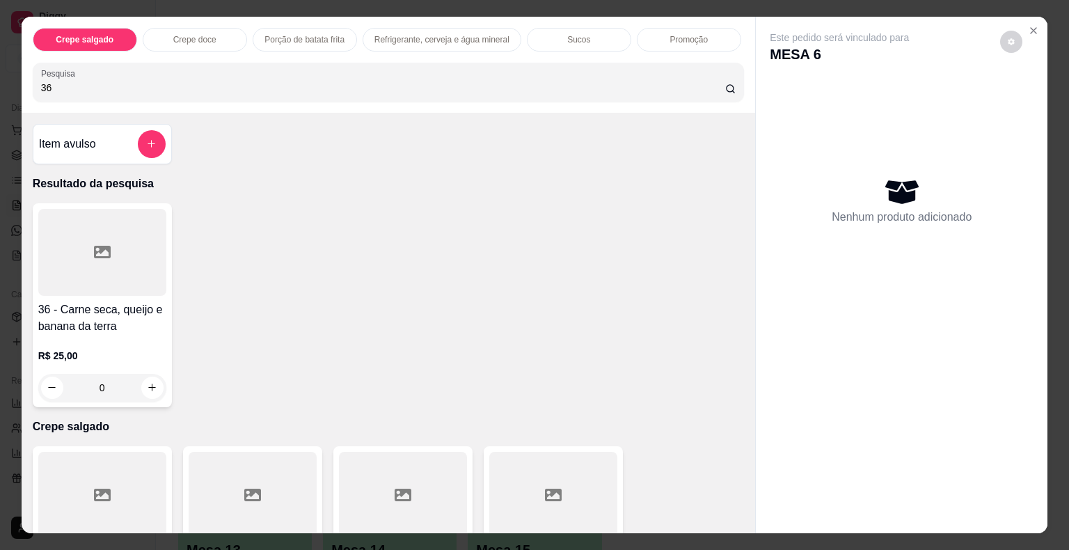
click at [115, 235] on div at bounding box center [102, 252] width 128 height 87
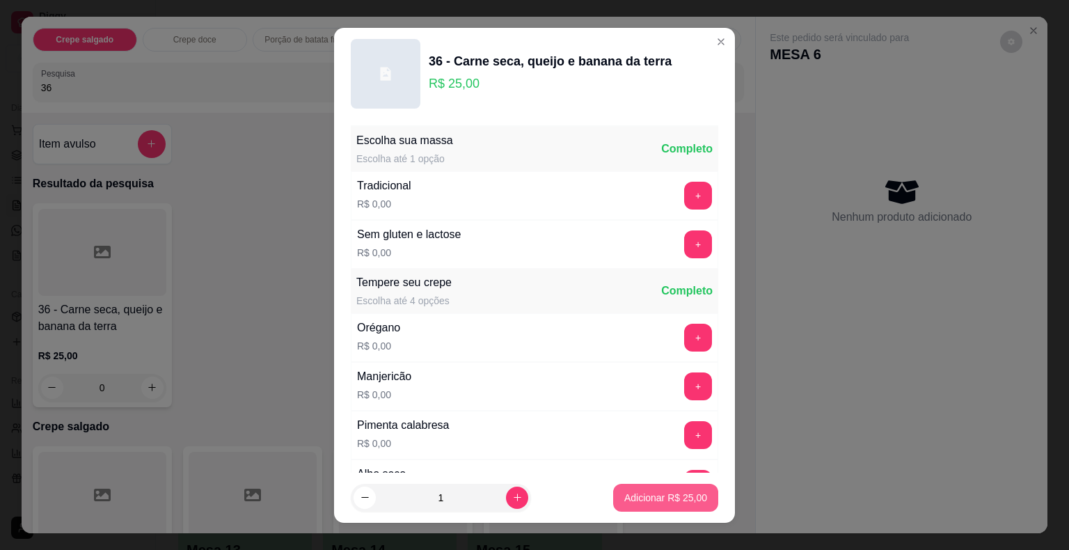
click at [671, 492] on p "Adicionar R$ 25,00" at bounding box center [665, 498] width 83 height 14
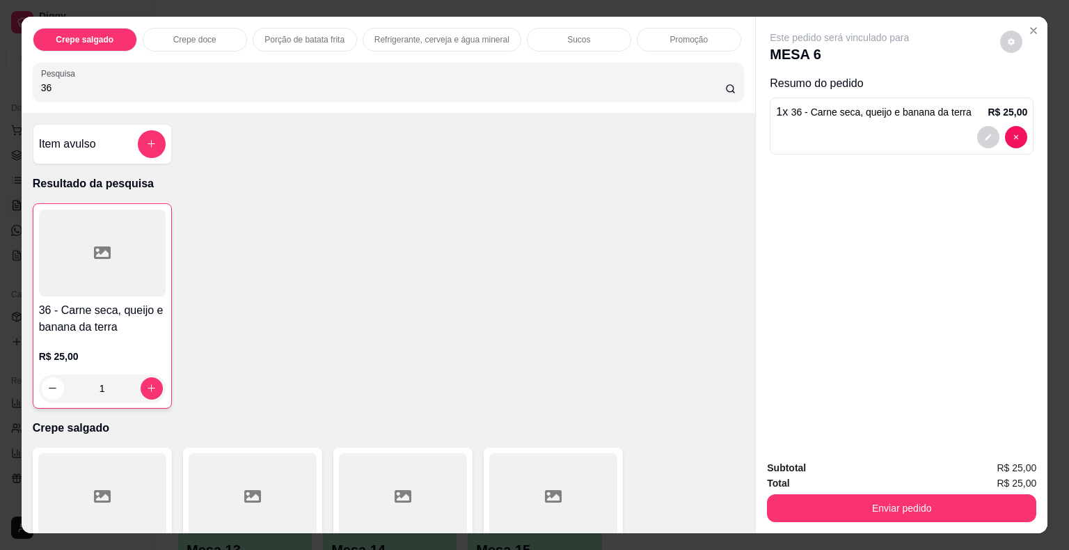
drag, startPoint x: 83, startPoint y: 86, endPoint x: 0, endPoint y: 79, distance: 83.1
click at [0, 79] on div "Crepe salgado Crepe doce Porção de batata frita Refrigerante, cerveja e água mi…" at bounding box center [534, 275] width 1069 height 550
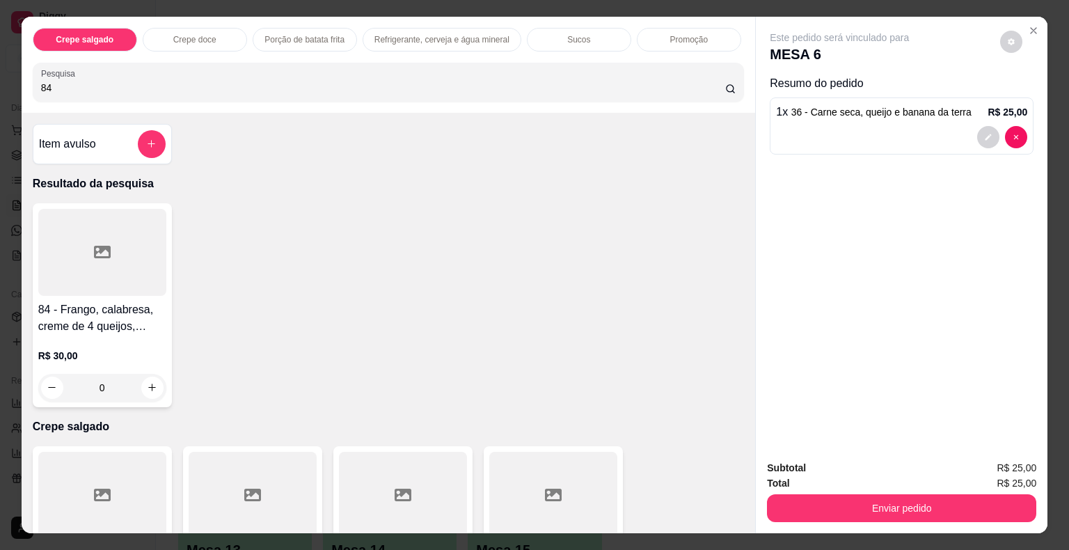
click at [127, 285] on div at bounding box center [102, 252] width 128 height 87
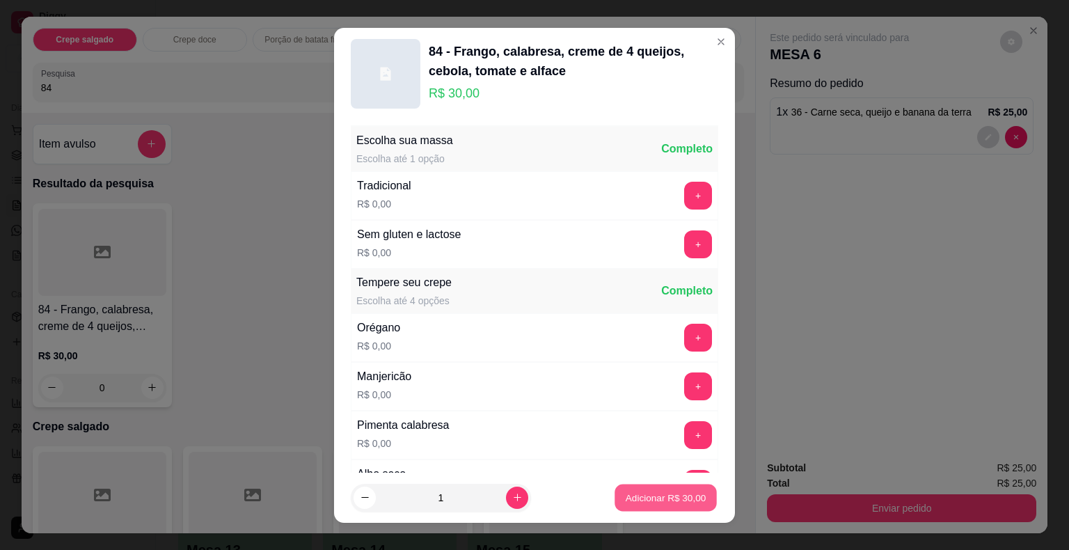
click at [628, 494] on p "Adicionar R$ 30,00" at bounding box center [666, 497] width 81 height 13
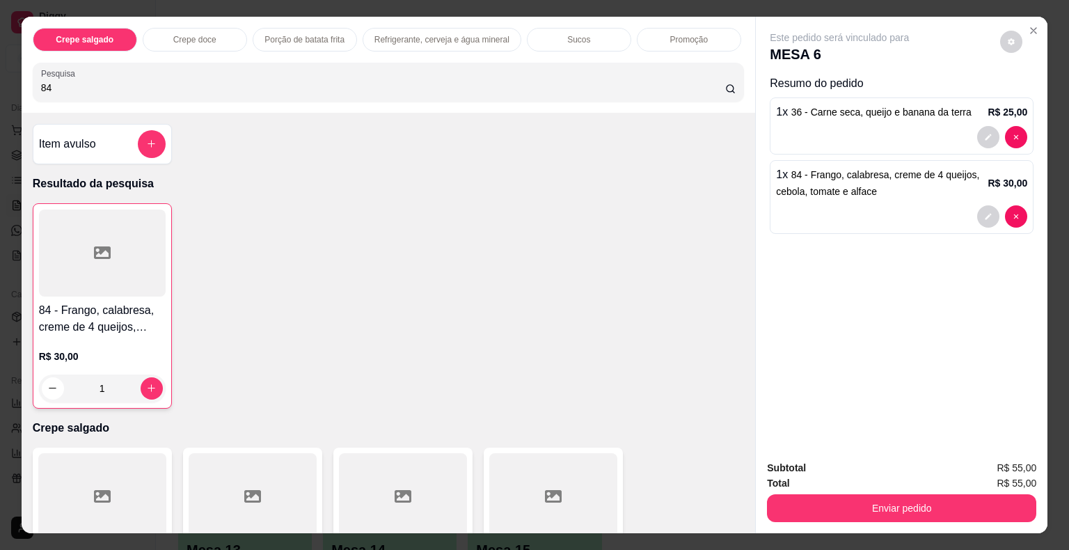
drag, startPoint x: 63, startPoint y: 77, endPoint x: 0, endPoint y: 81, distance: 62.8
click at [0, 81] on div "Crepe salgado Crepe doce Porção de batata frita Refrigerante, cerveja e água mi…" at bounding box center [534, 275] width 1069 height 550
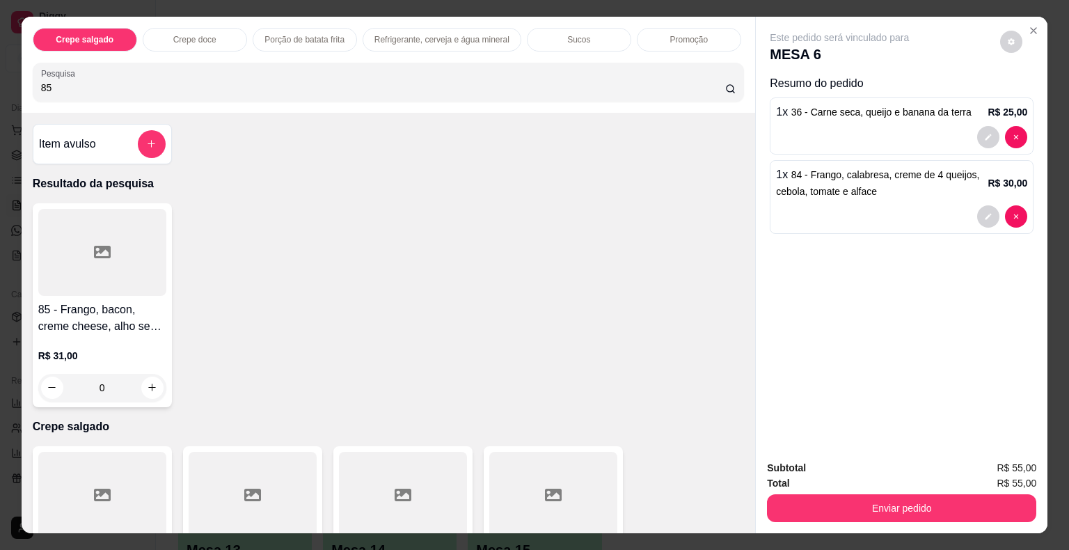
click at [76, 269] on div at bounding box center [102, 252] width 128 height 87
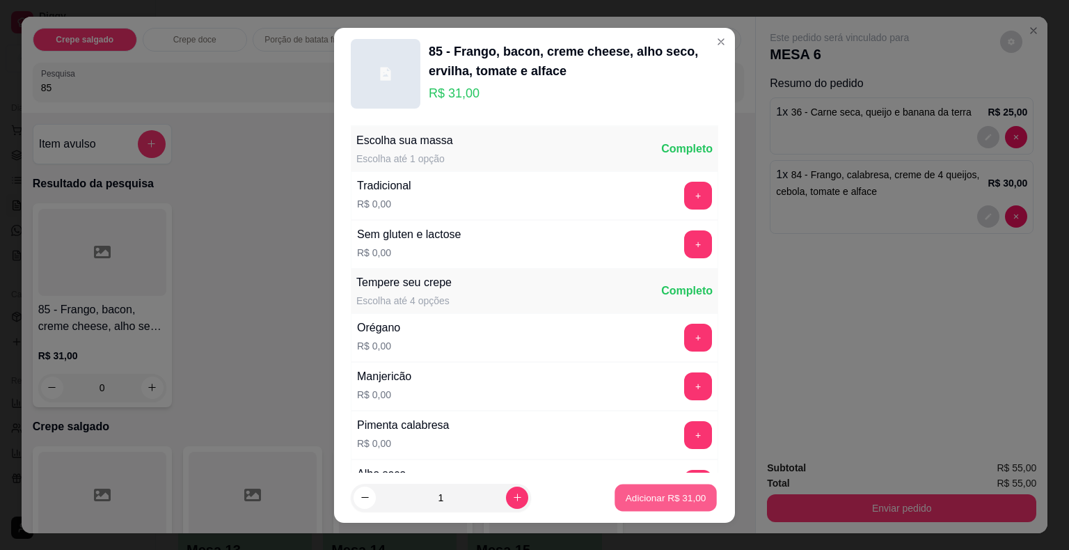
click at [626, 500] on p "Adicionar R$ 31,00" at bounding box center [666, 497] width 81 height 13
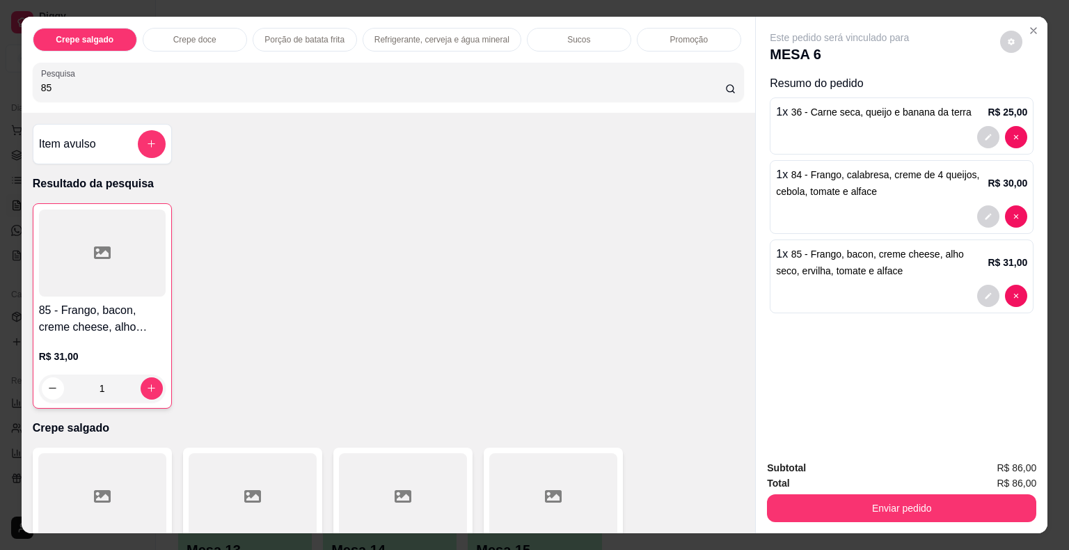
drag, startPoint x: 81, startPoint y: 78, endPoint x: 0, endPoint y: 61, distance: 82.6
click at [0, 61] on div "Crepe salgado Crepe doce Porção de batata frita Refrigerante, cerveja e água mi…" at bounding box center [534, 275] width 1069 height 550
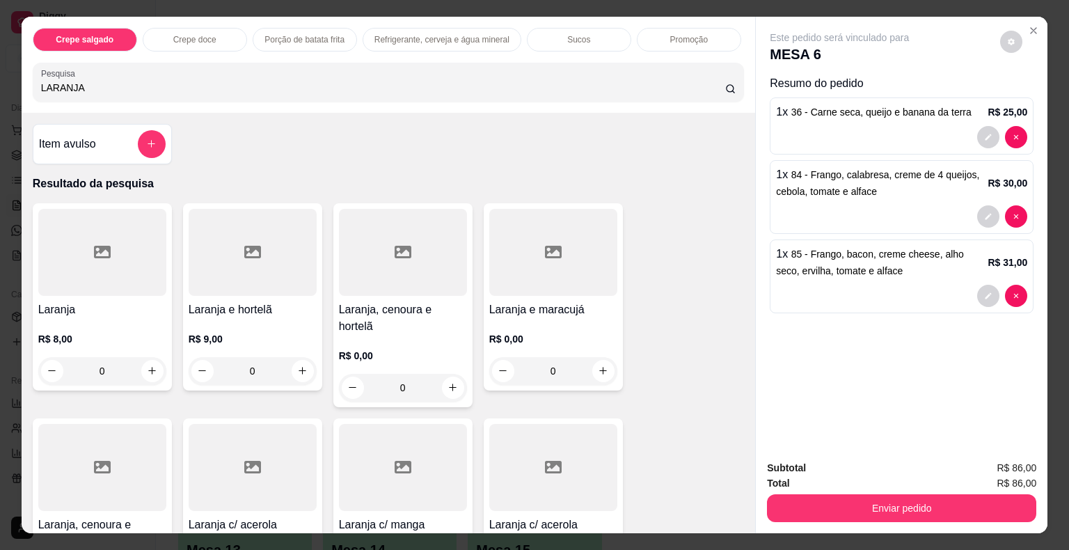
click at [122, 255] on div at bounding box center [102, 252] width 128 height 87
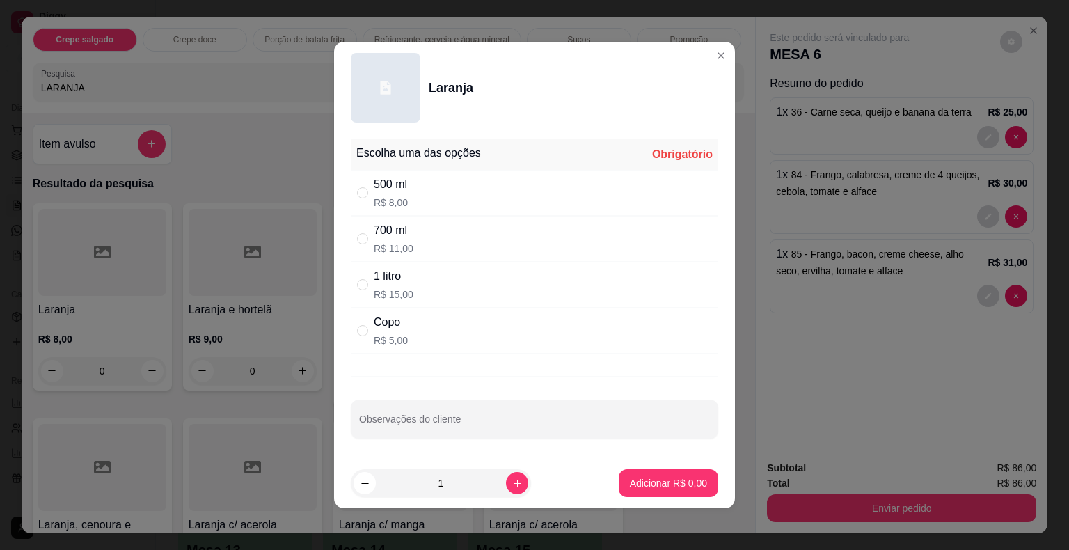
click at [413, 187] on div "500 ml R$ 8,00" at bounding box center [535, 193] width 368 height 46
click at [697, 482] on button "Adicionar R$ 8,00" at bounding box center [668, 483] width 97 height 27
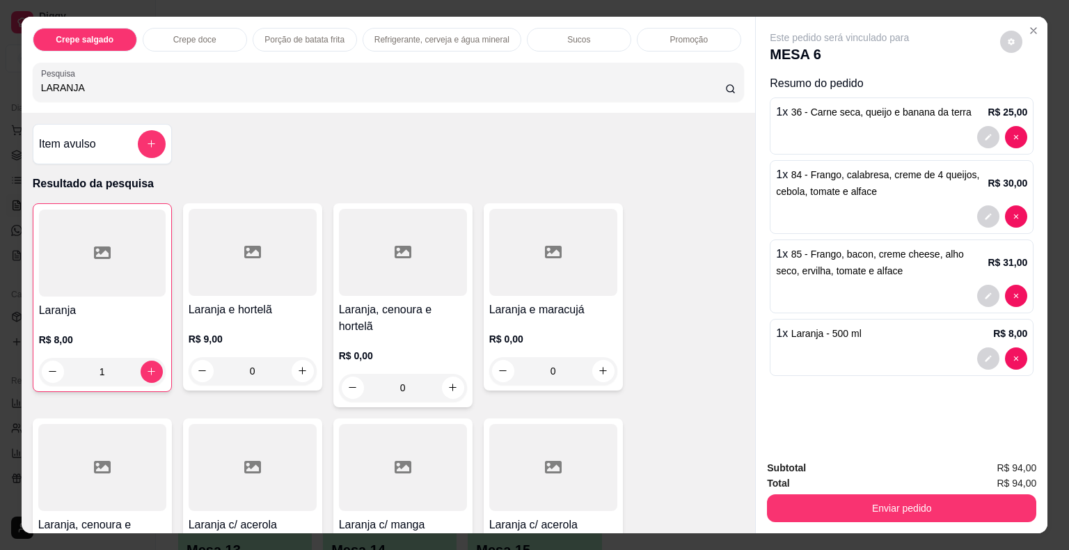
drag, startPoint x: 8, startPoint y: 85, endPoint x: 0, endPoint y: 84, distance: 8.5
click at [0, 84] on div "Crepe salgado Crepe doce Porção de batata frita Refrigerante, cerveja e água mi…" at bounding box center [534, 275] width 1069 height 550
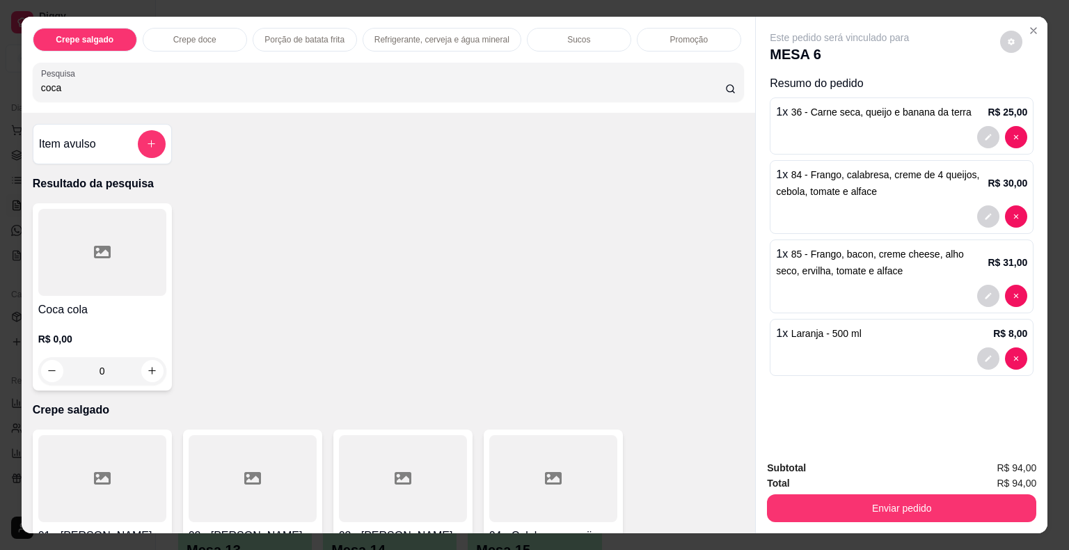
click at [63, 269] on div at bounding box center [102, 252] width 128 height 87
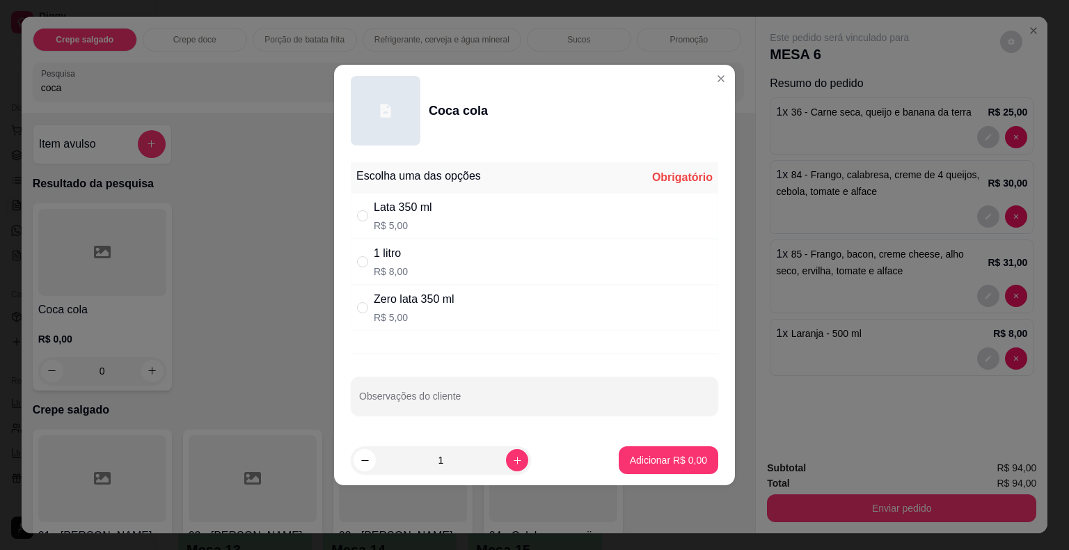
drag, startPoint x: 420, startPoint y: 207, endPoint x: 645, endPoint y: 414, distance: 305.0
click at [420, 208] on div "Lata 350 ml" at bounding box center [403, 207] width 58 height 17
click at [668, 455] on p "Adicionar R$ 5,00" at bounding box center [668, 459] width 75 height 13
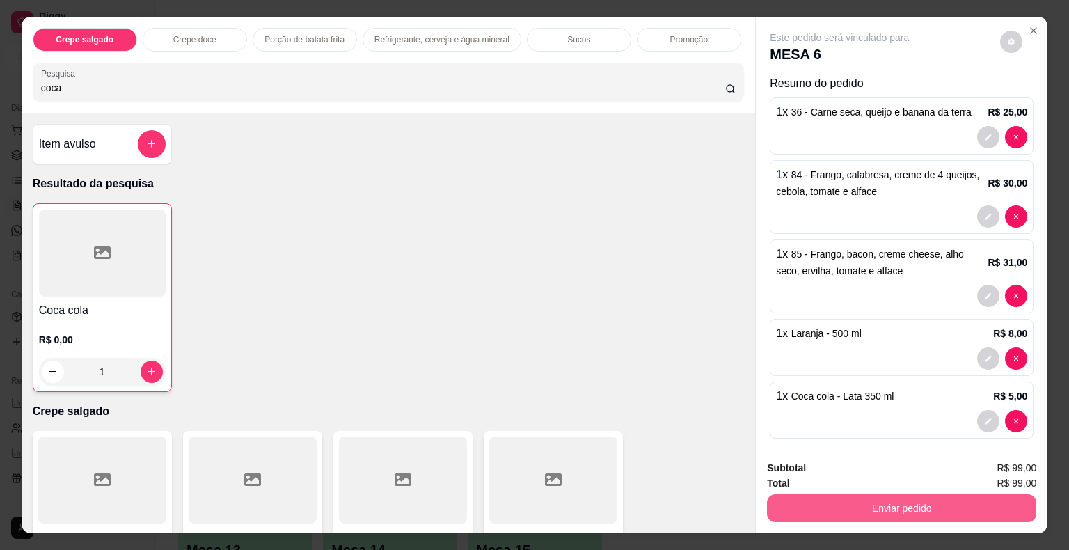
click at [833, 503] on button "Enviar pedido" at bounding box center [901, 508] width 269 height 28
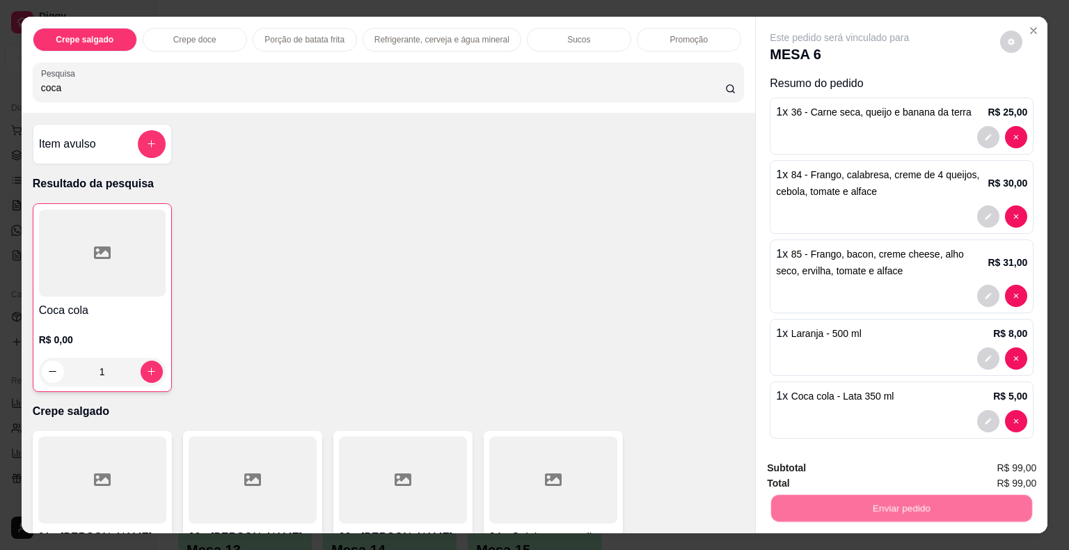
click at [800, 464] on button "Não registrar e enviar pedido" at bounding box center [855, 469] width 145 height 26
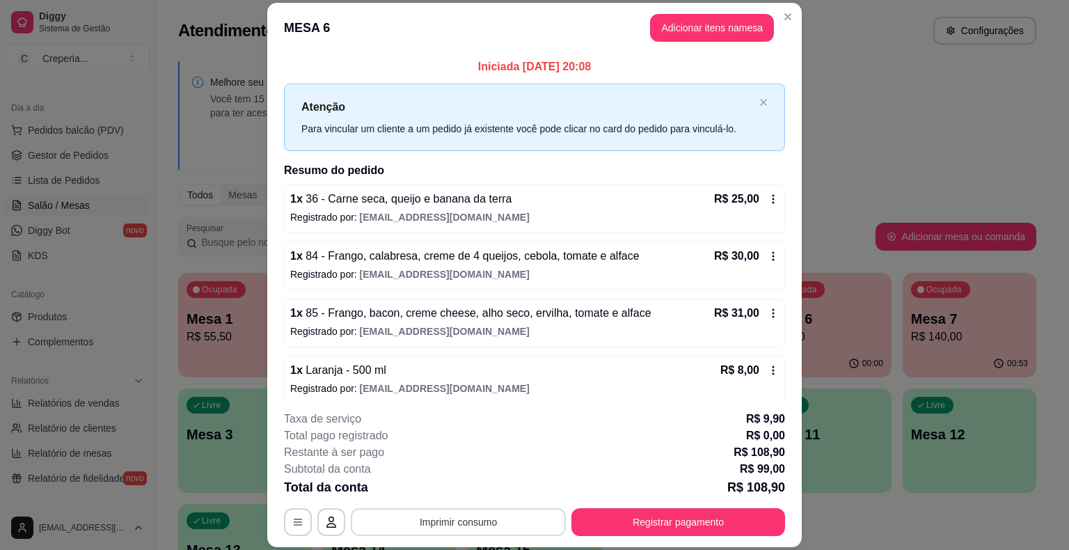
click at [426, 531] on button "Imprimir consumo" at bounding box center [458, 522] width 215 height 28
click at [440, 494] on button "IMPRESSORA" at bounding box center [457, 490] width 101 height 22
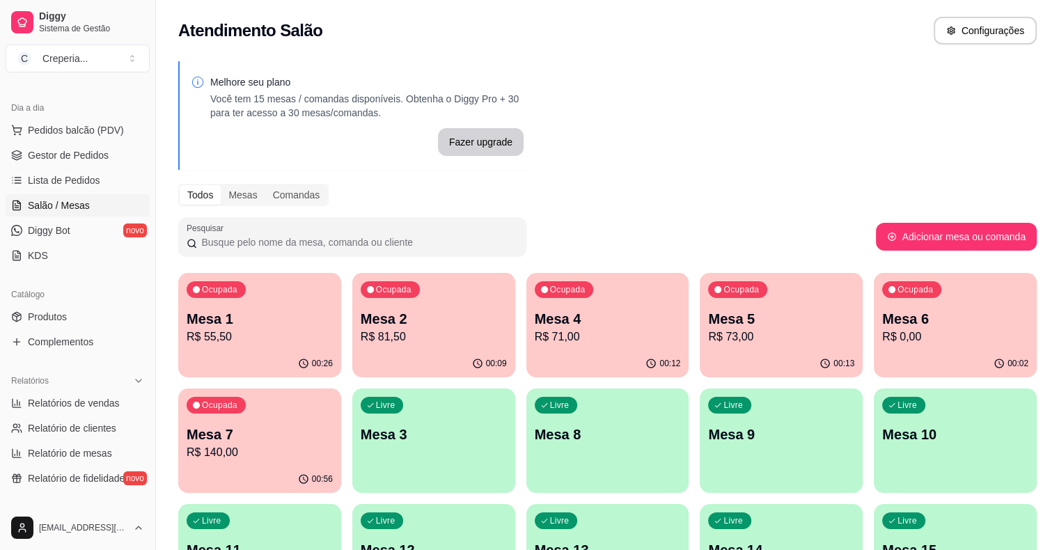
click at [708, 320] on p "Mesa 5" at bounding box center [781, 318] width 146 height 19
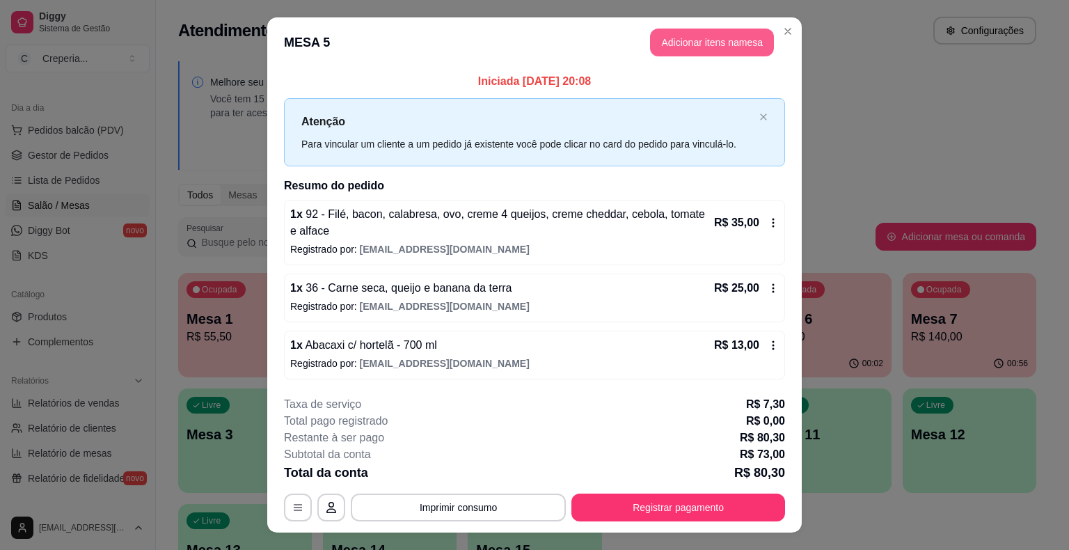
click at [722, 45] on button "Adicionar itens na mesa" at bounding box center [712, 43] width 124 height 28
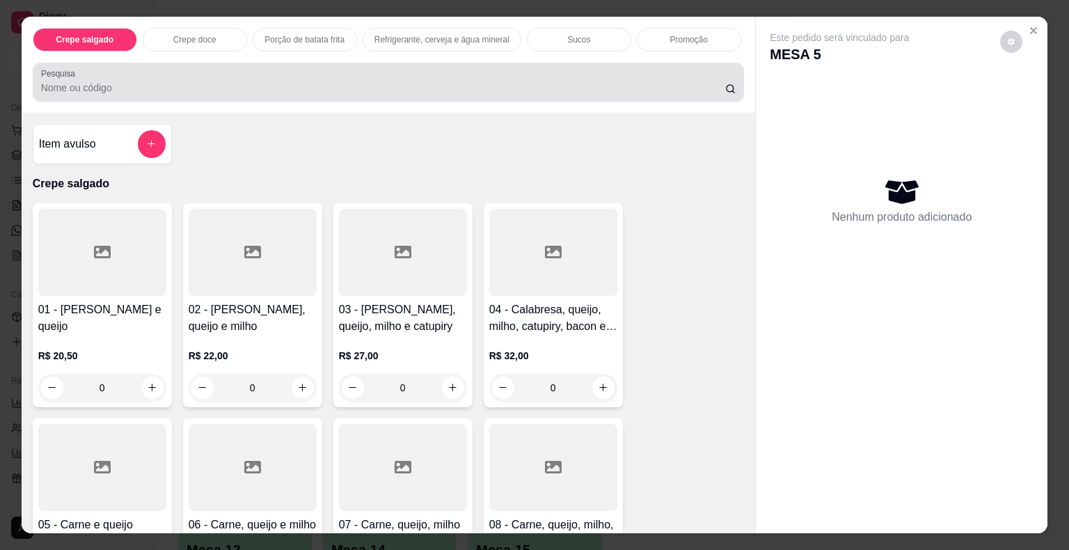
click at [204, 93] on div "Pesquisa" at bounding box center [389, 82] width 712 height 39
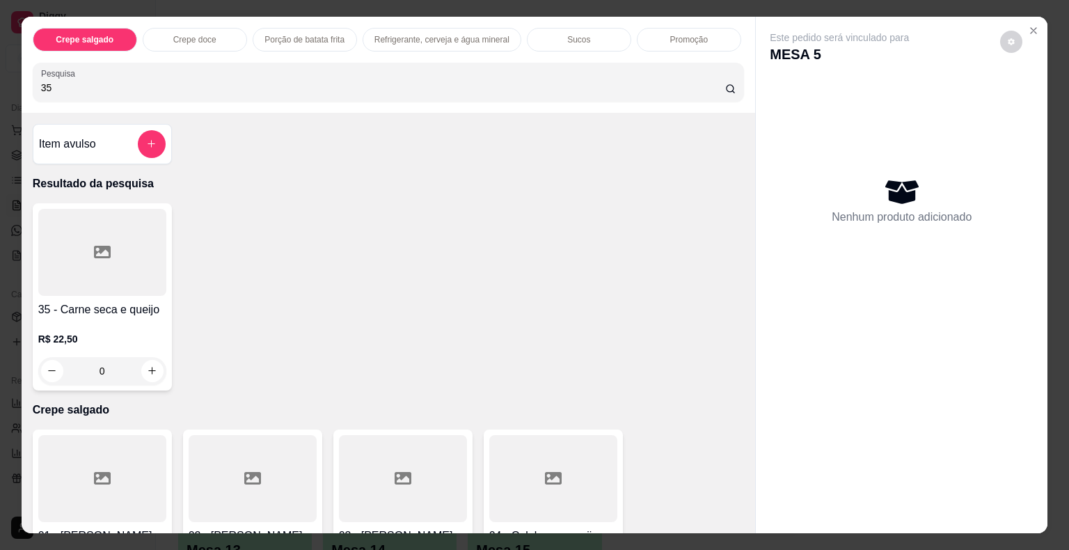
click at [72, 251] on div at bounding box center [102, 252] width 128 height 87
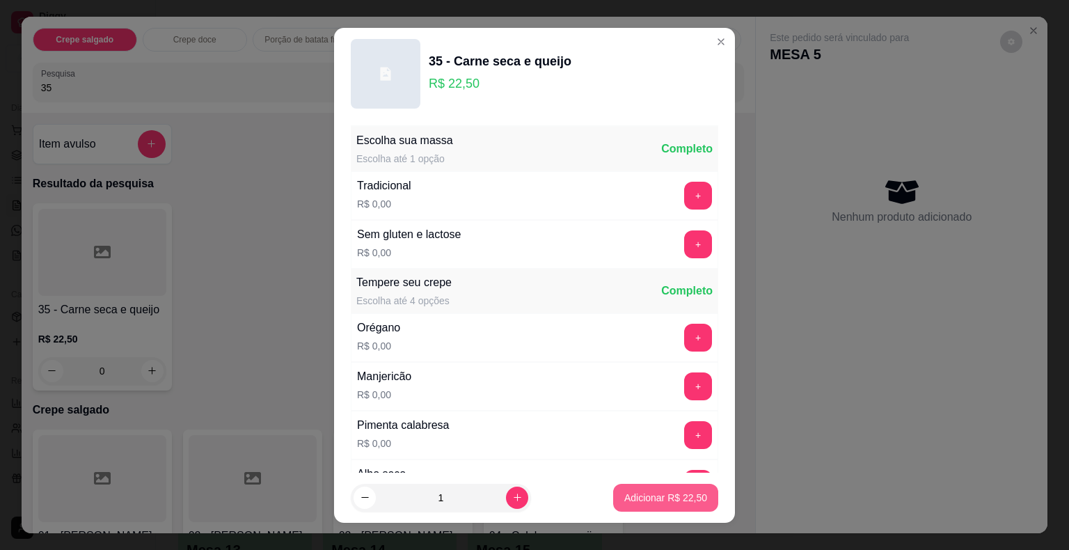
click at [640, 503] on p "Adicionar R$ 22,50" at bounding box center [665, 498] width 83 height 14
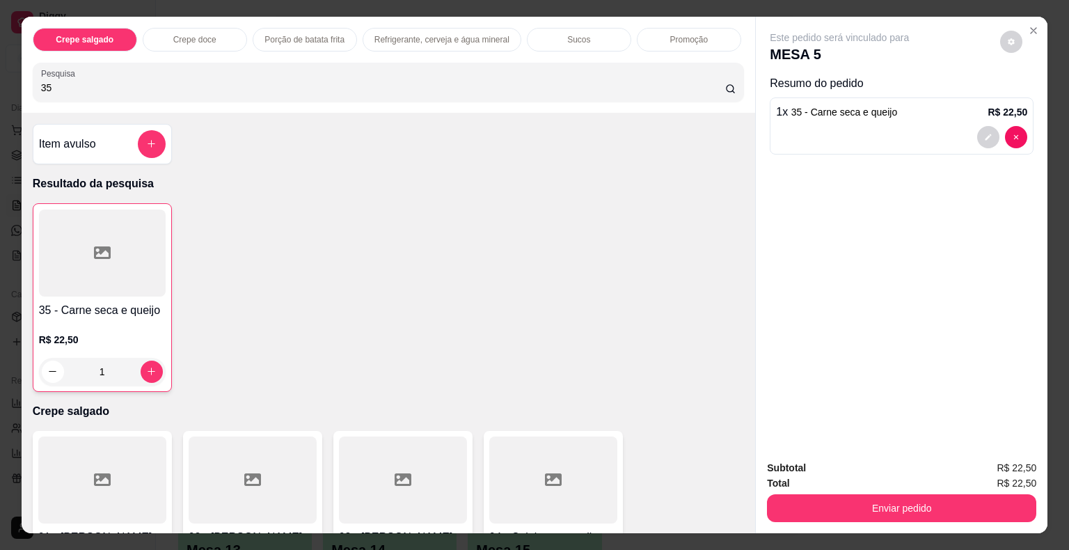
drag, startPoint x: 72, startPoint y: 77, endPoint x: 0, endPoint y: 66, distance: 72.5
click at [0, 66] on div "Crepe salgado Crepe doce Porção de batata frita Refrigerante, cerveja e água mi…" at bounding box center [534, 275] width 1069 height 550
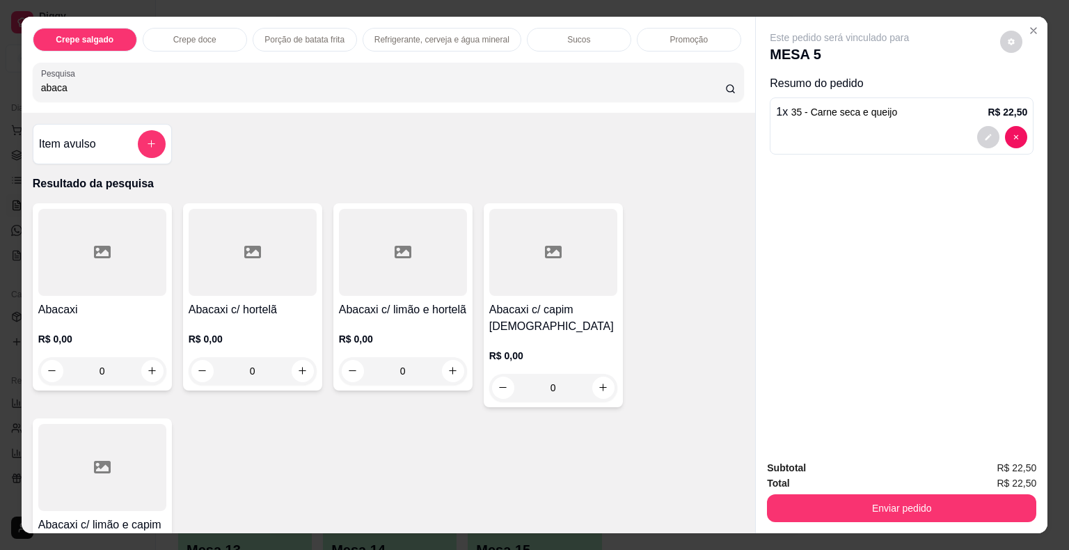
click at [551, 288] on div at bounding box center [553, 252] width 128 height 87
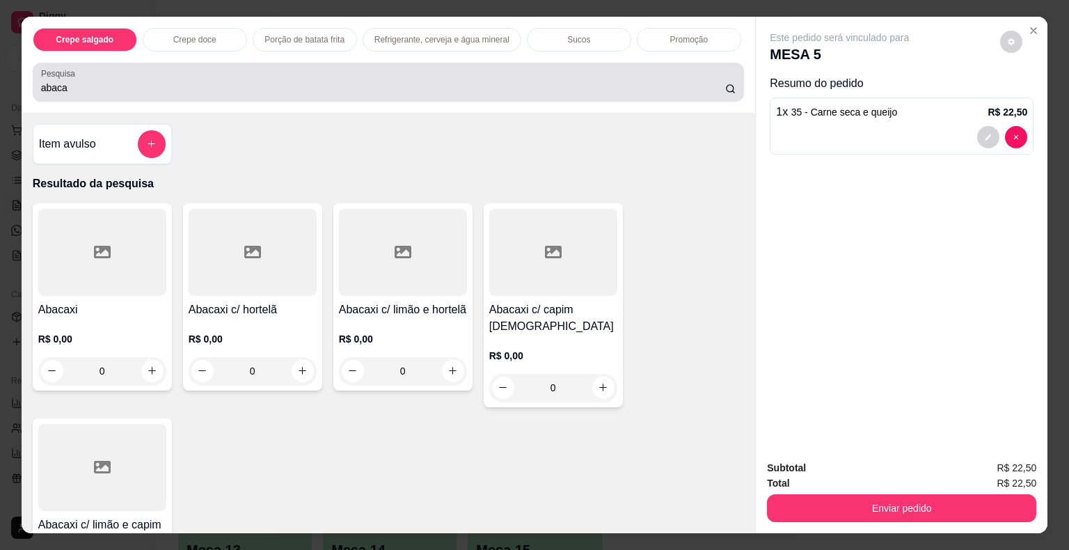
click at [491, 84] on input "abaca" at bounding box center [383, 88] width 684 height 14
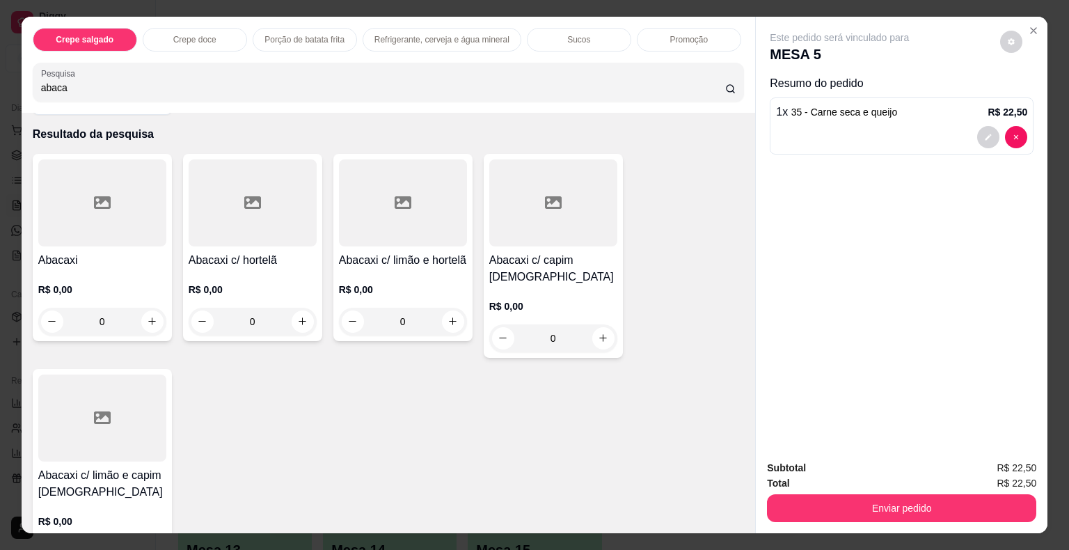
scroll to position [70, 0]
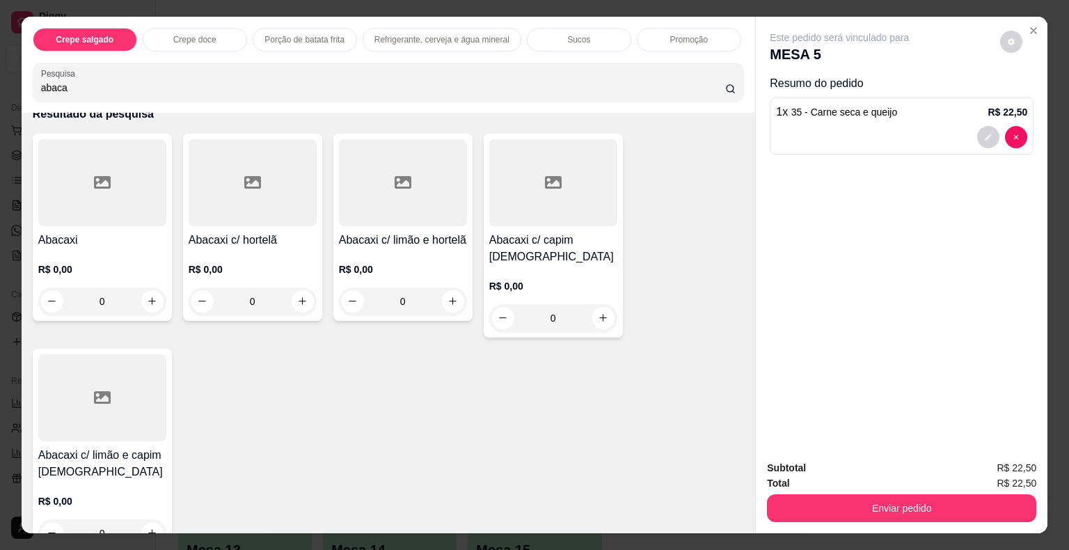
click at [543, 201] on div at bounding box center [553, 182] width 128 height 87
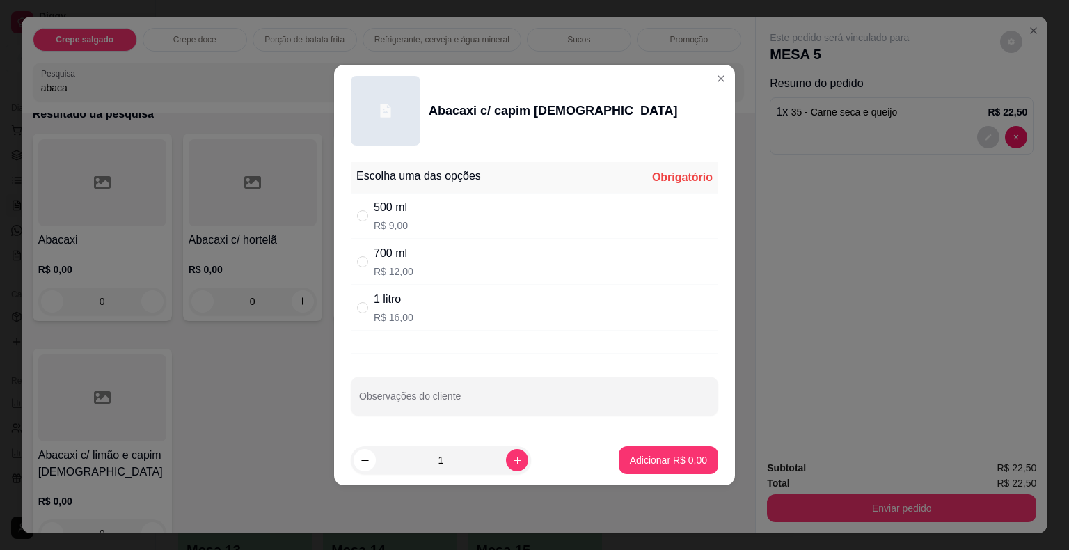
click at [436, 205] on div "500 ml R$ 9,00" at bounding box center [535, 216] width 368 height 46
click at [662, 457] on p "Adicionar R$ 9,00" at bounding box center [668, 459] width 75 height 13
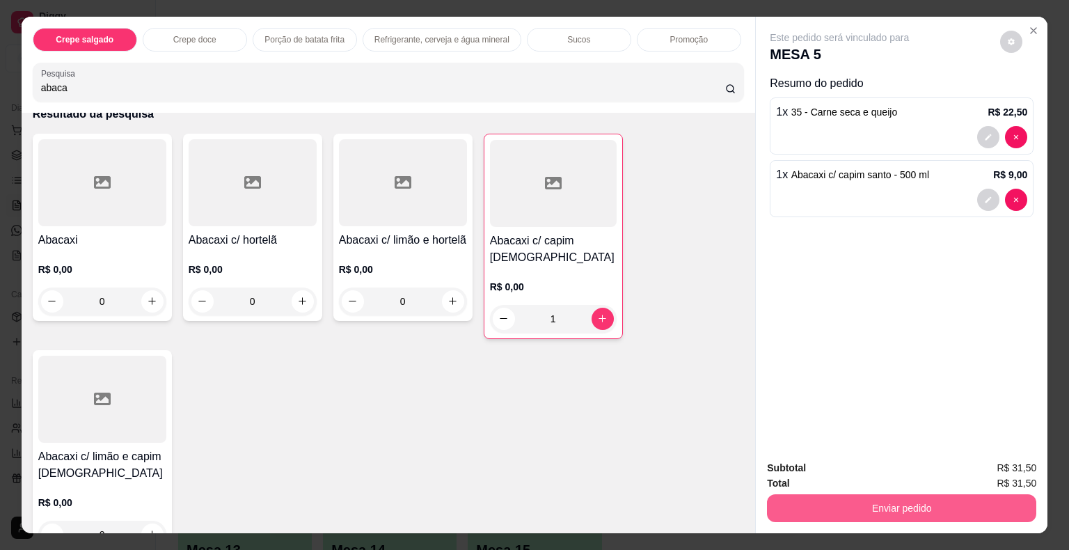
click at [841, 503] on button "Enviar pedido" at bounding box center [901, 508] width 269 height 28
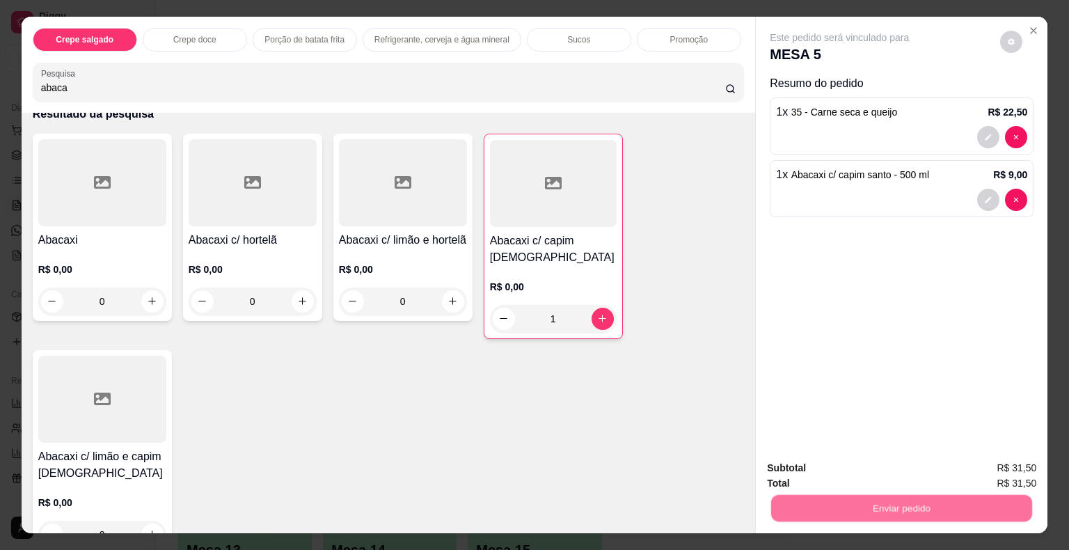
click at [810, 466] on button "Não registrar e enviar pedido" at bounding box center [855, 469] width 145 height 26
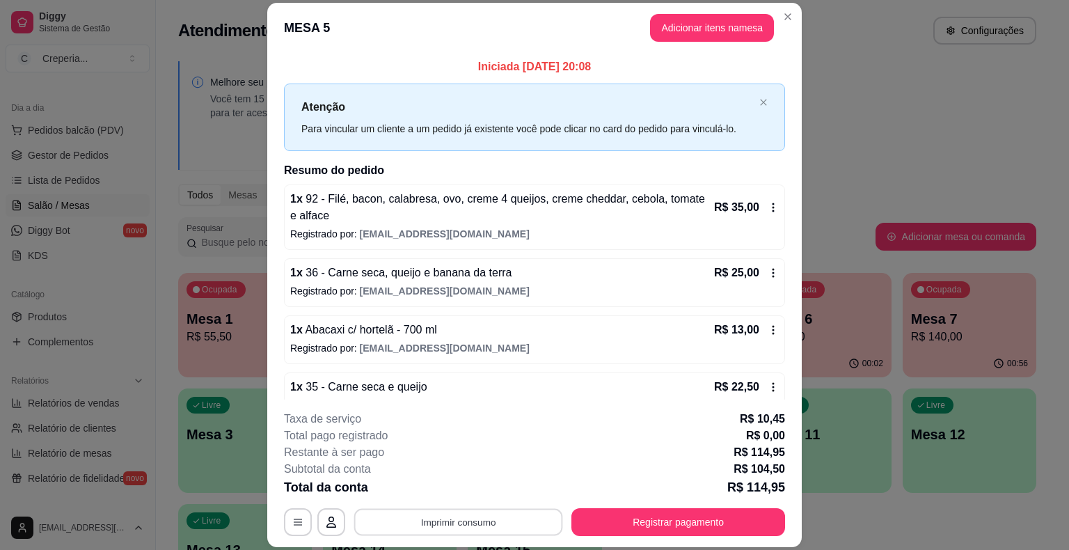
click at [457, 519] on button "Imprimir consumo" at bounding box center [458, 522] width 209 height 27
click at [934, 515] on div "**********" at bounding box center [534, 275] width 1069 height 550
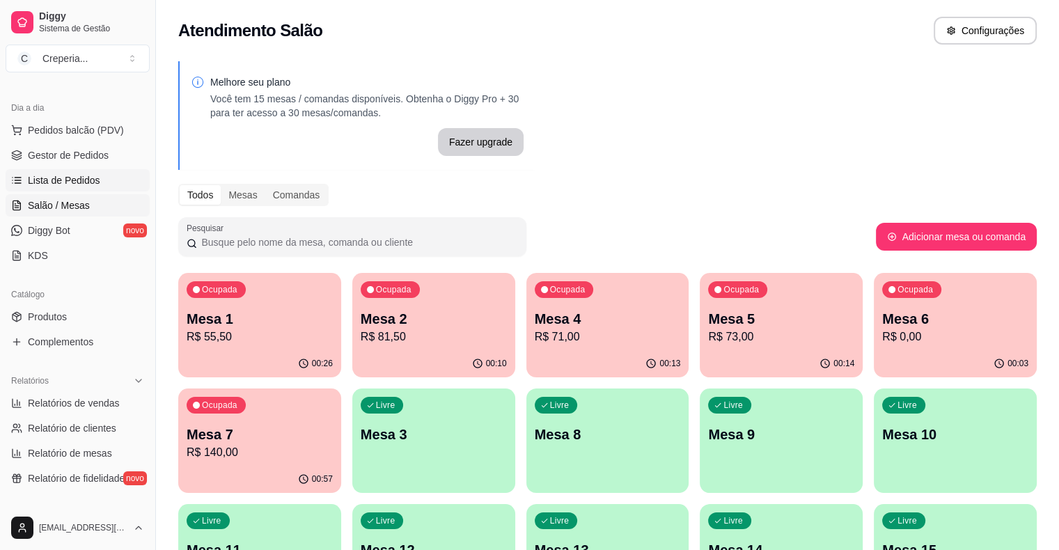
click at [70, 173] on span "Lista de Pedidos" at bounding box center [64, 180] width 72 height 14
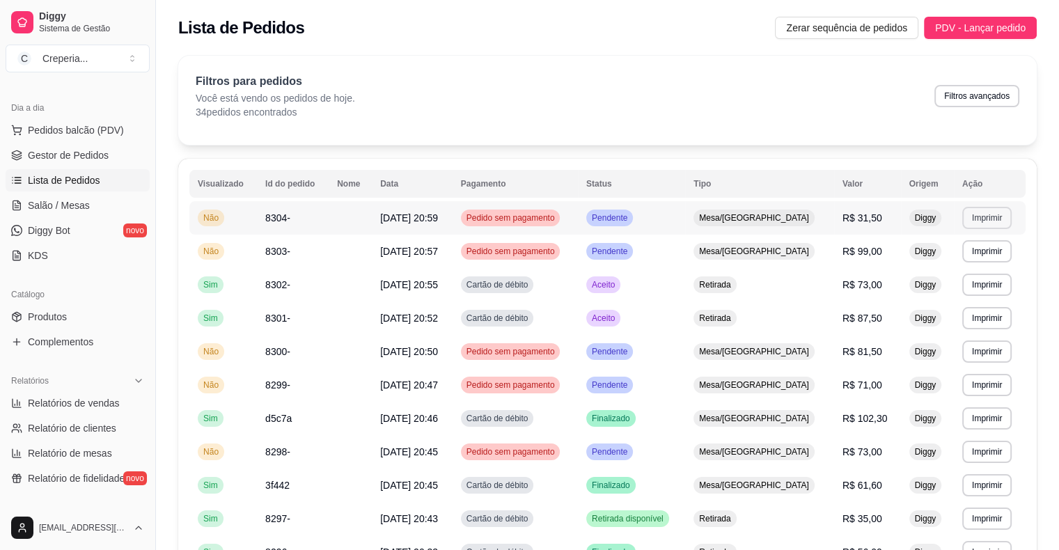
click at [972, 213] on button "Imprimir" at bounding box center [986, 218] width 49 height 22
click at [952, 264] on button "IMPRESSORA" at bounding box center [958, 266] width 101 height 22
drag, startPoint x: 1044, startPoint y: 392, endPoint x: 938, endPoint y: 440, distance: 116.2
click at [86, 203] on span "Salão / Mesas" at bounding box center [59, 205] width 62 height 14
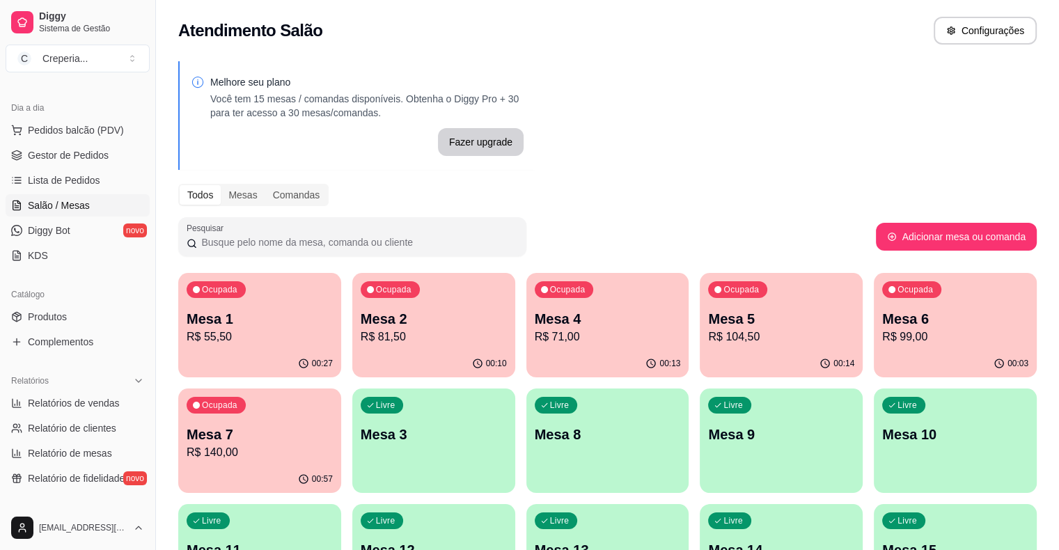
click at [361, 443] on p "Mesa 3" at bounding box center [434, 434] width 146 height 19
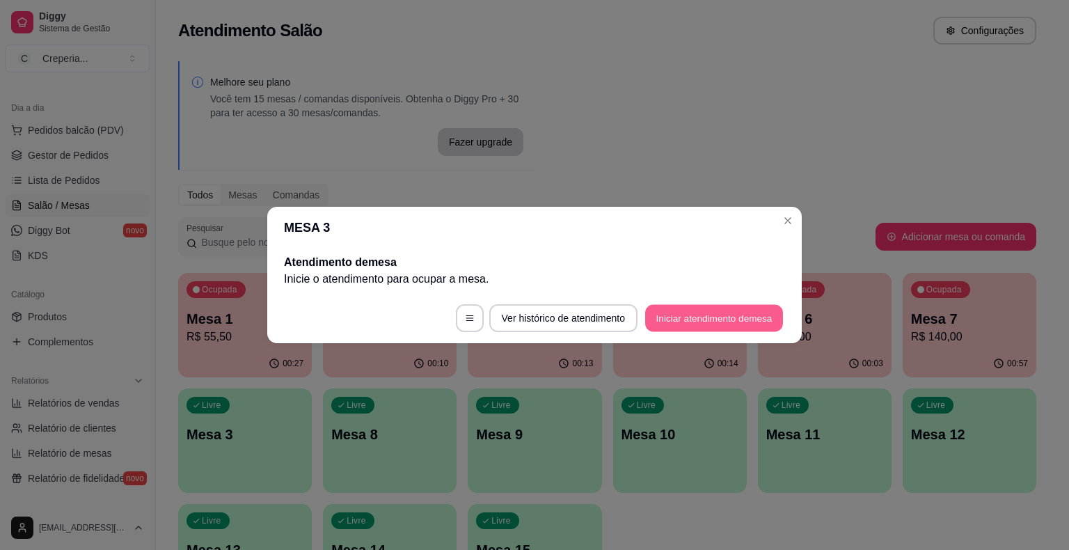
click at [727, 329] on button "Iniciar atendimento de mesa" at bounding box center [714, 318] width 138 height 27
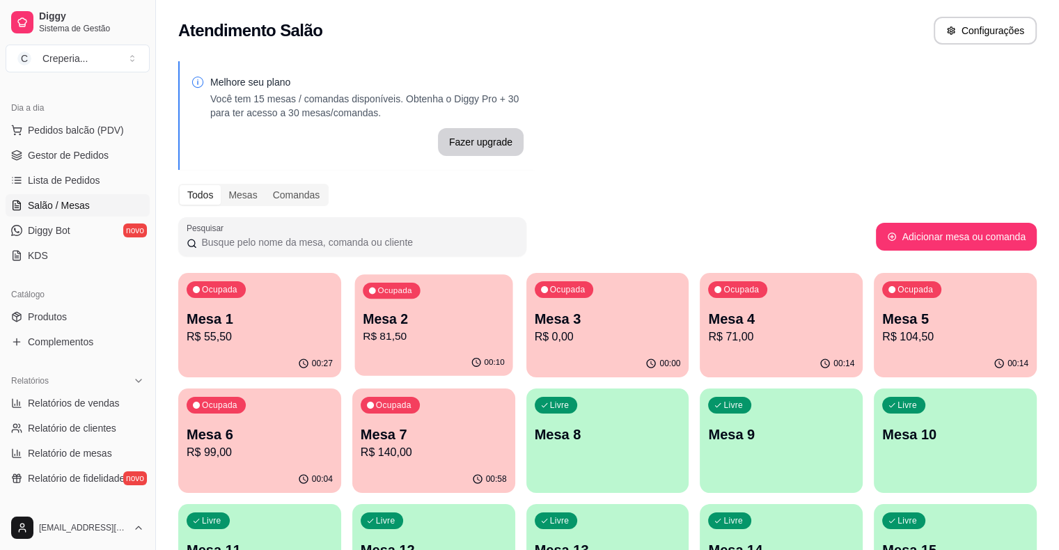
click at [393, 322] on p "Mesa 2" at bounding box center [434, 319] width 142 height 19
click at [535, 329] on p "R$ 0,00" at bounding box center [608, 337] width 146 height 17
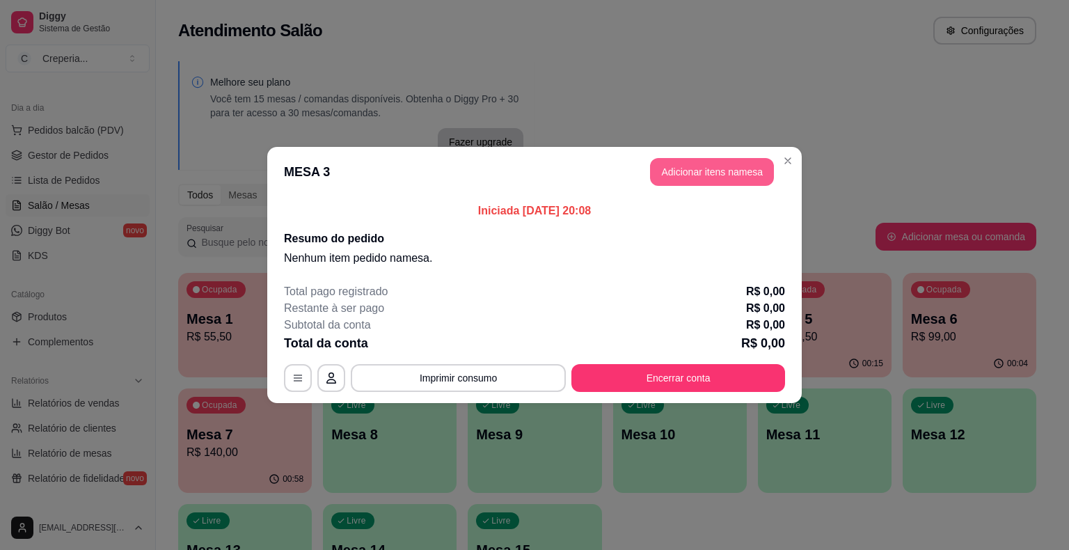
click at [721, 180] on button "Adicionar itens na mesa" at bounding box center [712, 172] width 124 height 28
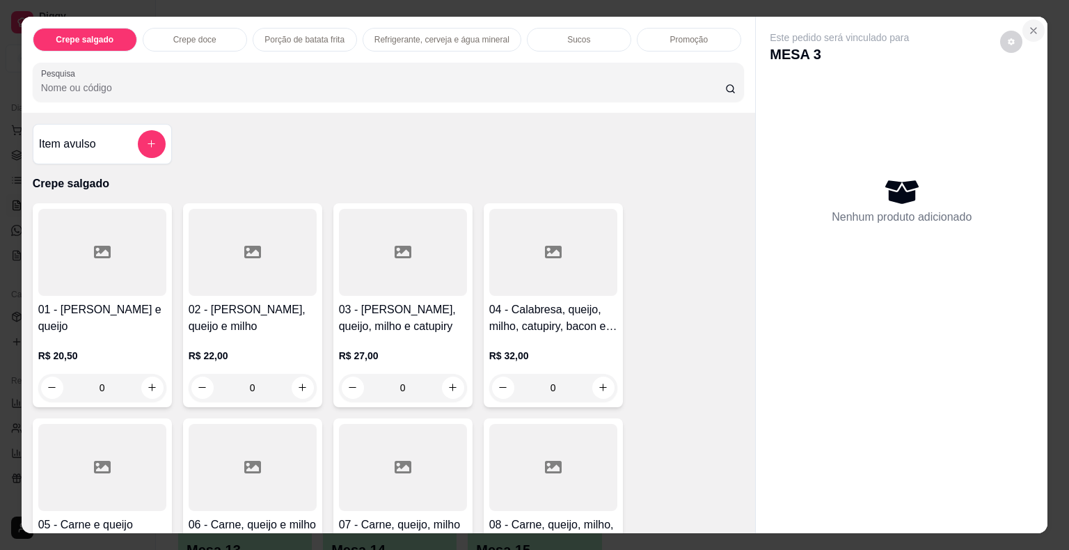
click at [1033, 20] on button "Close" at bounding box center [1034, 30] width 22 height 22
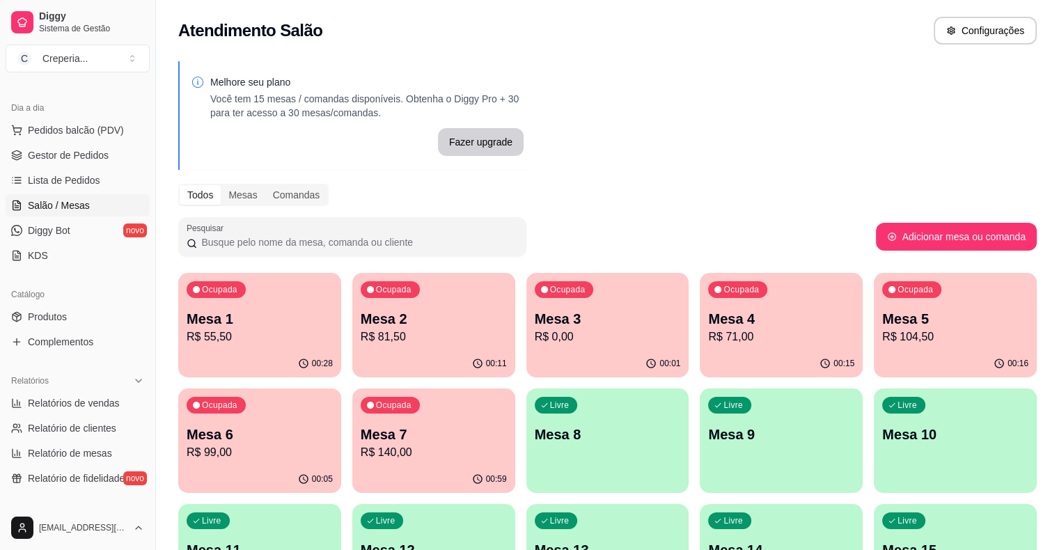
click at [361, 438] on p "Mesa 7" at bounding box center [434, 434] width 146 height 19
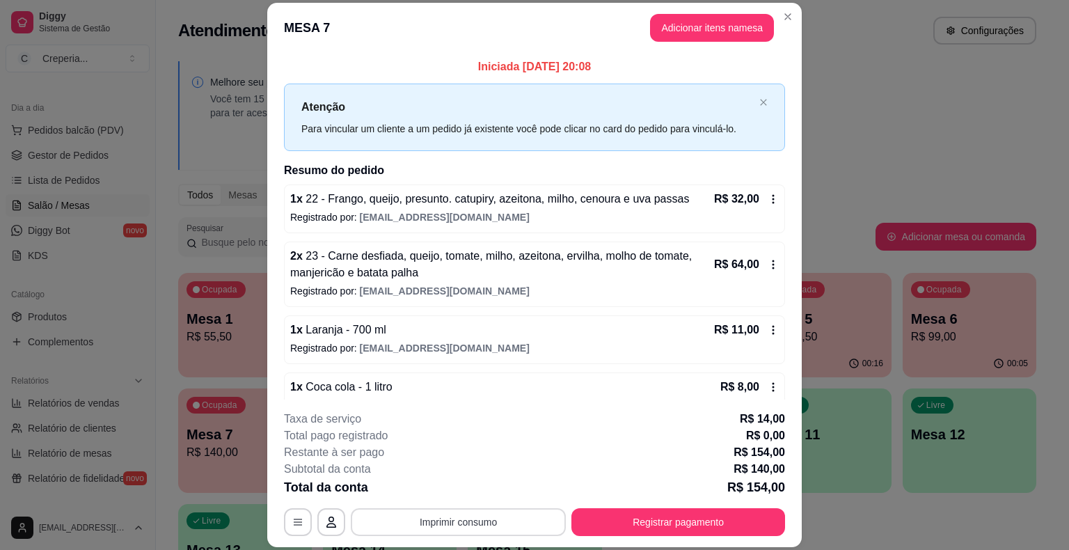
click at [479, 525] on button "Imprimir consumo" at bounding box center [458, 522] width 215 height 28
click at [465, 481] on button "IMPRESSORA" at bounding box center [457, 490] width 97 height 22
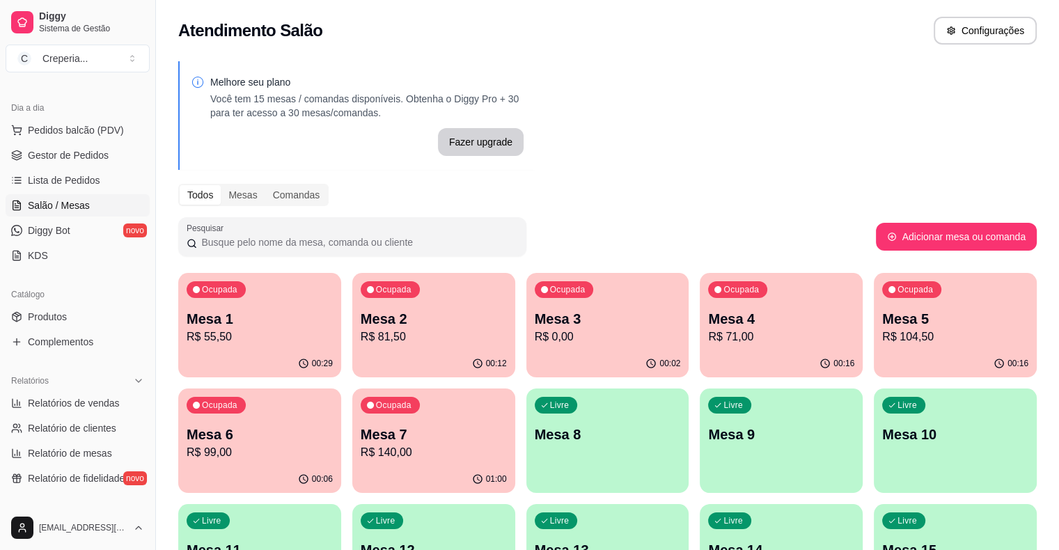
click at [535, 334] on p "R$ 0,00" at bounding box center [608, 337] width 146 height 17
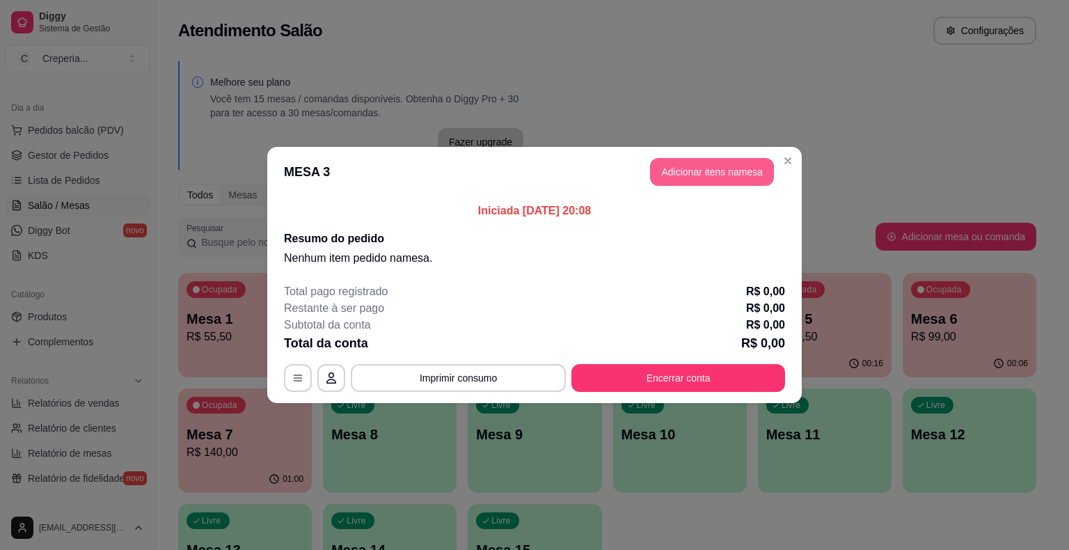
click at [719, 173] on button "Adicionar itens na mesa" at bounding box center [712, 172] width 124 height 28
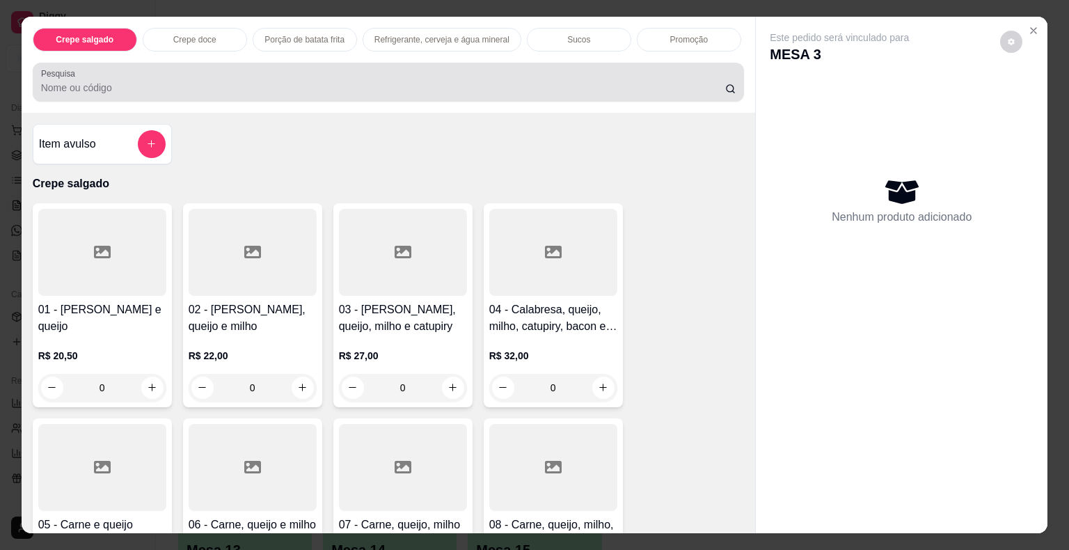
click at [404, 81] on input "Pesquisa" at bounding box center [383, 88] width 684 height 14
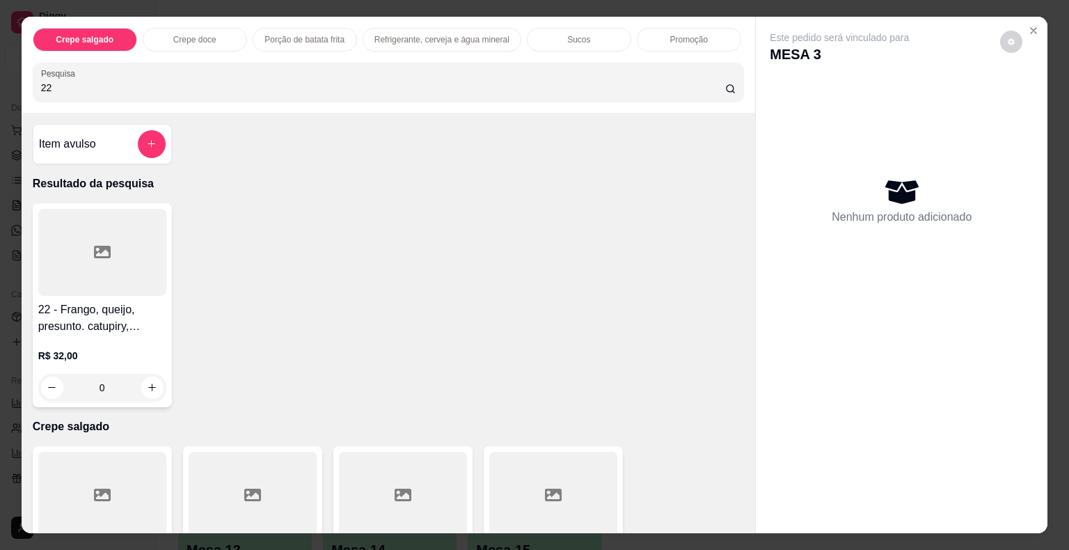
click at [116, 233] on div at bounding box center [102, 252] width 128 height 87
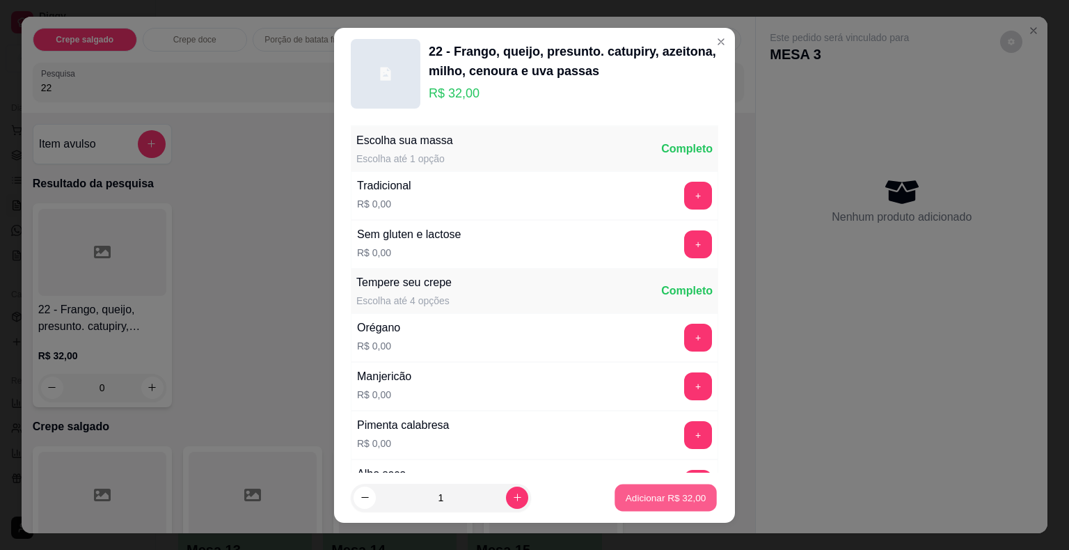
click at [657, 489] on button "Adicionar R$ 32,00" at bounding box center [666, 497] width 102 height 27
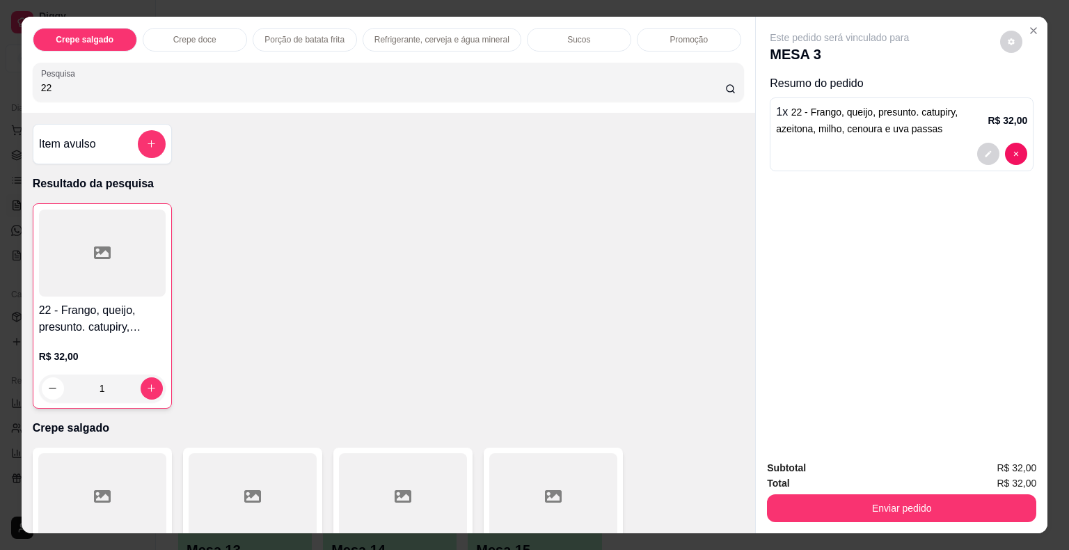
drag, startPoint x: 125, startPoint y: 90, endPoint x: 0, endPoint y: 72, distance: 126.7
click at [0, 72] on div "Crepe salgado Crepe doce Porção de batata frita Refrigerante, cerveja e água mi…" at bounding box center [534, 275] width 1069 height 550
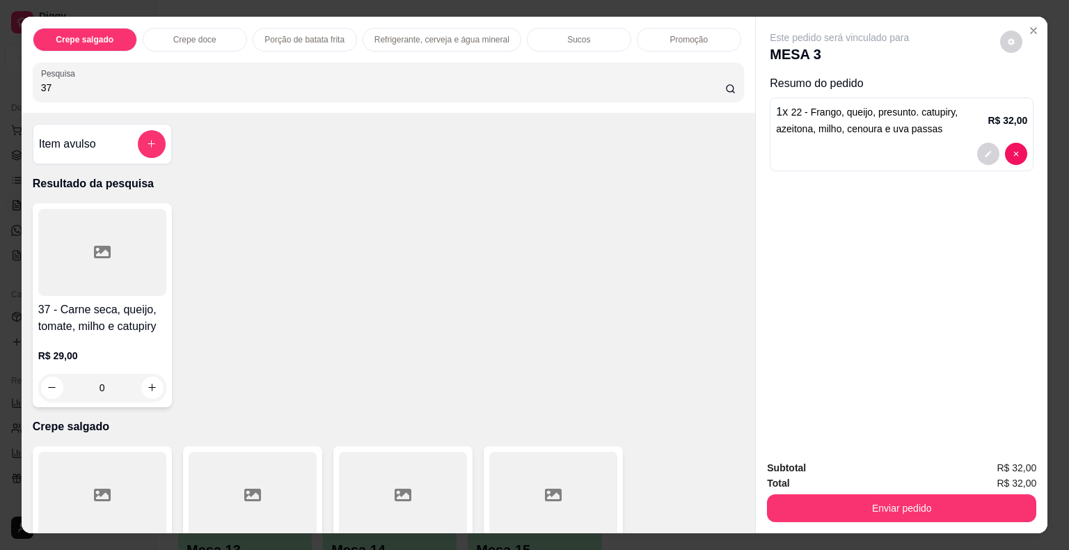
click at [42, 252] on div at bounding box center [102, 252] width 128 height 87
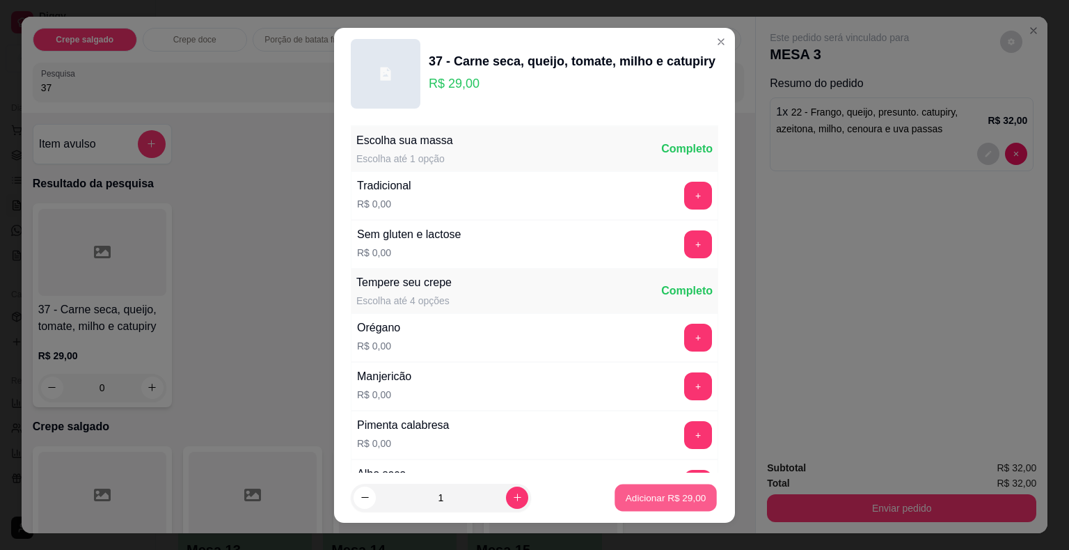
click at [681, 507] on button "Adicionar R$ 29,00" at bounding box center [666, 497] width 102 height 27
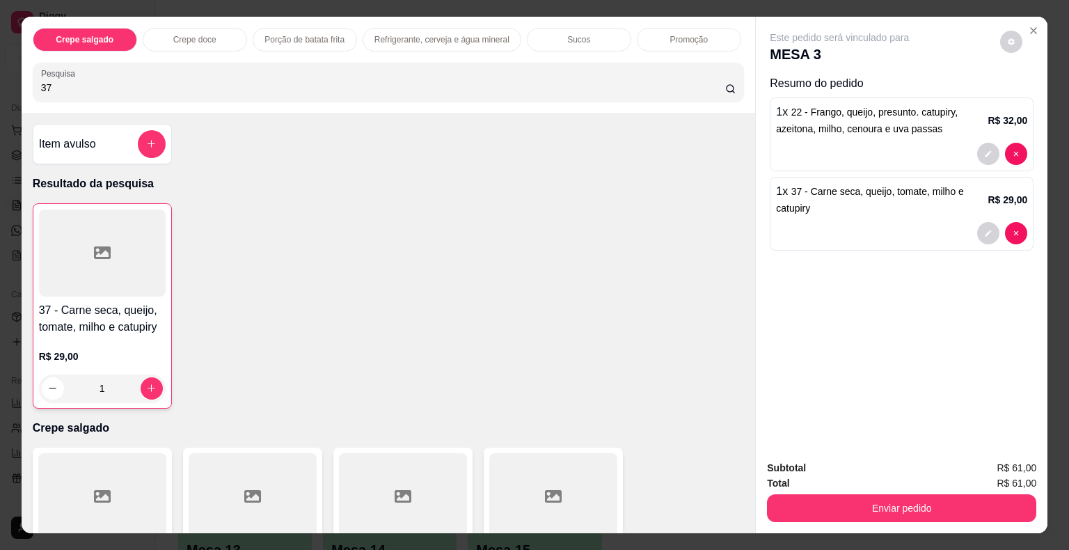
drag, startPoint x: 164, startPoint y: 73, endPoint x: 0, endPoint y: 72, distance: 164.3
click at [0, 72] on div "Crepe salgado Crepe doce Porção de batata frita Refrigerante, cerveja e água mi…" at bounding box center [534, 275] width 1069 height 550
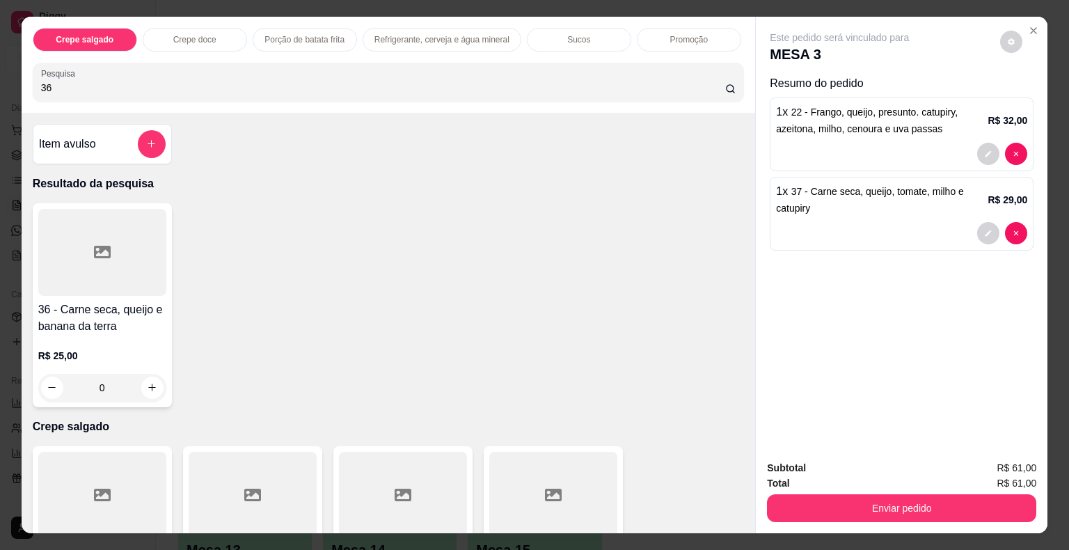
click at [120, 268] on div at bounding box center [102, 252] width 128 height 87
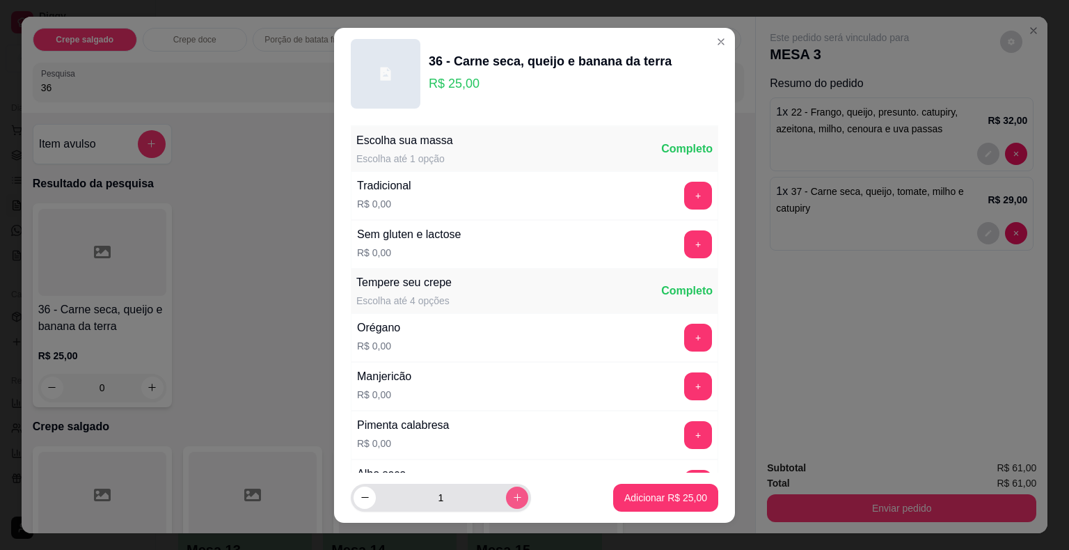
click at [512, 497] on icon "increase-product-quantity" at bounding box center [517, 497] width 10 height 10
click at [615, 496] on button "Adicionar R$ 50,00" at bounding box center [666, 497] width 102 height 27
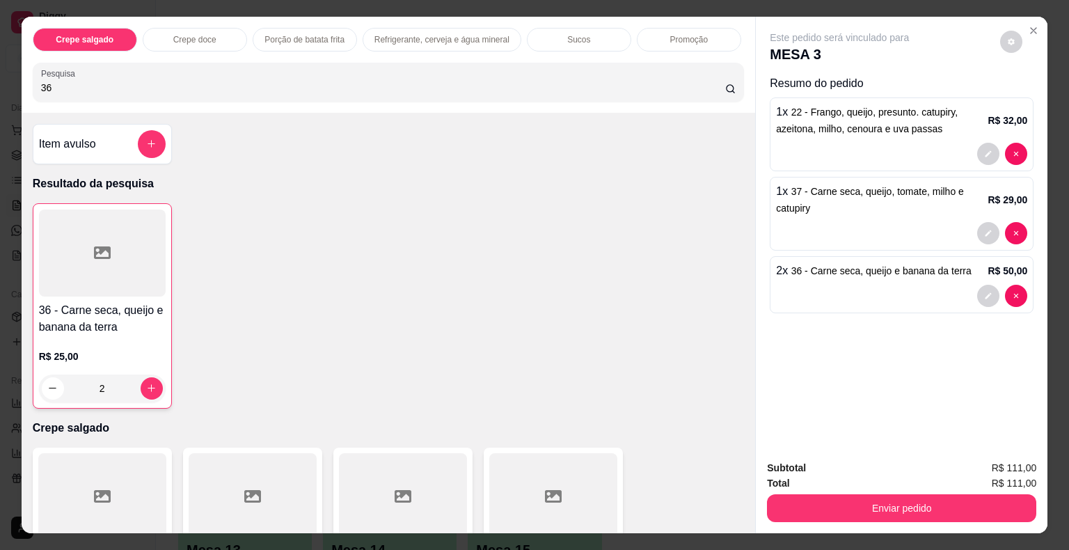
drag, startPoint x: 103, startPoint y: 81, endPoint x: 0, endPoint y: 67, distance: 104.1
click at [0, 67] on div "Crepe salgado Crepe doce Porção de batata frita Refrigerante, cerveja e água mi…" at bounding box center [534, 275] width 1069 height 550
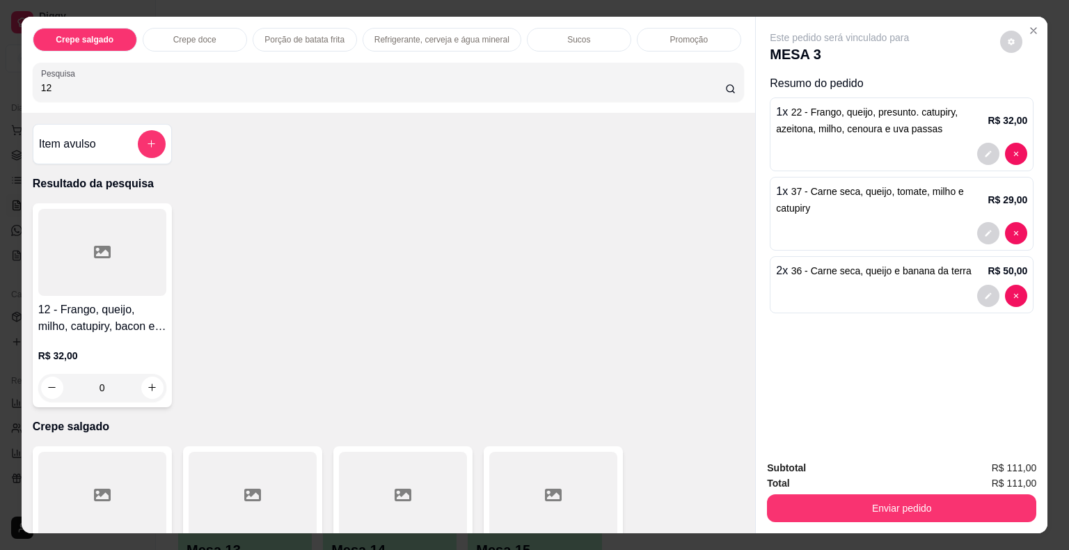
click at [61, 219] on div at bounding box center [102, 252] width 128 height 87
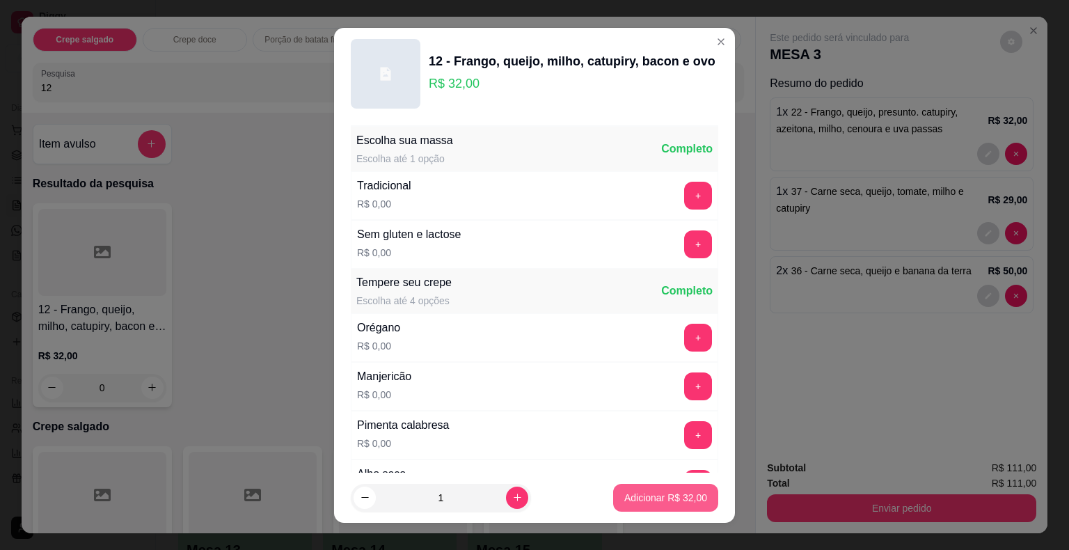
click at [637, 506] on button "Adicionar R$ 32,00" at bounding box center [665, 498] width 105 height 28
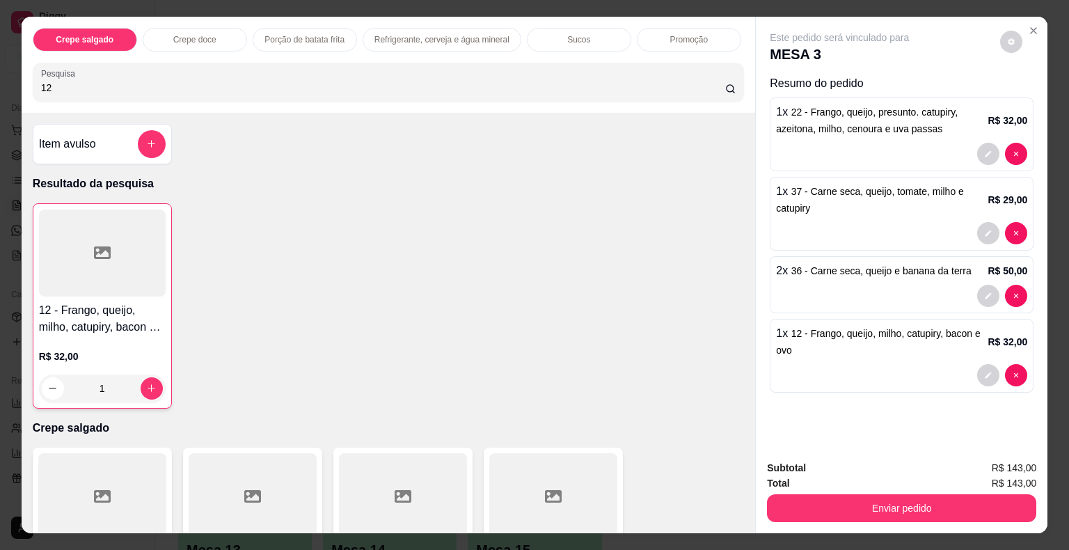
drag, startPoint x: 103, startPoint y: 84, endPoint x: 0, endPoint y: 69, distance: 104.1
click at [0, 69] on div "Crepe salgado Crepe doce Porção de batata frita Refrigerante, cerveja e água mi…" at bounding box center [534, 275] width 1069 height 550
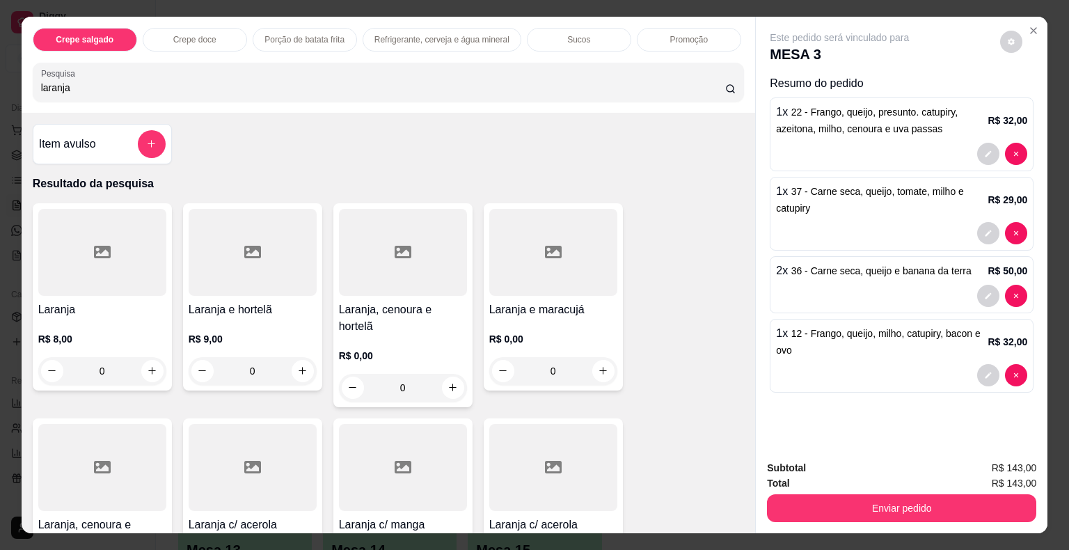
click at [148, 237] on div at bounding box center [102, 252] width 128 height 87
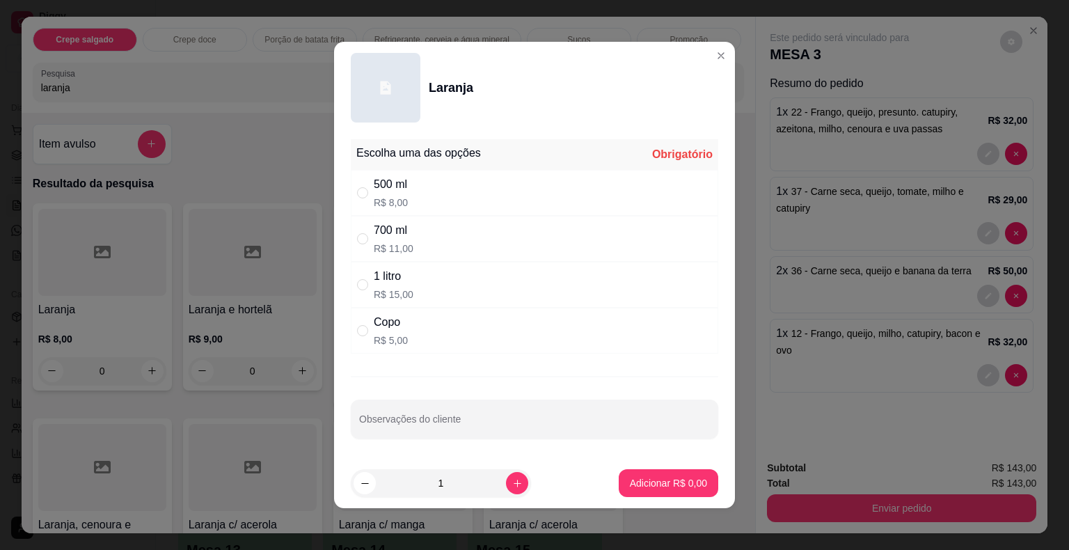
click at [383, 337] on p "R$ 5,00" at bounding box center [391, 340] width 34 height 14
click at [640, 480] on p "Adicionar R$ 5,00" at bounding box center [668, 482] width 75 height 13
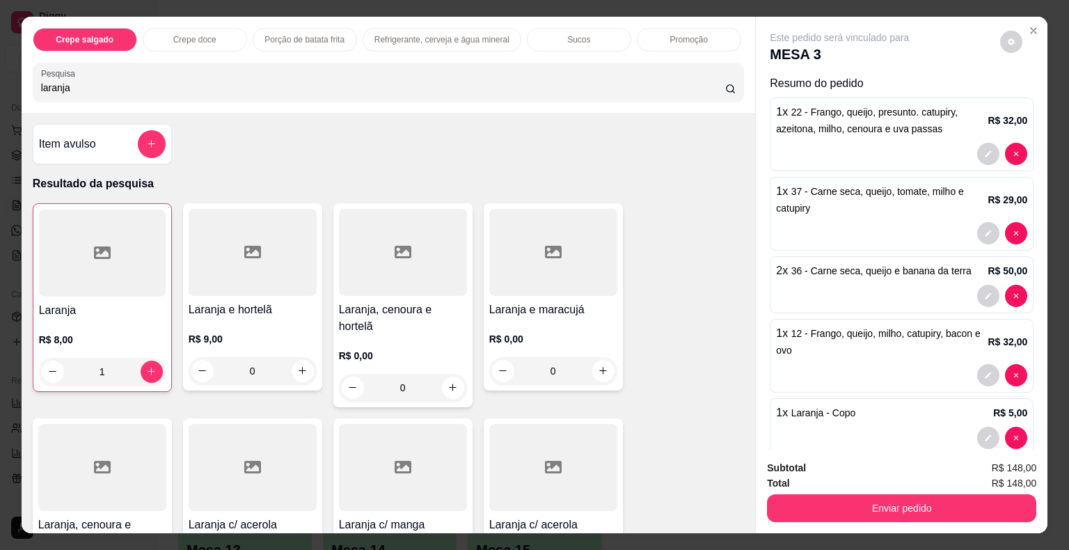
drag, startPoint x: 164, startPoint y: 83, endPoint x: 32, endPoint y: 79, distance: 132.3
click at [33, 79] on div "Pesquisa laranja" at bounding box center [389, 82] width 712 height 39
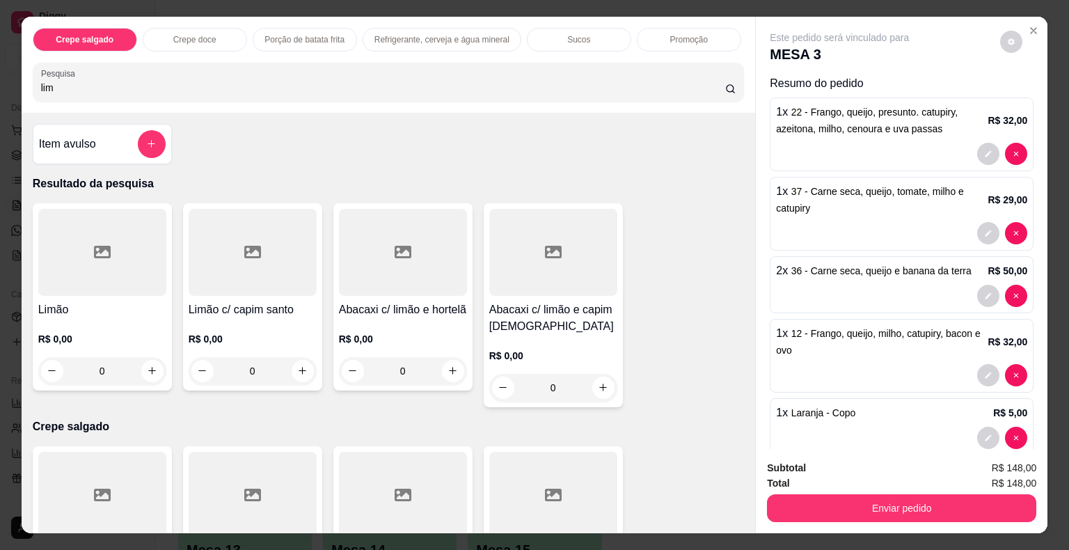
click at [88, 233] on div at bounding box center [102, 252] width 128 height 87
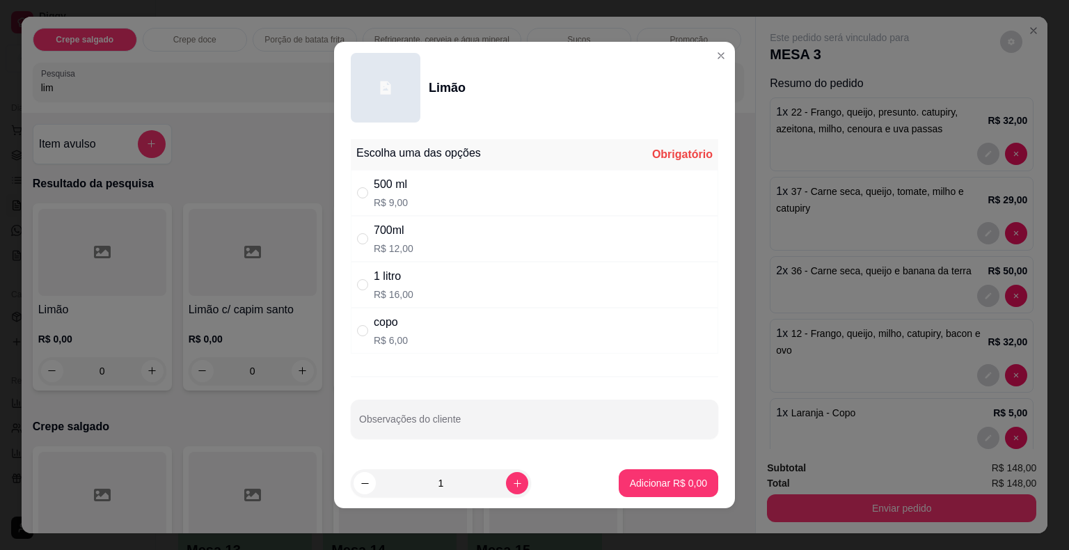
click at [437, 201] on div "500 ml R$ 9,00" at bounding box center [535, 193] width 368 height 46
click at [660, 471] on button "Adicionar R$ 9,00" at bounding box center [669, 483] width 100 height 28
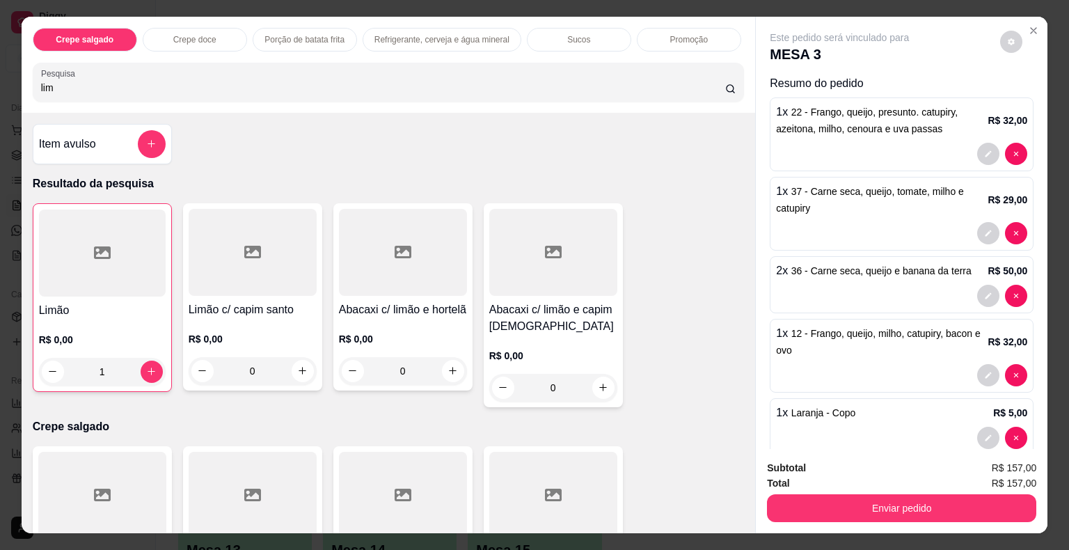
click at [0, 71] on div "Crepe salgado Crepe doce Porção de batata frita Refrigerante, cerveja e água mi…" at bounding box center [534, 275] width 1069 height 550
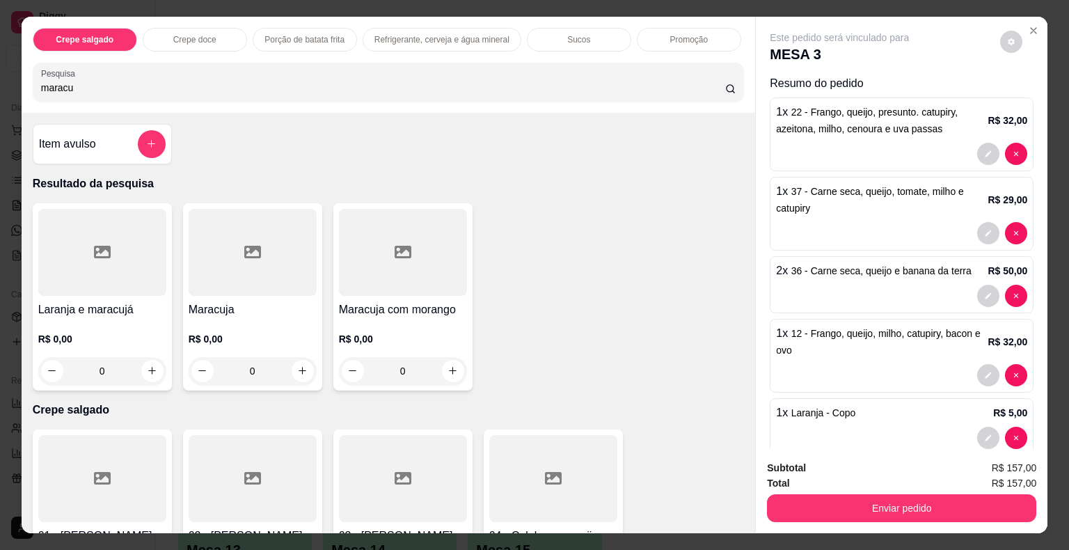
click at [175, 277] on div "Laranja e maracujá R$ 0,00 0 Maracuja R$ 0,00 0 Maracuja com morango R$ 0,00 0" at bounding box center [389, 296] width 712 height 187
click at [249, 258] on div at bounding box center [253, 252] width 128 height 87
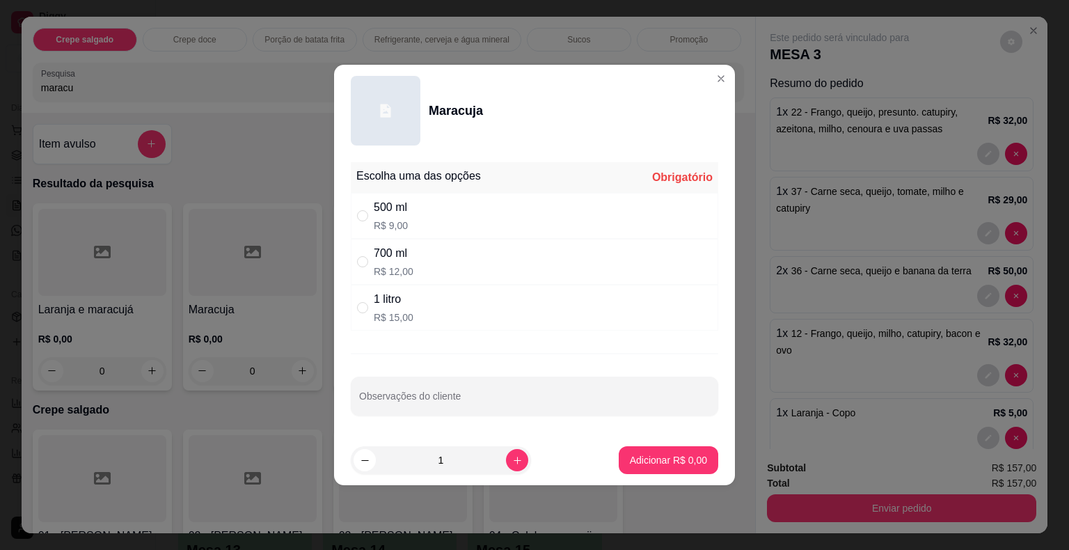
click at [420, 214] on div "500 ml R$ 9,00" at bounding box center [535, 216] width 368 height 46
click at [674, 467] on button "Adicionar R$ 9,00" at bounding box center [668, 460] width 97 height 27
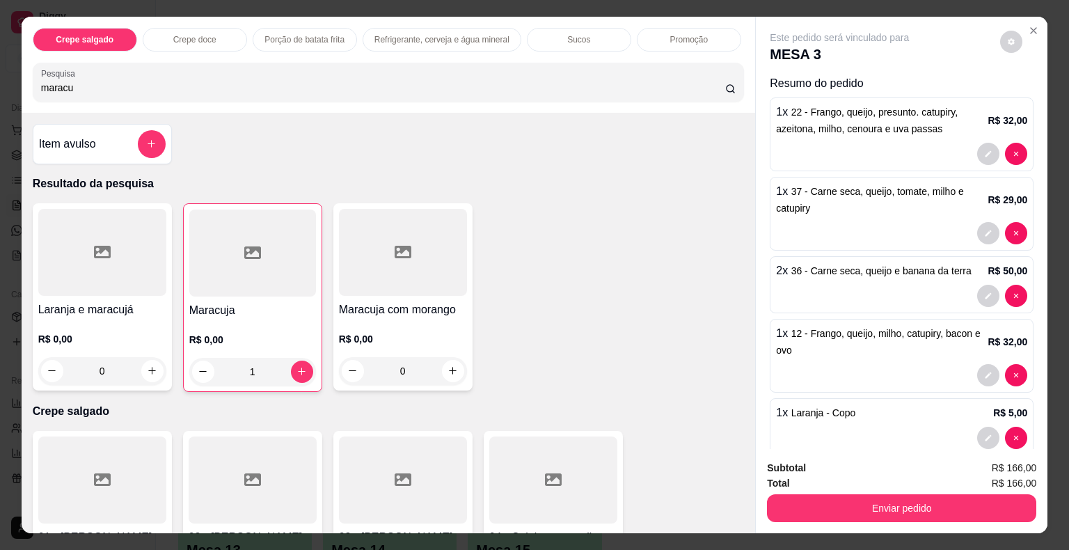
drag, startPoint x: 129, startPoint y: 71, endPoint x: 8, endPoint y: 77, distance: 122.0
click at [8, 77] on div "Crepe salgado Crepe doce Porção de batata frita Refrigerante, cerveja e água mi…" at bounding box center [534, 275] width 1069 height 550
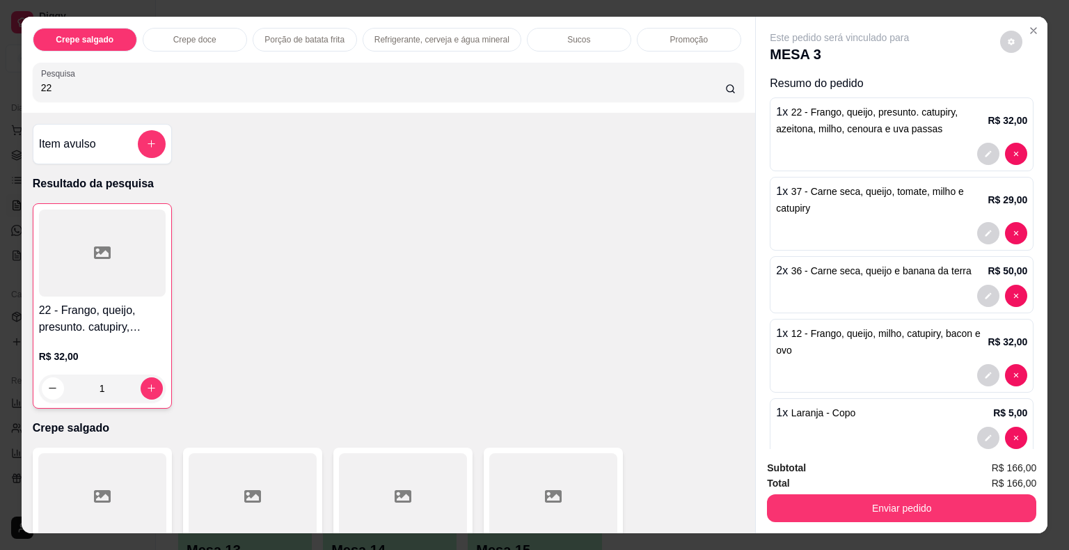
click at [62, 267] on div at bounding box center [102, 253] width 127 height 87
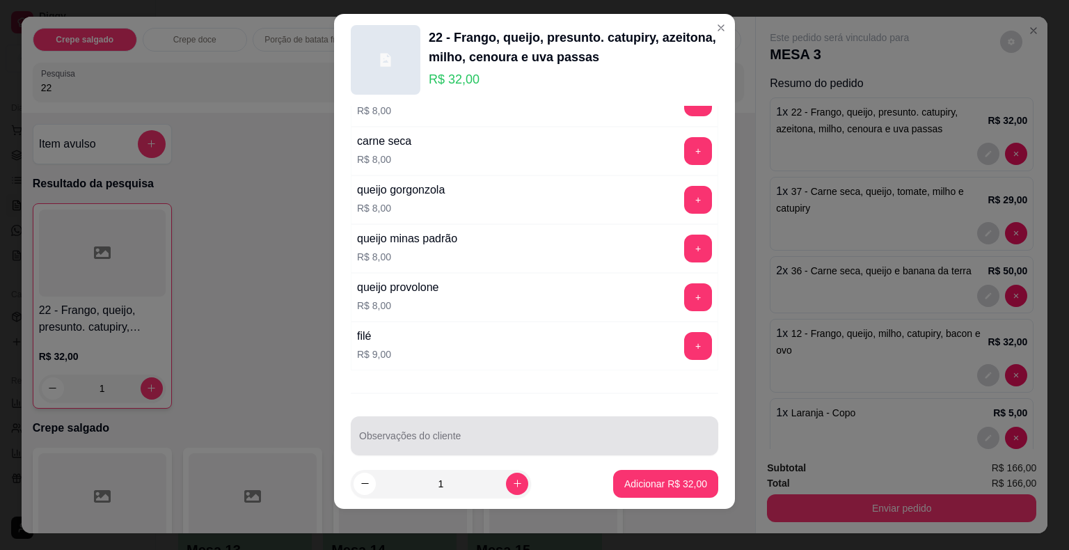
scroll to position [17, 0]
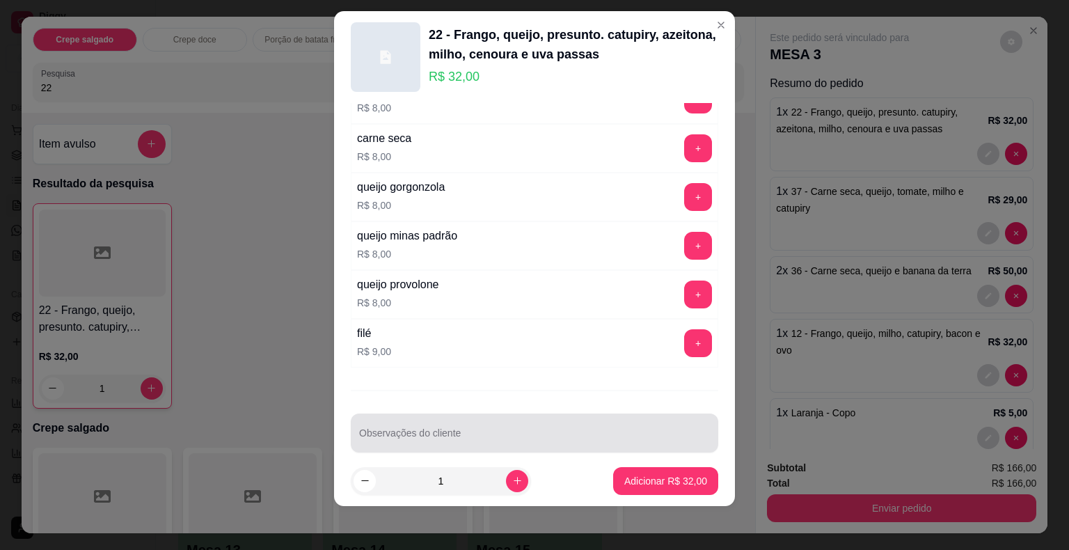
click at [572, 432] on input "Observações do cliente" at bounding box center [534, 439] width 351 height 14
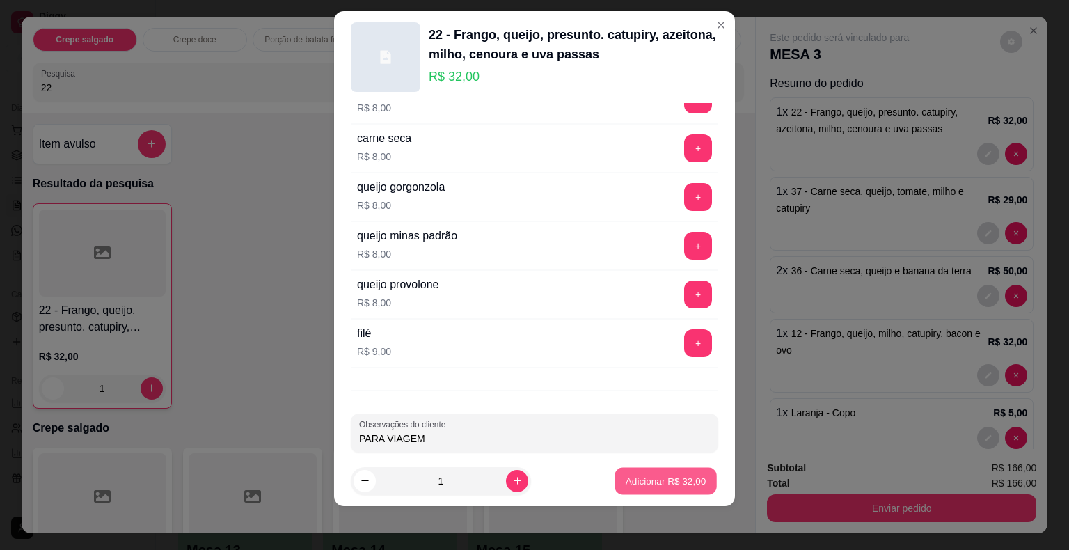
click at [649, 488] on button "Adicionar R$ 32,00" at bounding box center [666, 480] width 102 height 27
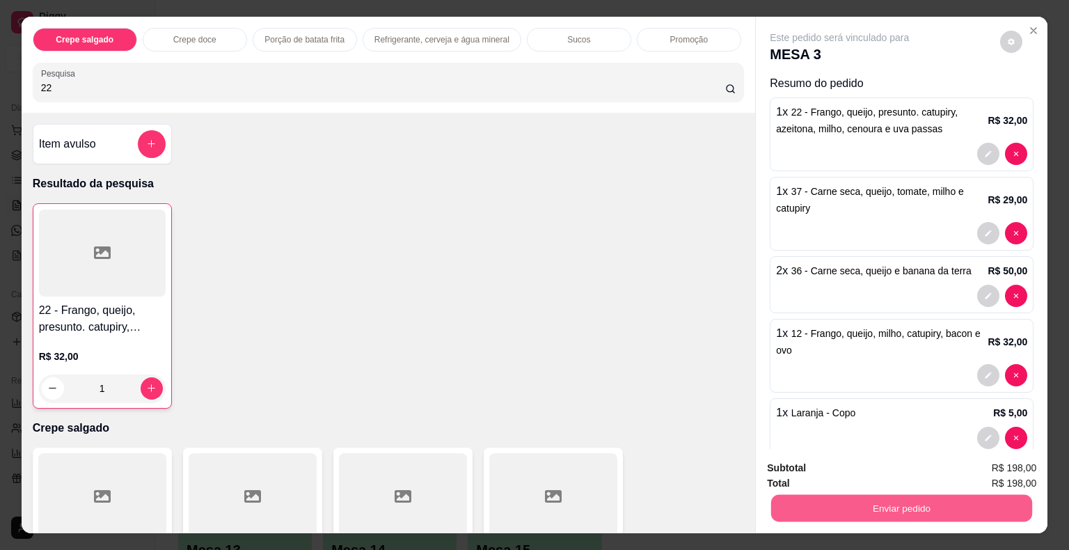
click at [776, 514] on button "Enviar pedido" at bounding box center [901, 508] width 261 height 27
click at [791, 469] on button "Não registrar e enviar pedido" at bounding box center [855, 469] width 145 height 26
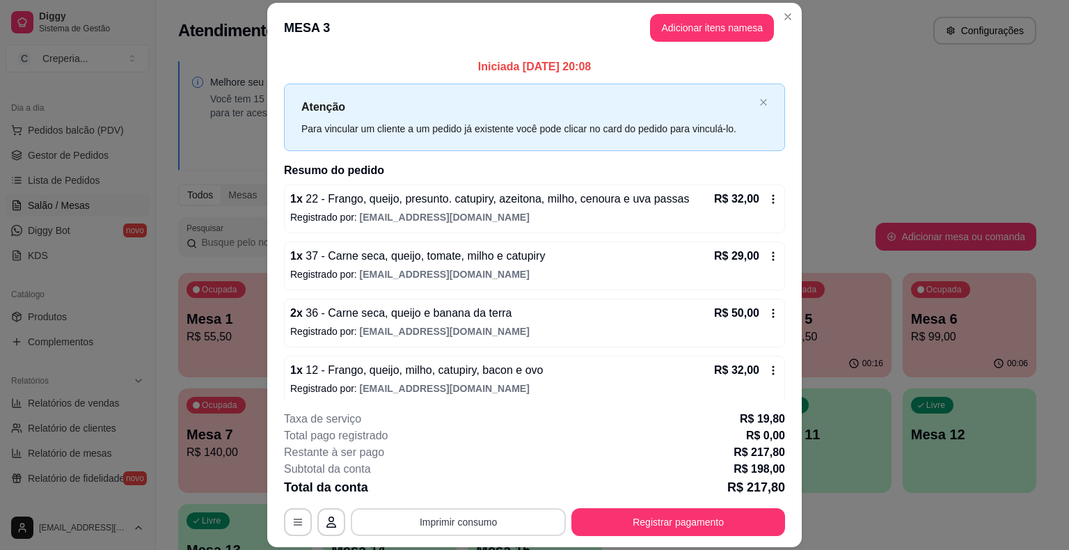
click at [484, 519] on button "Imprimir consumo" at bounding box center [458, 522] width 215 height 28
click at [482, 494] on button "IMPRESSORA" at bounding box center [457, 490] width 97 height 22
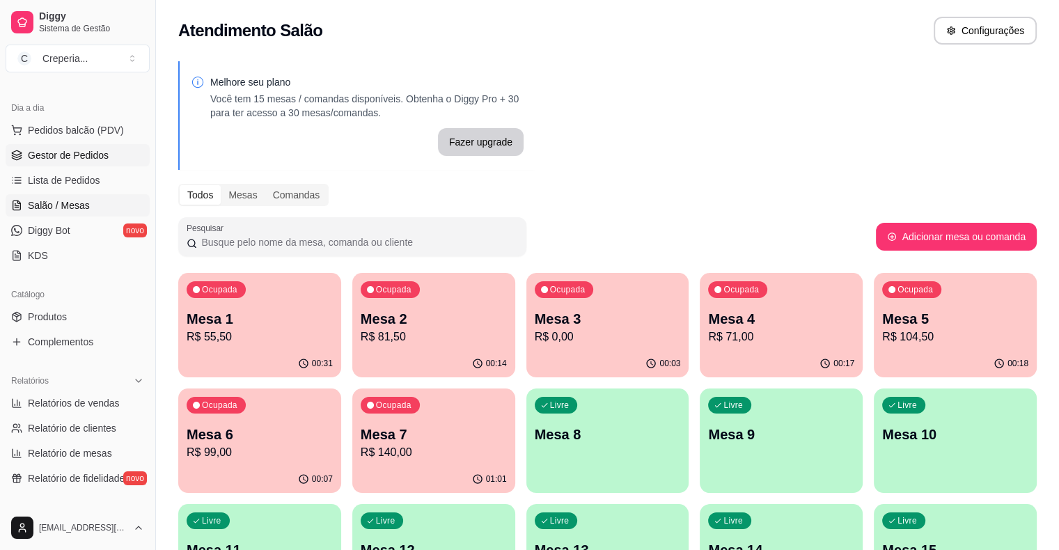
click at [86, 162] on link "Gestor de Pedidos" at bounding box center [78, 155] width 144 height 22
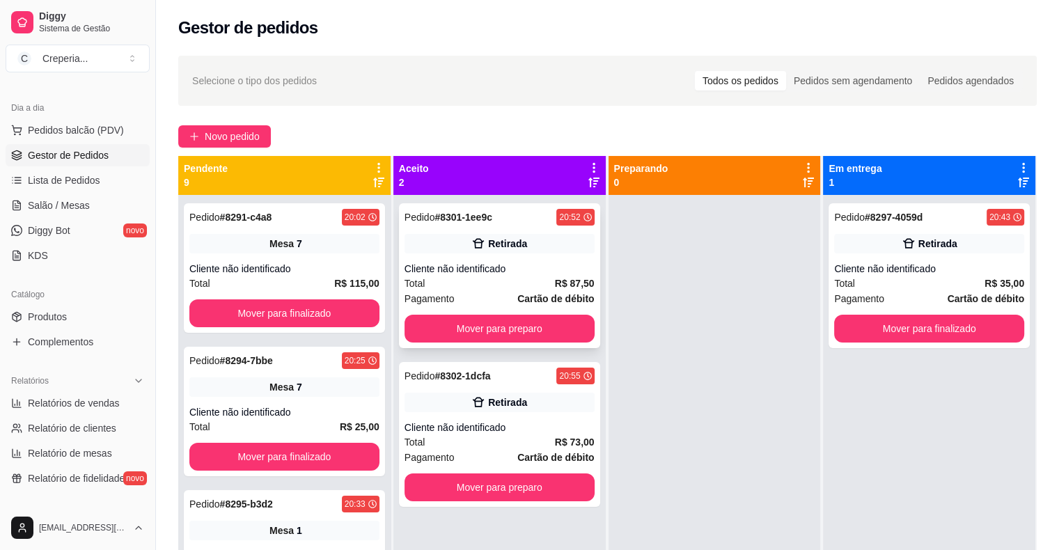
click at [512, 255] on div "Pedido # 8301-1ee9c 20:52 Retirada Cliente não identificado Total R$ 87,50 Paga…" at bounding box center [499, 275] width 201 height 145
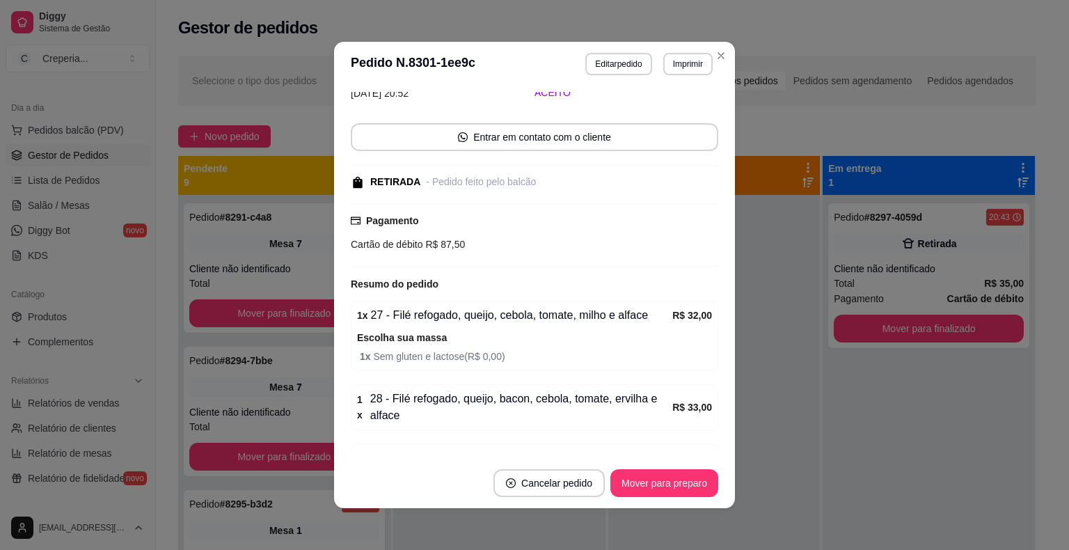
scroll to position [140, 0]
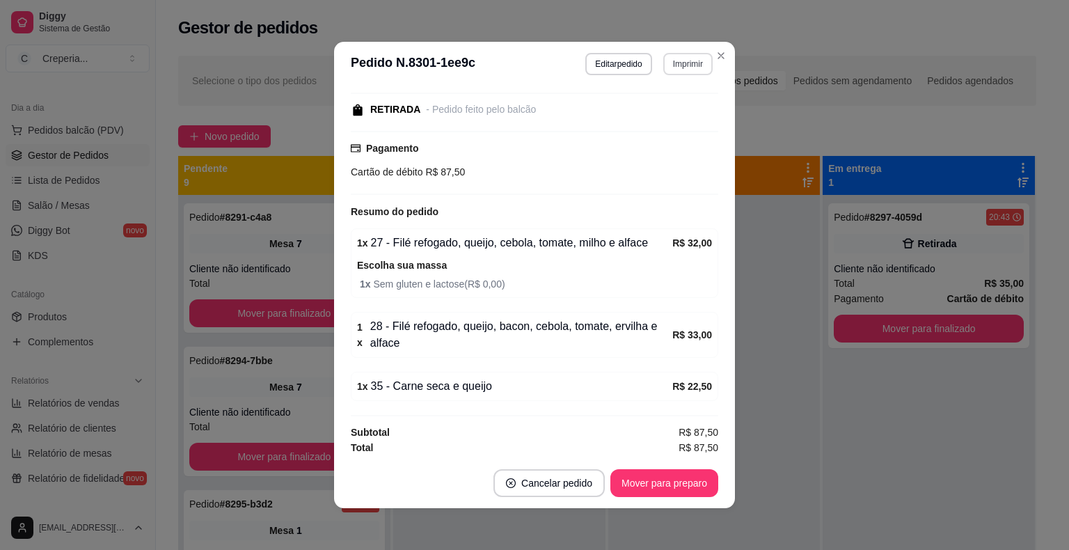
click at [674, 62] on button "Imprimir" at bounding box center [687, 64] width 49 height 22
drag, startPoint x: 652, startPoint y: 93, endPoint x: 657, endPoint y: 110, distance: 17.6
click at [652, 95] on h4 "Escolha a impressora" at bounding box center [658, 89] width 101 height 14
click at [659, 111] on button "IMPRESSORA" at bounding box center [658, 113] width 97 height 22
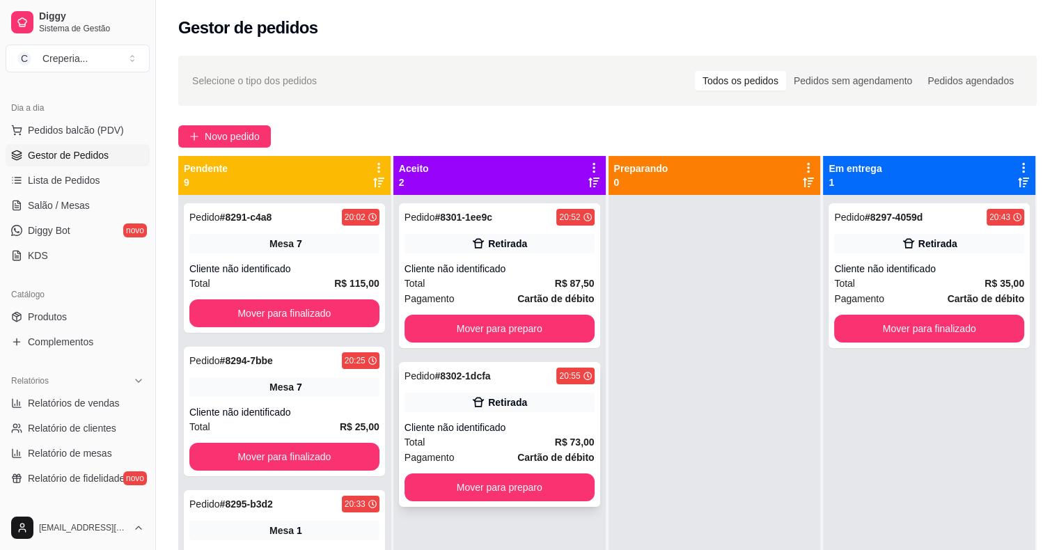
click at [501, 414] on div "Pedido # 8302-1dcfa 20:55 Retirada Cliente não identificado Total R$ 73,00 Paga…" at bounding box center [499, 434] width 201 height 145
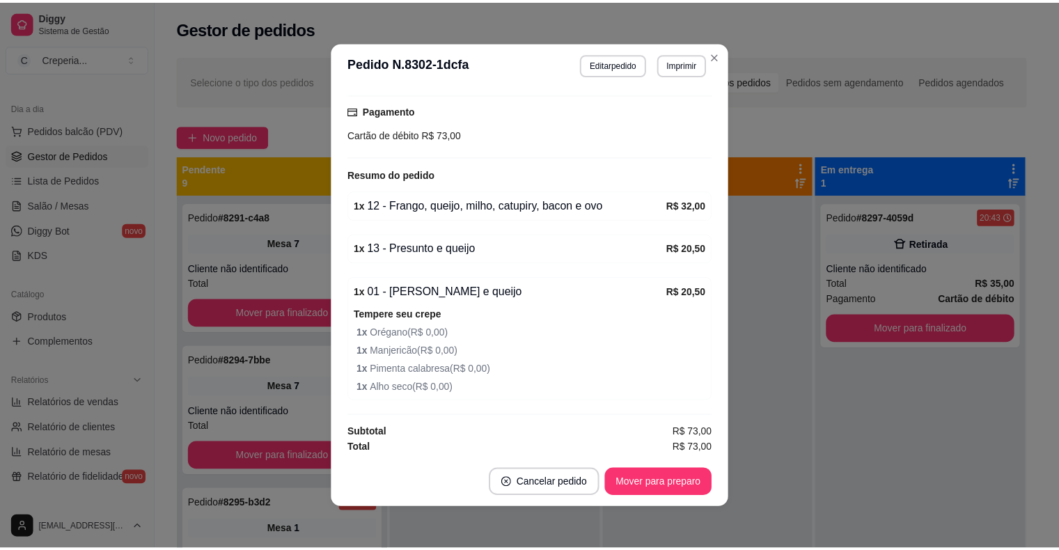
scroll to position [3, 0]
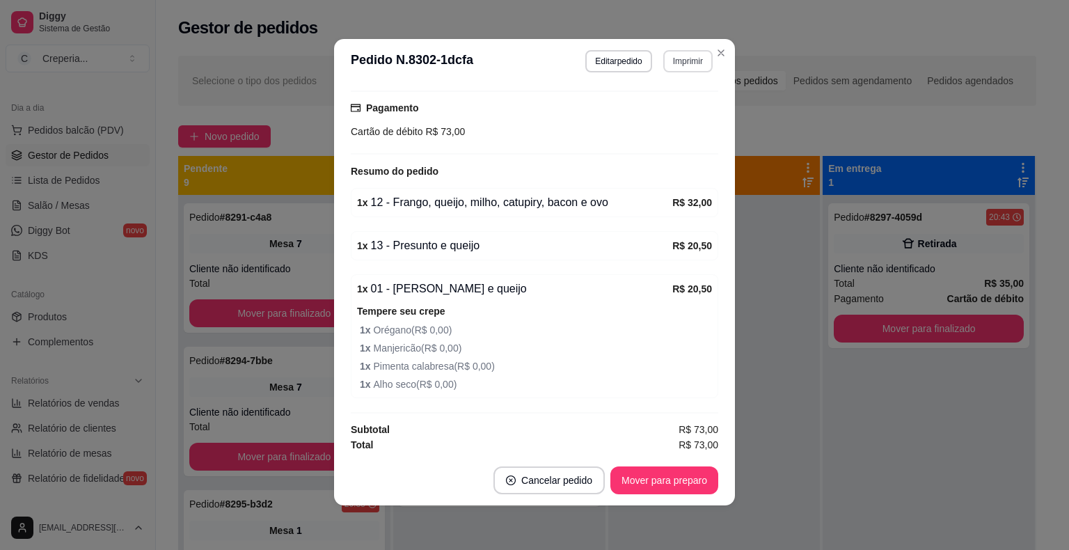
click at [680, 63] on button "Imprimir" at bounding box center [687, 61] width 49 height 22
click at [674, 110] on button "IMPRESSORA" at bounding box center [658, 110] width 101 height 22
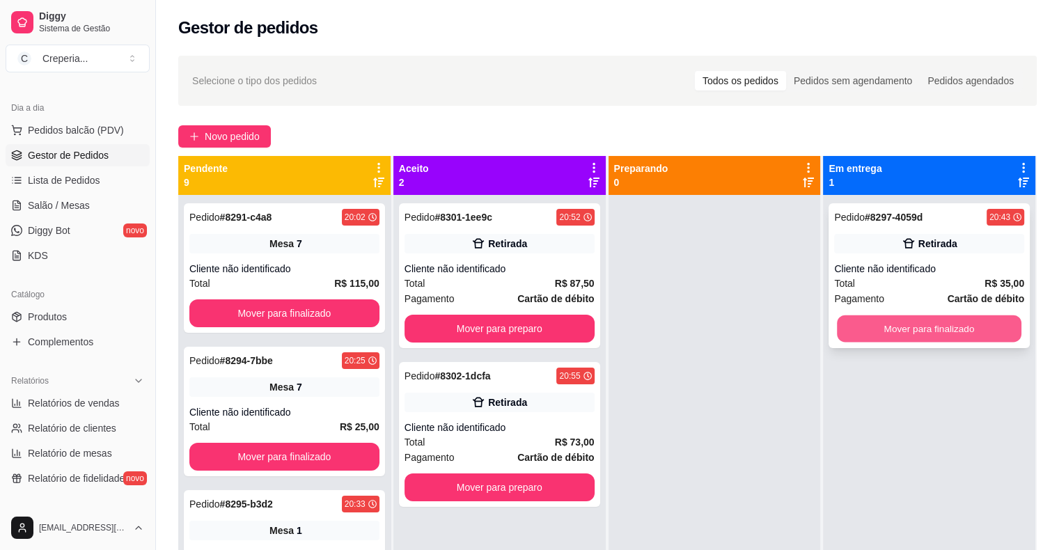
click at [924, 331] on button "Mover para finalizado" at bounding box center [929, 328] width 184 height 27
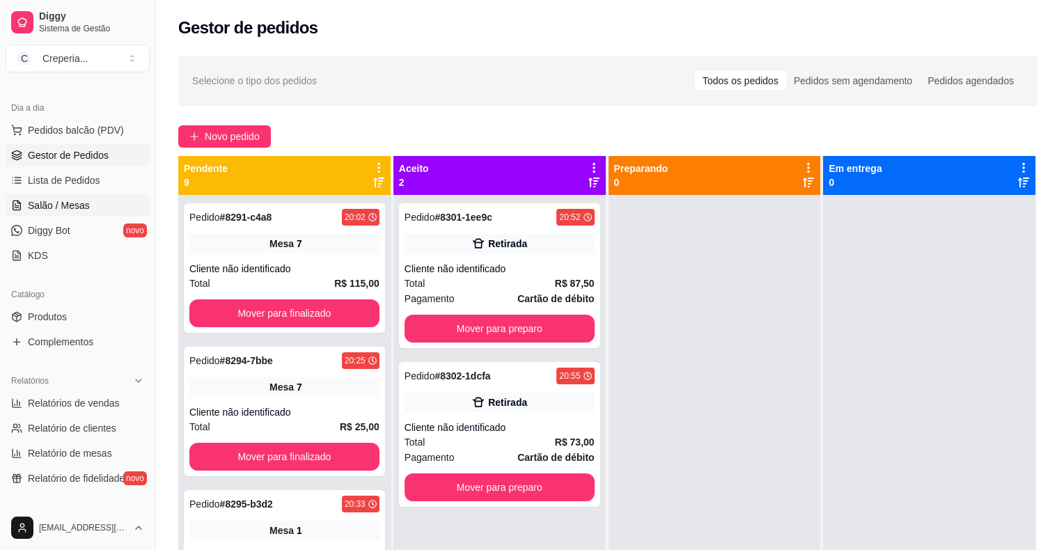
click at [55, 202] on span "Salão / Mesas" at bounding box center [59, 205] width 62 height 14
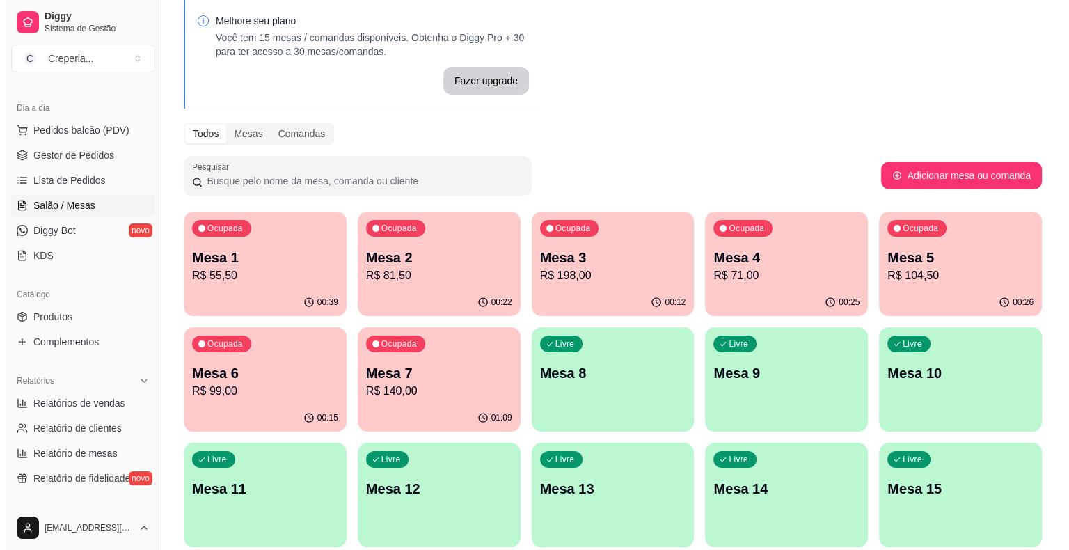
scroll to position [114, 0]
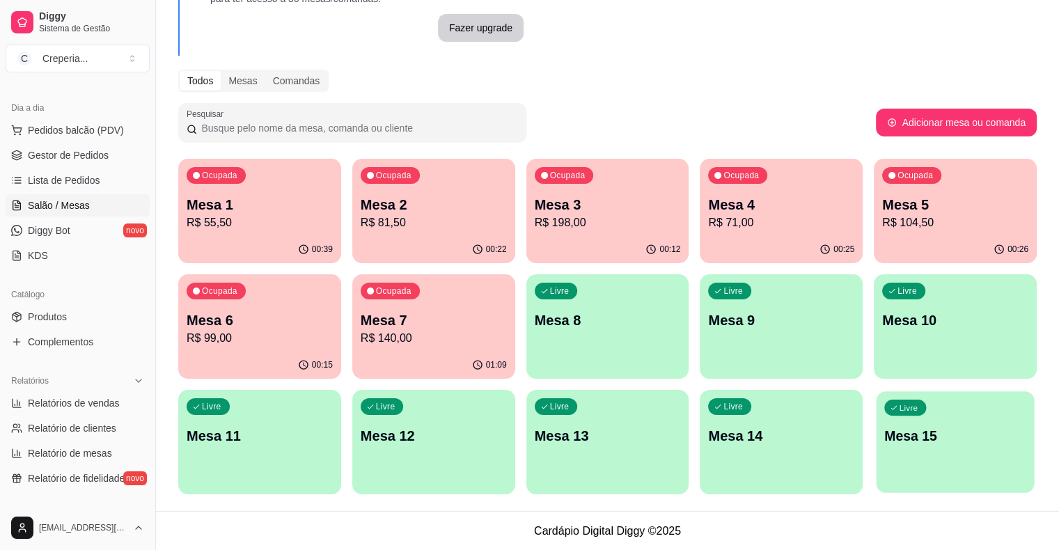
click at [884, 430] on p "Mesa 15" at bounding box center [955, 436] width 142 height 19
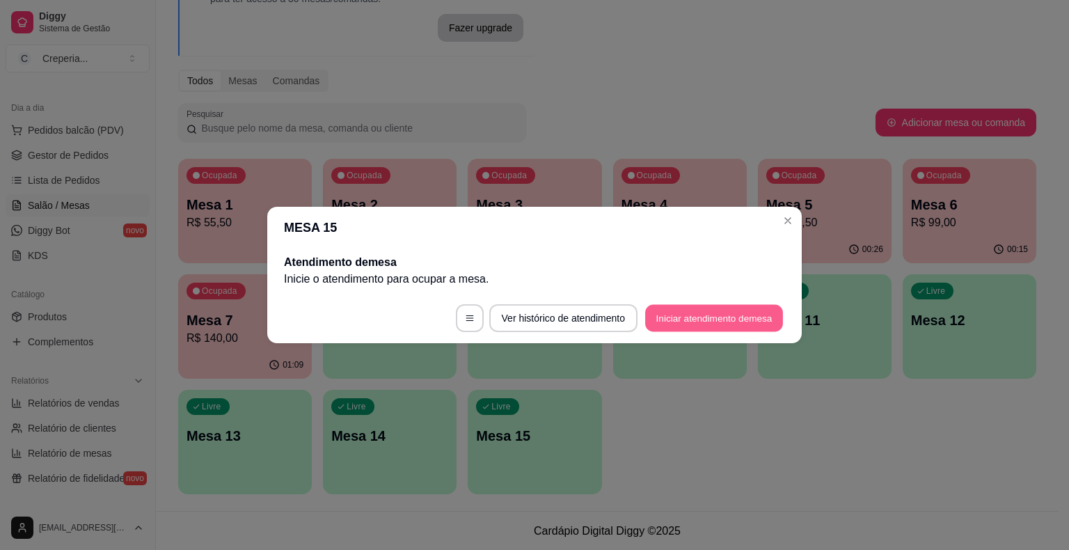
click at [747, 315] on button "Iniciar atendimento de mesa" at bounding box center [714, 318] width 138 height 27
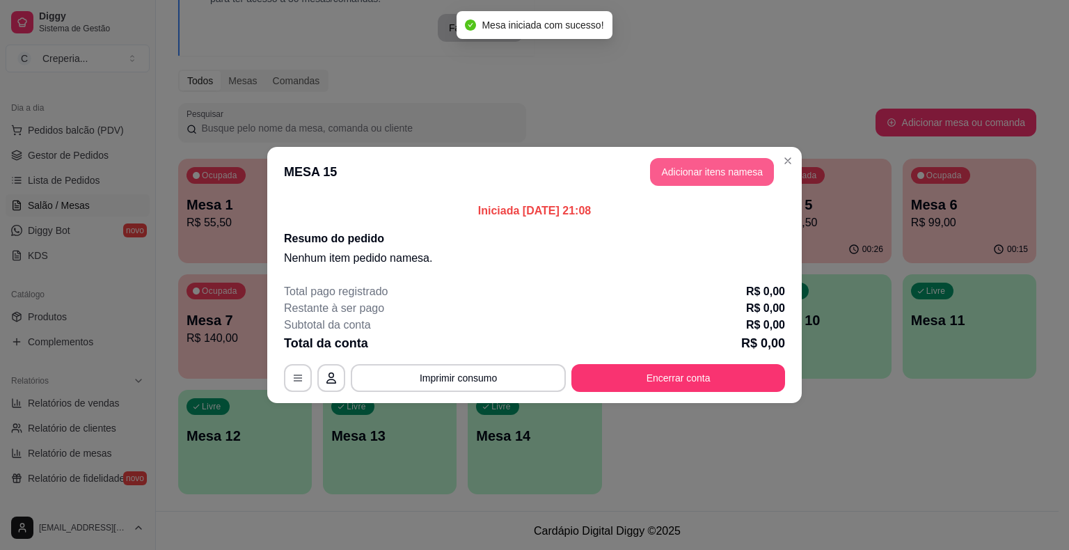
click at [674, 166] on button "Adicionar itens na mesa" at bounding box center [712, 172] width 124 height 28
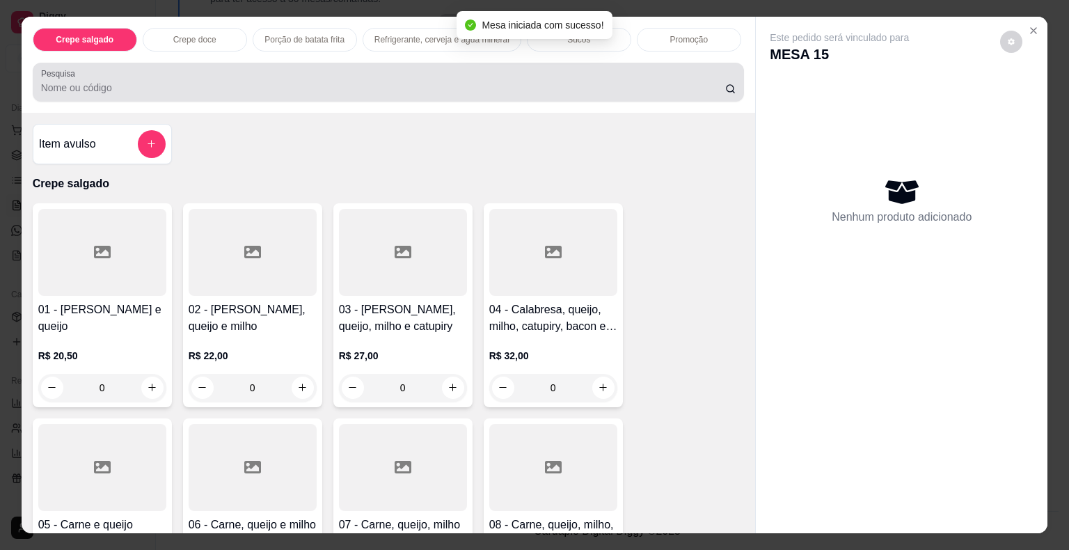
click at [356, 93] on div "Pesquisa" at bounding box center [389, 82] width 712 height 39
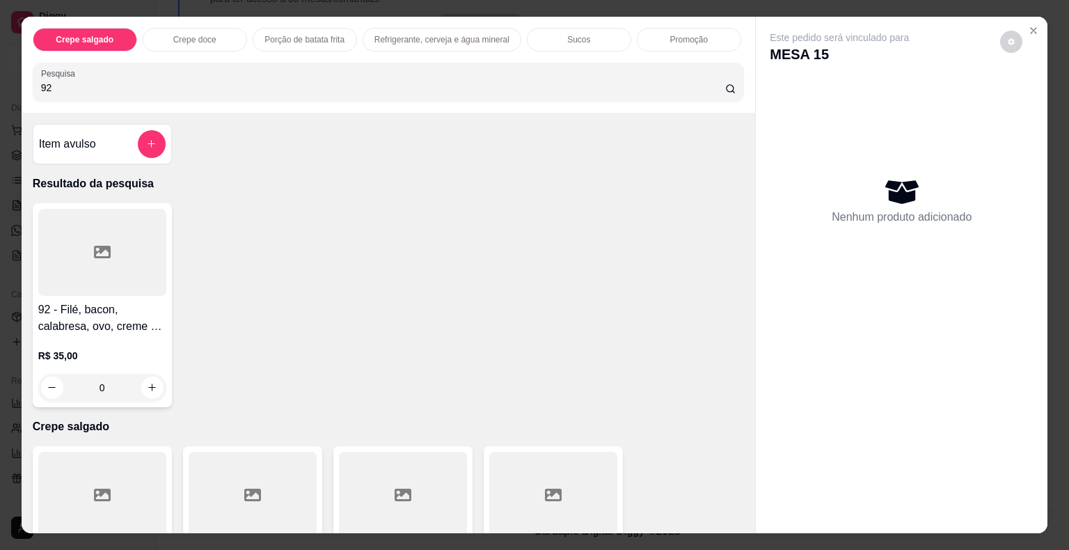
click at [153, 255] on div at bounding box center [102, 252] width 128 height 87
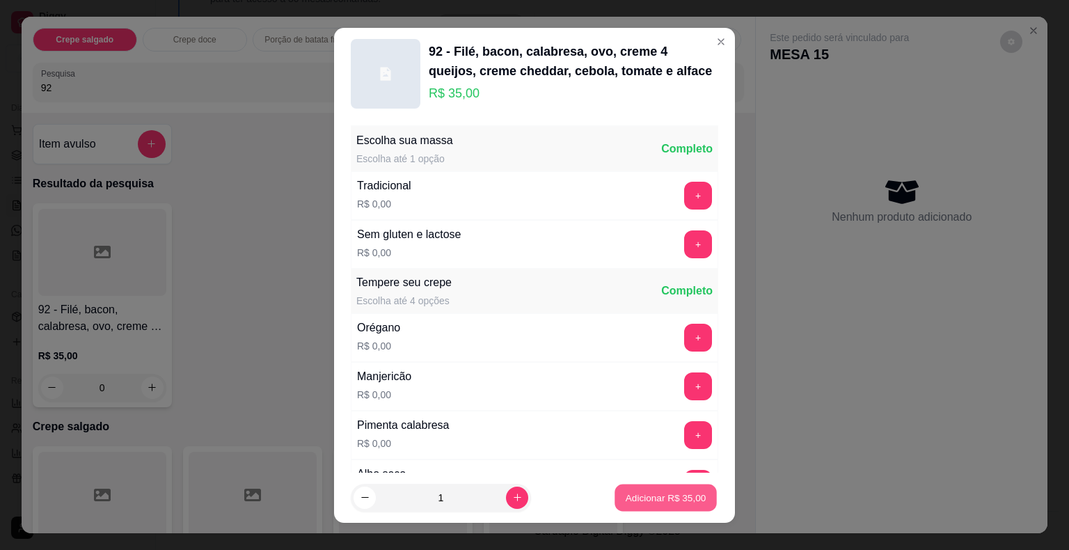
click at [618, 487] on button "Adicionar R$ 35,00" at bounding box center [666, 497] width 102 height 27
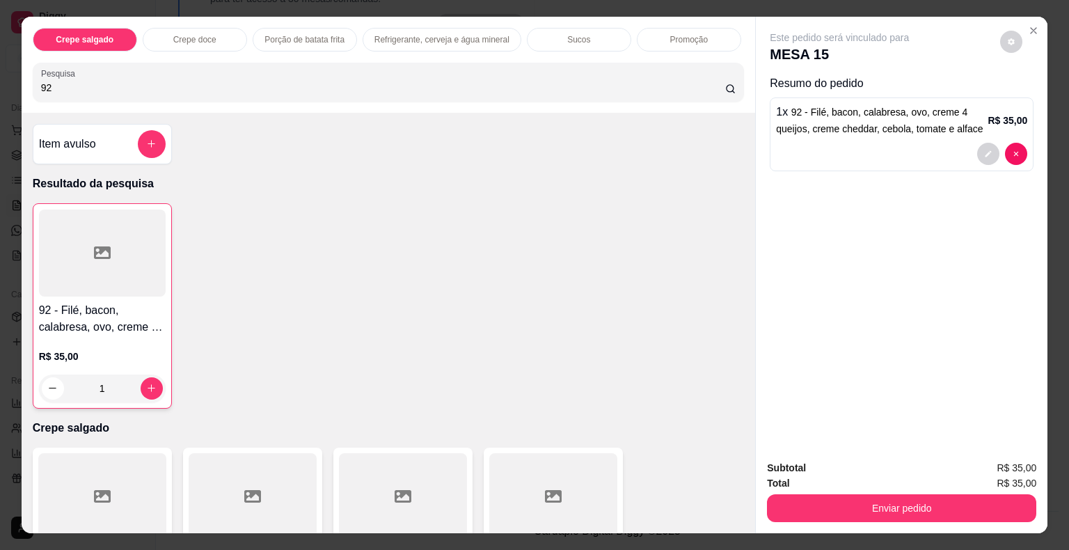
drag, startPoint x: 67, startPoint y: 85, endPoint x: 22, endPoint y: 85, distance: 44.6
click at [22, 85] on div "Crepe salgado Crepe doce Porção de batata frita Refrigerante, cerveja e água mi…" at bounding box center [389, 65] width 734 height 96
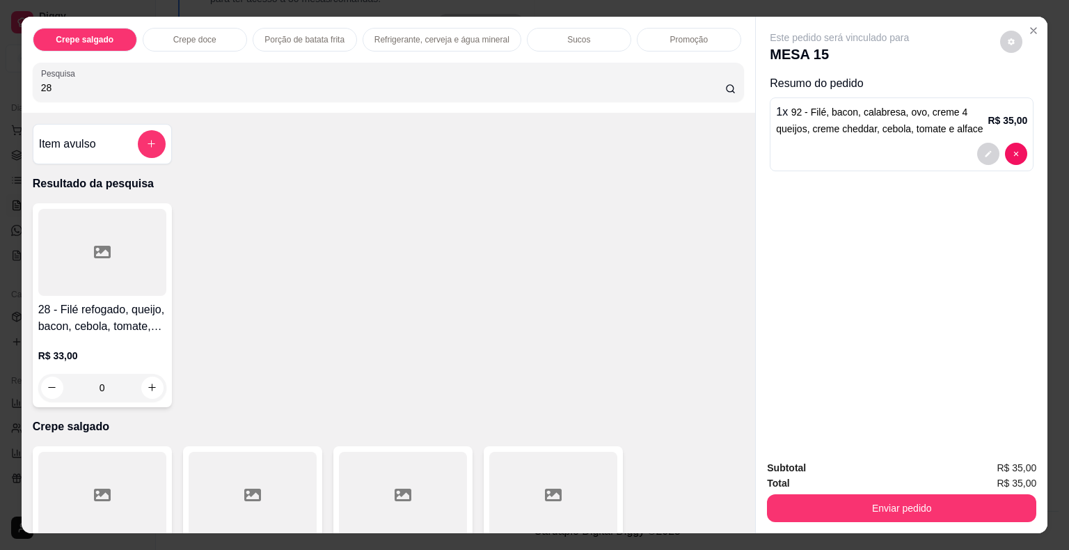
click at [79, 255] on div at bounding box center [102, 252] width 128 height 87
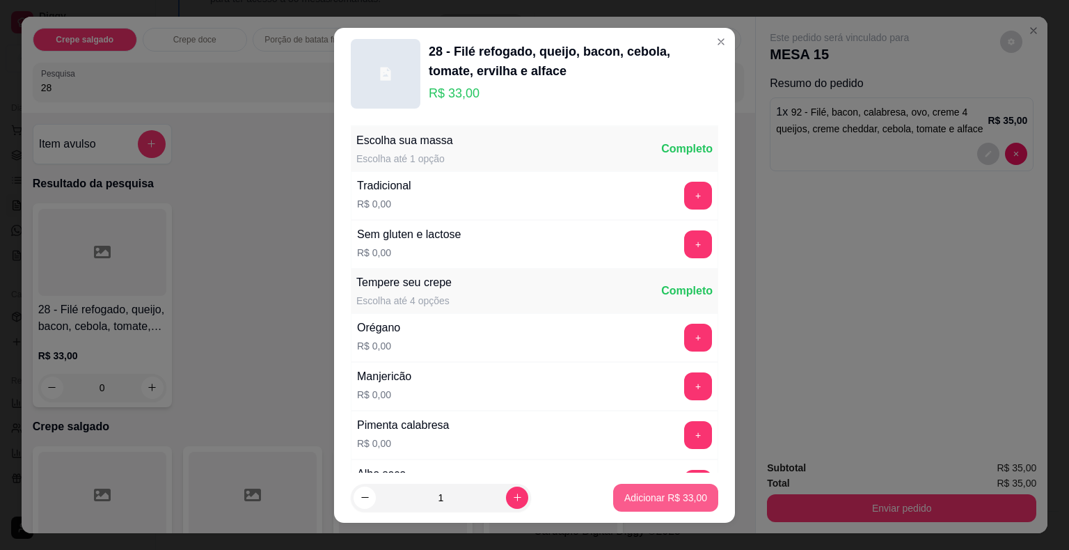
click at [628, 499] on p "Adicionar R$ 33,00" at bounding box center [665, 498] width 83 height 14
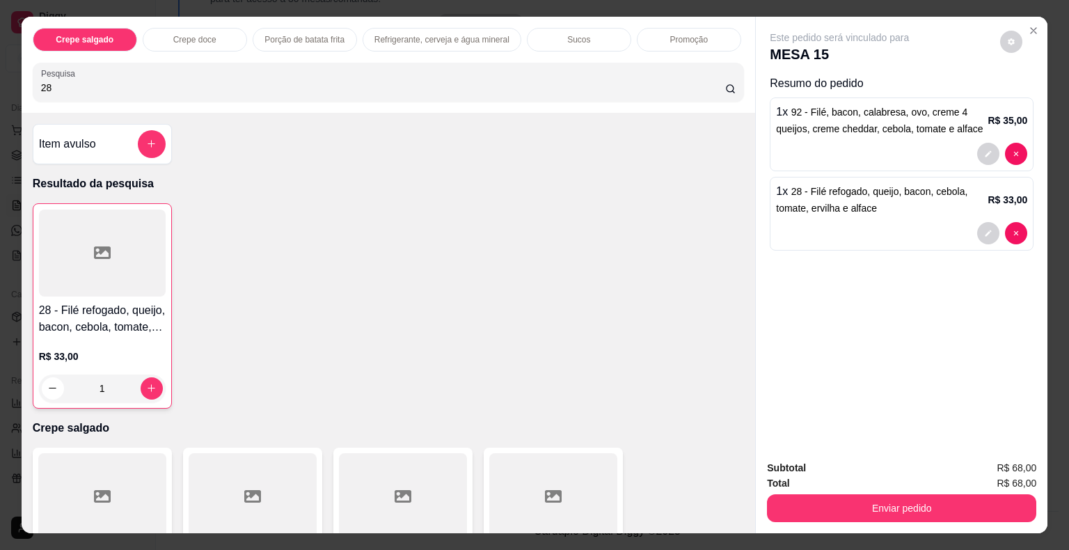
drag, startPoint x: 83, startPoint y: 80, endPoint x: 0, endPoint y: 71, distance: 83.3
click at [0, 71] on div "Crepe salgado Crepe doce Porção de batata frita Refrigerante, cerveja e água mi…" at bounding box center [534, 275] width 1069 height 550
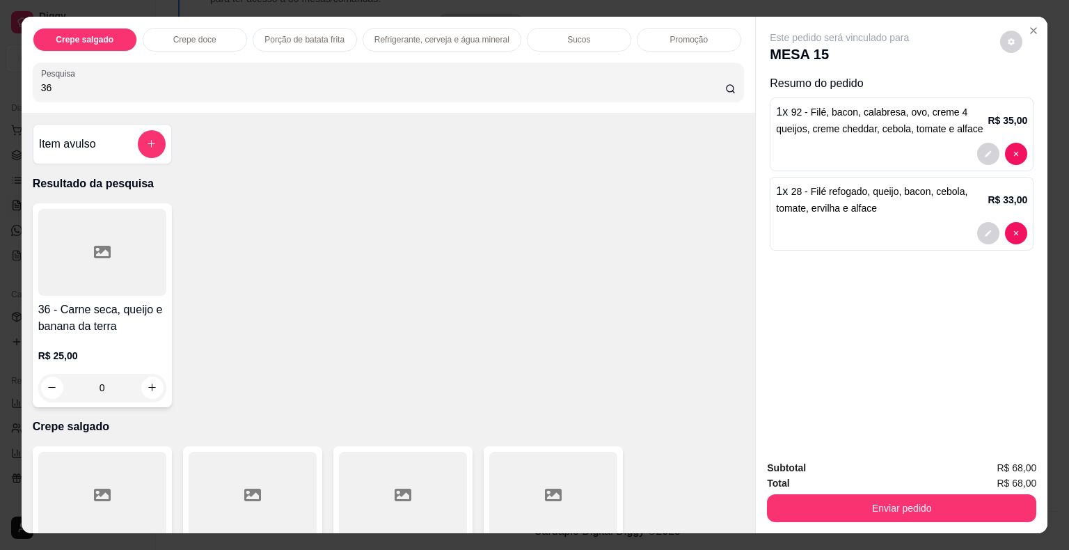
click at [121, 251] on div at bounding box center [102, 252] width 128 height 87
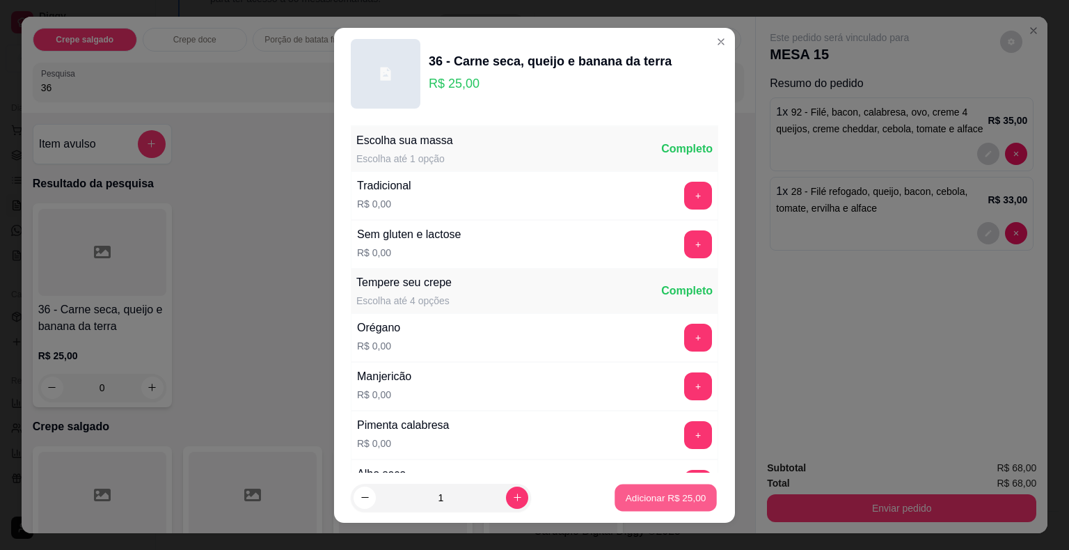
click at [628, 496] on p "Adicionar R$ 25,00" at bounding box center [666, 497] width 81 height 13
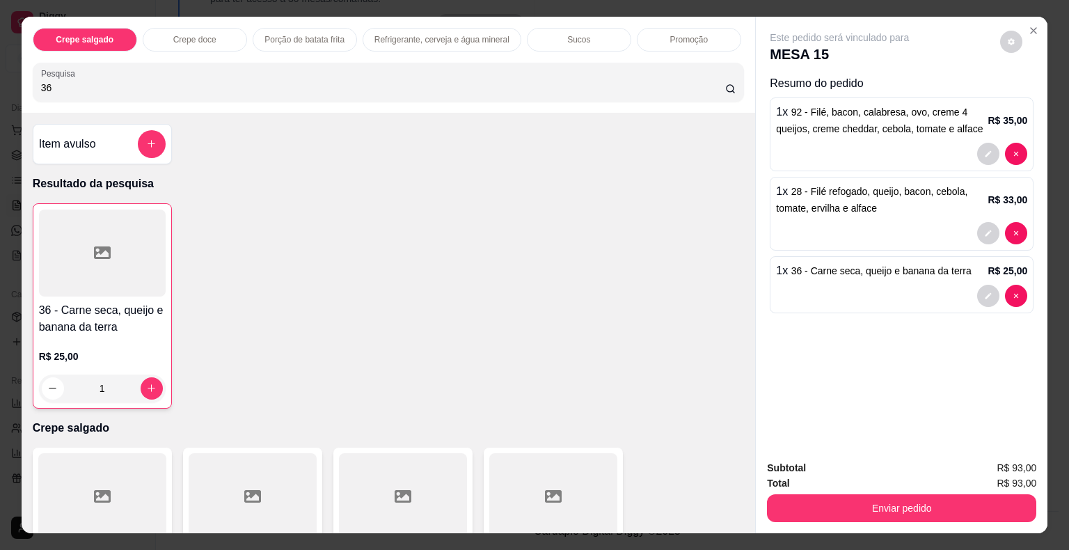
drag, startPoint x: 58, startPoint y: 76, endPoint x: 0, endPoint y: 76, distance: 58.5
click at [0, 76] on div "Crepe salgado Crepe doce Porção de batata frita Refrigerante, cerveja e água mi…" at bounding box center [534, 275] width 1069 height 550
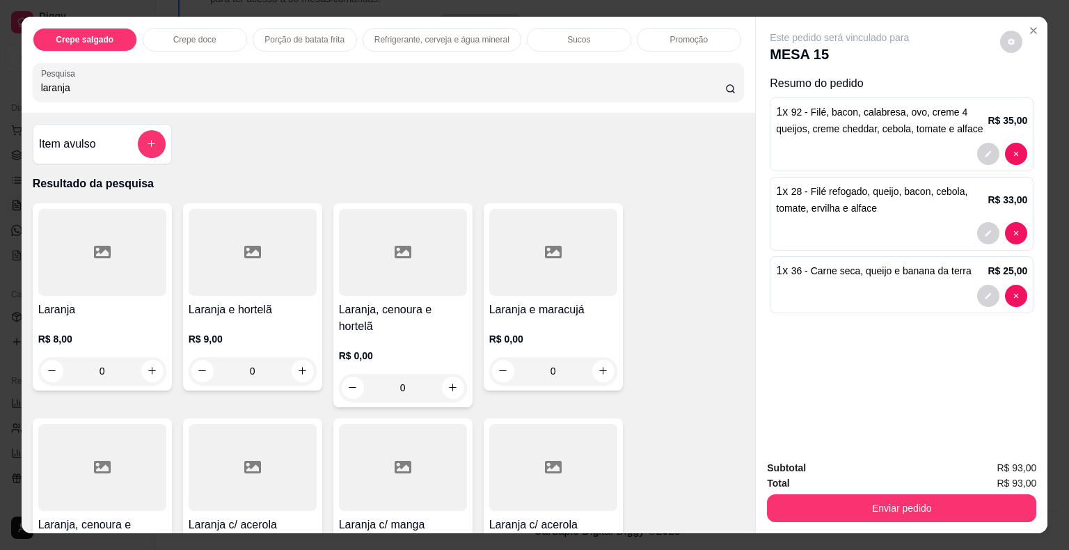
click at [102, 256] on div at bounding box center [102, 252] width 128 height 87
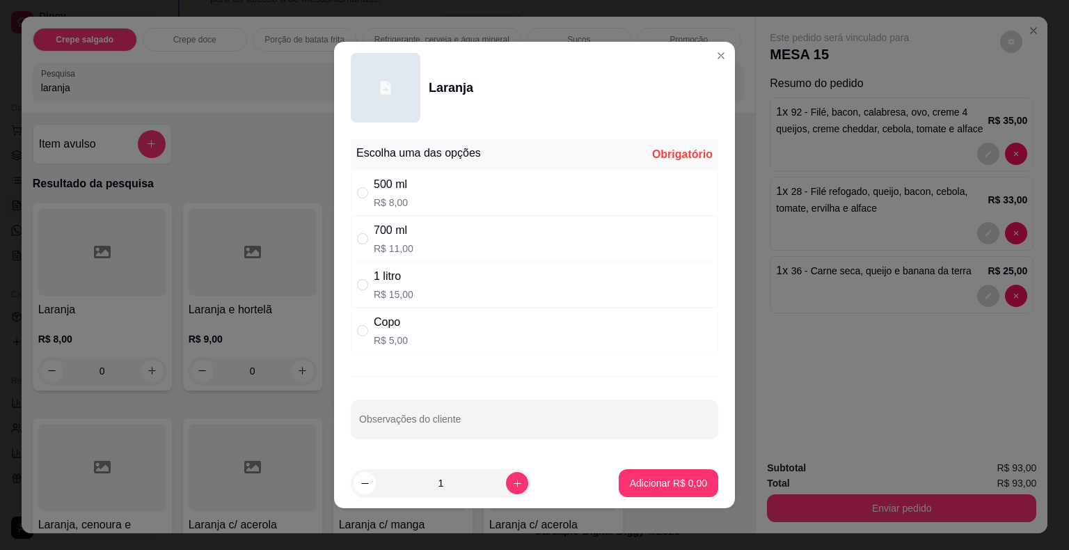
click at [374, 275] on div "1 litro" at bounding box center [394, 276] width 40 height 17
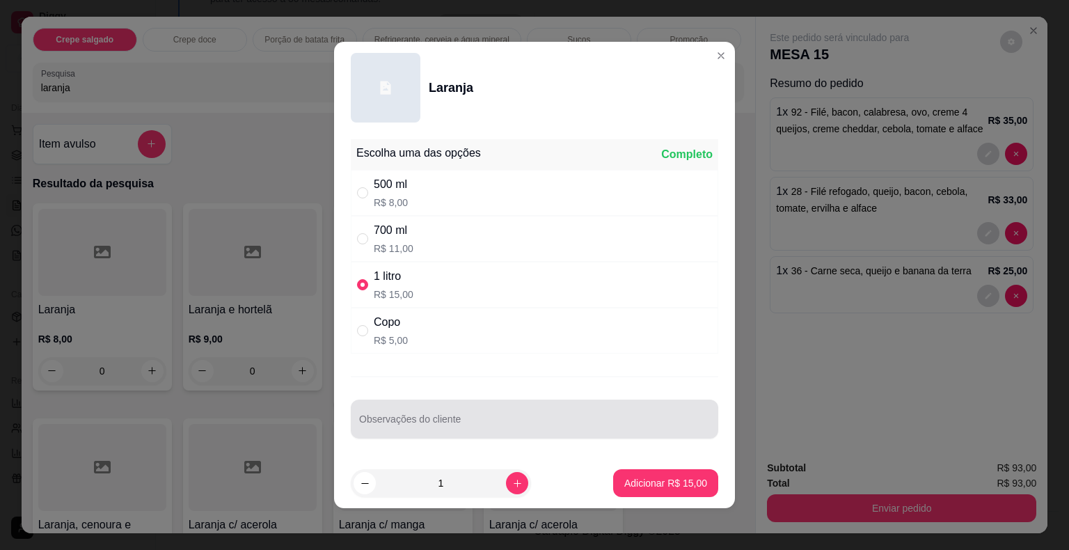
click at [418, 416] on div at bounding box center [534, 419] width 351 height 28
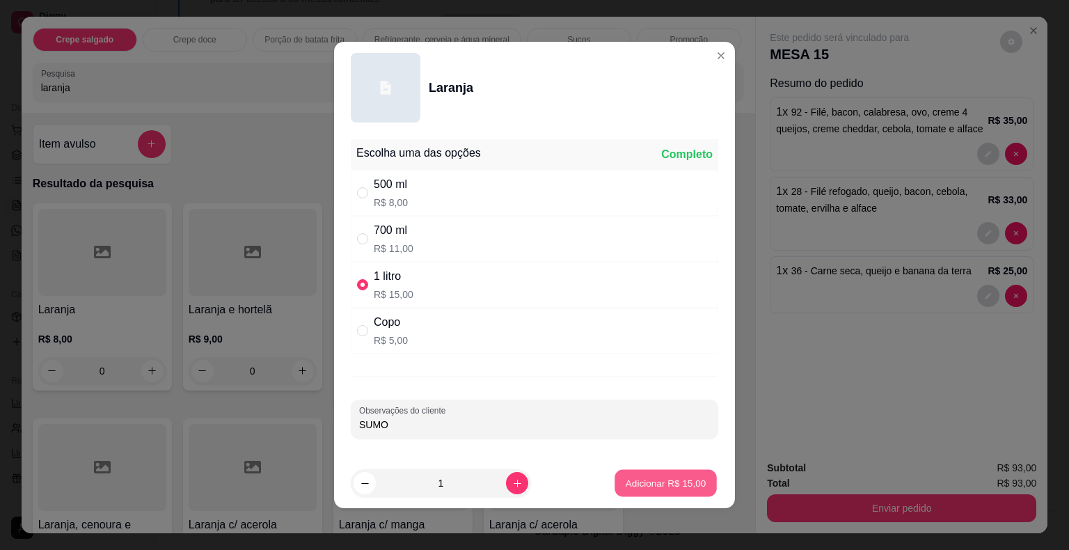
click at [626, 480] on p "Adicionar R$ 15,00" at bounding box center [666, 482] width 81 height 13
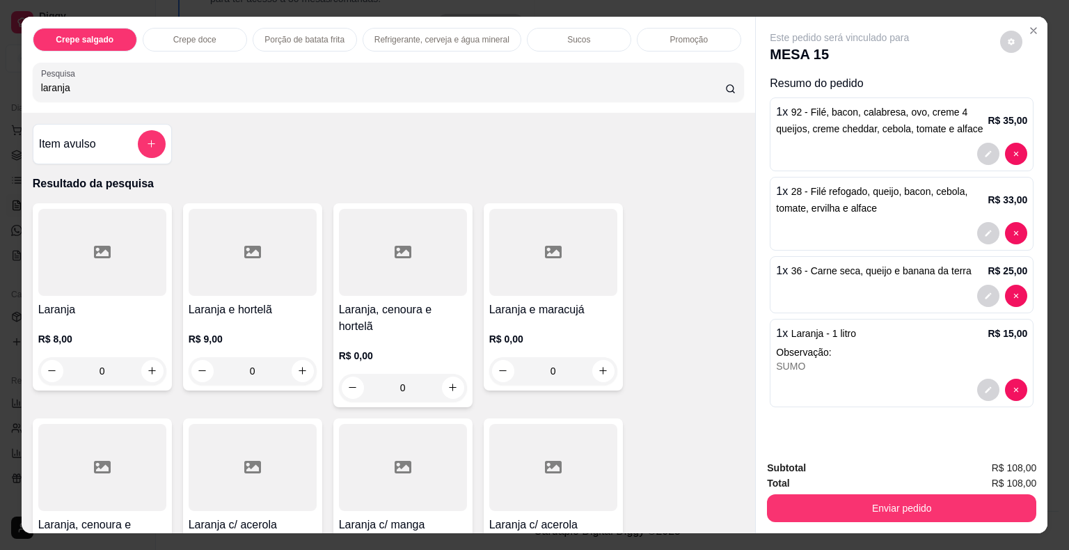
drag, startPoint x: 89, startPoint y: 84, endPoint x: 0, endPoint y: 79, distance: 89.2
click at [0, 79] on div "Crepe salgado Crepe doce Porção de batata frita Refrigerante, cerveja e água mi…" at bounding box center [534, 275] width 1069 height 550
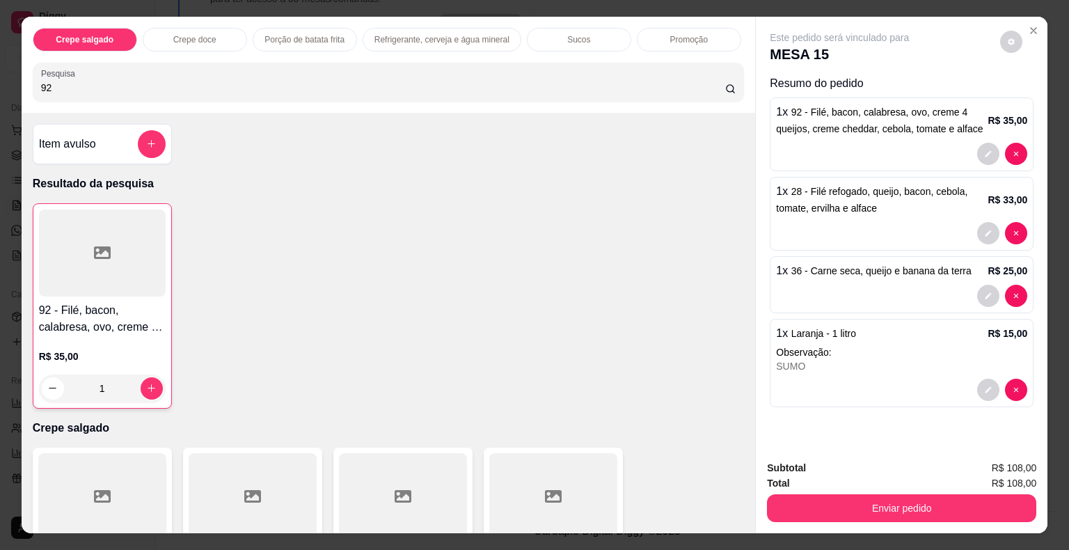
click at [81, 263] on div at bounding box center [102, 253] width 127 height 87
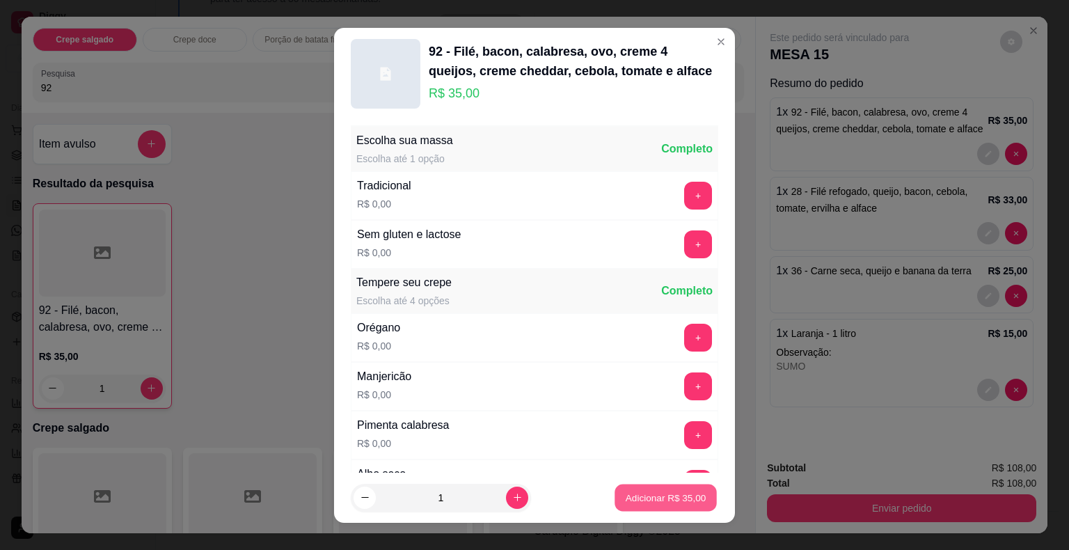
click at [629, 495] on p "Adicionar R$ 35,00" at bounding box center [666, 497] width 81 height 13
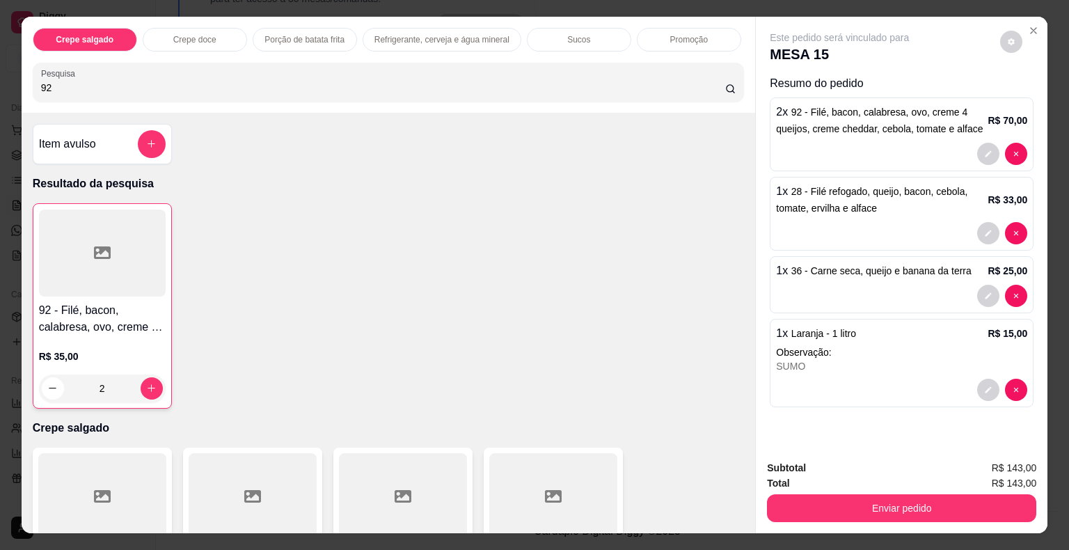
drag, startPoint x: 79, startPoint y: 75, endPoint x: 0, endPoint y: 75, distance: 78.7
click at [0, 75] on div "Crepe salgado Crepe doce Porção de batata frita Refrigerante, cerveja e água mi…" at bounding box center [534, 275] width 1069 height 550
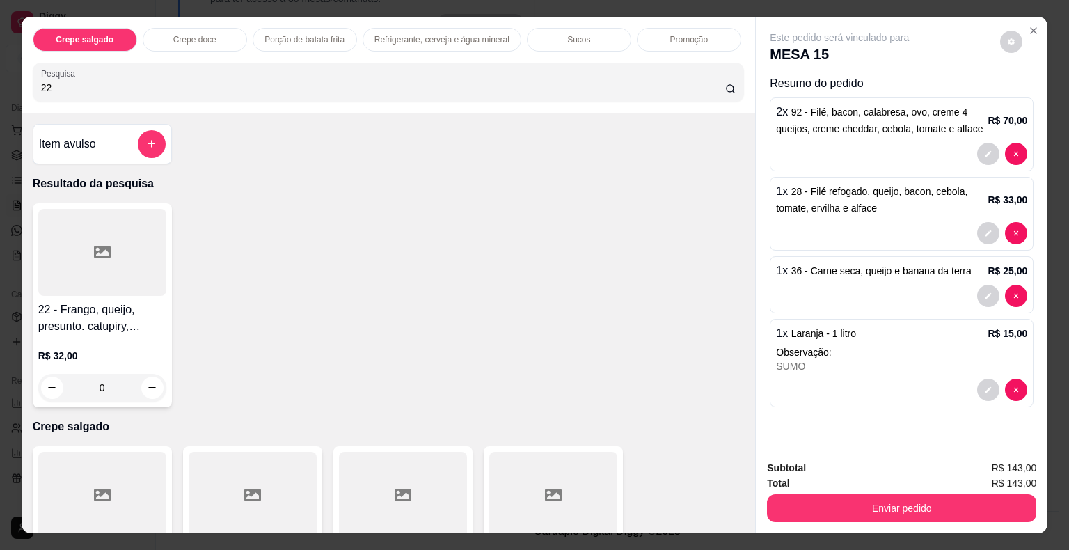
click at [75, 239] on div at bounding box center [102, 252] width 128 height 87
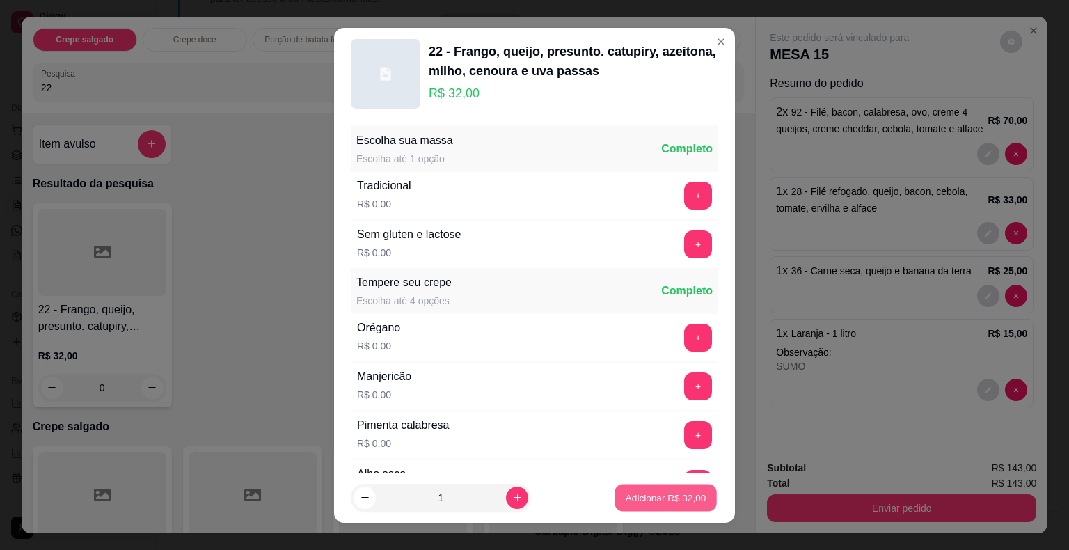
click at [663, 498] on p "Adicionar R$ 32,00" at bounding box center [666, 497] width 81 height 13
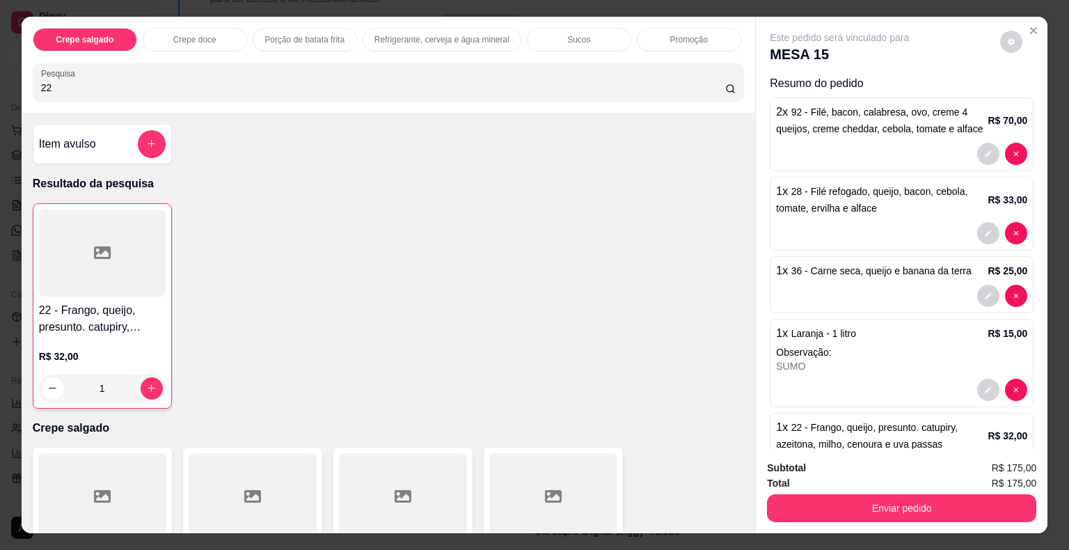
drag, startPoint x: 79, startPoint y: 86, endPoint x: 0, endPoint y: 79, distance: 78.9
click at [0, 79] on div "Crepe salgado Crepe doce Porção de batata frita Refrigerante, cerveja e água mi…" at bounding box center [534, 275] width 1069 height 550
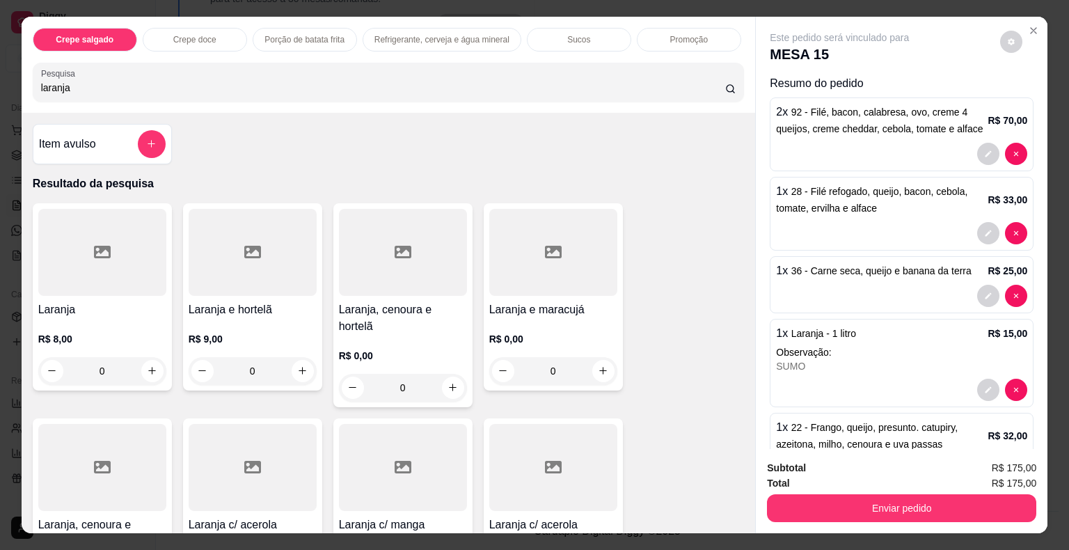
click at [142, 250] on div at bounding box center [102, 252] width 128 height 87
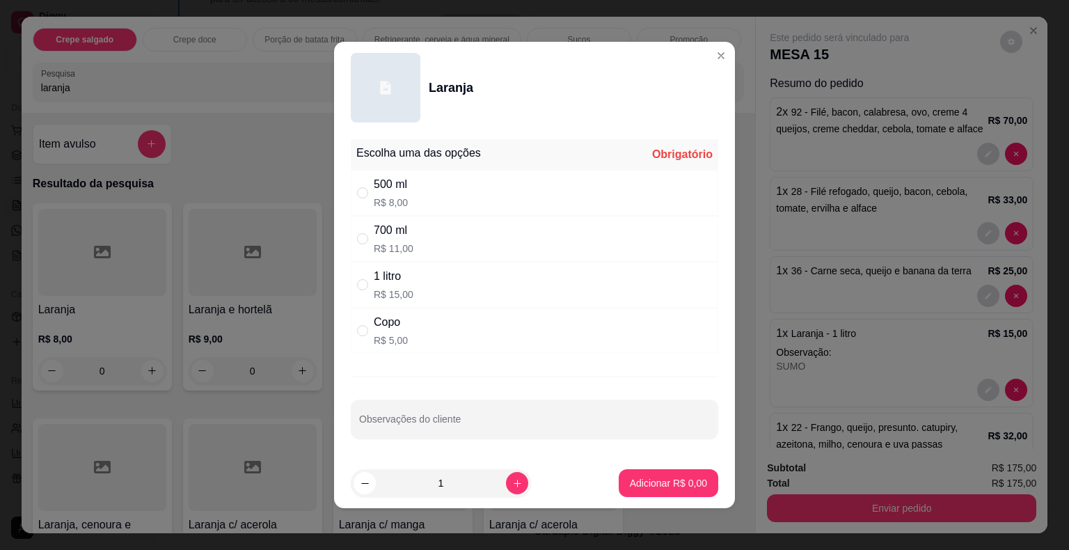
drag, startPoint x: 389, startPoint y: 193, endPoint x: 571, endPoint y: 338, distance: 232.8
click at [391, 195] on div "500 ml R$ 8,00" at bounding box center [391, 192] width 34 height 33
click at [683, 484] on p "Adicionar R$ 8,00" at bounding box center [668, 482] width 75 height 13
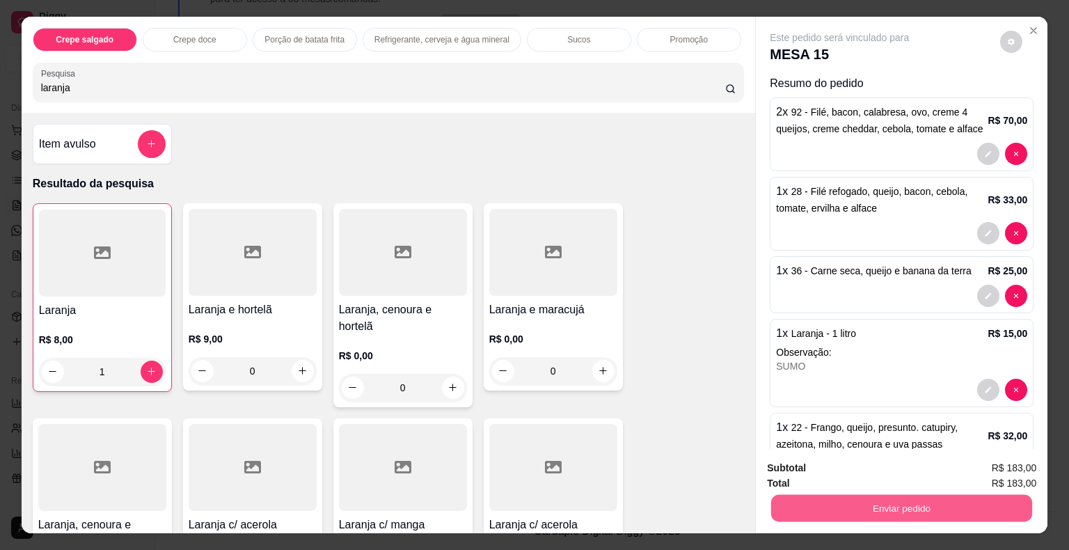
click at [835, 505] on button "Enviar pedido" at bounding box center [901, 508] width 261 height 27
click at [819, 473] on button "Não registrar e enviar pedido" at bounding box center [855, 470] width 141 height 26
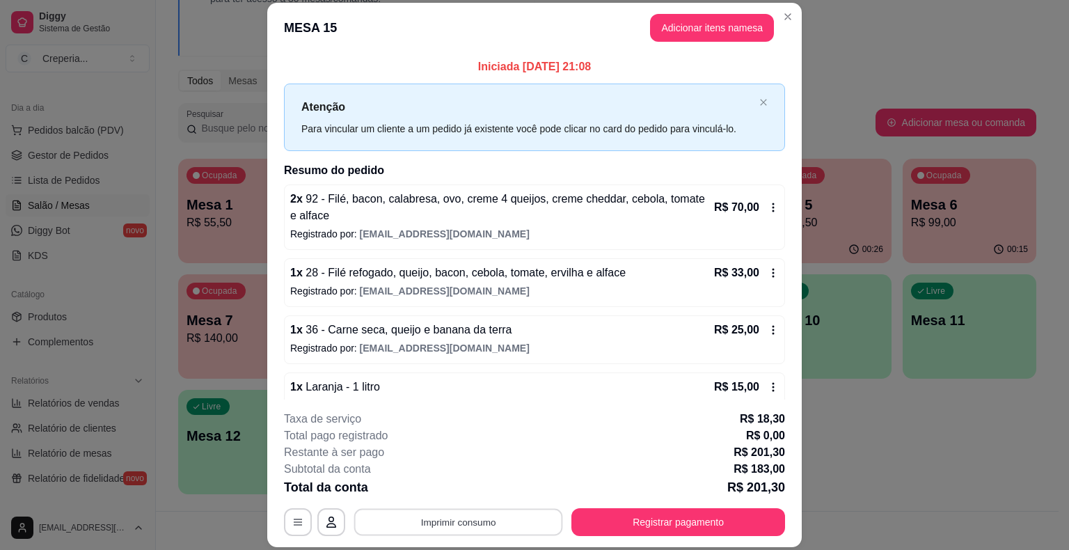
click at [496, 529] on button "Imprimir consumo" at bounding box center [458, 522] width 209 height 27
click at [489, 491] on button "IMPRESSORA" at bounding box center [457, 491] width 97 height 22
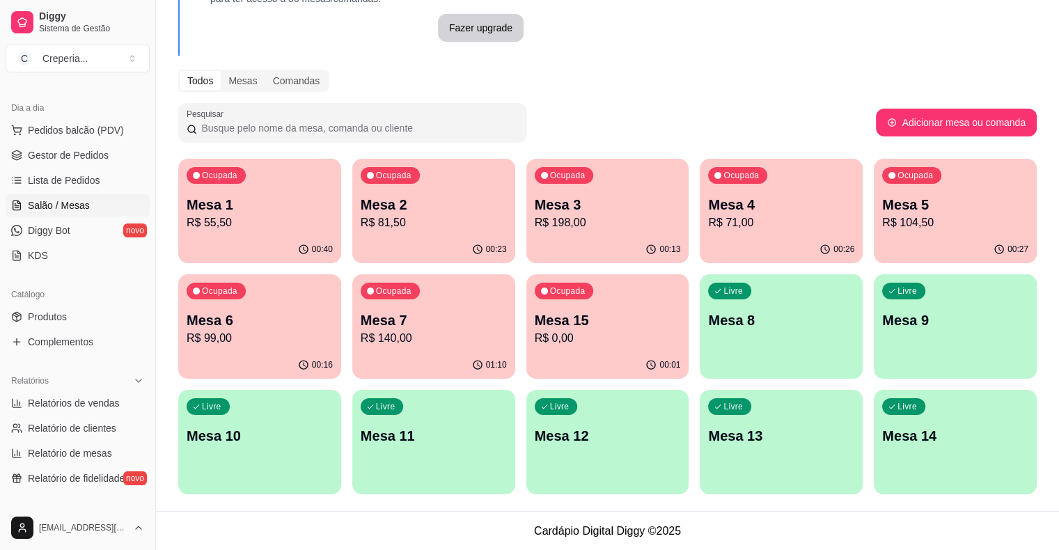
click at [882, 439] on p "Mesa 14" at bounding box center [955, 435] width 146 height 19
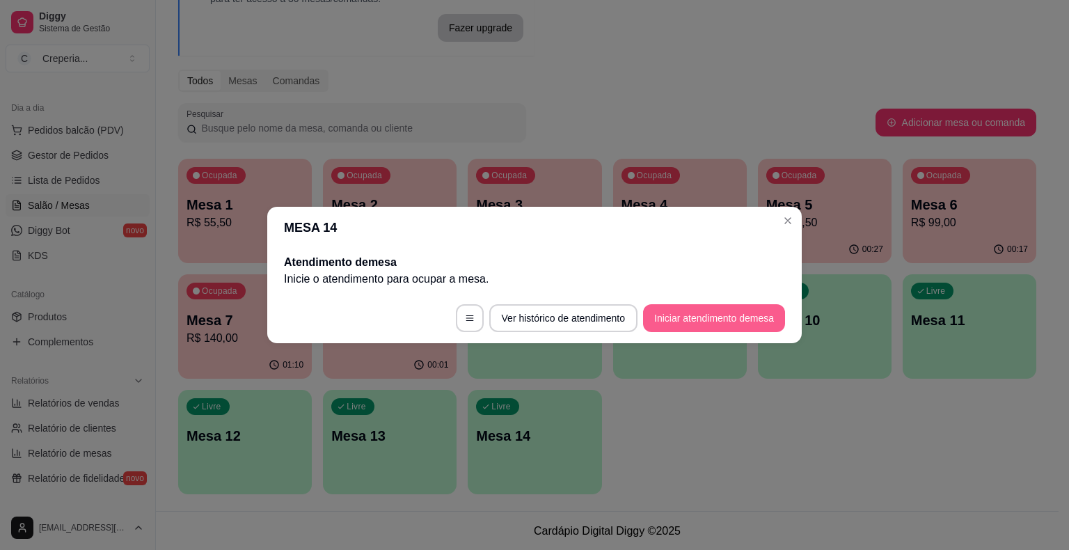
click at [711, 322] on button "Iniciar atendimento de mesa" at bounding box center [714, 318] width 142 height 28
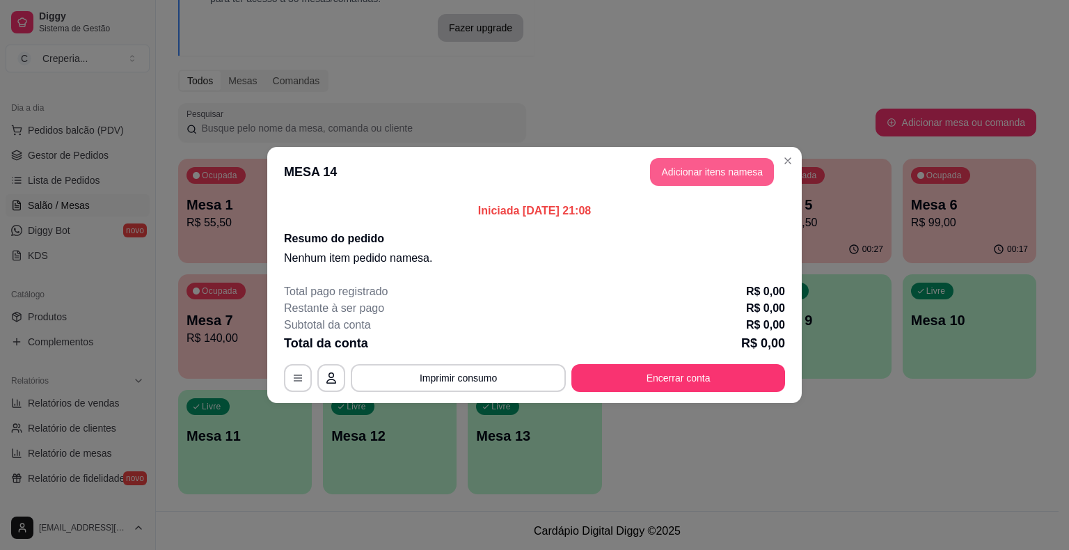
click at [685, 174] on button "Adicionar itens na mesa" at bounding box center [712, 172] width 124 height 28
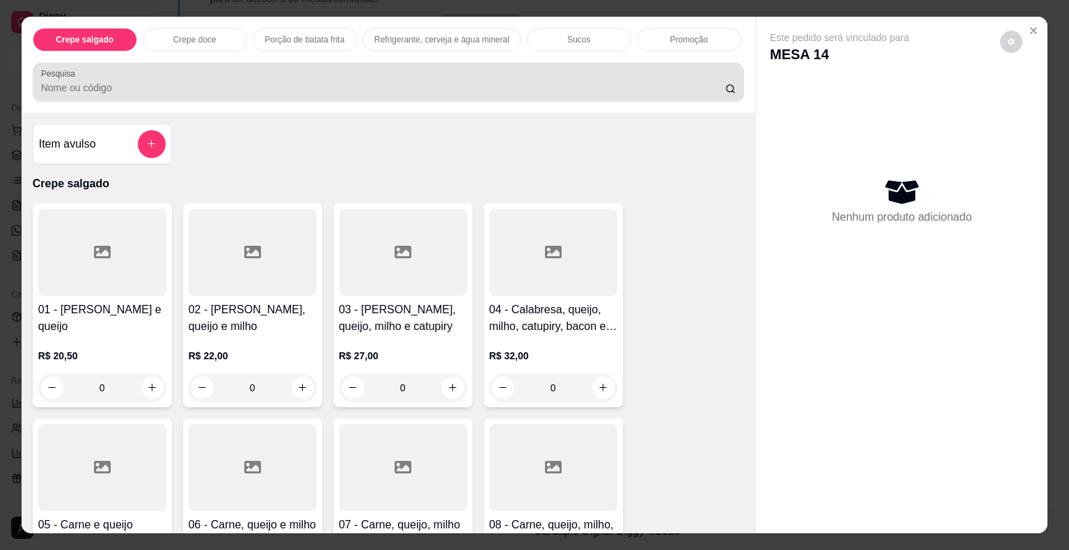
click at [336, 85] on input "Pesquisa" at bounding box center [383, 88] width 684 height 14
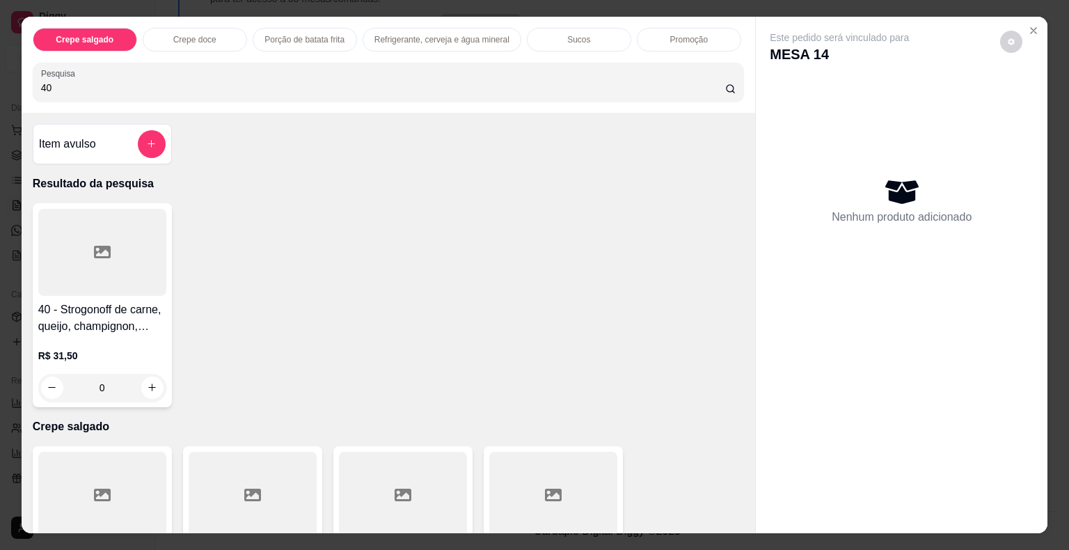
click at [75, 277] on div at bounding box center [102, 252] width 128 height 87
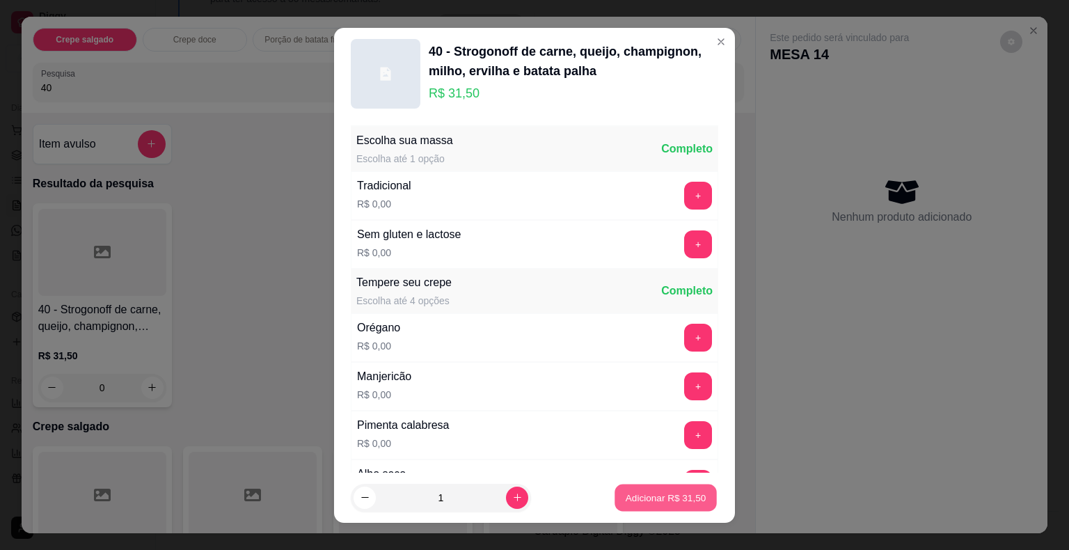
click at [674, 493] on p "Adicionar R$ 31,50" at bounding box center [666, 497] width 81 height 13
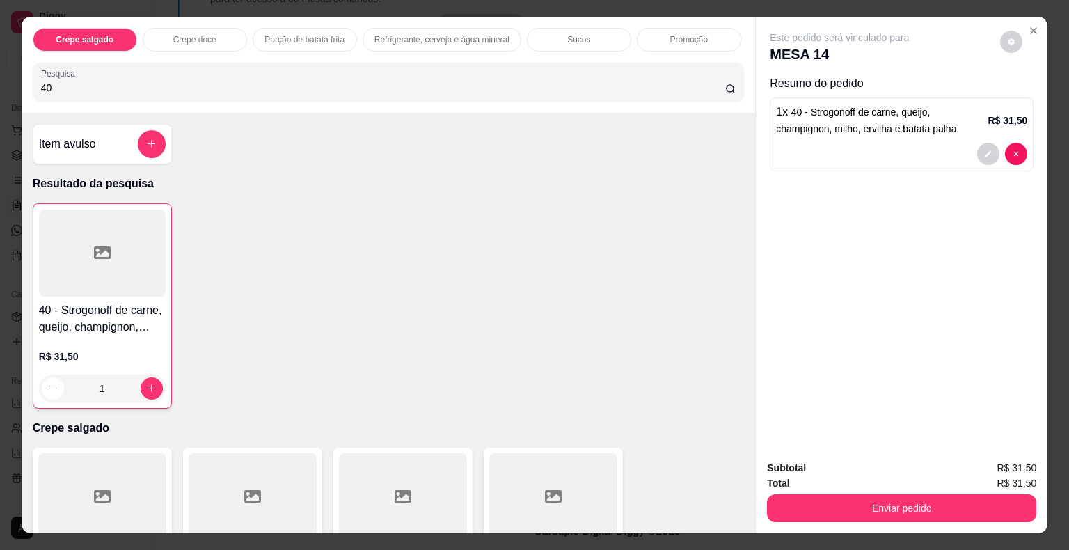
drag, startPoint x: 76, startPoint y: 71, endPoint x: 0, endPoint y: 94, distance: 79.3
click at [0, 94] on div "Crepe salgado Crepe doce Porção de batata frita Refrigerante, cerveja e água mi…" at bounding box center [534, 275] width 1069 height 550
drag, startPoint x: 57, startPoint y: 87, endPoint x: 0, endPoint y: 79, distance: 57.6
click at [0, 79] on div "Crepe salgado Crepe doce Porção de batata frita Refrigerante, cerveja e água mi…" at bounding box center [534, 275] width 1069 height 550
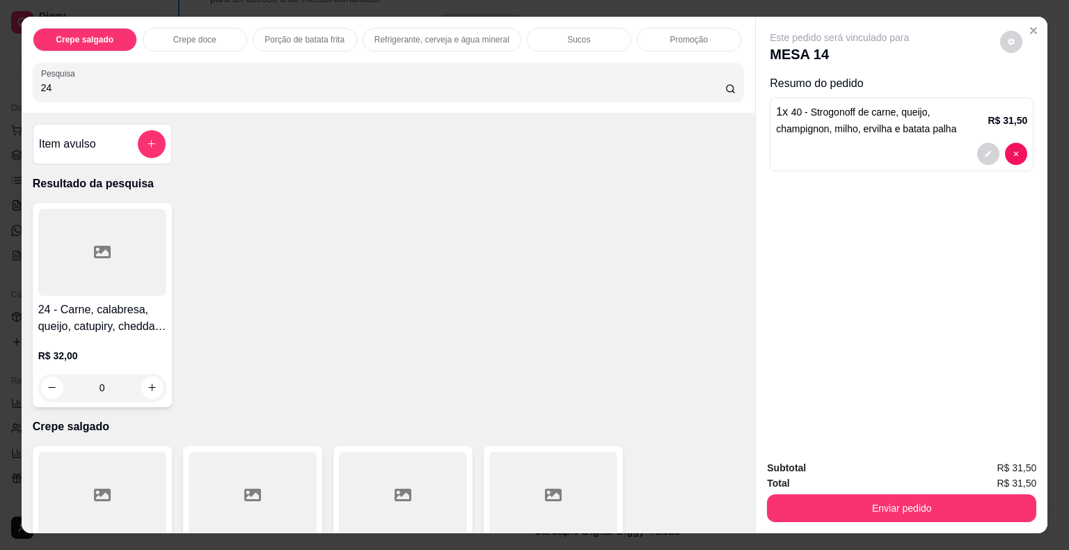
drag, startPoint x: 86, startPoint y: 271, endPoint x: 89, endPoint y: 278, distance: 7.5
click at [89, 278] on div at bounding box center [102, 252] width 128 height 87
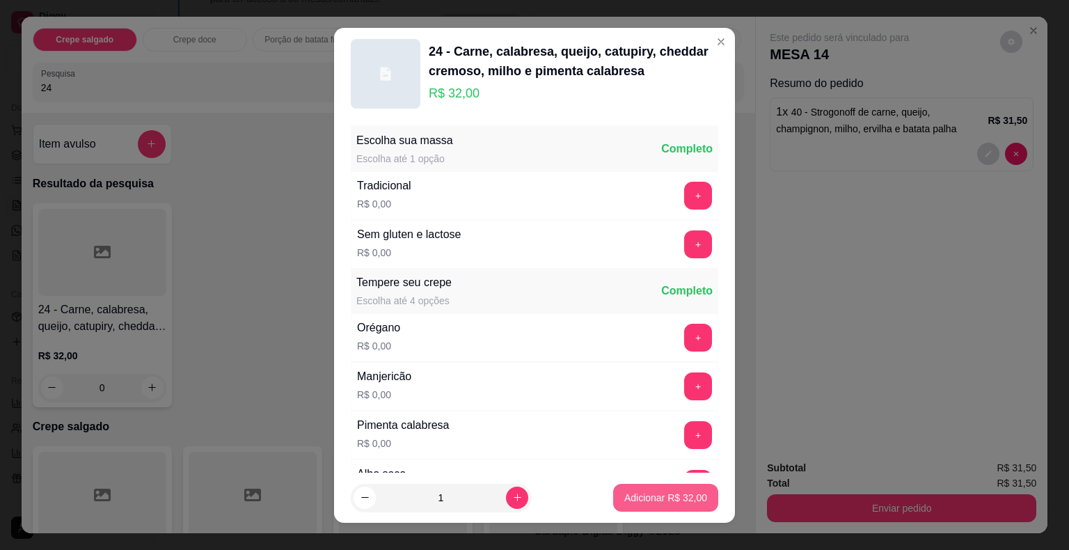
click at [647, 503] on p "Adicionar R$ 32,00" at bounding box center [665, 498] width 83 height 14
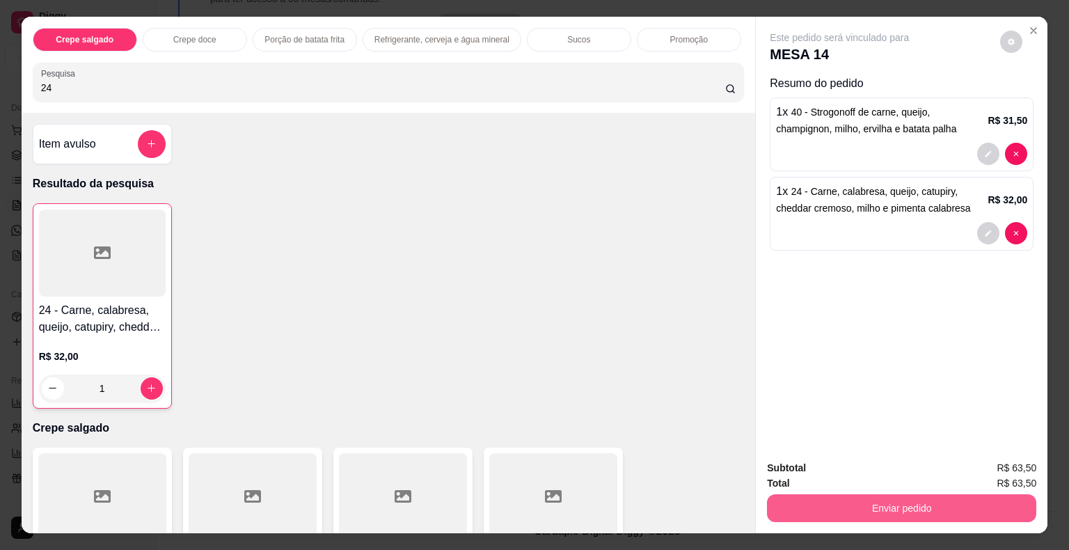
click at [807, 504] on button "Enviar pedido" at bounding box center [901, 508] width 269 height 28
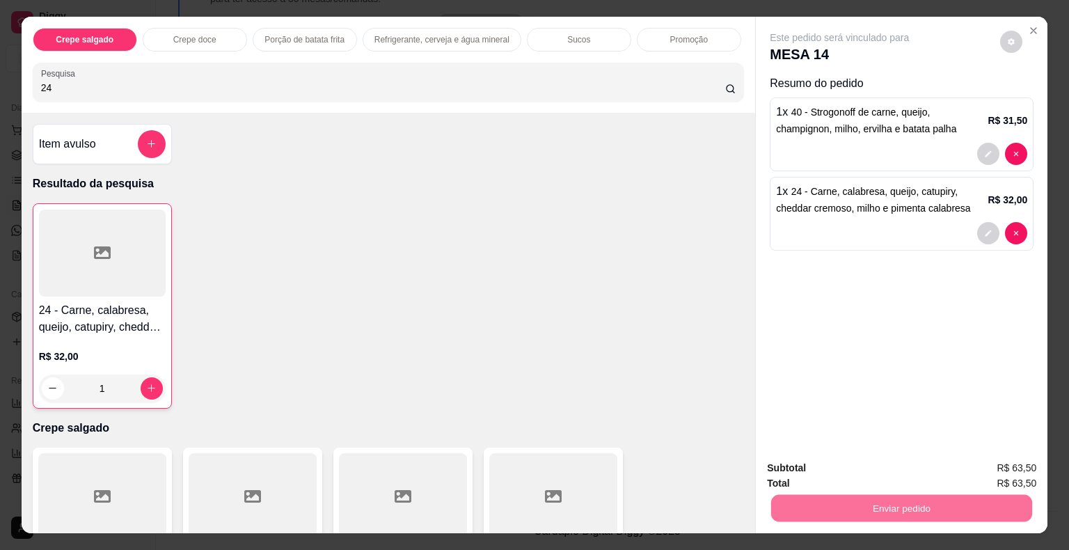
click at [789, 464] on button "Não registrar e enviar pedido" at bounding box center [855, 470] width 141 height 26
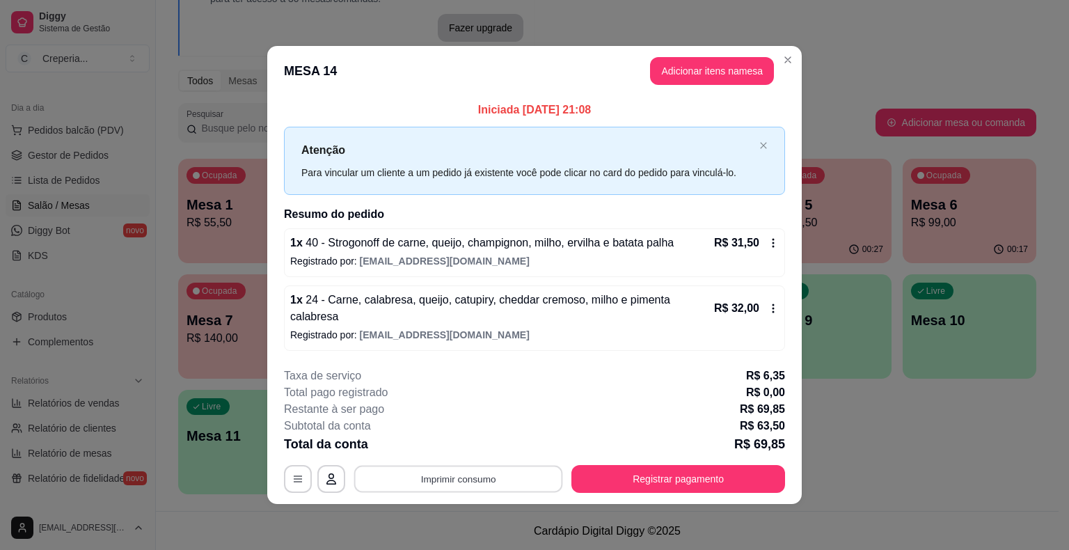
click at [494, 469] on button "Imprimir consumo" at bounding box center [458, 478] width 209 height 27
click at [485, 438] on button "IMPRESSORA" at bounding box center [462, 438] width 97 height 22
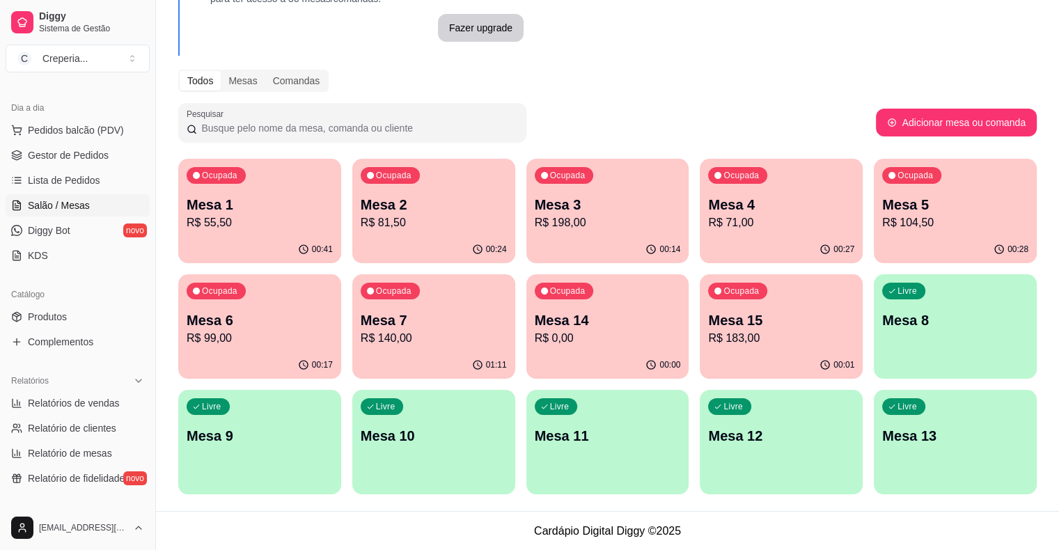
click at [265, 196] on p "Mesa 1" at bounding box center [260, 204] width 146 height 19
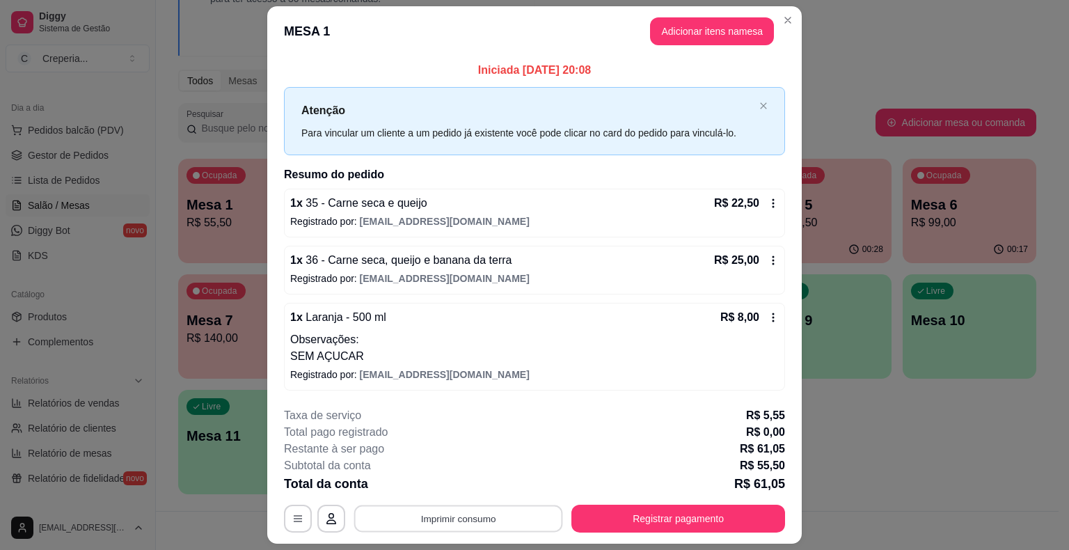
click at [483, 509] on button "Imprimir consumo" at bounding box center [458, 518] width 209 height 27
click at [490, 478] on button "IMPRESSORA" at bounding box center [457, 486] width 101 height 22
click at [632, 521] on button "Registrar pagamento" at bounding box center [679, 519] width 214 height 28
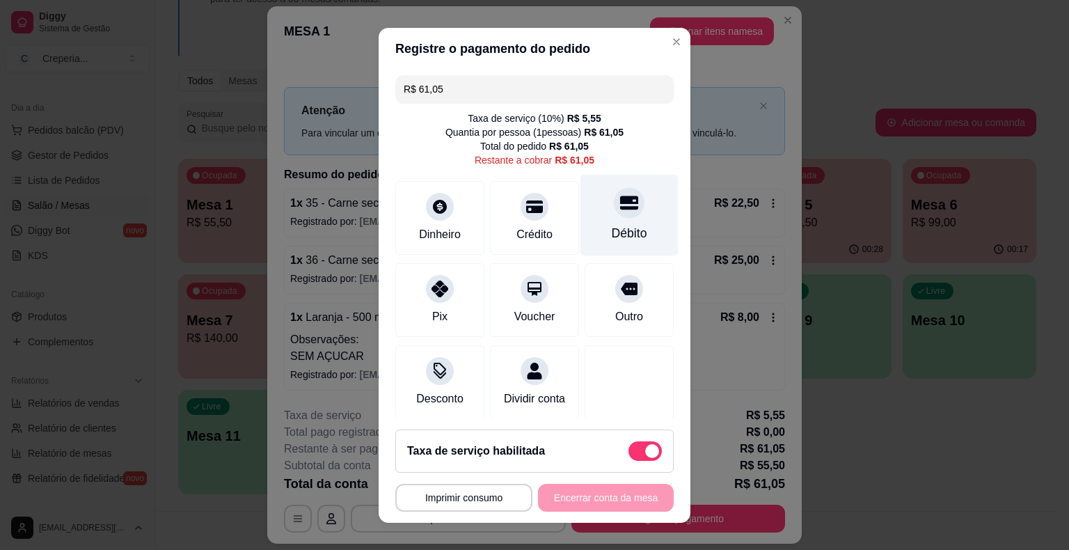
click at [620, 217] on div "Débito" at bounding box center [630, 214] width 98 height 81
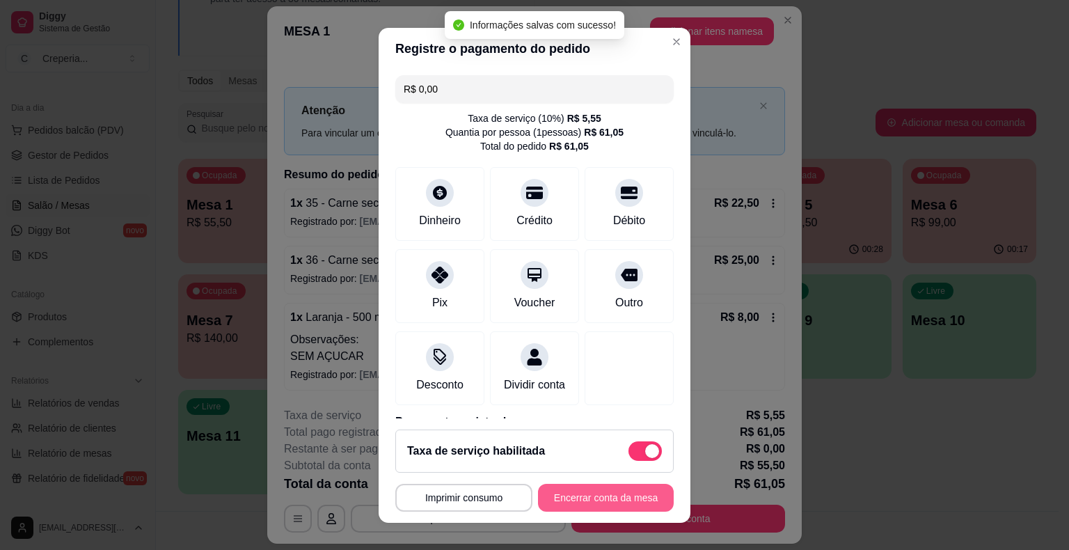
click at [588, 505] on button "Encerrar conta da mesa" at bounding box center [606, 498] width 136 height 28
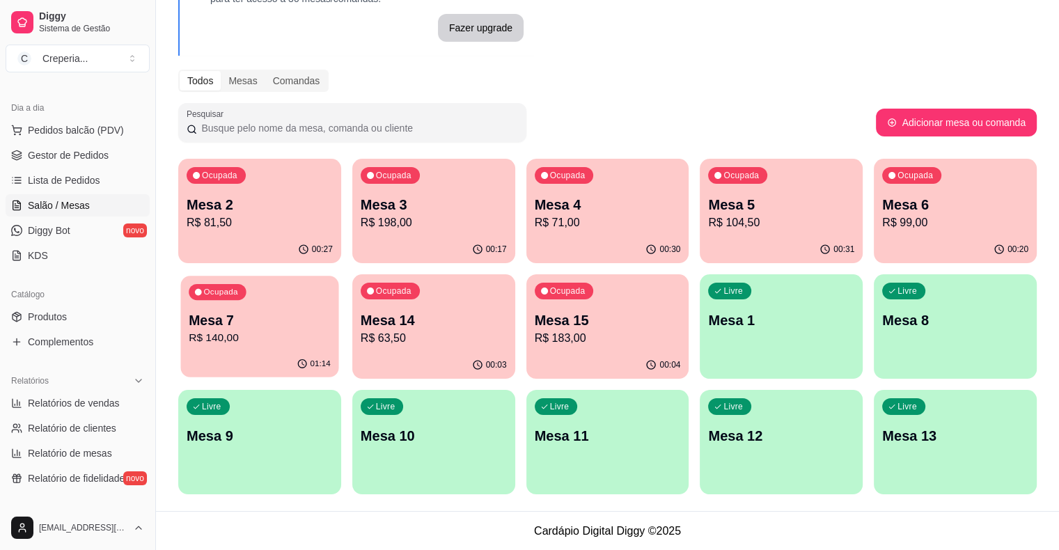
click at [331, 330] on p "R$ 140,00" at bounding box center [260, 338] width 142 height 16
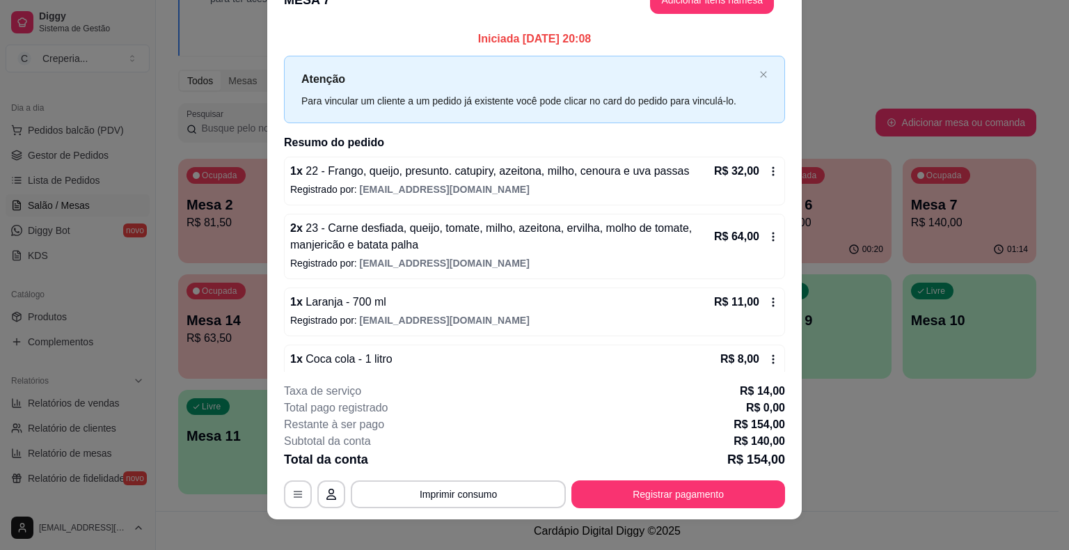
scroll to position [42, 0]
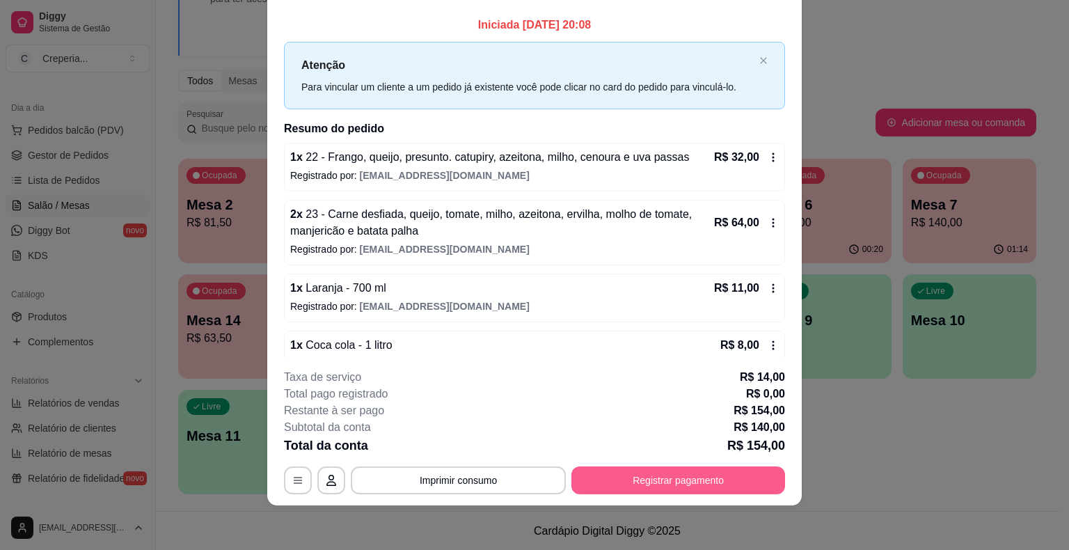
click at [647, 477] on button "Registrar pagamento" at bounding box center [679, 480] width 214 height 28
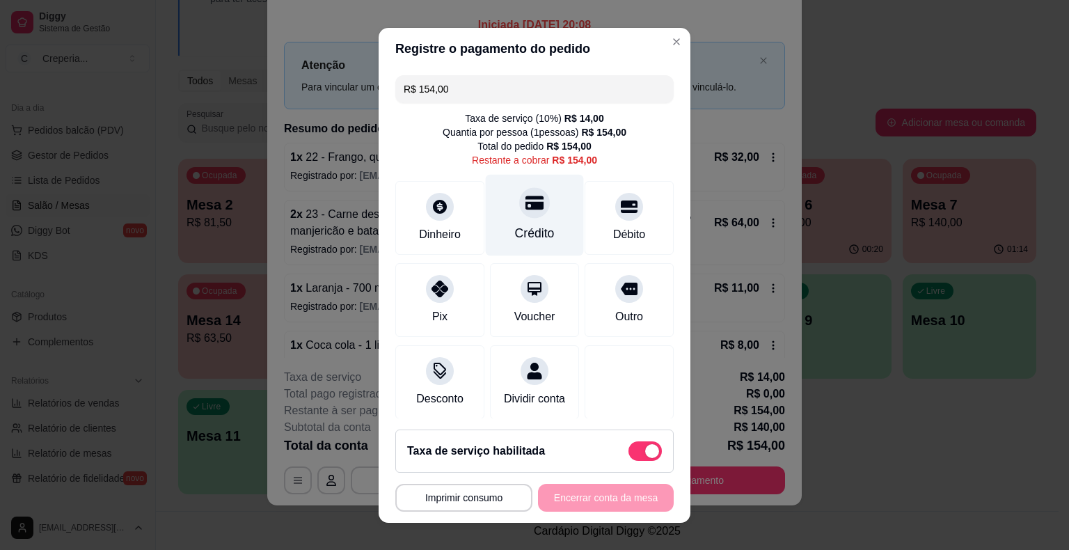
drag, startPoint x: 523, startPoint y: 199, endPoint x: 527, endPoint y: 223, distance: 24.0
click at [526, 198] on icon at bounding box center [535, 203] width 18 height 14
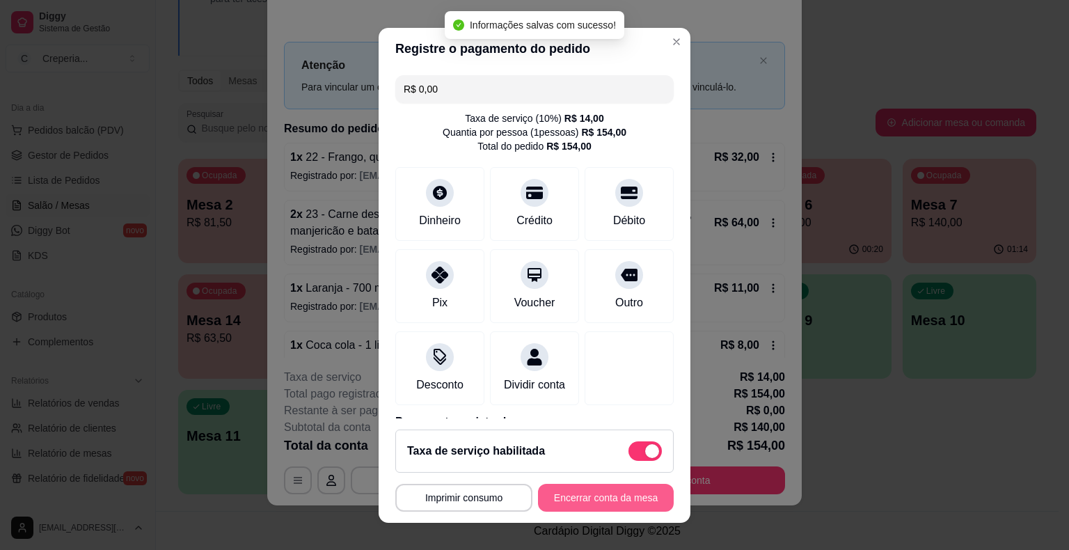
click at [597, 503] on button "Encerrar conta da mesa" at bounding box center [606, 498] width 136 height 28
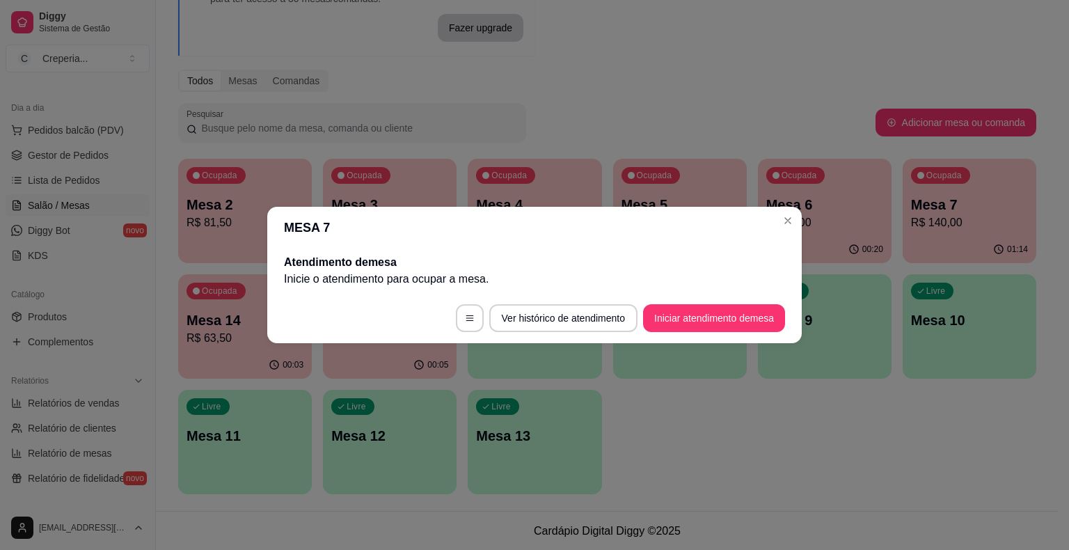
scroll to position [0, 0]
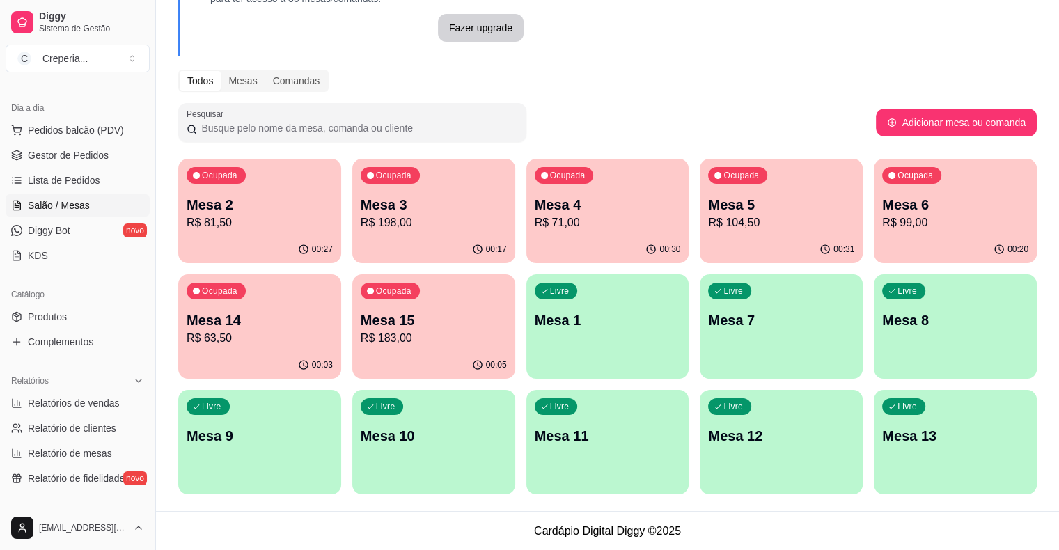
click at [741, 399] on div "Ocupada Mesa 2 R$ 81,50 00:27 Ocupada Mesa 3 R$ 198,00 00:17 Ocupada Mesa 4 R$ …" at bounding box center [607, 327] width 858 height 336
click at [218, 207] on p "Mesa 2" at bounding box center [260, 204] width 146 height 19
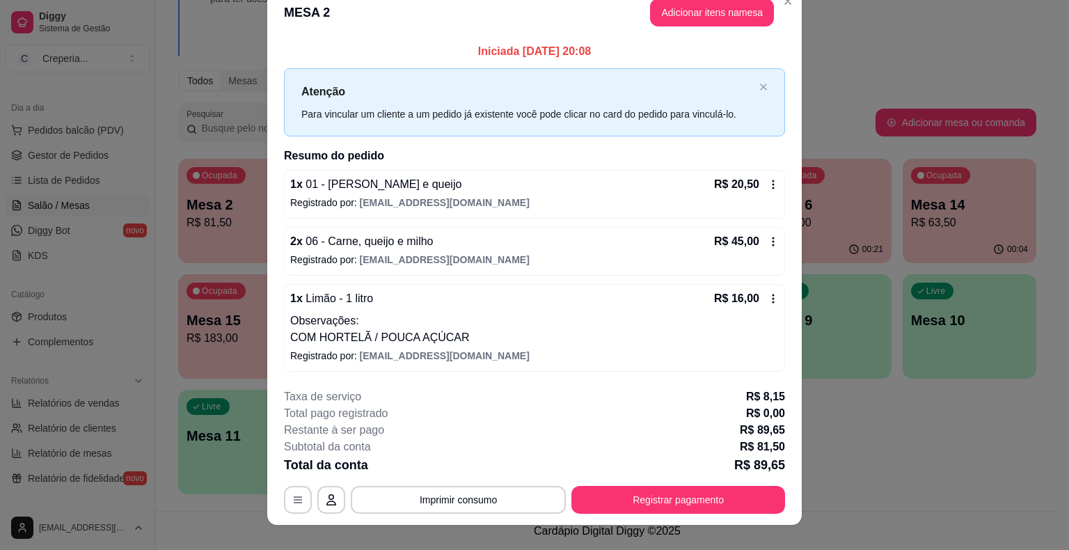
scroll to position [37, 0]
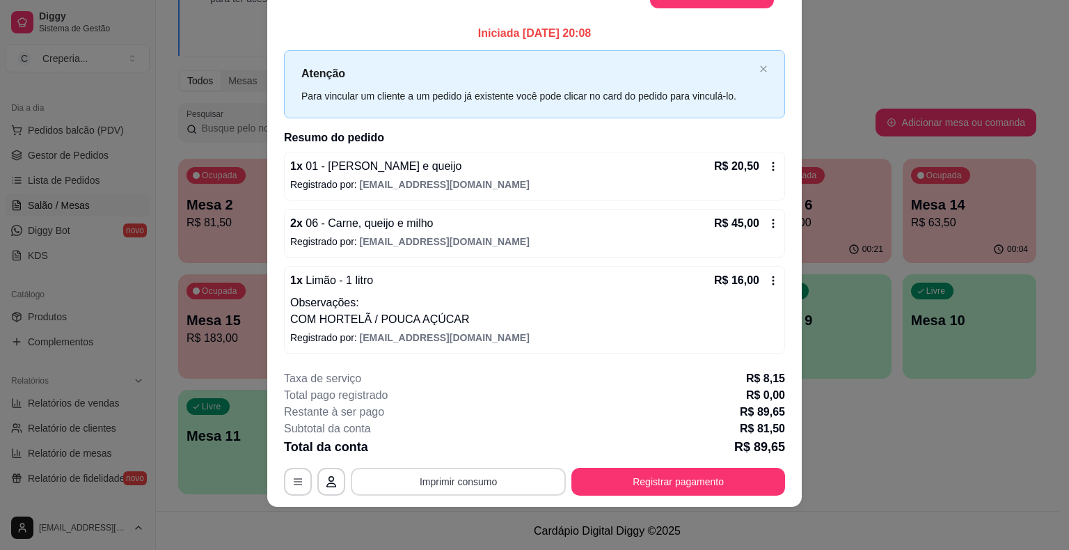
click at [500, 487] on button "Imprimir consumo" at bounding box center [458, 482] width 215 height 28
click at [436, 441] on button "IMPRESSORA" at bounding box center [457, 449] width 101 height 22
click at [675, 472] on button "Registrar pagamento" at bounding box center [679, 482] width 214 height 28
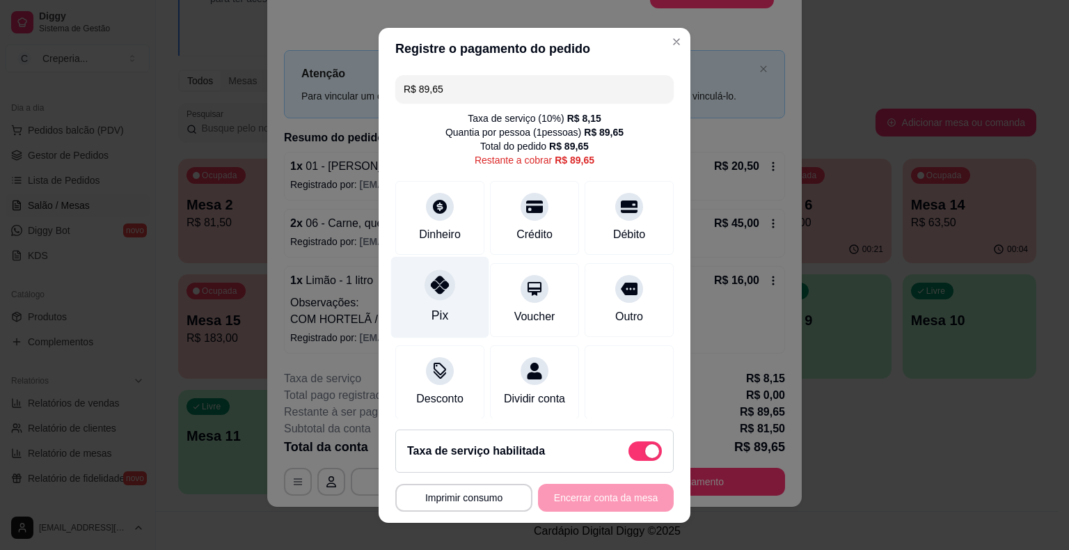
click at [420, 298] on div "Pix" at bounding box center [440, 296] width 98 height 81
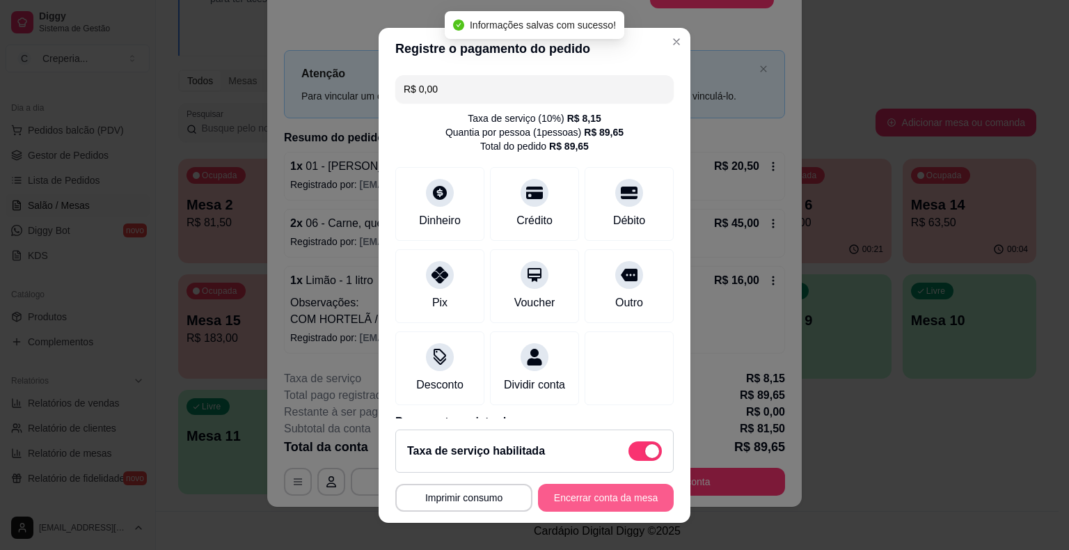
click at [576, 500] on button "Encerrar conta da mesa" at bounding box center [606, 498] width 136 height 28
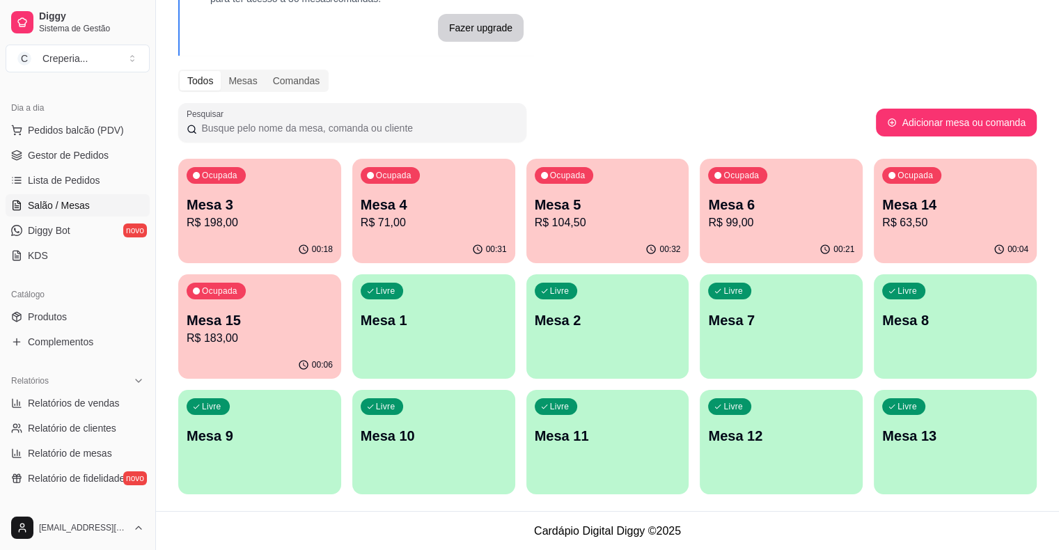
click at [761, 424] on div "Ocupada Mesa 3 R$ 198,00 00:18 Ocupada Mesa 4 R$ 71,00 00:31 Ocupada Mesa 5 R$ …" at bounding box center [607, 327] width 858 height 336
click at [708, 195] on p "Mesa 6" at bounding box center [781, 204] width 146 height 19
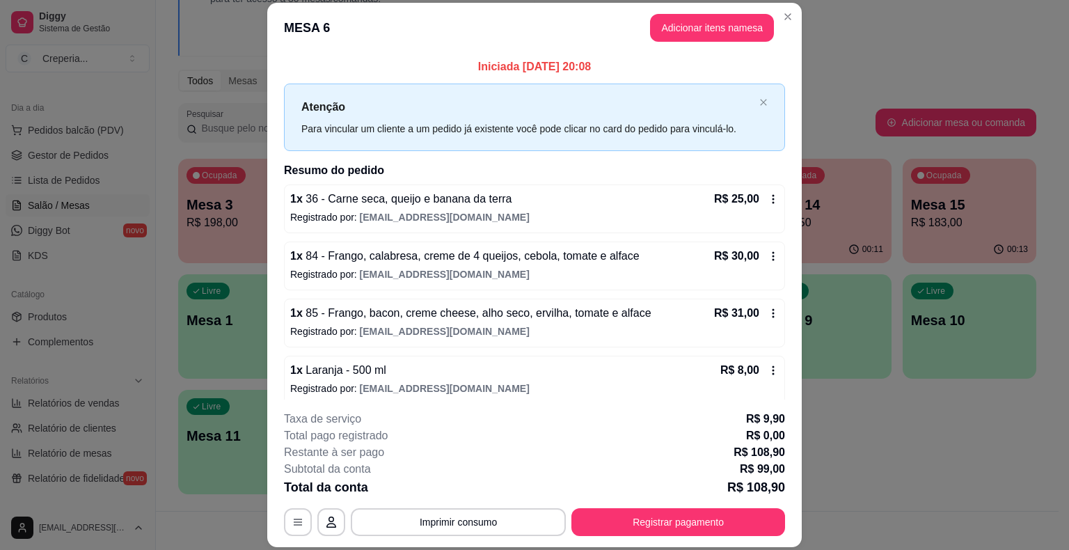
scroll to position [65, 0]
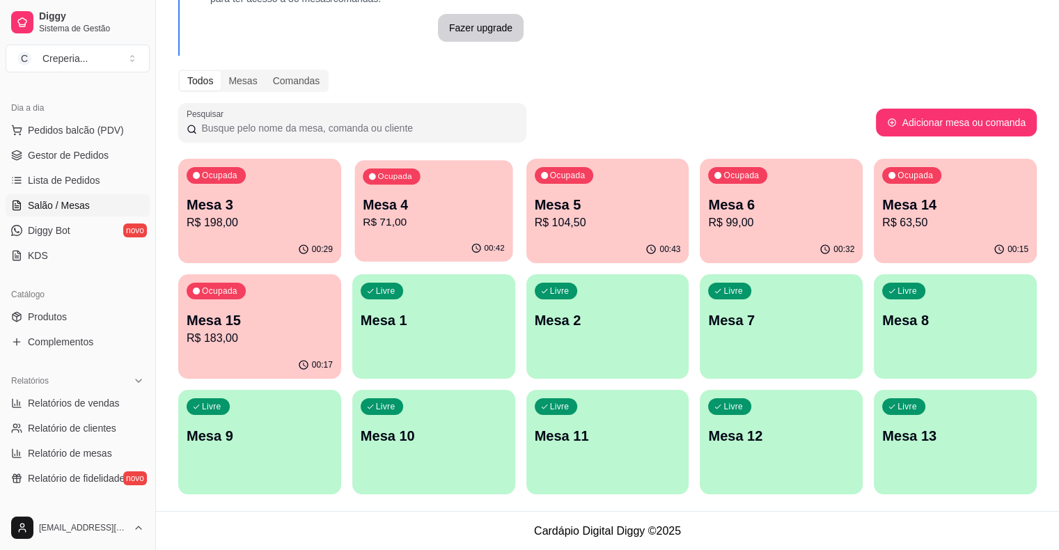
click at [370, 226] on p "R$ 71,00" at bounding box center [434, 222] width 142 height 16
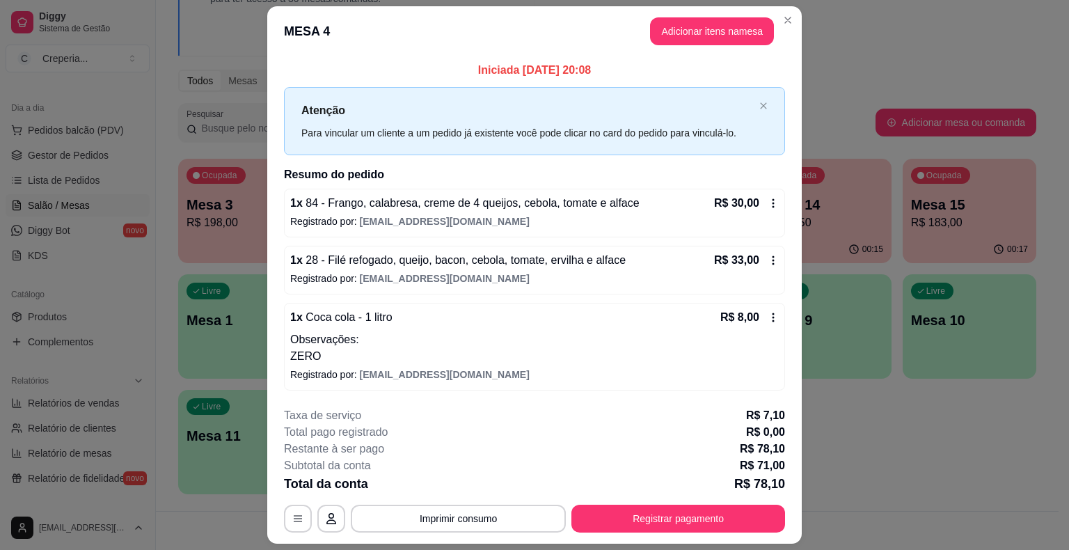
scroll to position [37, 0]
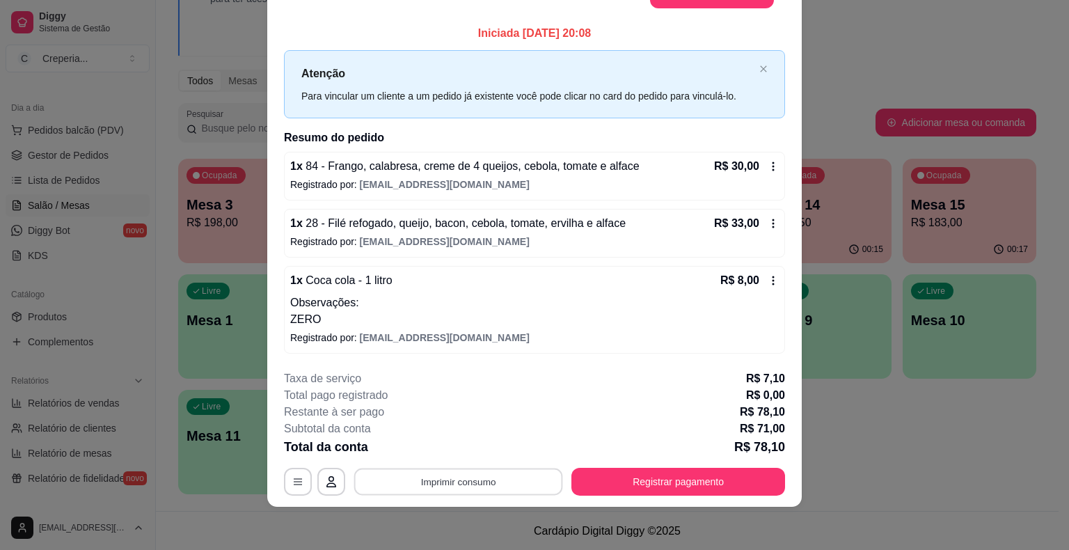
click at [497, 478] on button "Imprimir consumo" at bounding box center [458, 481] width 209 height 27
click at [470, 447] on button "IMPRESSORA" at bounding box center [457, 449] width 101 height 22
click at [627, 489] on button "Registrar pagamento" at bounding box center [679, 482] width 214 height 28
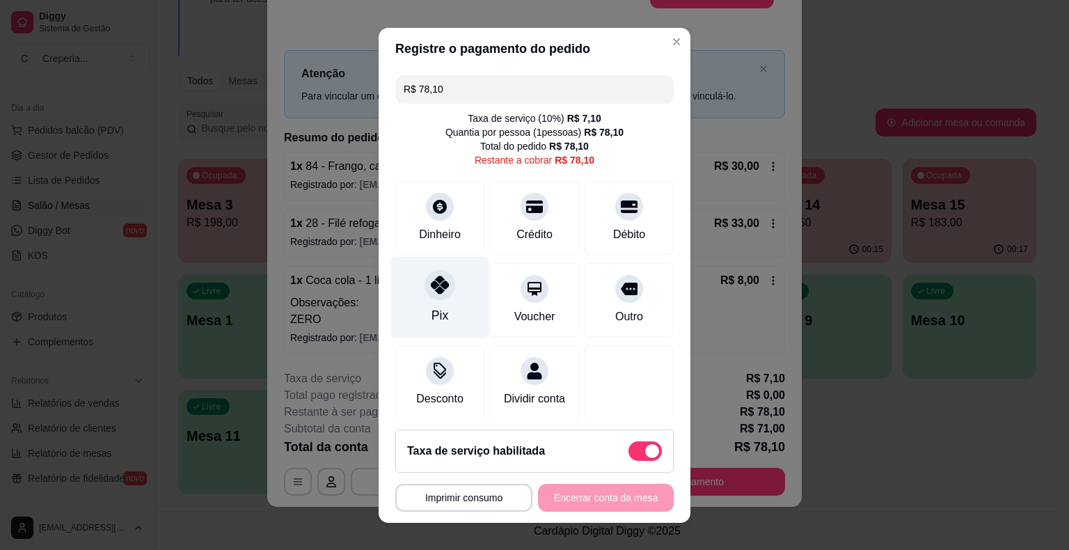
drag, startPoint x: 439, startPoint y: 266, endPoint x: 437, endPoint y: 278, distance: 12.7
click at [439, 267] on div "Pix" at bounding box center [440, 296] width 98 height 81
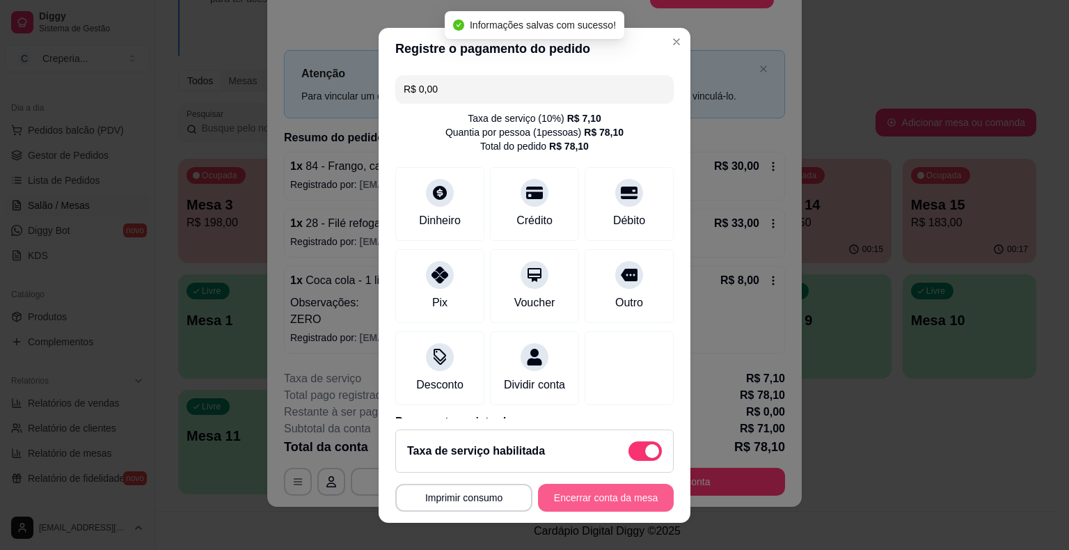
click at [602, 496] on button "Encerrar conta da mesa" at bounding box center [606, 498] width 136 height 28
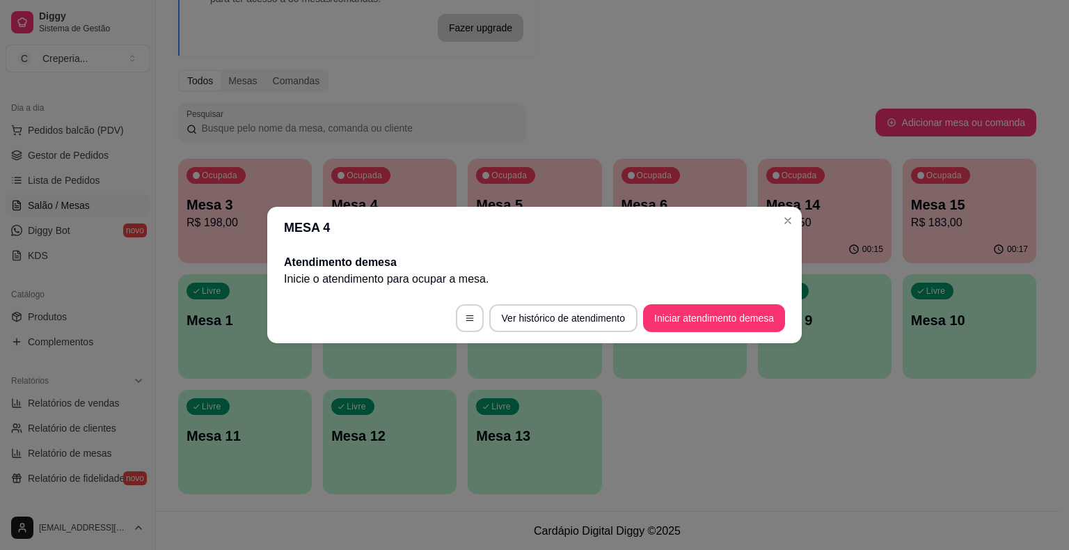
scroll to position [0, 0]
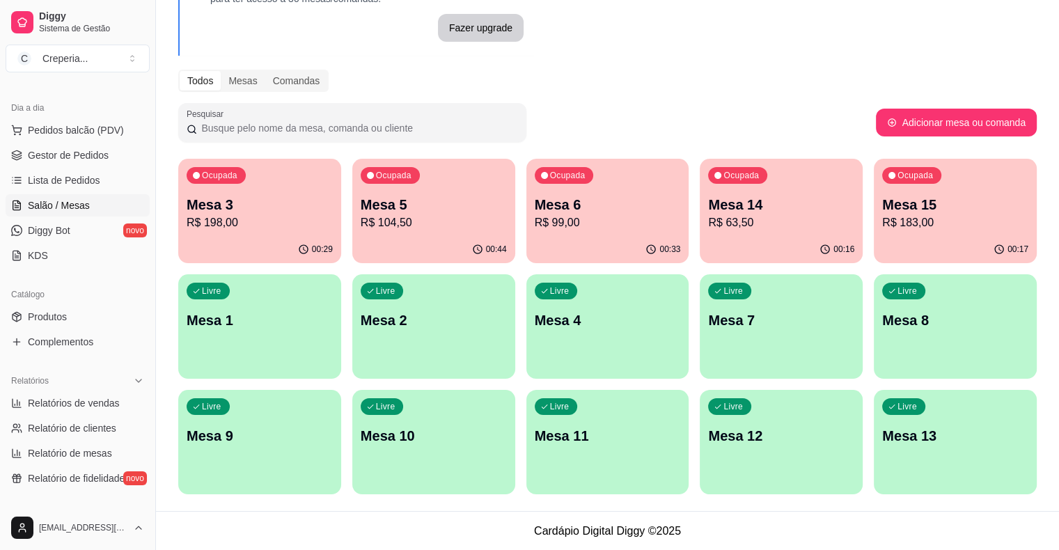
click at [897, 478] on div "Ocupada Mesa 3 R$ 198,00 00:29 Ocupada Mesa 5 R$ 104,50 00:44 Ocupada Mesa 6 R$…" at bounding box center [607, 327] width 858 height 336
click at [235, 204] on p "Mesa 3" at bounding box center [260, 205] width 142 height 19
click at [535, 228] on p "R$ 99,00" at bounding box center [608, 222] width 146 height 17
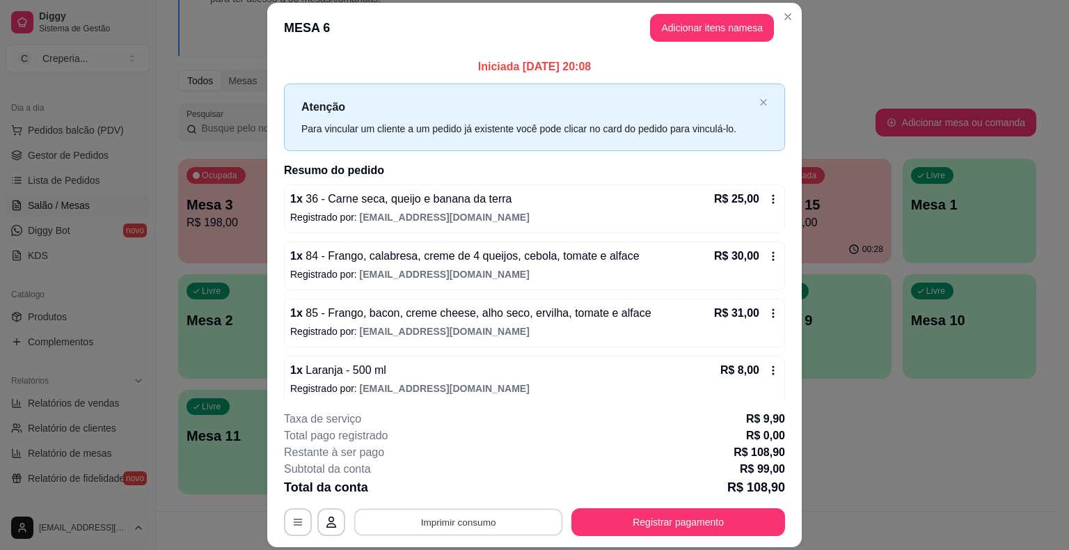
click at [468, 519] on button "Imprimir consumo" at bounding box center [458, 522] width 209 height 27
click at [458, 489] on button "IMPRESSORA" at bounding box center [457, 491] width 101 height 22
click at [460, 480] on div "Total da conta R$ 108,90" at bounding box center [534, 487] width 501 height 19
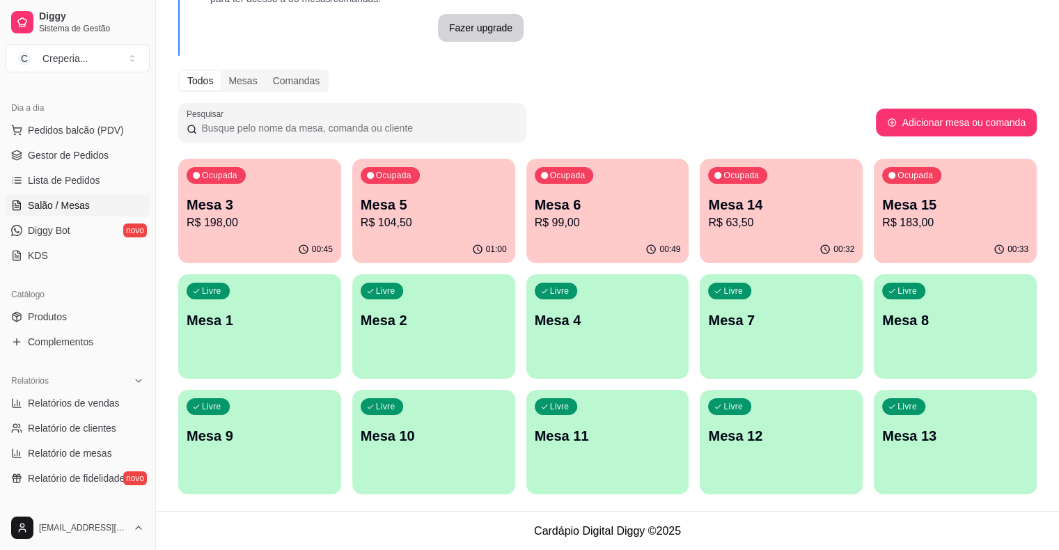
click at [278, 199] on p "Mesa 3" at bounding box center [260, 204] width 146 height 19
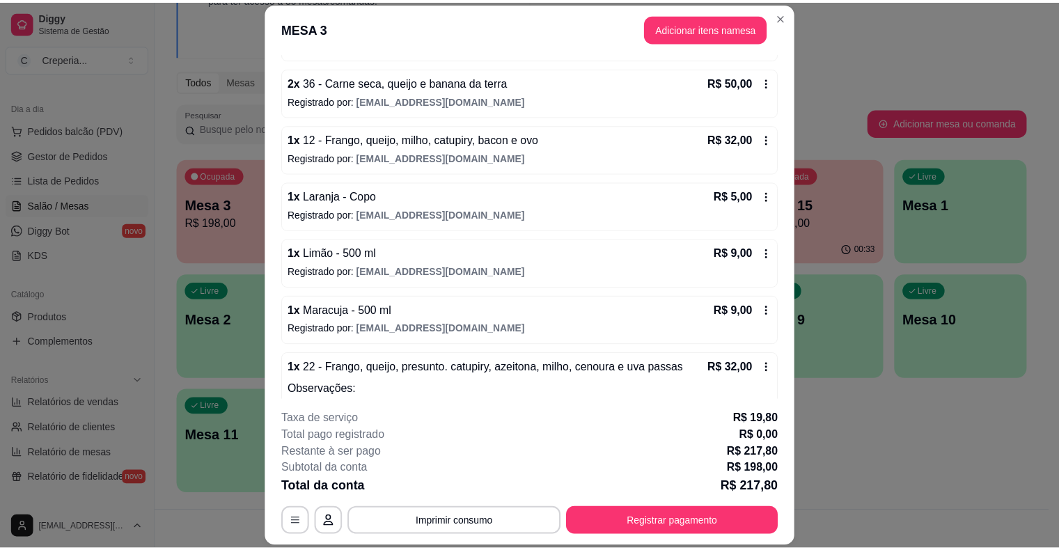
scroll to position [275, 0]
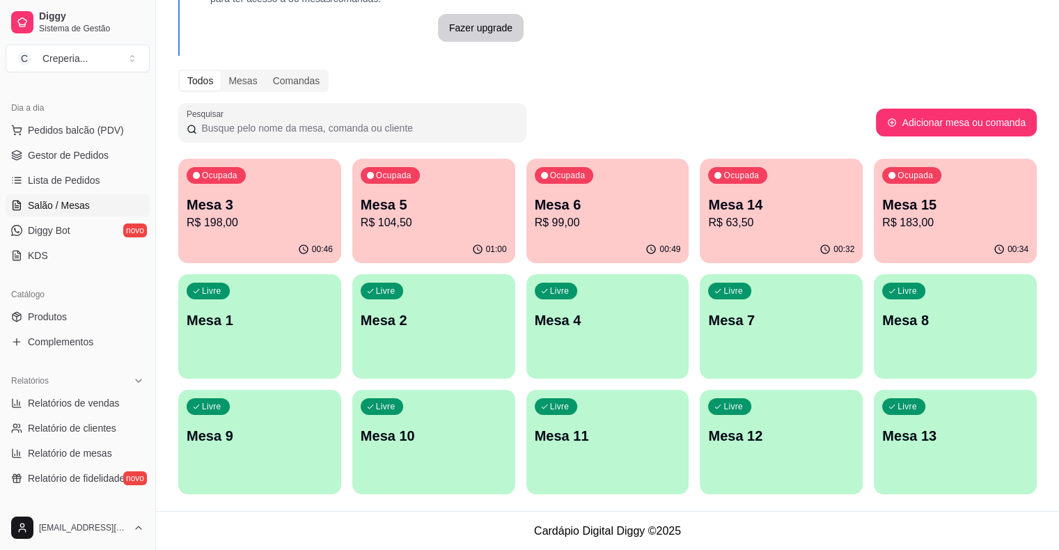
click at [562, 224] on p "R$ 99,00" at bounding box center [608, 222] width 146 height 17
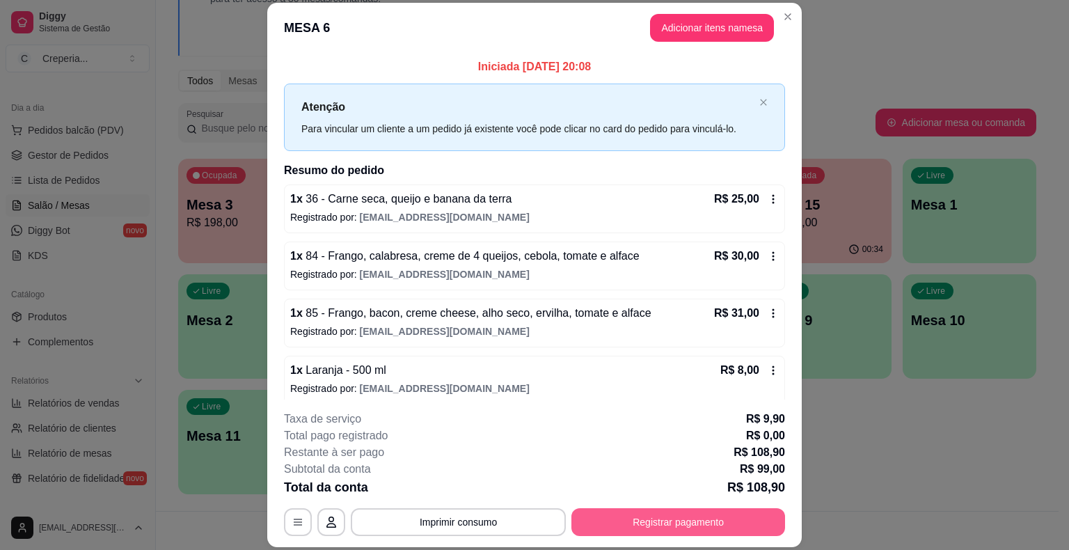
click at [668, 522] on button "Registrar pagamento" at bounding box center [679, 522] width 214 height 28
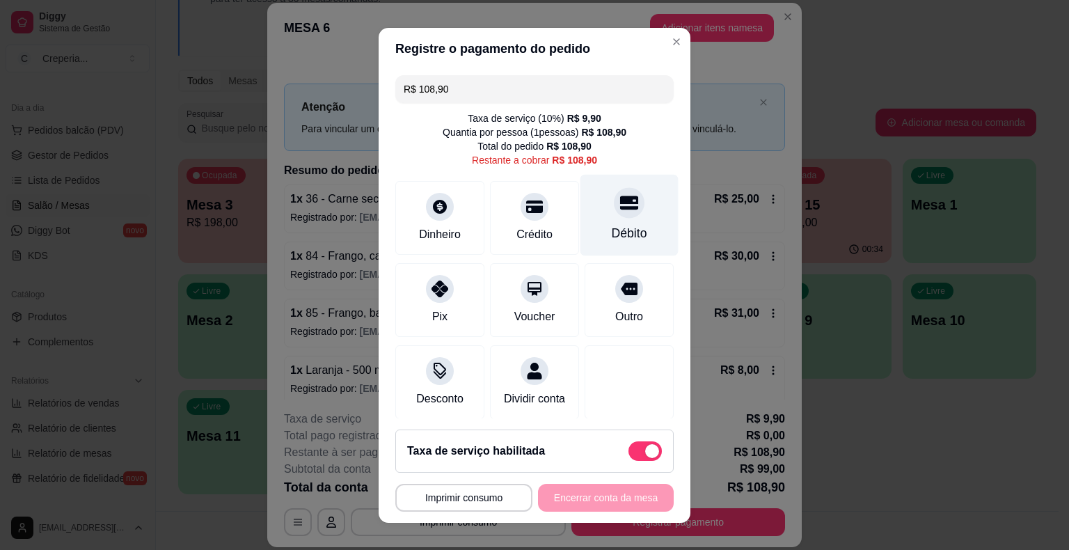
click at [613, 222] on div "Débito" at bounding box center [630, 214] width 98 height 81
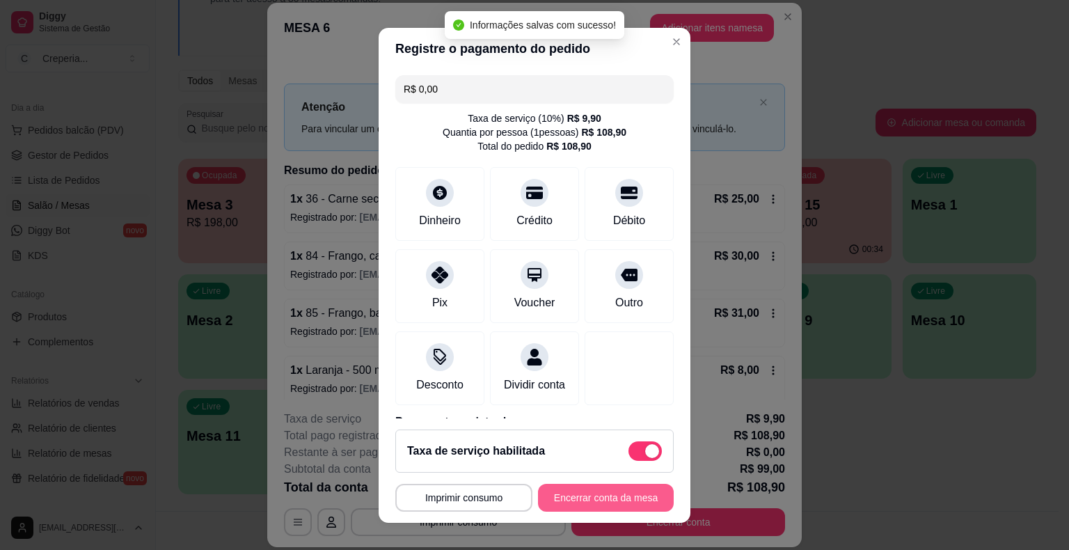
click at [558, 486] on button "Encerrar conta da mesa" at bounding box center [606, 498] width 136 height 28
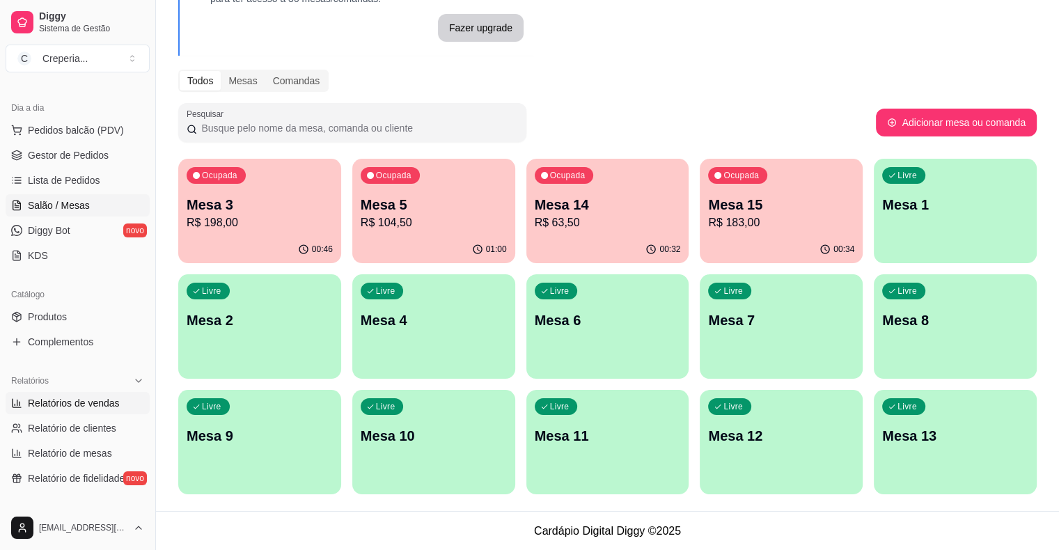
click at [83, 403] on span "Relatórios de vendas" at bounding box center [74, 403] width 92 height 14
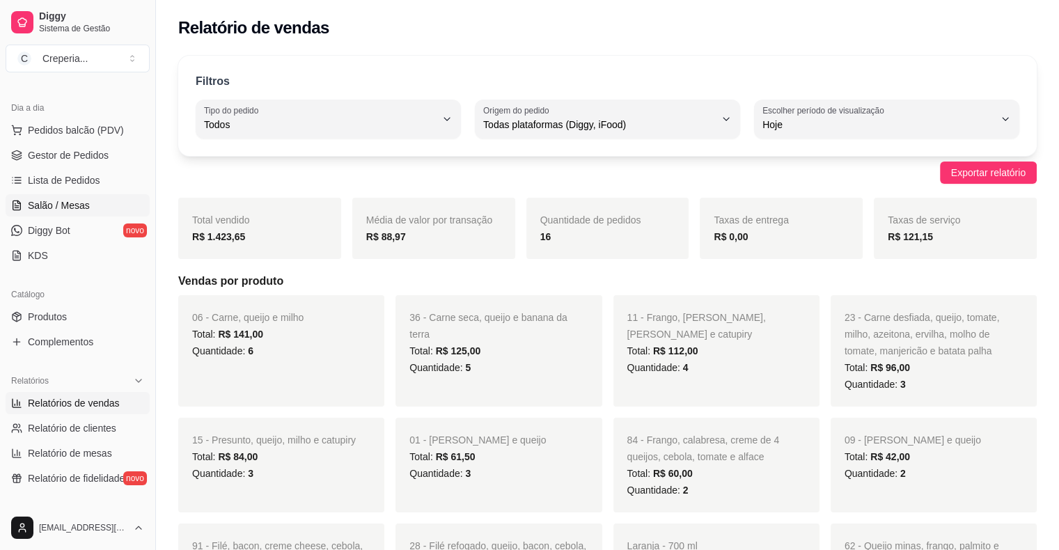
click at [72, 212] on link "Salão / Mesas" at bounding box center [78, 205] width 144 height 22
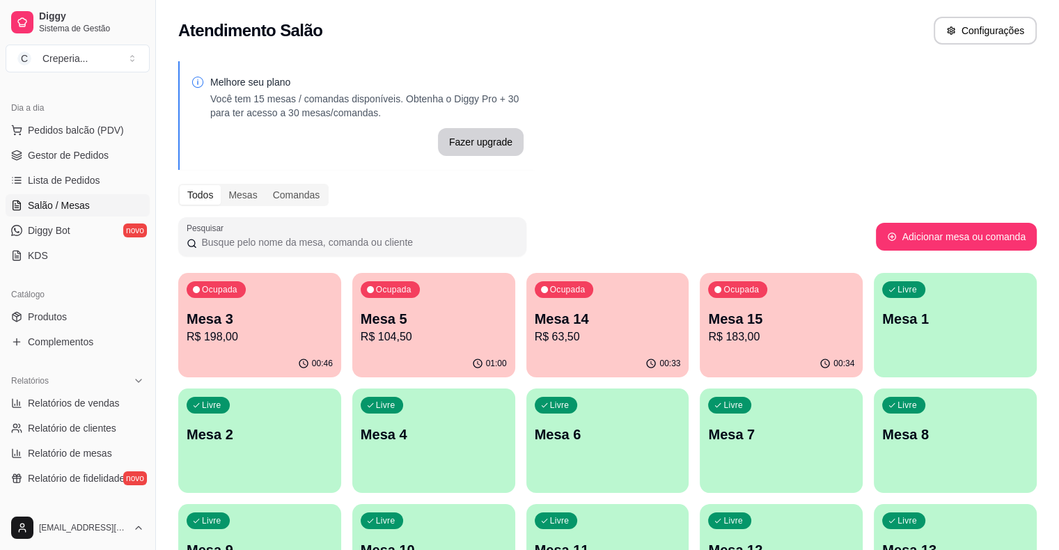
click at [874, 343] on div "Livre Mesa 1" at bounding box center [955, 317] width 163 height 88
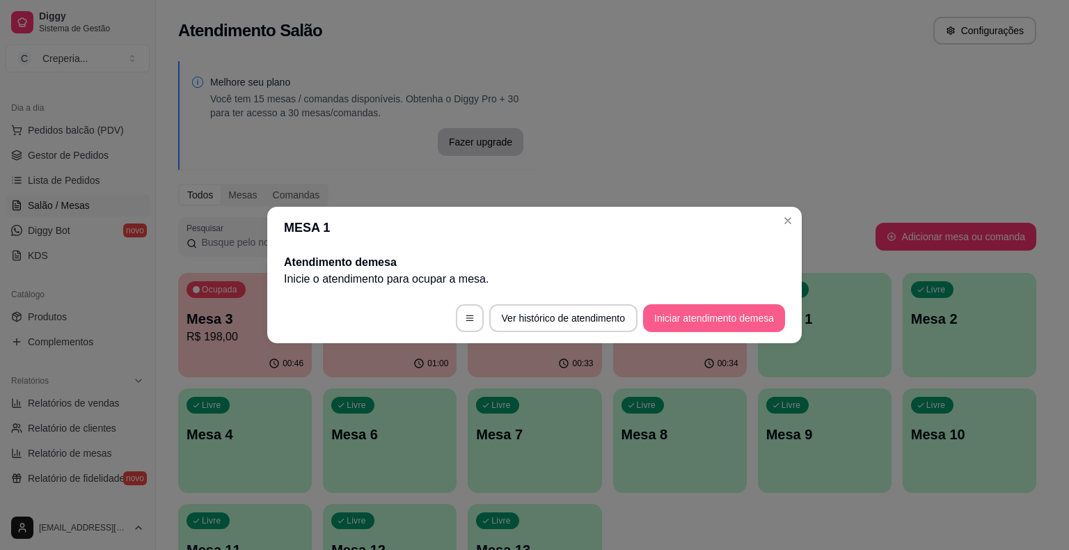
click at [701, 313] on button "Iniciar atendimento de mesa" at bounding box center [714, 318] width 142 height 28
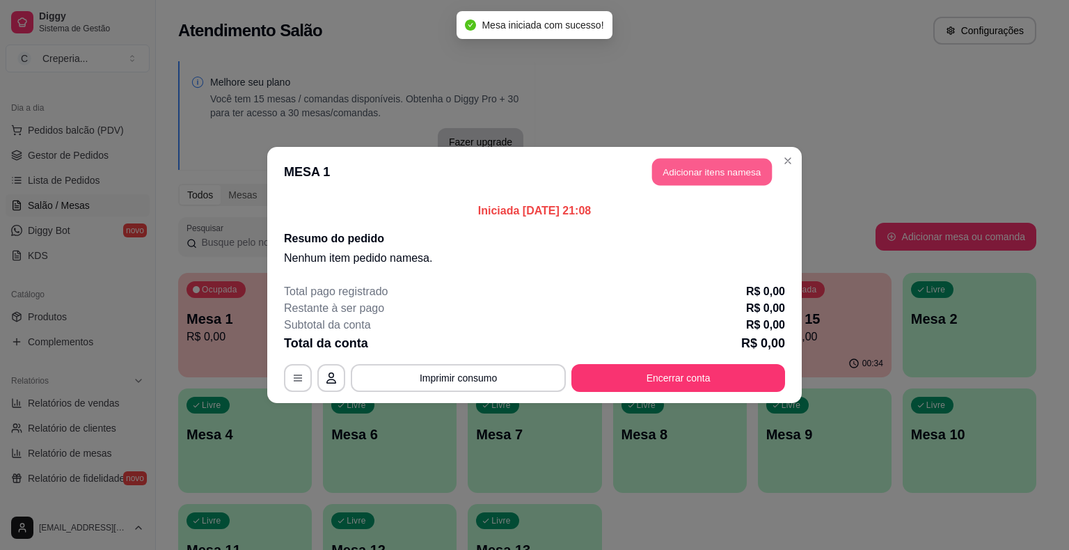
click at [698, 173] on button "Adicionar itens na mesa" at bounding box center [712, 172] width 120 height 27
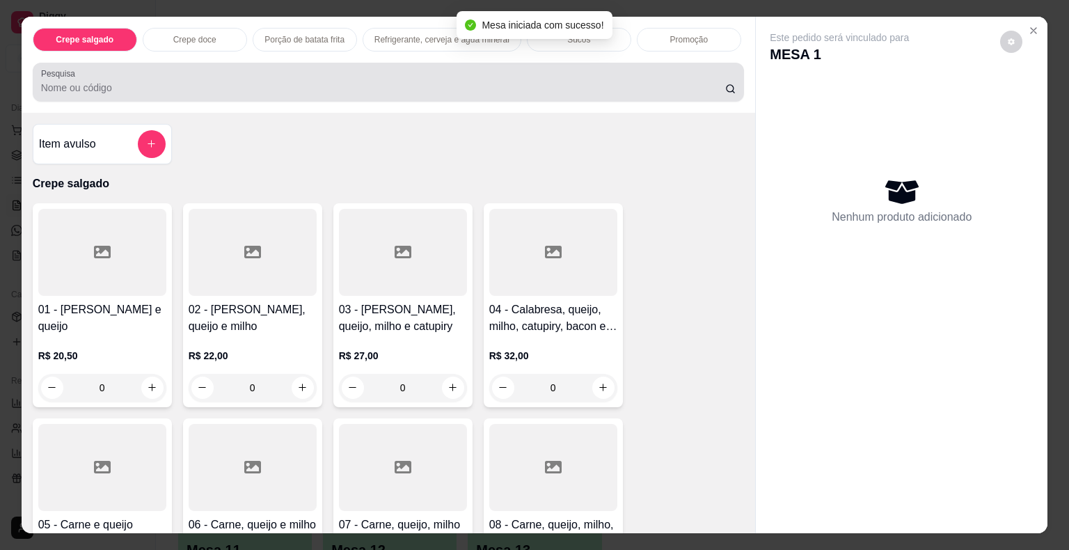
click at [394, 81] on input "Pesquisa" at bounding box center [383, 88] width 684 height 14
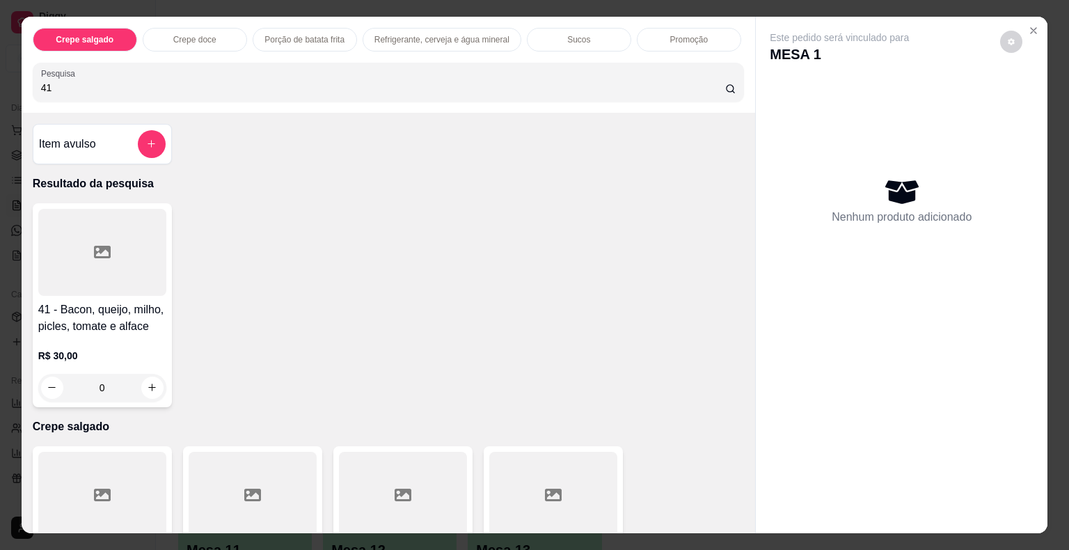
click at [136, 233] on div at bounding box center [102, 252] width 128 height 87
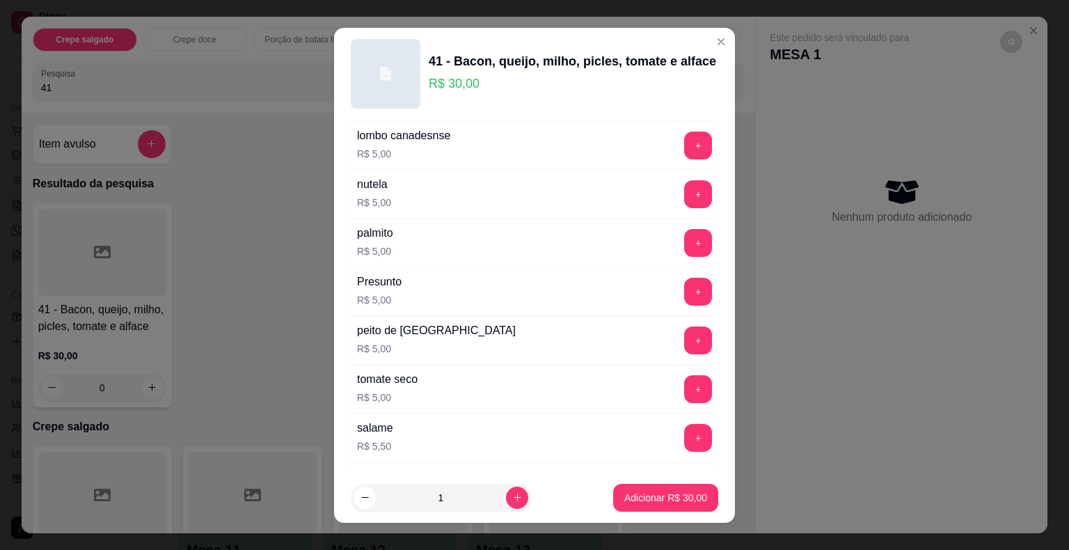
scroll to position [2459, 0]
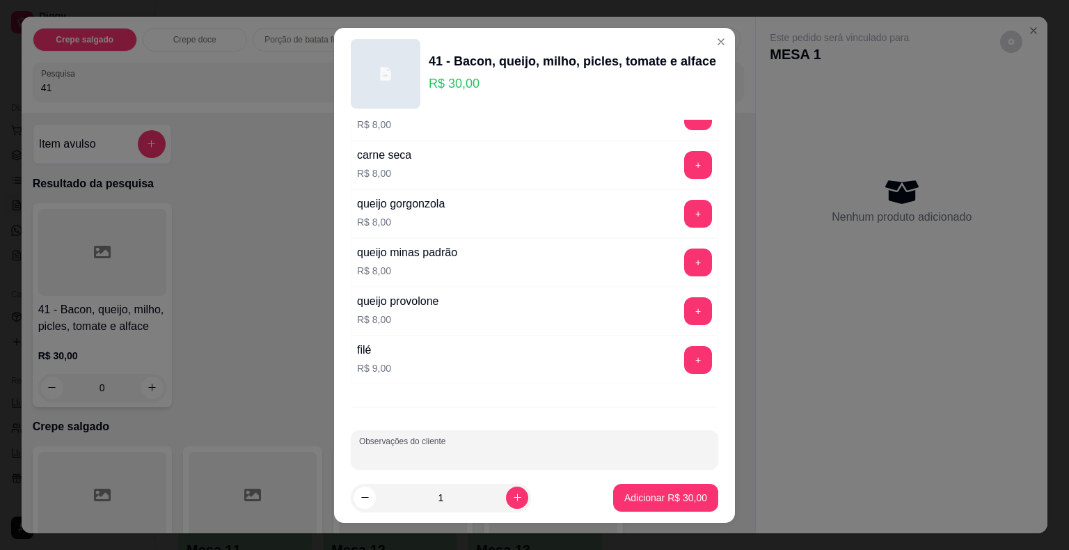
click at [537, 448] on input "Observações do cliente" at bounding box center [534, 455] width 351 height 14
click at [631, 494] on p "Adicionar R$ 30,00" at bounding box center [665, 498] width 83 height 14
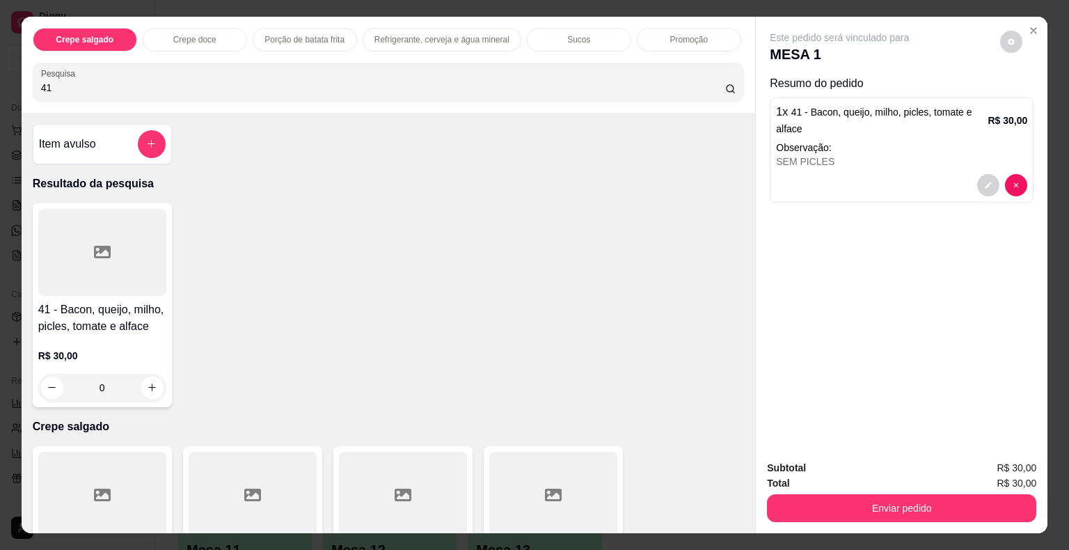
click at [129, 250] on div at bounding box center [102, 252] width 128 height 87
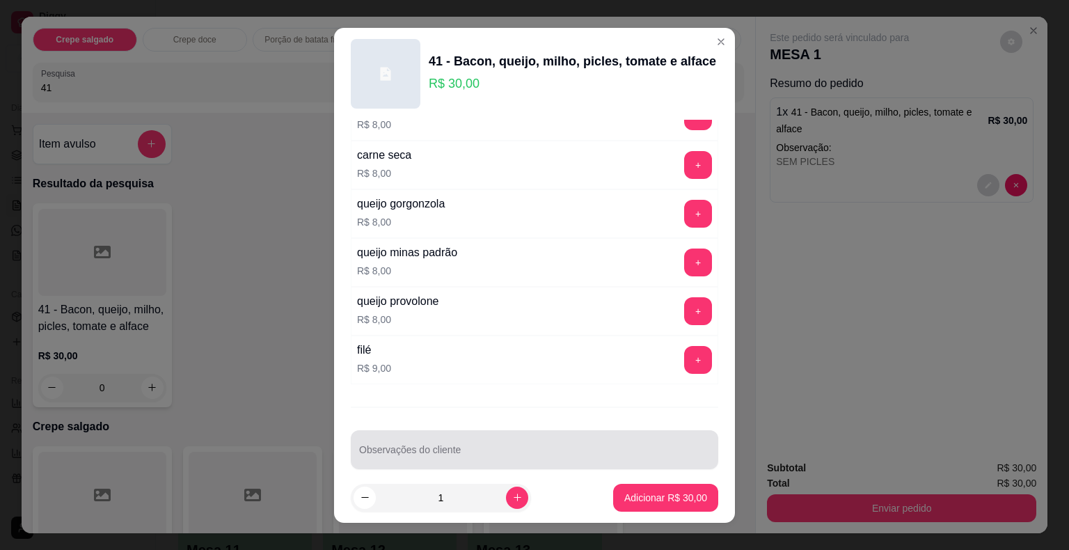
click at [649, 448] on input "Observações do cliente" at bounding box center [534, 455] width 351 height 14
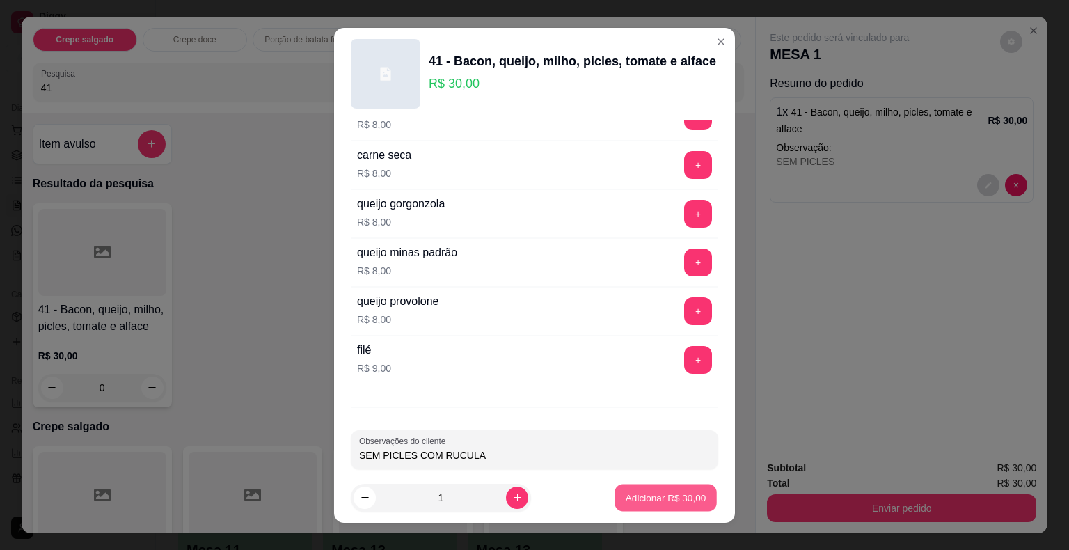
click at [670, 504] on p "Adicionar R$ 30,00" at bounding box center [666, 497] width 81 height 13
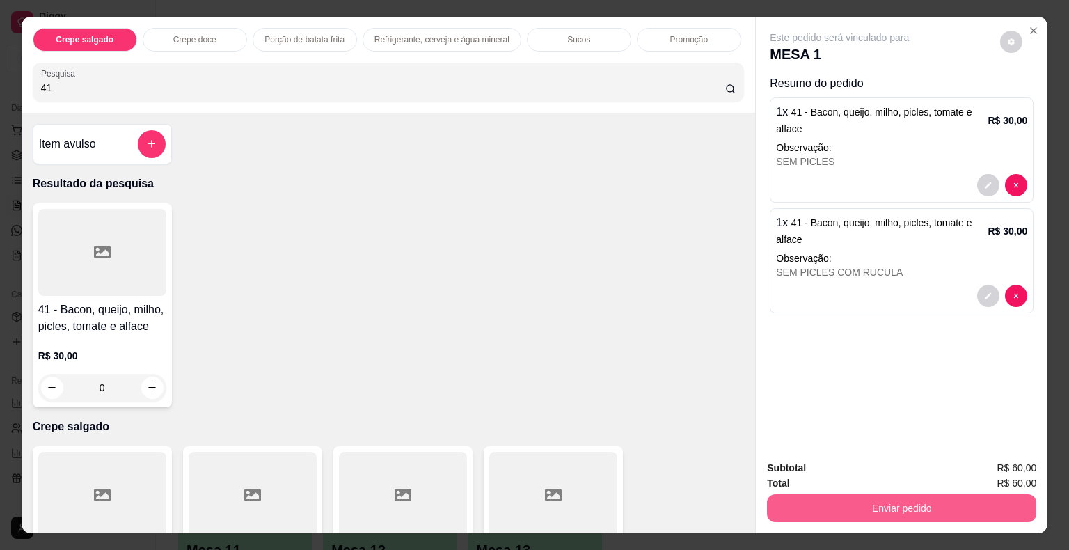
click at [821, 498] on button "Enviar pedido" at bounding box center [901, 508] width 269 height 28
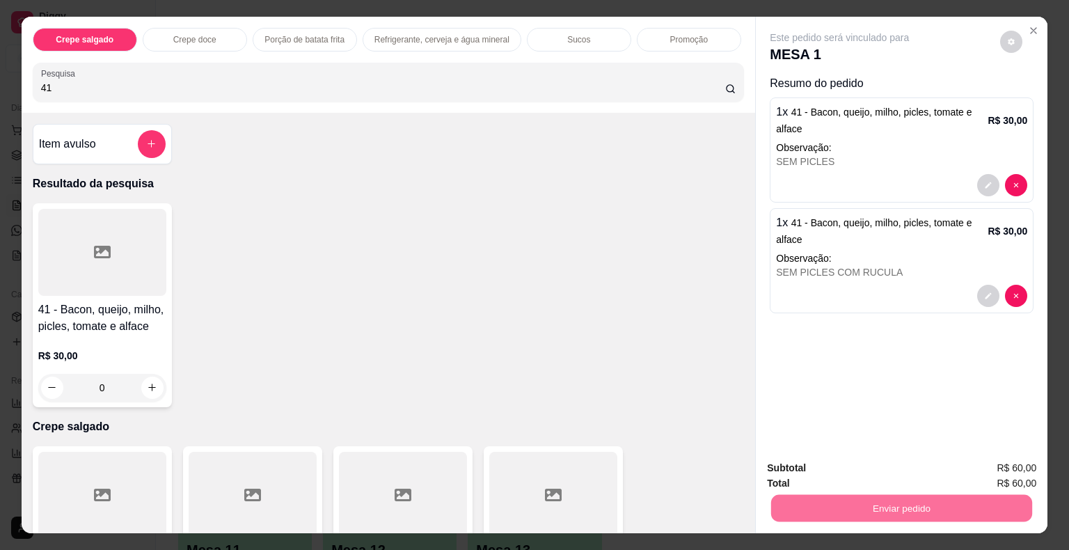
click at [805, 469] on button "Não registrar e enviar pedido" at bounding box center [855, 469] width 141 height 26
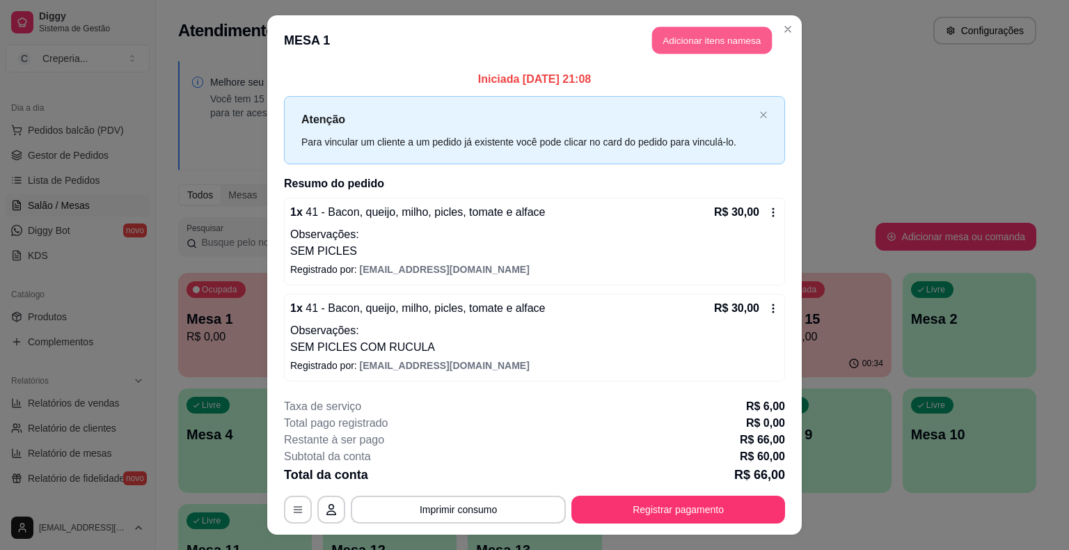
click at [704, 49] on button "Adicionar itens na mesa" at bounding box center [712, 40] width 120 height 27
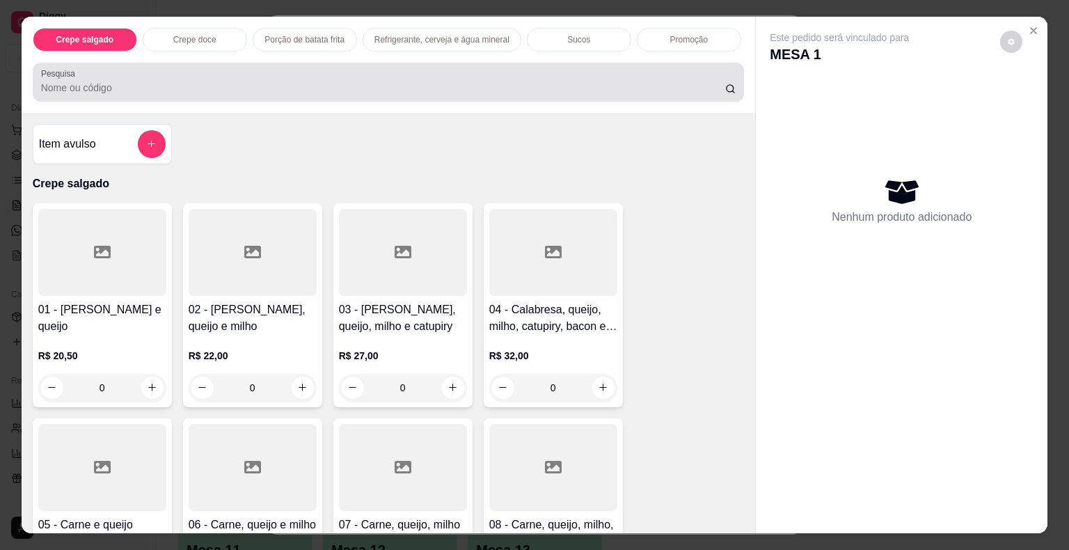
click at [257, 81] on input "Pesquisa" at bounding box center [383, 88] width 684 height 14
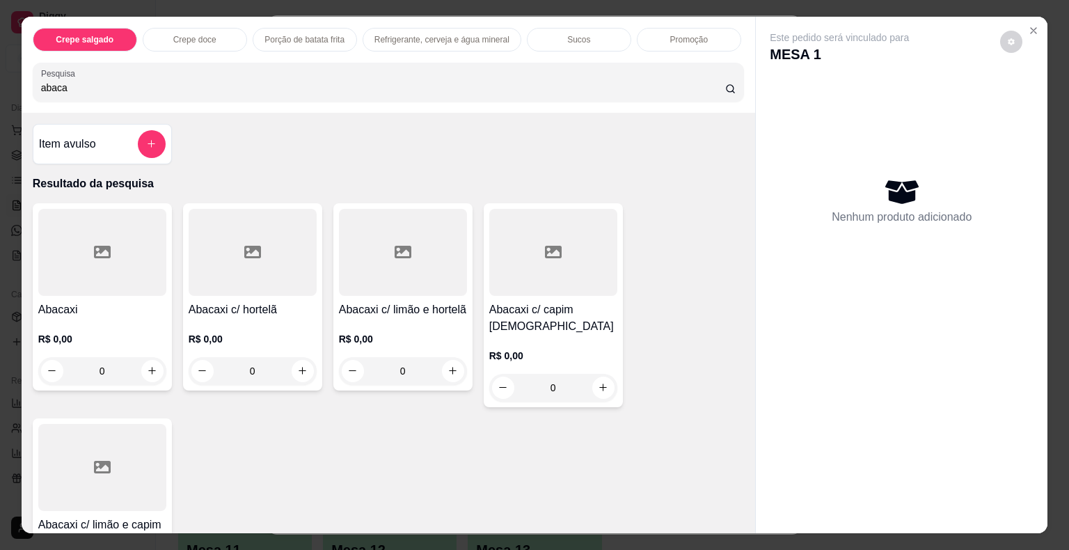
click at [361, 244] on div at bounding box center [403, 252] width 128 height 87
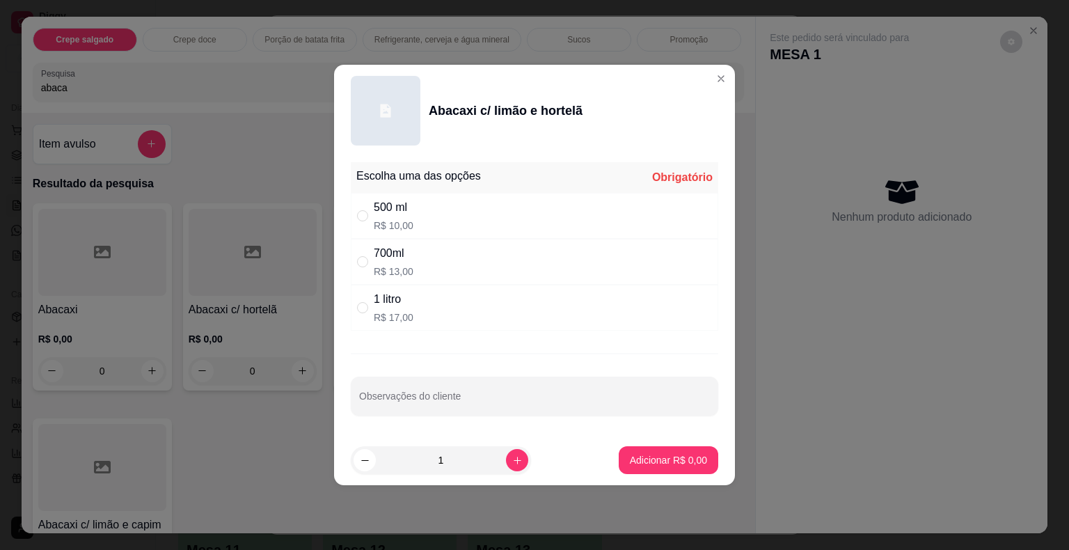
click at [425, 219] on div "500 ml R$ 10,00" at bounding box center [535, 216] width 368 height 46
click at [640, 464] on p "Adicionar R$ 10,00" at bounding box center [666, 459] width 81 height 13
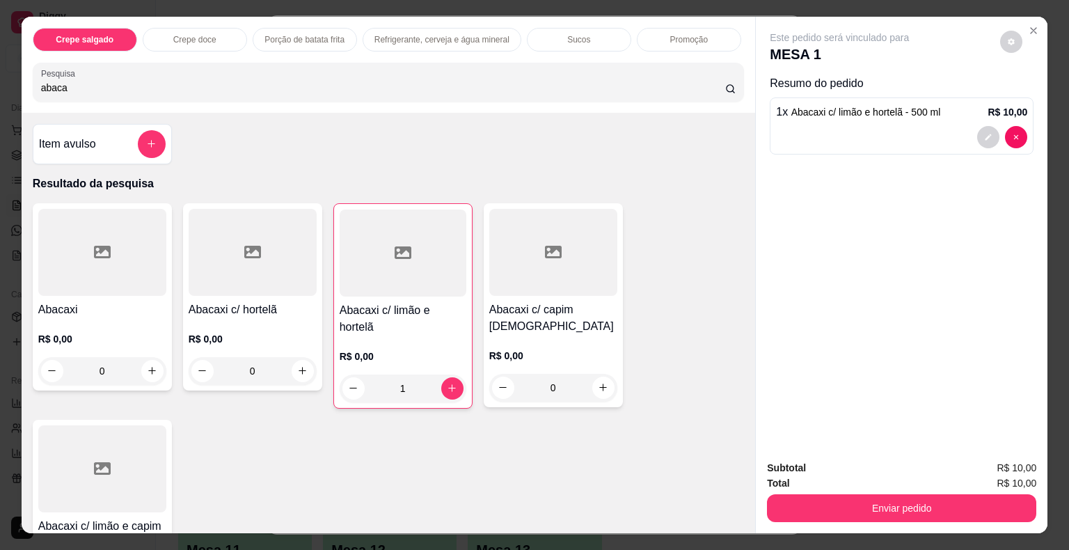
drag, startPoint x: 109, startPoint y: 81, endPoint x: 1, endPoint y: 84, distance: 108.0
click at [2, 81] on div "Crepe salgado Crepe doce Porção de batata frita Refrigerante, cerveja e água mi…" at bounding box center [534, 275] width 1069 height 550
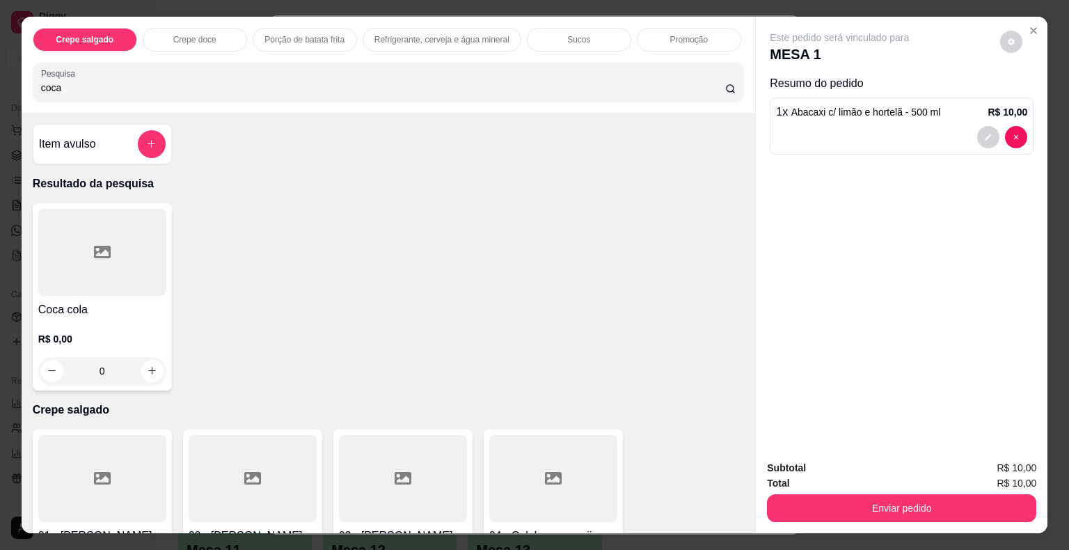
click at [103, 246] on icon at bounding box center [102, 252] width 17 height 13
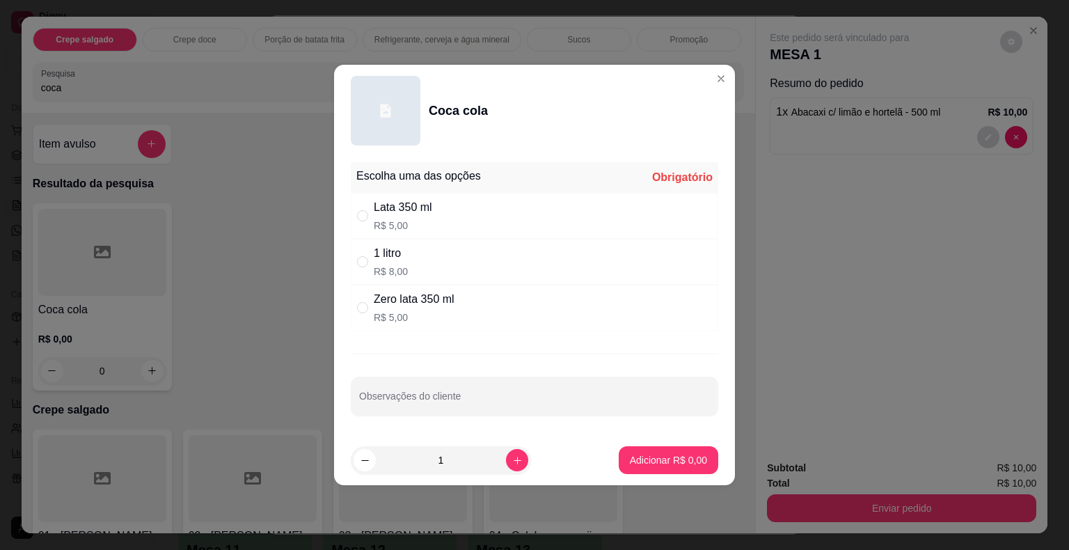
click at [436, 212] on div "Lata 350 ml R$ 5,00" at bounding box center [535, 216] width 368 height 46
click at [656, 459] on p "Adicionar R$ 5,00" at bounding box center [668, 460] width 77 height 14
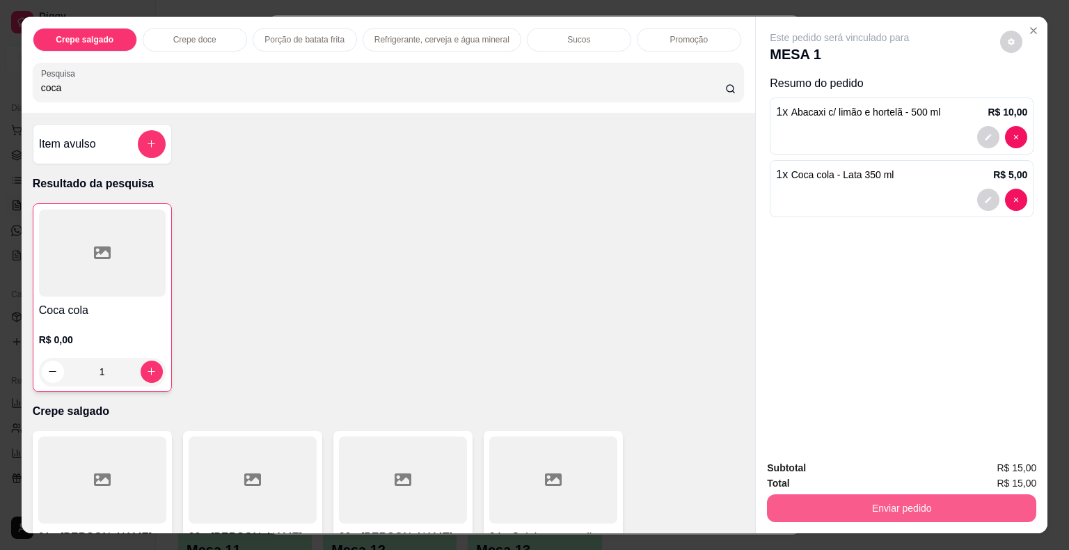
click at [815, 503] on button "Enviar pedido" at bounding box center [901, 508] width 269 height 28
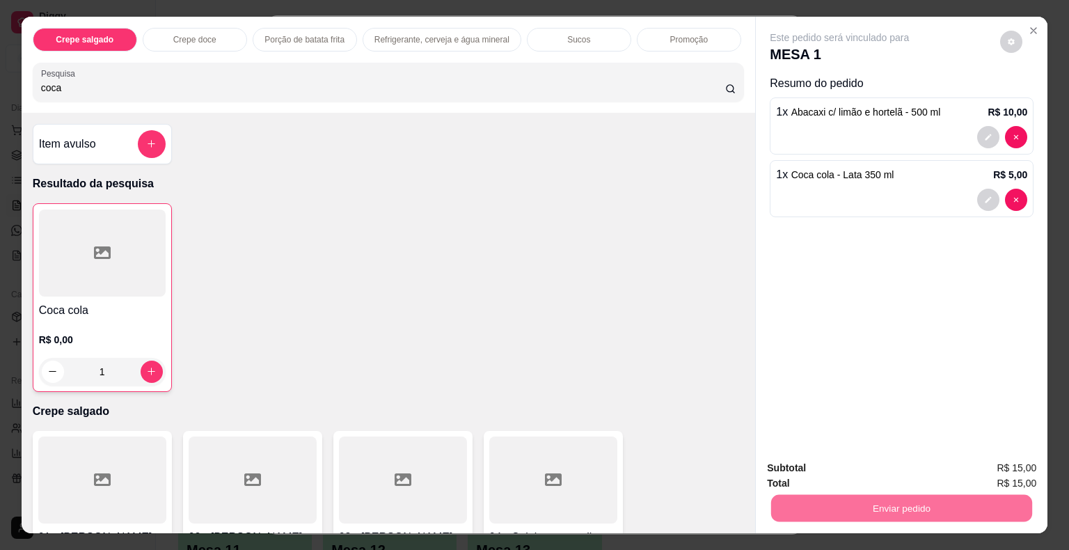
click at [820, 469] on button "Não registrar e enviar pedido" at bounding box center [855, 469] width 141 height 26
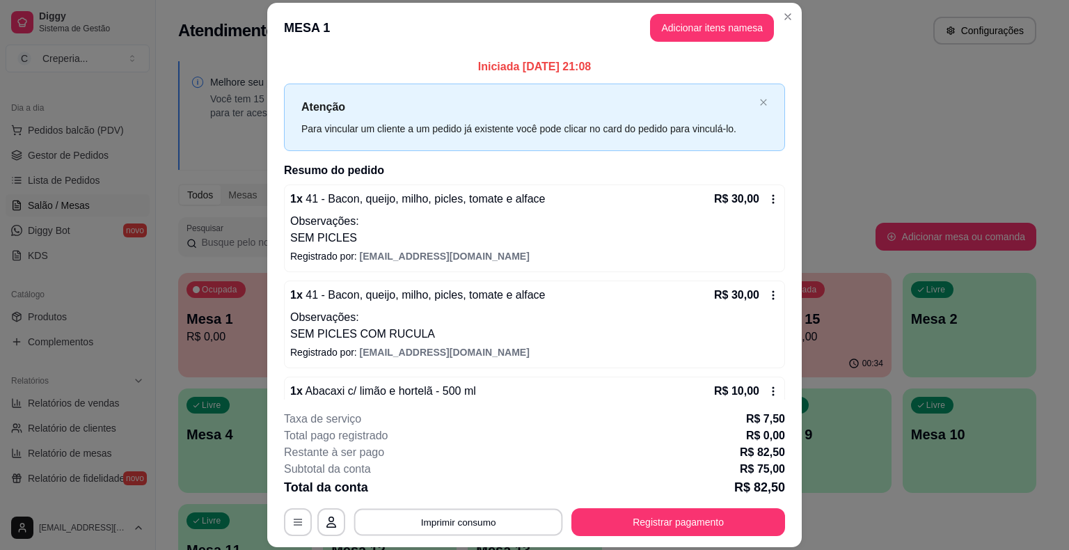
click at [449, 520] on button "Imprimir consumo" at bounding box center [458, 522] width 209 height 27
click at [448, 492] on button "IMPRESSORA" at bounding box center [457, 490] width 101 height 22
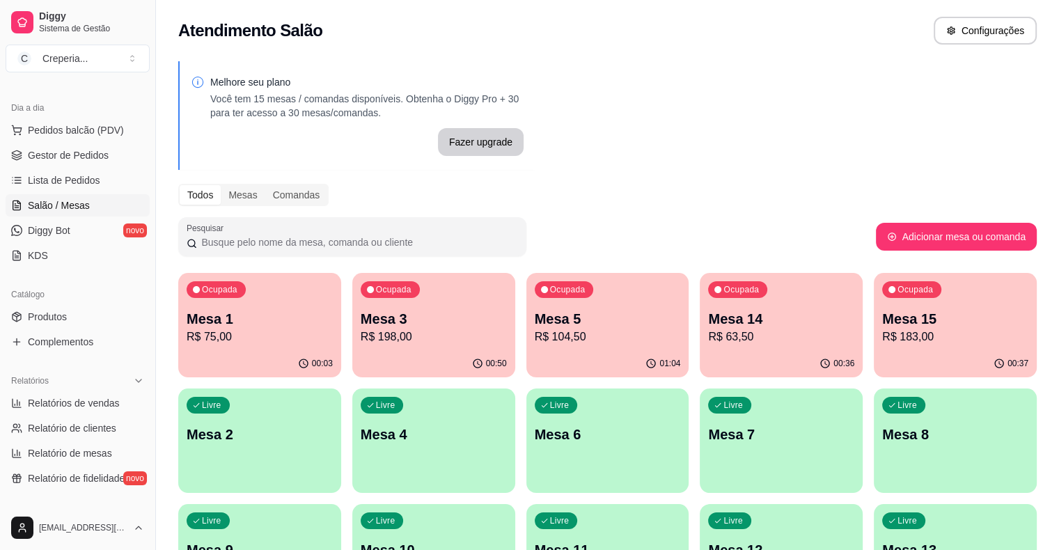
click at [395, 331] on p "R$ 198,00" at bounding box center [434, 337] width 146 height 17
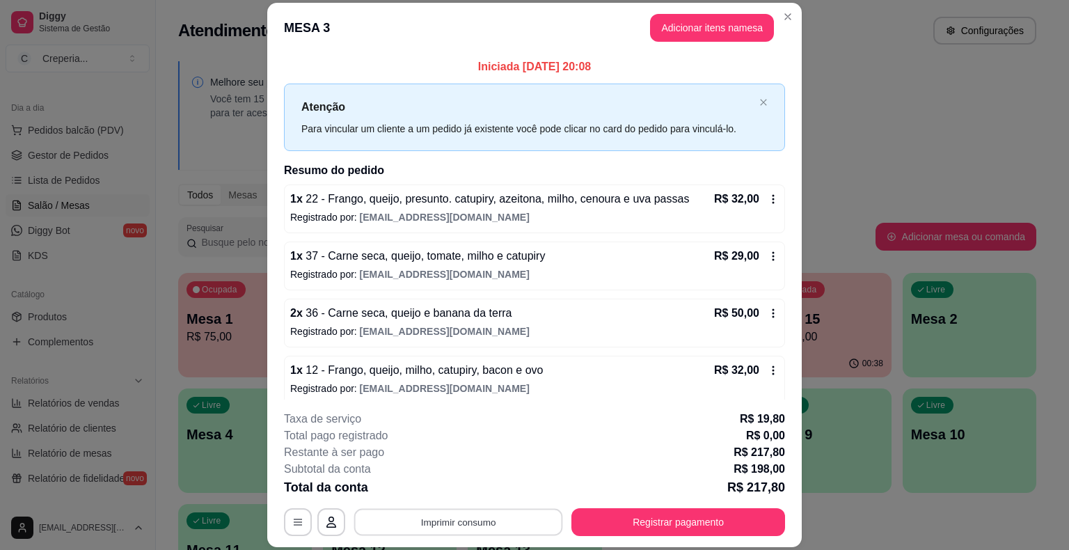
click at [510, 519] on button "Imprimir consumo" at bounding box center [458, 522] width 209 height 27
click at [470, 491] on button "IMPRESSORA" at bounding box center [457, 490] width 97 height 22
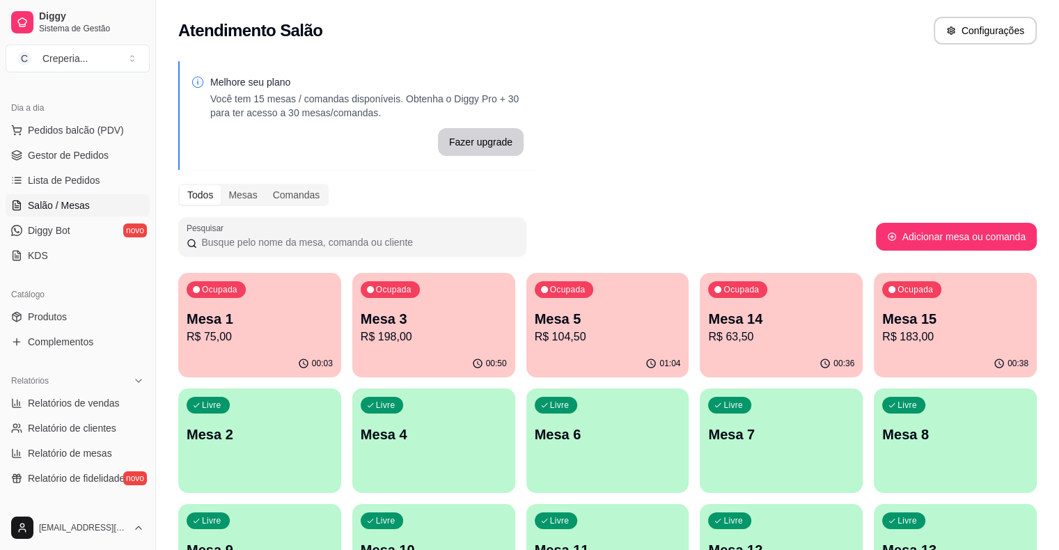
click at [700, 439] on div "Livre Mesa 7" at bounding box center [781, 432] width 163 height 88
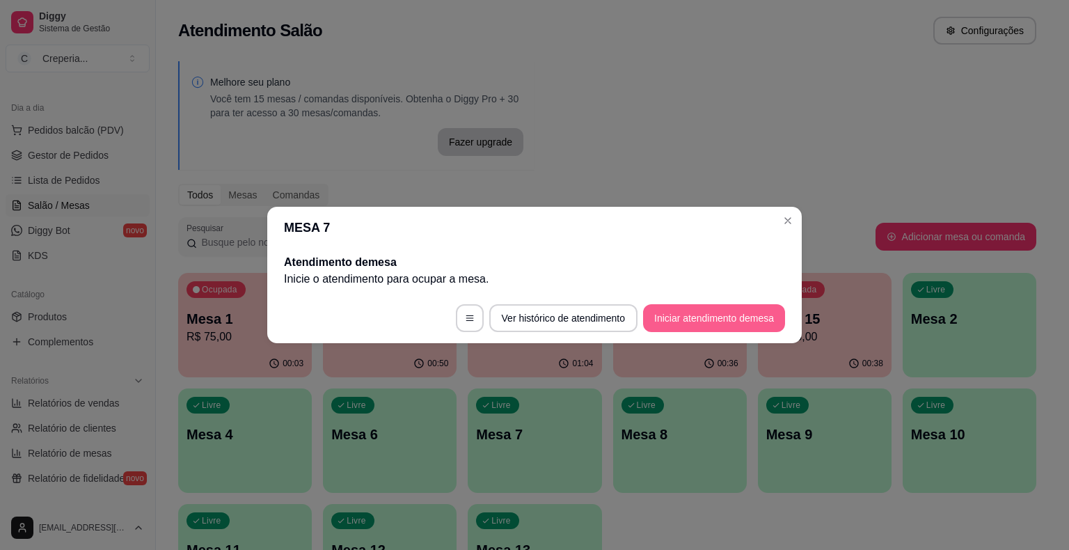
click at [693, 322] on button "Iniciar atendimento de mesa" at bounding box center [714, 318] width 142 height 28
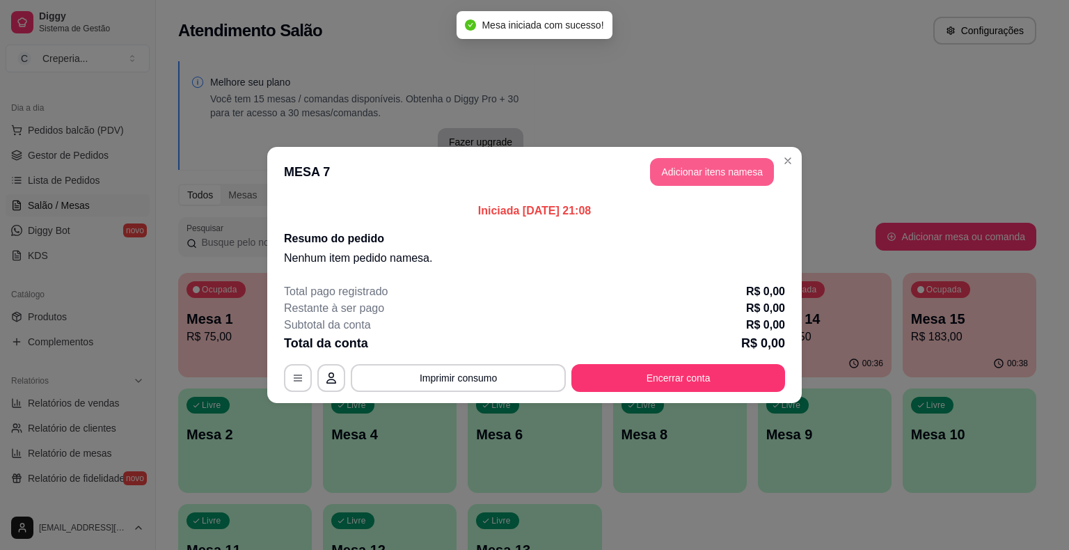
click at [668, 168] on button "Adicionar itens na mesa" at bounding box center [712, 172] width 124 height 28
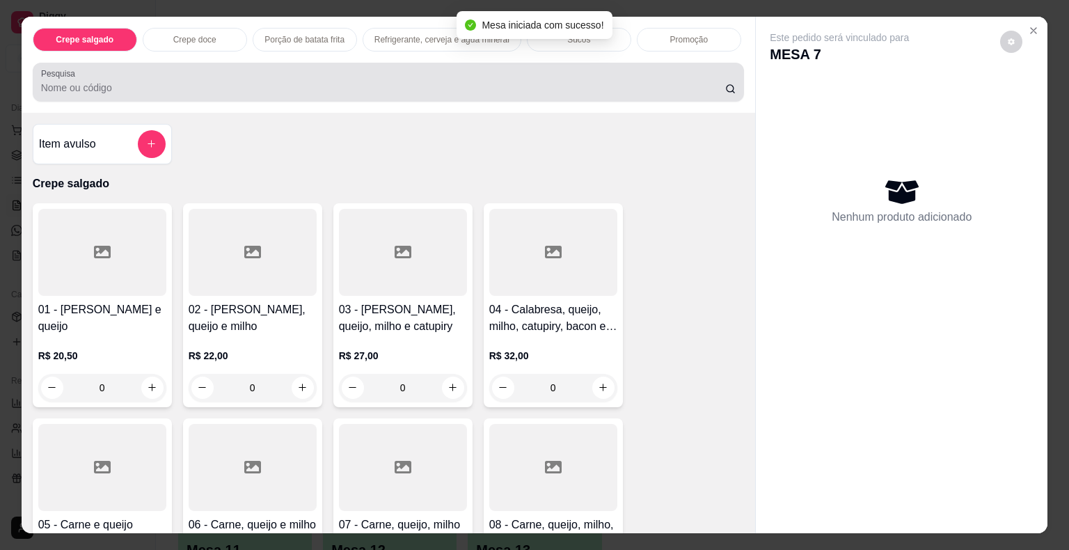
click at [301, 81] on input "Pesquisa" at bounding box center [383, 88] width 684 height 14
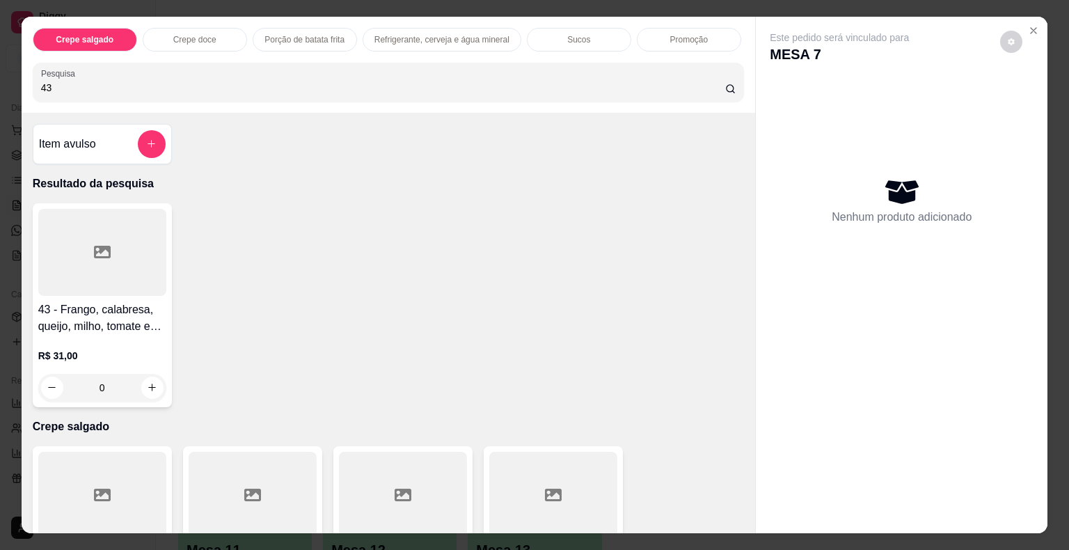
click at [113, 271] on div at bounding box center [102, 252] width 128 height 87
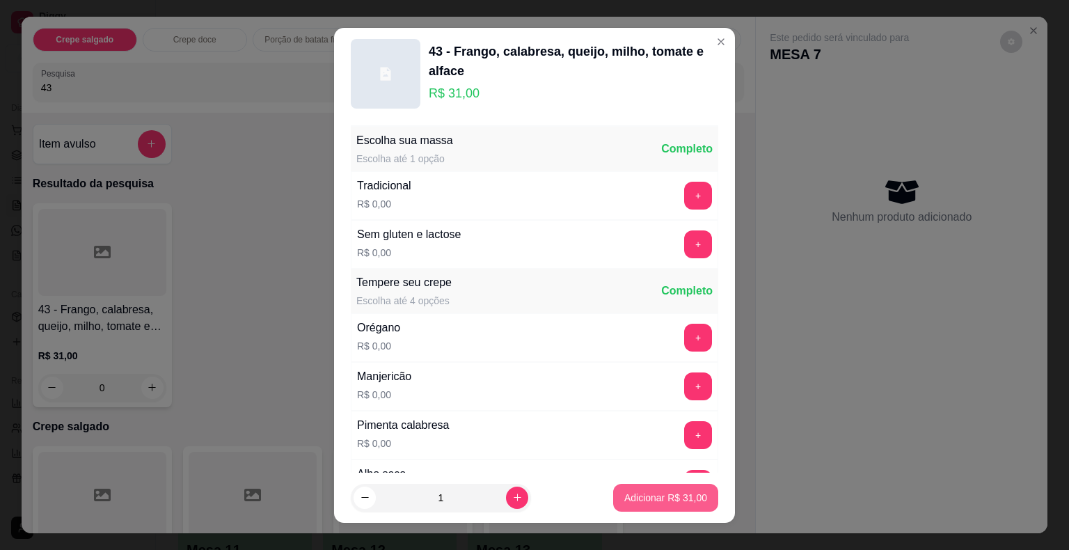
click at [627, 492] on p "Adicionar R$ 31,00" at bounding box center [665, 498] width 83 height 14
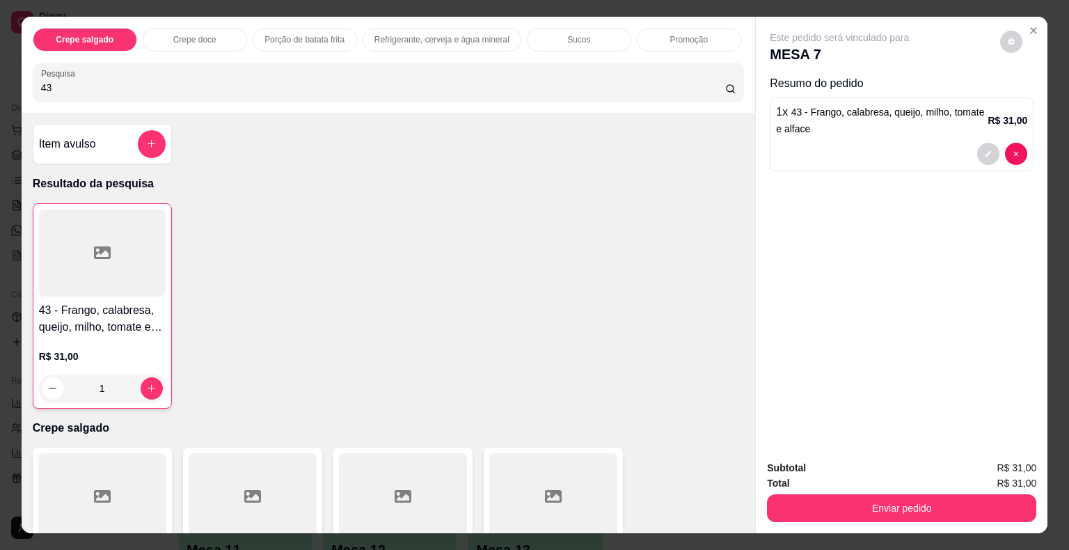
drag, startPoint x: 102, startPoint y: 79, endPoint x: 0, endPoint y: 95, distance: 103.6
click at [0, 95] on div "Crepe salgado Crepe doce Porção de batata frita Refrigerante, cerveja e água mi…" at bounding box center [534, 275] width 1069 height 550
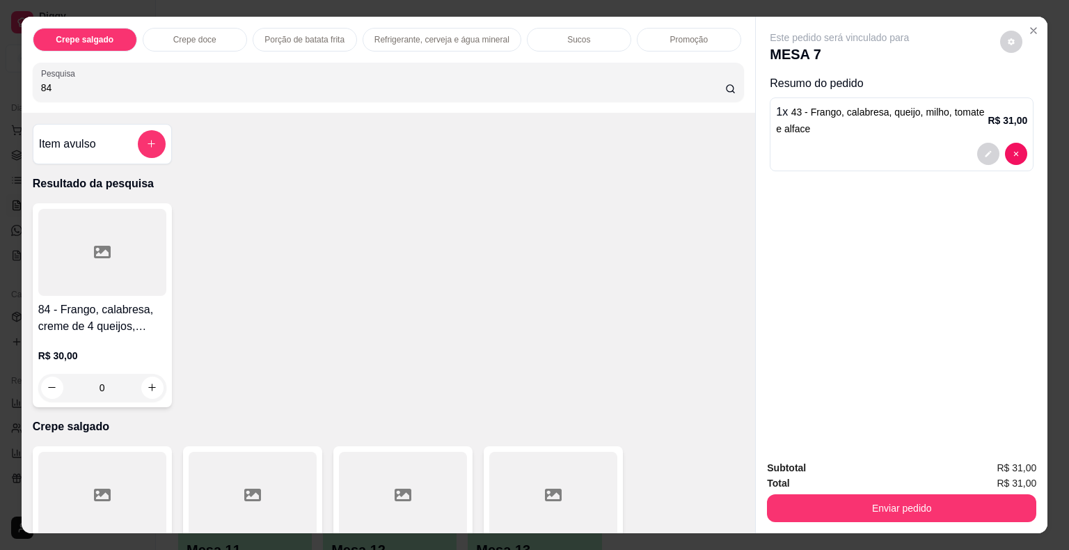
click at [86, 240] on div at bounding box center [102, 252] width 128 height 87
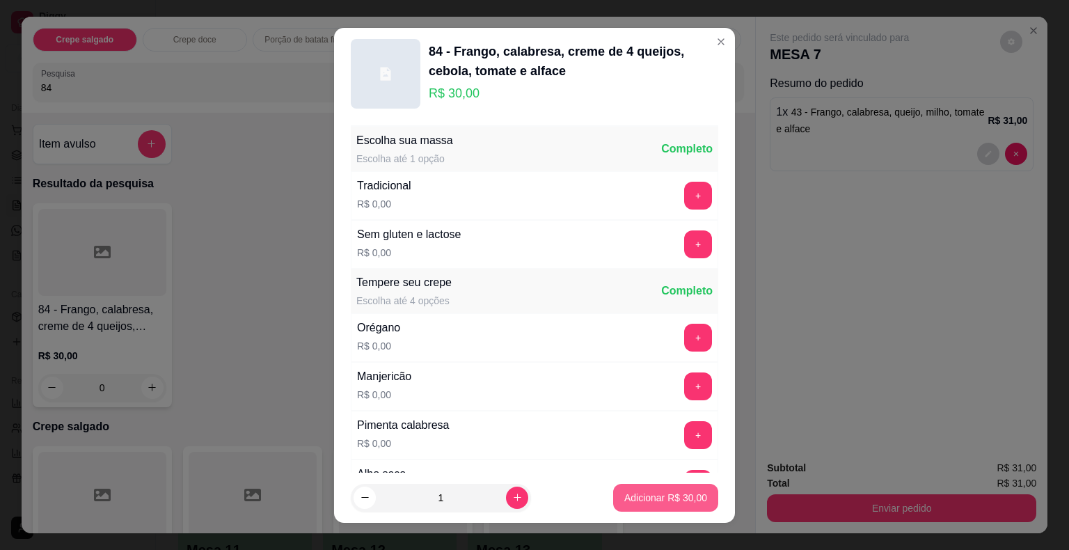
click at [613, 494] on button "Adicionar R$ 30,00" at bounding box center [665, 498] width 105 height 28
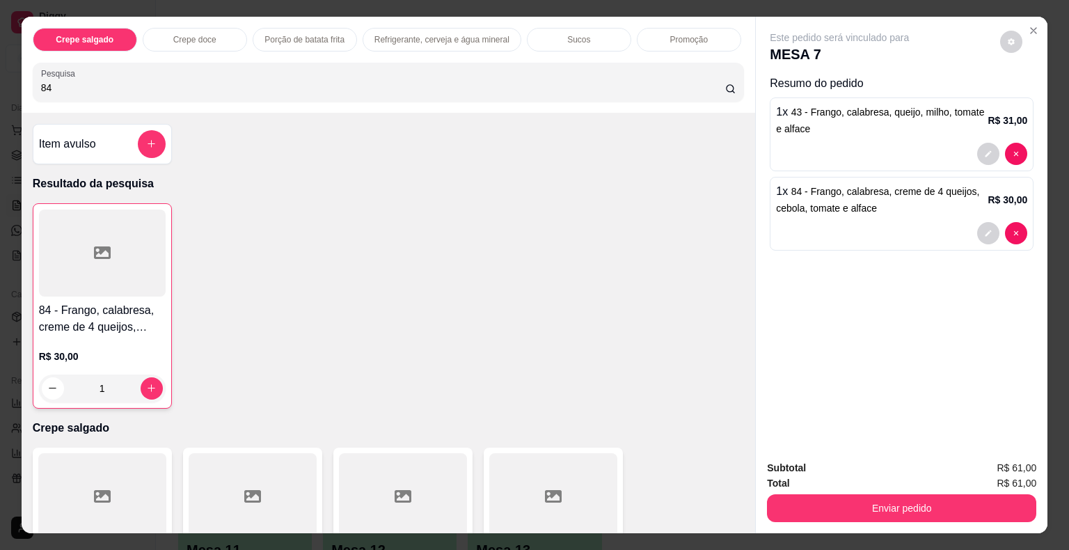
drag, startPoint x: 97, startPoint y: 95, endPoint x: 15, endPoint y: 74, distance: 85.4
click at [15, 74] on div "Crepe salgado Crepe doce Porção de batata frita Refrigerante, cerveja e água mi…" at bounding box center [534, 275] width 1069 height 550
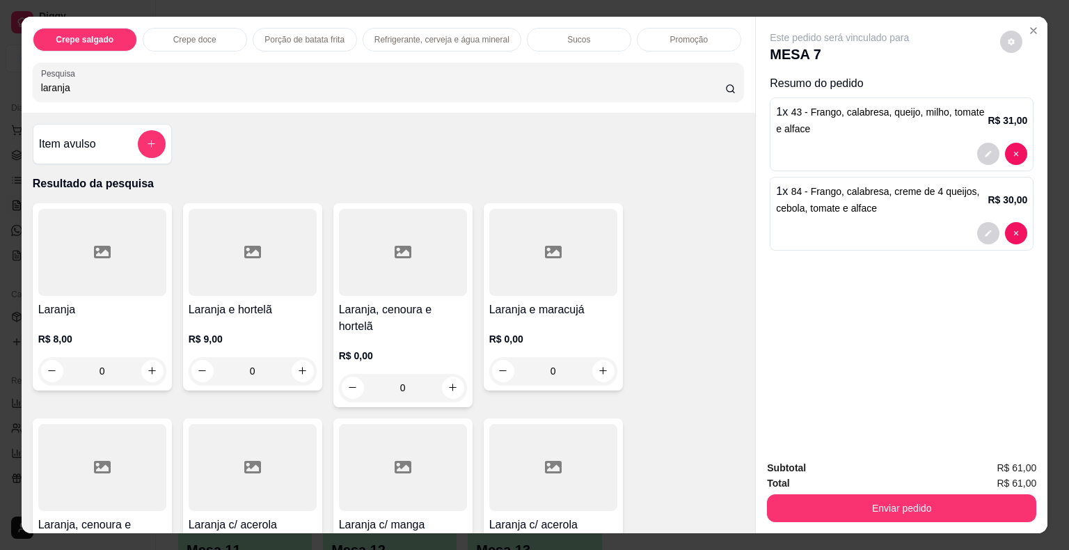
click at [148, 269] on div at bounding box center [102, 252] width 128 height 87
click at [550, 271] on div at bounding box center [553, 252] width 128 height 87
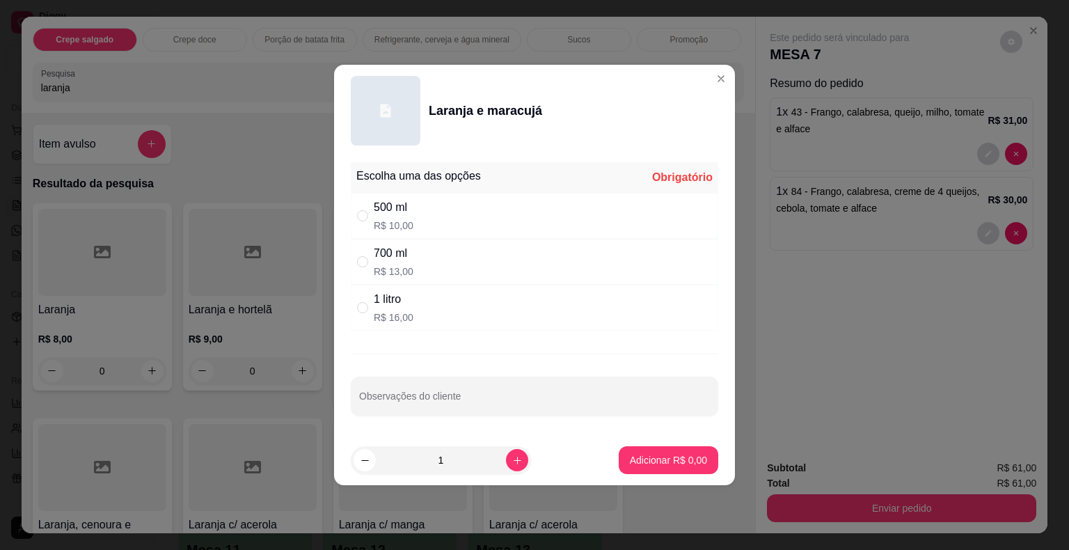
click at [415, 255] on div "700 ml R$ 13,00" at bounding box center [535, 262] width 368 height 46
click at [442, 301] on div "1 litro R$ 16,00" at bounding box center [535, 308] width 368 height 46
click at [637, 464] on p "Adicionar R$ 16,00" at bounding box center [665, 460] width 83 height 14
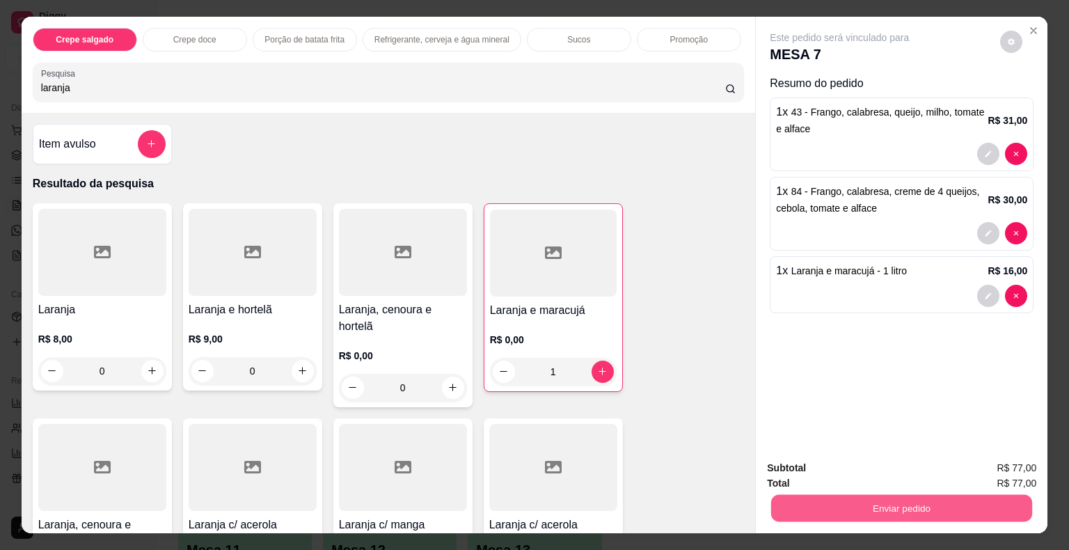
click at [819, 496] on button "Enviar pedido" at bounding box center [901, 508] width 261 height 27
click at [805, 470] on button "Não registrar e enviar pedido" at bounding box center [855, 469] width 145 height 26
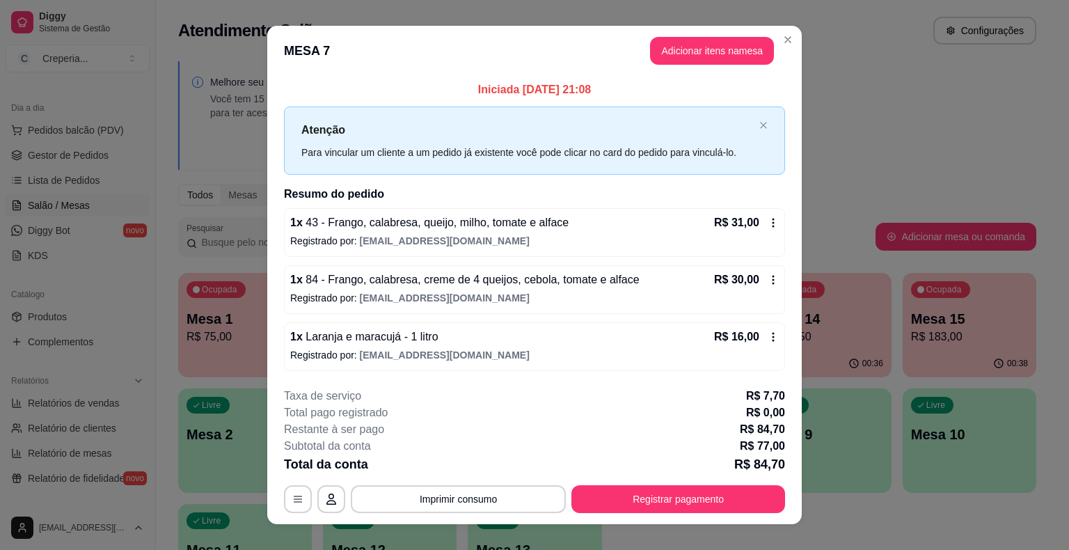
click at [454, 497] on button "Imprimir consumo" at bounding box center [458, 499] width 215 height 28
click at [456, 466] on button "IMPRESSORA" at bounding box center [457, 466] width 97 height 22
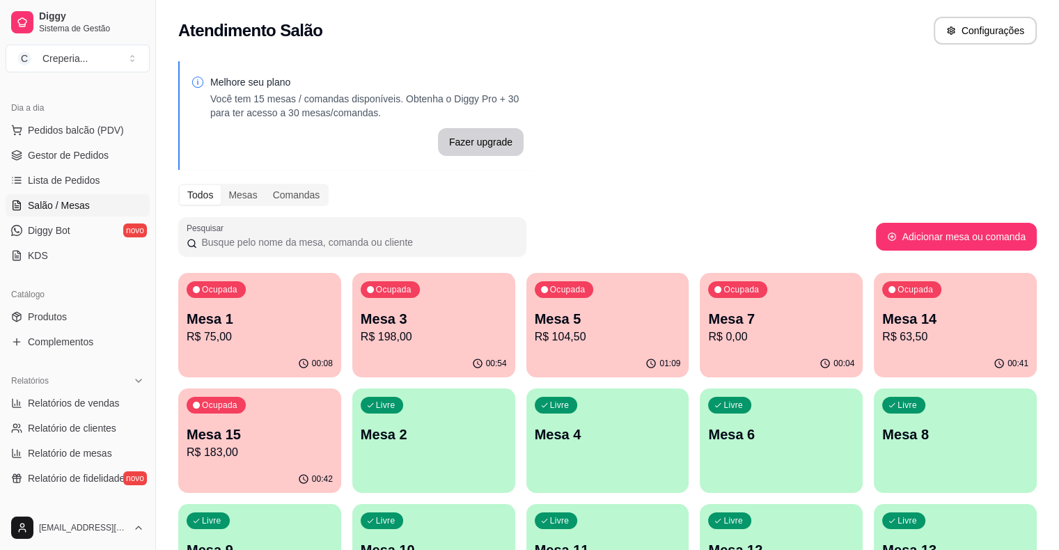
click at [882, 323] on p "Mesa 14" at bounding box center [955, 318] width 146 height 19
click at [331, 425] on p "Mesa 15" at bounding box center [260, 434] width 142 height 19
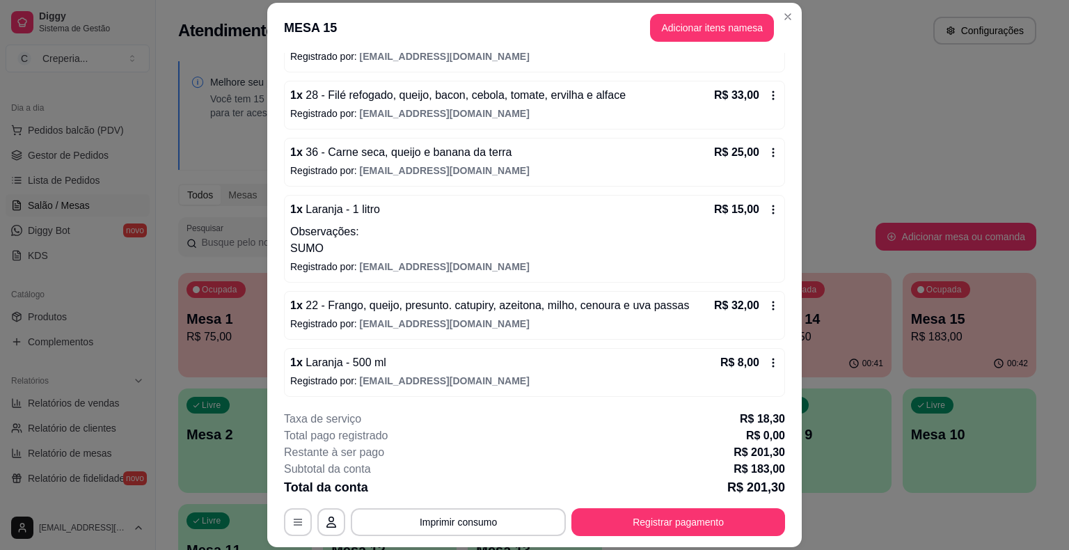
scroll to position [178, 0]
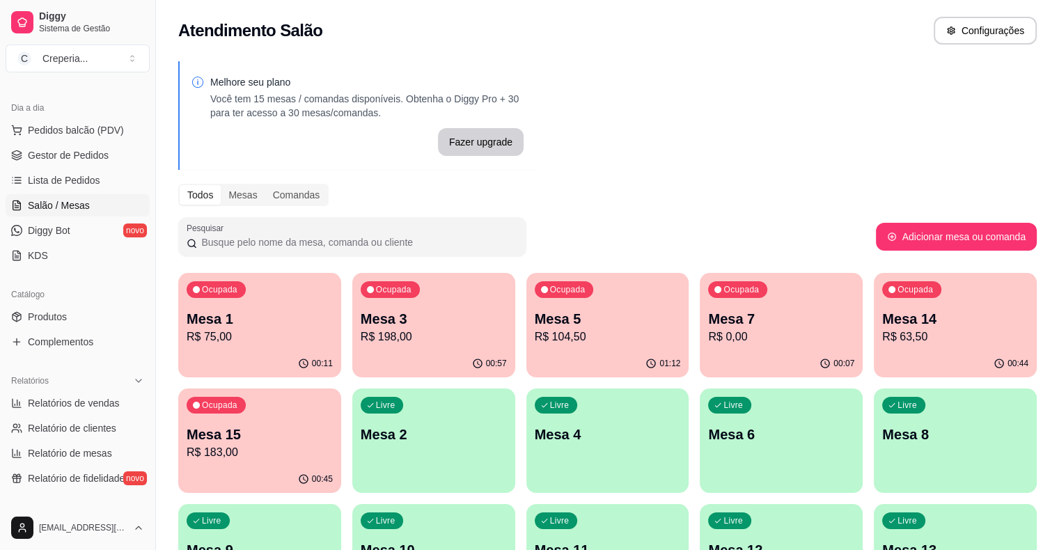
click at [333, 444] on p "R$ 183,00" at bounding box center [260, 452] width 146 height 17
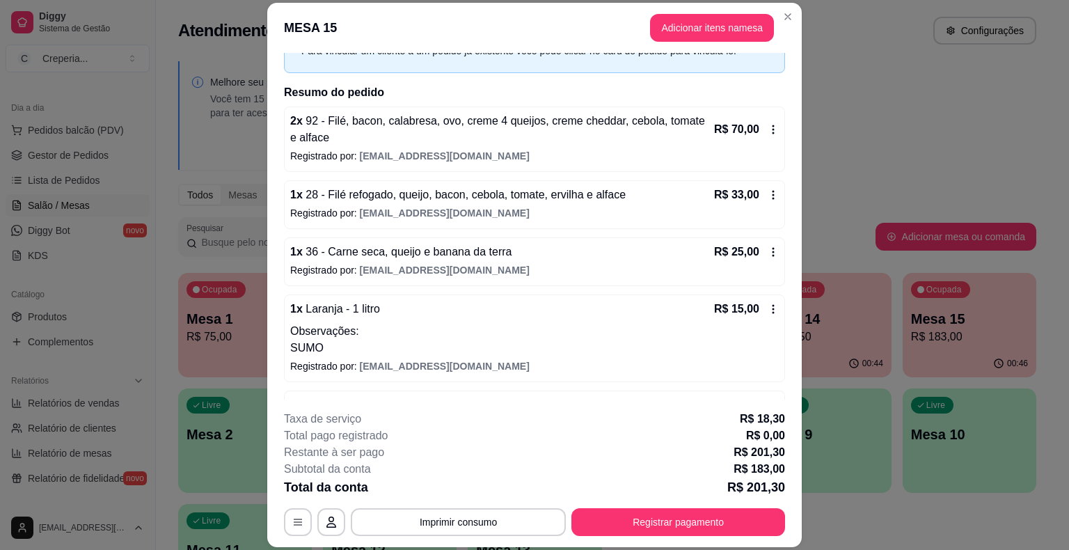
scroll to position [0, 0]
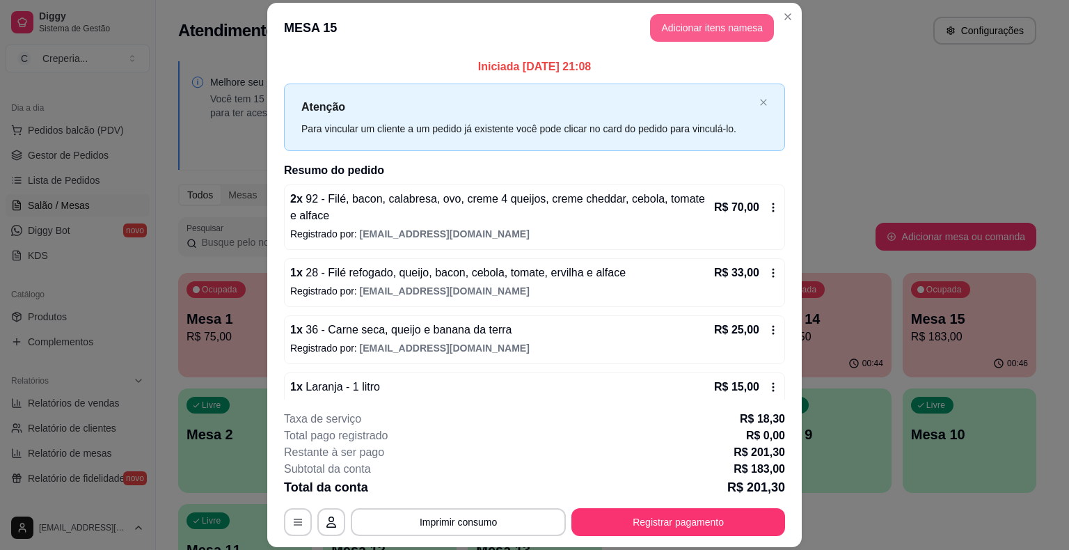
click at [713, 20] on button "Adicionar itens na mesa" at bounding box center [712, 28] width 124 height 28
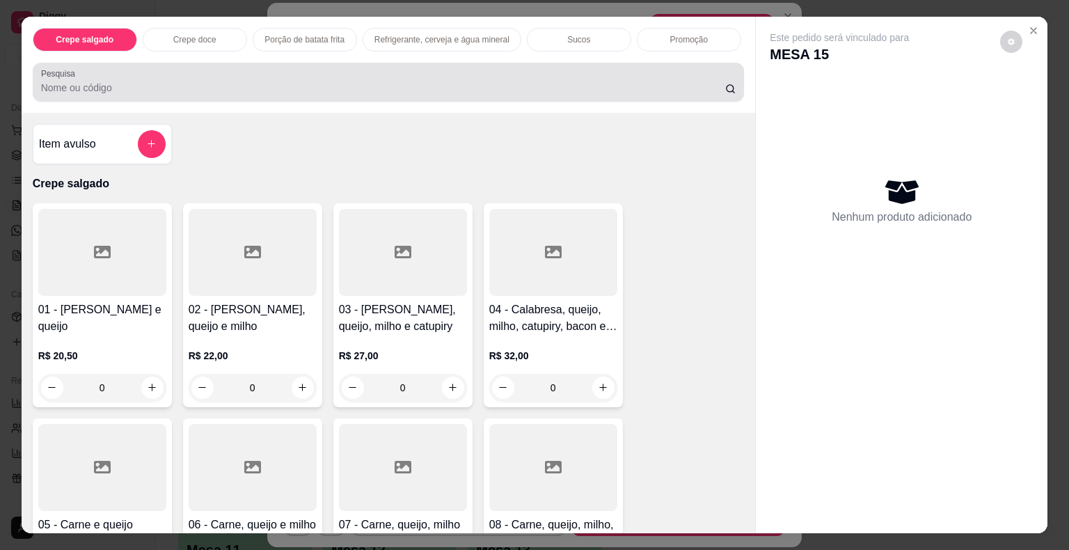
click at [283, 72] on div at bounding box center [388, 82] width 695 height 28
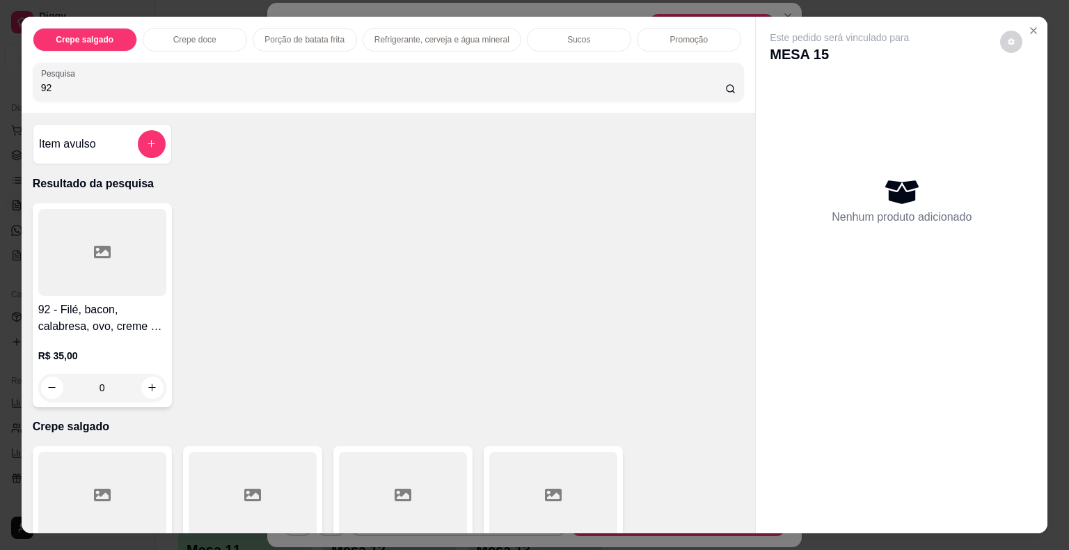
click at [136, 236] on div at bounding box center [102, 252] width 128 height 87
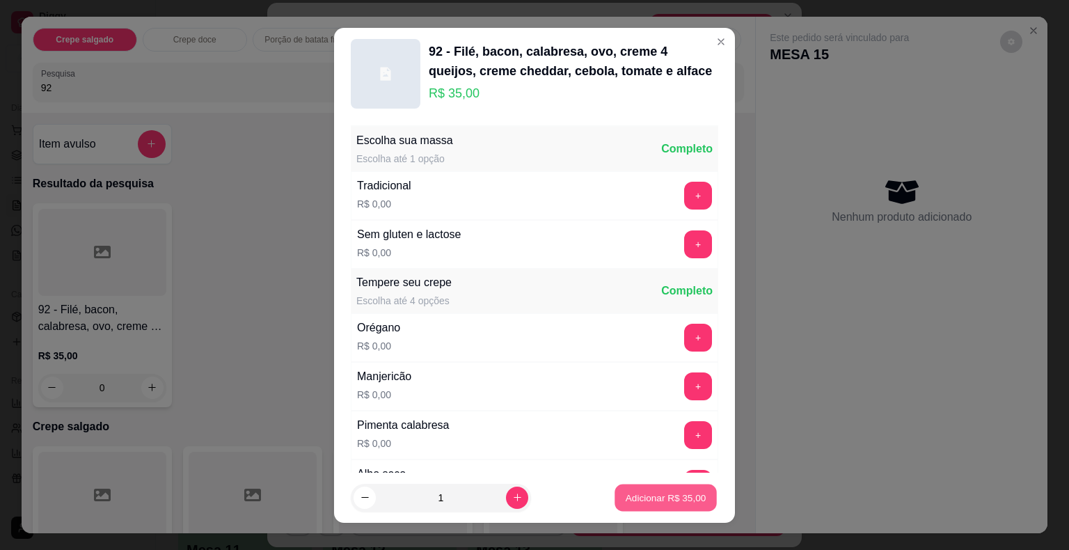
click at [666, 504] on p "Adicionar R$ 35,00" at bounding box center [666, 497] width 81 height 13
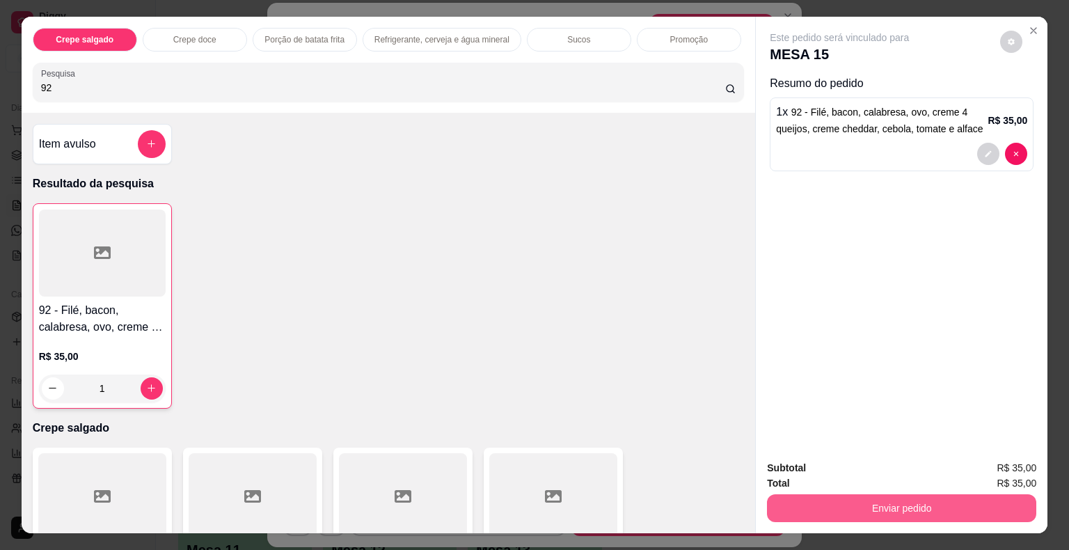
click at [865, 508] on button "Enviar pedido" at bounding box center [901, 508] width 269 height 28
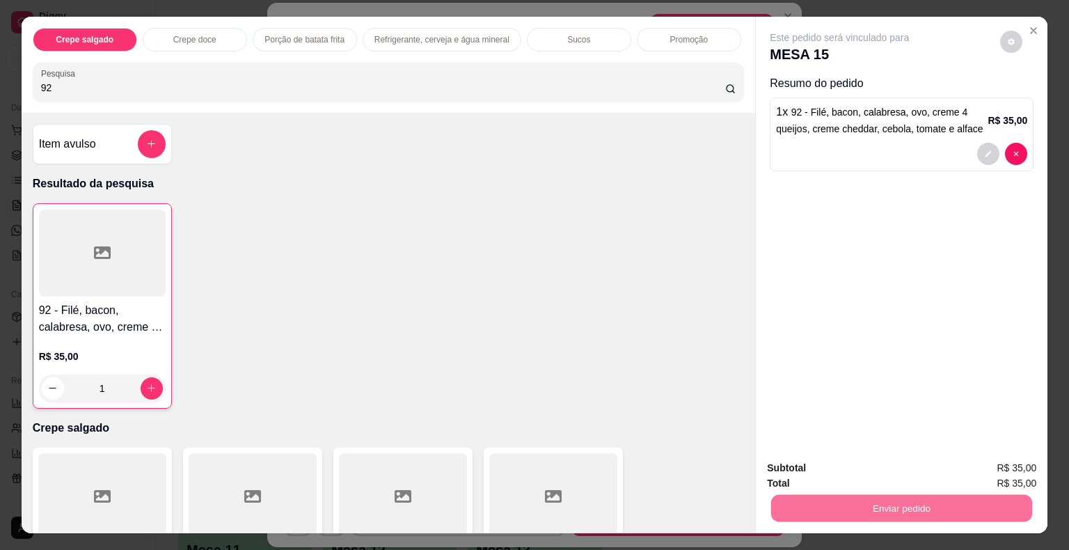
click at [852, 472] on button "Não registrar e enviar pedido" at bounding box center [855, 469] width 145 height 26
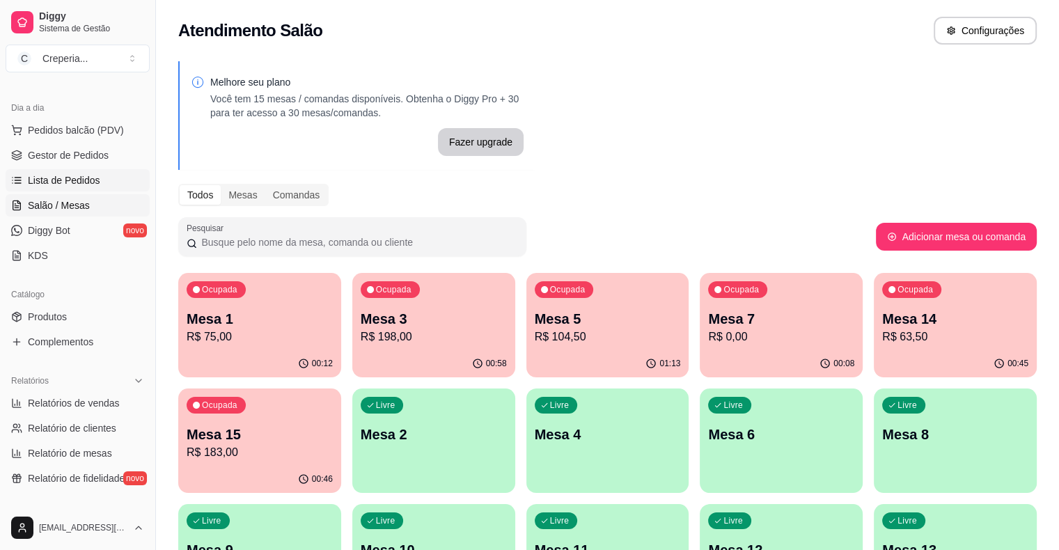
click at [104, 176] on link "Lista de Pedidos" at bounding box center [78, 180] width 144 height 22
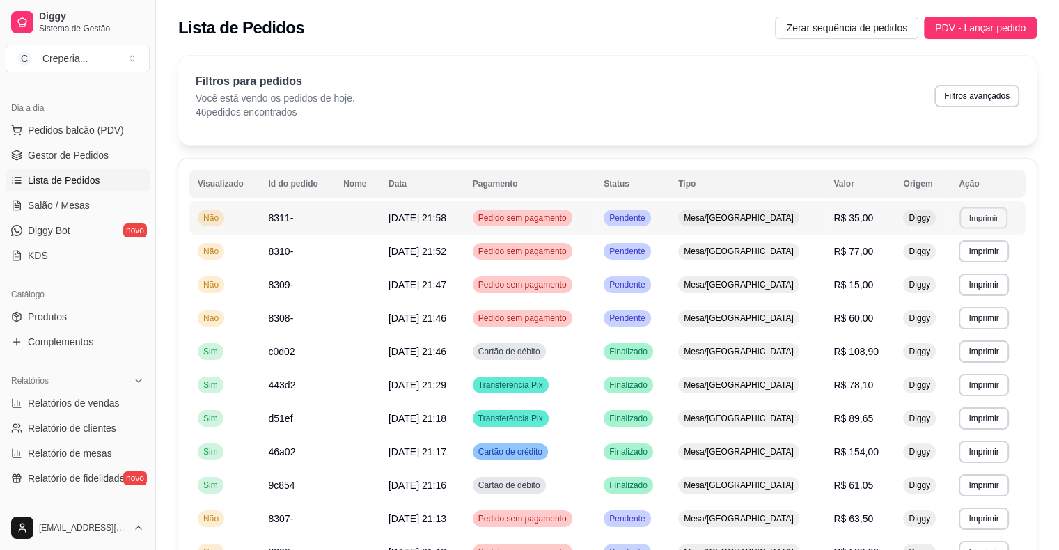
click at [986, 218] on button "Imprimir" at bounding box center [983, 218] width 48 height 22
click at [1011, 265] on td "**********" at bounding box center [987, 251] width 75 height 33
click at [39, 213] on link "Salão / Mesas" at bounding box center [78, 205] width 144 height 22
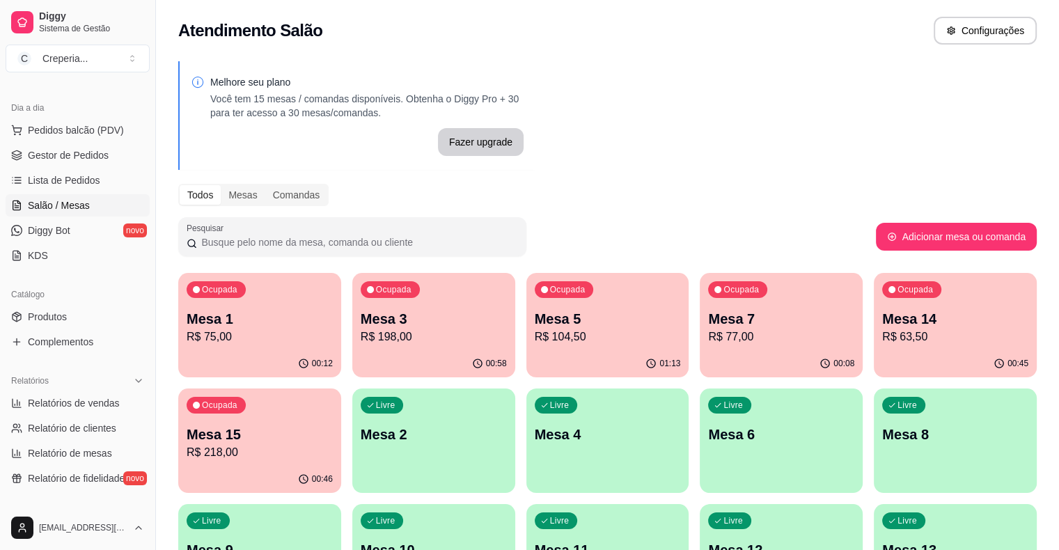
click at [526, 304] on div "Ocupada Mesa 5 R$ 104,50" at bounding box center [607, 311] width 163 height 77
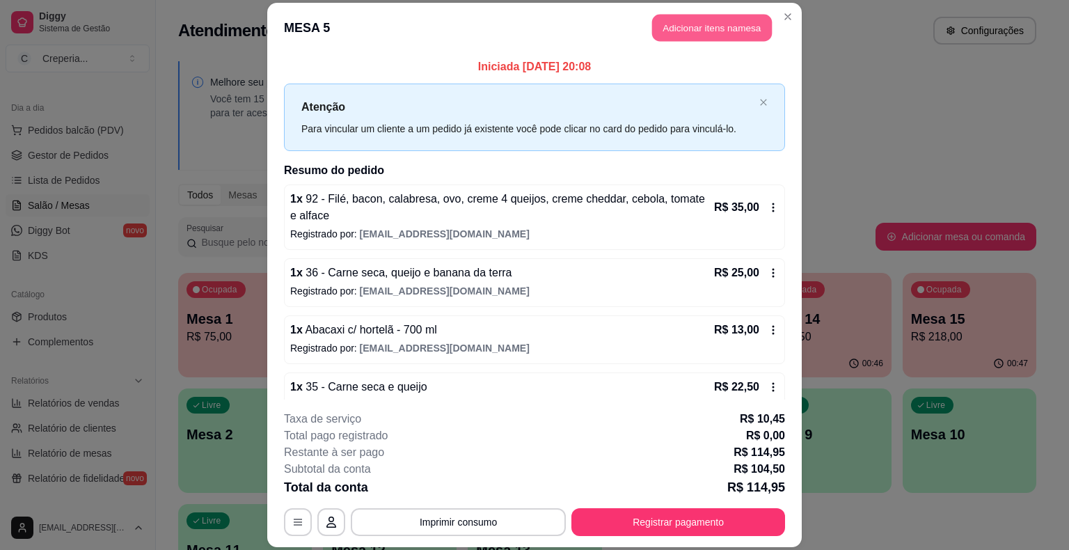
click at [685, 23] on button "Adicionar itens na mesa" at bounding box center [712, 28] width 120 height 27
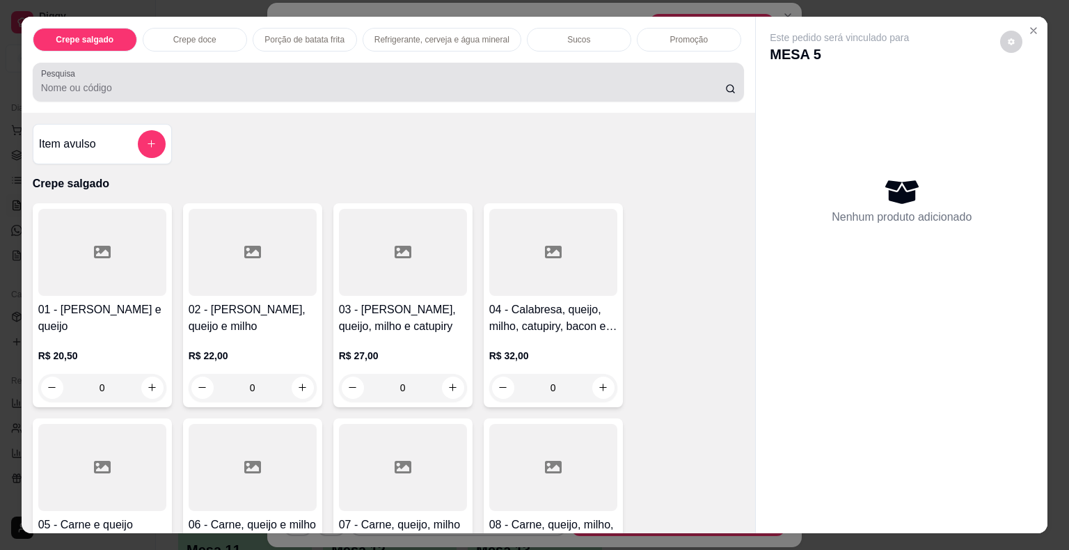
click at [239, 81] on input "Pesquisa" at bounding box center [383, 88] width 684 height 14
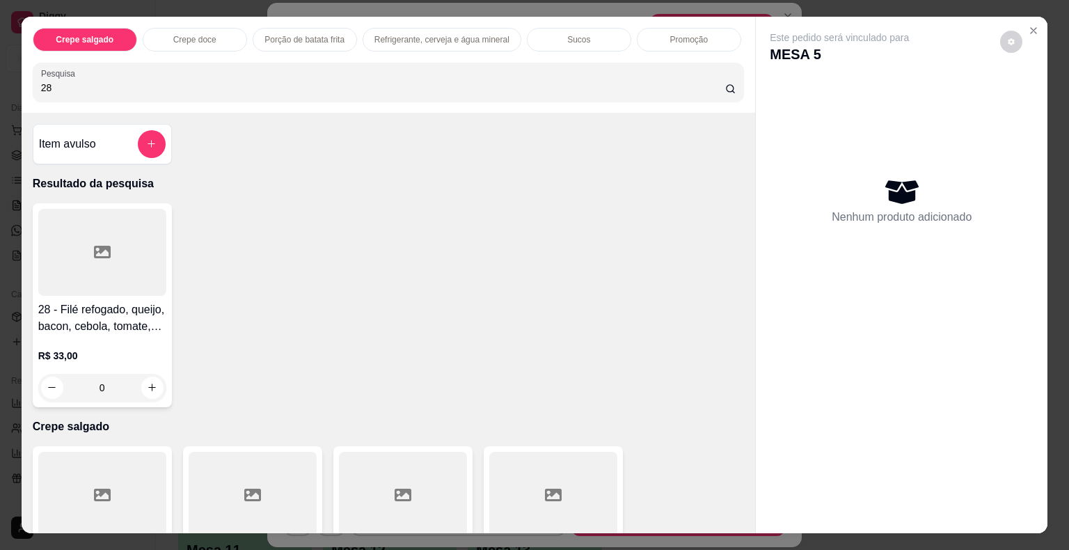
click at [36, 262] on div "28 - Filé refogado, queijo, bacon, cebola, tomate, ervilha e alface R$ 33,00 0" at bounding box center [102, 305] width 139 height 204
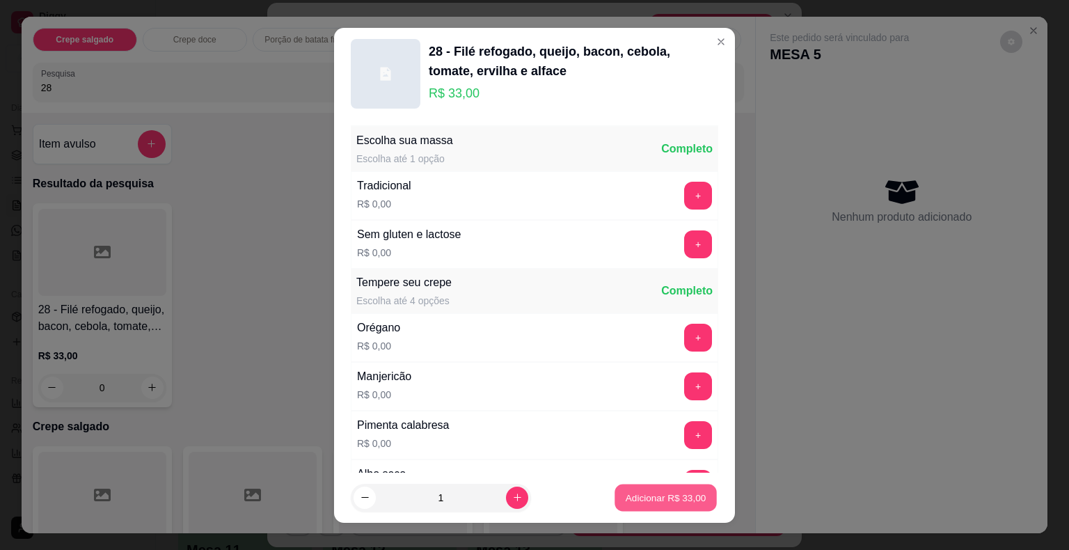
click at [631, 496] on p "Adicionar R$ 33,00" at bounding box center [666, 497] width 81 height 13
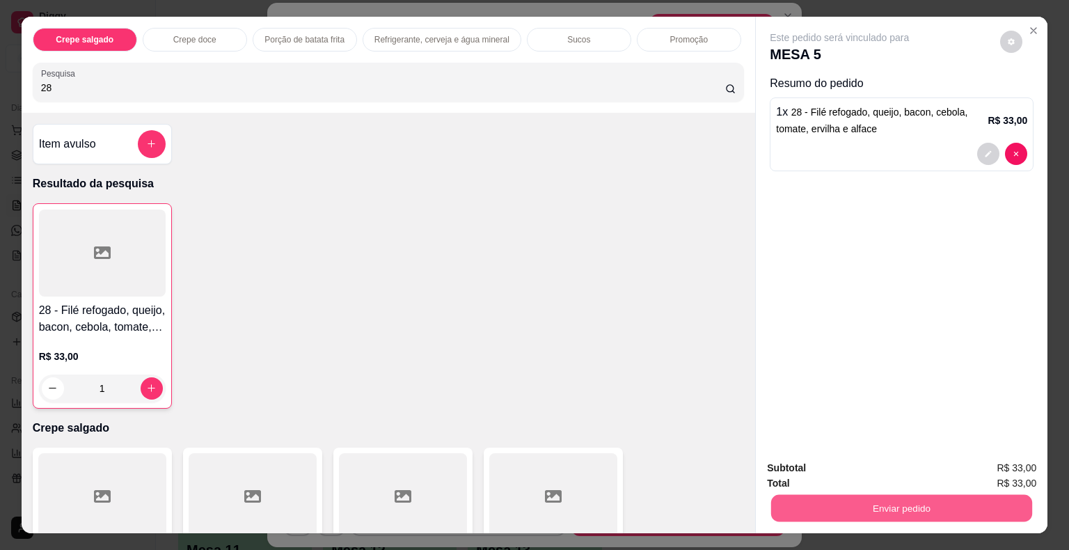
click at [799, 497] on button "Enviar pedido" at bounding box center [901, 508] width 261 height 27
click at [816, 473] on button "Não registrar e enviar pedido" at bounding box center [855, 469] width 145 height 26
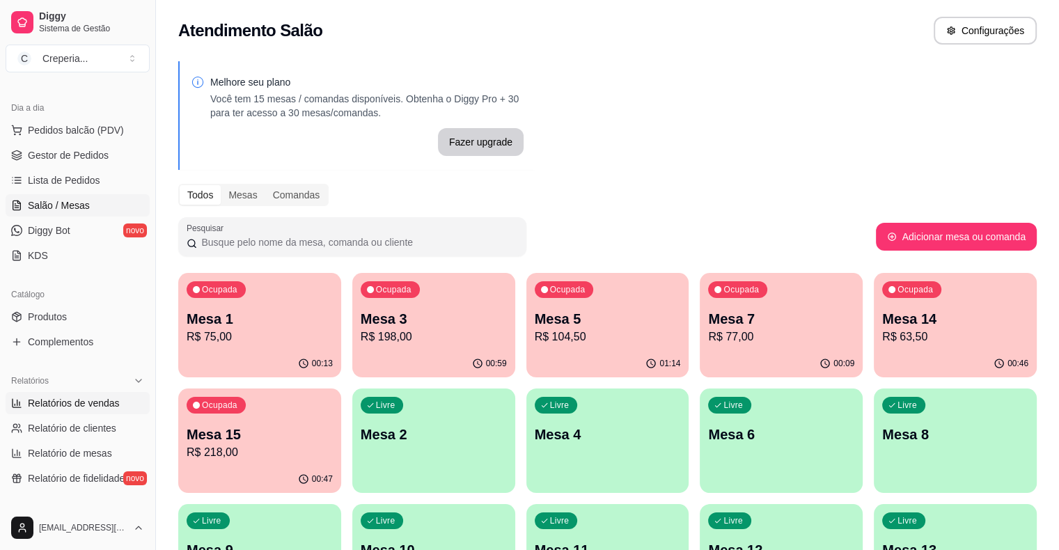
click at [123, 400] on link "Relatórios de vendas" at bounding box center [78, 403] width 144 height 22
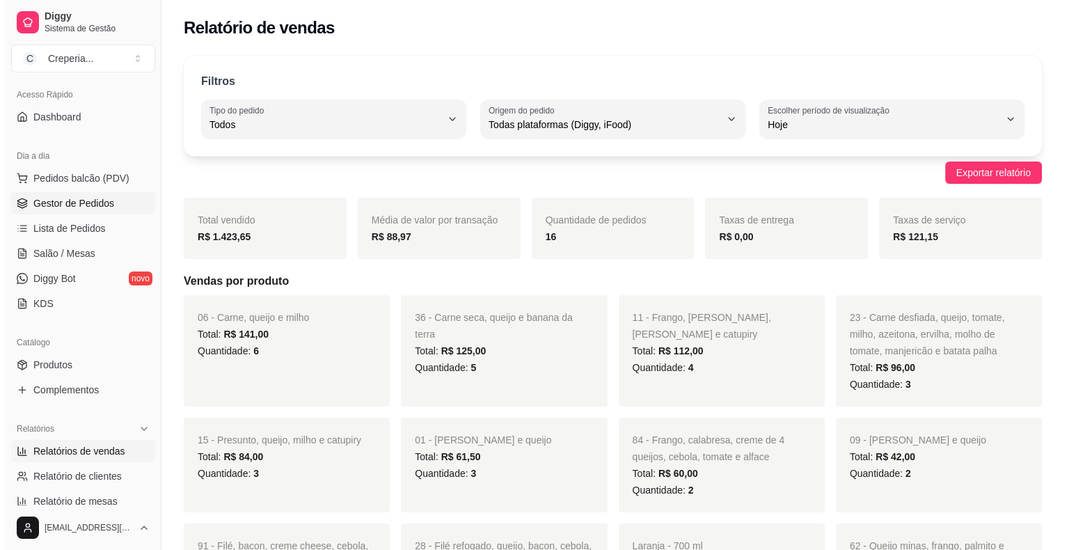
scroll to position [70, 0]
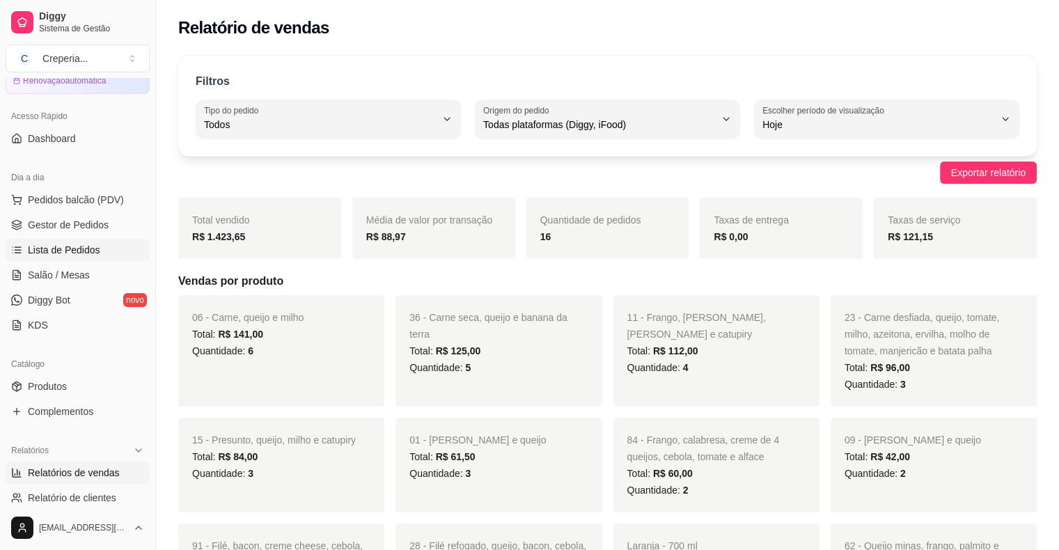
click at [64, 247] on span "Lista de Pedidos" at bounding box center [64, 250] width 72 height 14
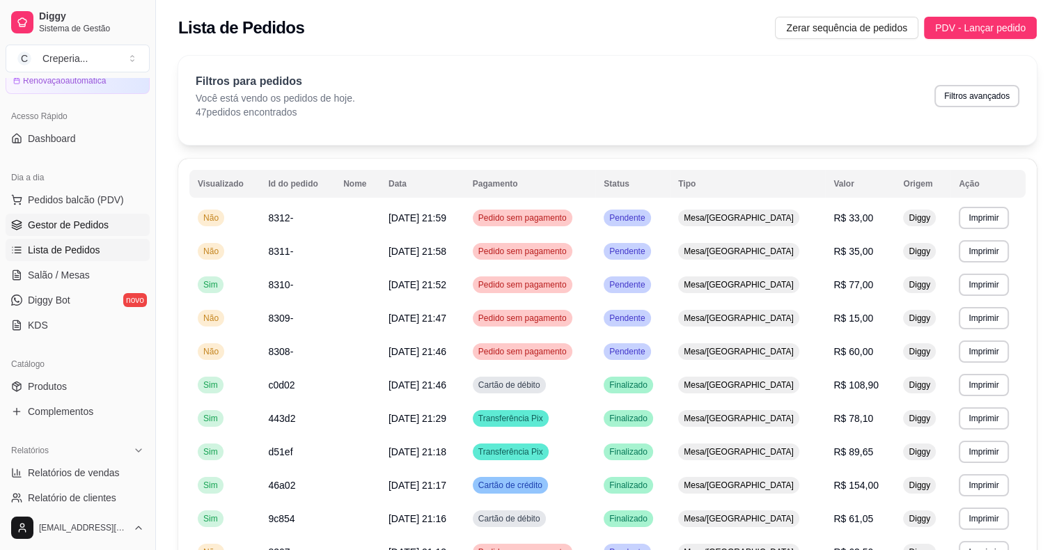
click at [70, 230] on span "Gestor de Pedidos" at bounding box center [68, 225] width 81 height 14
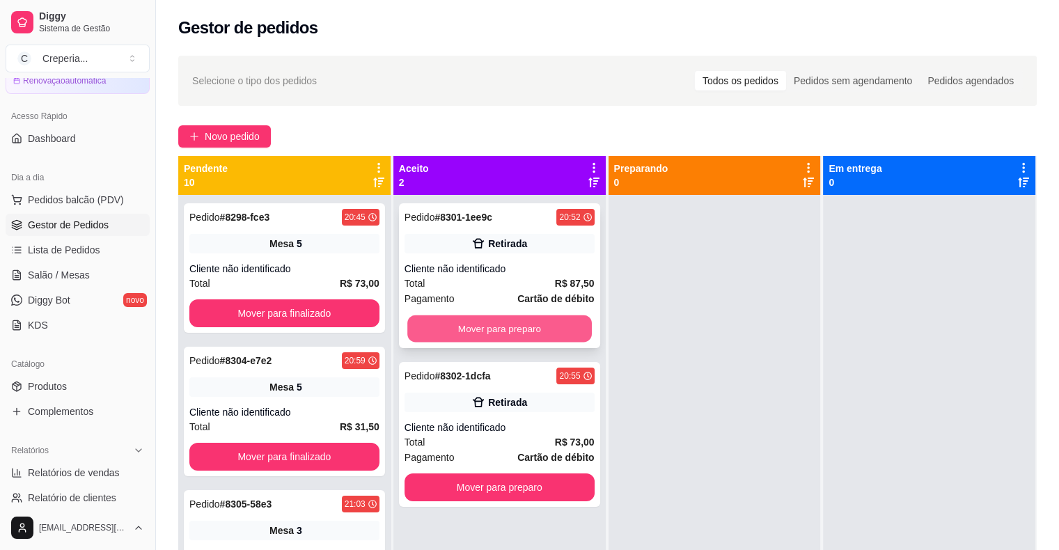
click at [528, 326] on button "Mover para preparo" at bounding box center [499, 328] width 184 height 27
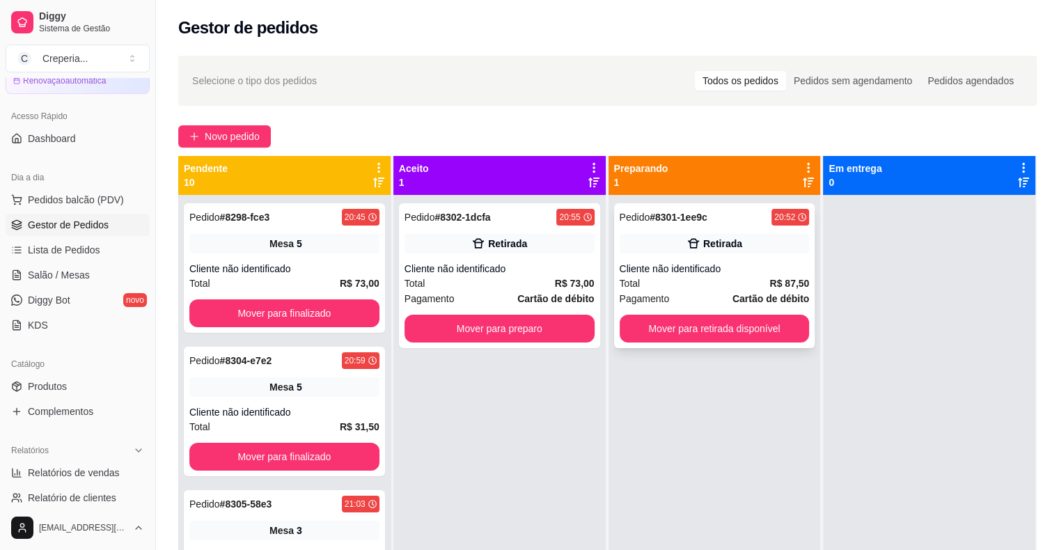
click at [709, 253] on div "Retirada" at bounding box center [715, 243] width 190 height 19
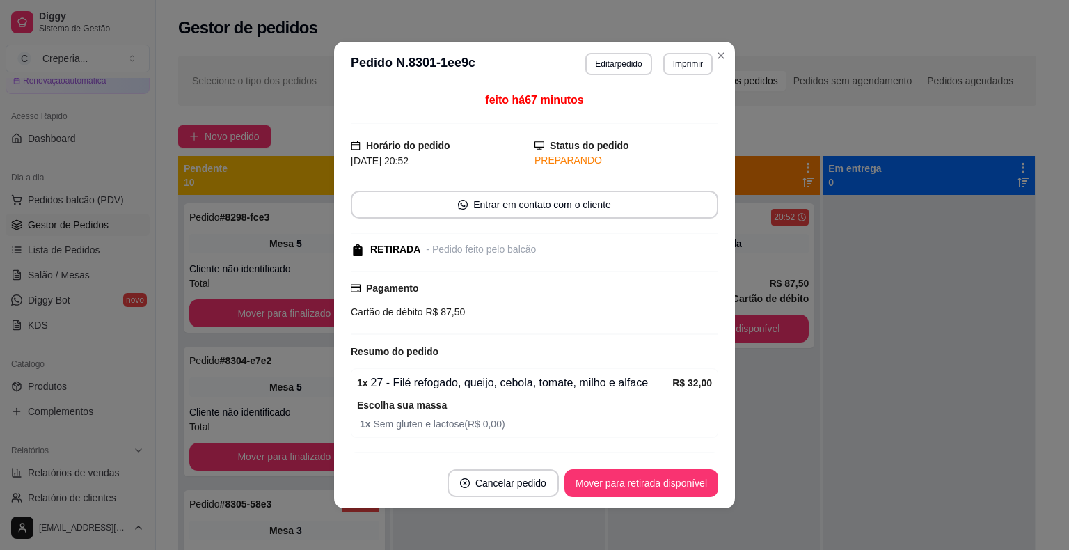
scroll to position [140, 0]
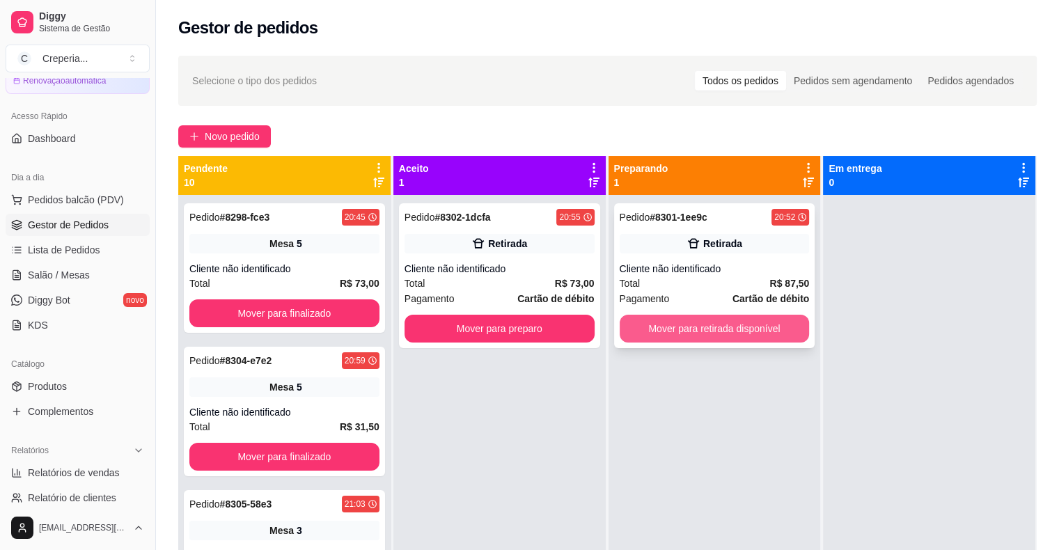
click at [756, 324] on button "Mover para retirada disponível" at bounding box center [715, 329] width 190 height 28
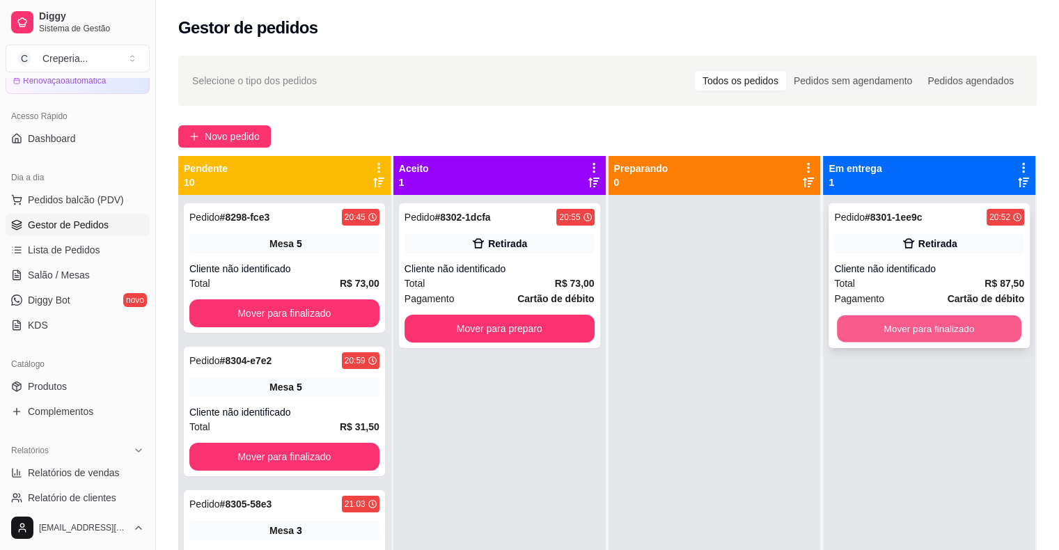
click at [904, 335] on button "Mover para finalizado" at bounding box center [929, 328] width 184 height 27
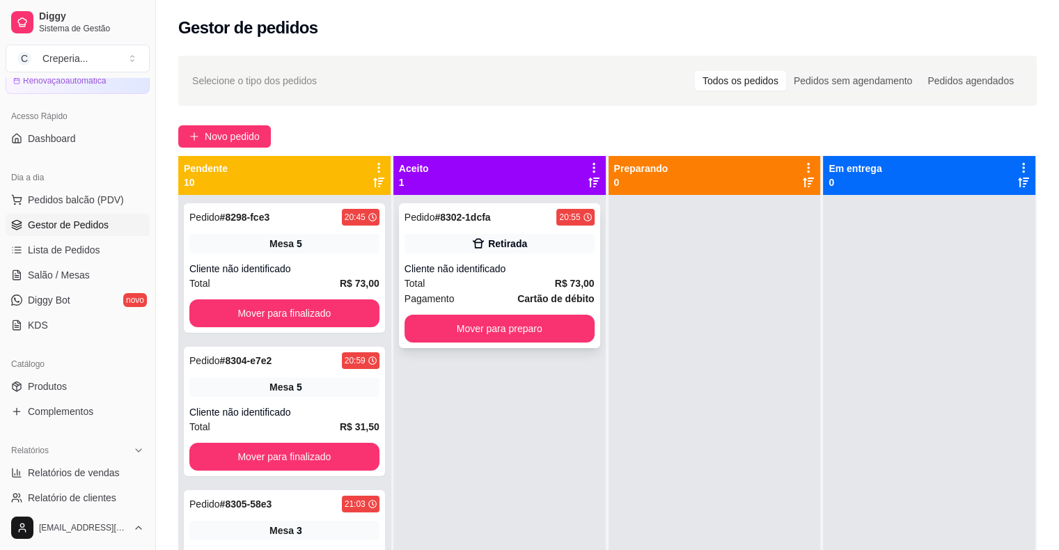
click at [504, 254] on div "Pedido # 8302-1dcfa 20:55 Retirada Cliente não identificado Total R$ 73,00 Paga…" at bounding box center [499, 275] width 201 height 145
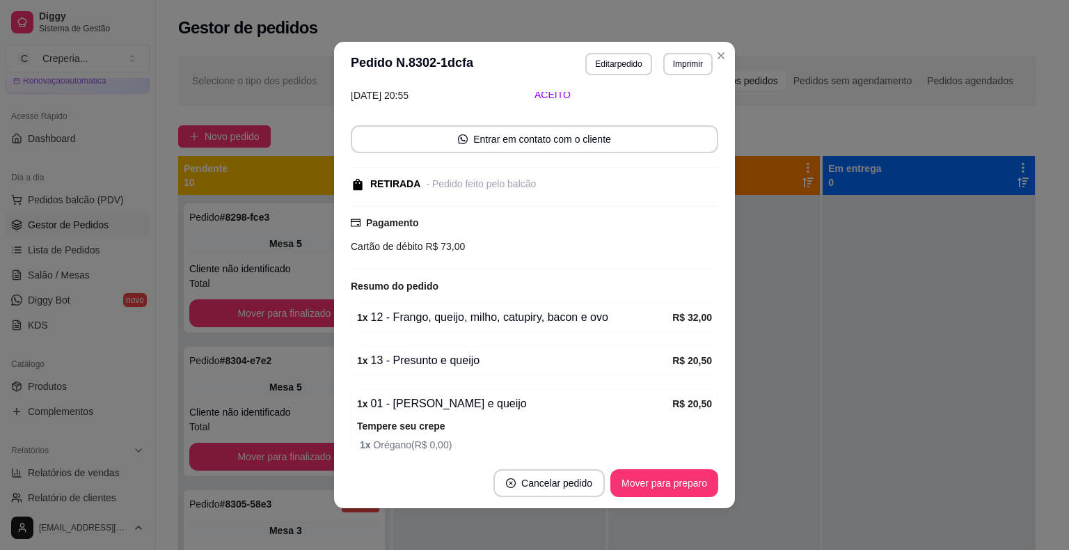
scroll to position [178, 0]
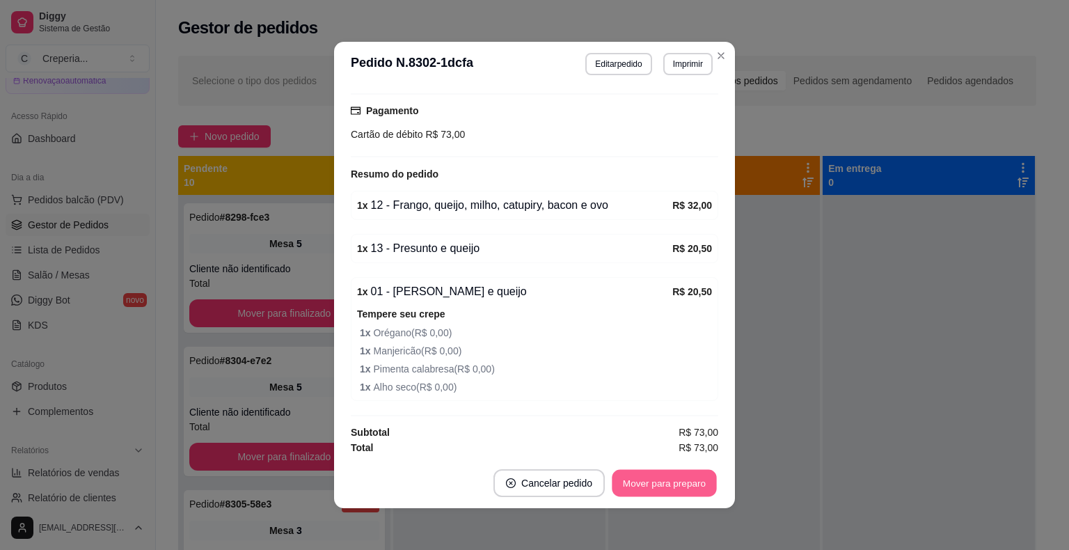
click at [637, 474] on button "Mover para preparo" at bounding box center [664, 483] width 104 height 27
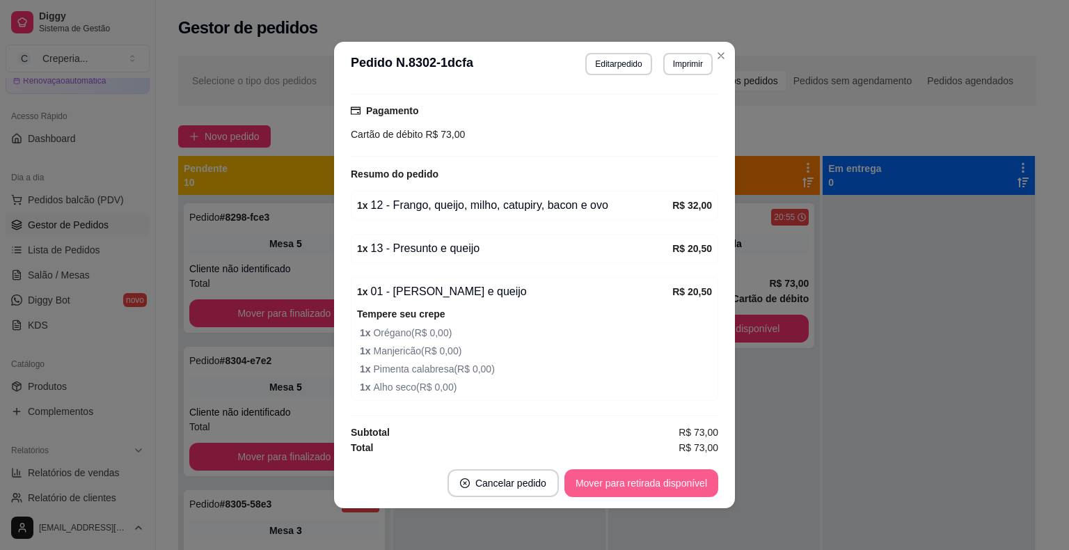
click at [680, 481] on button "Mover para retirada disponível" at bounding box center [642, 483] width 154 height 28
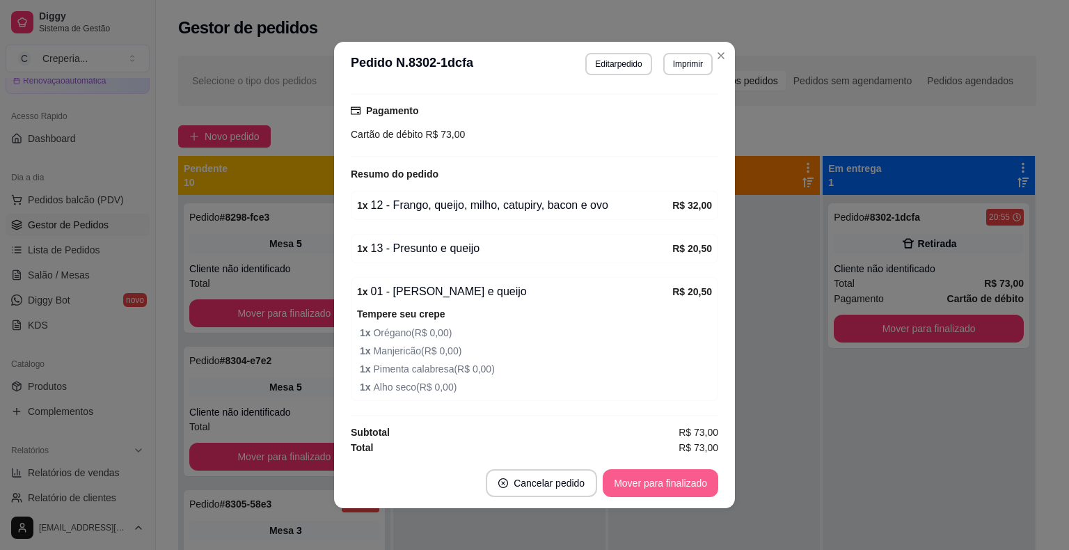
click at [680, 481] on button "Mover para finalizado" at bounding box center [661, 483] width 116 height 28
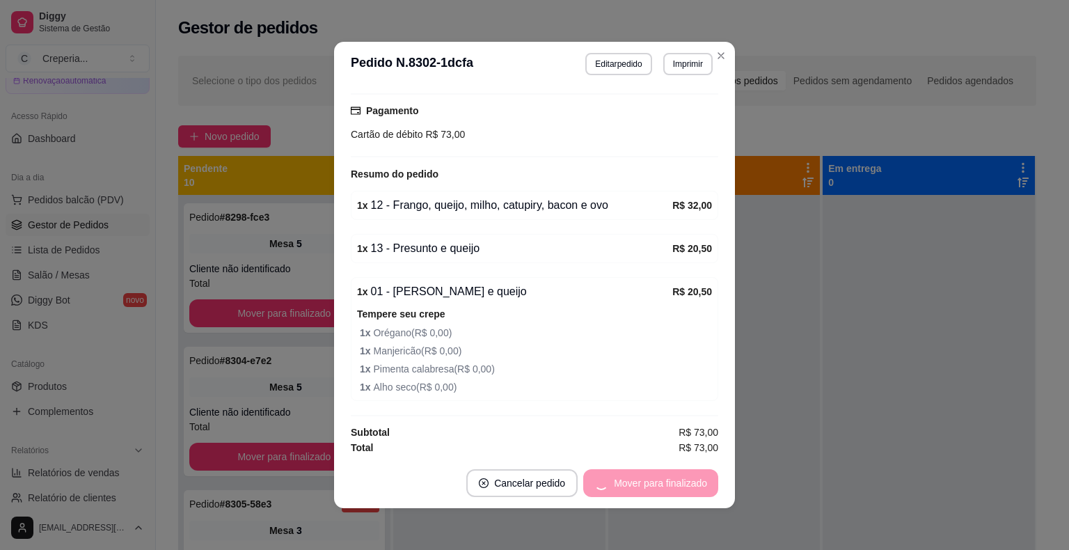
scroll to position [118, 0]
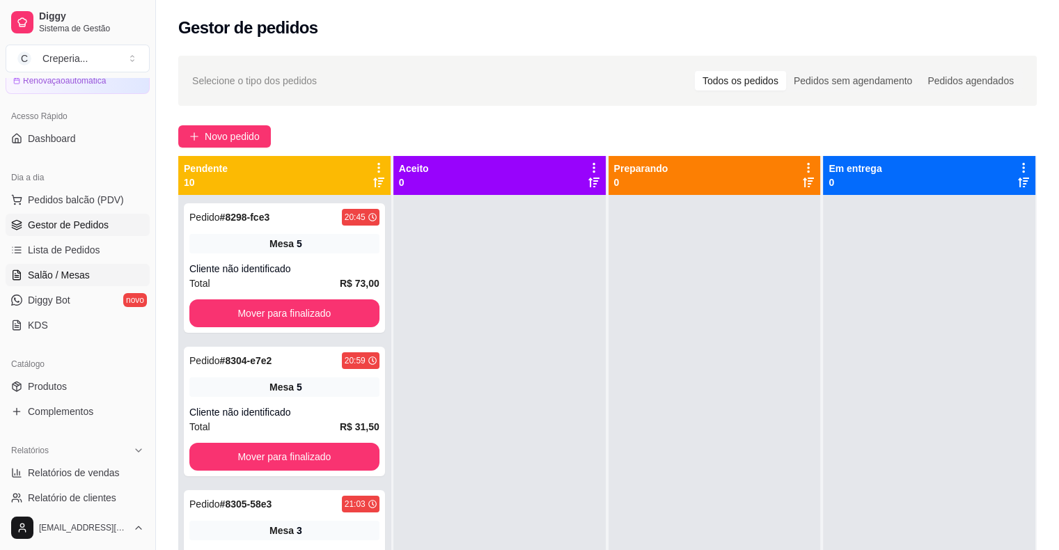
click at [72, 274] on span "Salão / Mesas" at bounding box center [59, 275] width 62 height 14
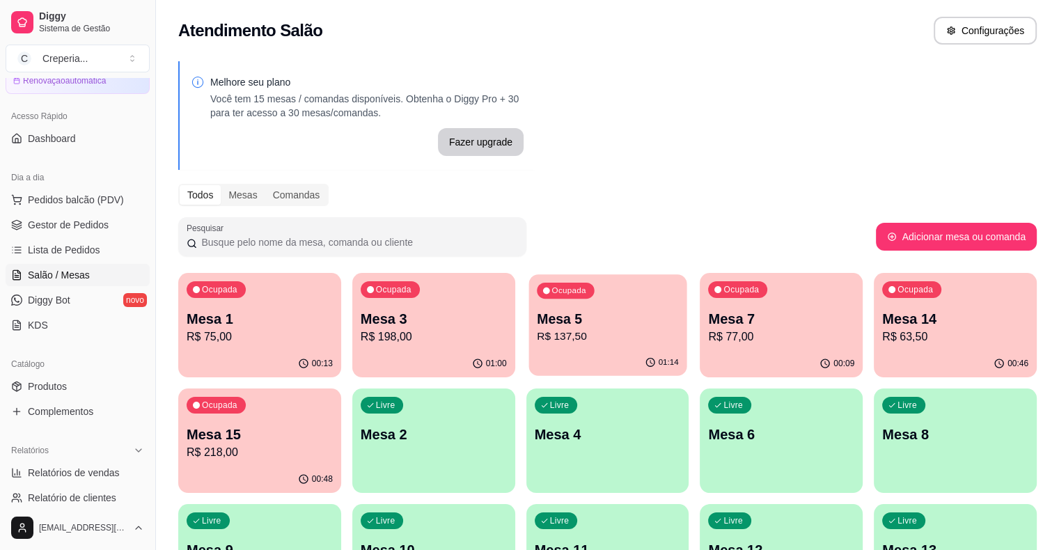
click at [542, 320] on p "Mesa 5" at bounding box center [608, 319] width 142 height 19
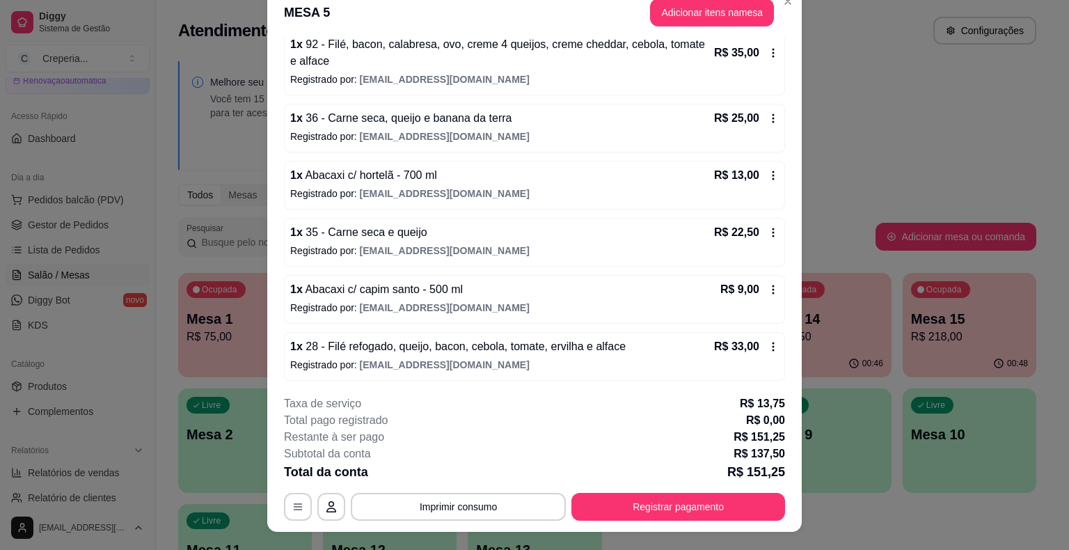
scroll to position [42, 0]
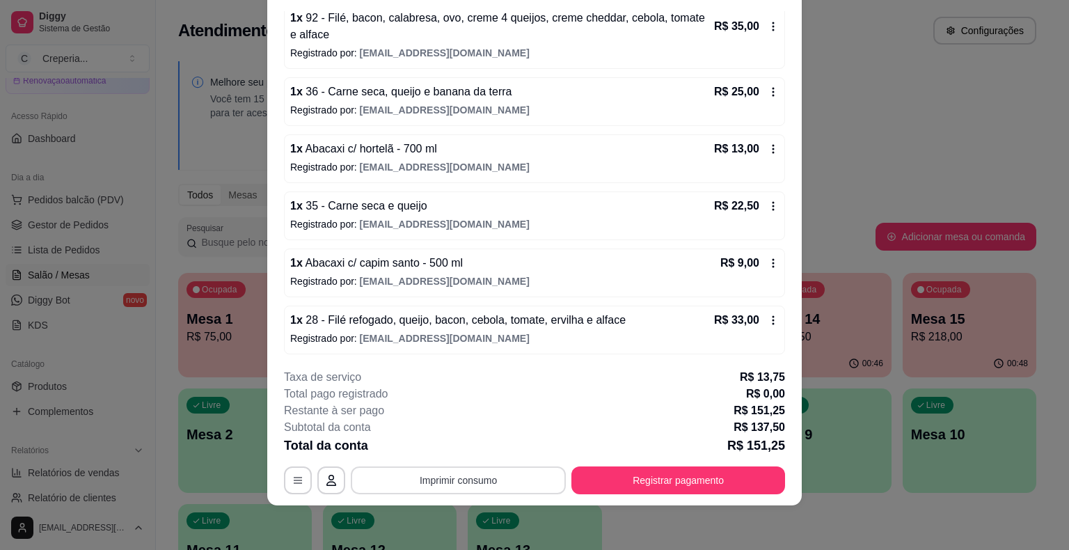
click at [476, 477] on button "Imprimir consumo" at bounding box center [458, 480] width 215 height 28
click at [469, 450] on button "IMPRESSORA" at bounding box center [457, 448] width 101 height 22
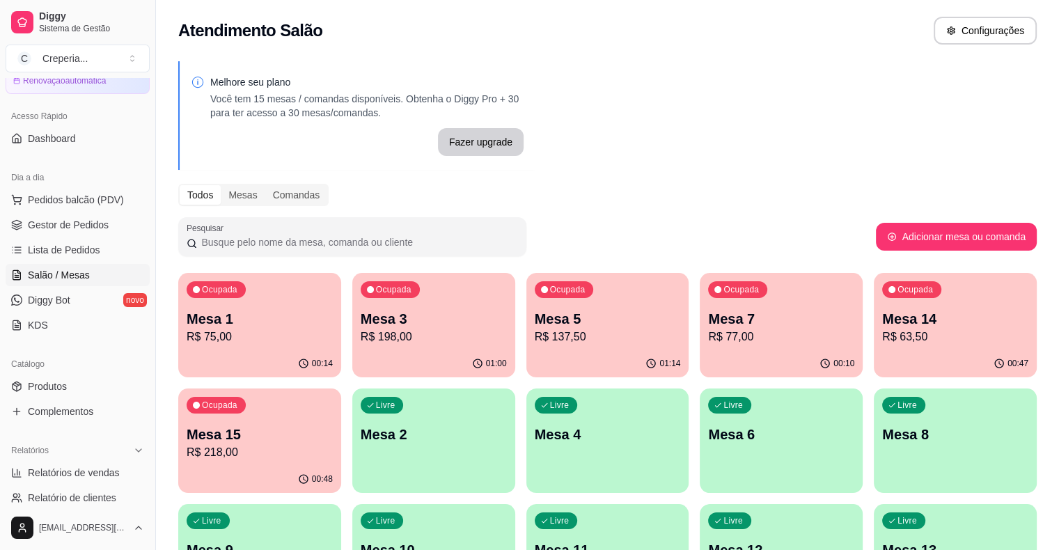
click at [585, 320] on p "Mesa 5" at bounding box center [608, 318] width 146 height 19
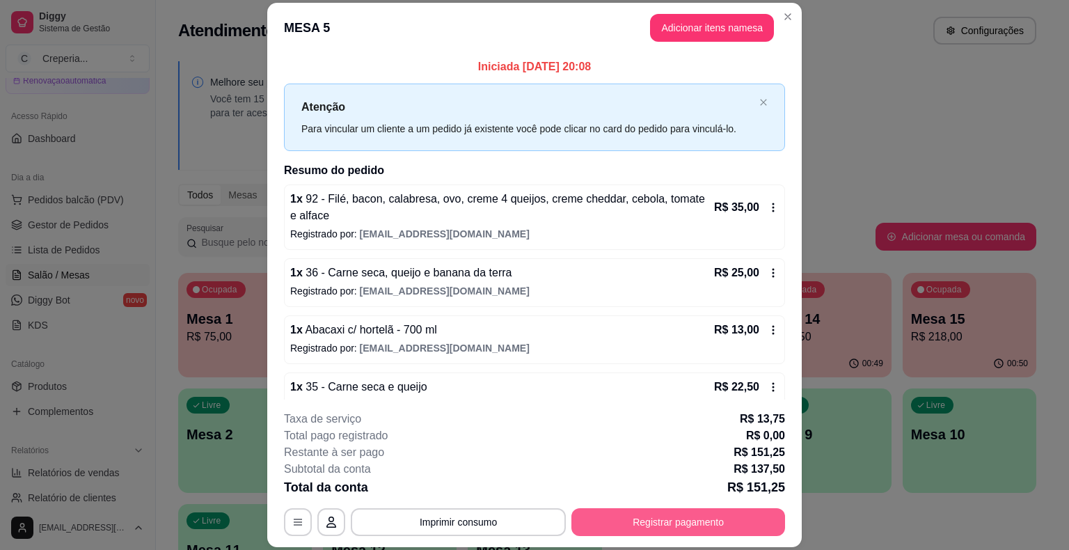
click at [704, 523] on button "Registrar pagamento" at bounding box center [679, 522] width 214 height 28
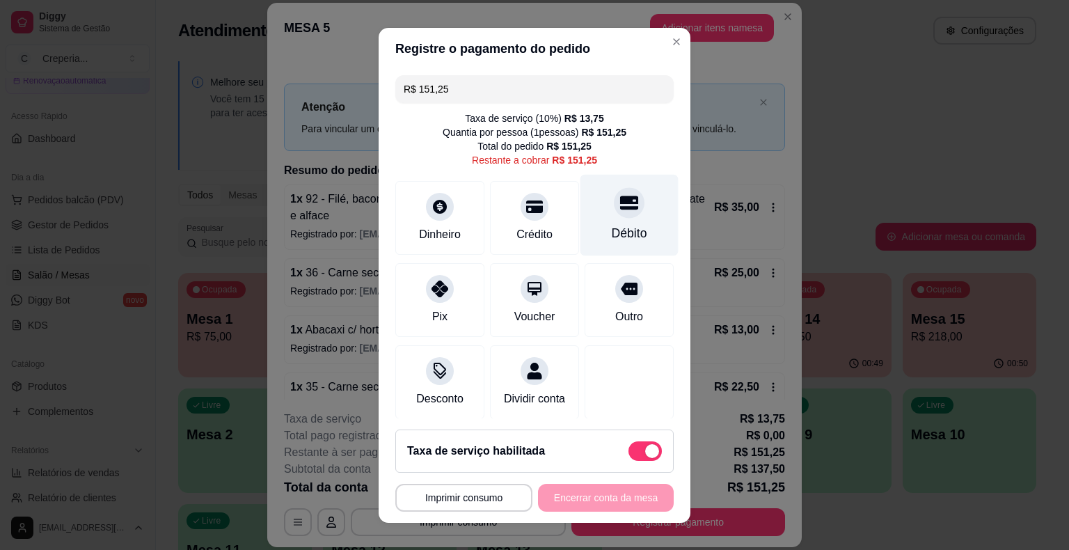
click at [623, 213] on div "Débito" at bounding box center [630, 214] width 98 height 81
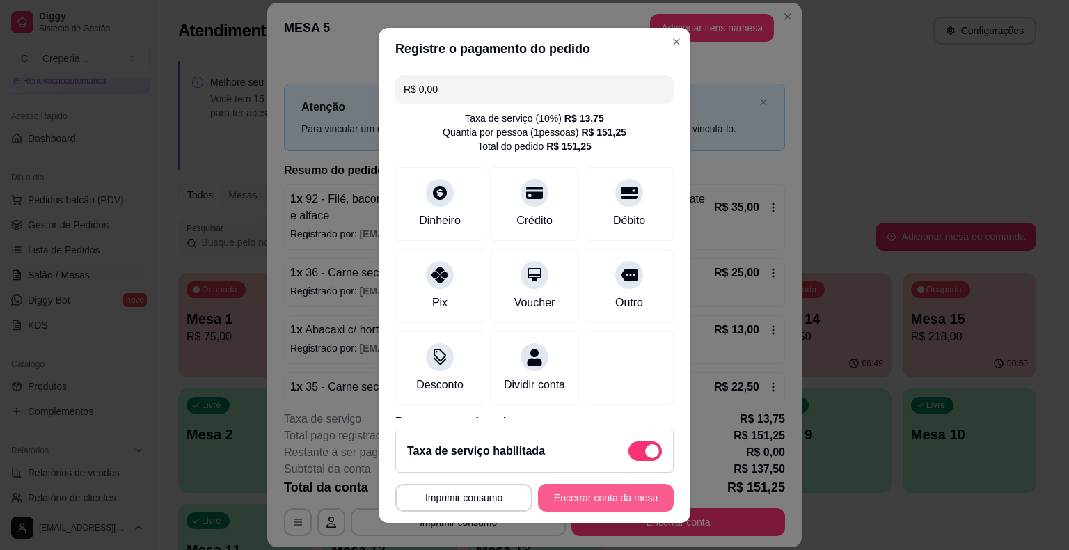
click at [607, 491] on button "Encerrar conta da mesa" at bounding box center [606, 498] width 136 height 28
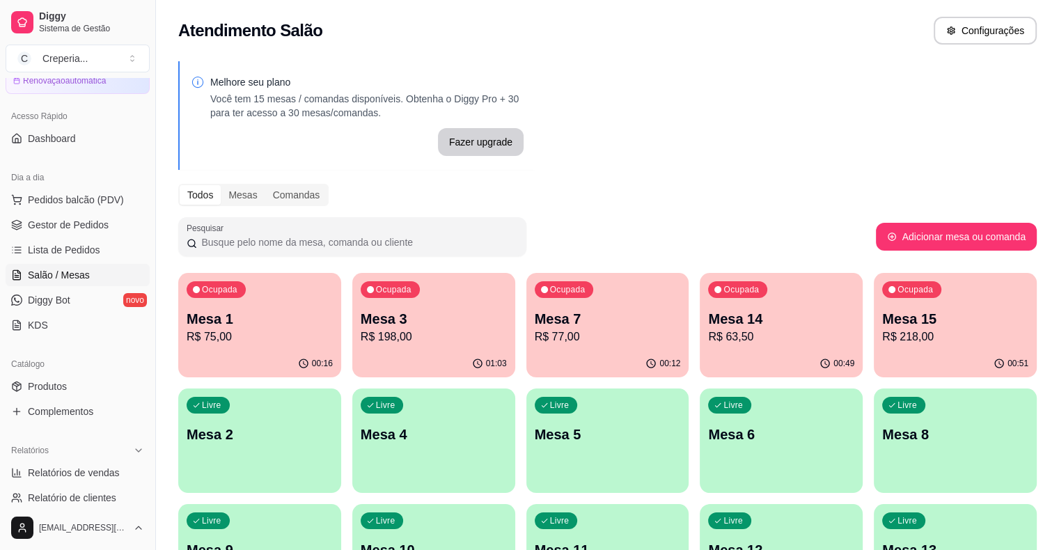
click at [874, 352] on div "00:51" at bounding box center [955, 363] width 163 height 27
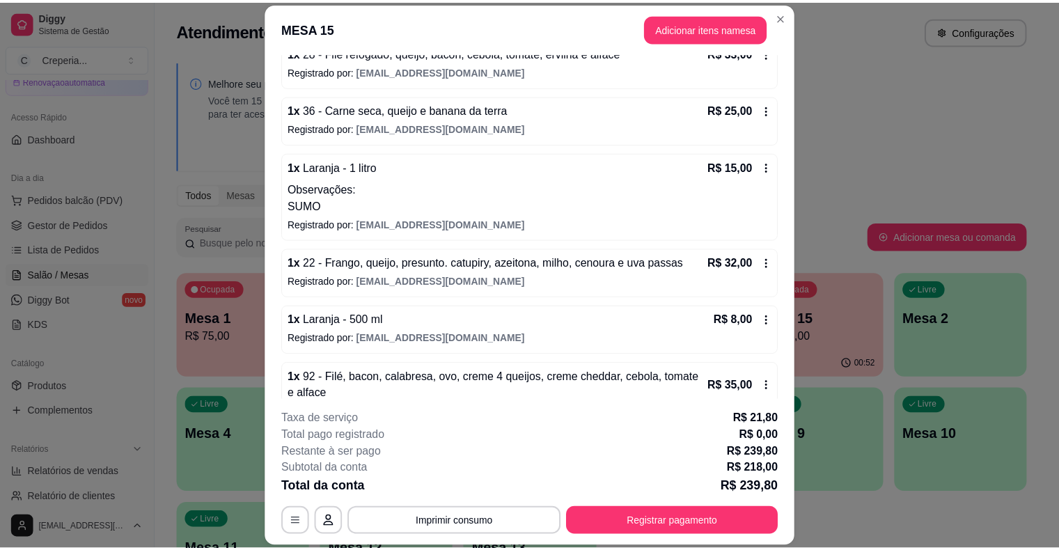
scroll to position [251, 0]
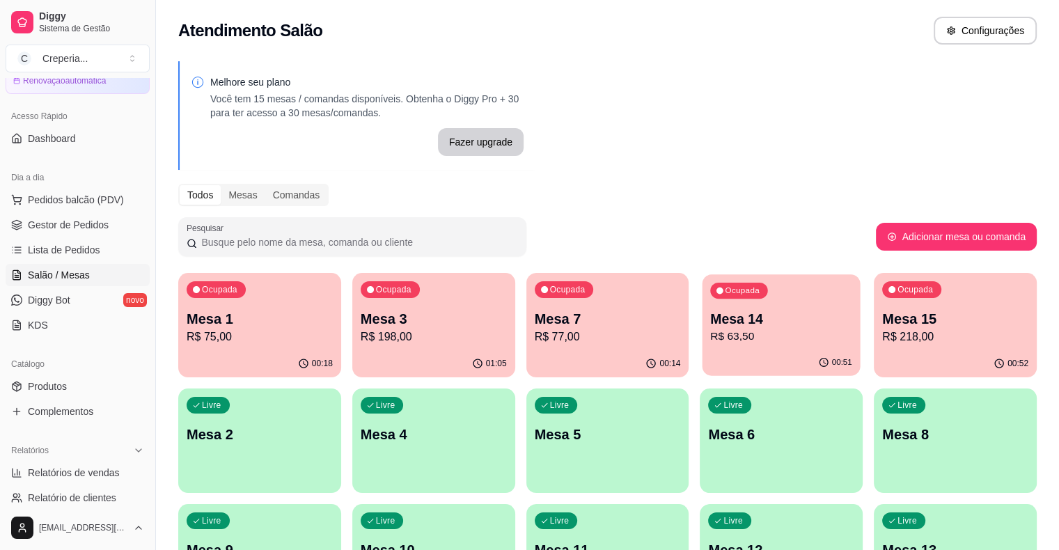
click at [711, 323] on p "Mesa 14" at bounding box center [782, 319] width 142 height 19
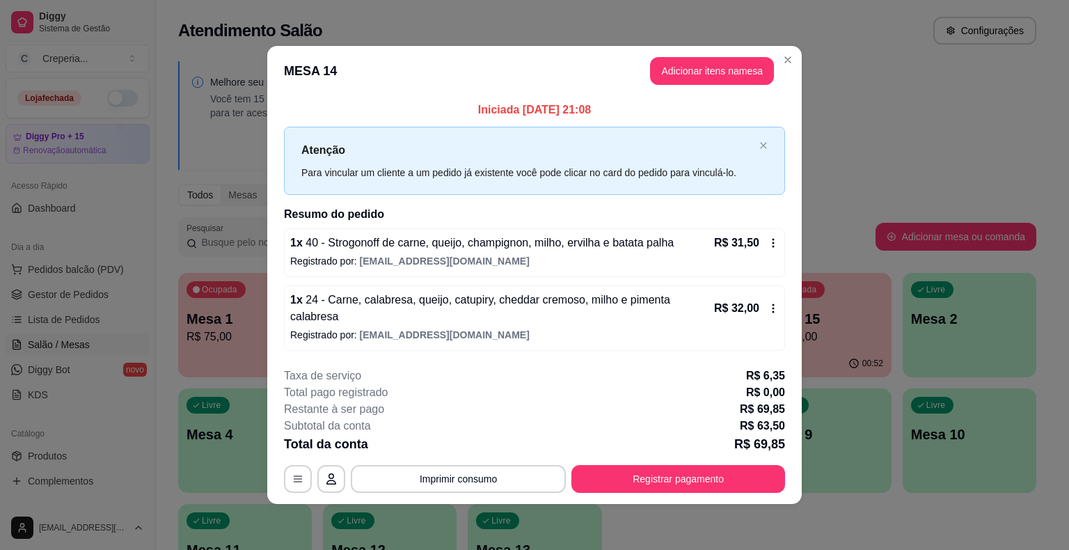
scroll to position [70, 0]
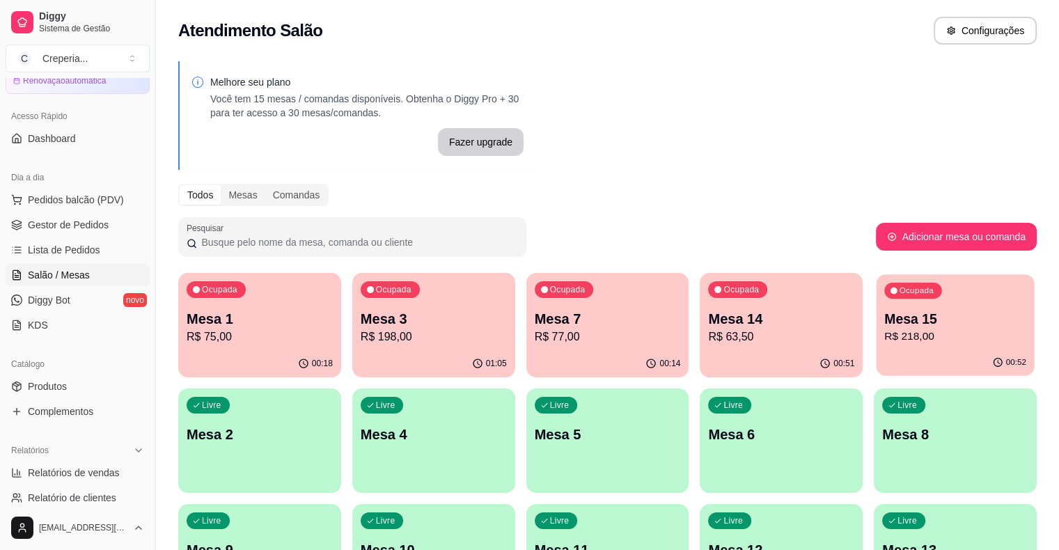
click at [884, 333] on p "R$ 218,00" at bounding box center [955, 337] width 142 height 16
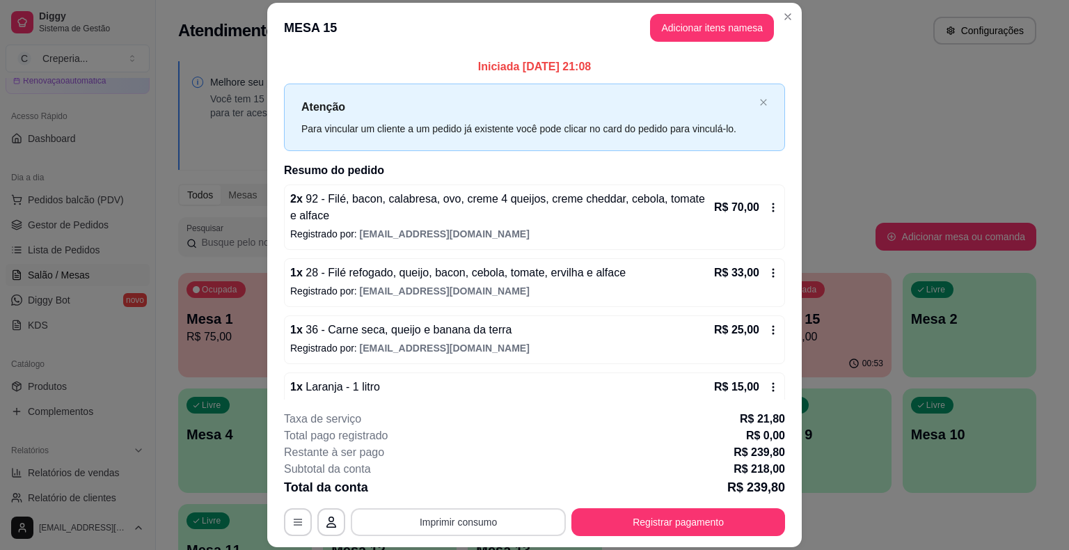
click at [443, 528] on button "Imprimir consumo" at bounding box center [458, 522] width 215 height 28
click at [443, 494] on button "IMPRESSORA" at bounding box center [457, 490] width 97 height 22
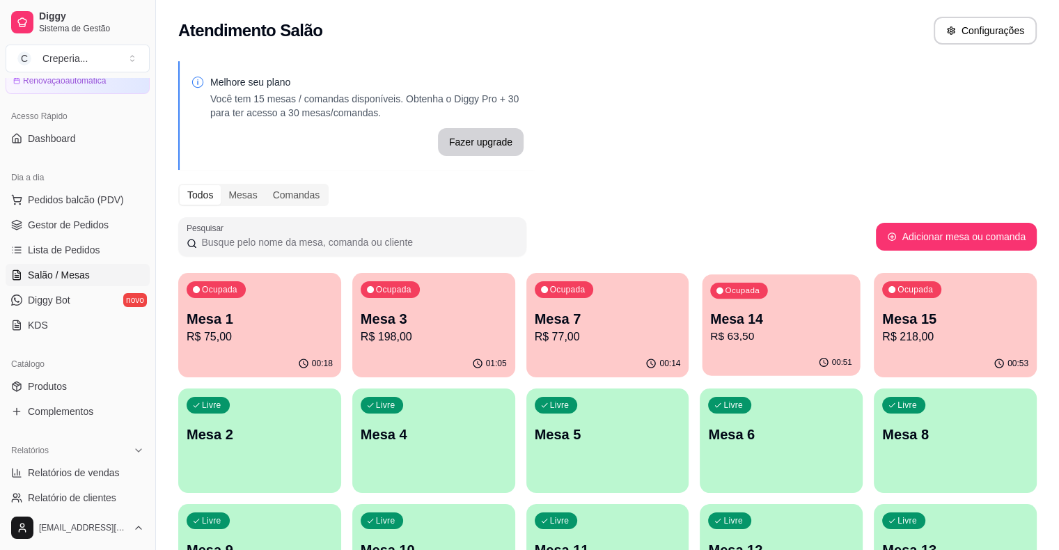
click at [711, 327] on p "Mesa 14" at bounding box center [782, 319] width 142 height 19
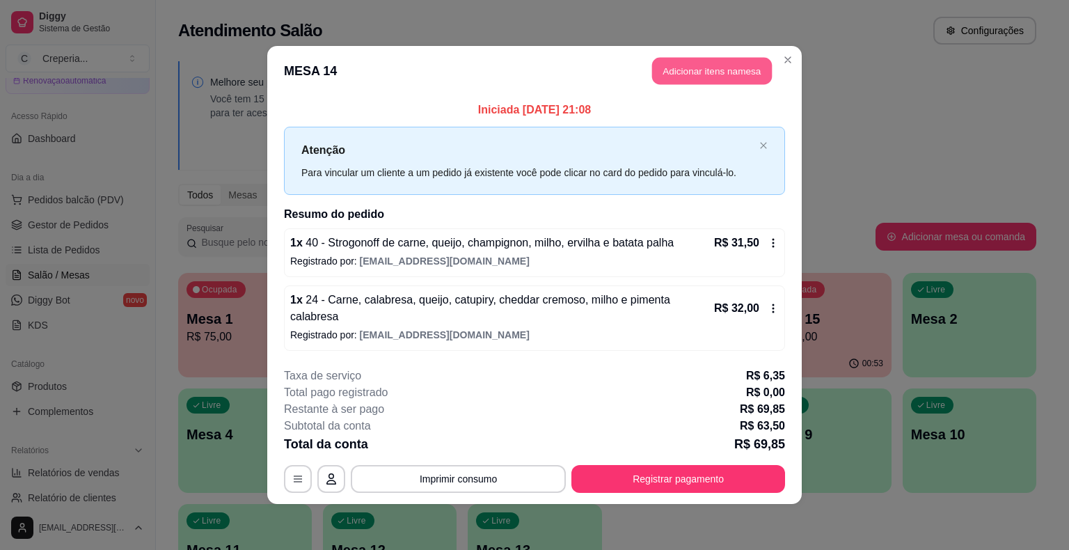
click at [671, 85] on button "Adicionar itens na mesa" at bounding box center [712, 71] width 120 height 27
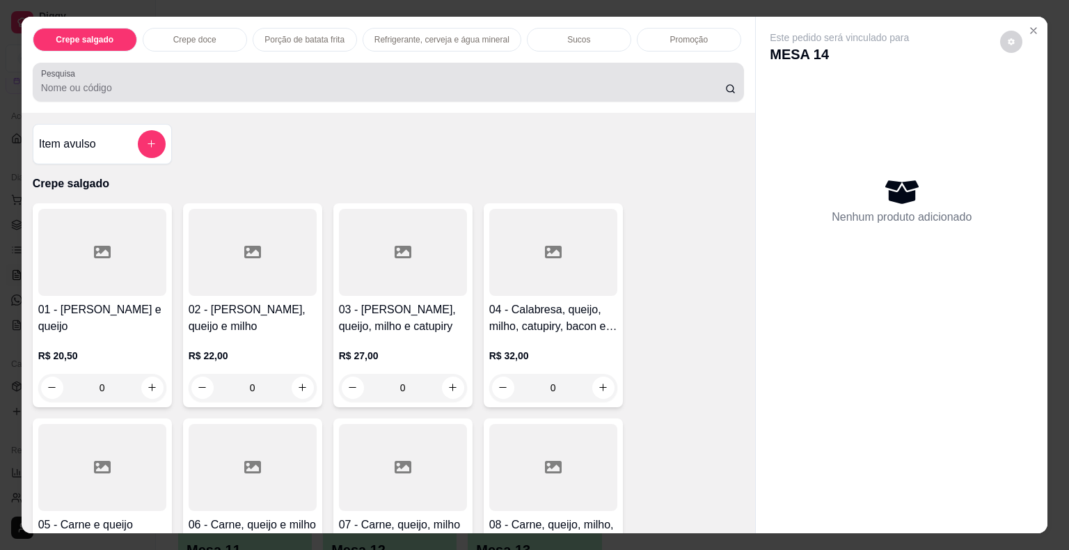
click at [221, 85] on input "Pesquisa" at bounding box center [383, 88] width 684 height 14
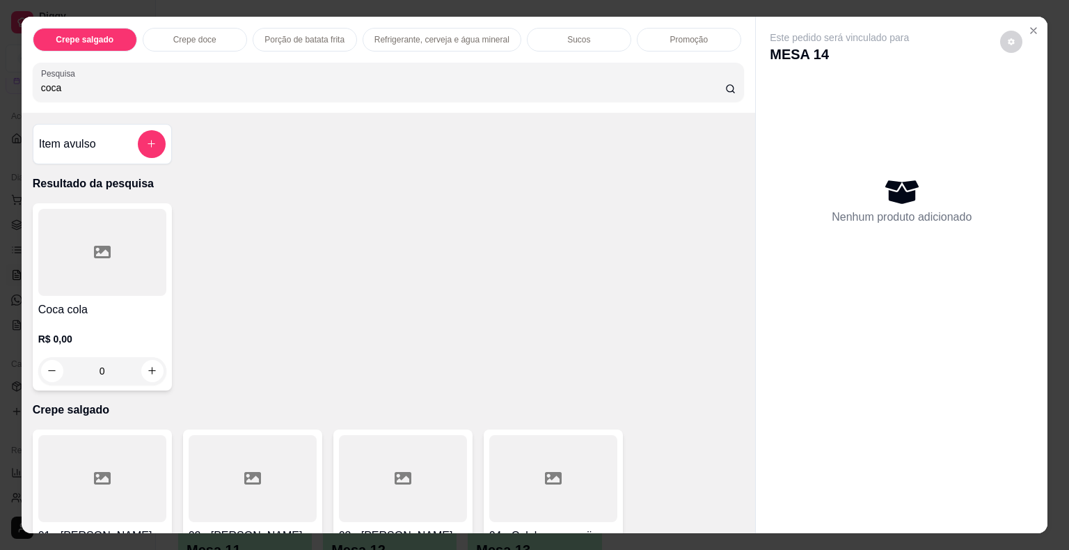
type input "coca"
click at [121, 254] on div at bounding box center [102, 252] width 128 height 87
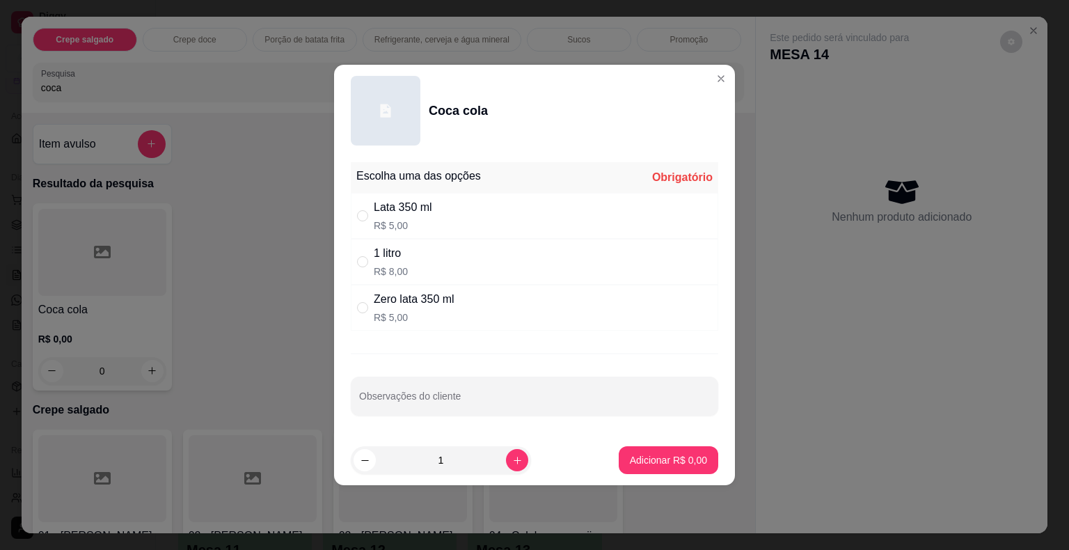
click at [402, 215] on div "Lata 350 ml" at bounding box center [403, 207] width 58 height 17
radio input "true"
click at [672, 469] on button "Adicionar R$ 5,00" at bounding box center [669, 460] width 100 height 28
type input "1"
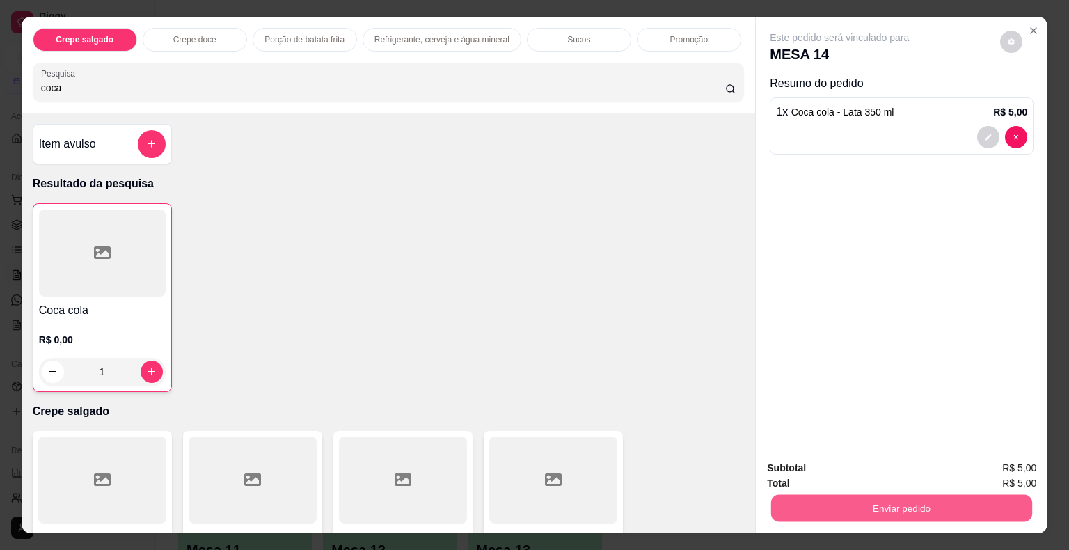
click at [826, 513] on button "Enviar pedido" at bounding box center [901, 508] width 261 height 27
click at [812, 474] on button "Não registrar e enviar pedido" at bounding box center [855, 469] width 145 height 26
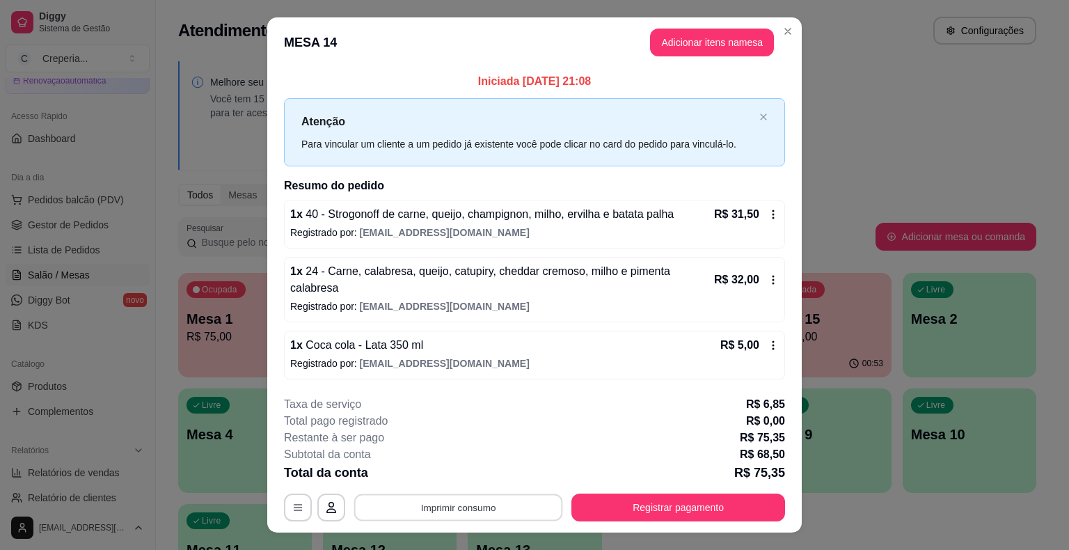
click at [507, 503] on button "Imprimir consumo" at bounding box center [458, 507] width 209 height 27
click at [473, 470] on button "IMPRESSORA" at bounding box center [457, 466] width 97 height 22
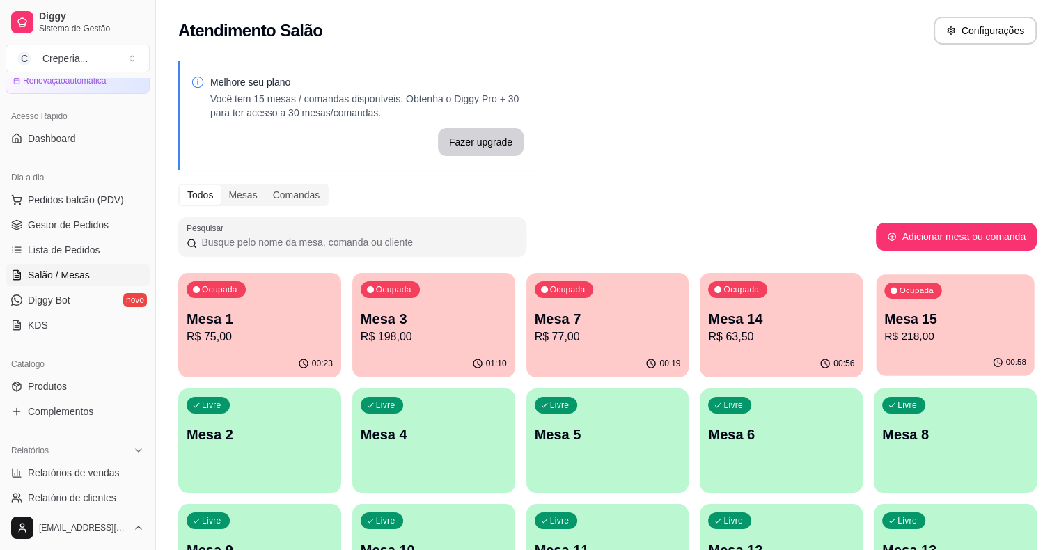
click at [884, 319] on p "Mesa 15" at bounding box center [955, 319] width 142 height 19
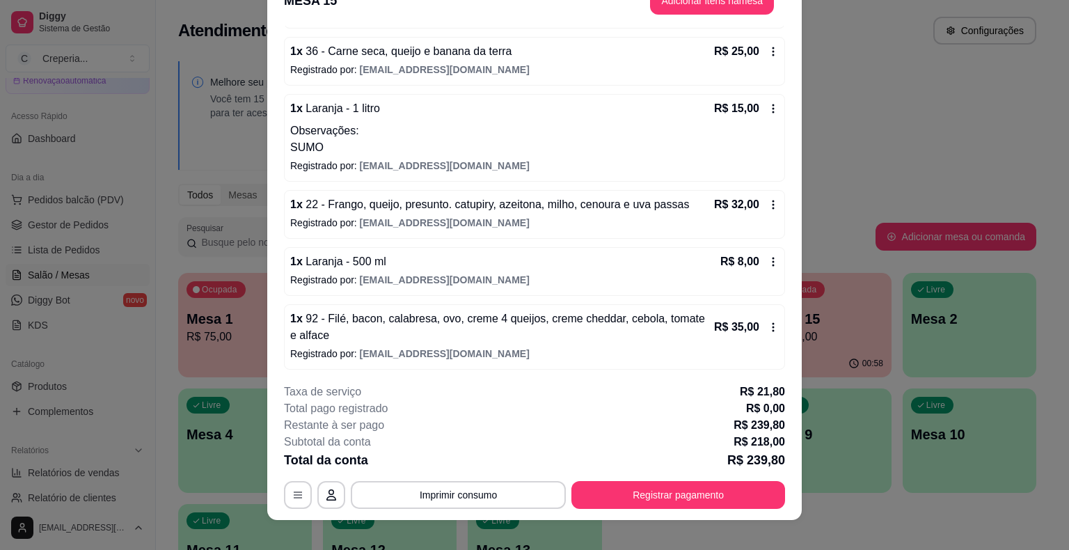
scroll to position [42, 0]
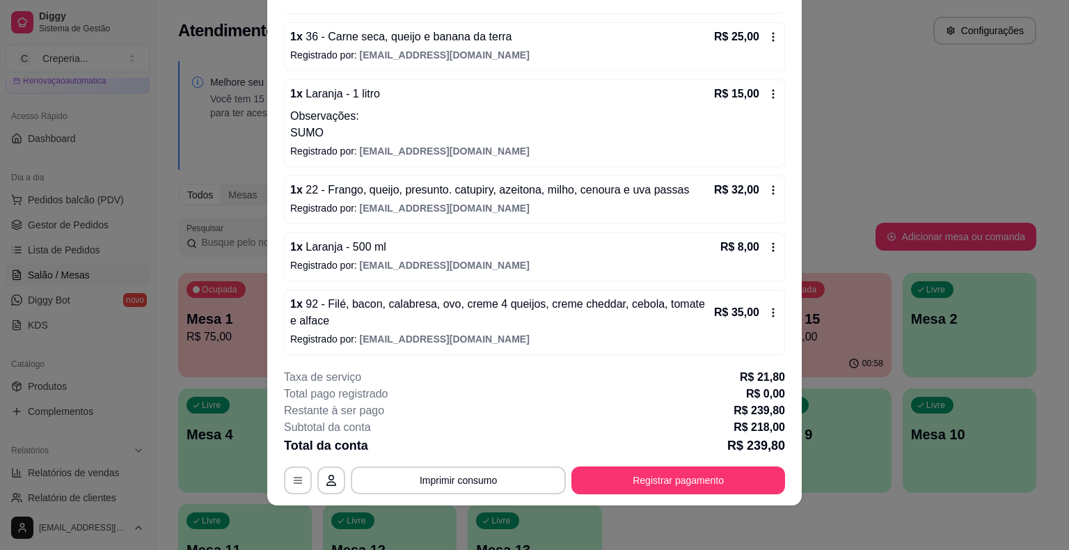
click at [768, 314] on icon at bounding box center [773, 312] width 11 height 11
click at [767, 304] on div "1 x 92 - Filé, bacon, calabresa, ovo, creme 4 queijos, creme cheddar, cebola, t…" at bounding box center [534, 322] width 501 height 65
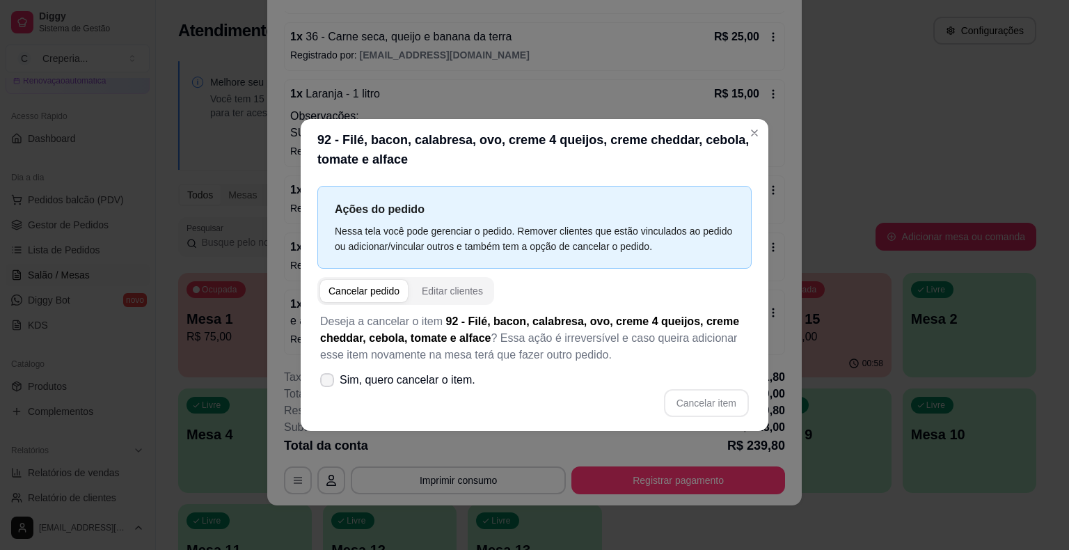
click at [336, 380] on label "Sim, quero cancelar o item." at bounding box center [398, 380] width 166 height 28
click at [329, 383] on input "Sim, quero cancelar o item." at bounding box center [324, 387] width 9 height 9
checkbox input "true"
click at [693, 398] on button "Cancelar item" at bounding box center [706, 403] width 83 height 27
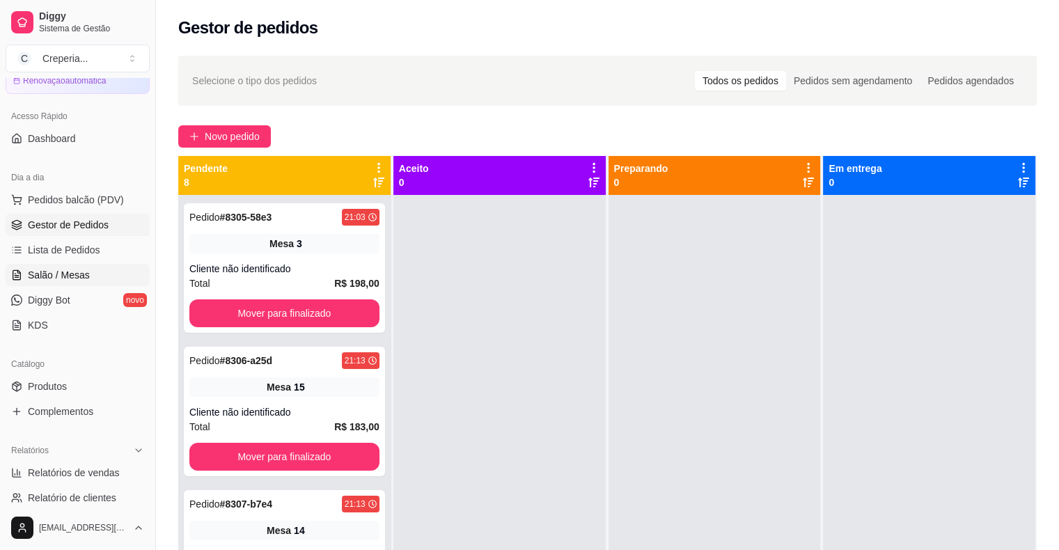
click at [45, 270] on span "Salão / Mesas" at bounding box center [59, 275] width 62 height 14
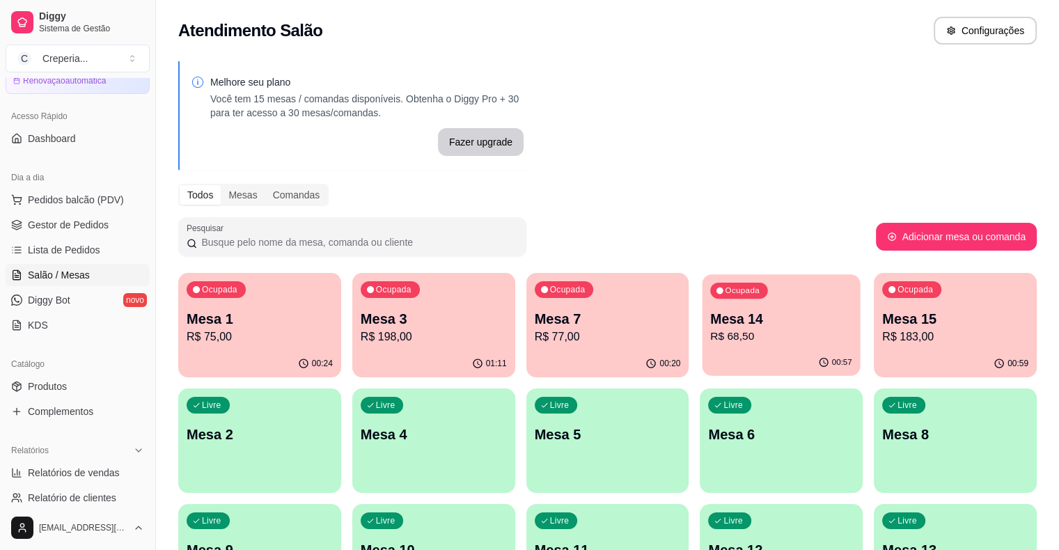
click at [702, 308] on div "Ocupada Mesa 14 R$ 68,50" at bounding box center [781, 311] width 158 height 75
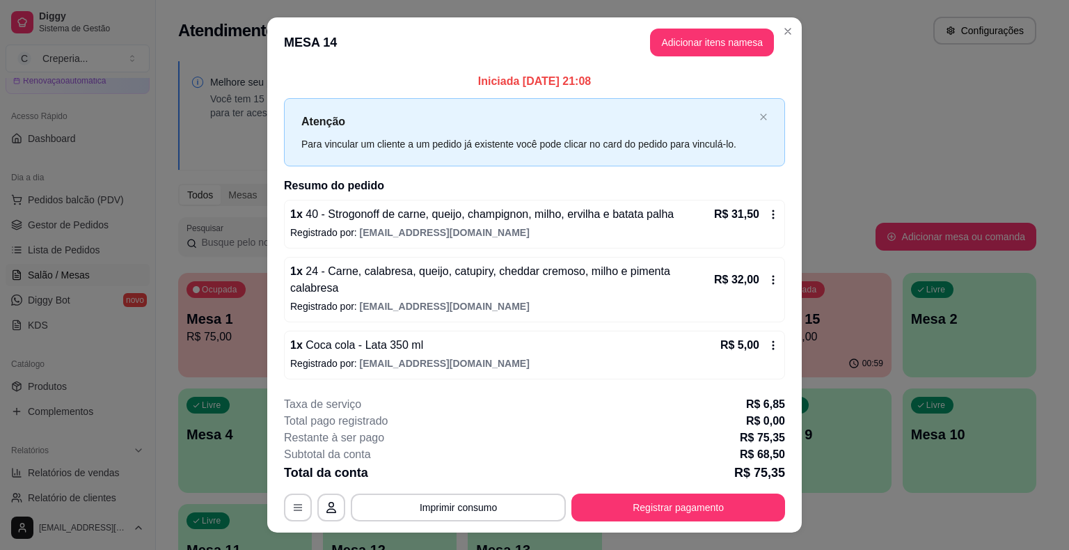
click at [771, 220] on icon at bounding box center [773, 214] width 11 height 11
click at [773, 219] on icon at bounding box center [774, 214] width 2 height 9
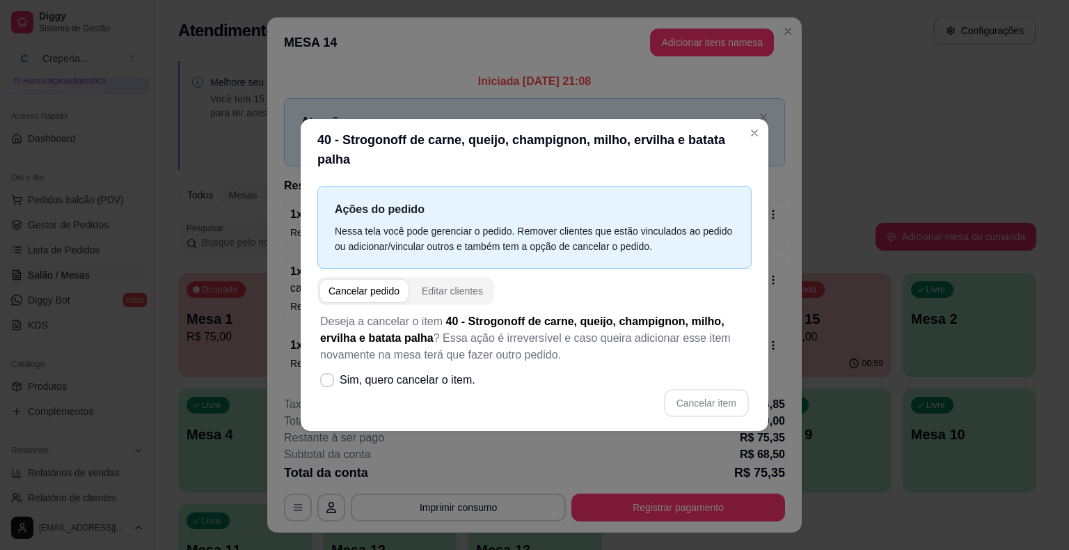
click at [368, 291] on span "button" at bounding box center [364, 291] width 88 height 22
click at [337, 370] on label "Sim, quero cancelar o item." at bounding box center [398, 380] width 166 height 28
click at [329, 383] on input "Sim, quero cancelar o item." at bounding box center [324, 387] width 9 height 9
checkbox input "true"
click at [695, 393] on button "Cancelar item" at bounding box center [706, 403] width 83 height 27
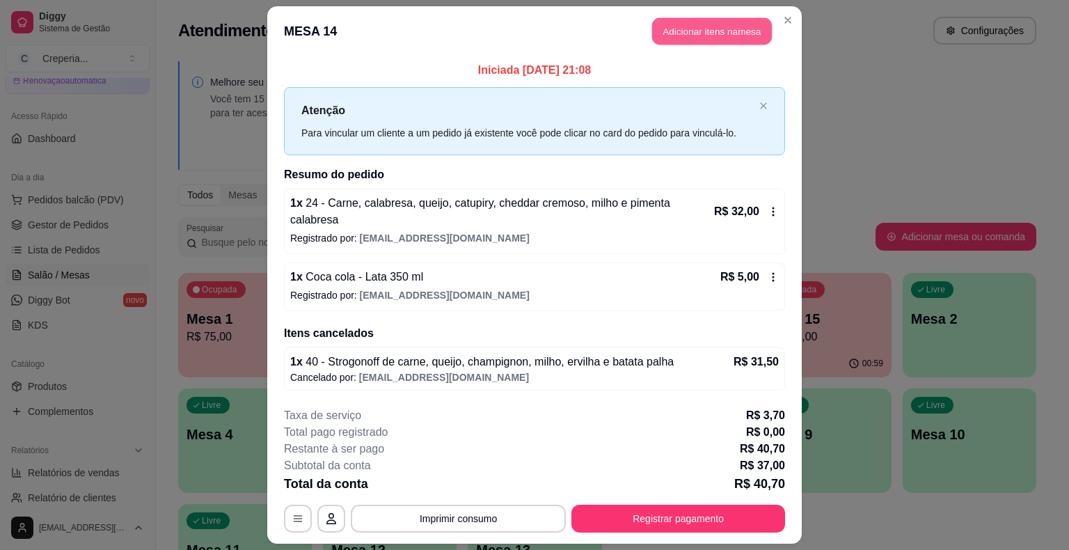
click at [713, 38] on button "Adicionar itens na mesa" at bounding box center [712, 31] width 120 height 27
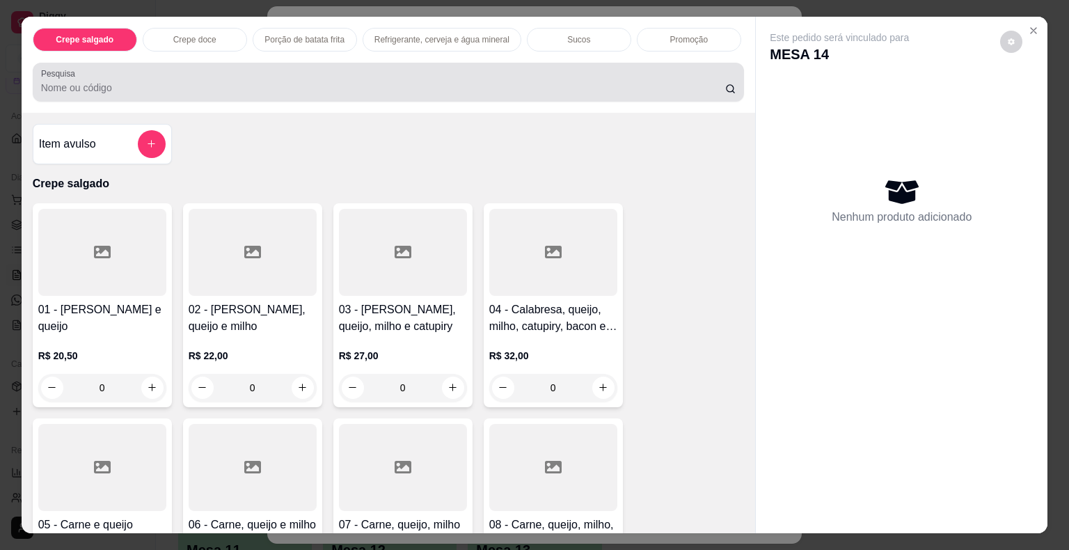
click at [53, 88] on input "Pesquisa" at bounding box center [383, 88] width 684 height 14
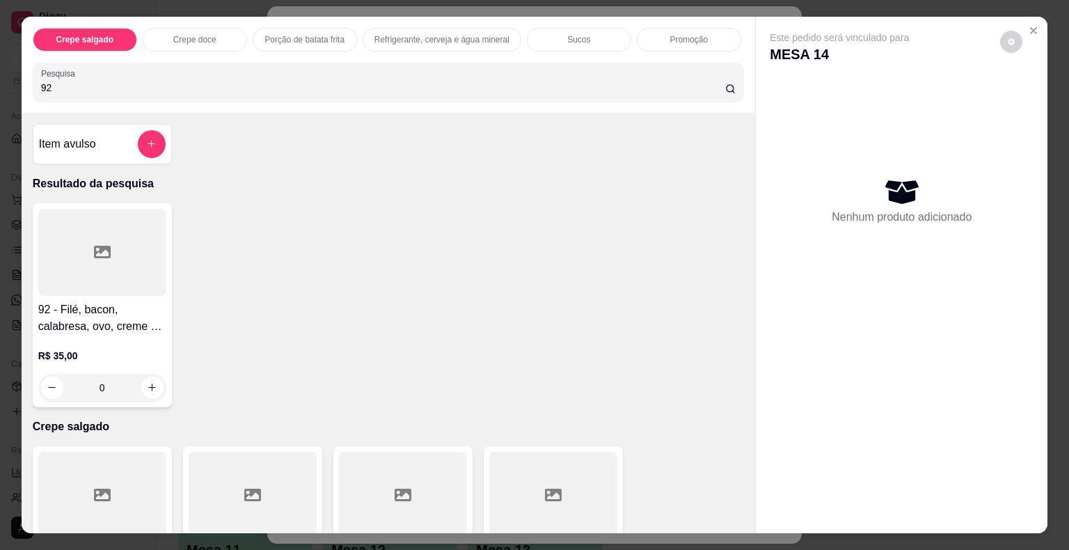
type input "92"
click at [93, 265] on div at bounding box center [102, 252] width 128 height 87
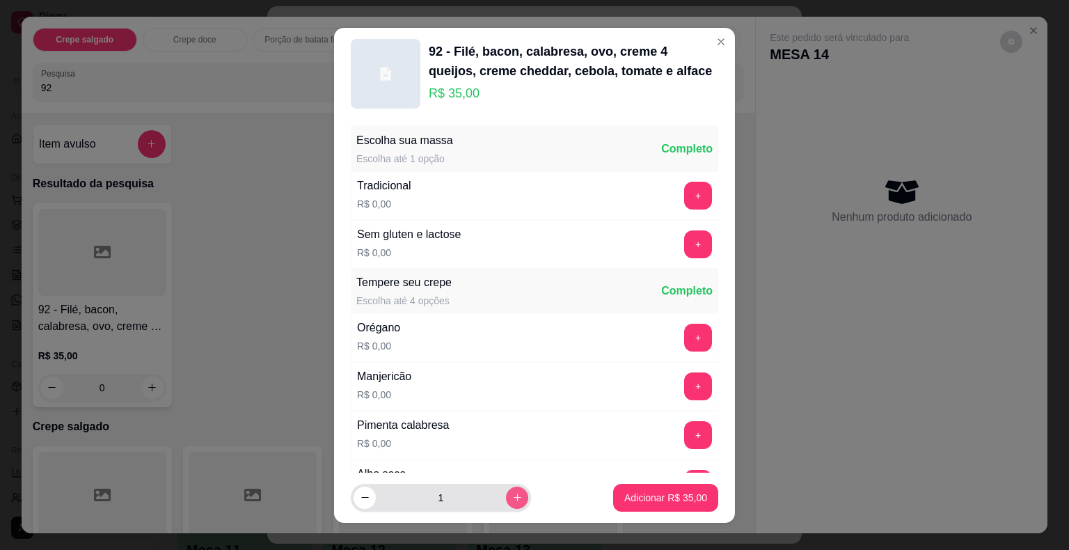
click at [506, 498] on button "increase-product-quantity" at bounding box center [517, 498] width 22 height 22
type input "2"
click at [613, 505] on button "Adicionar R$ 70,00" at bounding box center [665, 498] width 105 height 28
type input "2"
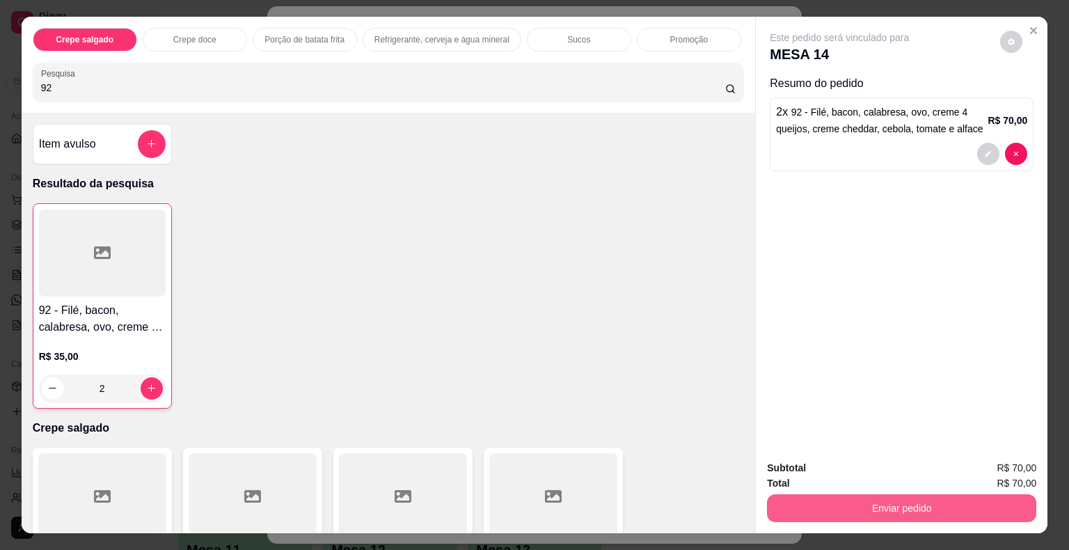
click at [894, 511] on button "Enviar pedido" at bounding box center [901, 508] width 269 height 28
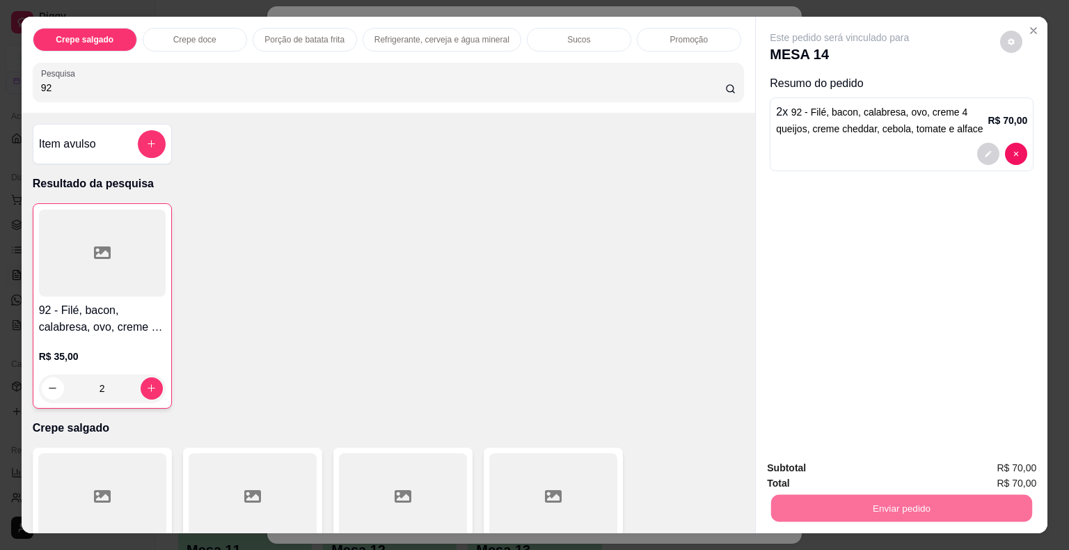
click at [849, 466] on button "Não registrar e enviar pedido" at bounding box center [855, 469] width 145 height 26
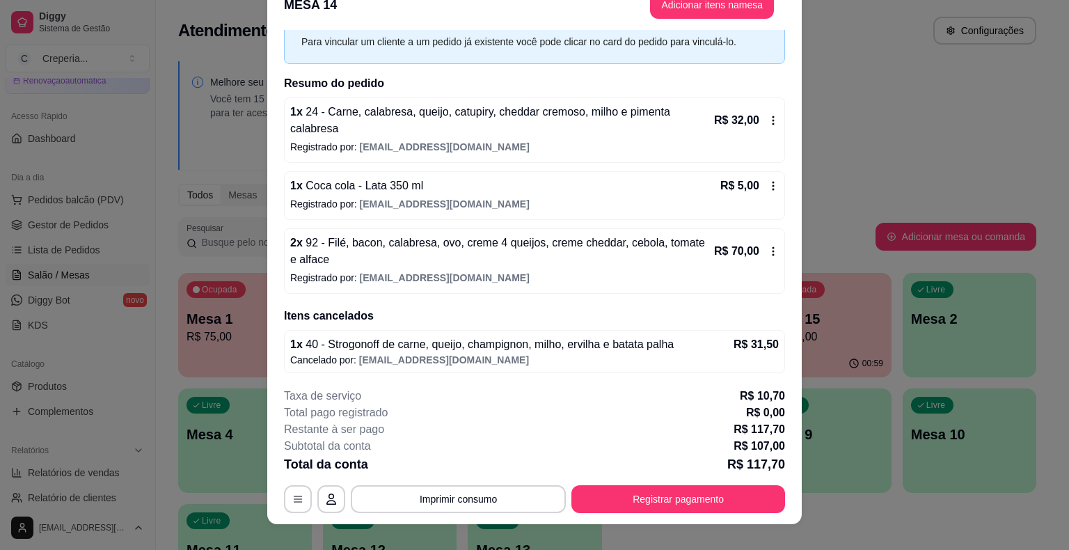
scroll to position [42, 0]
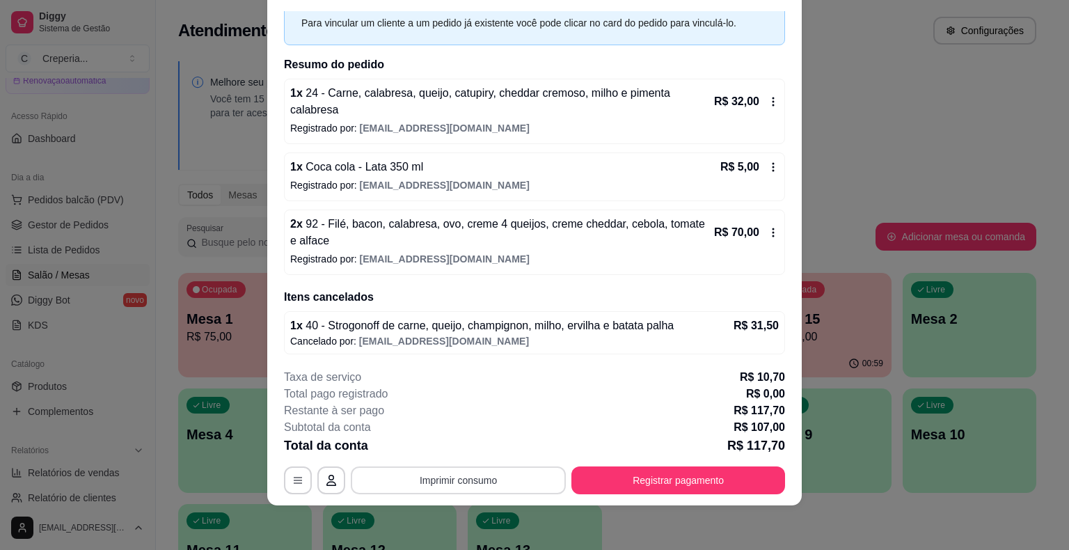
click at [406, 483] on button "Imprimir consumo" at bounding box center [458, 480] width 215 height 28
click at [425, 452] on button "IMPRESSORA" at bounding box center [457, 448] width 97 height 22
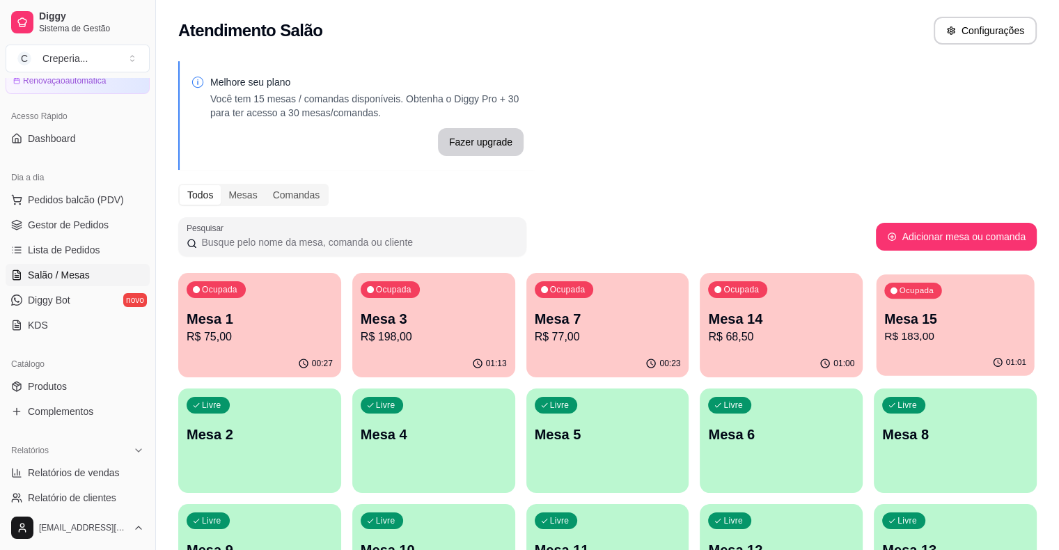
click at [884, 316] on p "Mesa 15" at bounding box center [955, 319] width 142 height 19
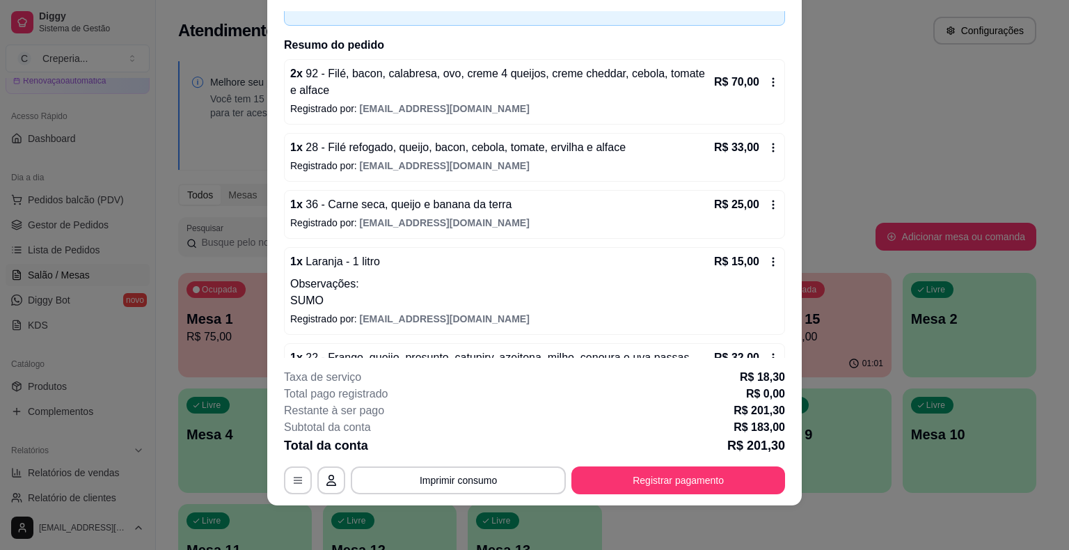
scroll to position [0, 0]
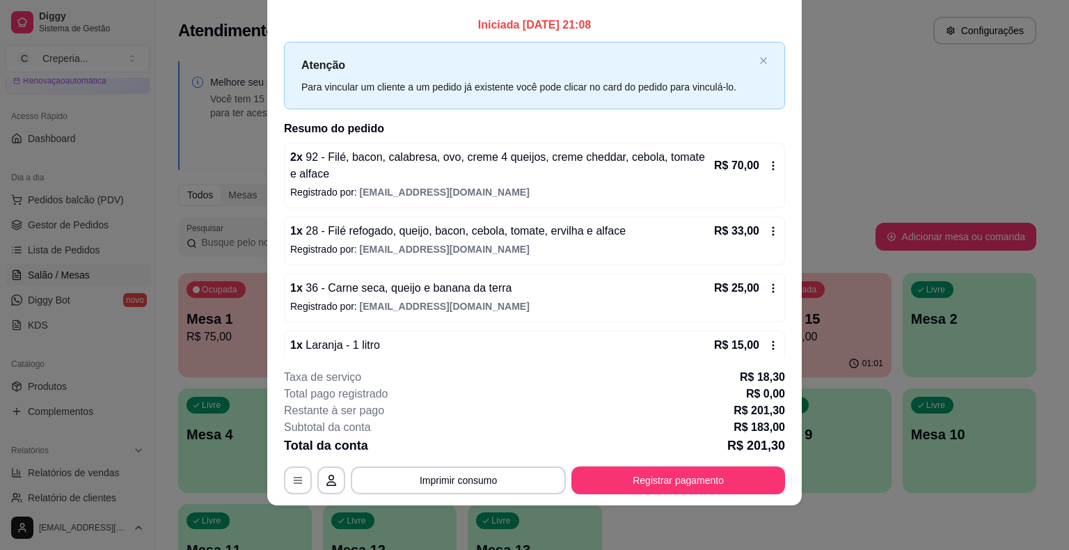
click at [446, 176] on p "2 x 92 - Filé, bacon, calabresa, ovo, creme 4 queijos, creme cheddar, cebola, t…" at bounding box center [500, 165] width 421 height 33
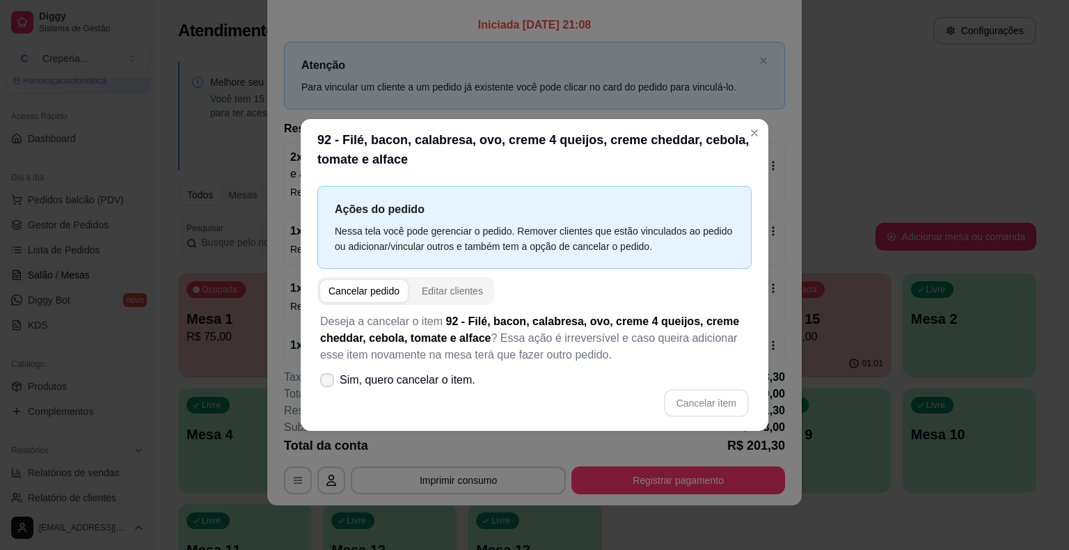
click at [386, 379] on span "Sim, quero cancelar o item." at bounding box center [408, 380] width 136 height 17
click at [329, 383] on input "Sim, quero cancelar o item." at bounding box center [324, 387] width 9 height 9
checkbox input "true"
click at [702, 405] on button "Cancelar item" at bounding box center [706, 403] width 85 height 28
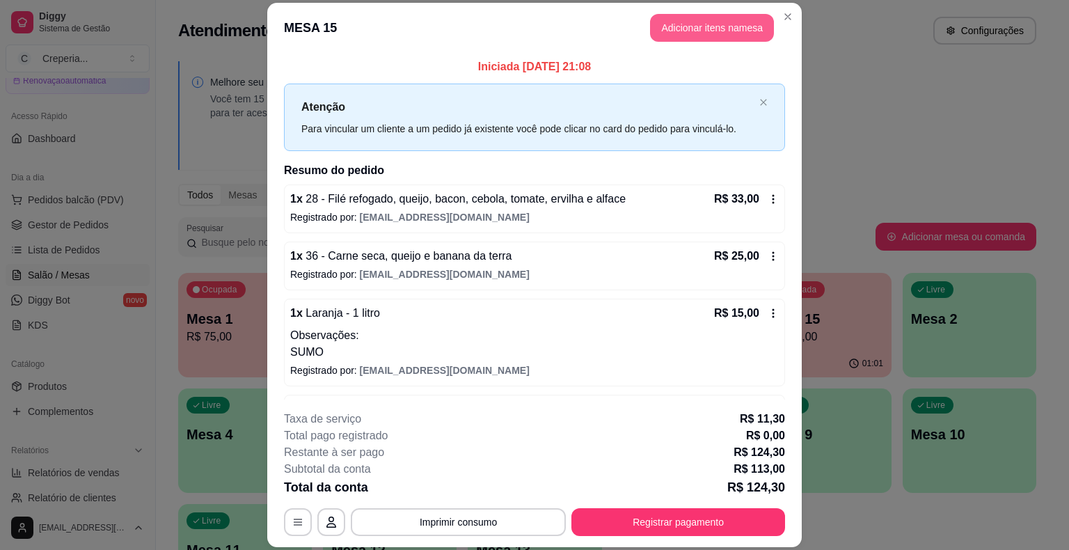
click at [710, 29] on button "Adicionar itens na mesa" at bounding box center [712, 28] width 124 height 28
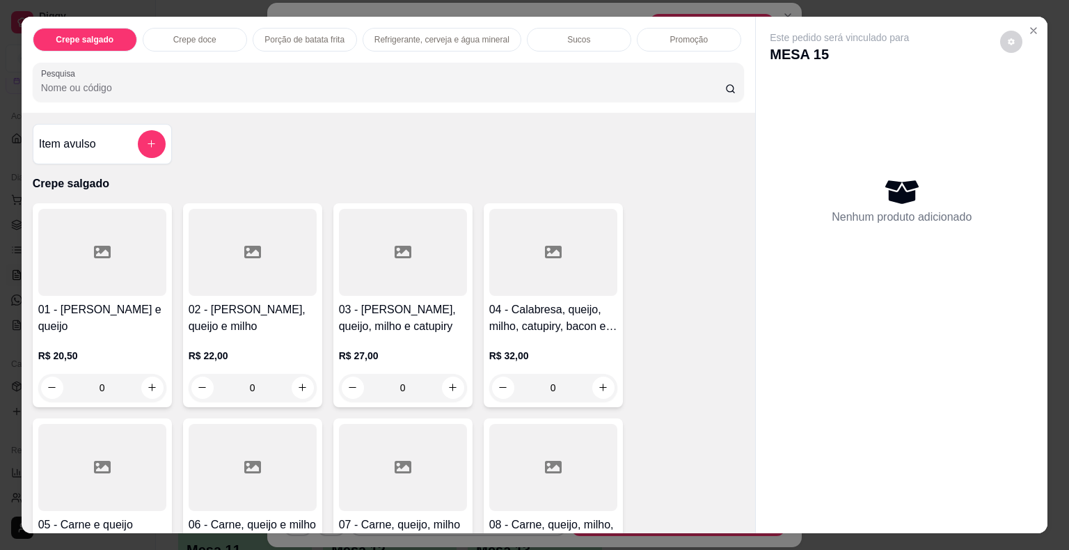
click at [320, 81] on input "Pesquisa" at bounding box center [383, 88] width 684 height 14
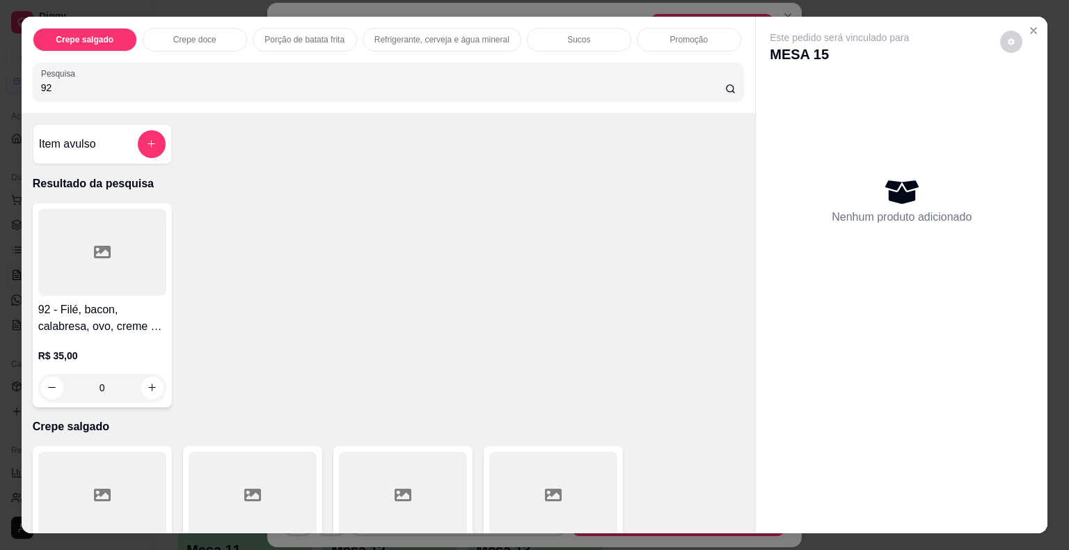
type input "92"
click at [92, 278] on div at bounding box center [102, 252] width 128 height 87
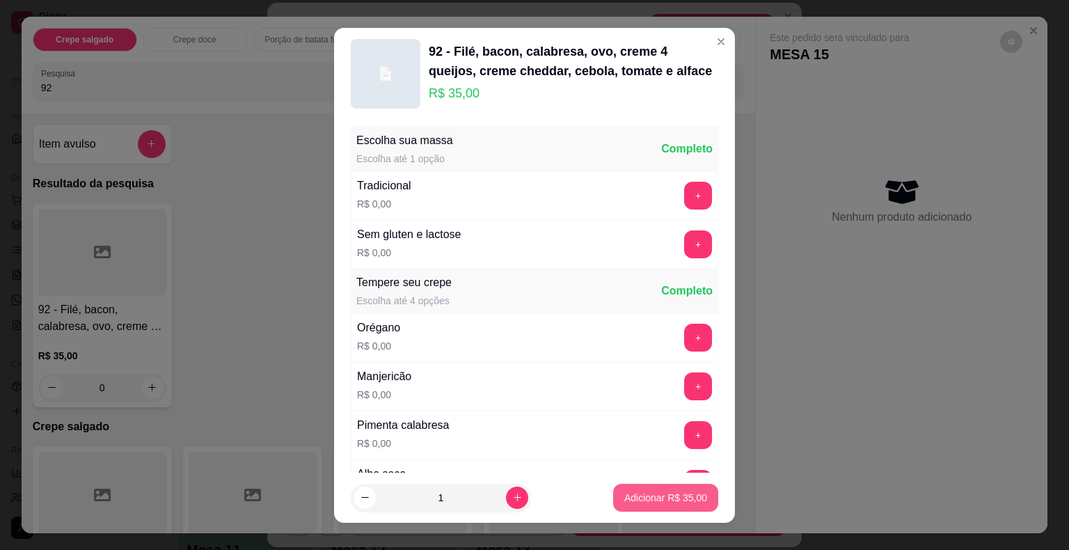
click at [620, 490] on button "Adicionar R$ 35,00" at bounding box center [665, 498] width 105 height 28
type input "1"
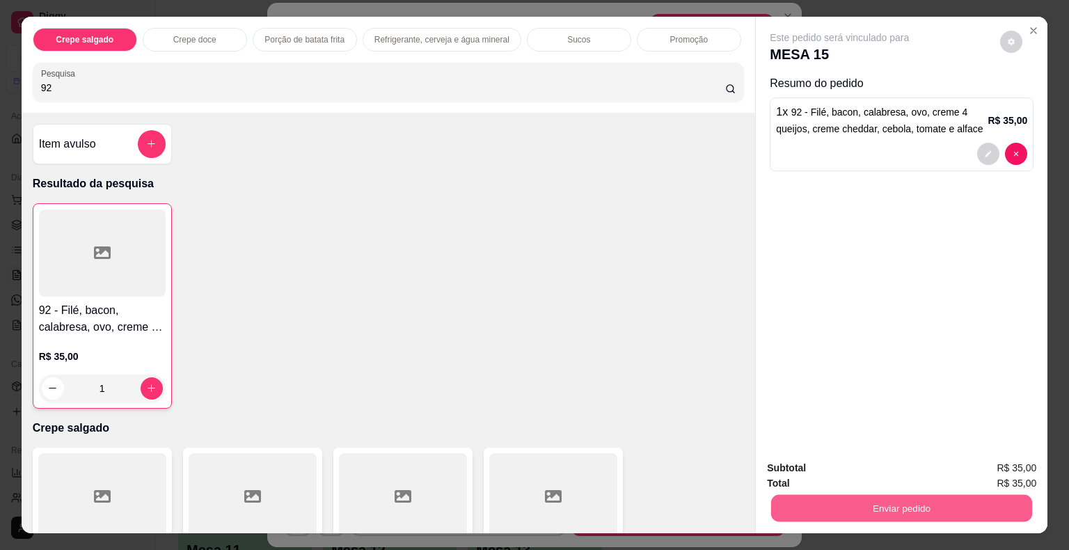
click at [783, 500] on button "Enviar pedido" at bounding box center [901, 508] width 261 height 27
click at [819, 468] on button "Não registrar e enviar pedido" at bounding box center [855, 469] width 145 height 26
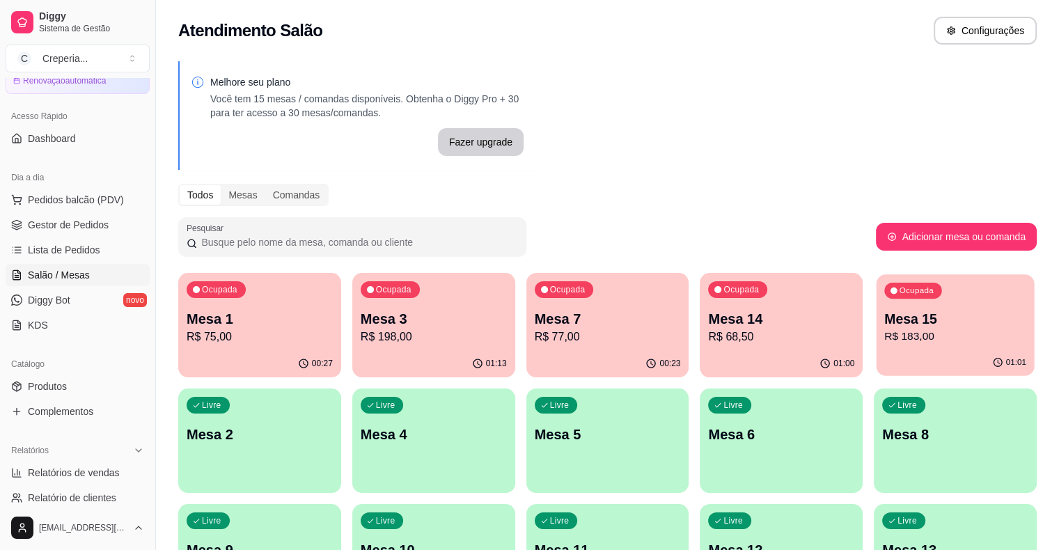
click at [884, 336] on p "R$ 183,00" at bounding box center [955, 337] width 142 height 16
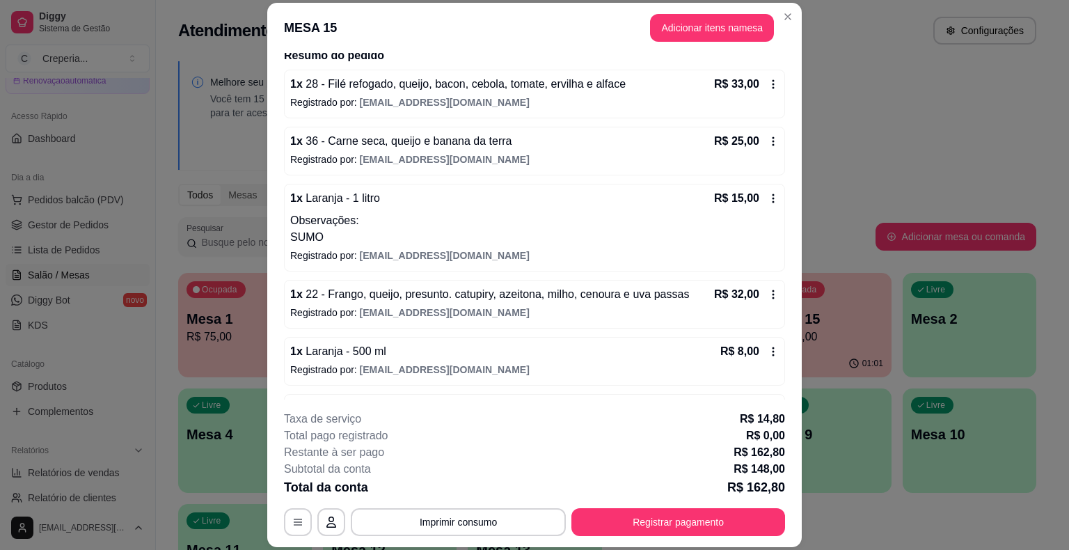
scroll to position [209, 0]
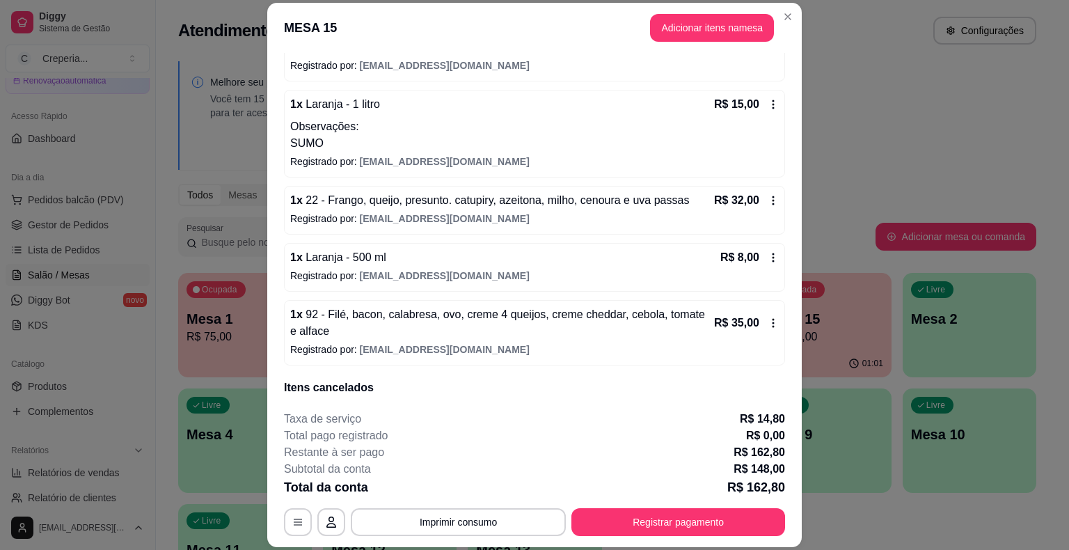
click at [510, 219] on p "Registrado por: creperia311@gmail.com" at bounding box center [534, 219] width 489 height 14
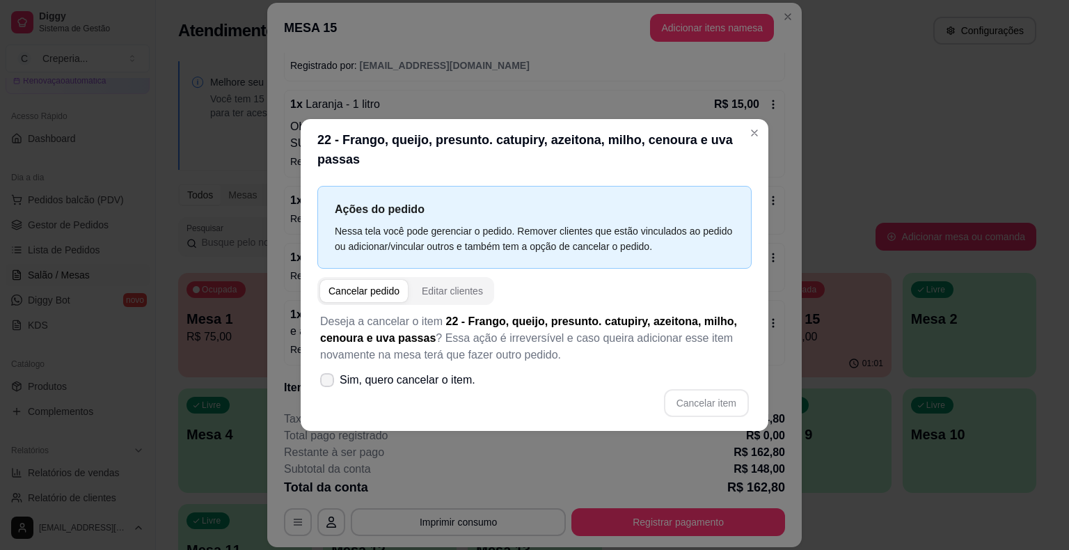
click at [388, 376] on span "Sim, quero cancelar o item." at bounding box center [408, 380] width 136 height 17
click at [329, 383] on input "Sim, quero cancelar o item." at bounding box center [324, 387] width 9 height 9
checkbox input "true"
click at [686, 402] on button "Cancelar item" at bounding box center [706, 403] width 83 height 27
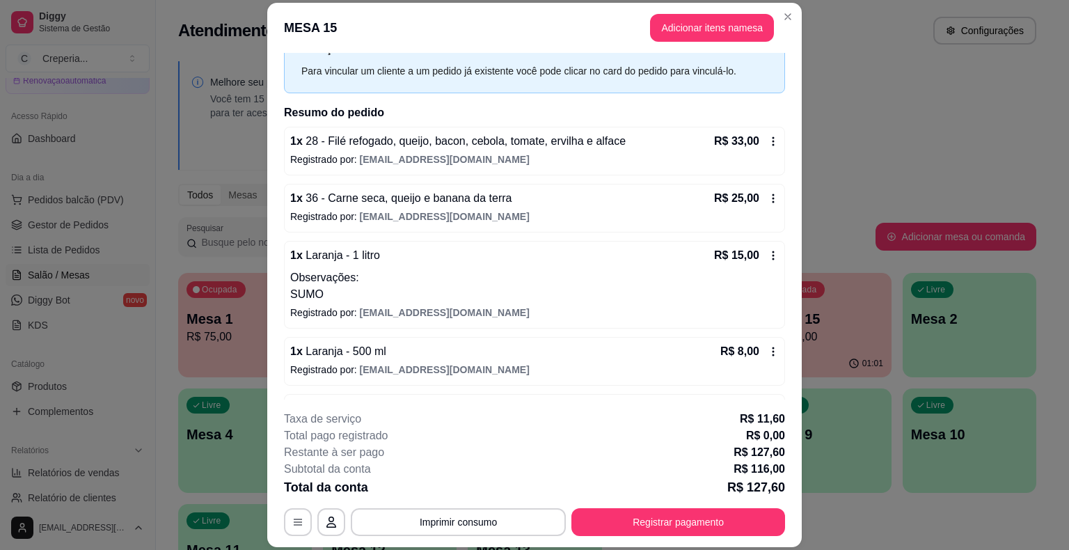
scroll to position [0, 0]
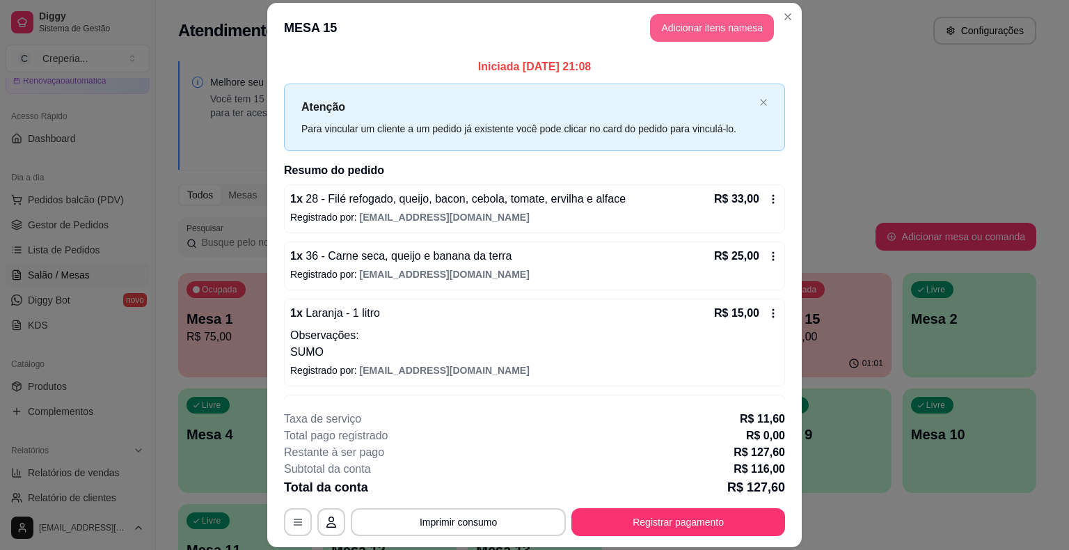
click at [718, 23] on button "Adicionar itens na mesa" at bounding box center [712, 28] width 124 height 28
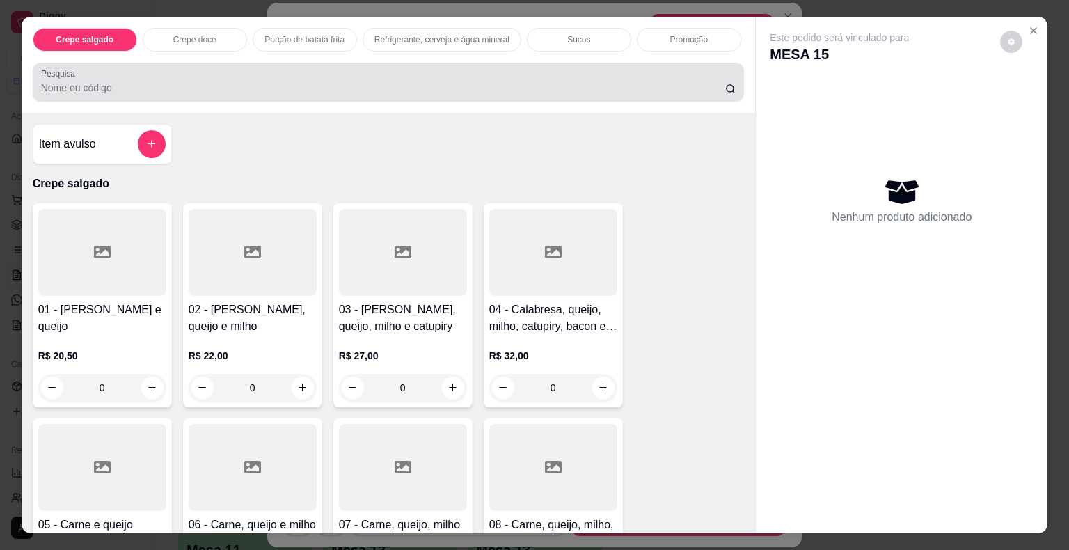
click at [321, 71] on div at bounding box center [388, 82] width 695 height 28
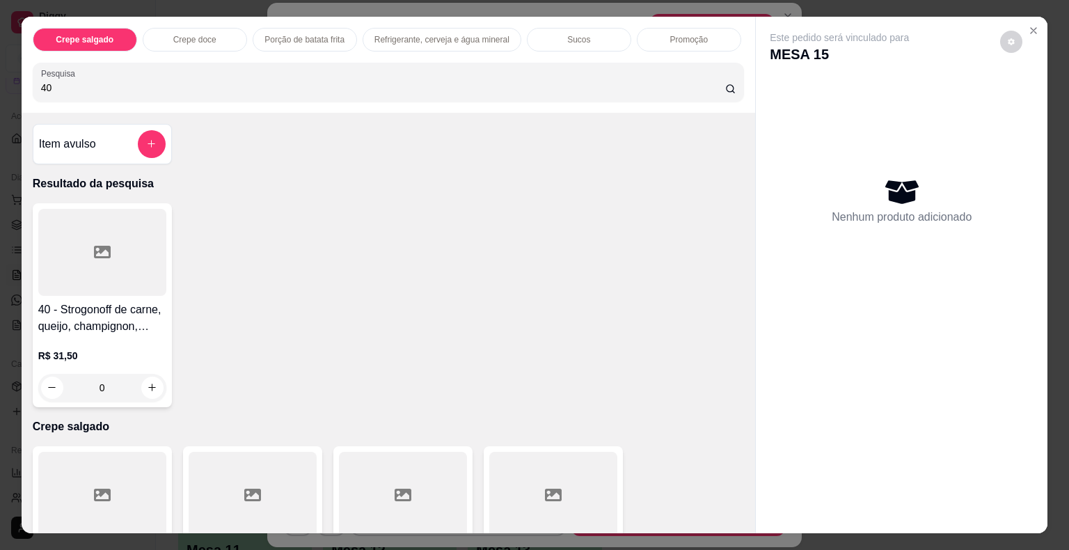
type input "40"
click at [64, 271] on div at bounding box center [102, 252] width 128 height 87
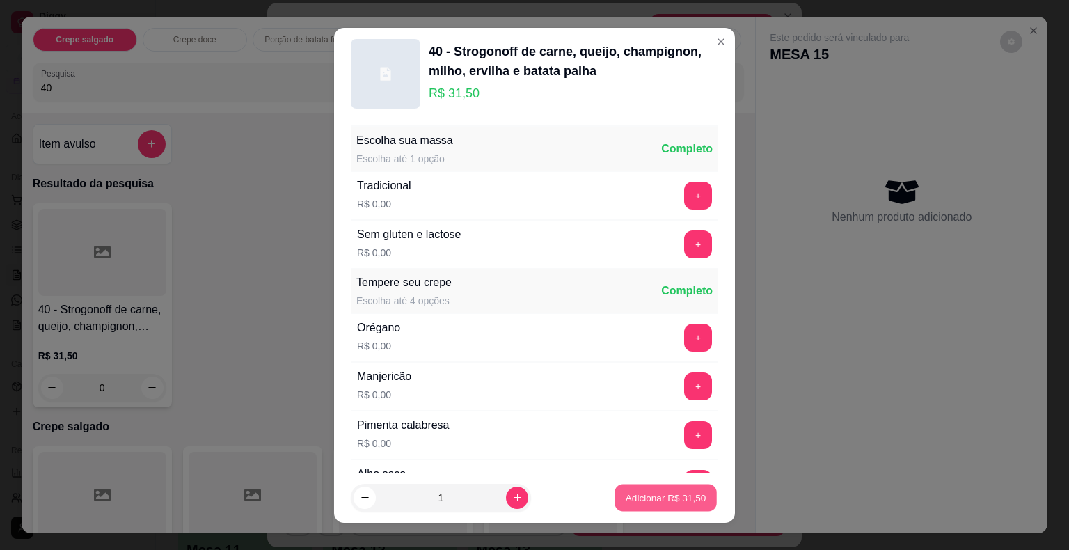
click at [630, 501] on p "Adicionar R$ 31,50" at bounding box center [666, 497] width 81 height 13
type input "1"
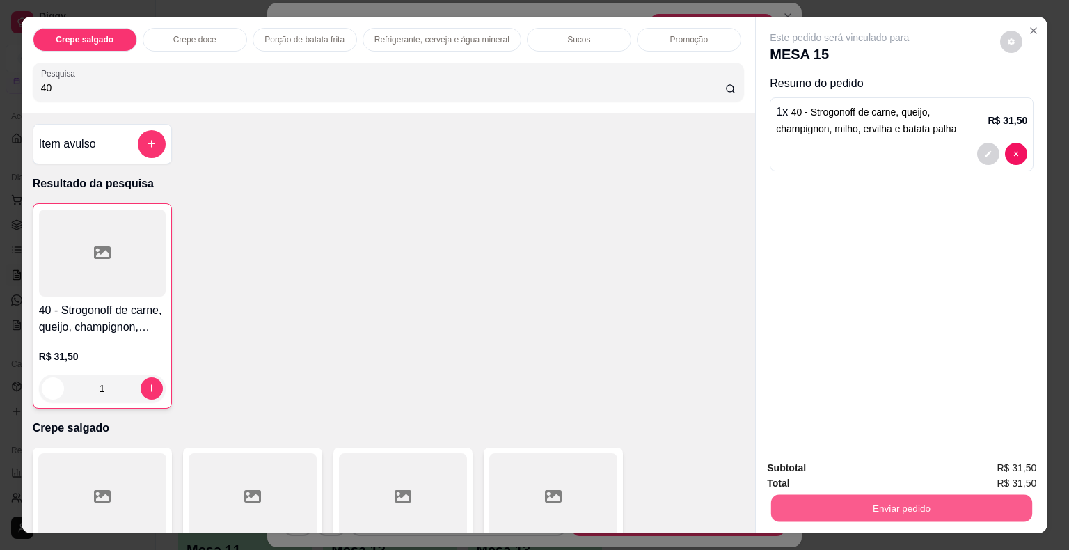
click at [859, 508] on button "Enviar pedido" at bounding box center [901, 508] width 261 height 27
click at [796, 464] on button "Não registrar e enviar pedido" at bounding box center [855, 469] width 145 height 26
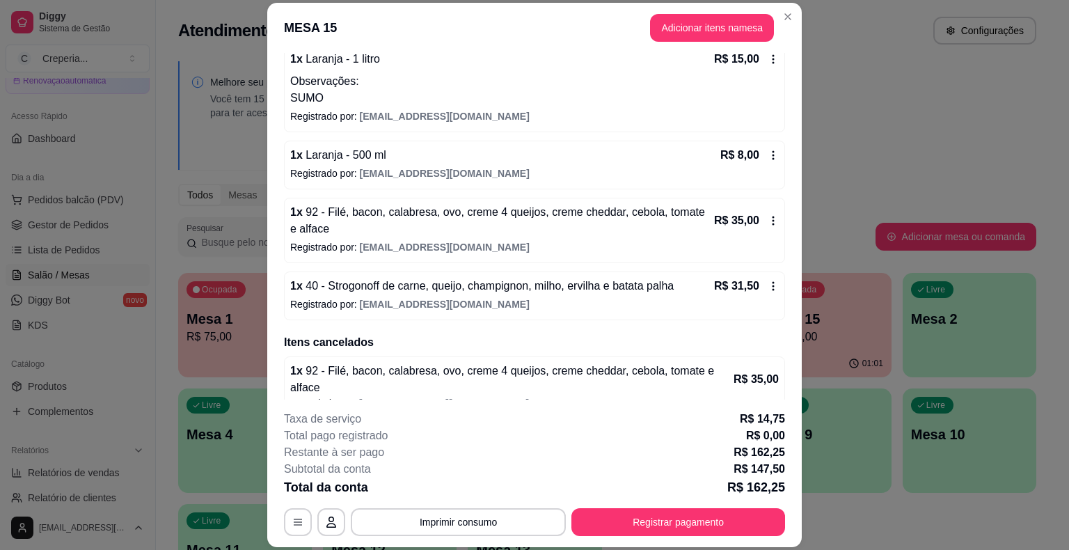
scroll to position [278, 0]
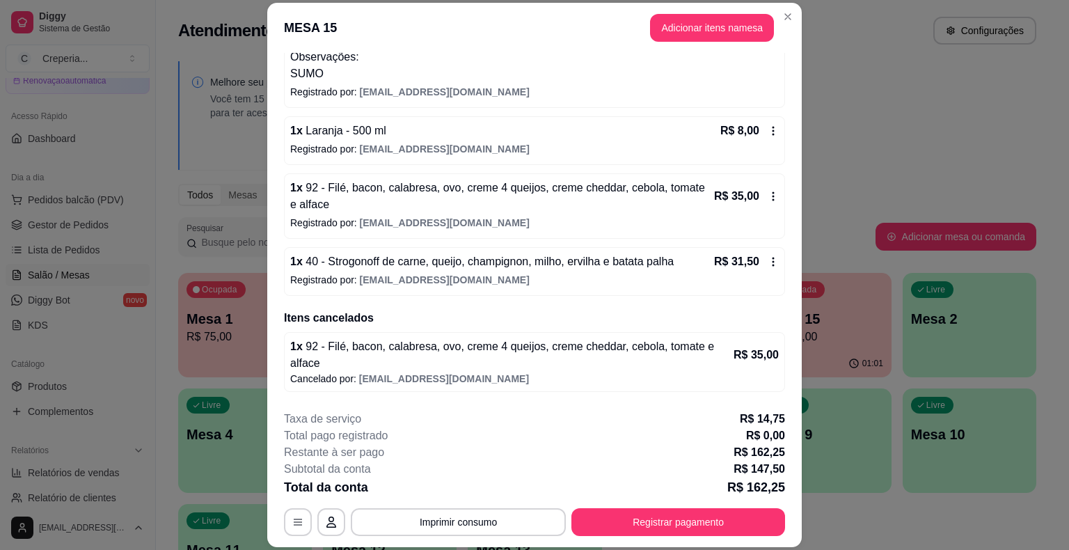
click at [500, 143] on p "Registrado por: creperia311@gmail.com" at bounding box center [534, 149] width 489 height 14
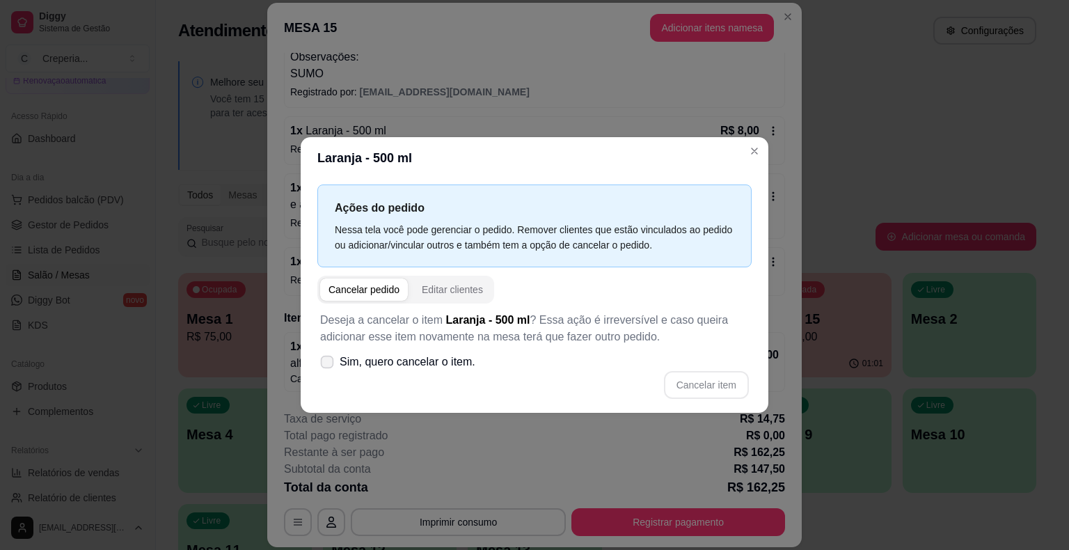
click at [430, 360] on span "Sim, quero cancelar o item." at bounding box center [408, 362] width 136 height 17
click at [329, 365] on input "Sim, quero cancelar o item." at bounding box center [324, 369] width 9 height 9
checkbox input "true"
click at [688, 394] on button "Cancelar item" at bounding box center [706, 385] width 83 height 27
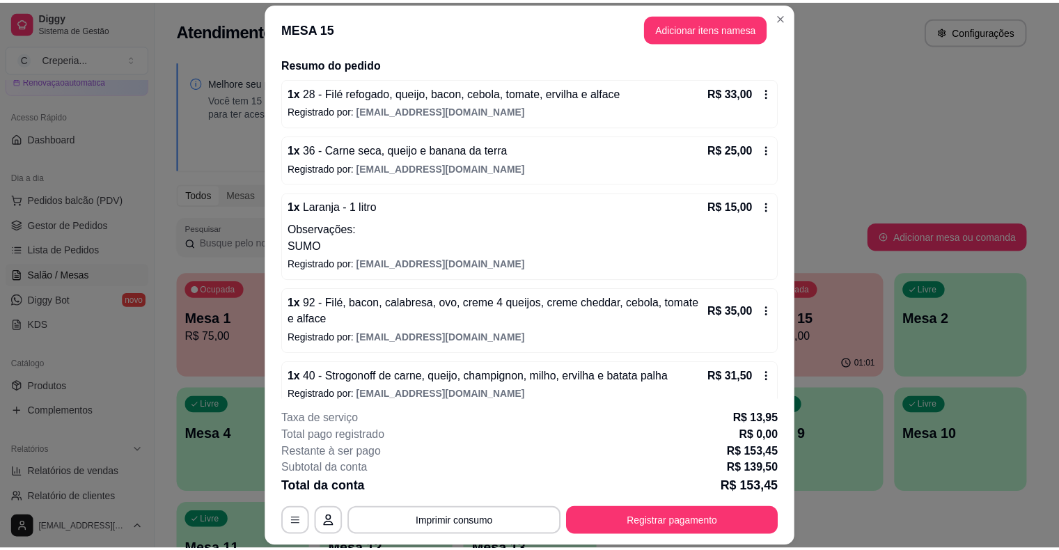
scroll to position [209, 0]
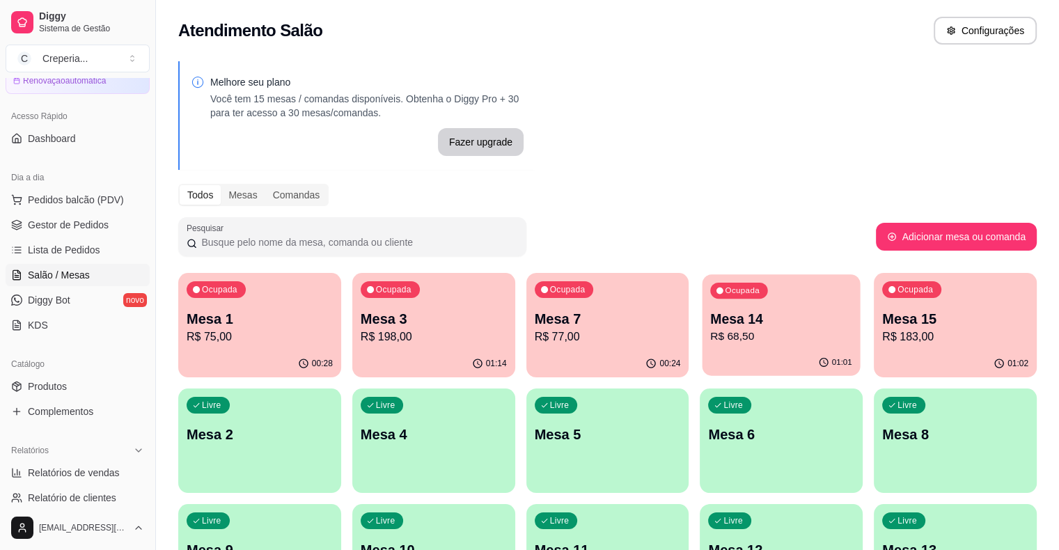
click at [711, 329] on p "R$ 68,50" at bounding box center [782, 337] width 142 height 16
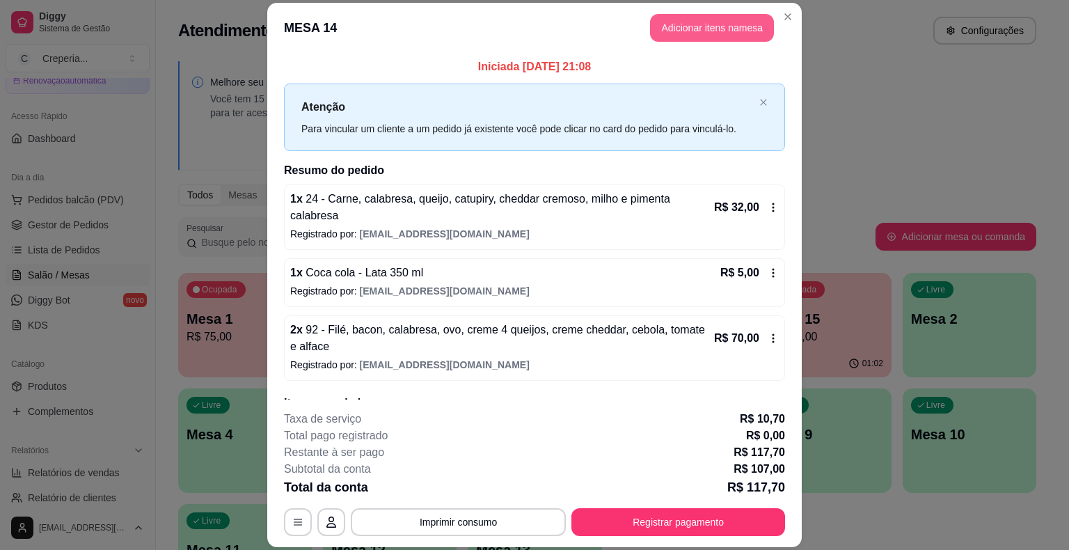
click at [688, 32] on button "Adicionar itens na mesa" at bounding box center [712, 28] width 124 height 28
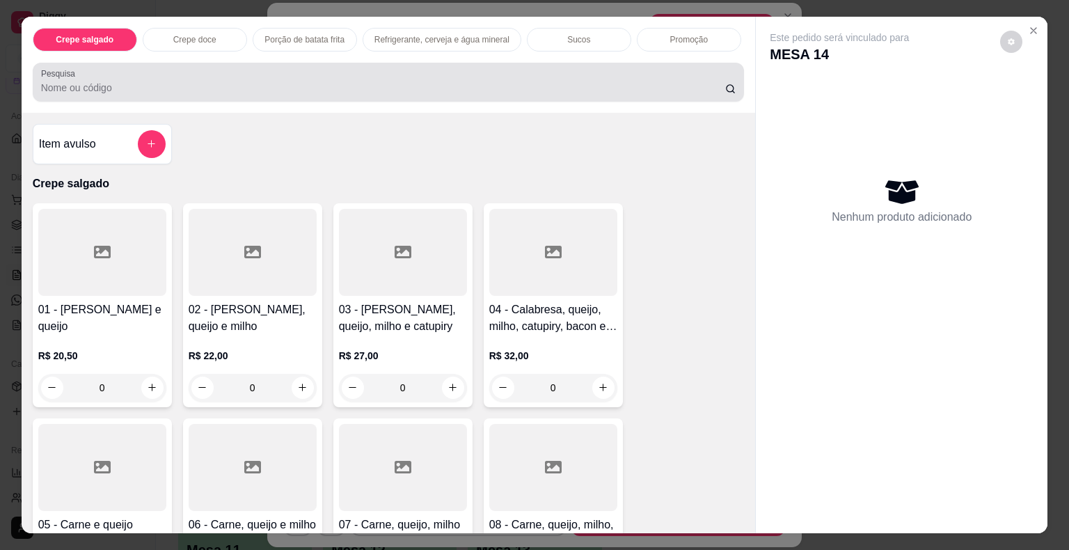
click at [252, 81] on input "Pesquisa" at bounding box center [383, 88] width 684 height 14
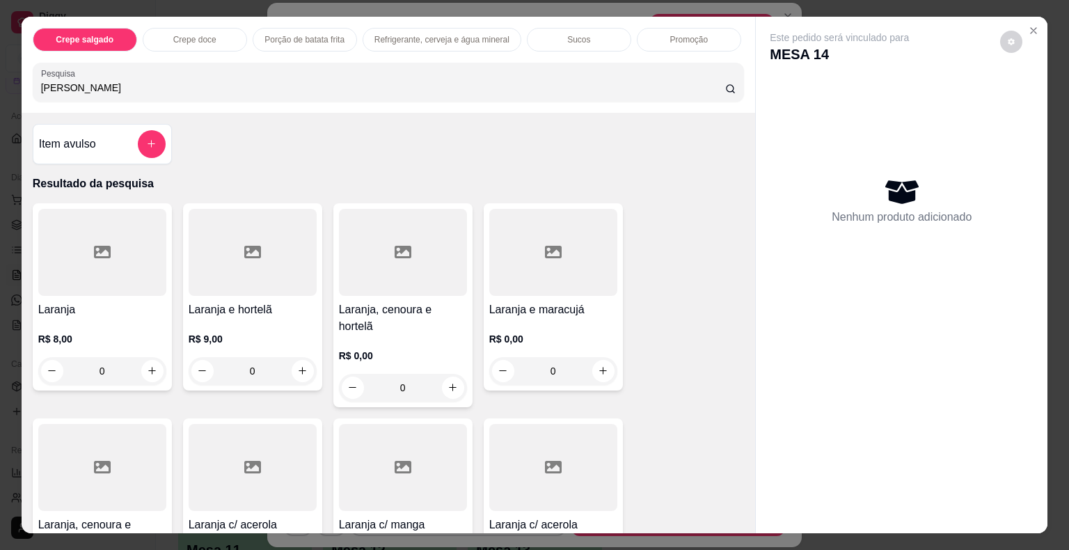
type input "[PERSON_NAME]"
click at [125, 219] on div at bounding box center [102, 252] width 128 height 87
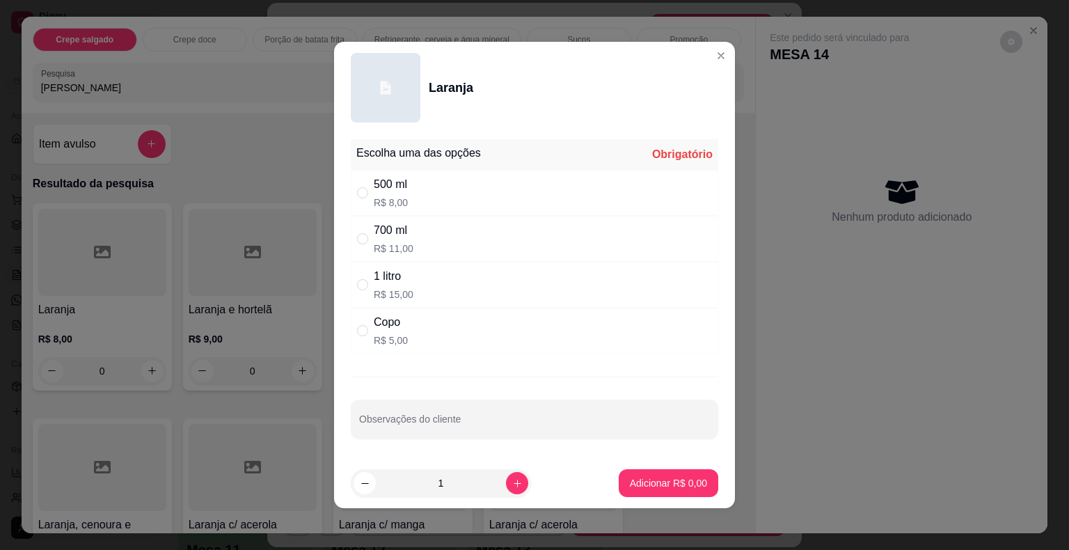
click at [393, 194] on div "500 ml R$ 8,00" at bounding box center [391, 192] width 34 height 33
radio input "true"
click at [600, 479] on footer "1 Adicionar R$ 8,00" at bounding box center [534, 483] width 401 height 50
click at [676, 488] on p "Adicionar R$ 8,00" at bounding box center [668, 483] width 77 height 14
type input "1"
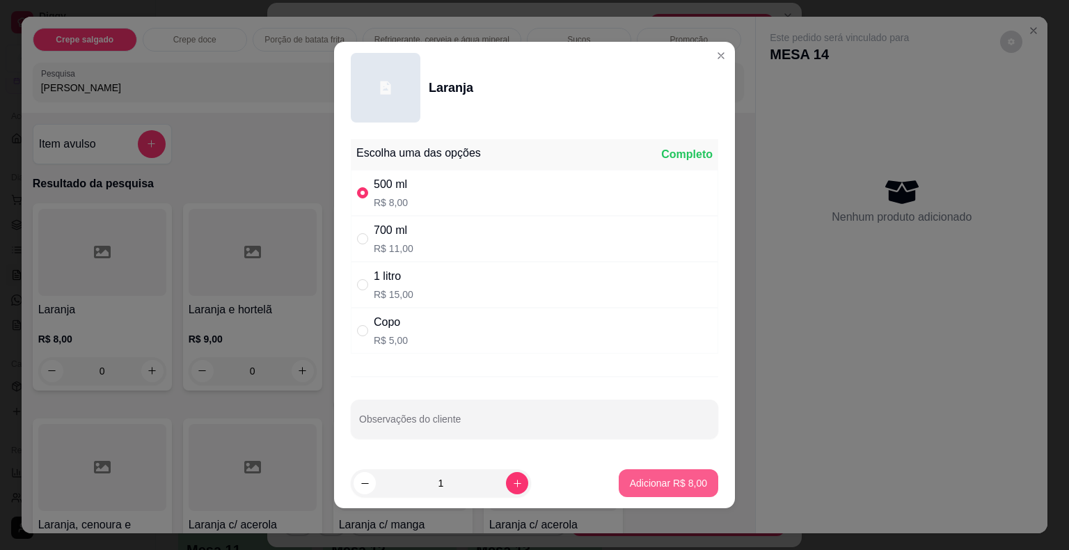
type input "1"
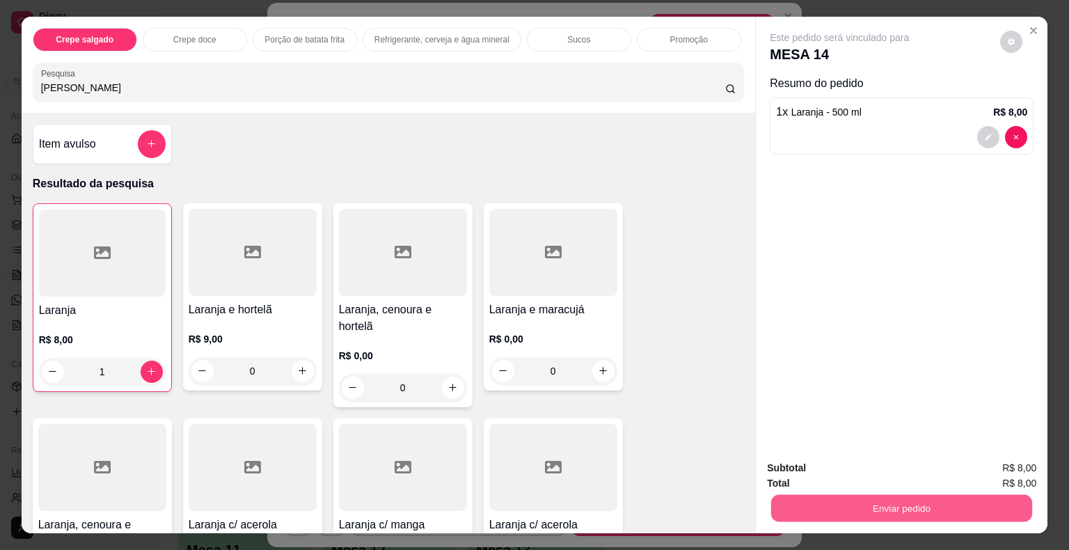
click at [837, 513] on button "Enviar pedido" at bounding box center [901, 508] width 261 height 27
click at [828, 469] on button "Não registrar e enviar pedido" at bounding box center [855, 469] width 141 height 26
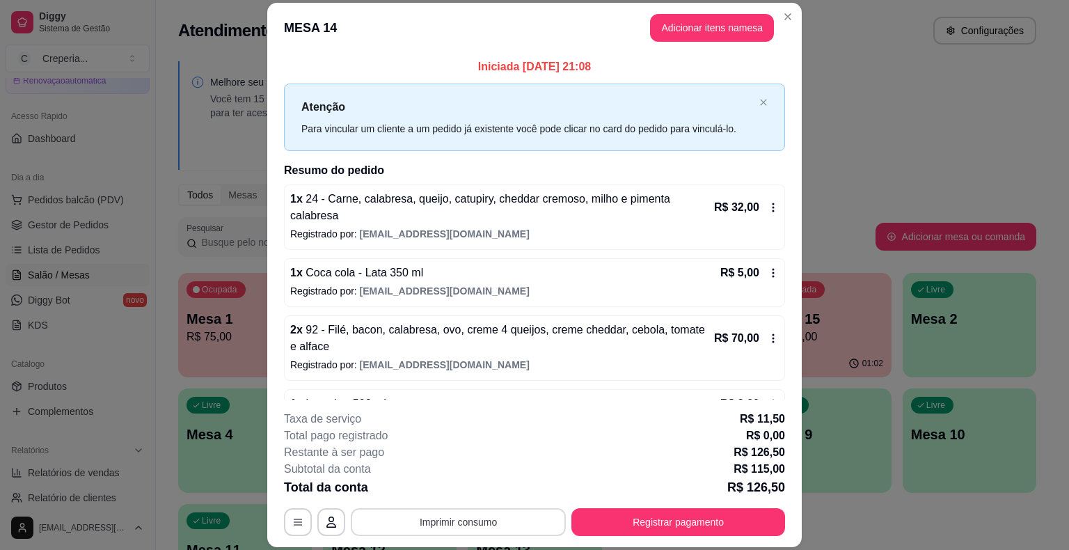
click at [494, 528] on button "Imprimir consumo" at bounding box center [458, 522] width 215 height 28
click at [478, 484] on button "IMPRESSORA" at bounding box center [457, 490] width 97 height 22
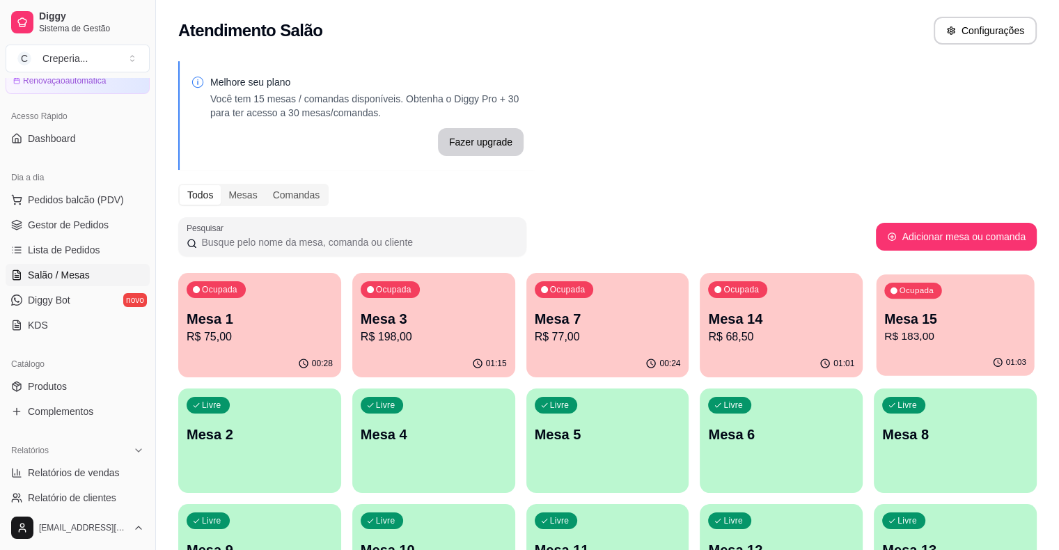
click at [884, 341] on p "R$ 183,00" at bounding box center [955, 337] width 142 height 16
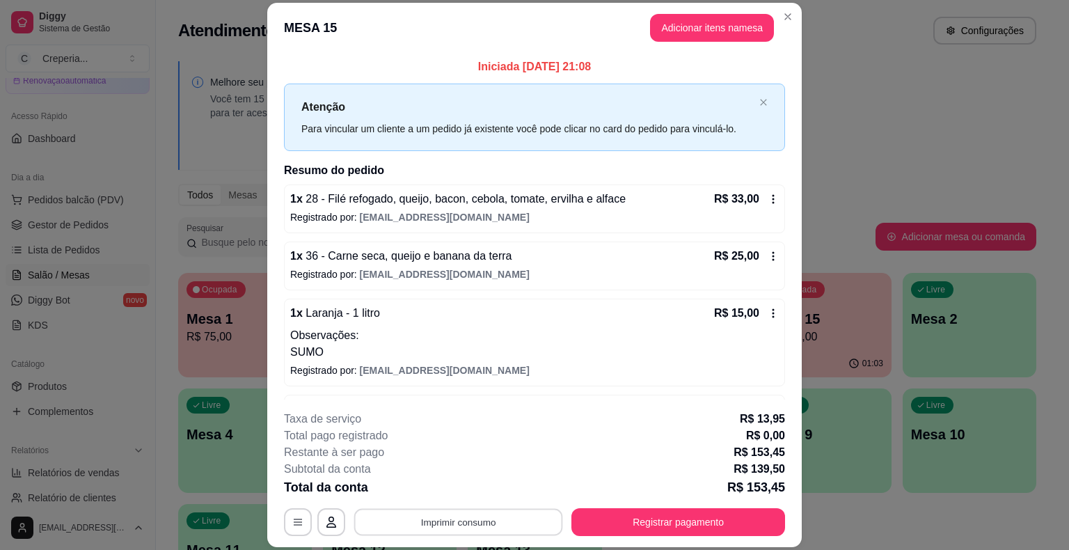
click at [423, 520] on button "Imprimir consumo" at bounding box center [458, 522] width 209 height 27
click at [434, 491] on button "IMPRESSORA" at bounding box center [457, 490] width 97 height 22
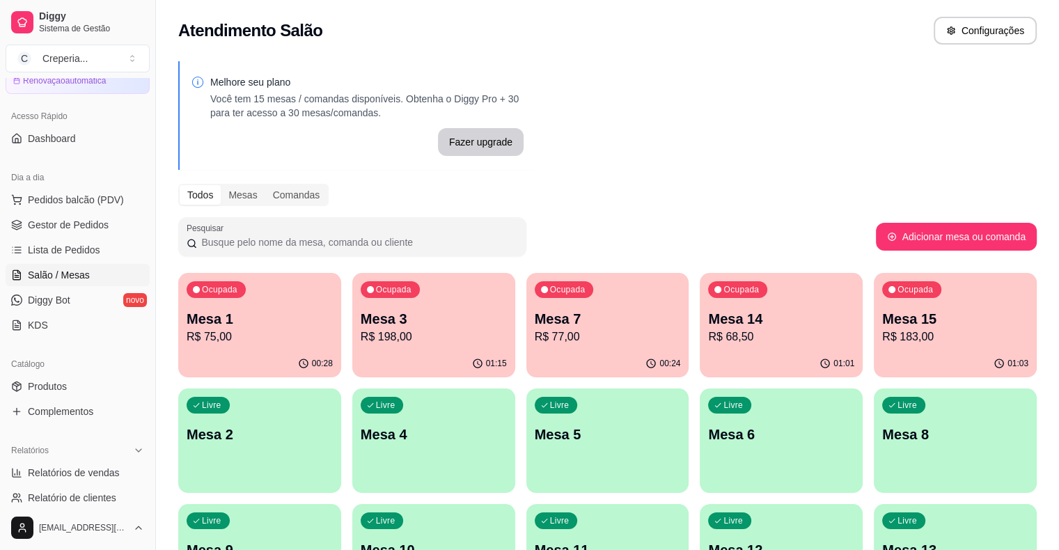
click at [266, 299] on div "Ocupada Mesa 1 R$ 75,00" at bounding box center [259, 311] width 163 height 77
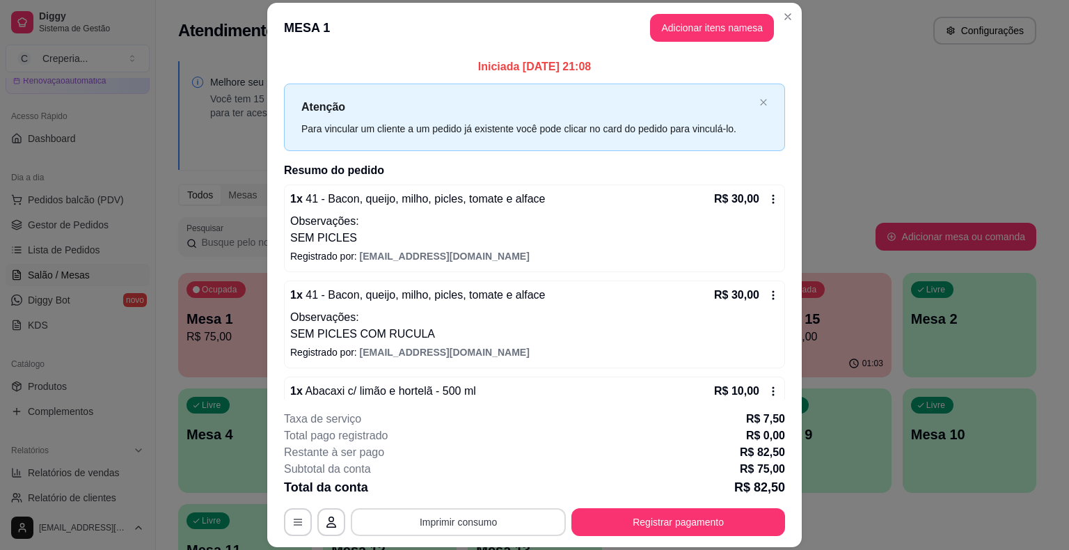
click at [396, 519] on button "Imprimir consumo" at bounding box center [458, 522] width 215 height 28
click at [416, 490] on button "IMPRESSORA" at bounding box center [457, 490] width 101 height 22
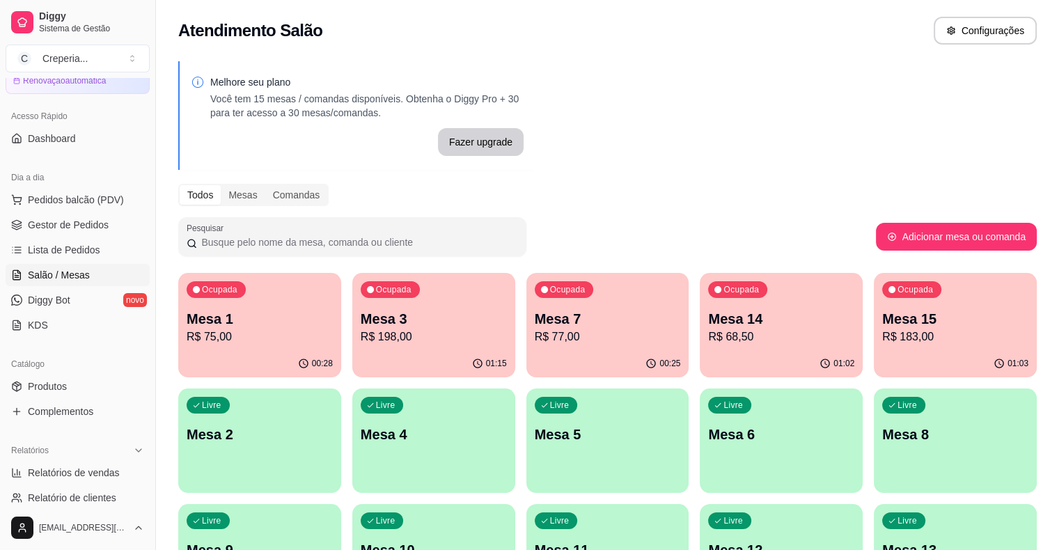
click at [882, 325] on p "Mesa 15" at bounding box center [955, 318] width 146 height 19
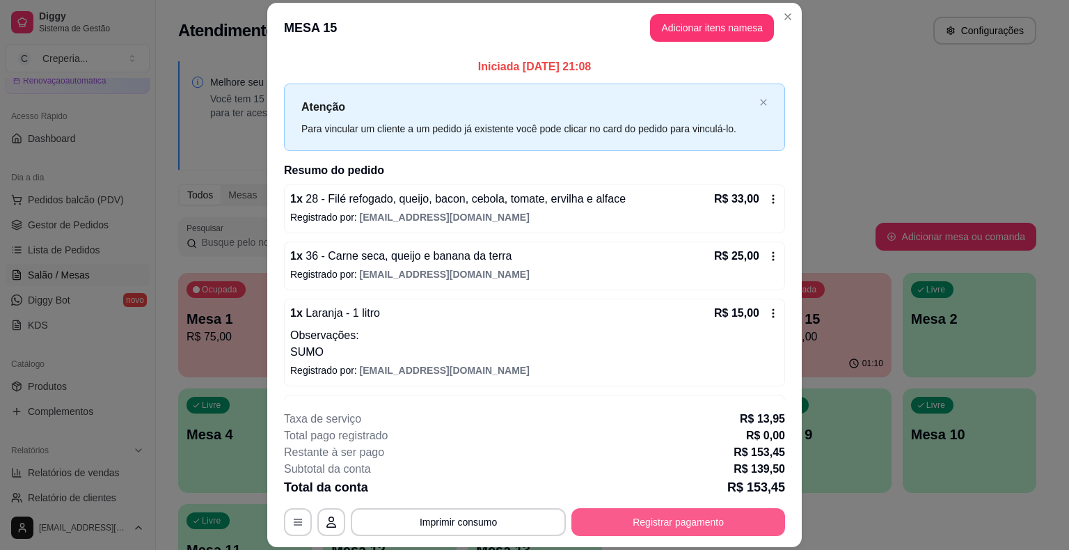
click at [629, 517] on button "Registrar pagamento" at bounding box center [679, 522] width 214 height 28
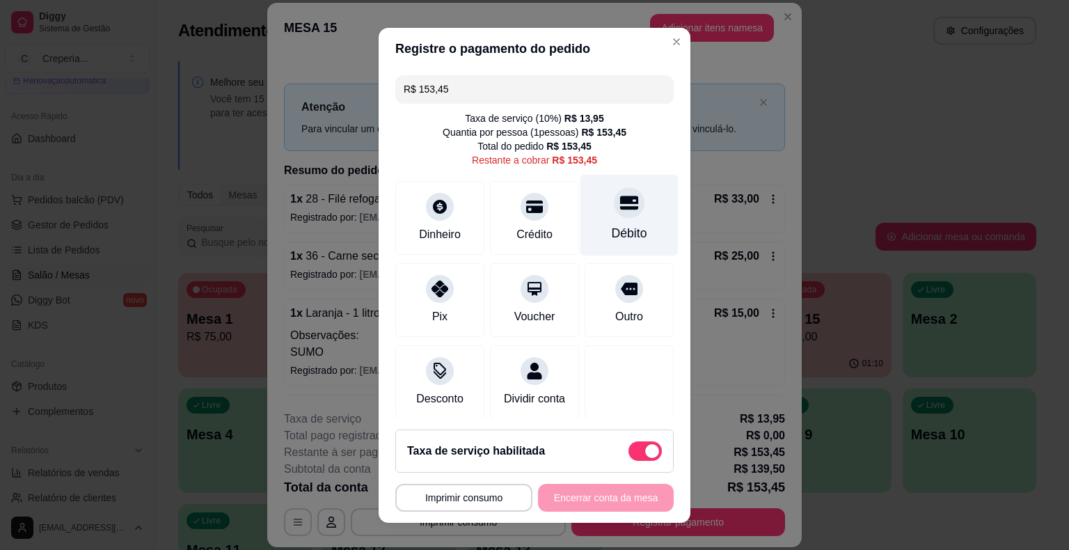
click at [624, 202] on div "Débito" at bounding box center [630, 214] width 98 height 81
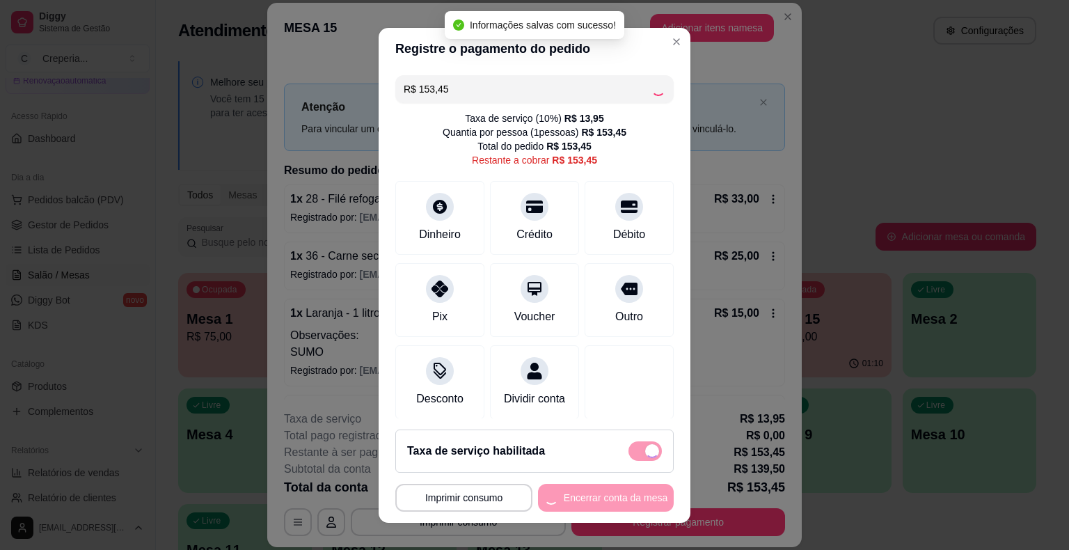
type input "R$ 0,00"
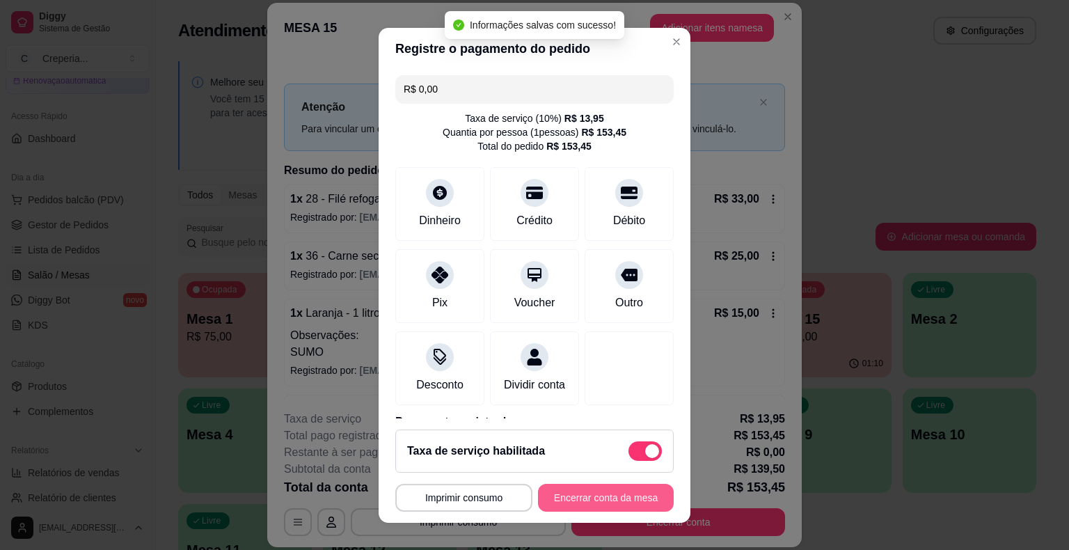
click at [612, 492] on button "Encerrar conta da mesa" at bounding box center [606, 498] width 136 height 28
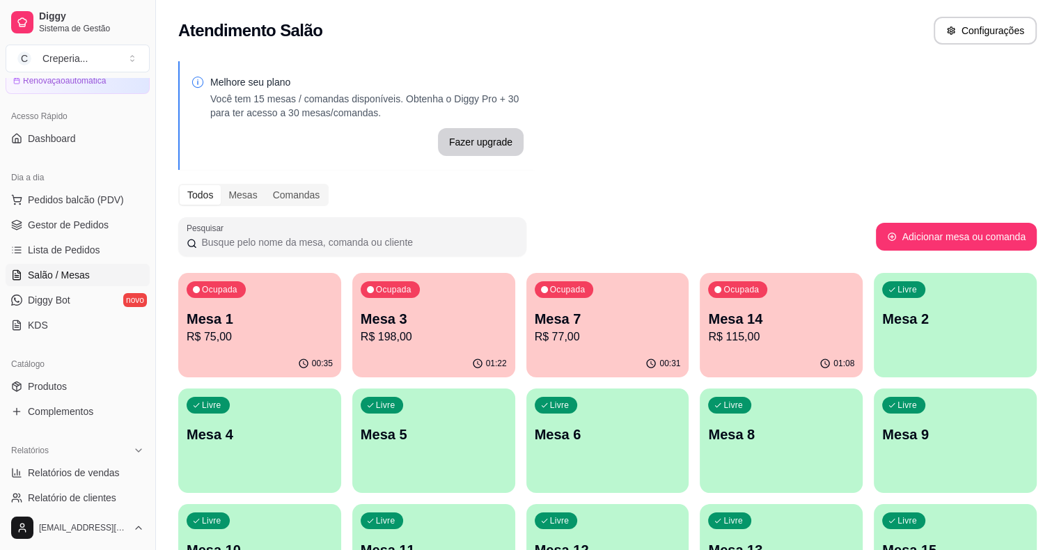
click at [708, 323] on p "Mesa 14" at bounding box center [781, 318] width 146 height 19
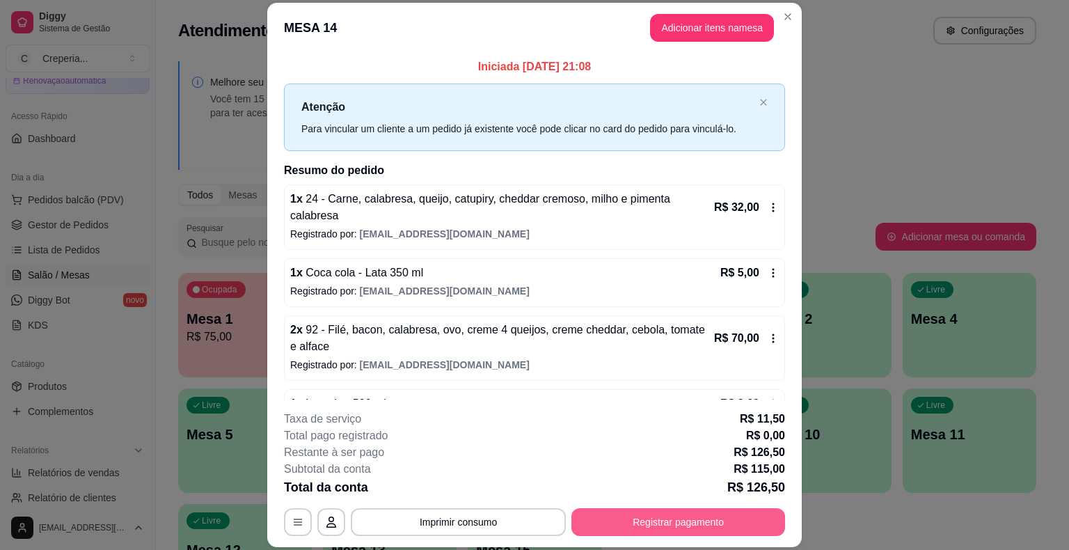
click at [648, 523] on button "Registrar pagamento" at bounding box center [679, 522] width 214 height 28
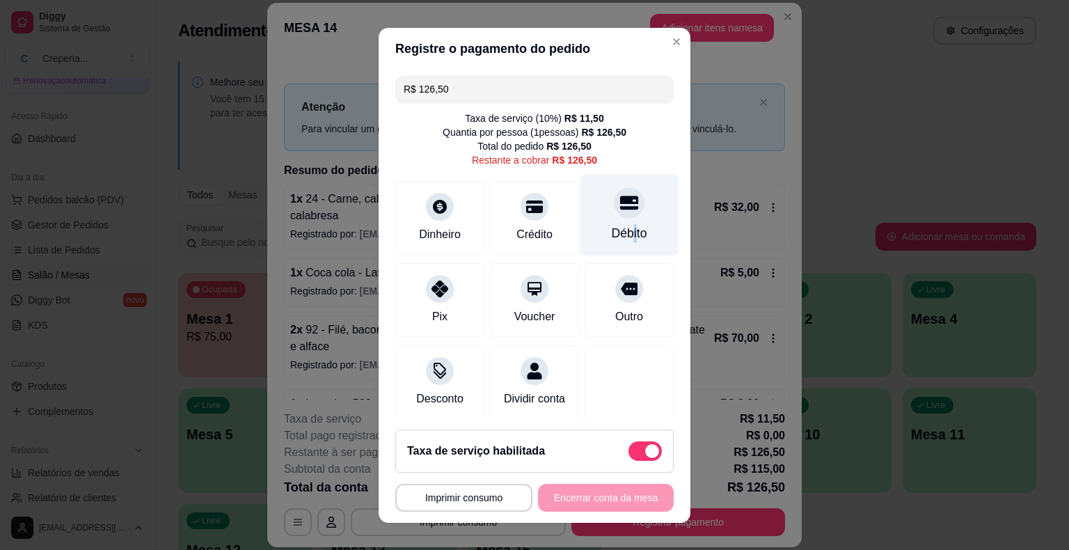
click at [612, 232] on div "Débito" at bounding box center [630, 233] width 36 height 18
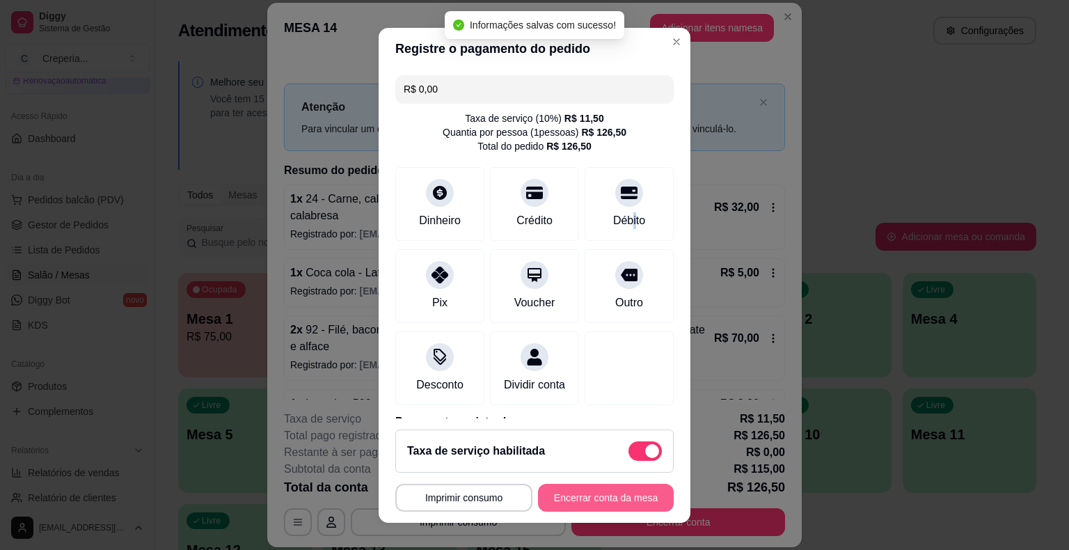
type input "R$ 0,00"
click at [560, 498] on button "Encerrar conta da mesa" at bounding box center [606, 498] width 136 height 28
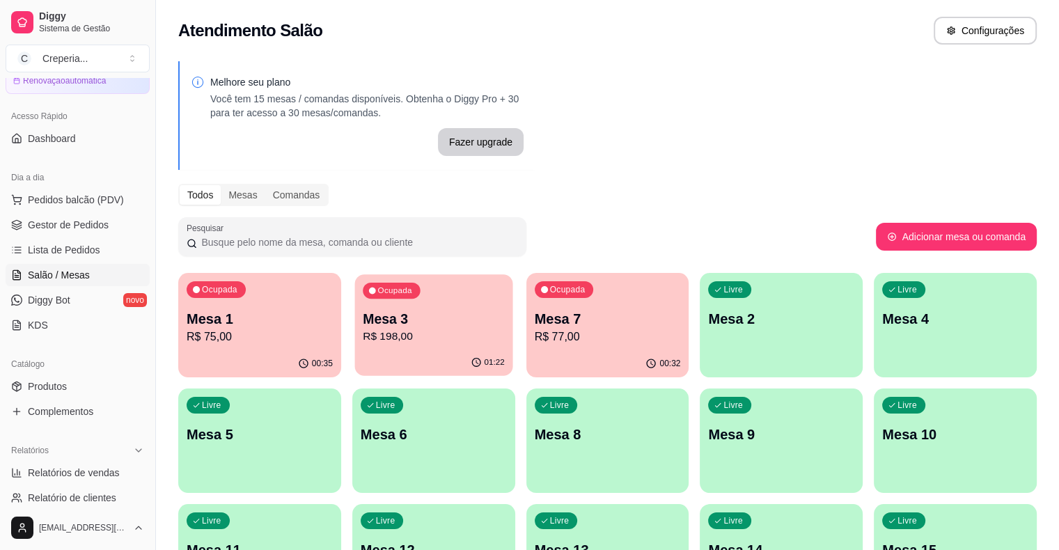
click at [389, 316] on p "Mesa 3" at bounding box center [434, 319] width 142 height 19
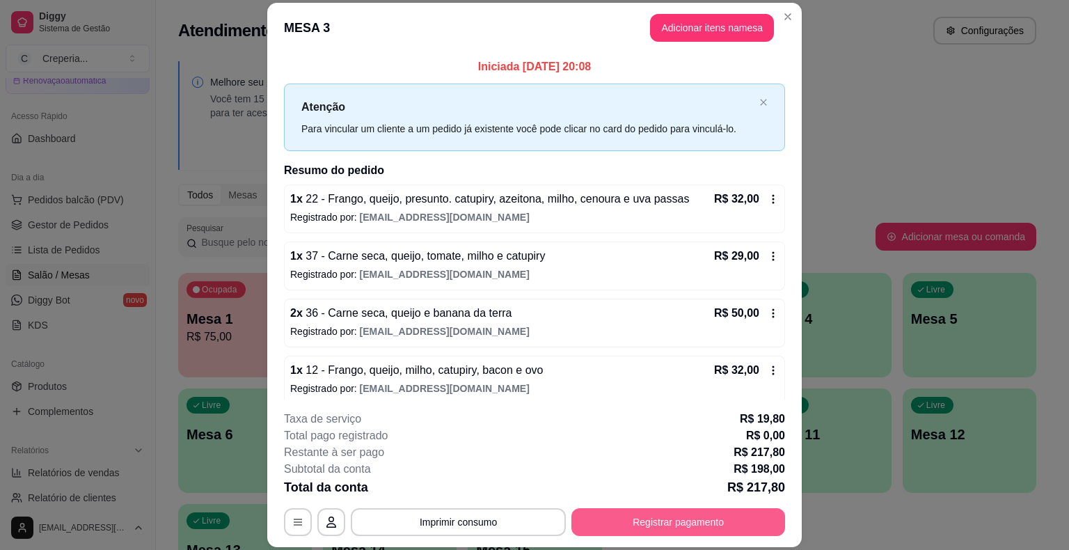
click at [691, 519] on button "Registrar pagamento" at bounding box center [679, 522] width 214 height 28
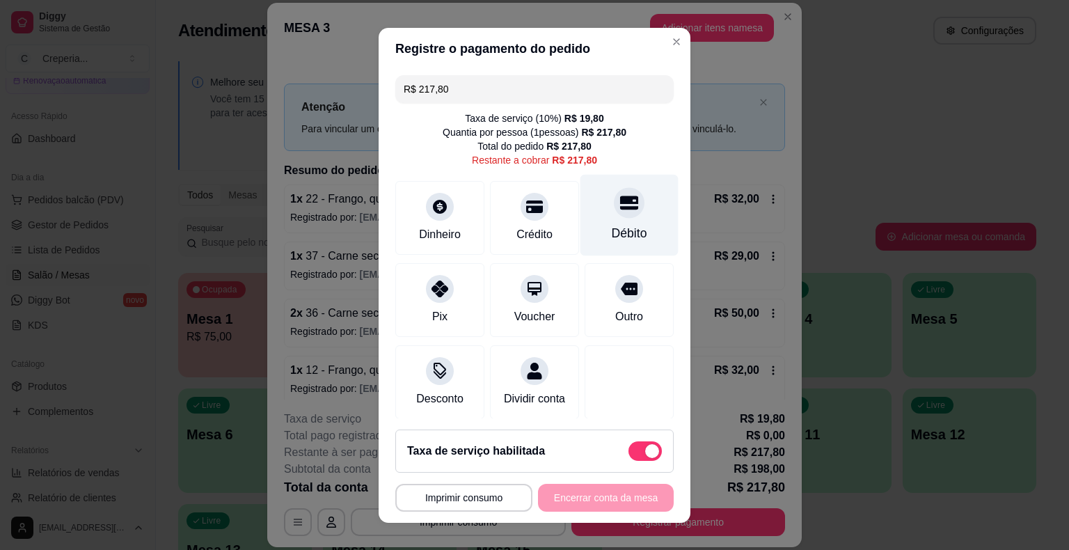
click at [617, 230] on div "Débito" at bounding box center [630, 233] width 36 height 18
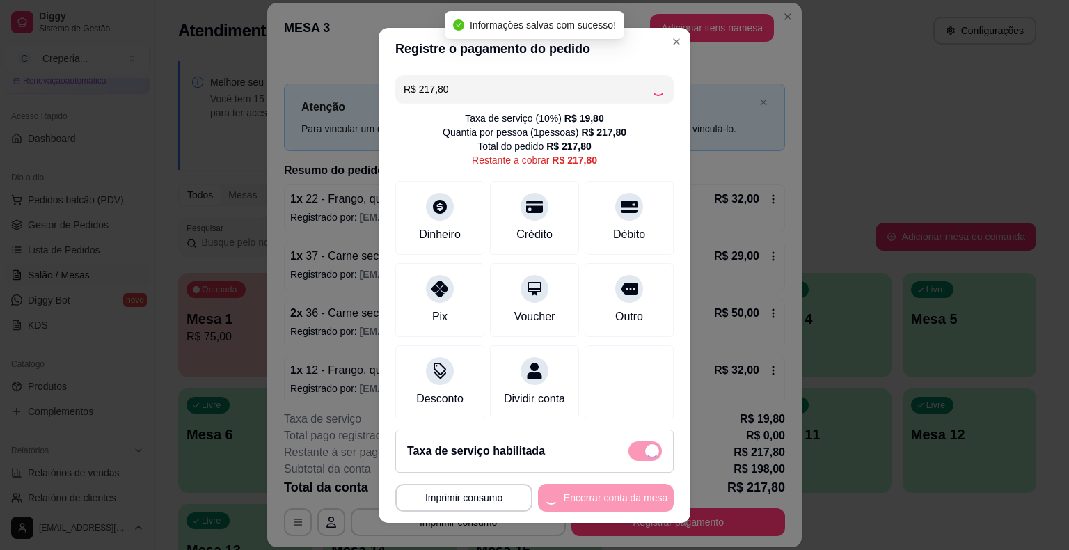
type input "R$ 0,00"
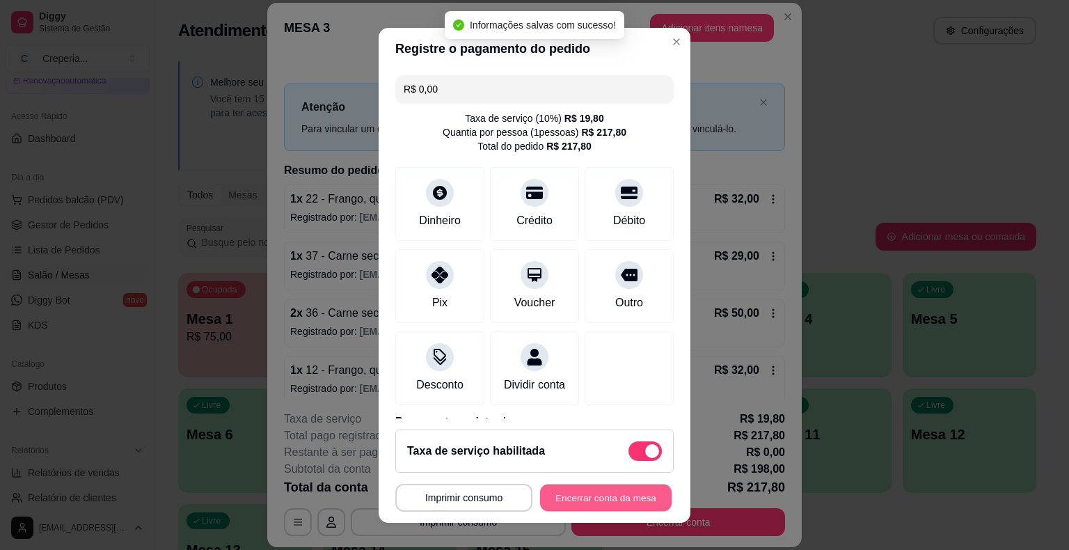
click at [565, 505] on button "Encerrar conta da mesa" at bounding box center [606, 497] width 132 height 27
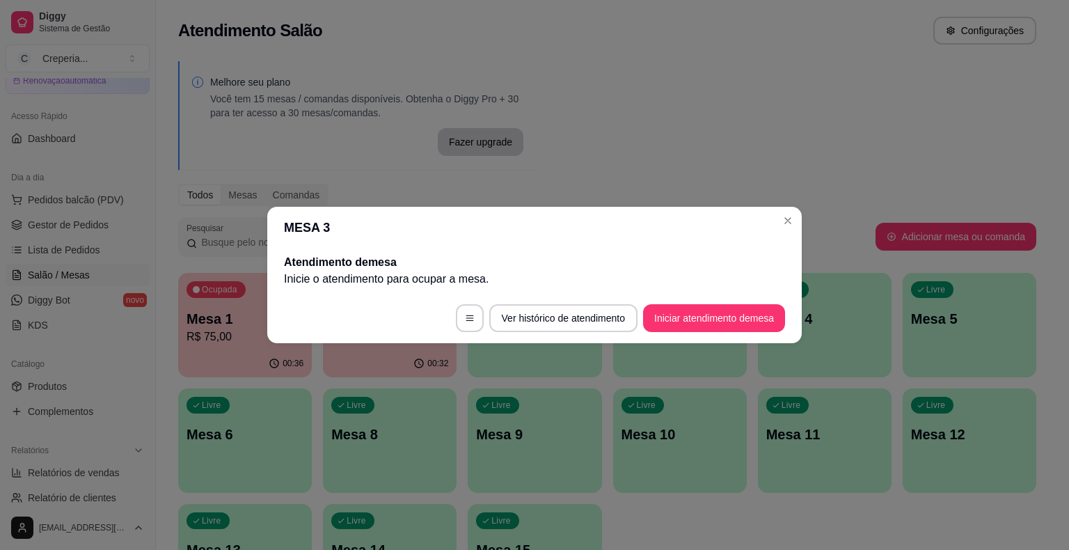
click at [801, 220] on header "MESA 3" at bounding box center [534, 228] width 535 height 42
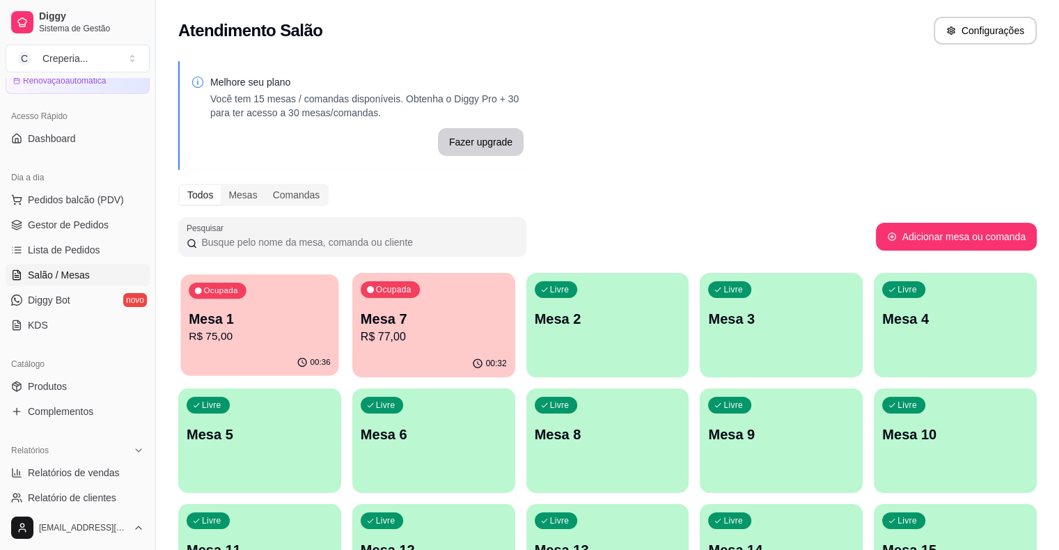
click at [271, 307] on div "Ocupada Mesa 1 R$ 75,00" at bounding box center [260, 311] width 158 height 75
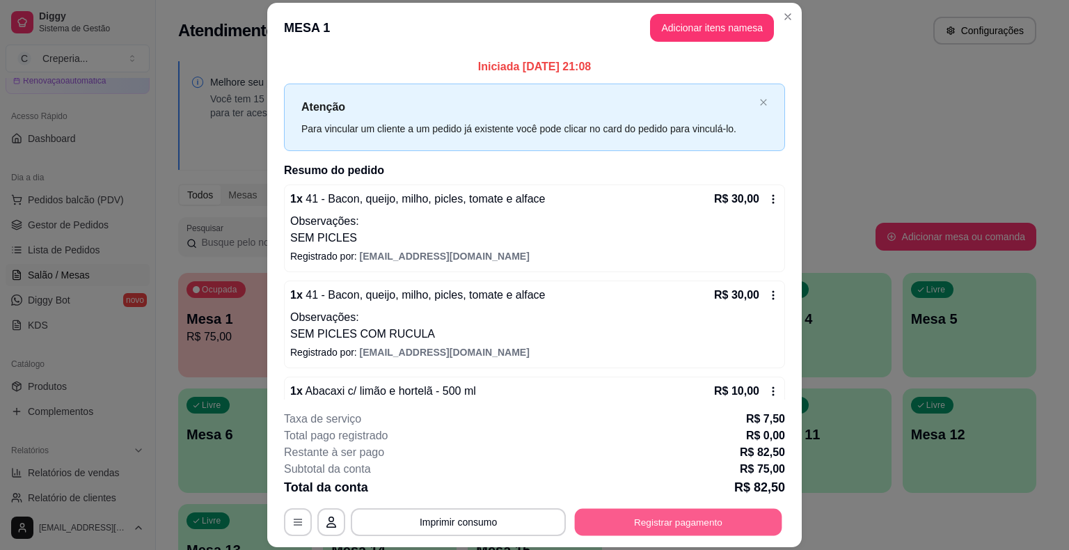
click at [650, 514] on button "Registrar pagamento" at bounding box center [678, 522] width 207 height 27
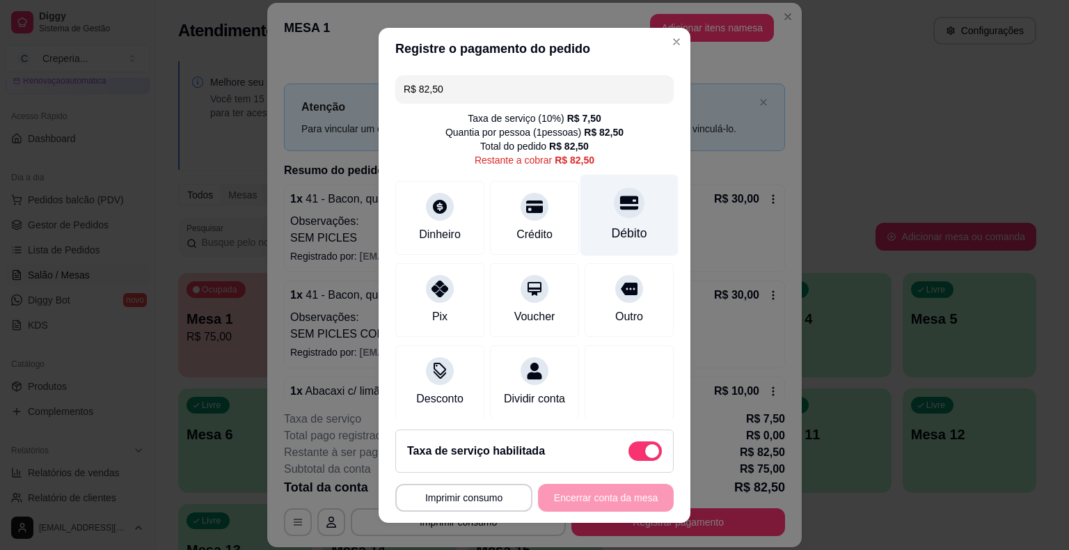
drag, startPoint x: 616, startPoint y: 214, endPoint x: 617, endPoint y: 224, distance: 10.5
click at [617, 214] on div "Débito" at bounding box center [630, 214] width 98 height 81
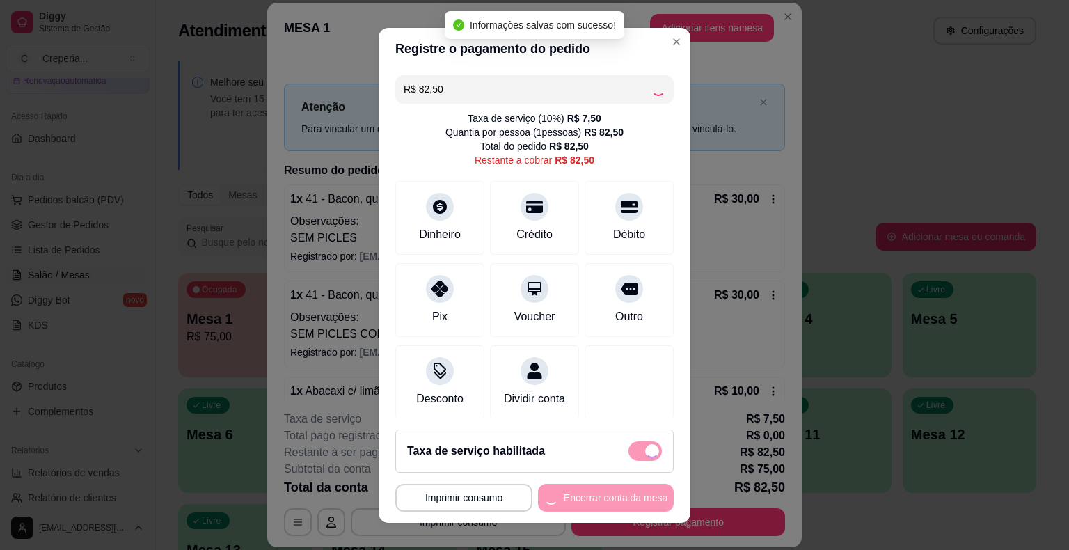
type input "R$ 0,00"
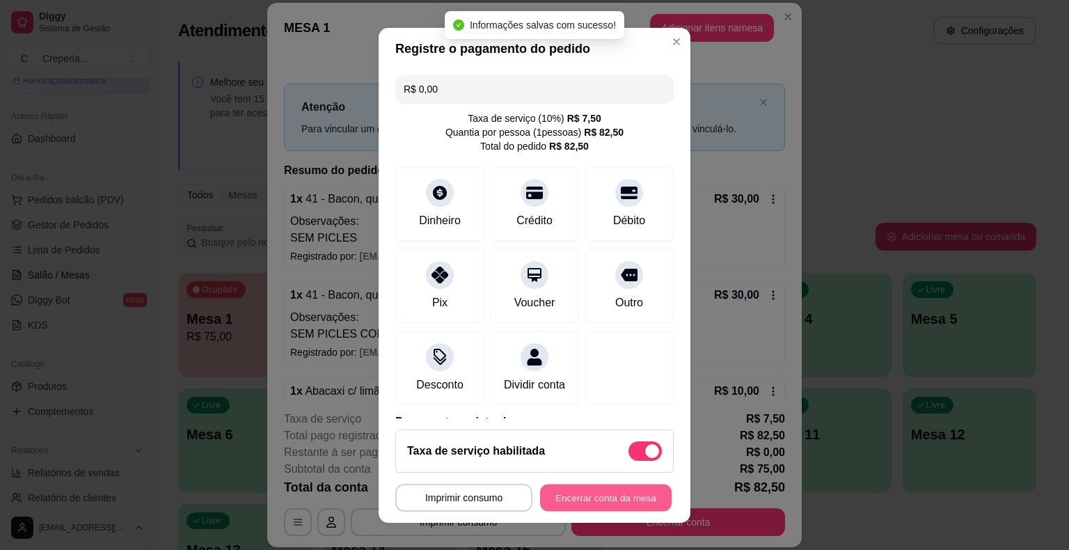
click at [575, 492] on button "Encerrar conta da mesa" at bounding box center [606, 497] width 132 height 27
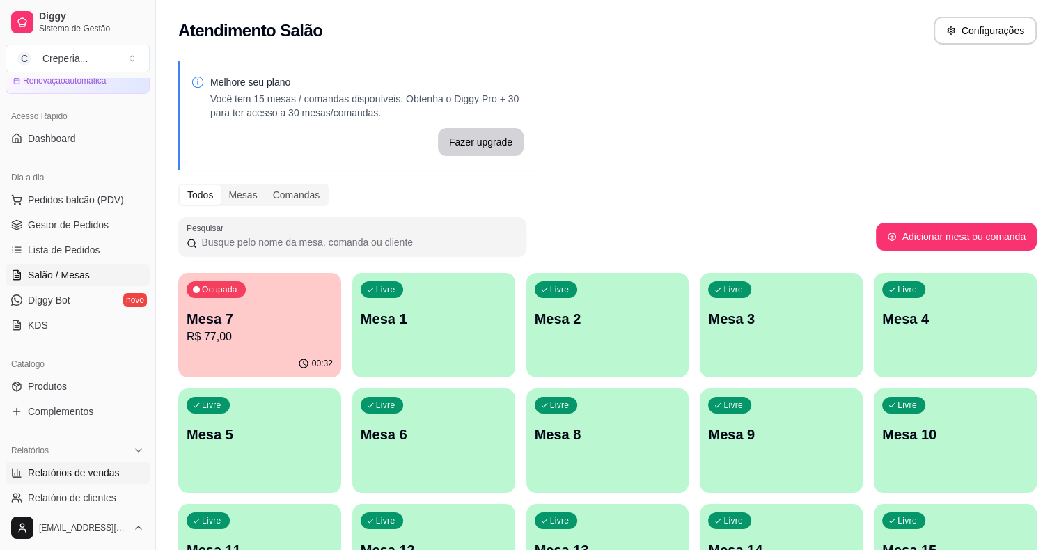
click at [88, 469] on span "Relatórios de vendas" at bounding box center [74, 473] width 92 height 14
select select "ALL"
select select "0"
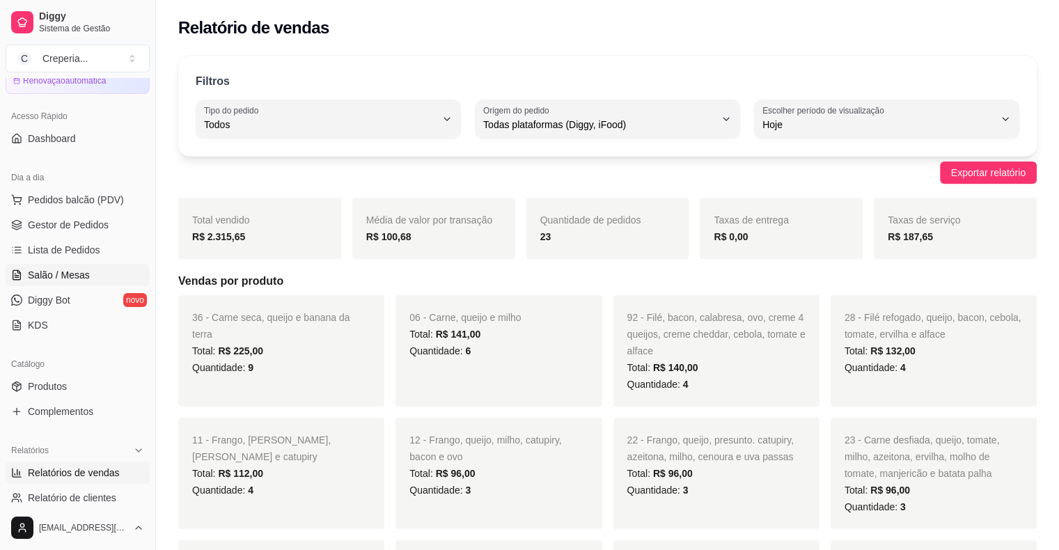
click at [86, 279] on span "Salão / Mesas" at bounding box center [59, 275] width 62 height 14
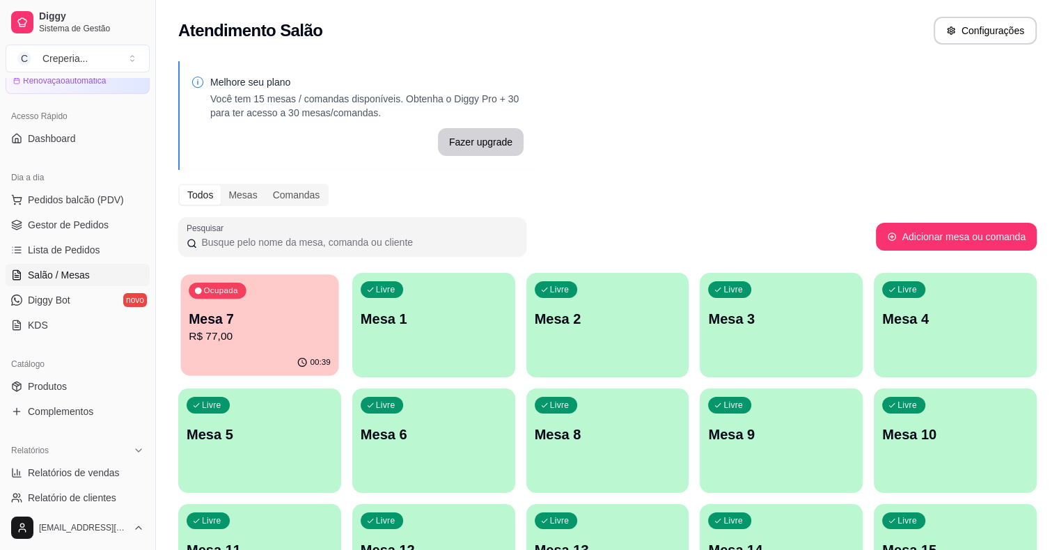
click at [271, 325] on p "Mesa 7" at bounding box center [260, 319] width 142 height 19
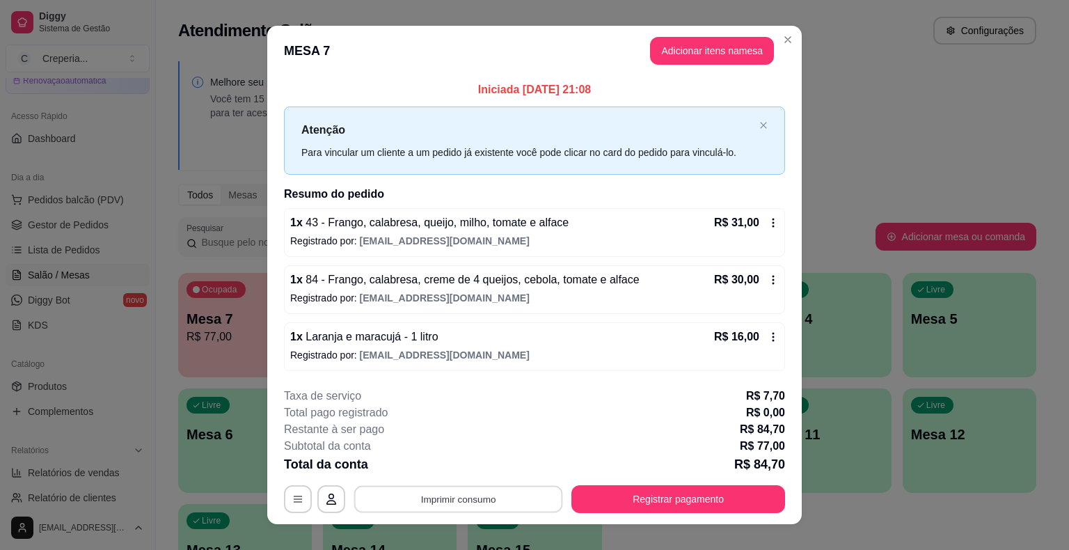
click at [437, 500] on button "Imprimir consumo" at bounding box center [458, 498] width 209 height 27
click at [429, 462] on button "IMPRESSORA" at bounding box center [457, 466] width 97 height 22
click at [682, 506] on button "Registrar pagamento" at bounding box center [678, 498] width 207 height 27
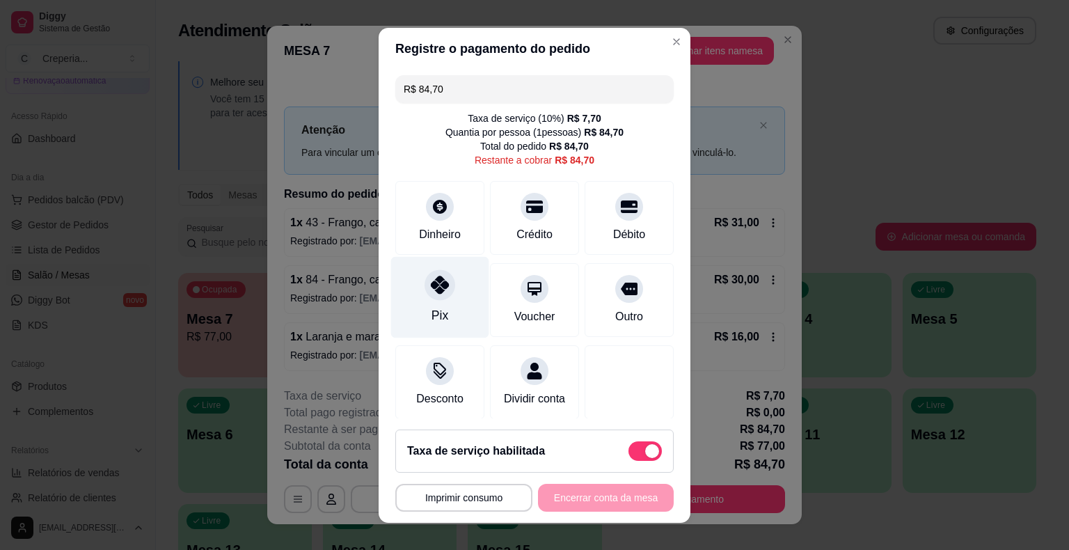
click at [447, 320] on div "Pix" at bounding box center [440, 296] width 98 height 81
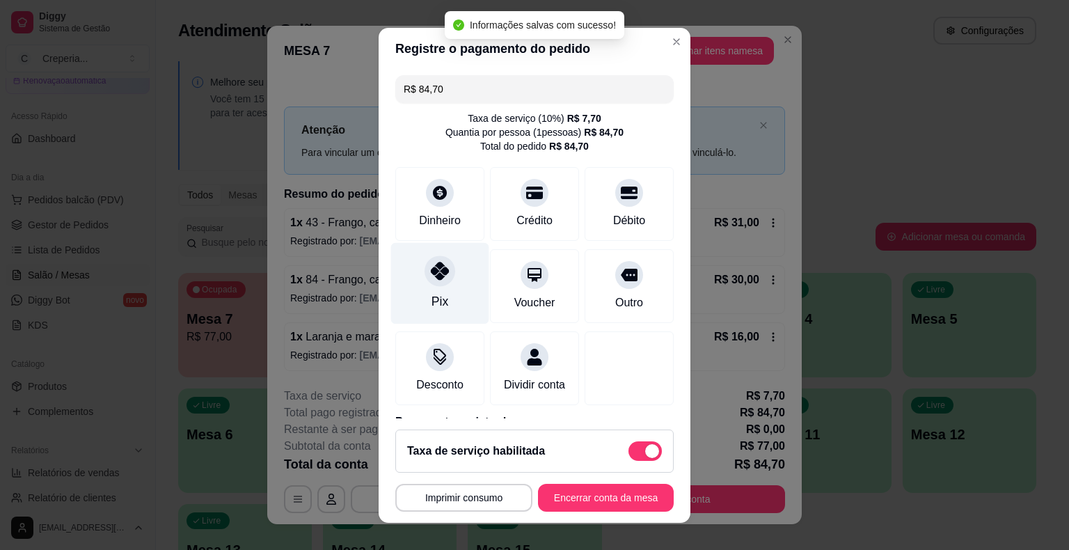
type input "R$ 0,00"
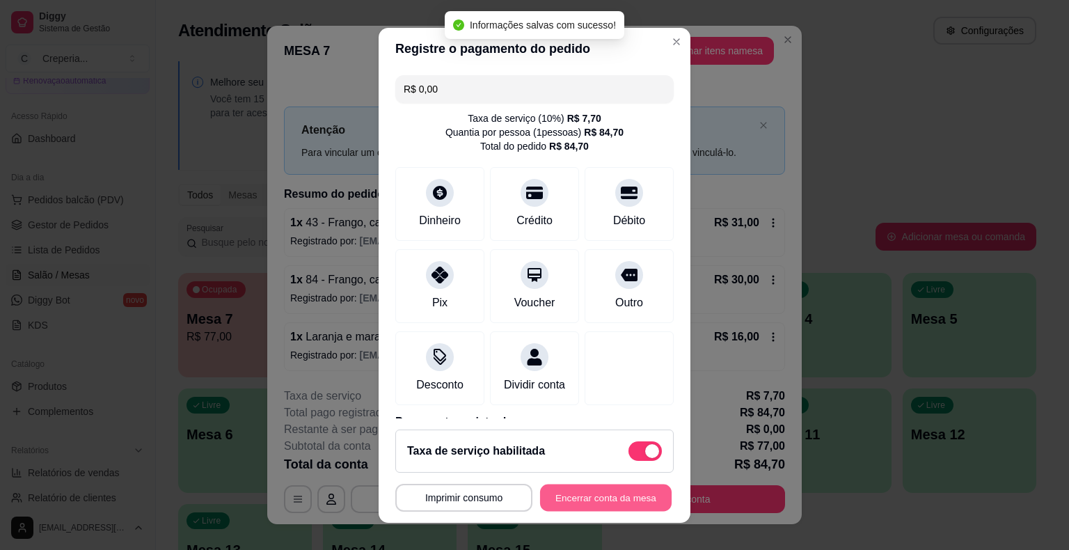
click at [576, 499] on button "Encerrar conta da mesa" at bounding box center [606, 497] width 132 height 27
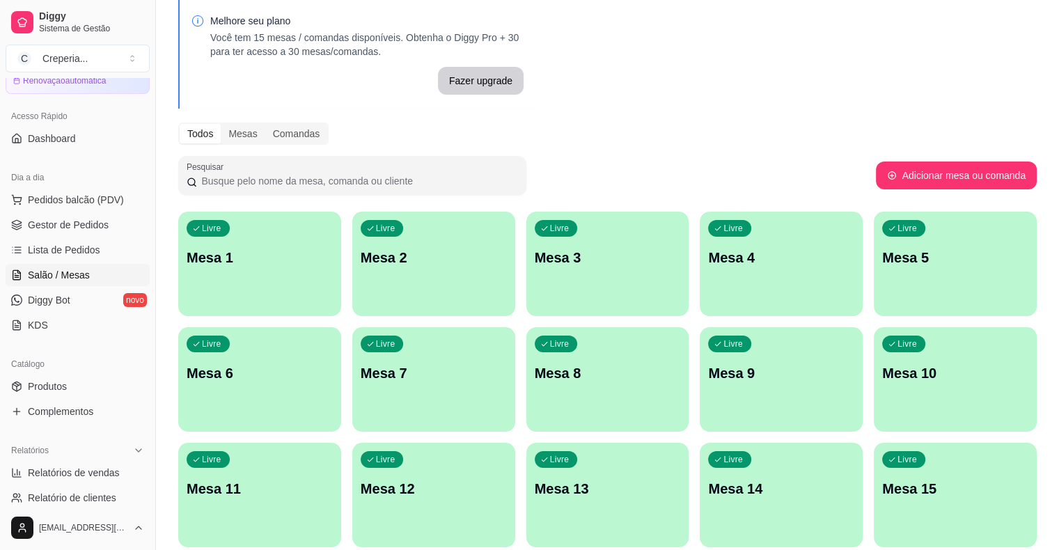
scroll to position [114, 0]
